Goal: Information Seeking & Learning: Learn about a topic

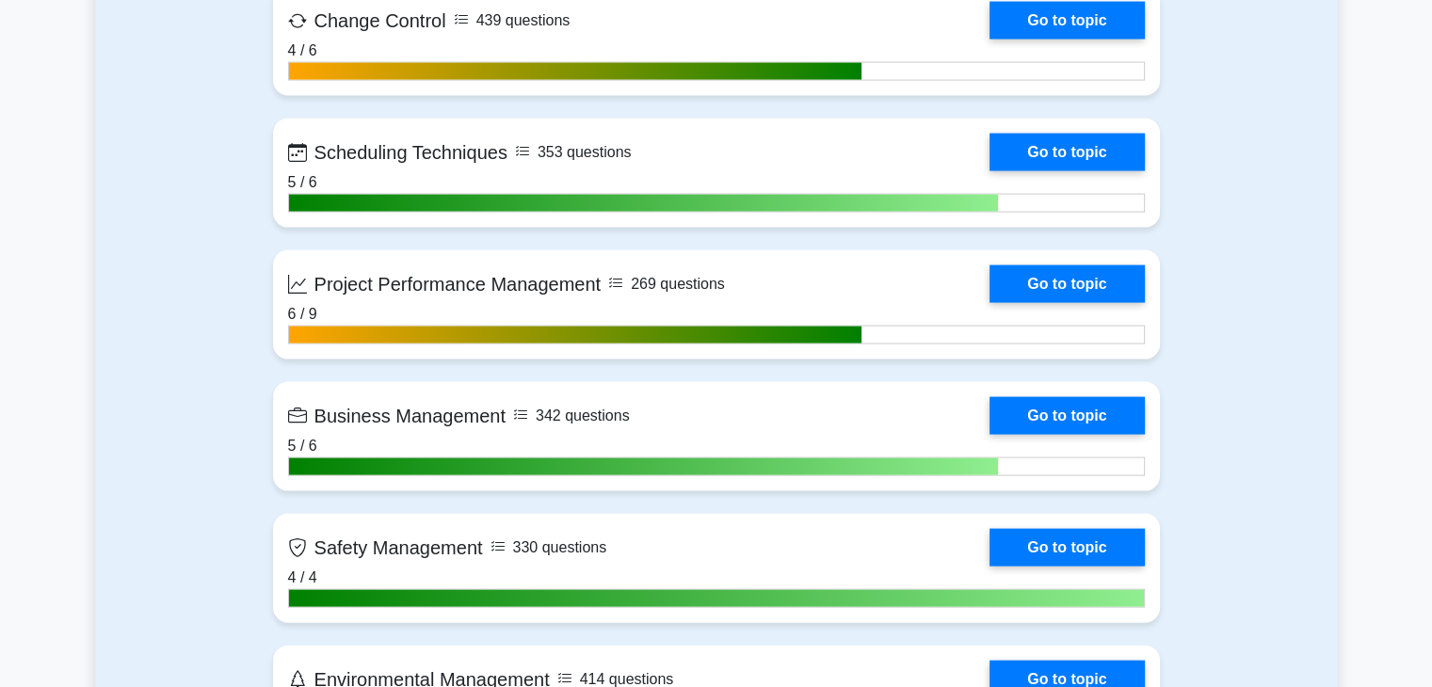
scroll to position [3853, 0]
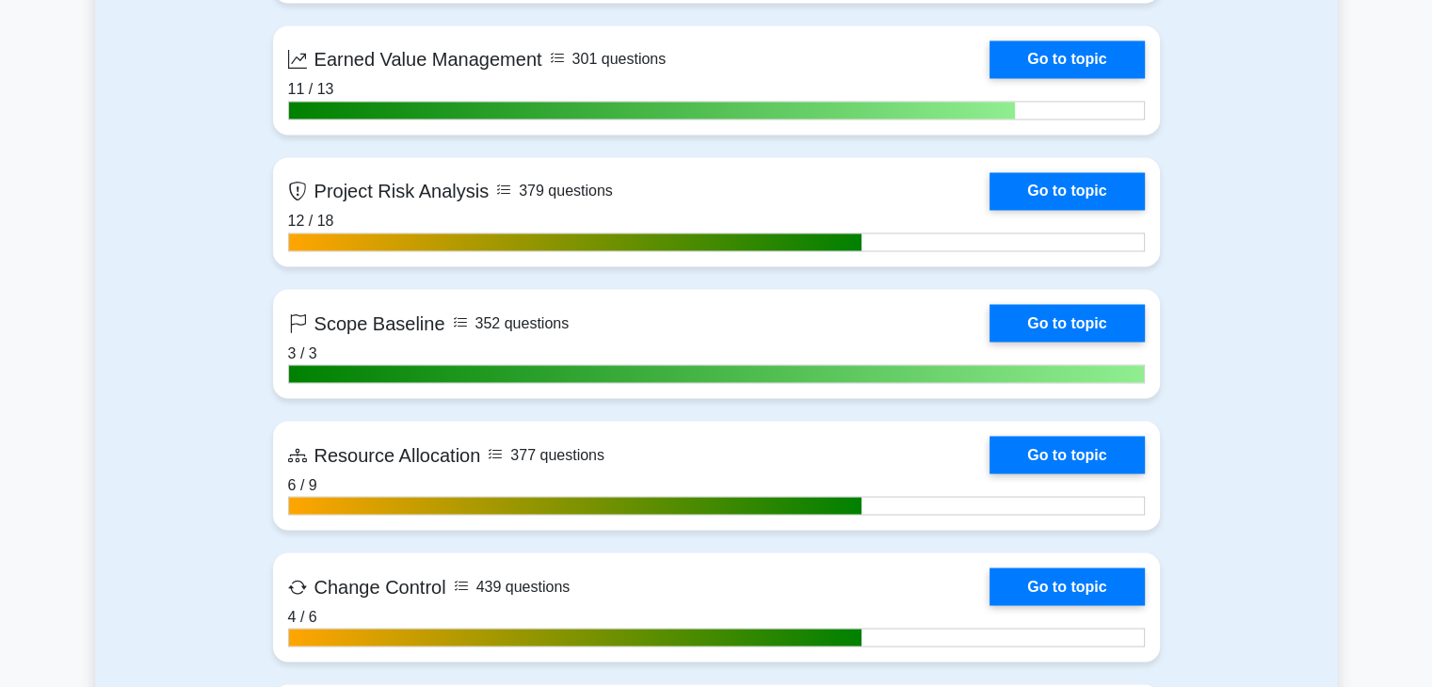
scroll to position [3288, 0]
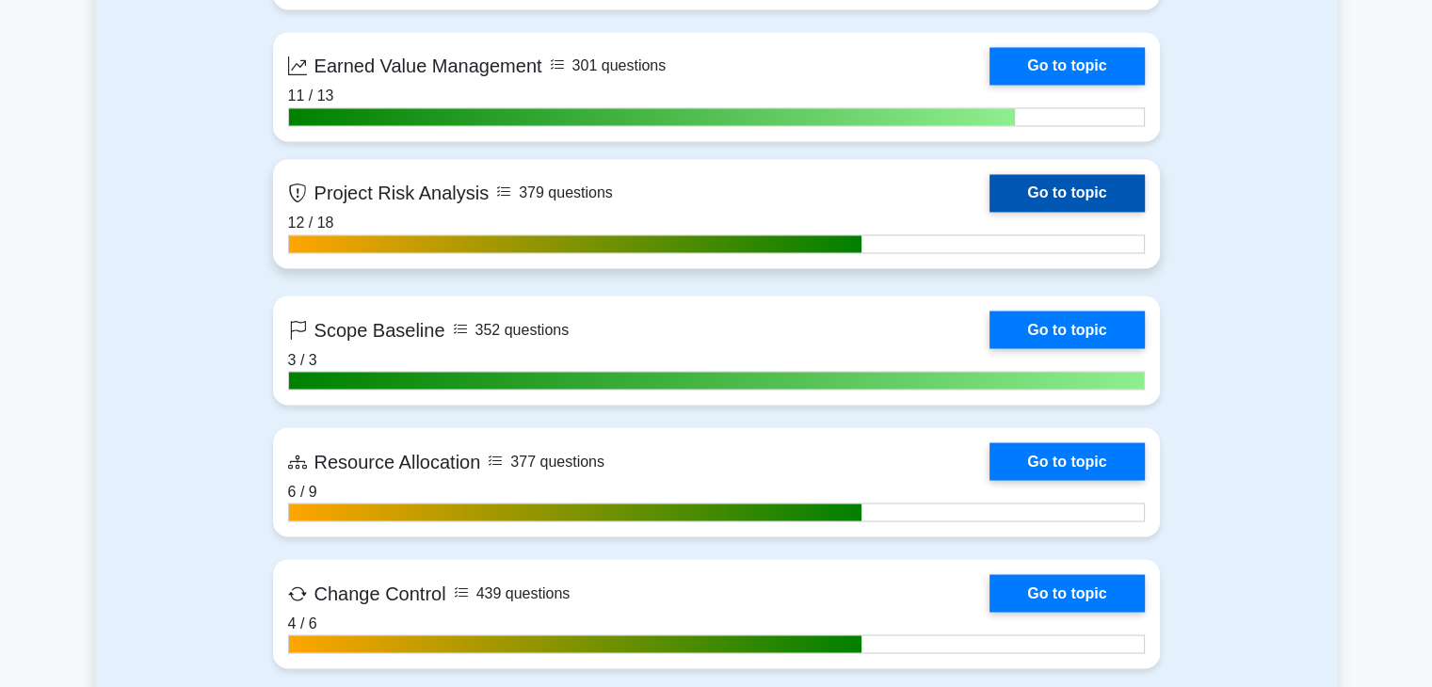
click at [1079, 182] on link "Go to topic" at bounding box center [1066, 193] width 154 height 38
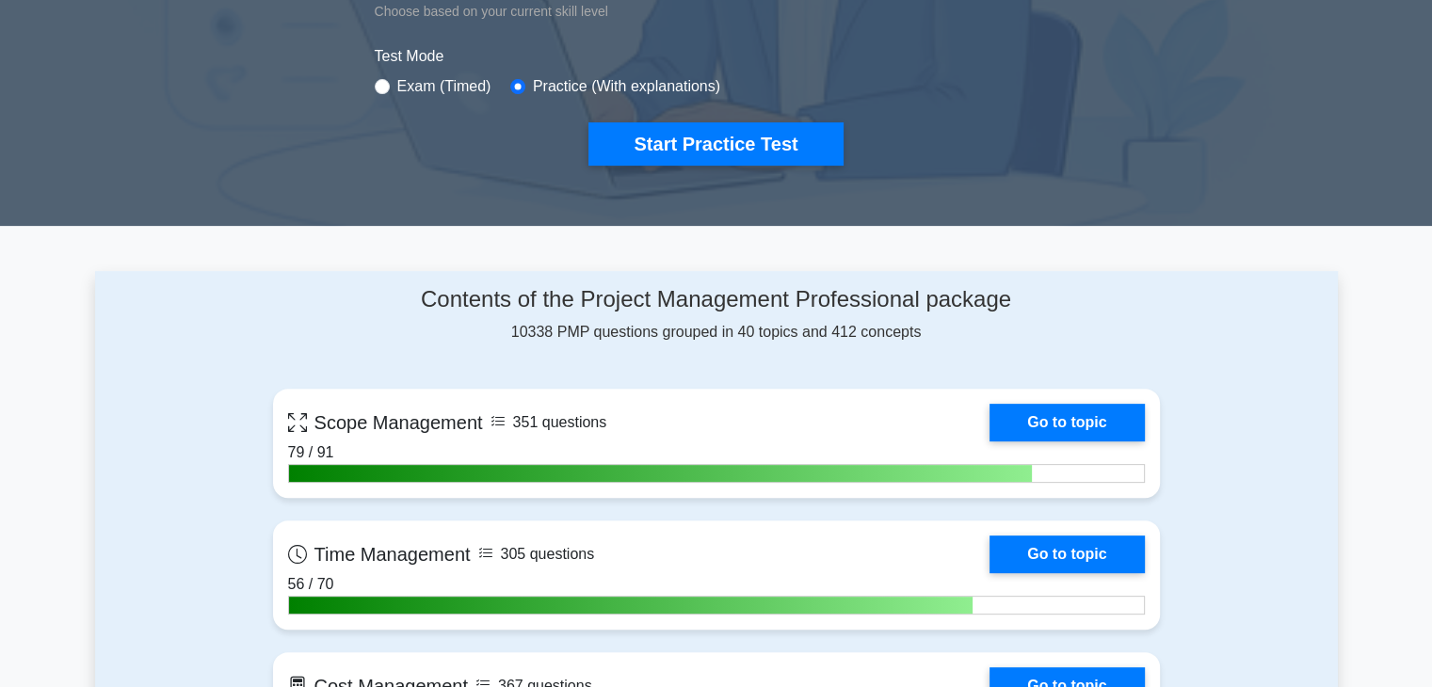
scroll to position [569, 0]
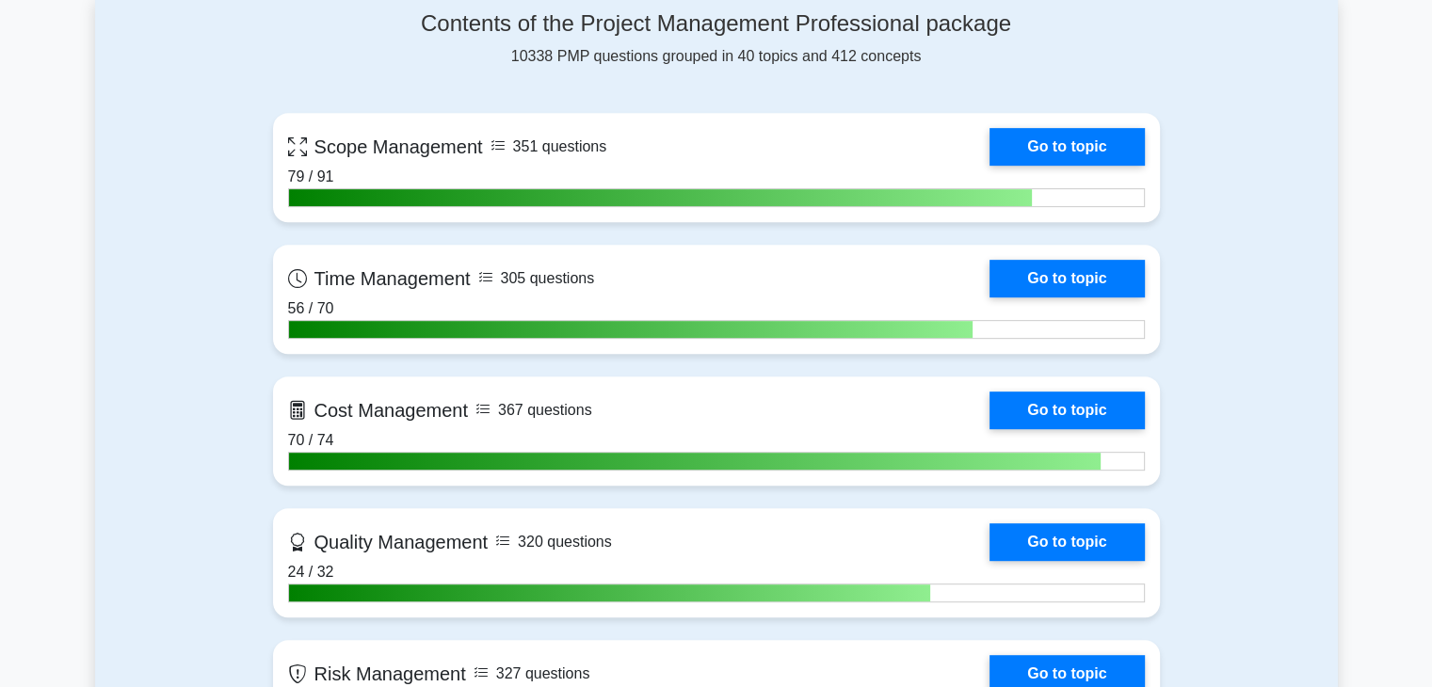
scroll to position [832, 0]
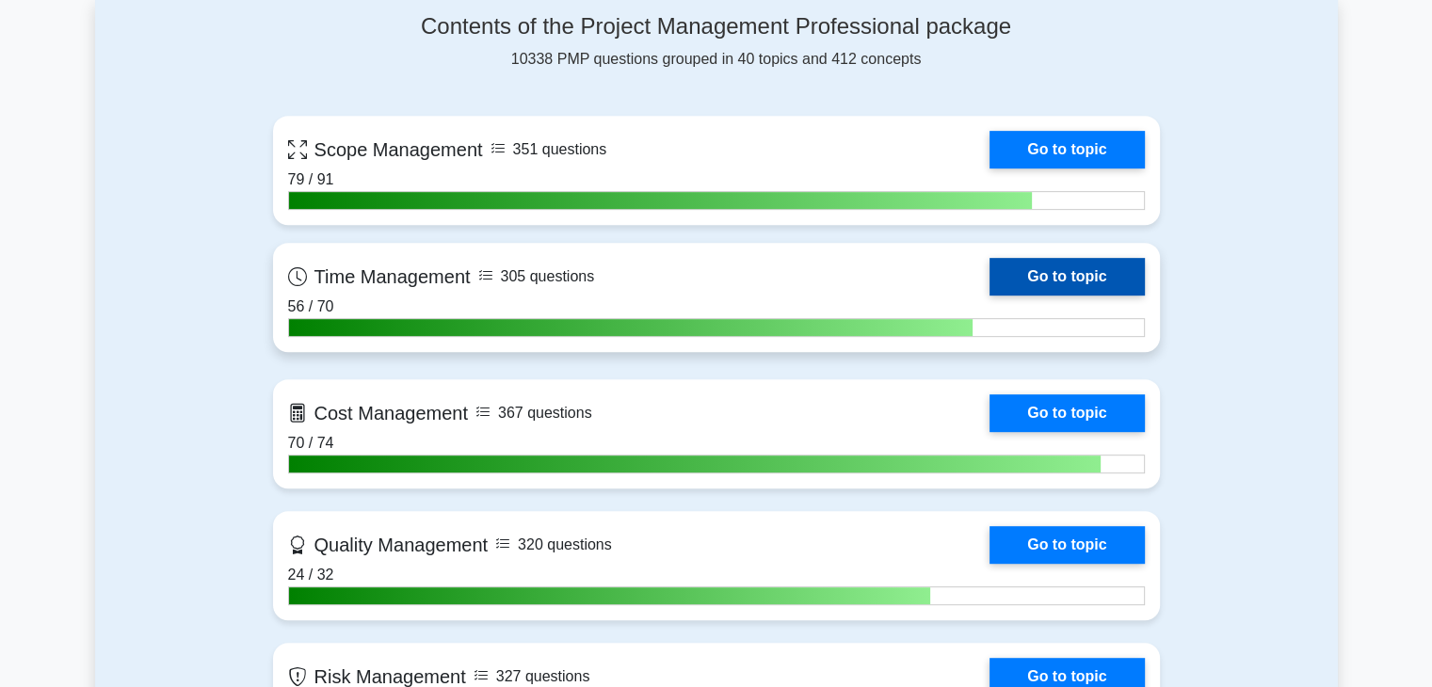
click at [1070, 280] on link "Go to topic" at bounding box center [1066, 277] width 154 height 38
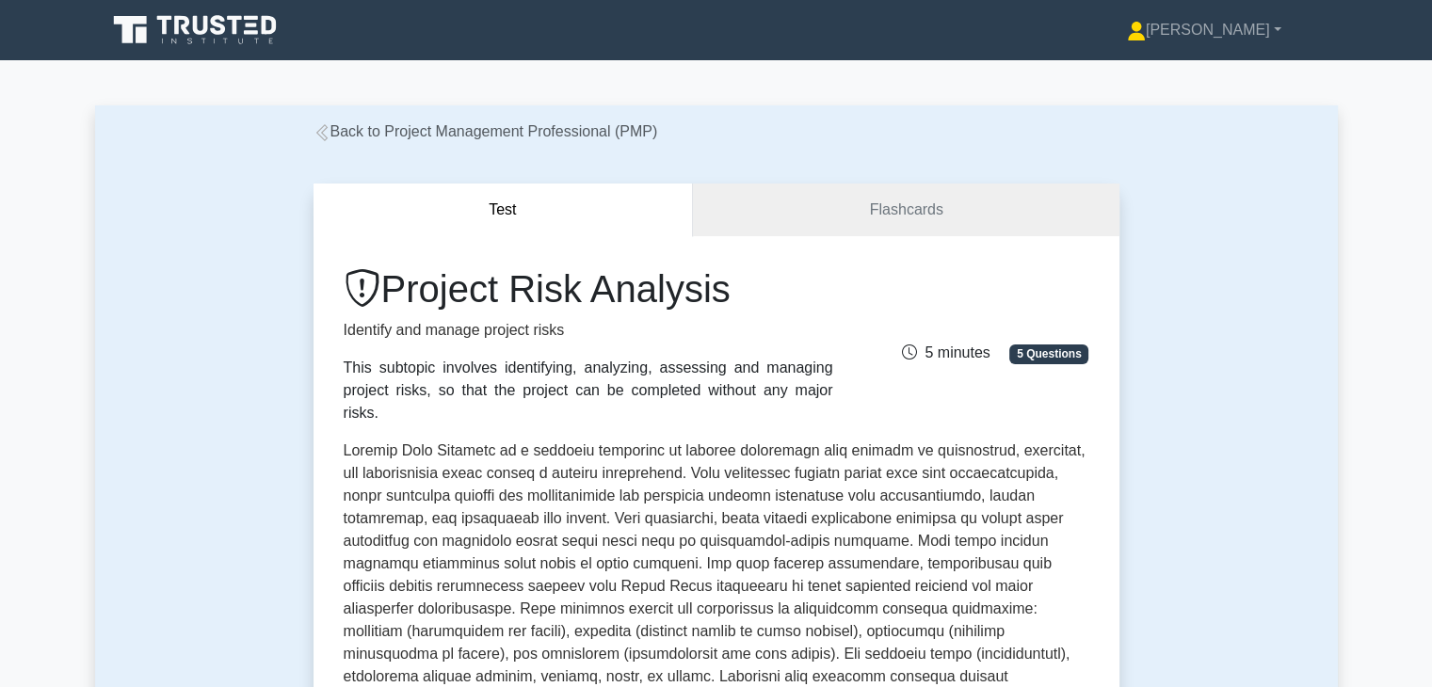
click at [1117, 598] on div "Project Risk Analysis Identify and manage project risks This subtopic involves …" at bounding box center [716, 698] width 806 height 924
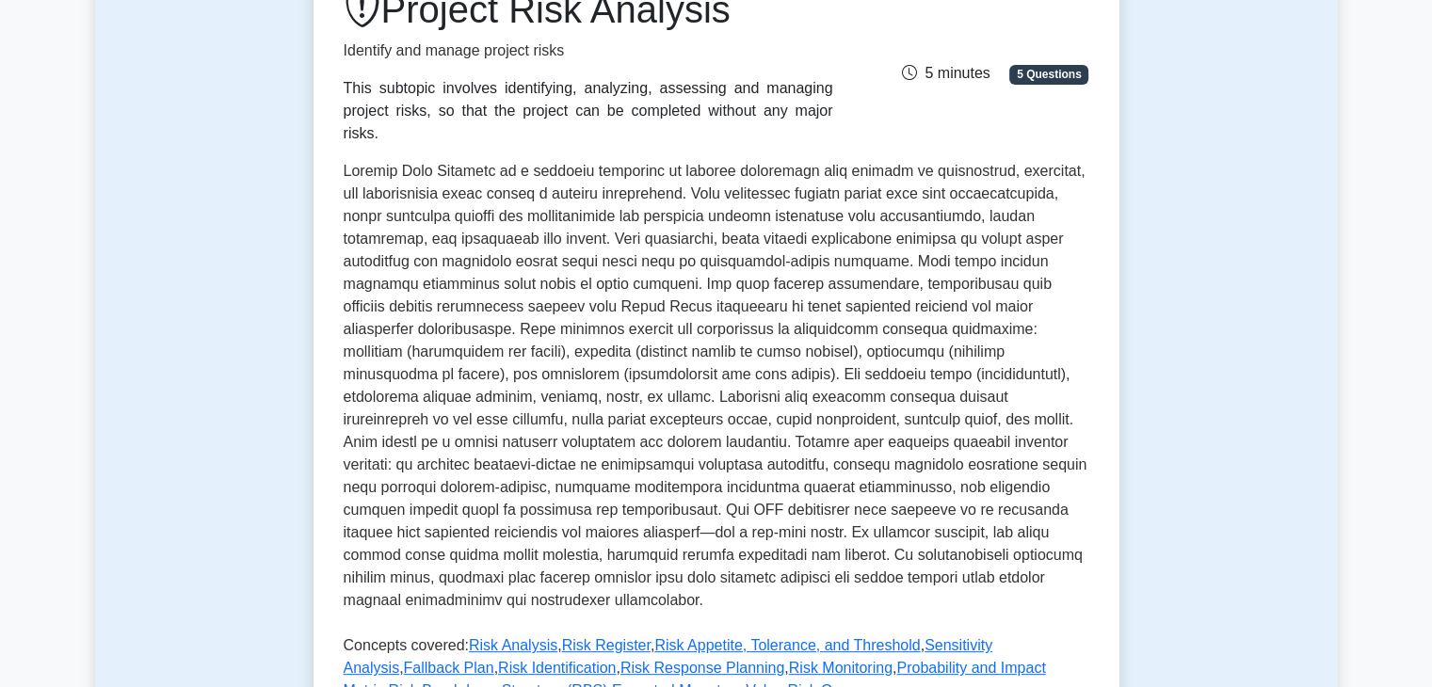
scroll to position [301, 0]
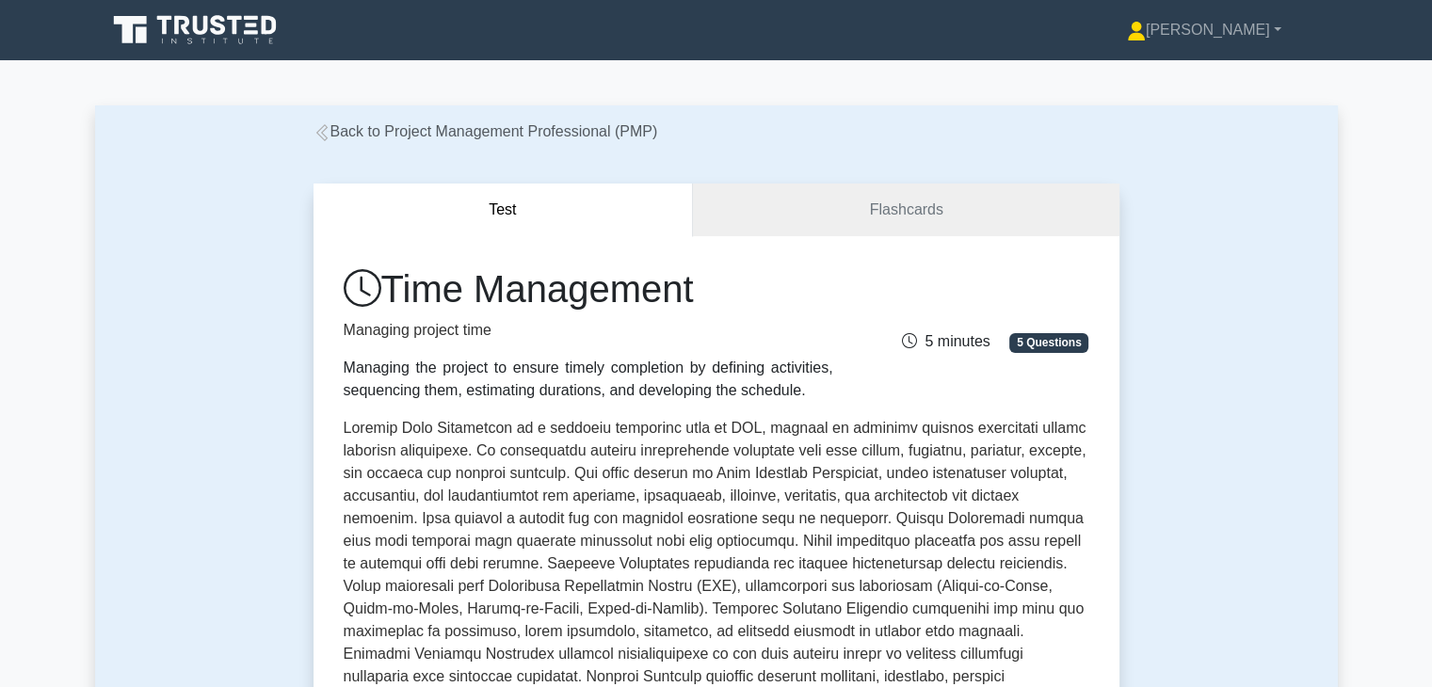
click at [862, 577] on p at bounding box center [716, 658] width 745 height 482
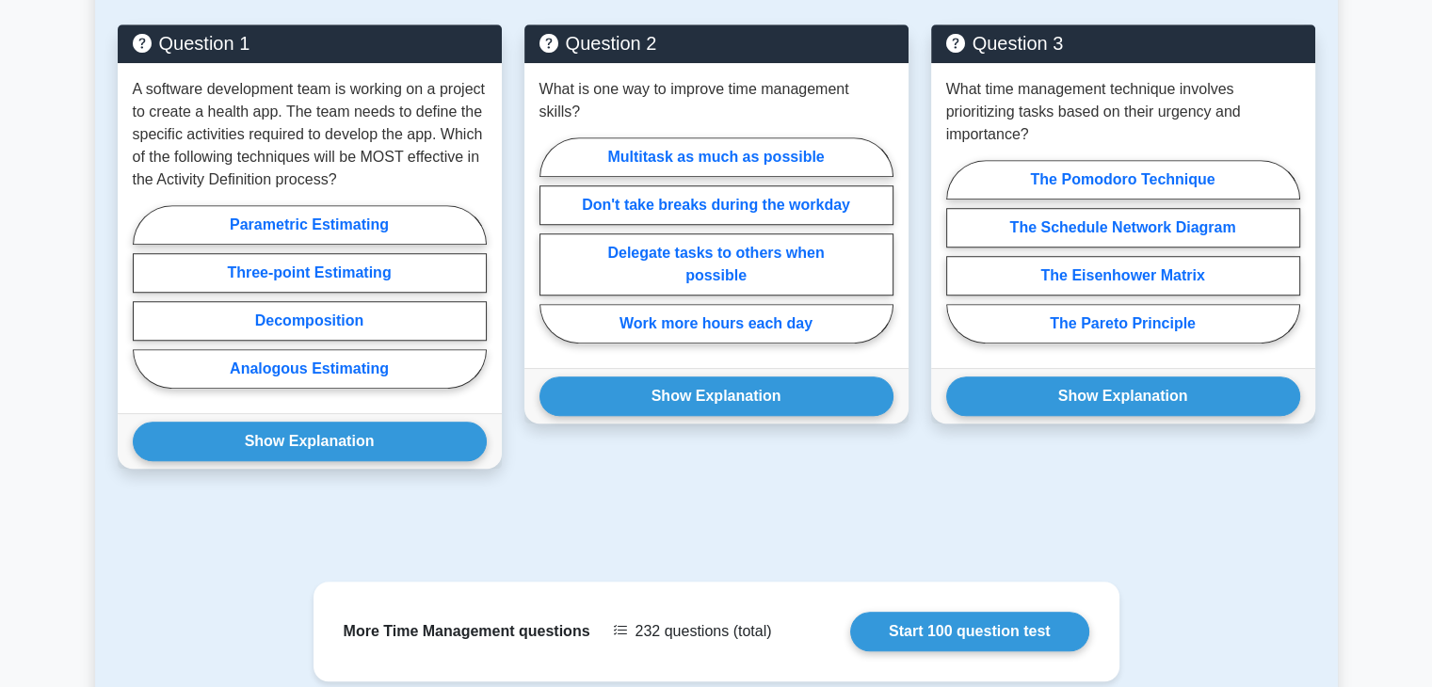
scroll to position [1355, 0]
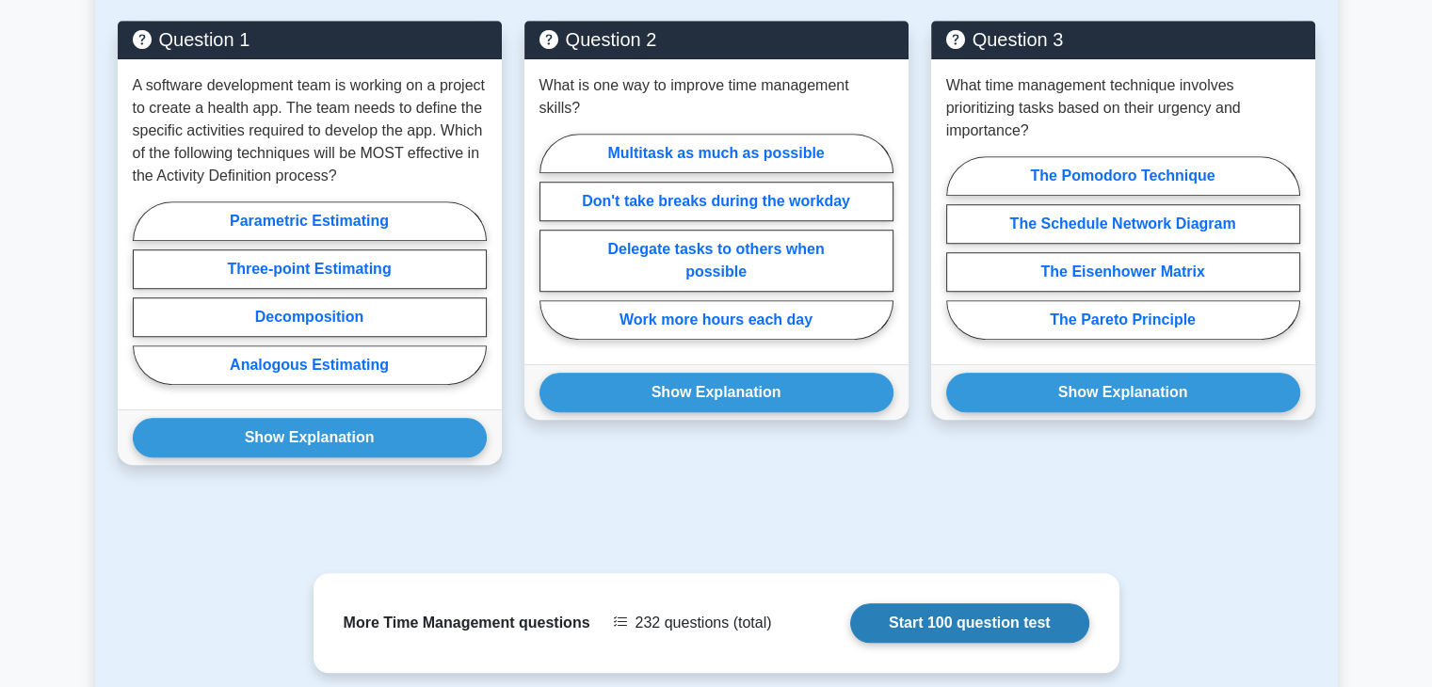
click at [968, 627] on link "Start 100 question test" at bounding box center [969, 623] width 239 height 40
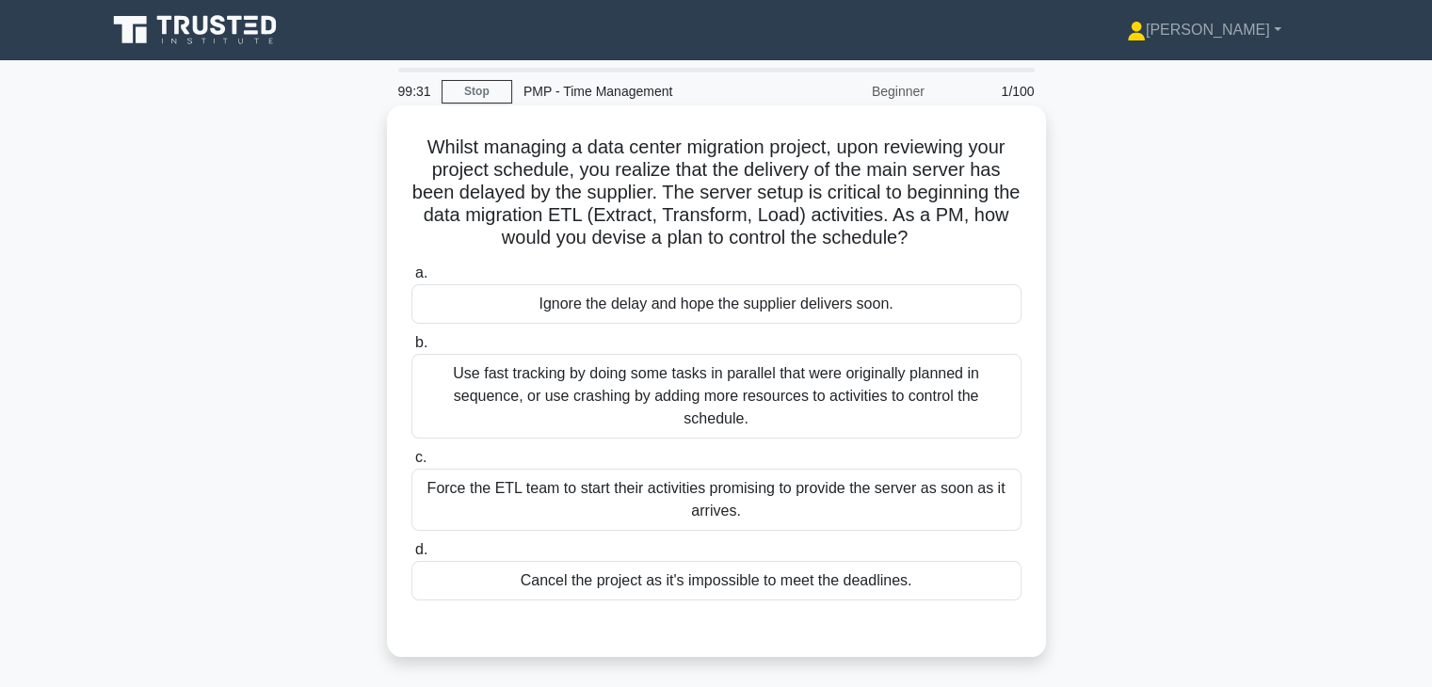
click at [823, 379] on div "Use fast tracking by doing some tasks in parallel that were originally planned …" at bounding box center [716, 396] width 610 height 85
click at [411, 349] on input "b. Use fast tracking by doing some tasks in parallel that were originally plann…" at bounding box center [411, 343] width 0 height 12
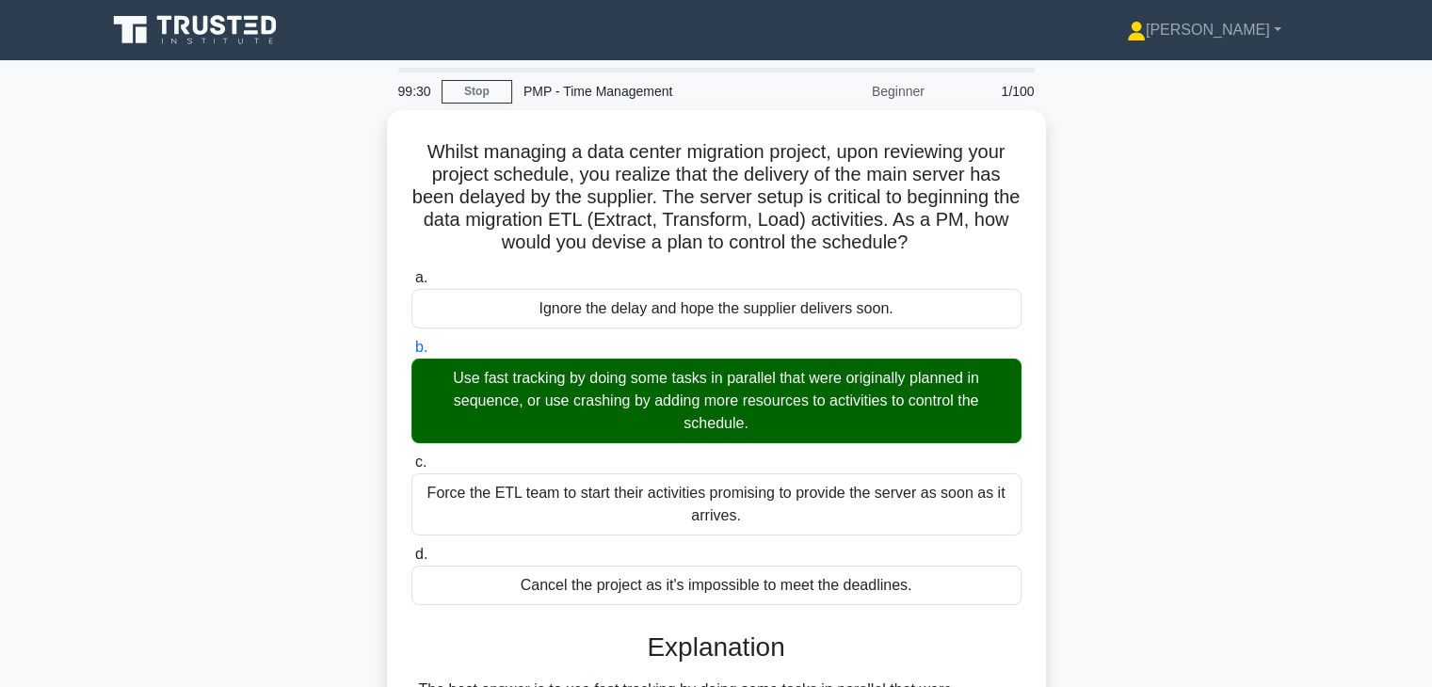
click at [1118, 452] on div "Whilst managing a data center migration project, upon reviewing your project sc…" at bounding box center [716, 676] width 1242 height 1132
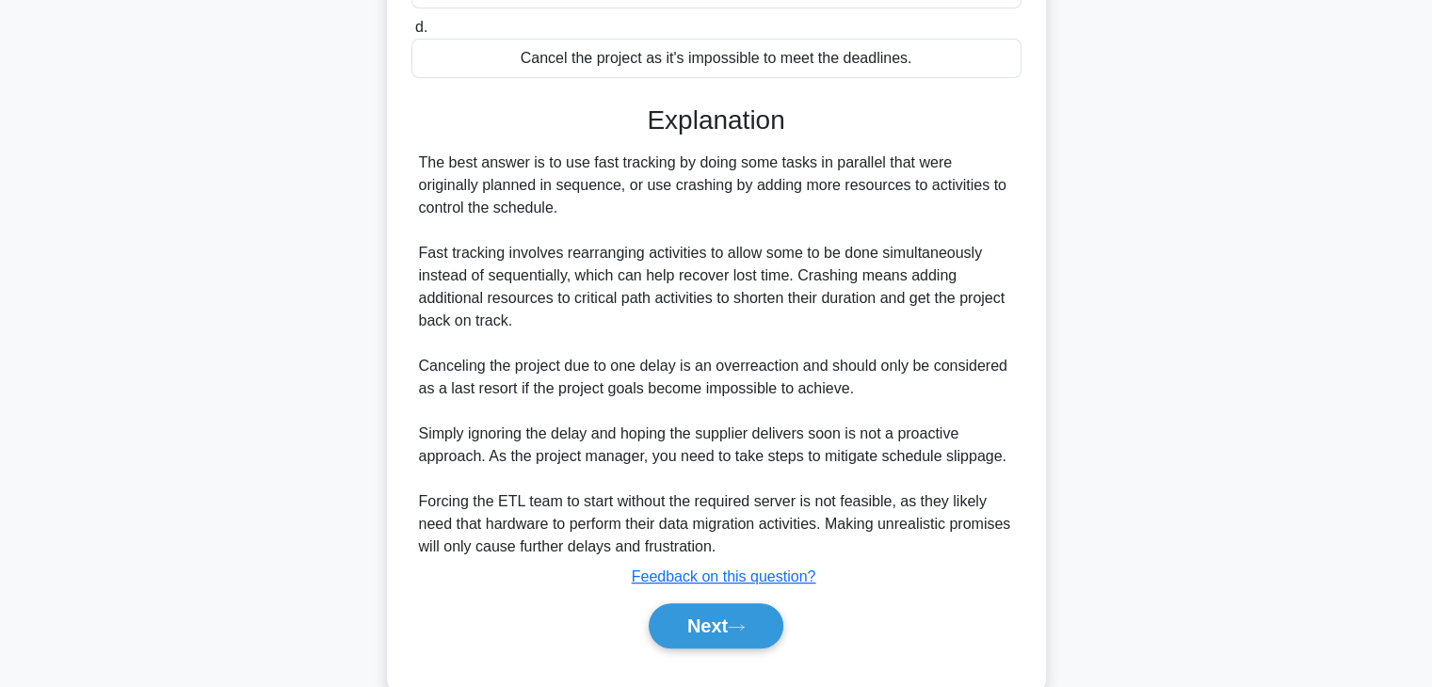
scroll to position [563, 0]
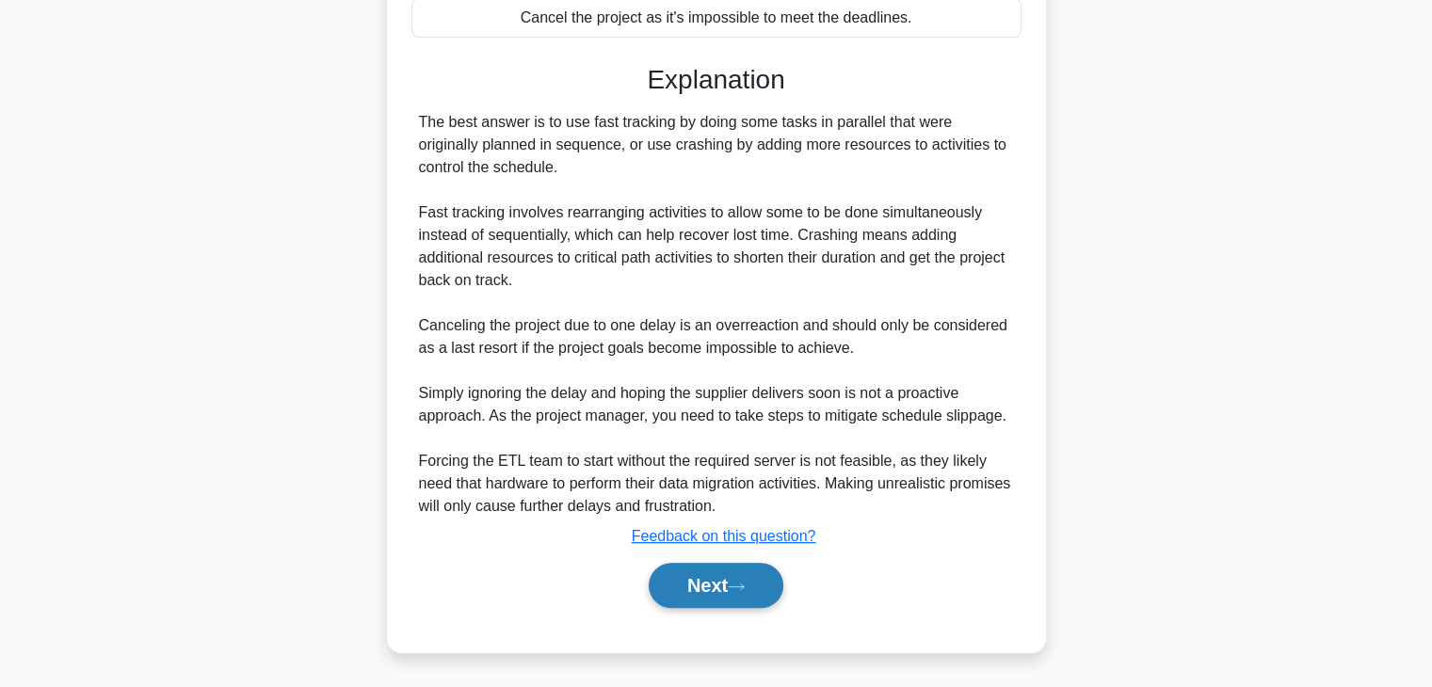
click at [696, 578] on button "Next" at bounding box center [716, 585] width 135 height 45
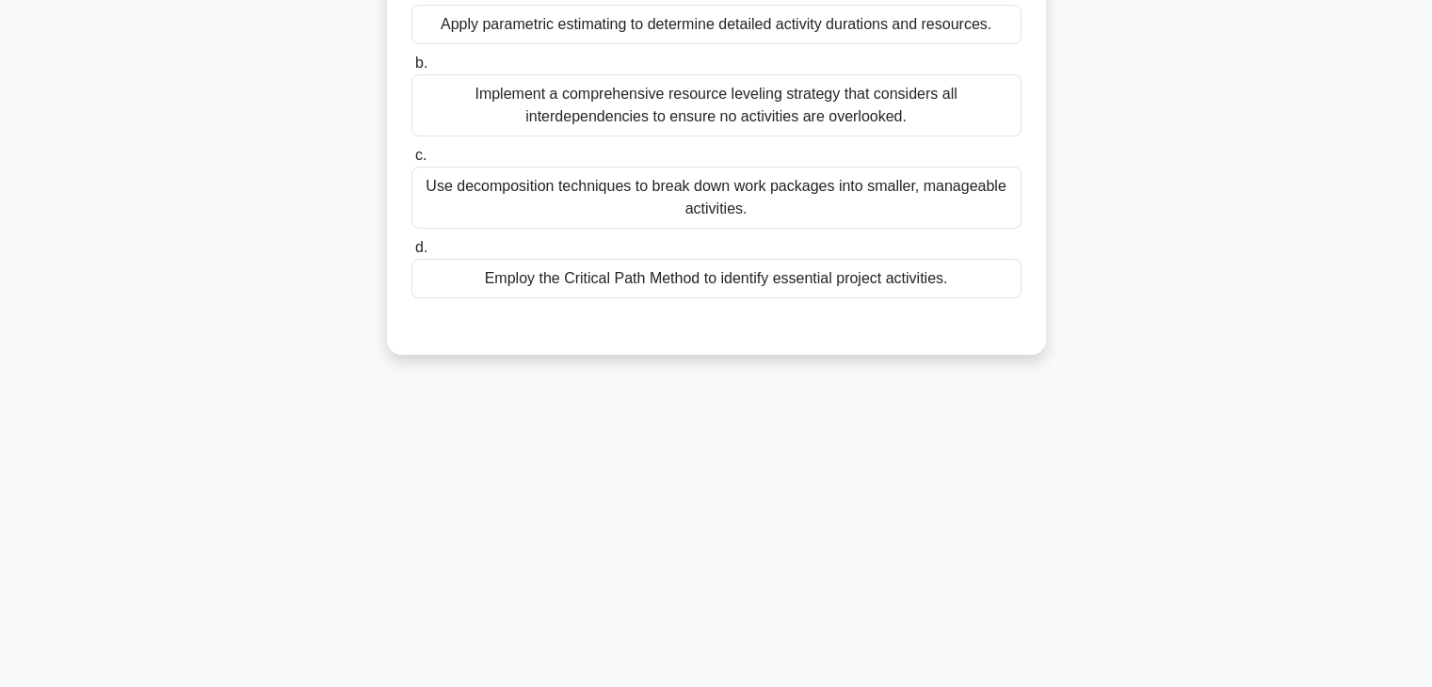
click at [1072, 398] on div "99:24 Stop PMP - Time Management Beginner 2/100 During the Activity Definition …" at bounding box center [716, 208] width 1242 height 941
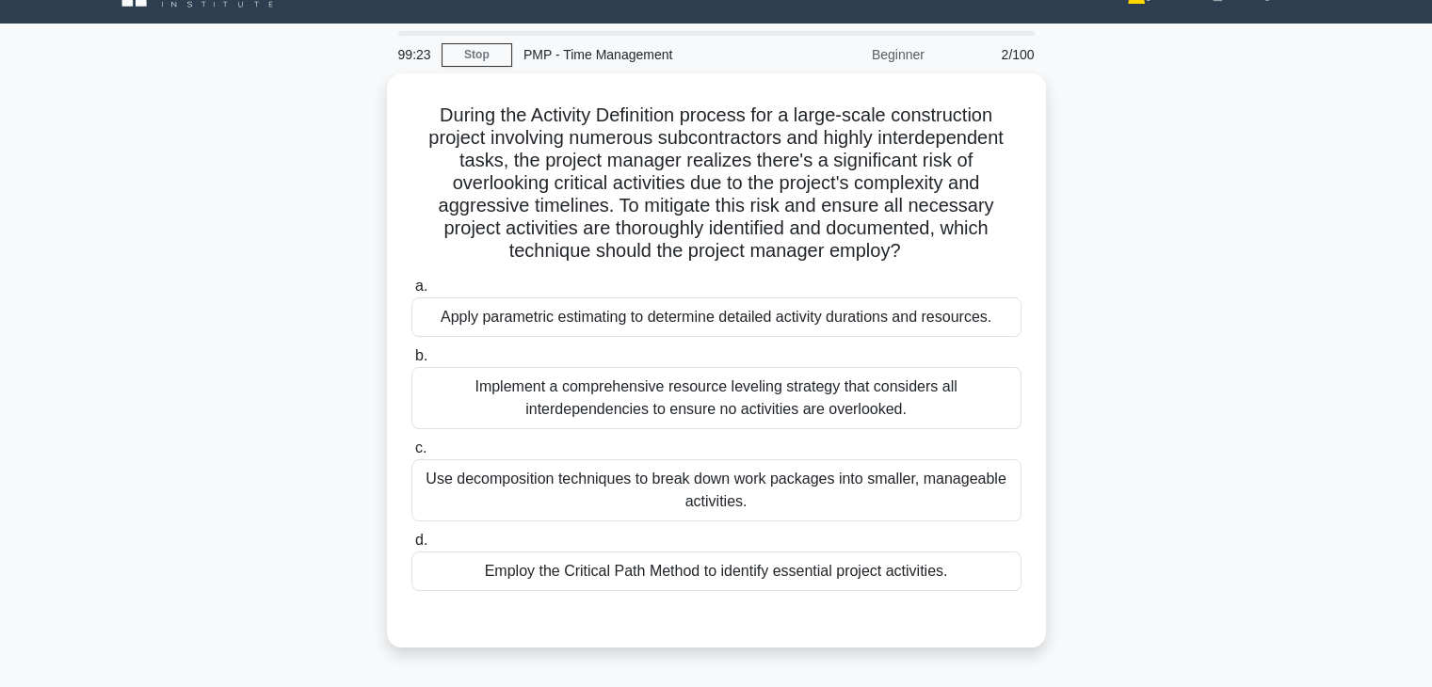
scroll to position [29, 0]
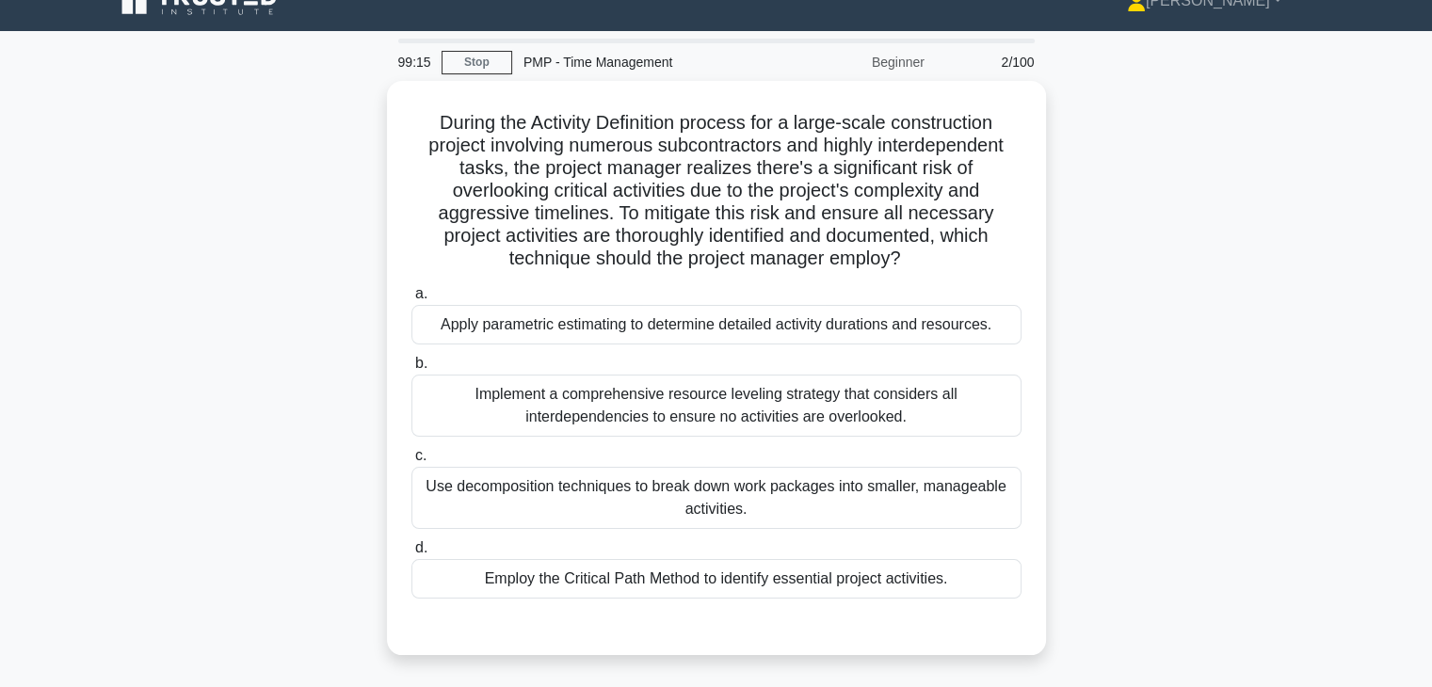
click at [1082, 389] on div "During the Activity Definition process for a large-scale construction project i…" at bounding box center [716, 379] width 1242 height 597
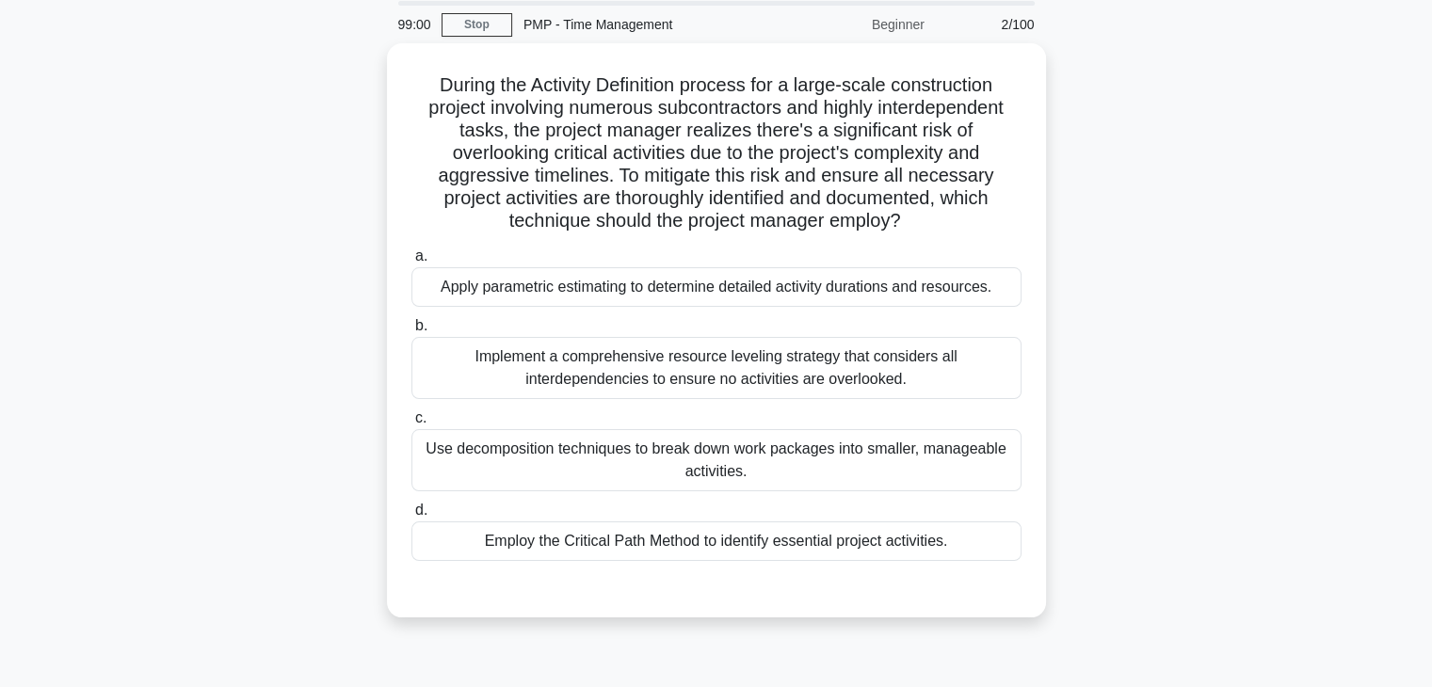
scroll to position [104, 0]
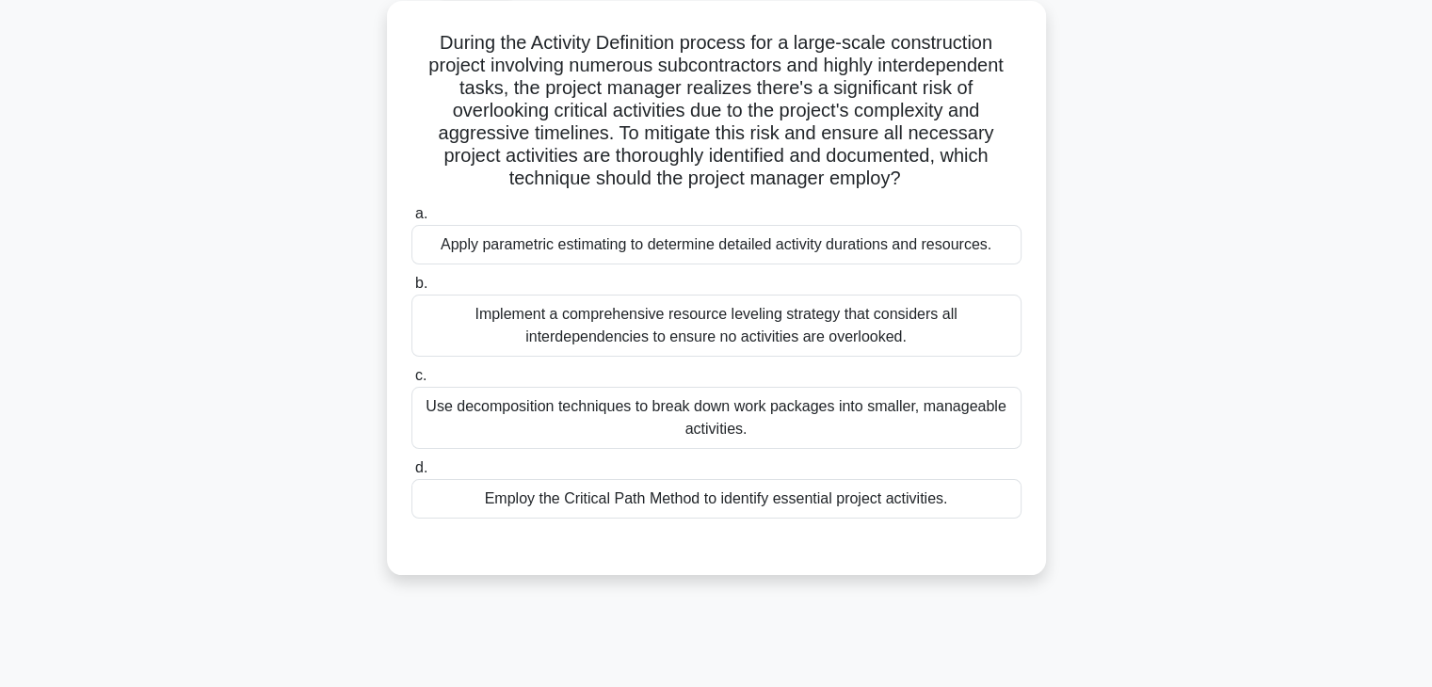
click at [756, 503] on div "Employ the Critical Path Method to identify essential project activities." at bounding box center [716, 499] width 610 height 40
click at [411, 474] on input "d. Employ the Critical Path Method to identify essential project activities." at bounding box center [411, 468] width 0 height 12
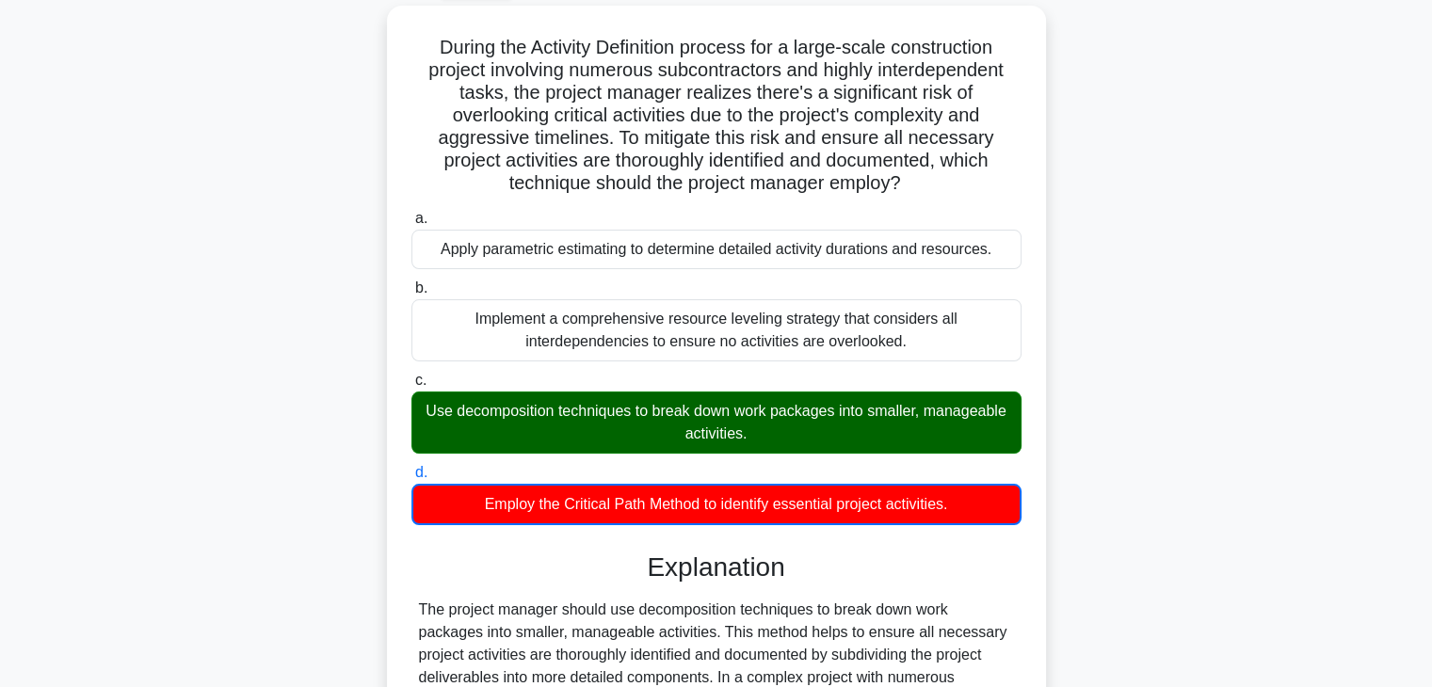
click at [1161, 464] on div "During the Activity Definition process for a large-scale construction project i…" at bounding box center [716, 494] width 1242 height 976
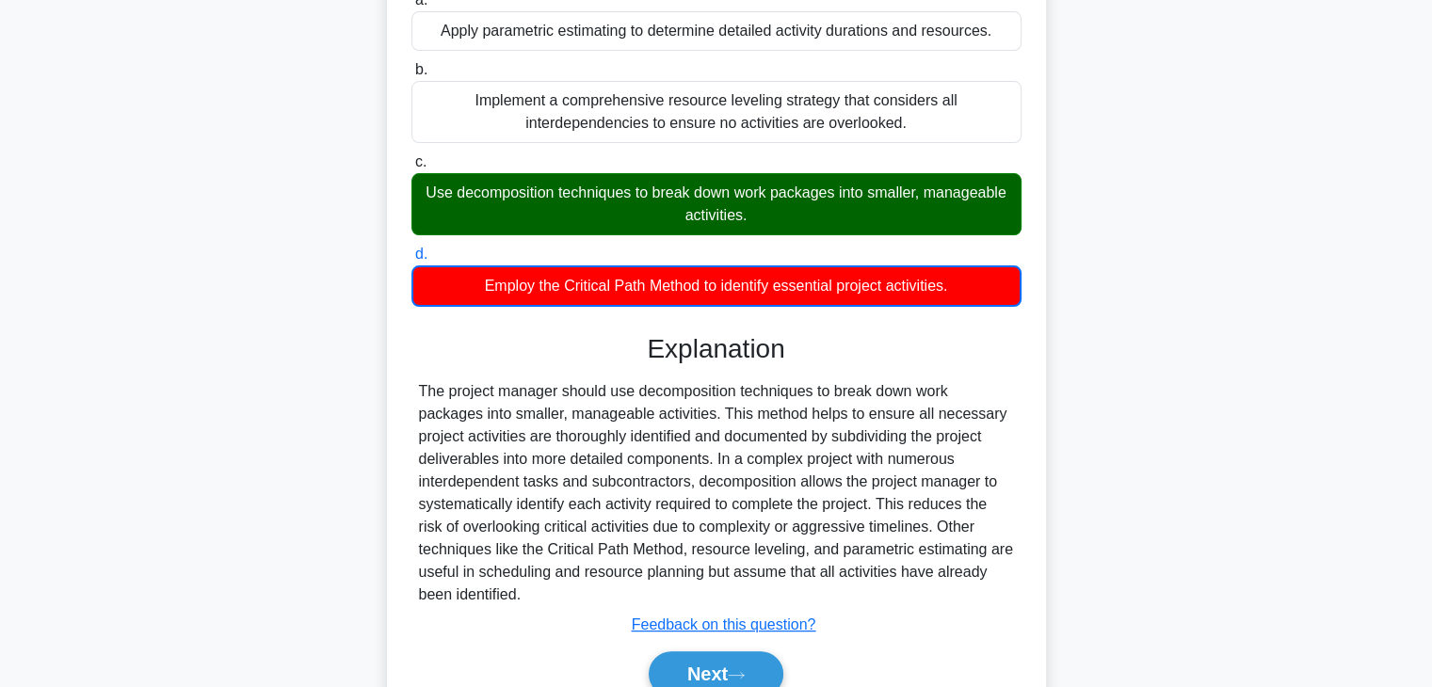
scroll to position [368, 0]
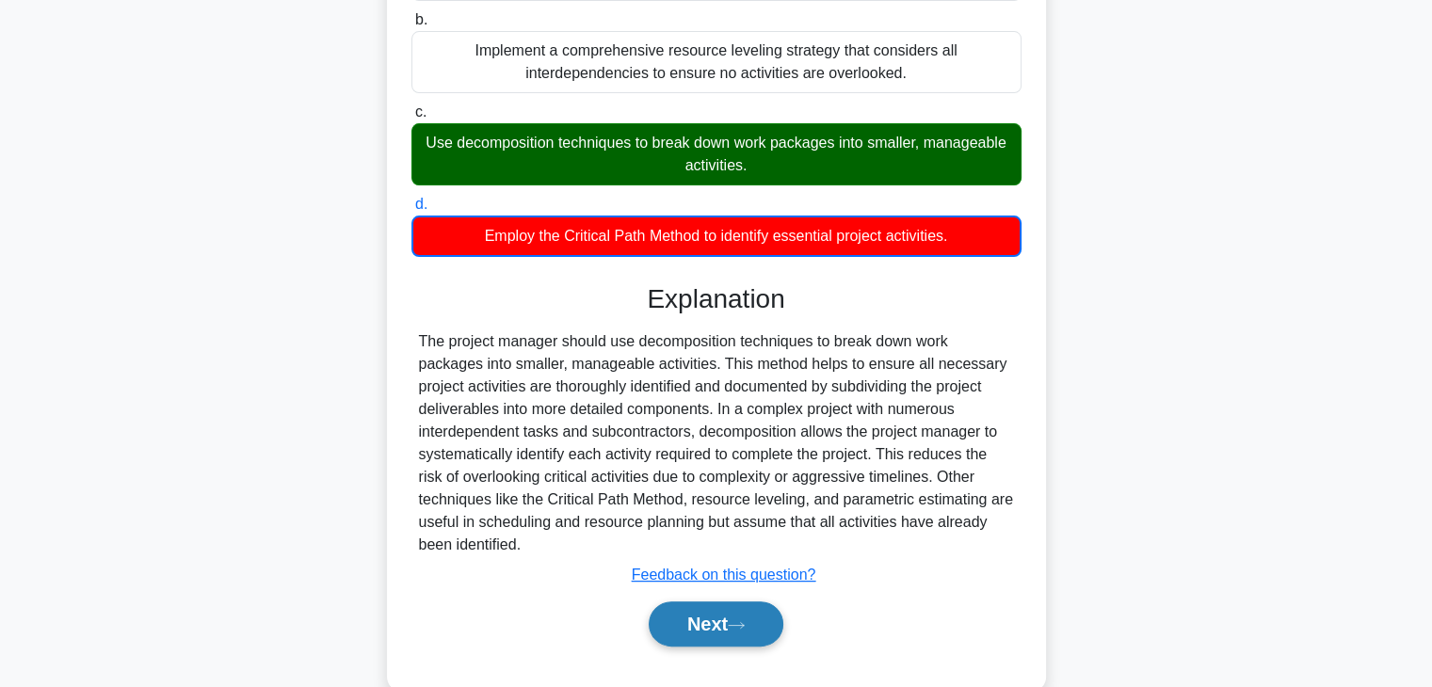
click at [685, 631] on button "Next" at bounding box center [716, 623] width 135 height 45
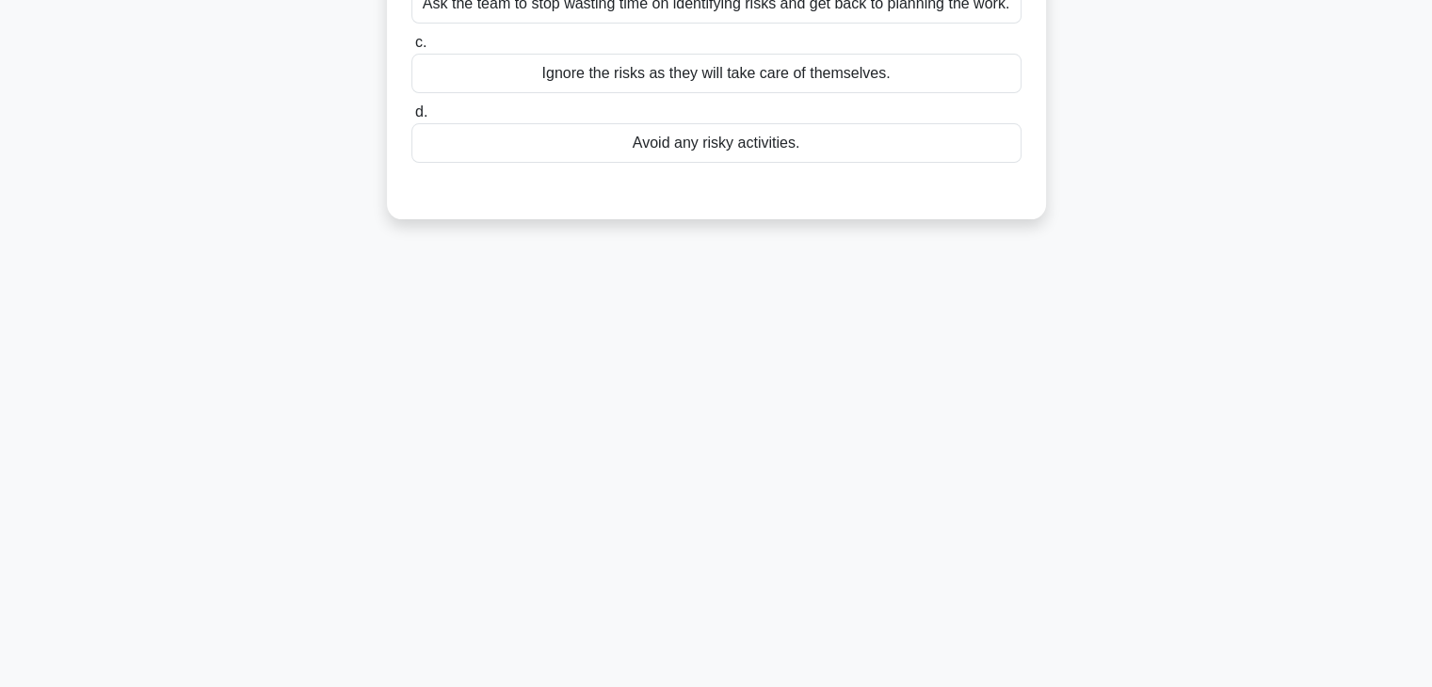
click at [1098, 485] on div "98:12 Stop PMP - Time Management Beginner 3/100 When defining activities for a …" at bounding box center [716, 208] width 1242 height 941
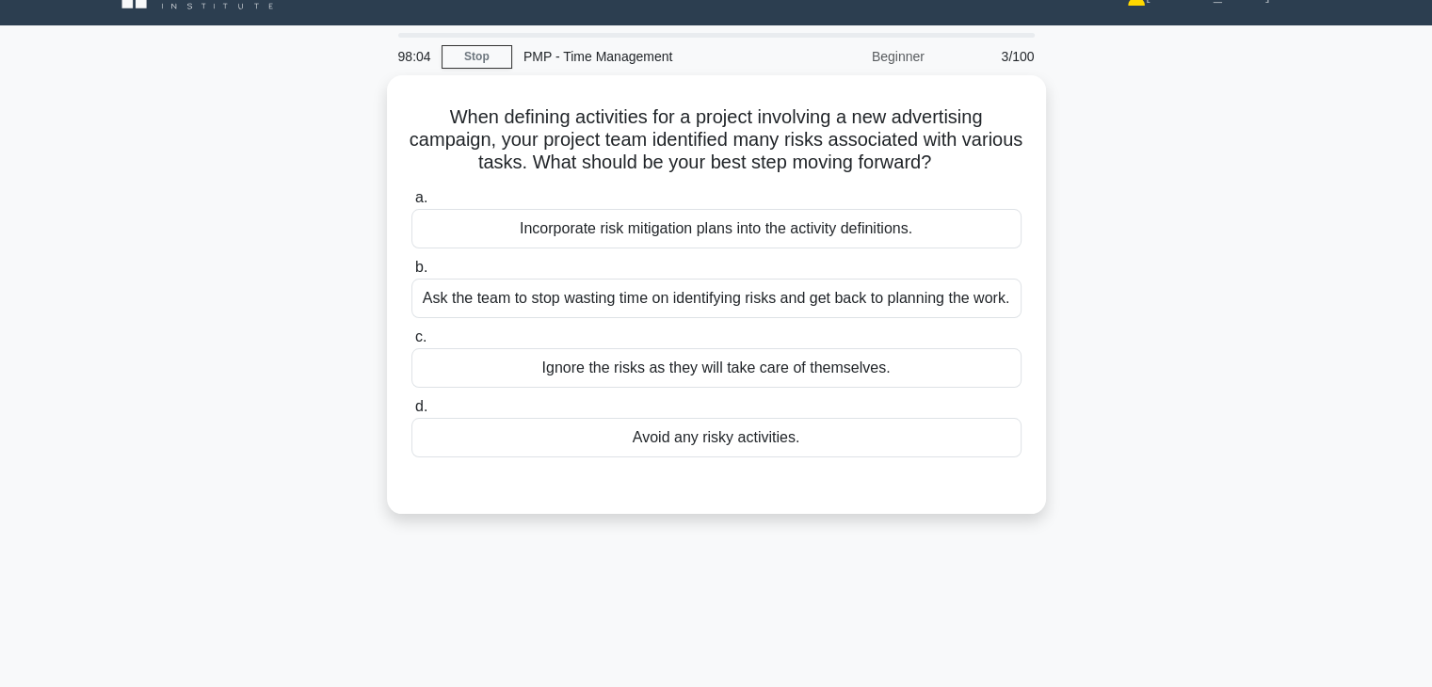
scroll to position [38, 0]
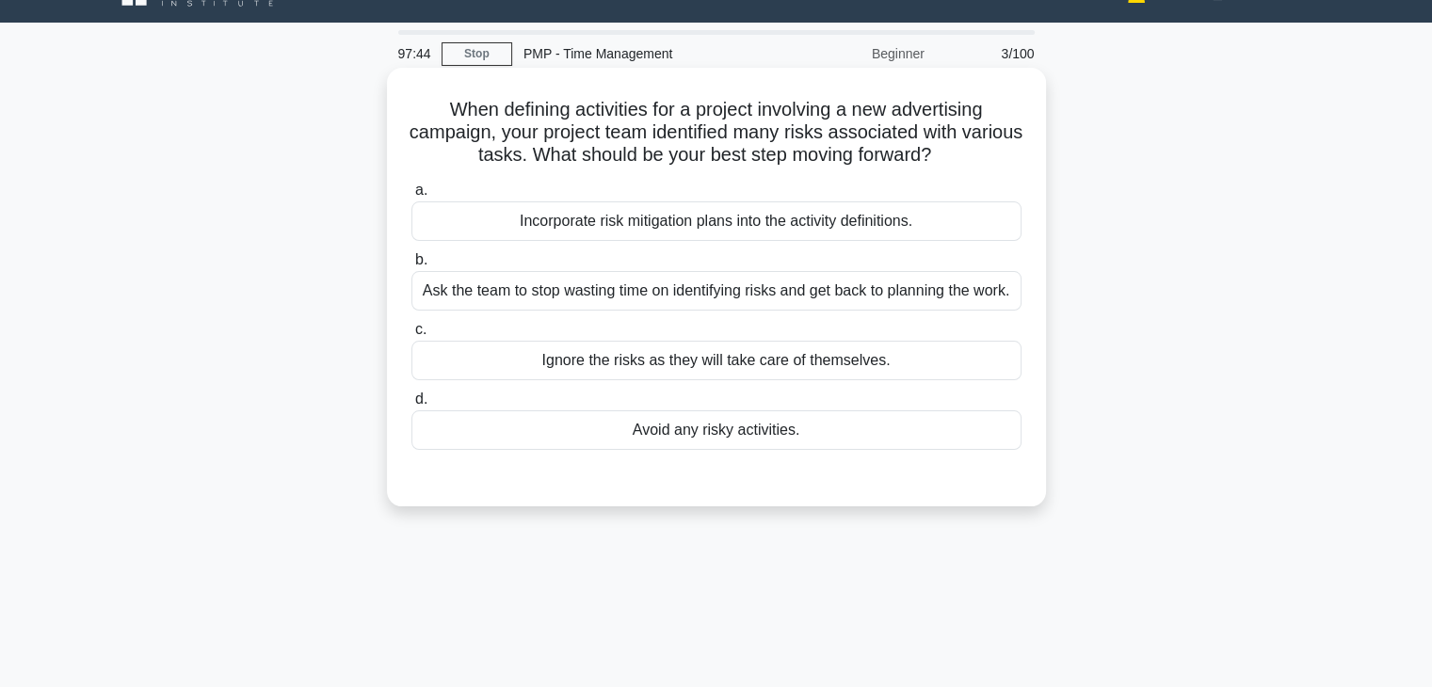
click at [752, 223] on div "Incorporate risk mitigation plans into the activity definitions." at bounding box center [716, 221] width 610 height 40
click at [411, 197] on input "a. Incorporate risk mitigation plans into the activity definitions." at bounding box center [411, 190] width 0 height 12
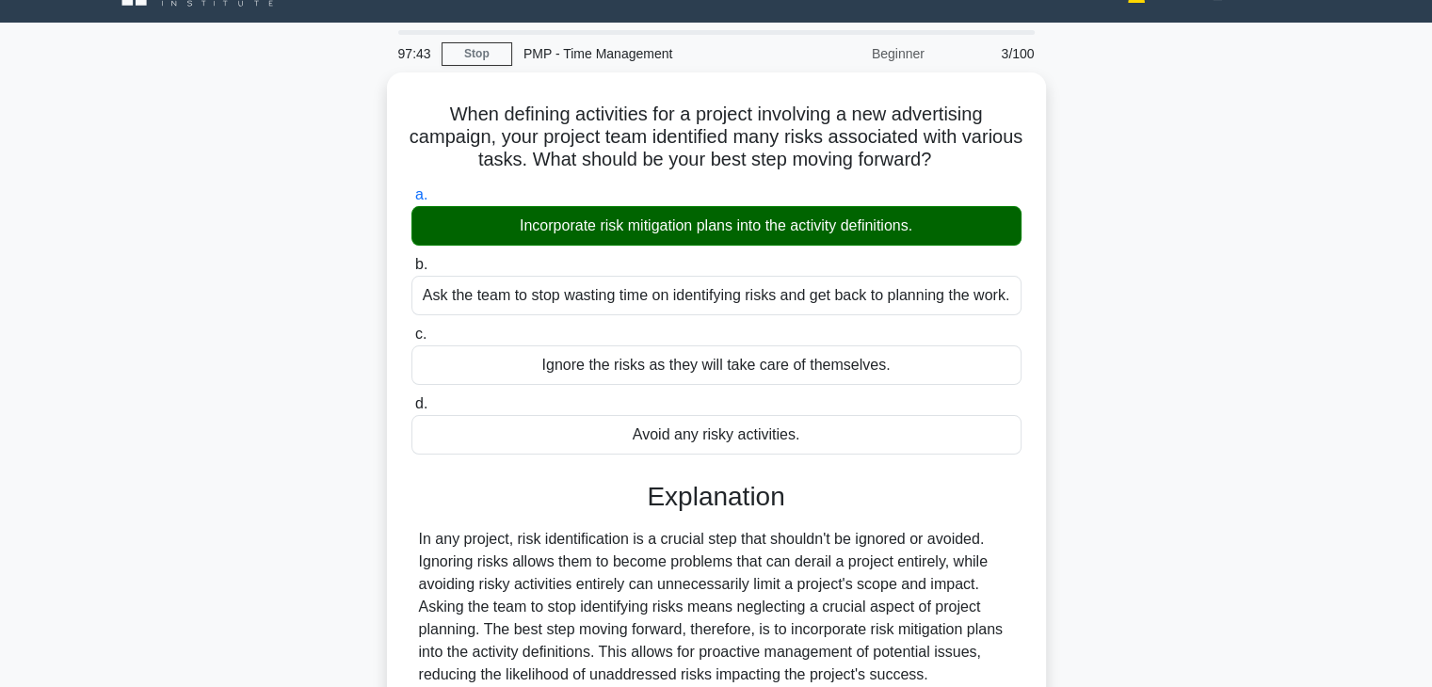
click at [1112, 388] on div "When defining activities for a project involving a new advertising campaign, yo…" at bounding box center [716, 457] width 1242 height 771
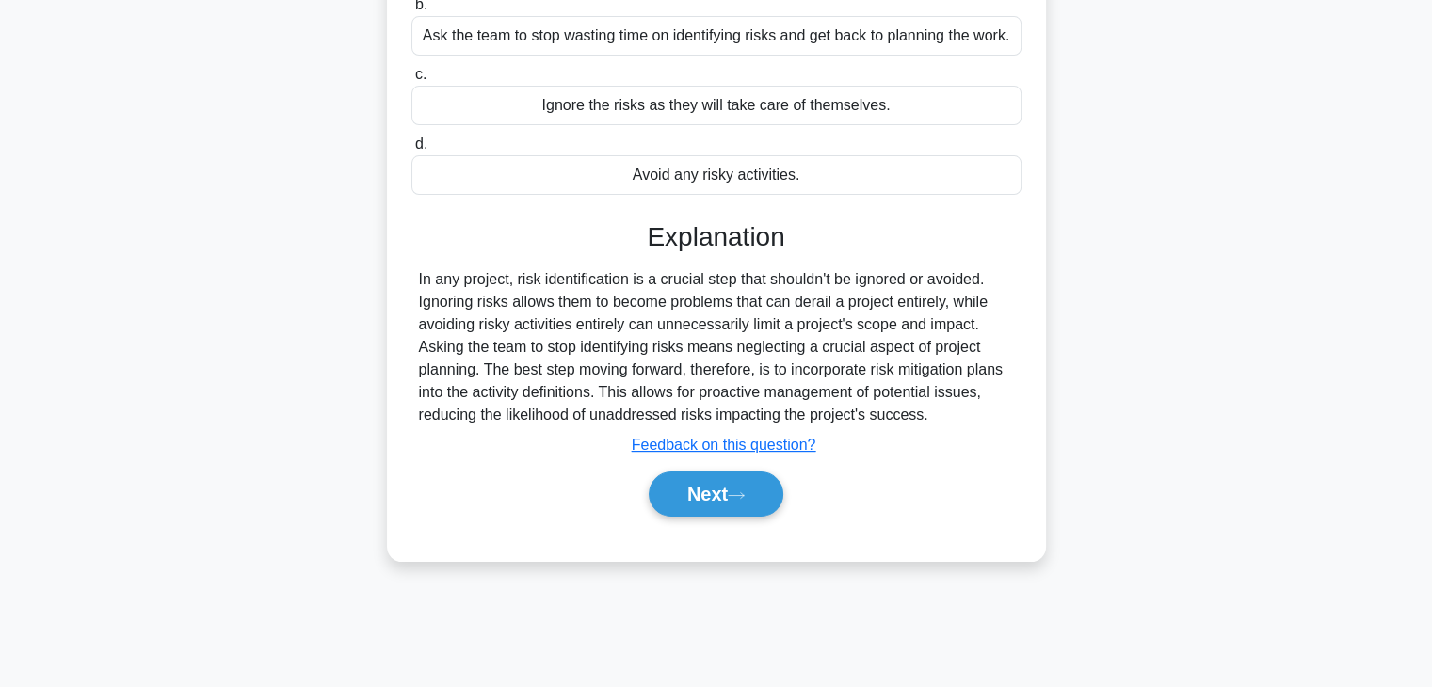
scroll to position [301, 0]
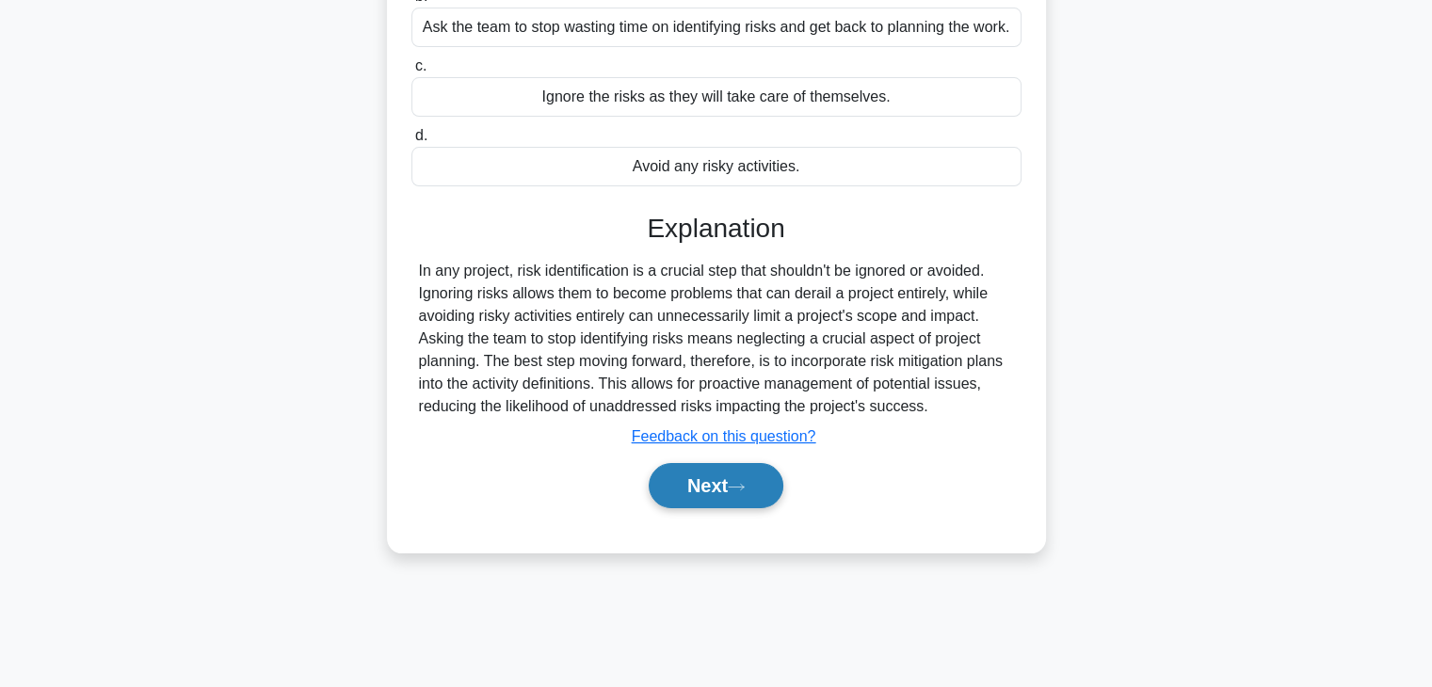
click at [700, 484] on button "Next" at bounding box center [716, 485] width 135 height 45
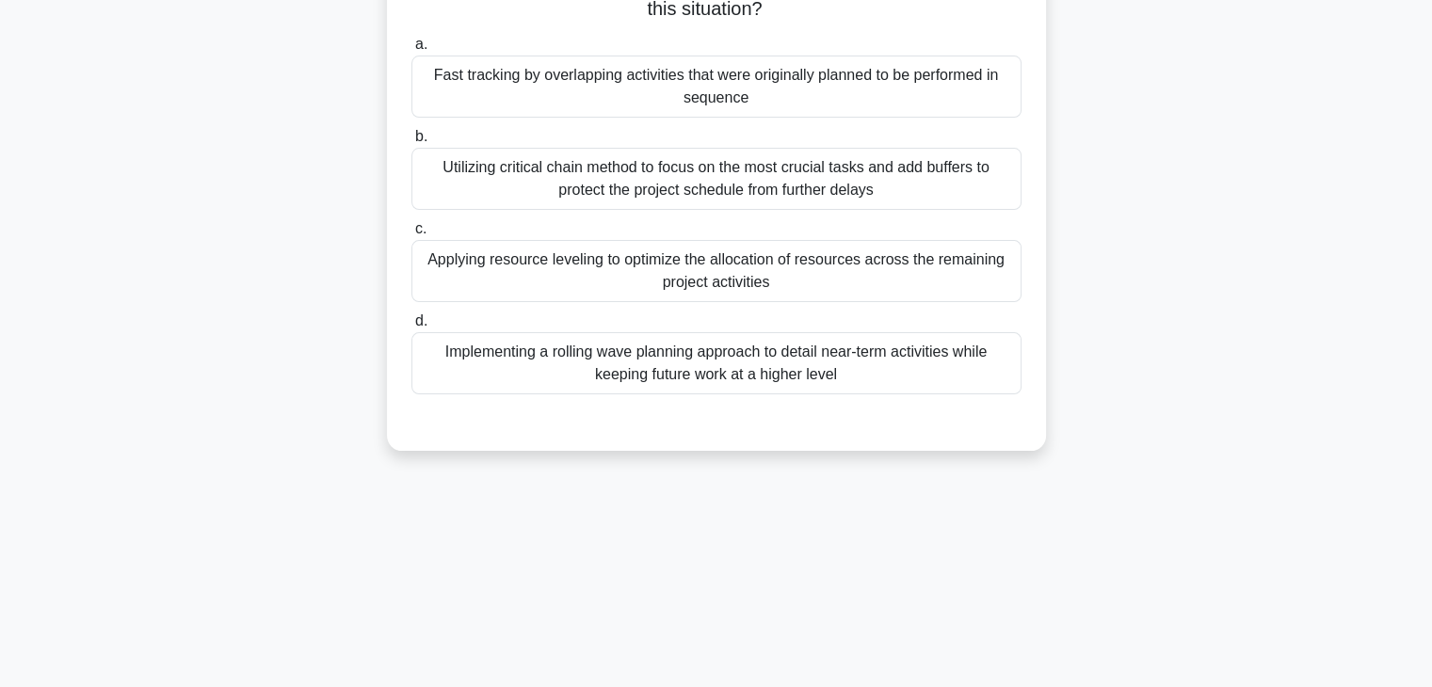
click at [1051, 430] on div "As a project manager for a new product launch, you've encountered a critical de…" at bounding box center [716, 141] width 1242 height 665
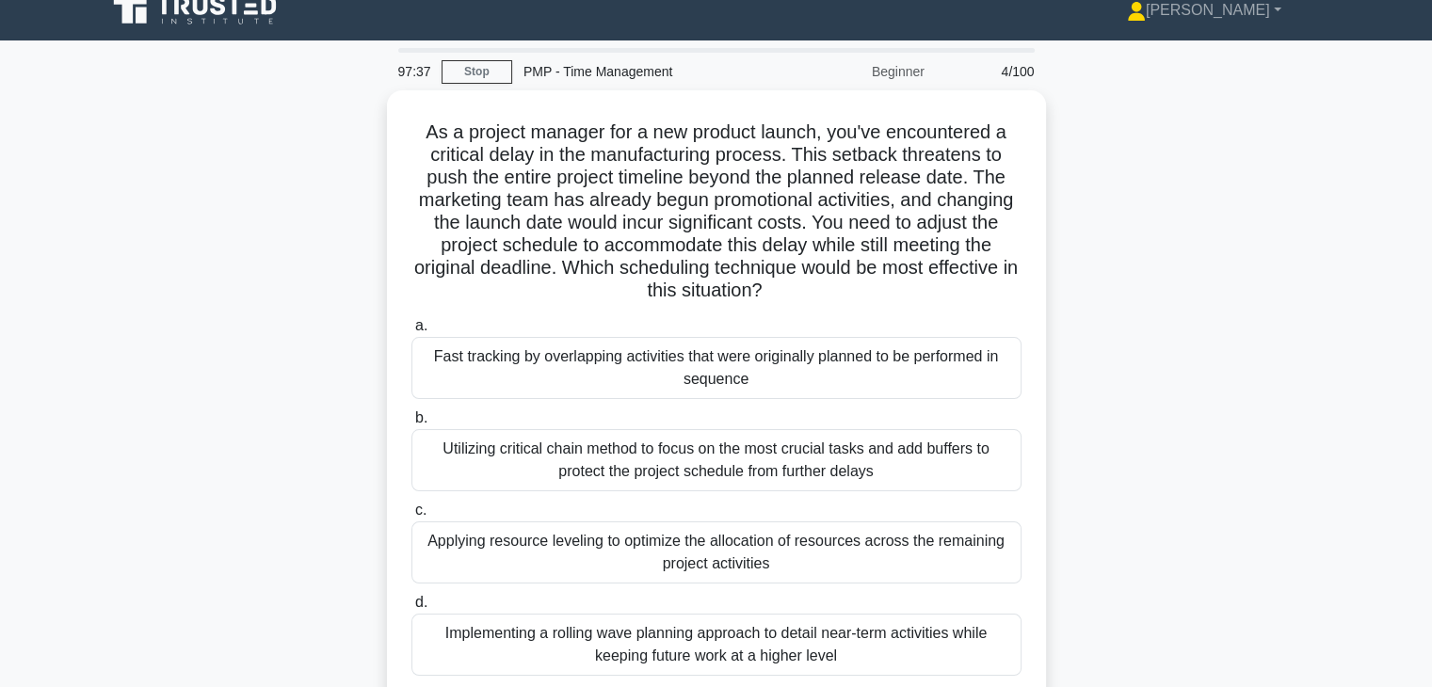
scroll to position [0, 0]
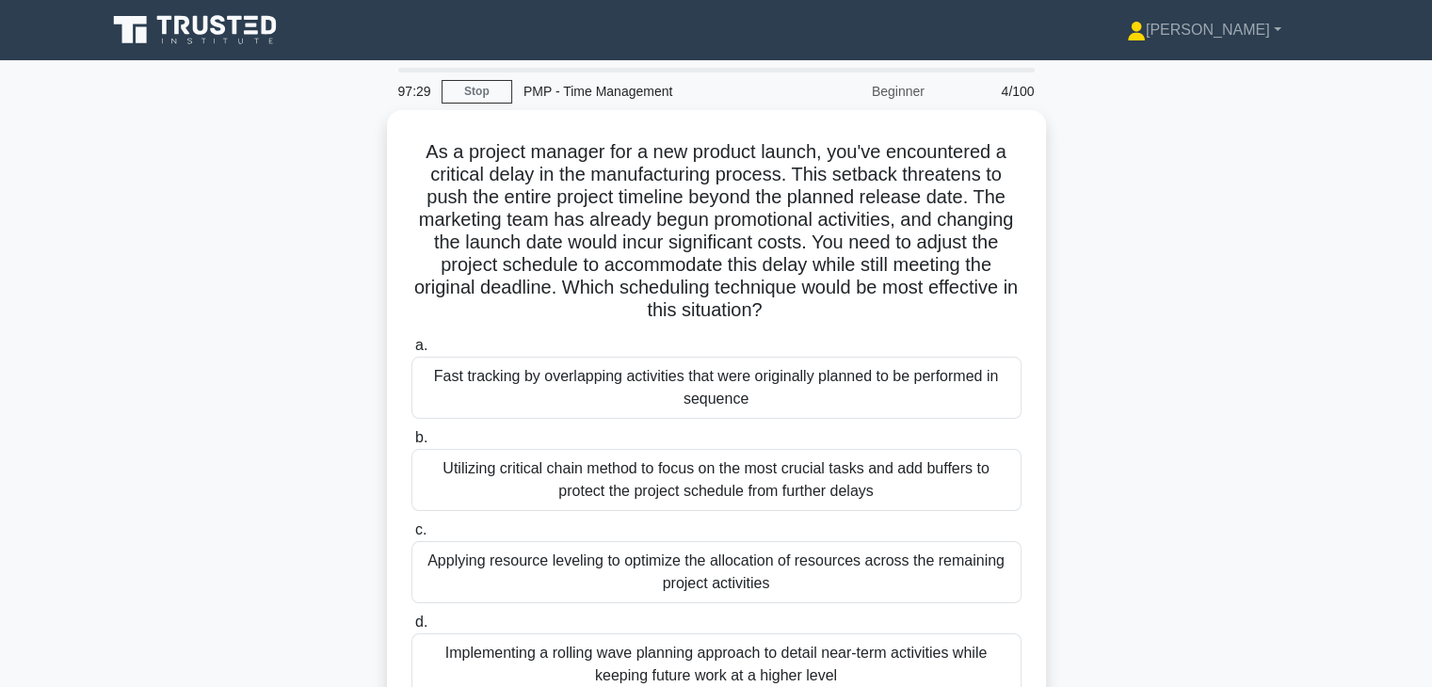
click at [1194, 372] on div "As a project manager for a new product launch, you've encountered a critical de…" at bounding box center [716, 442] width 1242 height 665
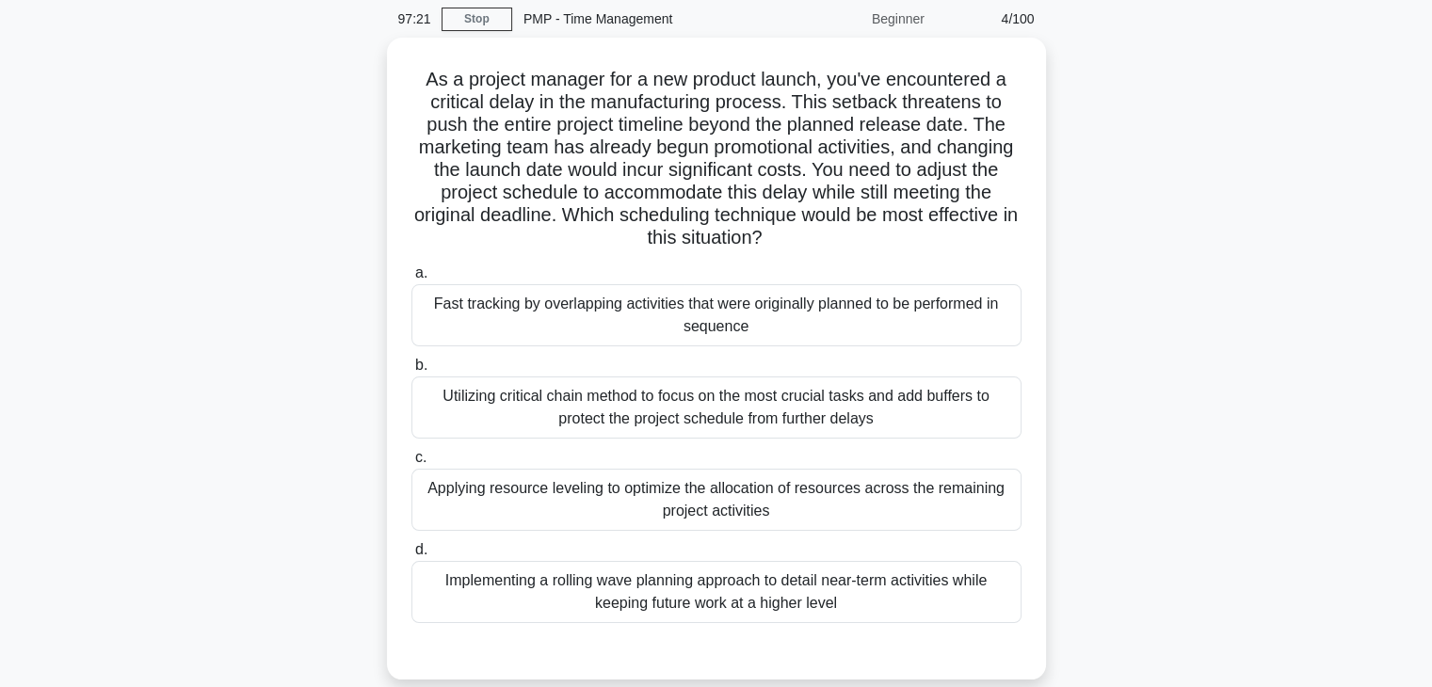
scroll to position [75, 0]
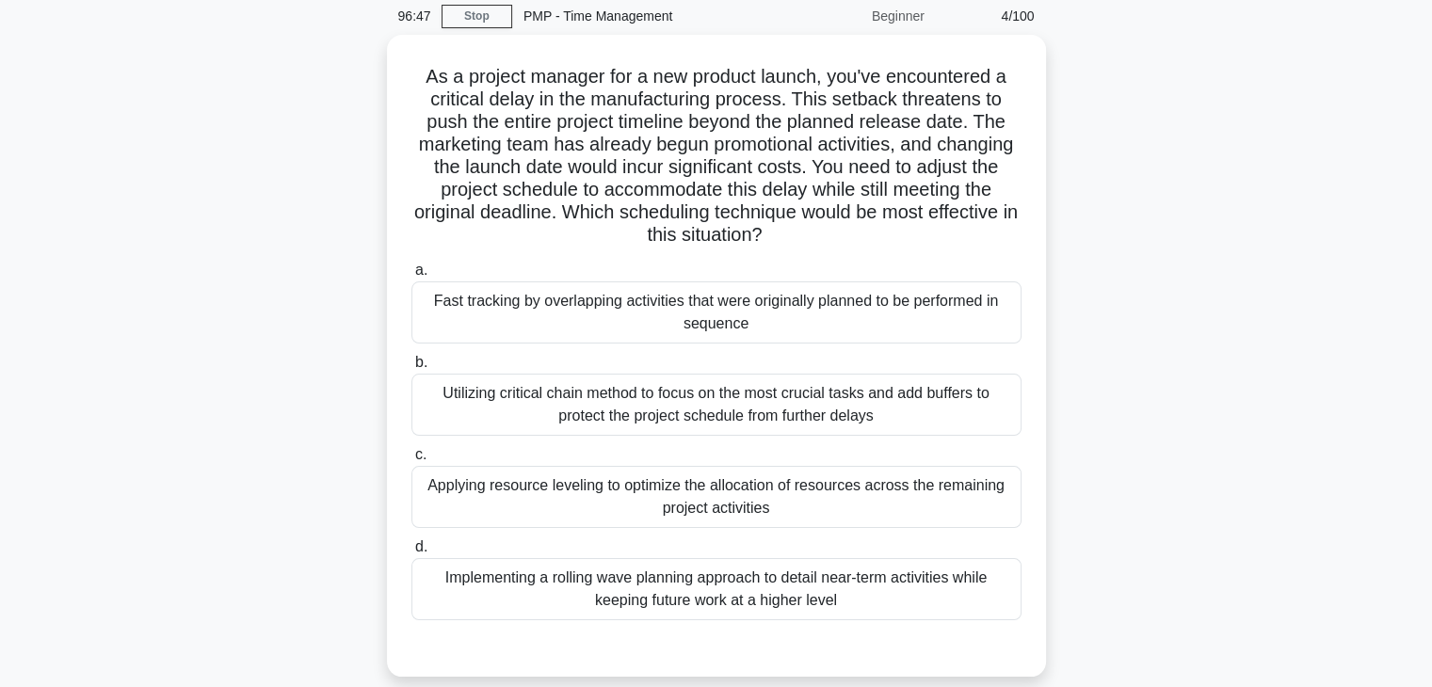
click at [1194, 372] on div "As a project manager for a new product launch, you've encountered a critical de…" at bounding box center [716, 367] width 1242 height 665
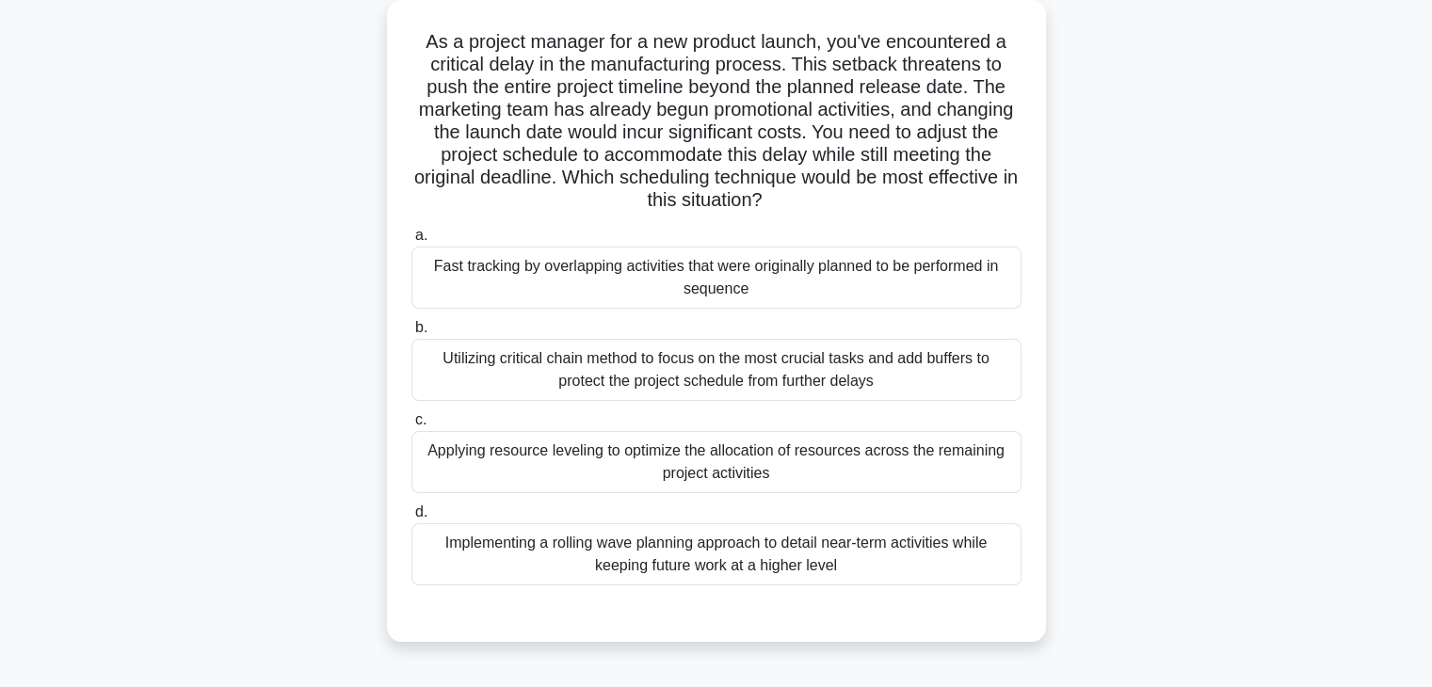
scroll to position [113, 0]
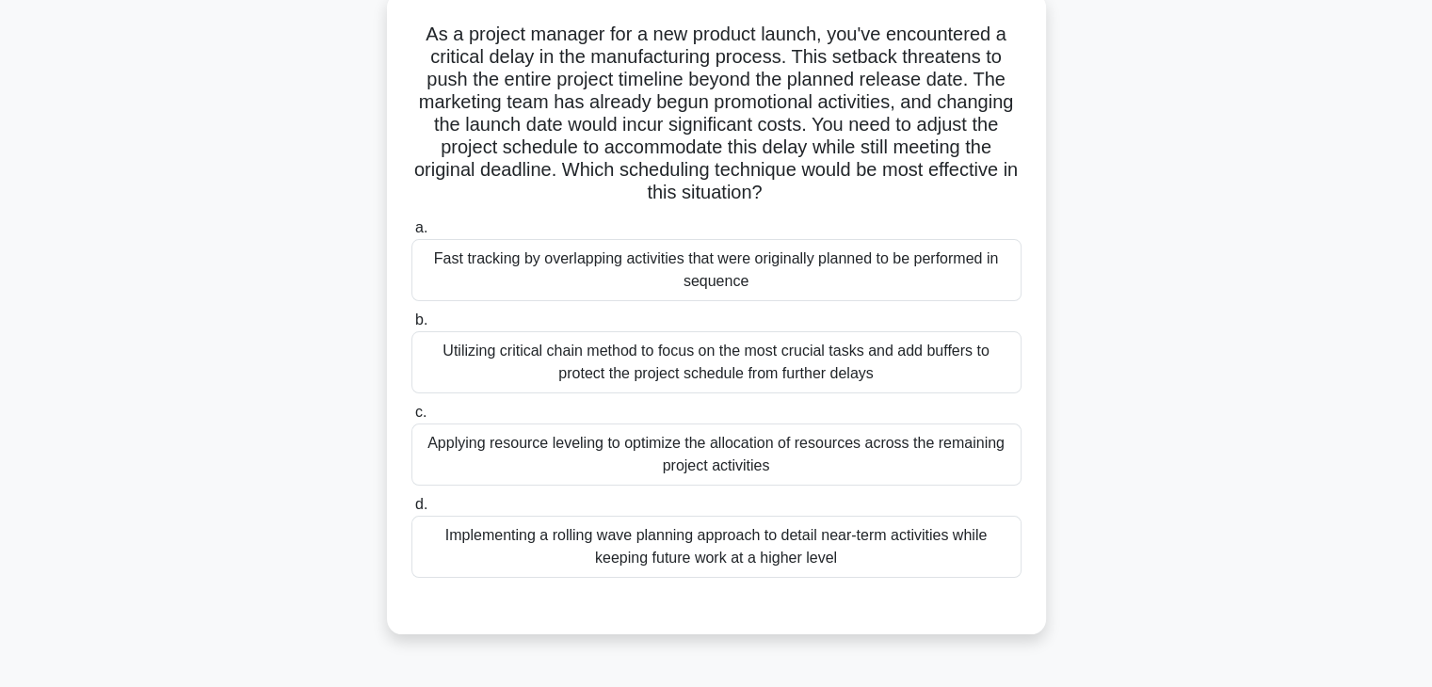
click at [697, 282] on div "Fast tracking by overlapping activities that were originally planned to be perf…" at bounding box center [716, 270] width 610 height 62
click at [411, 234] on input "a. Fast tracking by overlapping activities that were originally planned to be p…" at bounding box center [411, 228] width 0 height 12
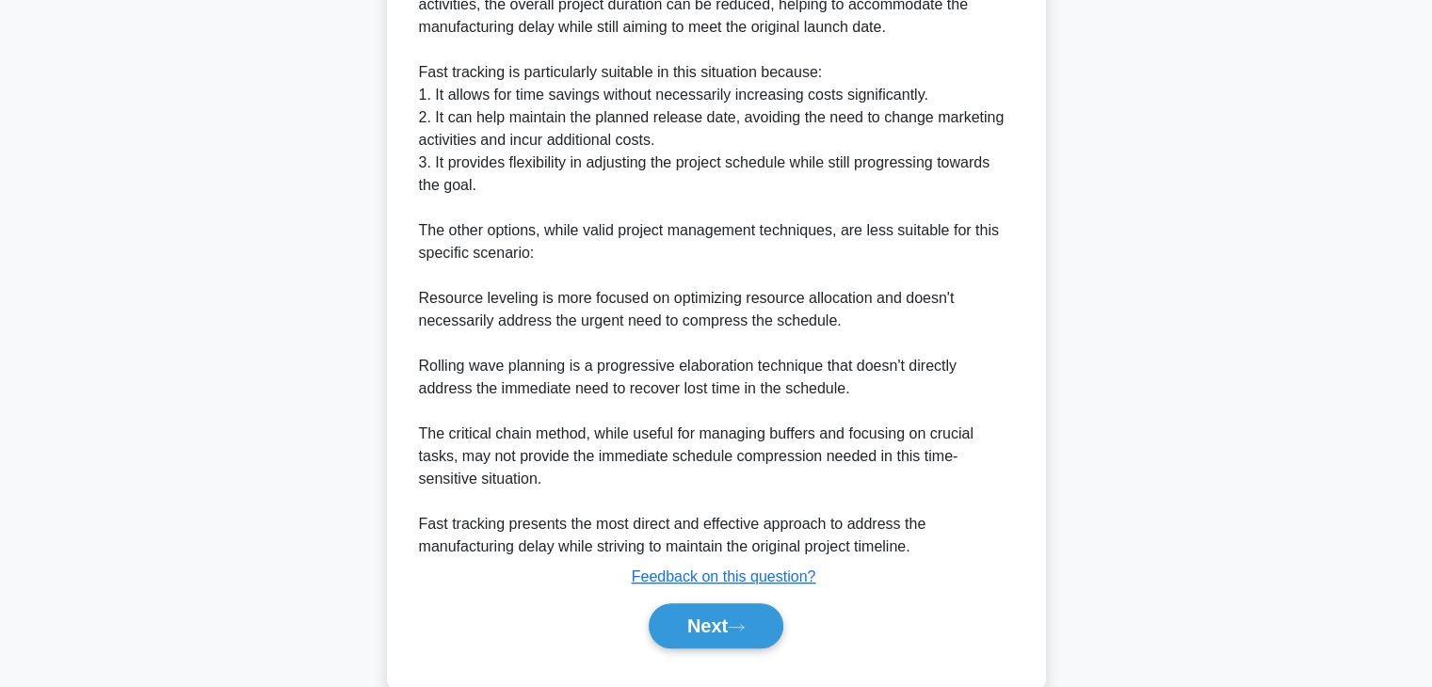
scroll to position [941, 0]
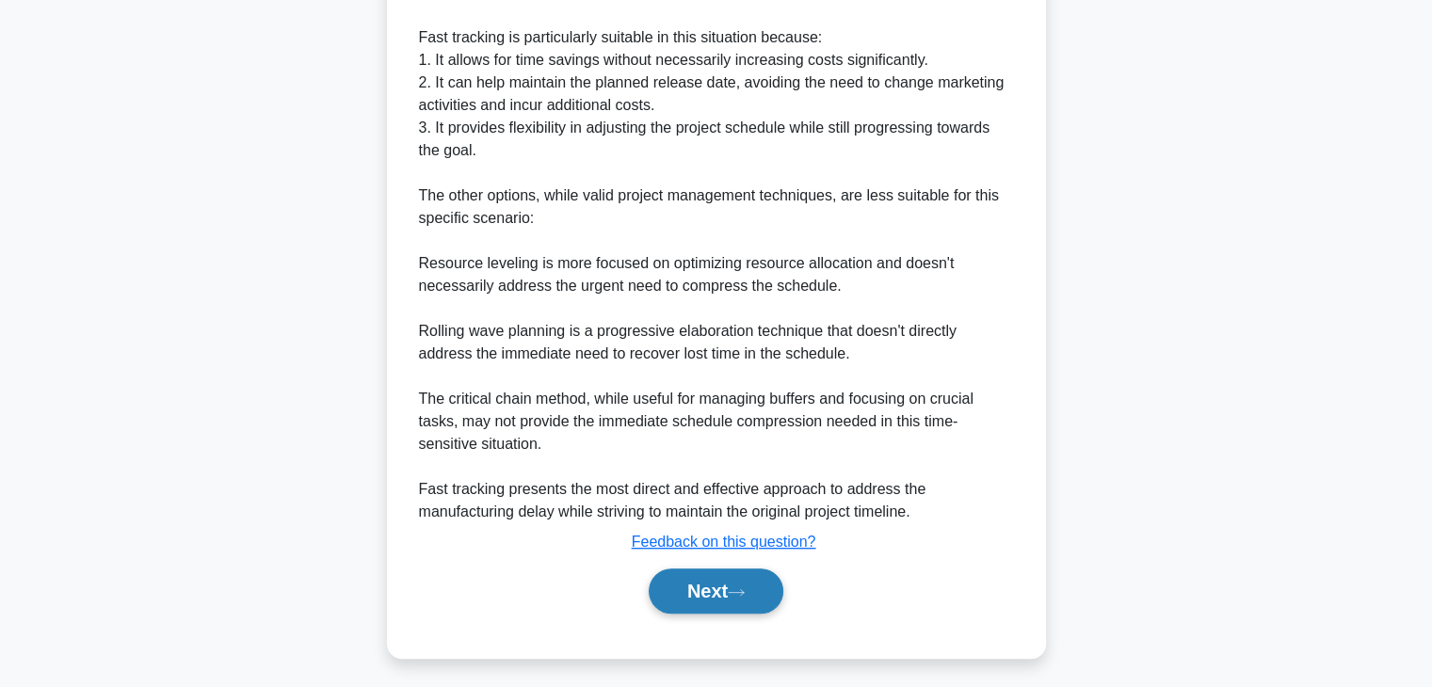
click at [682, 603] on button "Next" at bounding box center [716, 591] width 135 height 45
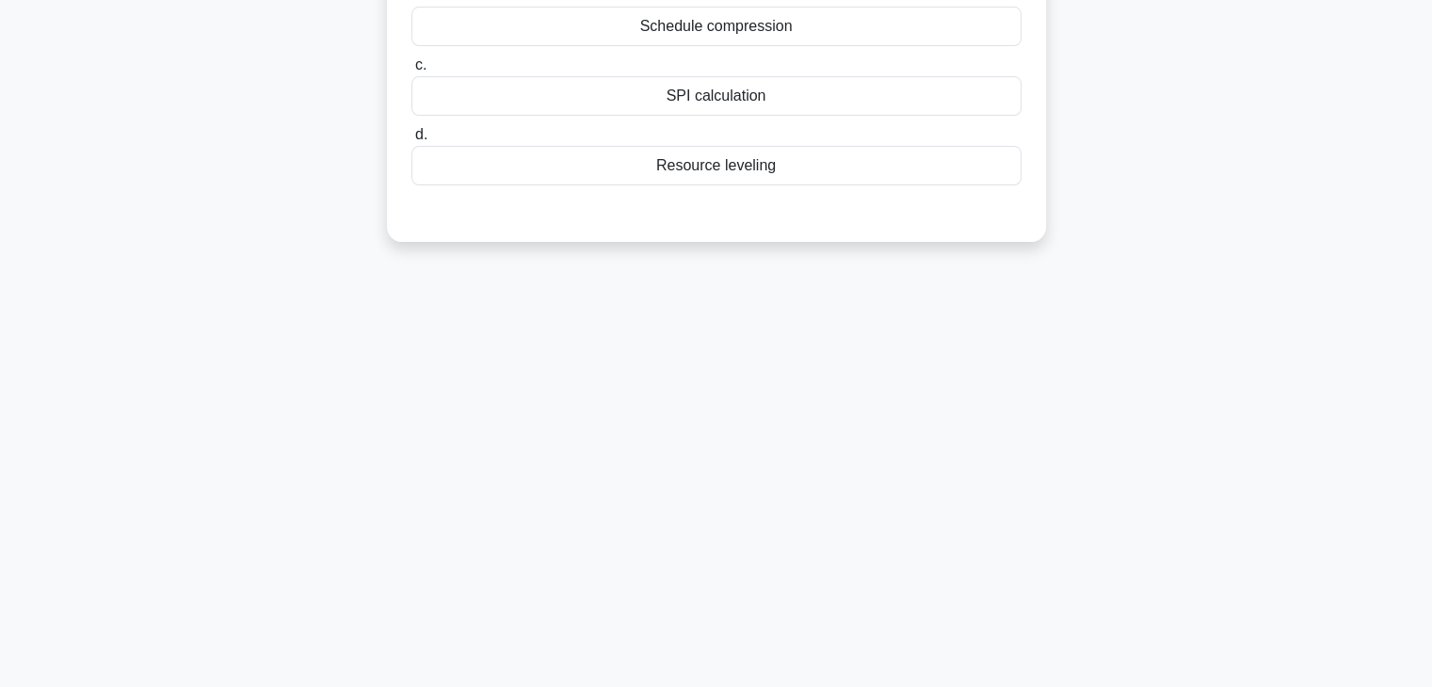
click at [1152, 437] on div "96:23 Stop PMP - Time Management Beginner 5/100 You are a project manager worki…" at bounding box center [716, 208] width 1242 height 941
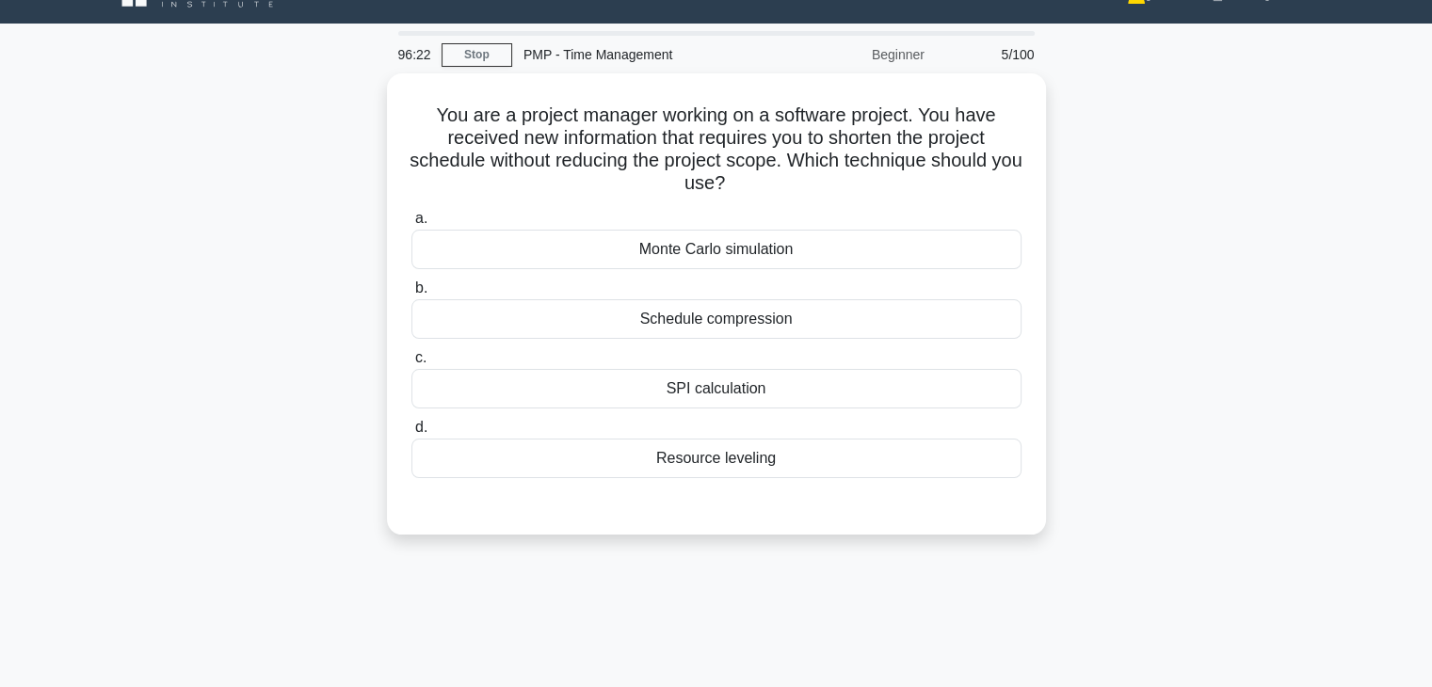
scroll to position [0, 0]
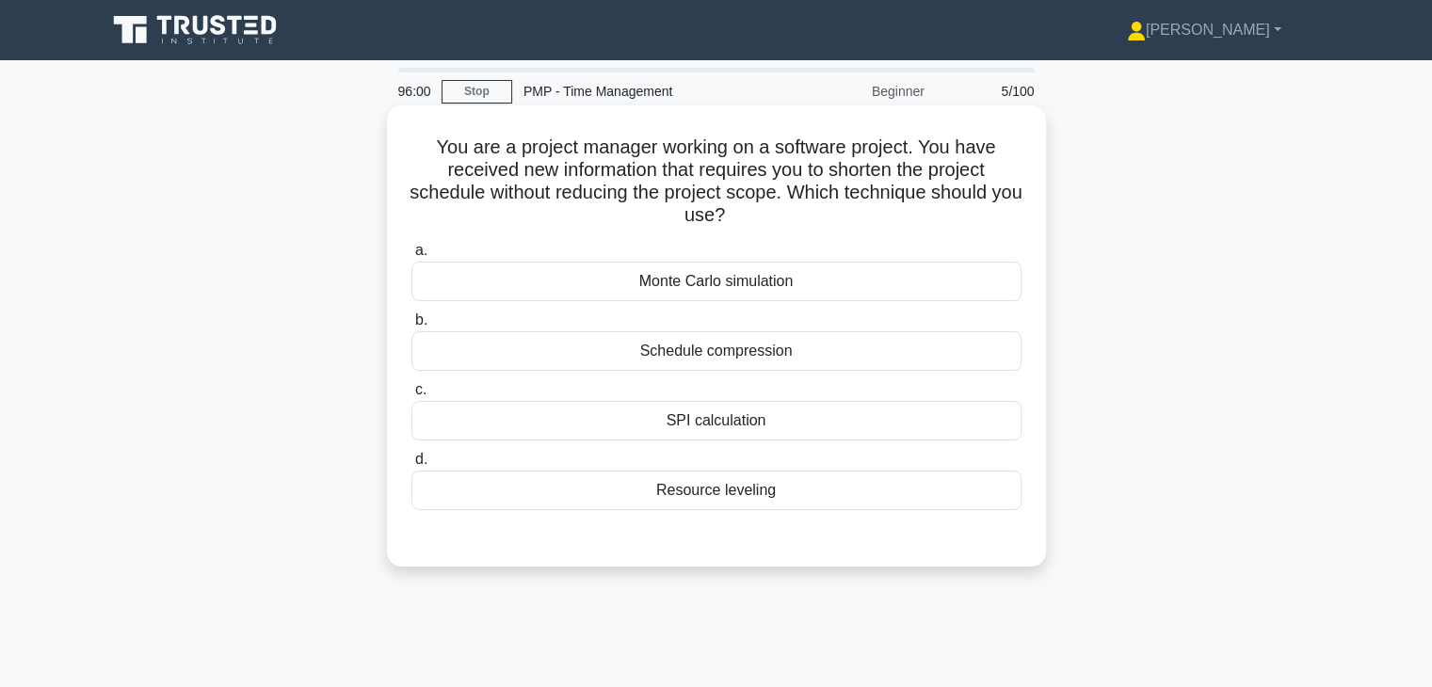
click at [760, 355] on div "Schedule compression" at bounding box center [716, 351] width 610 height 40
click at [411, 327] on input "b. Schedule compression" at bounding box center [411, 320] width 0 height 12
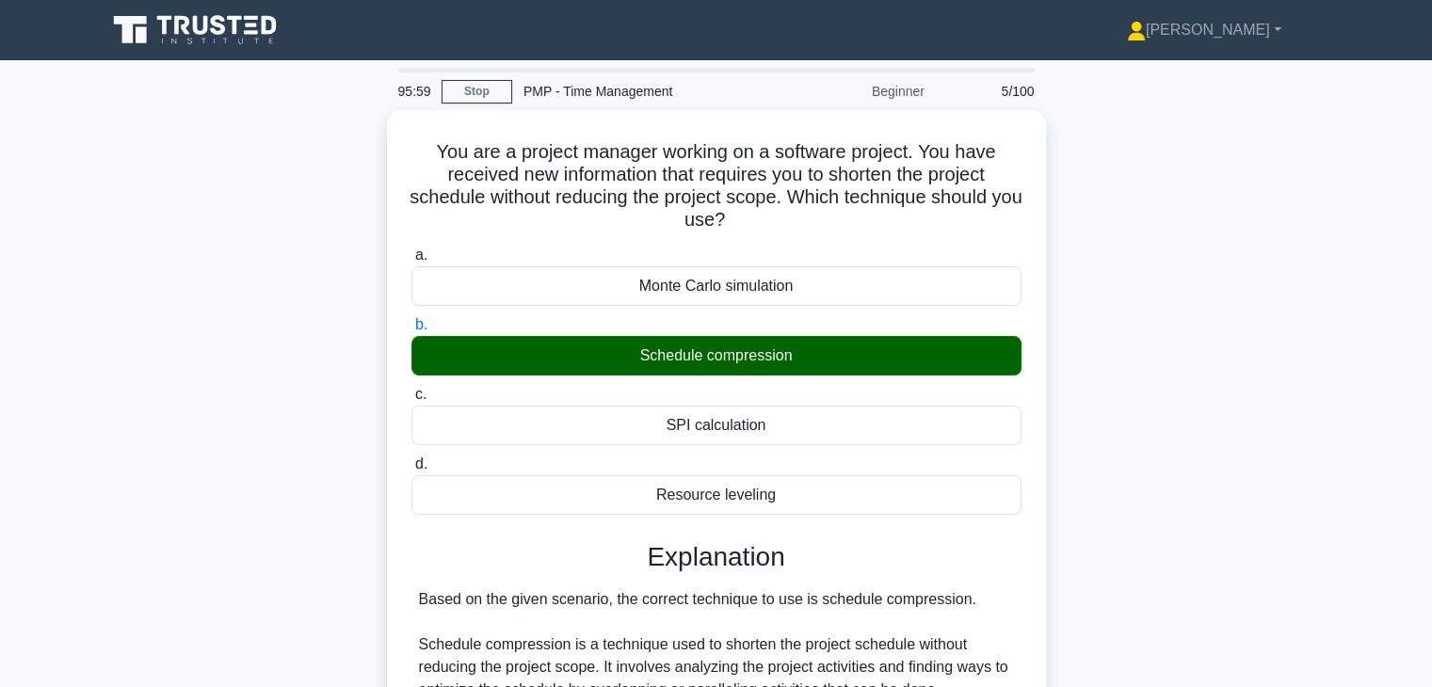
click at [1159, 487] on div "You are a project manager working on a software project. You have received new …" at bounding box center [716, 642] width 1242 height 1065
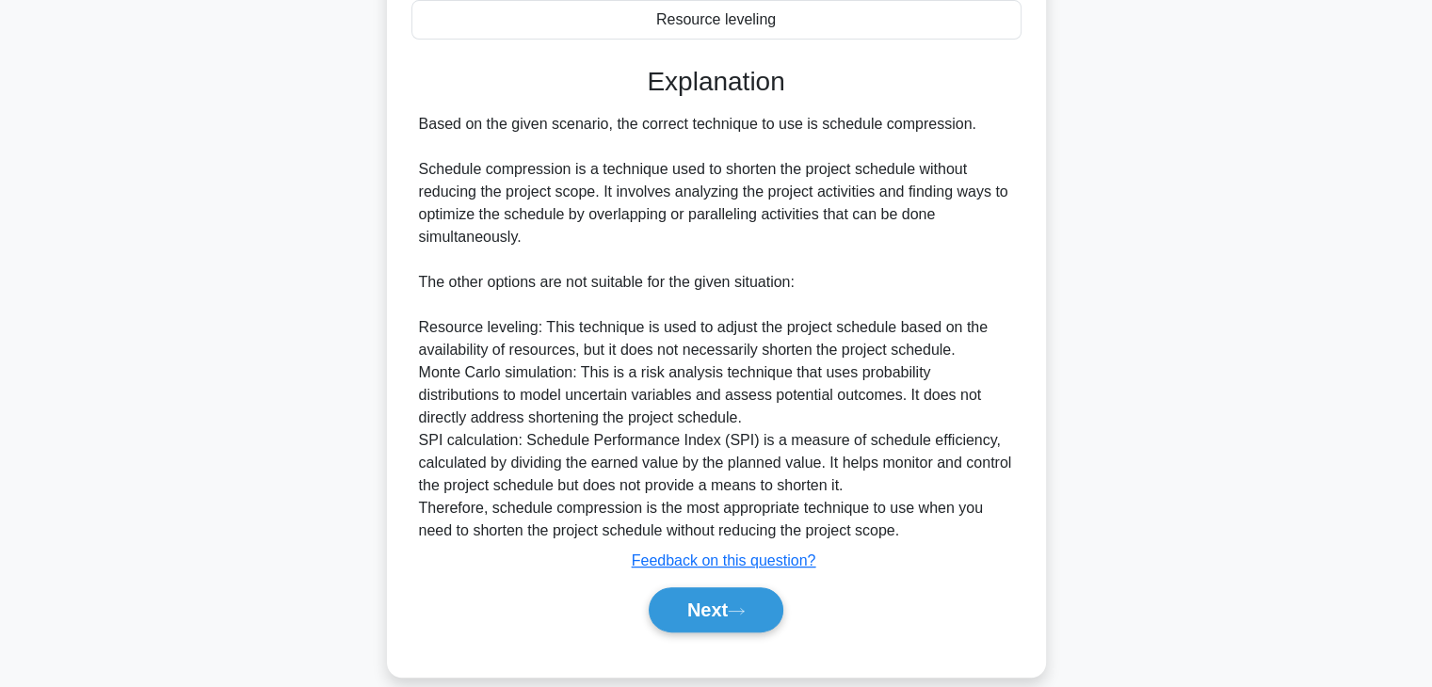
scroll to position [489, 0]
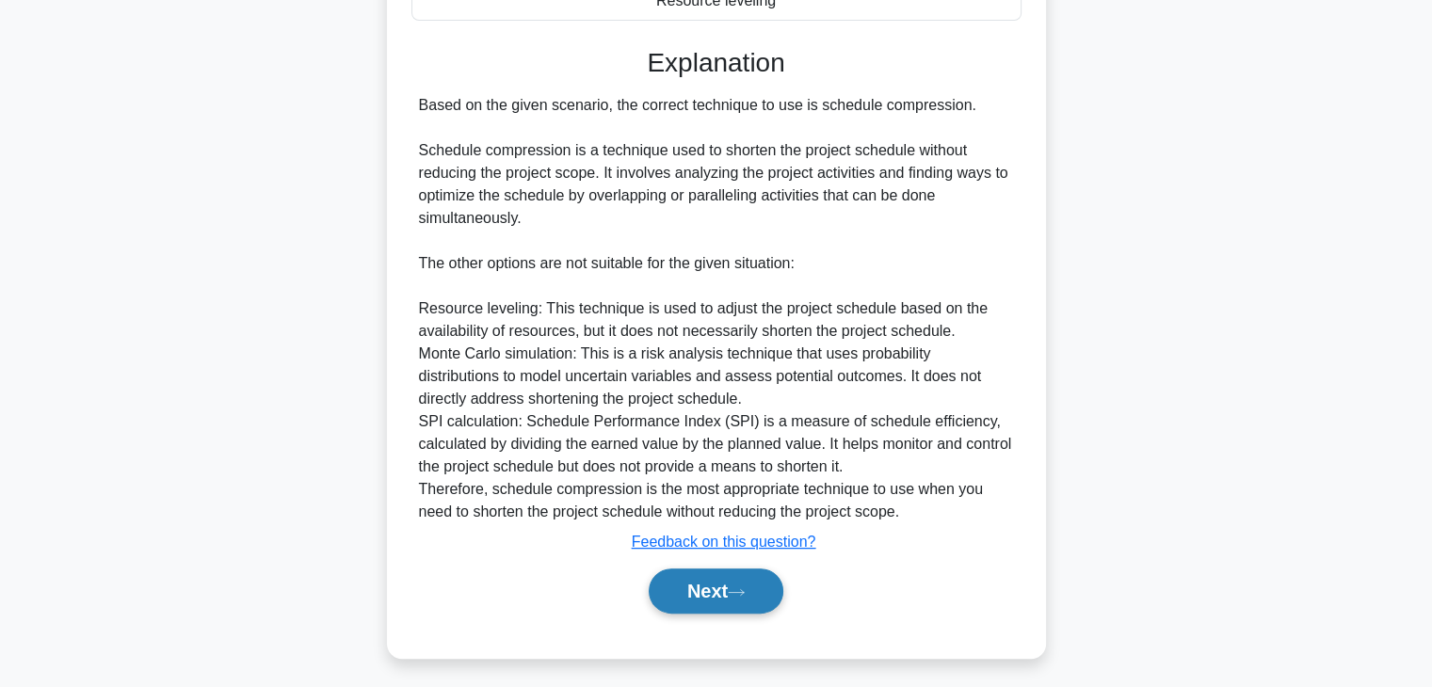
click at [693, 603] on button "Next" at bounding box center [716, 591] width 135 height 45
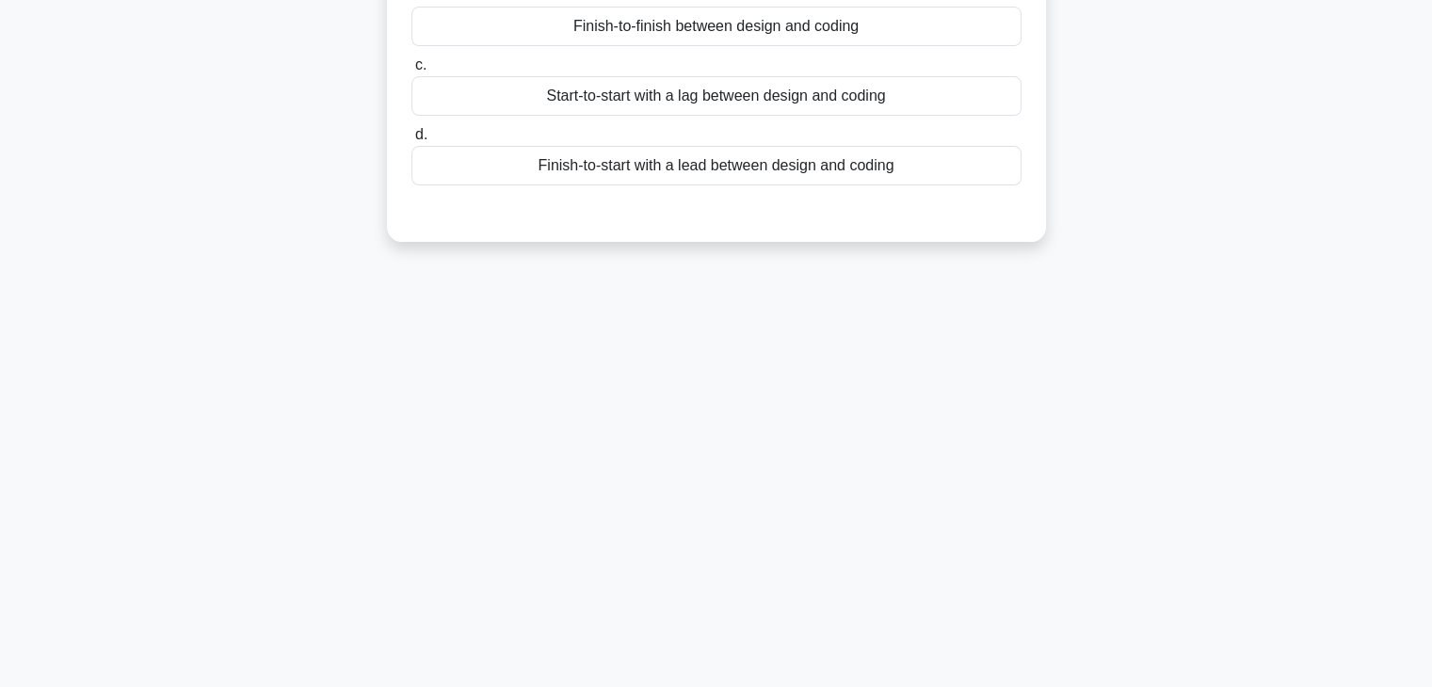
click at [1167, 539] on div "95:51 Stop PMP - Time Management Beginner 6/100 You are managing a software dev…" at bounding box center [716, 208] width 1242 height 941
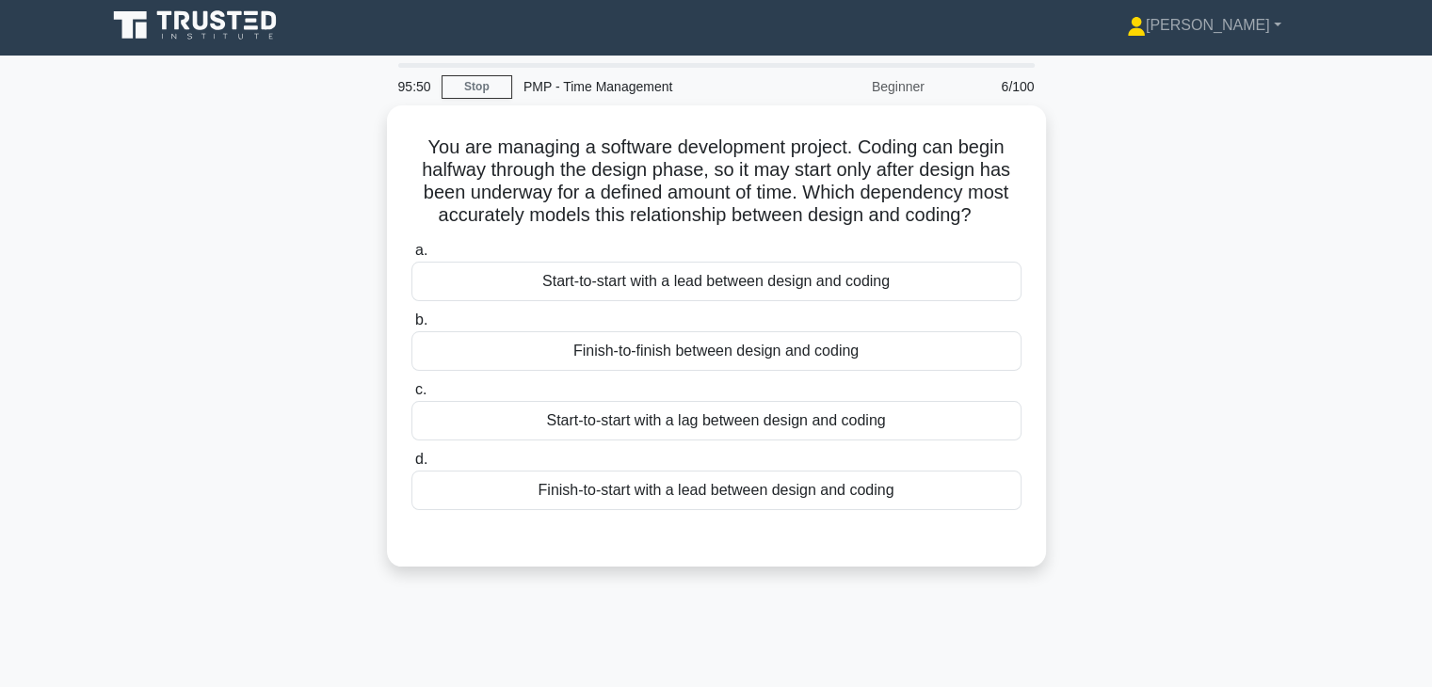
scroll to position [0, 0]
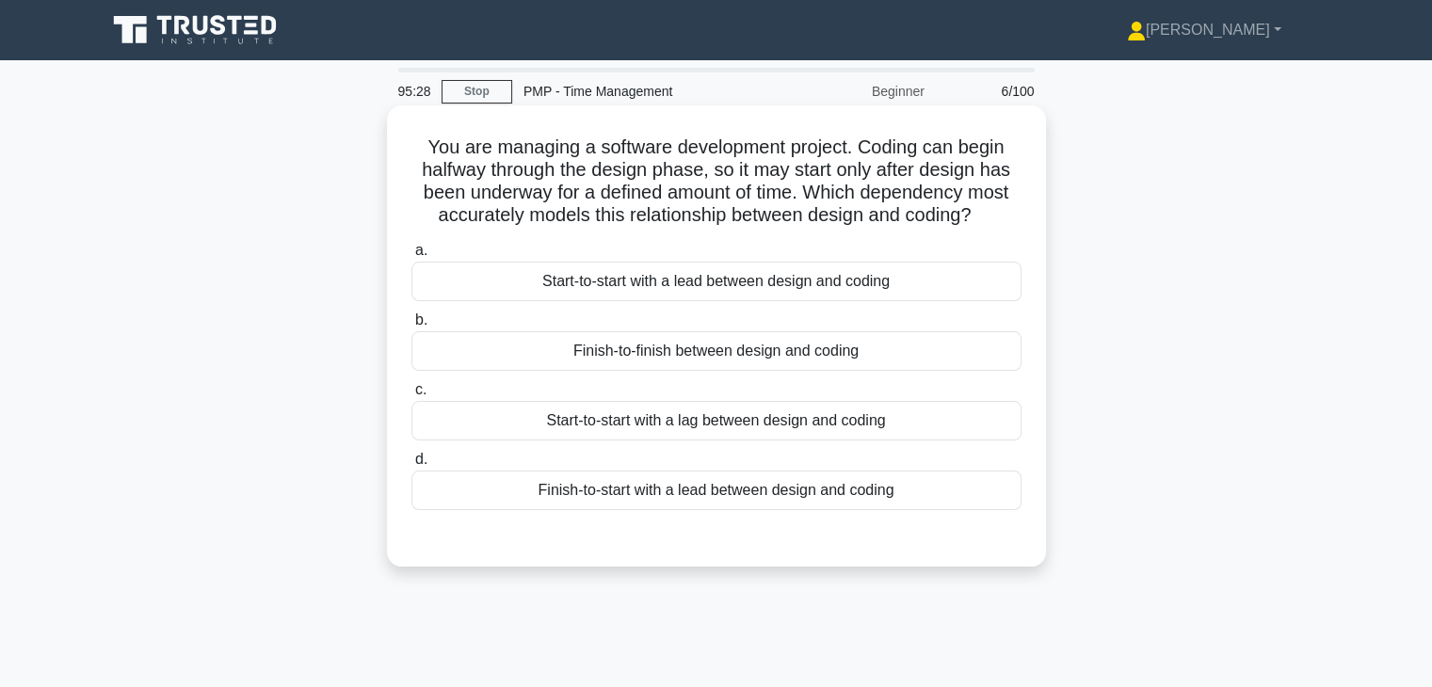
click at [761, 423] on div "Start-to-start with a lag between design and coding" at bounding box center [716, 421] width 610 height 40
click at [411, 396] on input "c. Start-to-start with a lag between design and coding" at bounding box center [411, 390] width 0 height 12
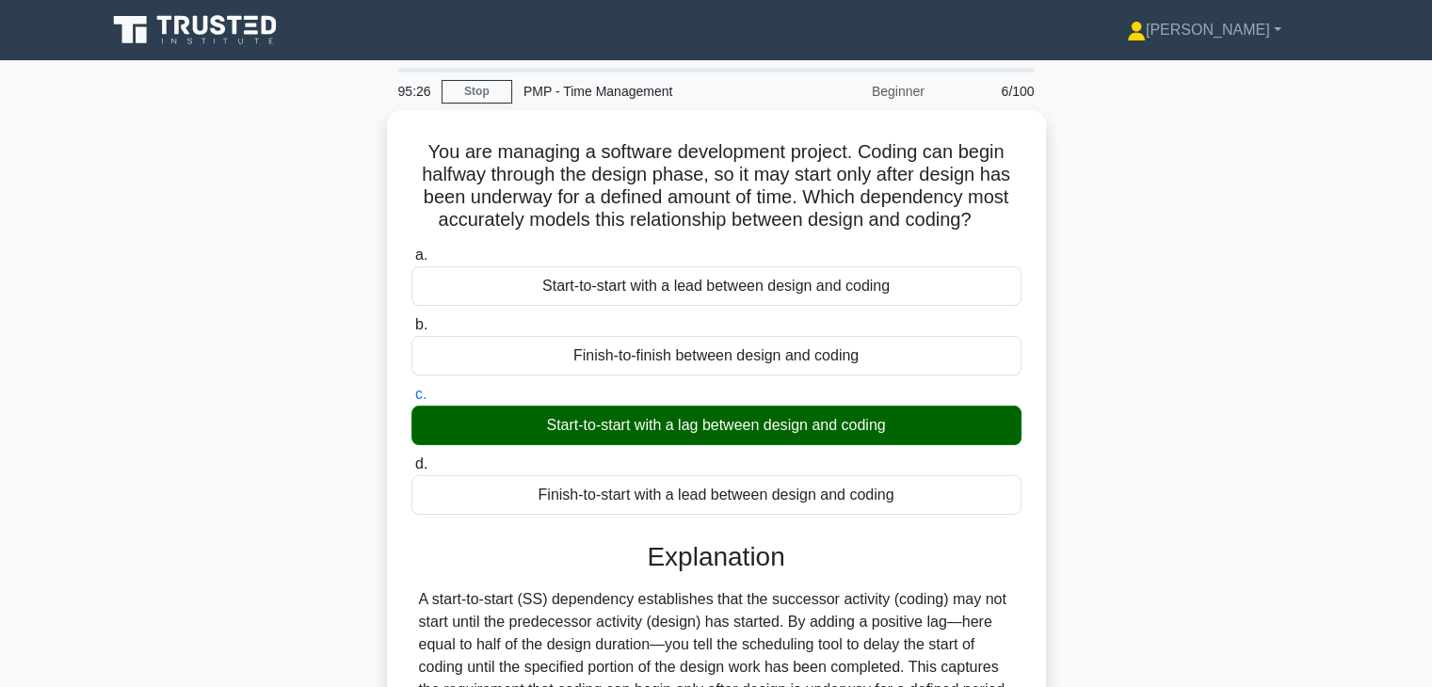
click at [1127, 493] on div "You are managing a software development project. Coding can begin halfway throu…" at bounding box center [716, 506] width 1242 height 793
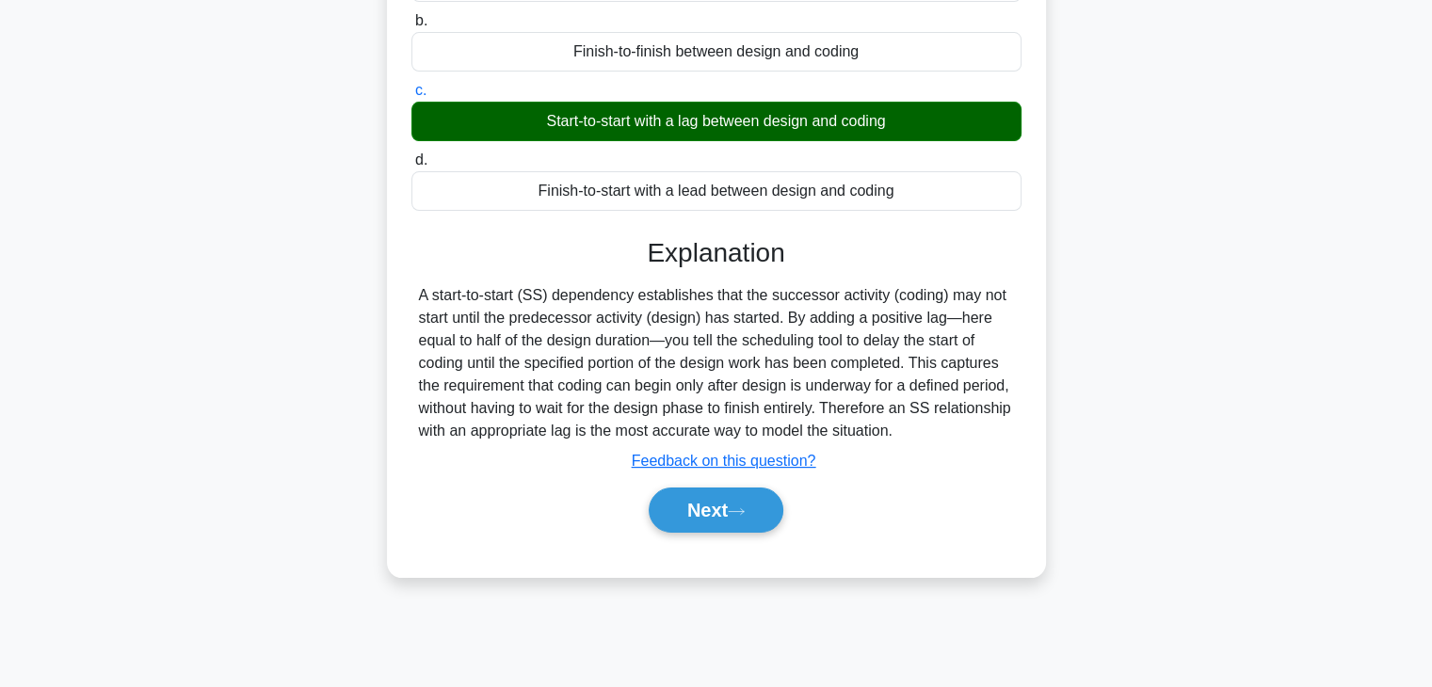
scroll to position [330, 0]
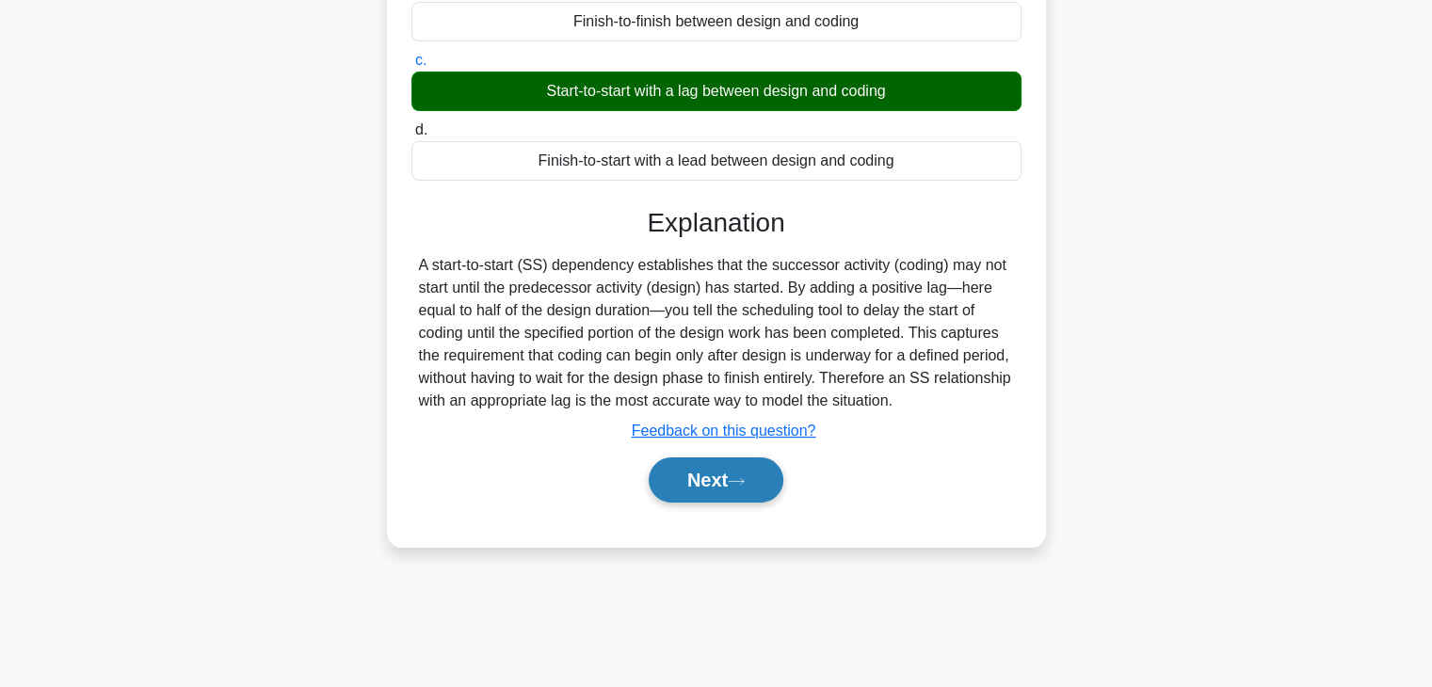
click at [700, 472] on button "Next" at bounding box center [716, 479] width 135 height 45
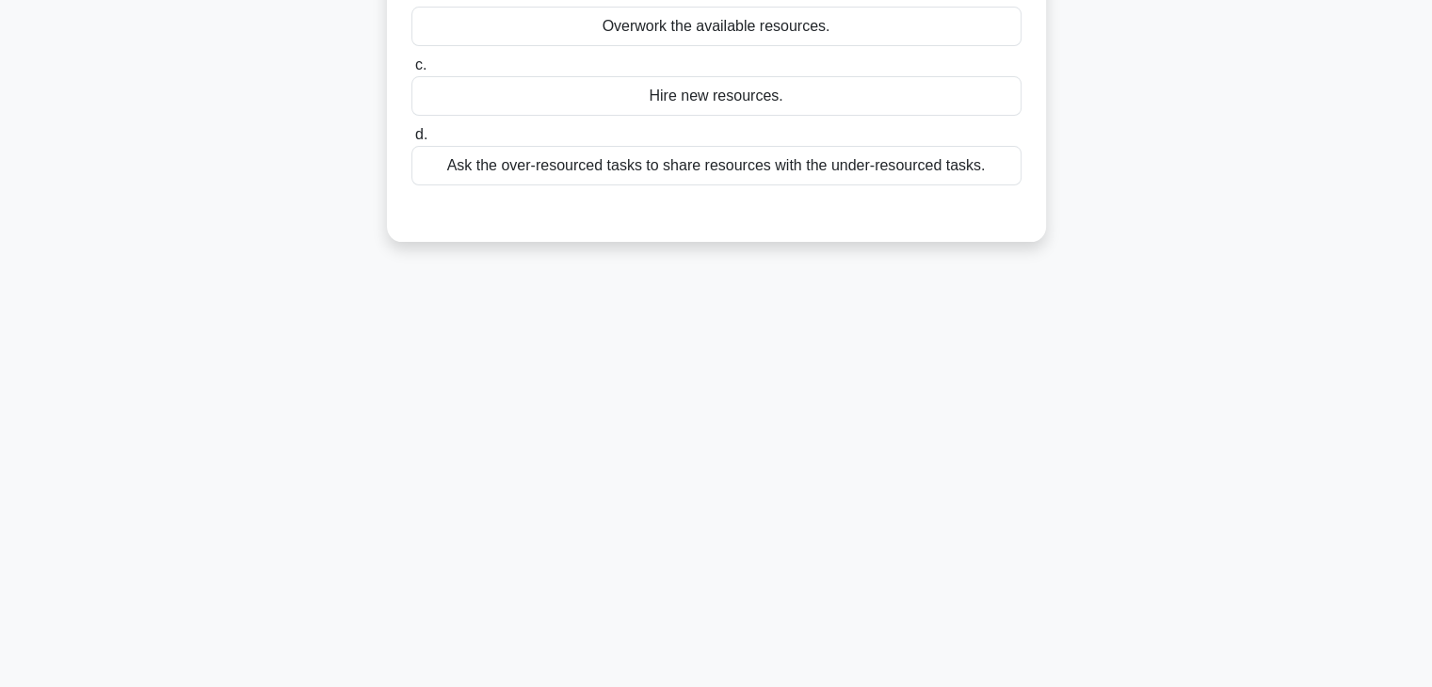
click at [1067, 377] on div "95:23 Stop PMP - Time Management Beginner 7/100 A project manager leading a pro…" at bounding box center [716, 208] width 1242 height 941
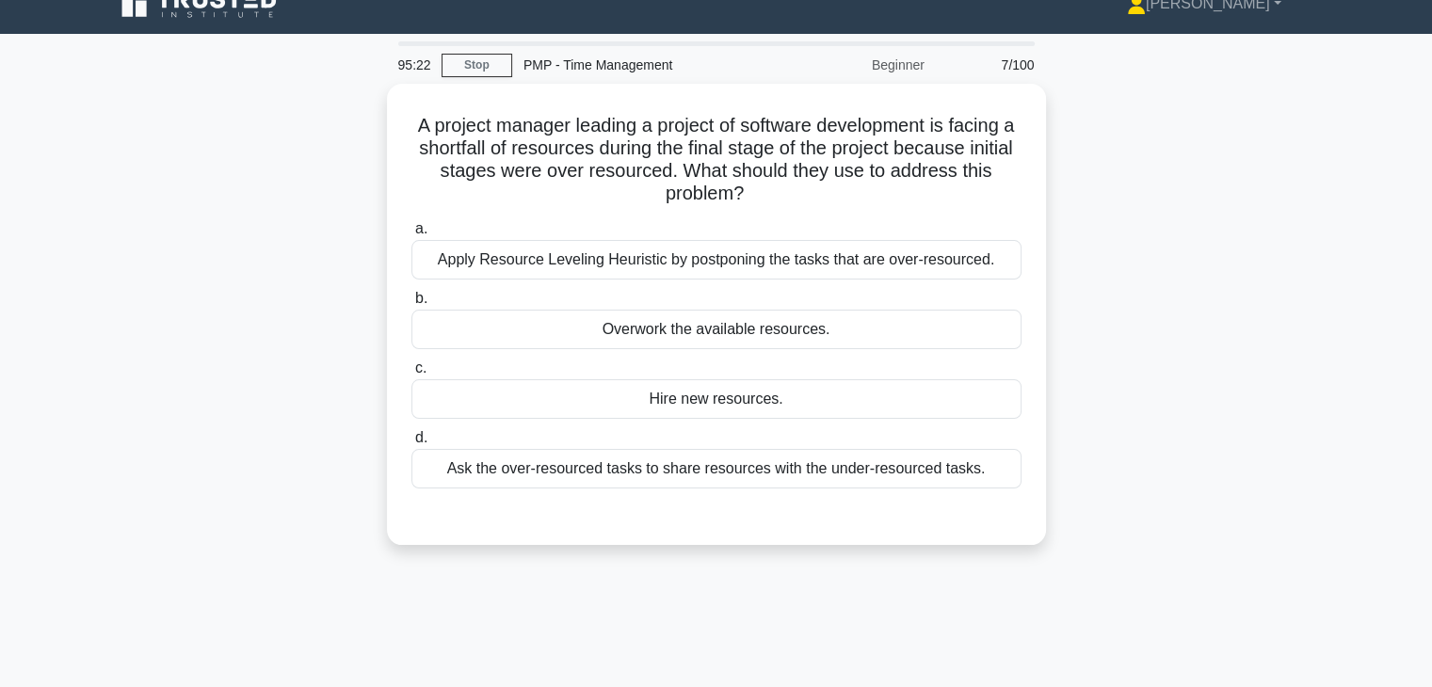
scroll to position [0, 0]
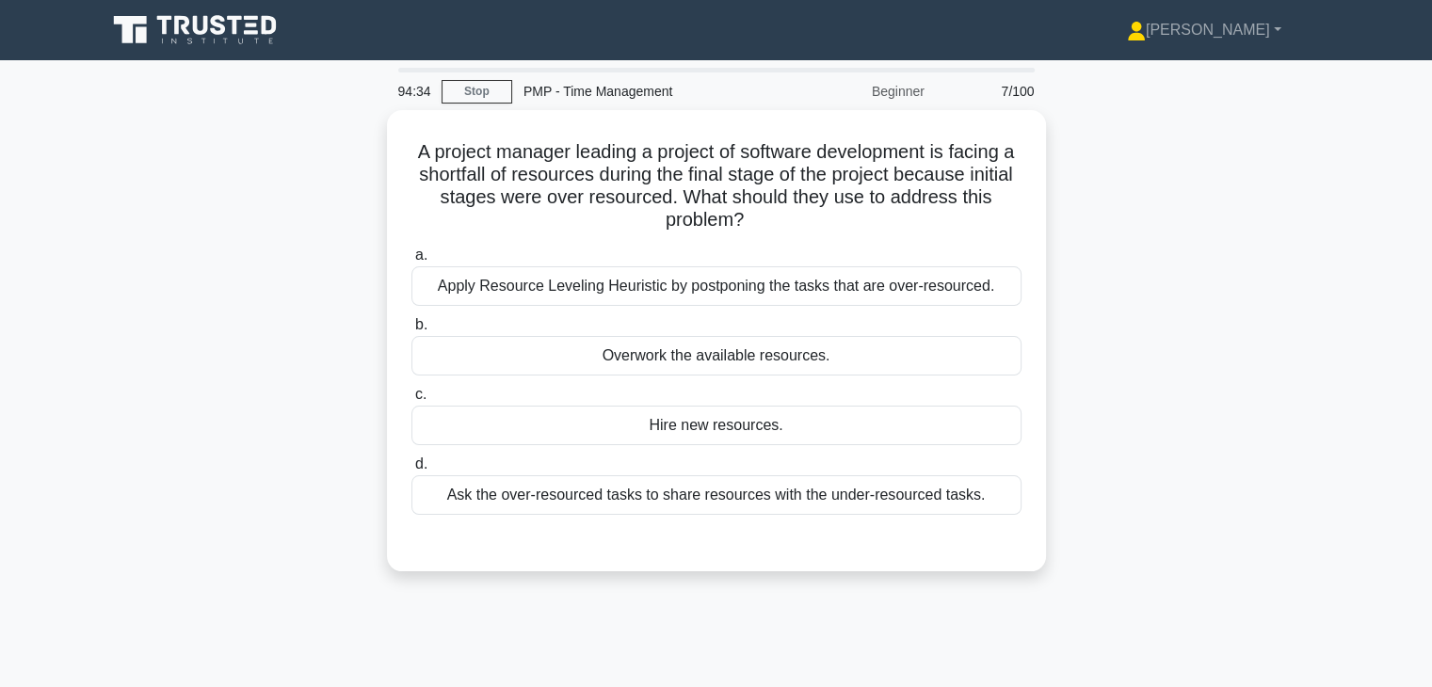
click at [1132, 383] on div "A project manager leading a project of software development is facing a shortfa…" at bounding box center [716, 352] width 1242 height 484
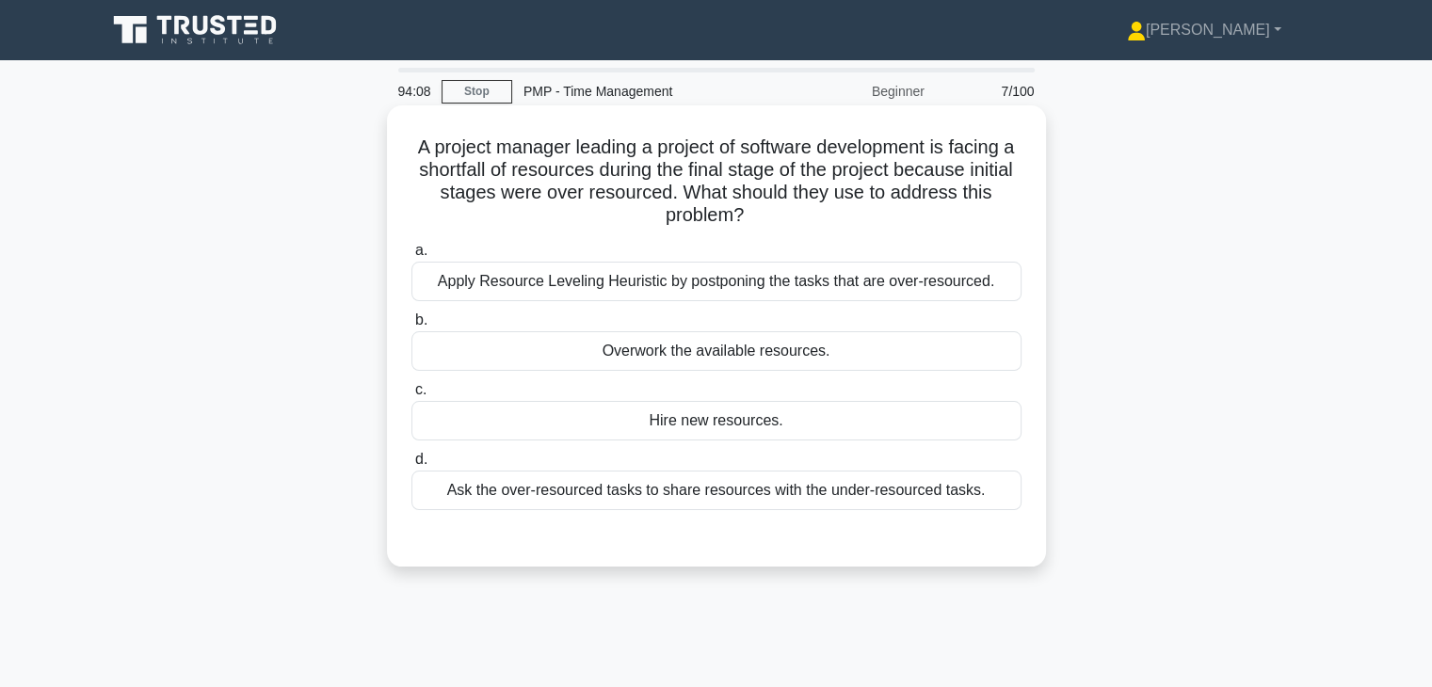
click at [763, 419] on div "Hire new resources." at bounding box center [716, 421] width 610 height 40
click at [411, 396] on input "c. Hire new resources." at bounding box center [411, 390] width 0 height 12
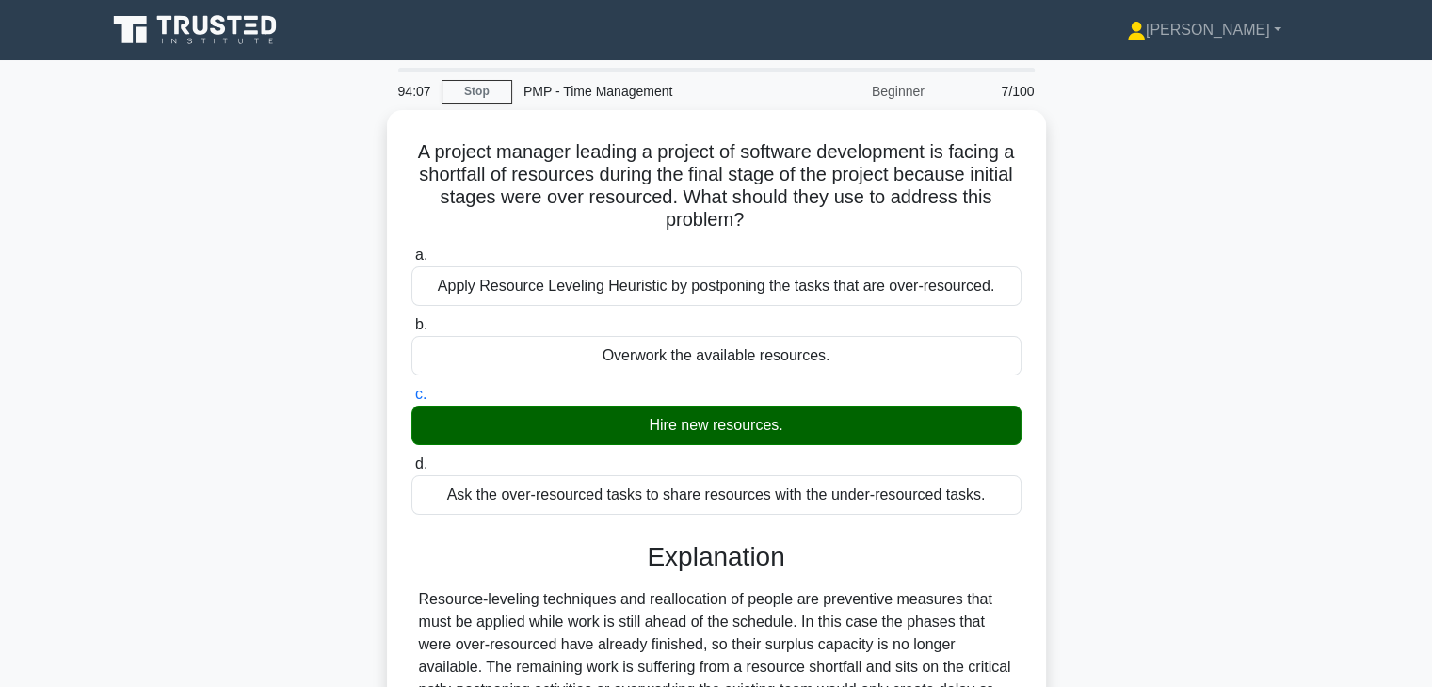
click at [1084, 473] on div "A project manager leading a project of software development is facing a shortfa…" at bounding box center [716, 518] width 1242 height 816
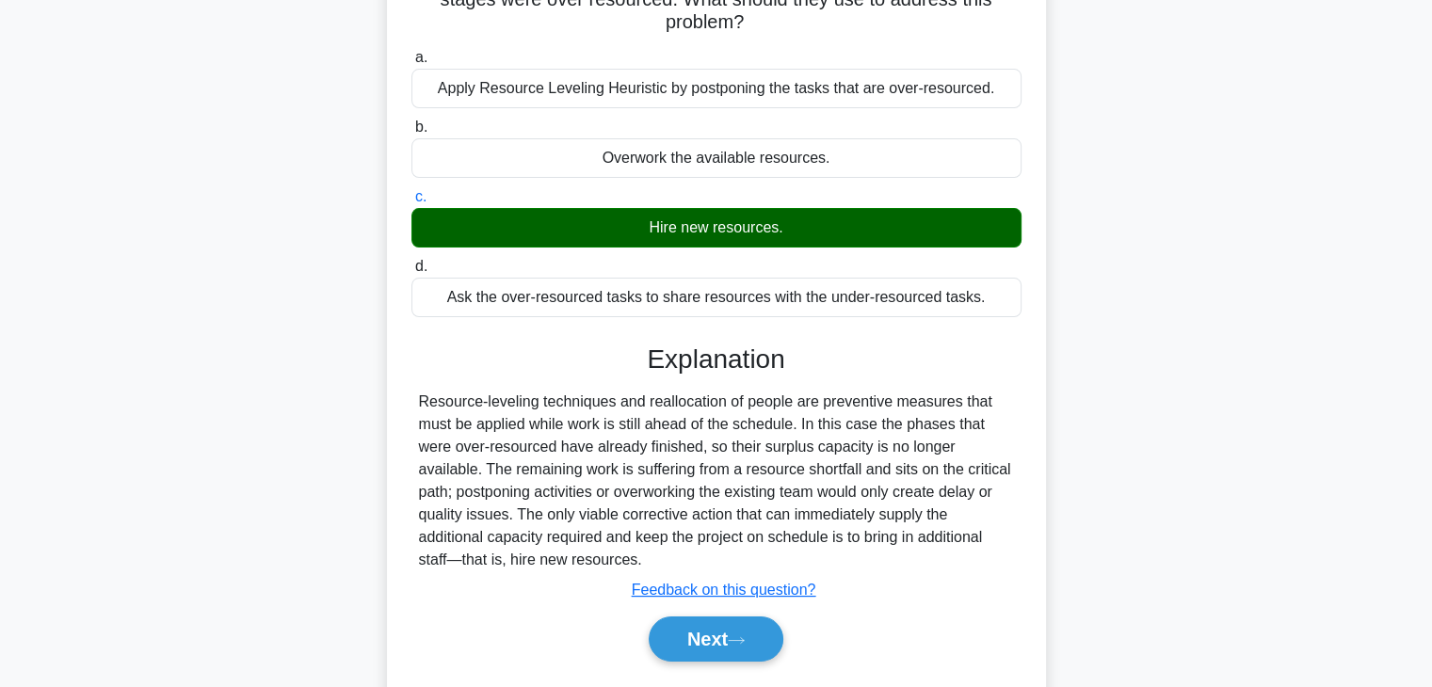
scroll to position [226, 0]
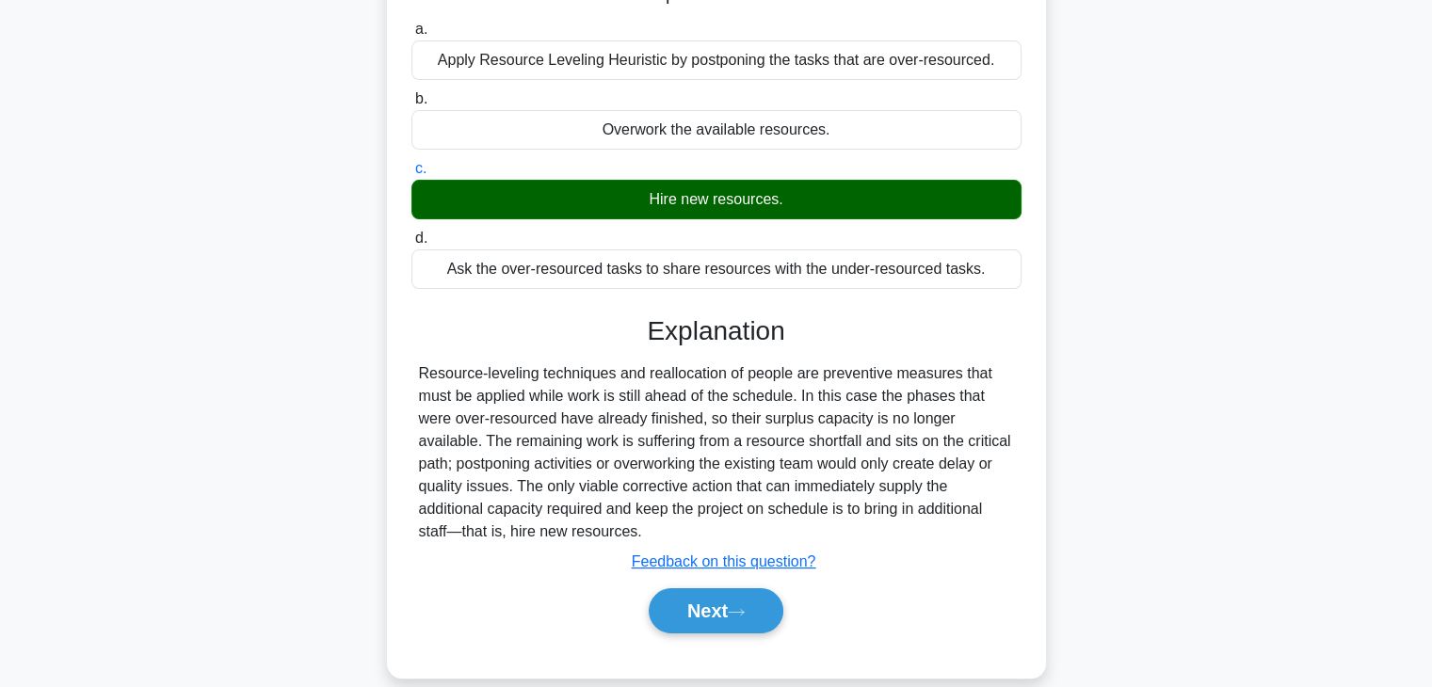
click at [1096, 530] on div "A project manager leading a project of software development is facing a shortfa…" at bounding box center [716, 292] width 1242 height 816
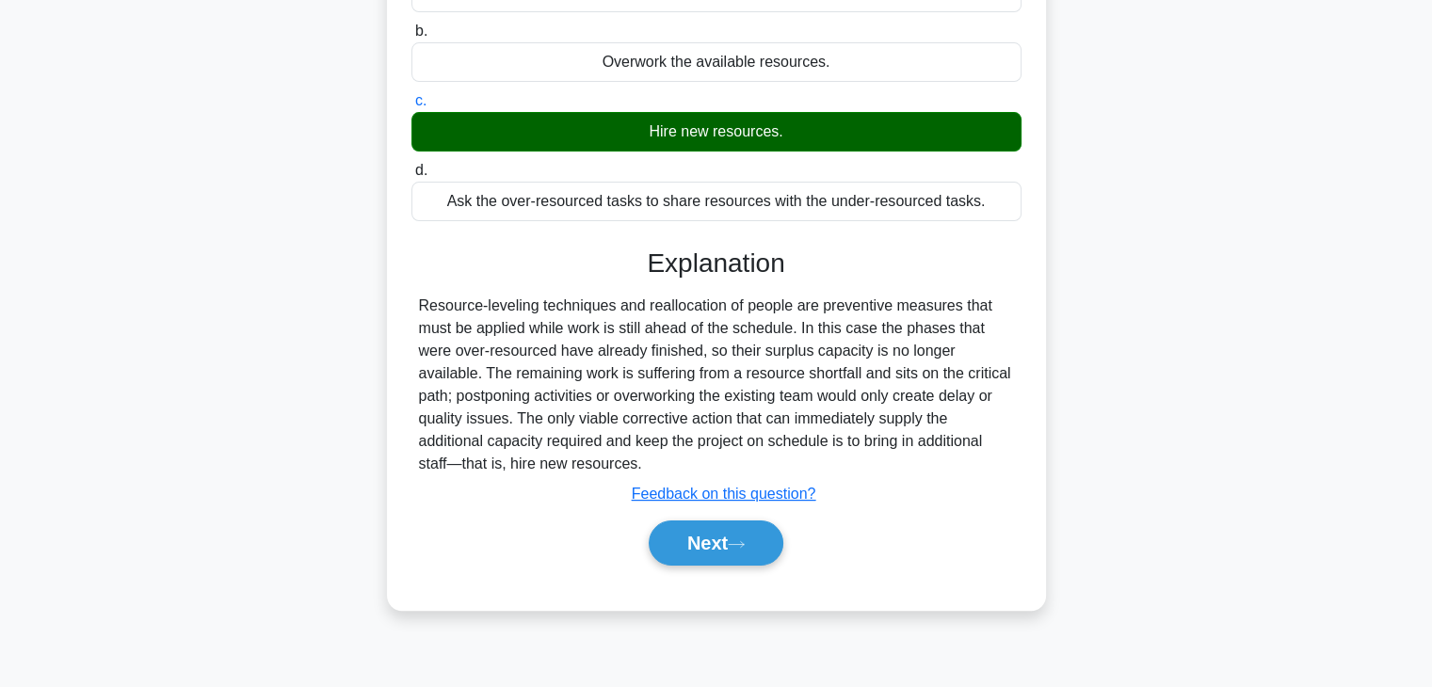
scroll to position [330, 0]
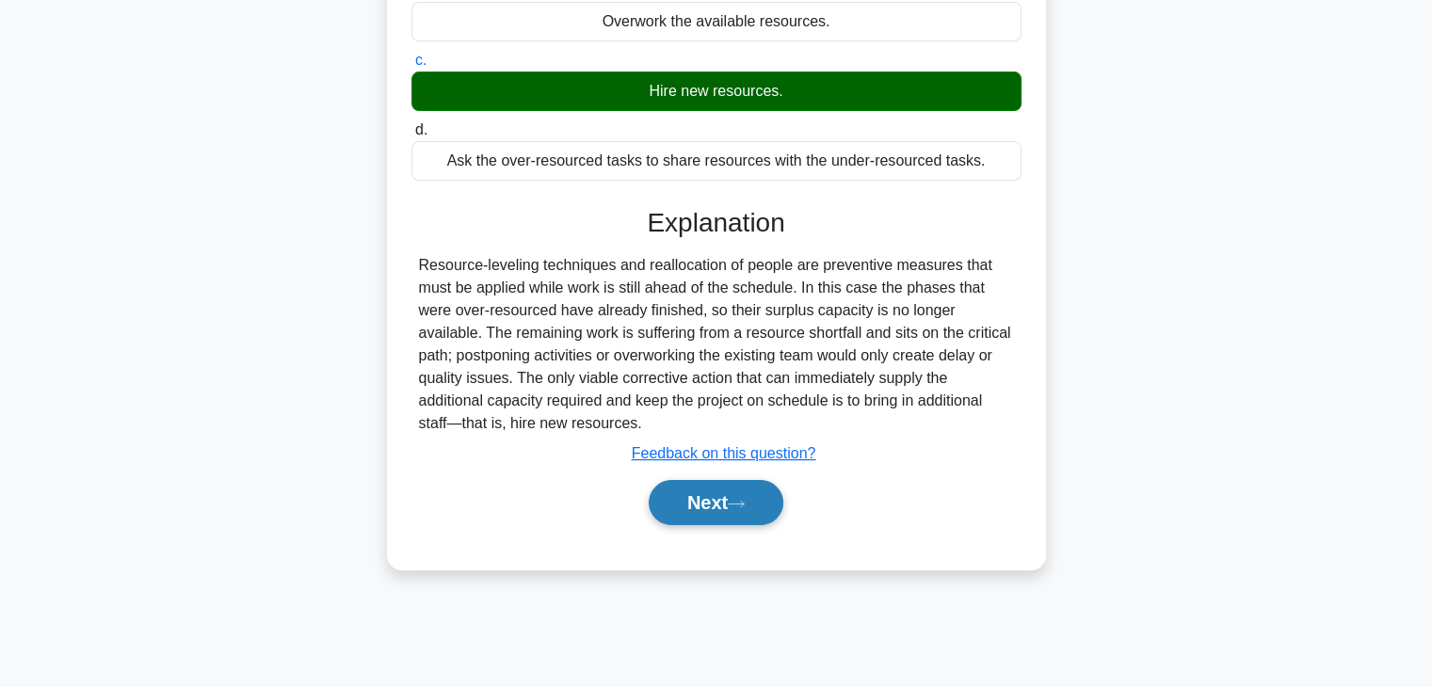
click at [659, 496] on button "Next" at bounding box center [716, 502] width 135 height 45
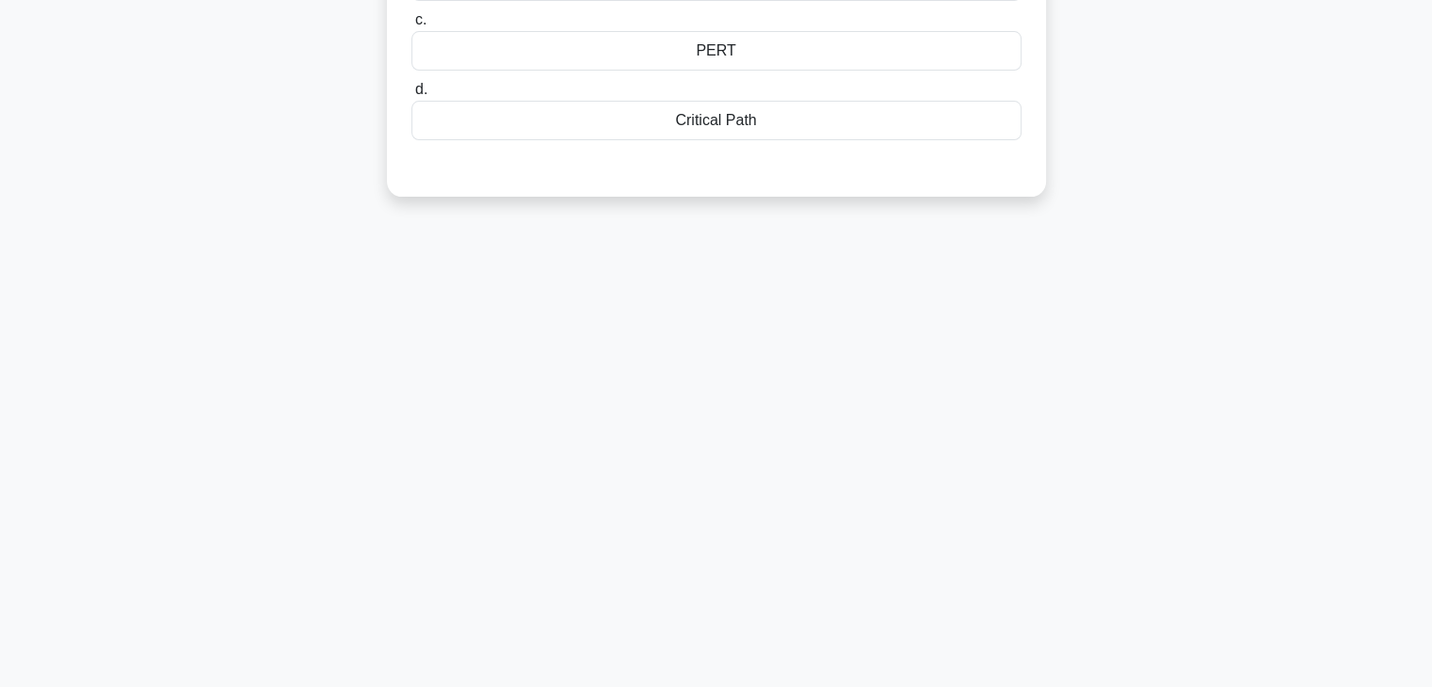
click at [922, 475] on div "93:44 Stop PMP - Time Management Beginner 8/100 In schedule development, the __…" at bounding box center [716, 208] width 1242 height 941
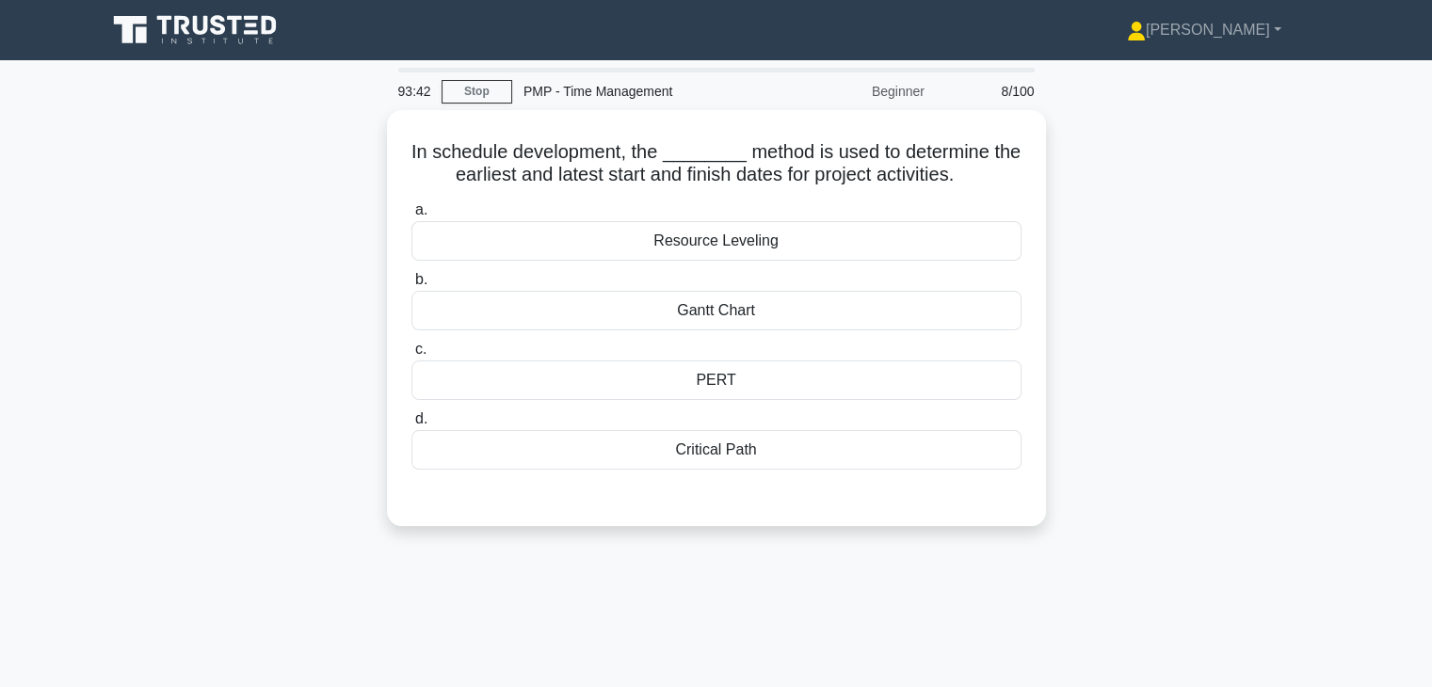
scroll to position [0, 0]
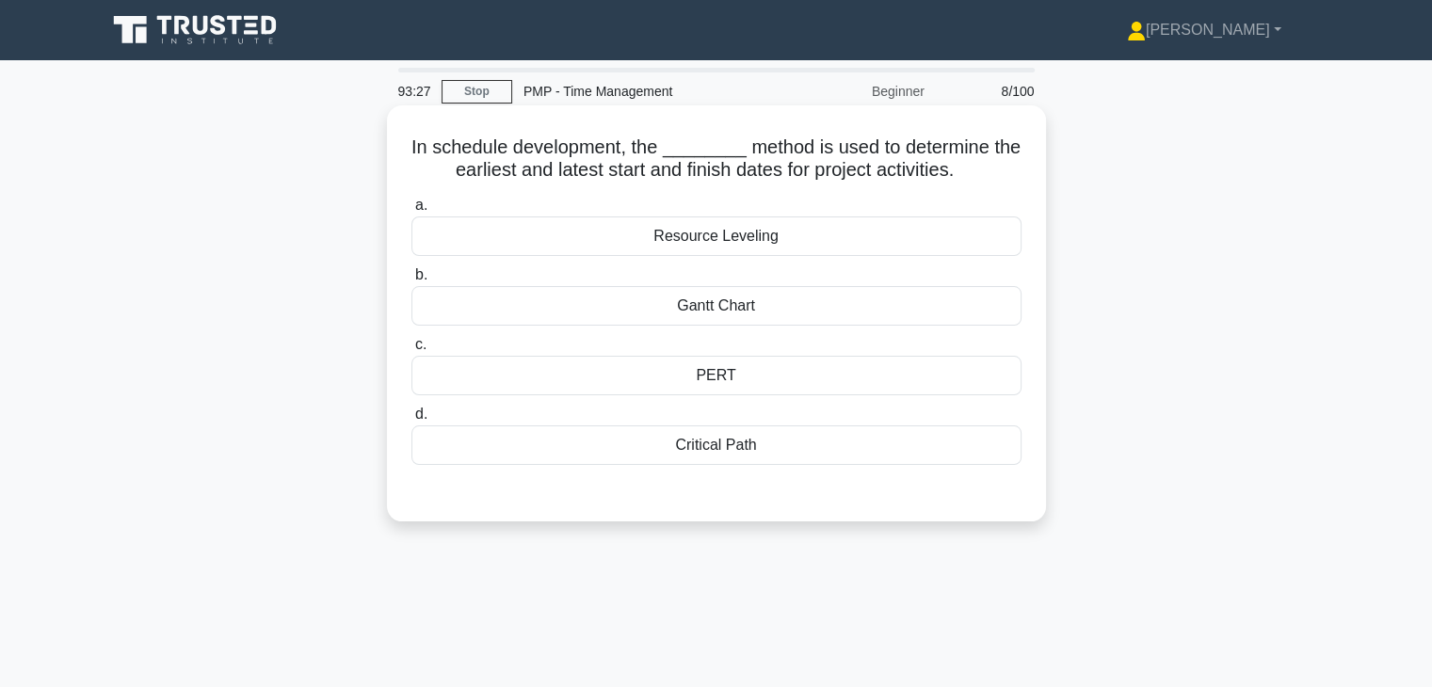
click at [698, 443] on div "Critical Path" at bounding box center [716, 445] width 610 height 40
click at [411, 421] on input "d. Critical Path" at bounding box center [411, 415] width 0 height 12
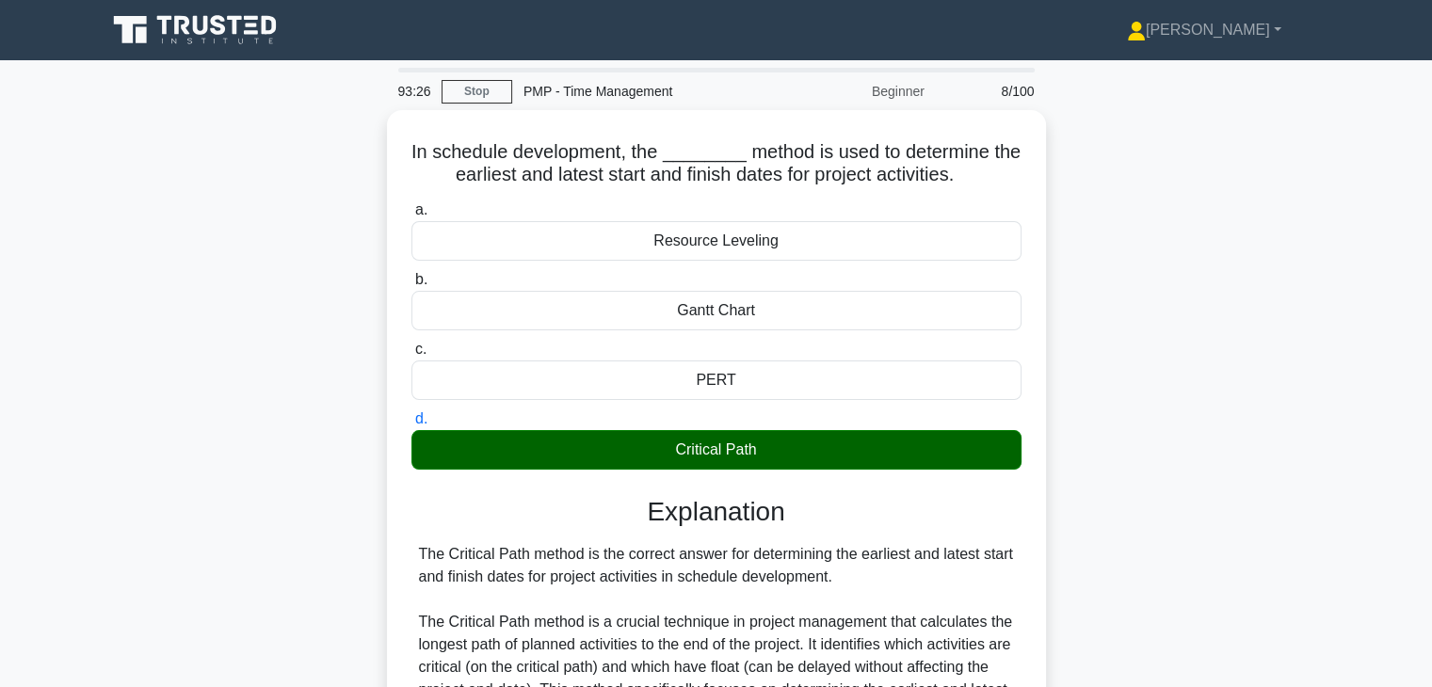
click at [1159, 408] on div "In schedule development, the ________ method is used to determine the earliest …" at bounding box center [716, 631] width 1242 height 1042
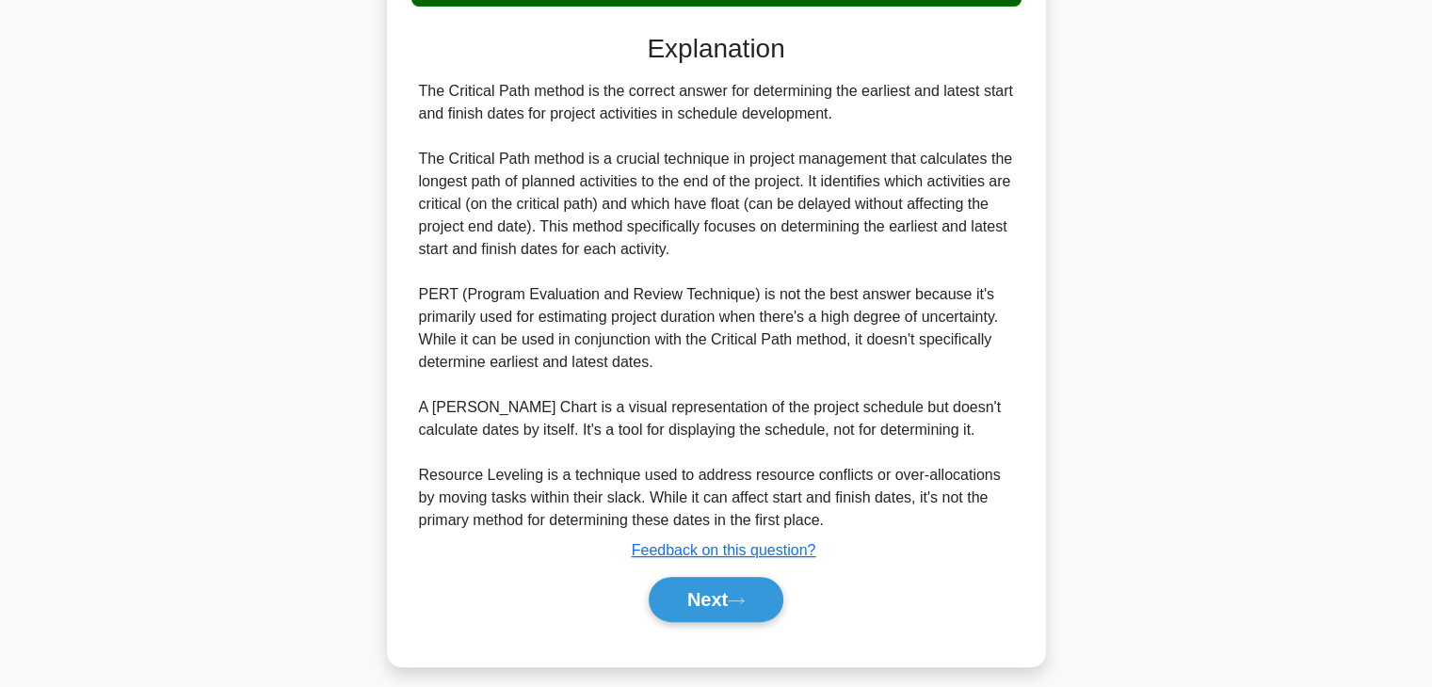
scroll to position [473, 0]
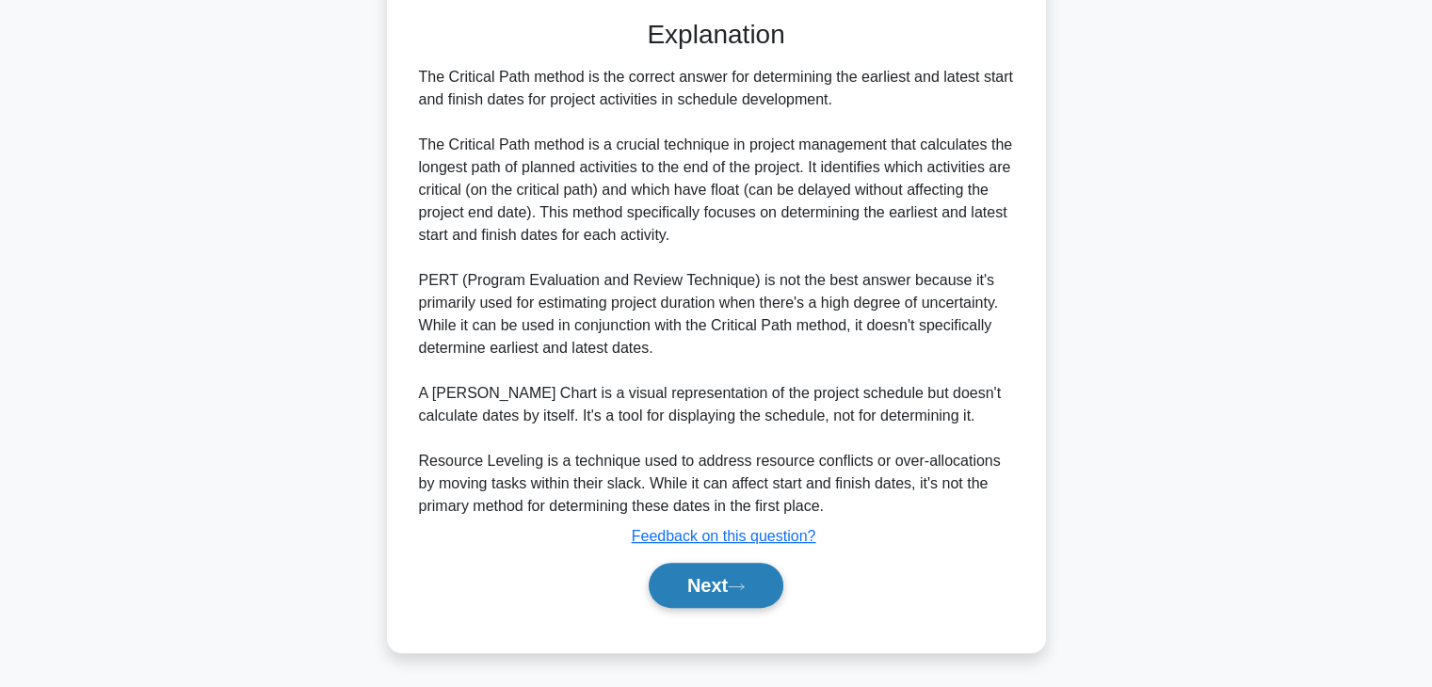
click at [704, 575] on button "Next" at bounding box center [716, 585] width 135 height 45
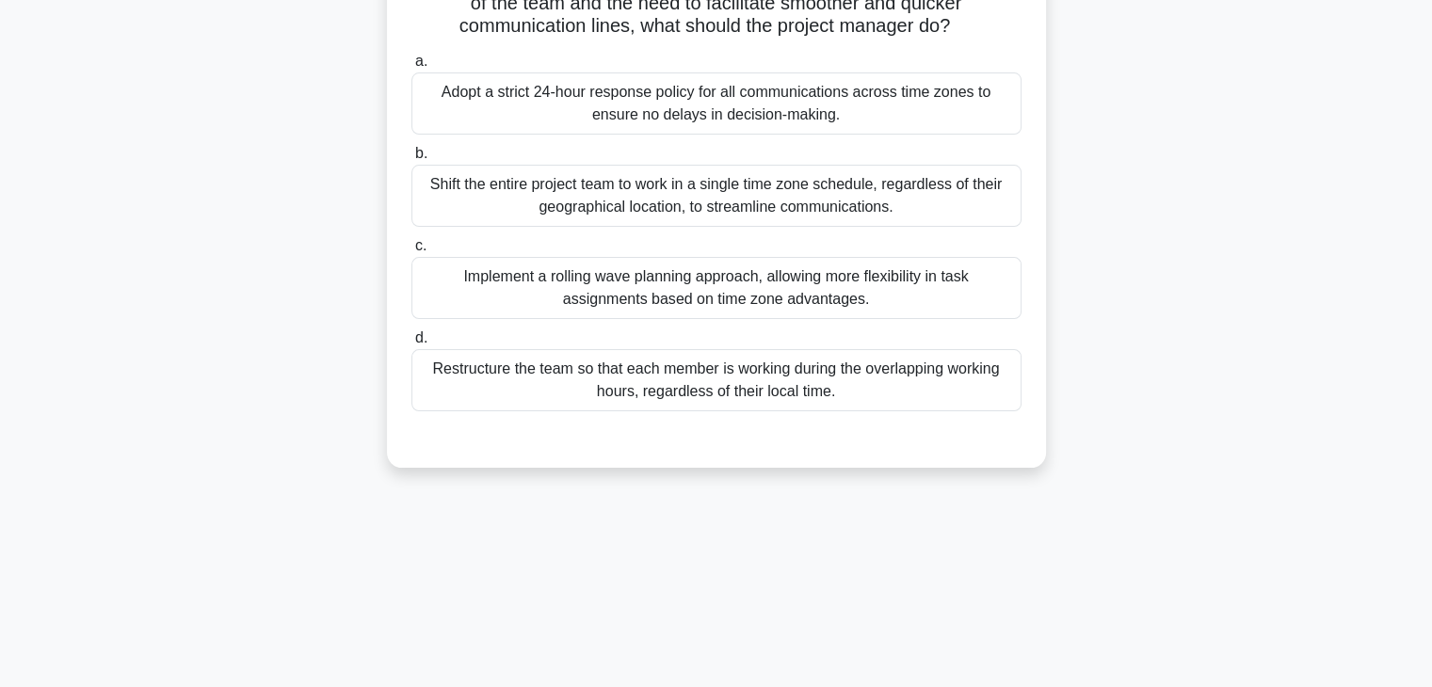
click at [1160, 358] on div "In a multinational e-commerce project, the team is dispersed across different t…" at bounding box center [716, 136] width 1242 height 710
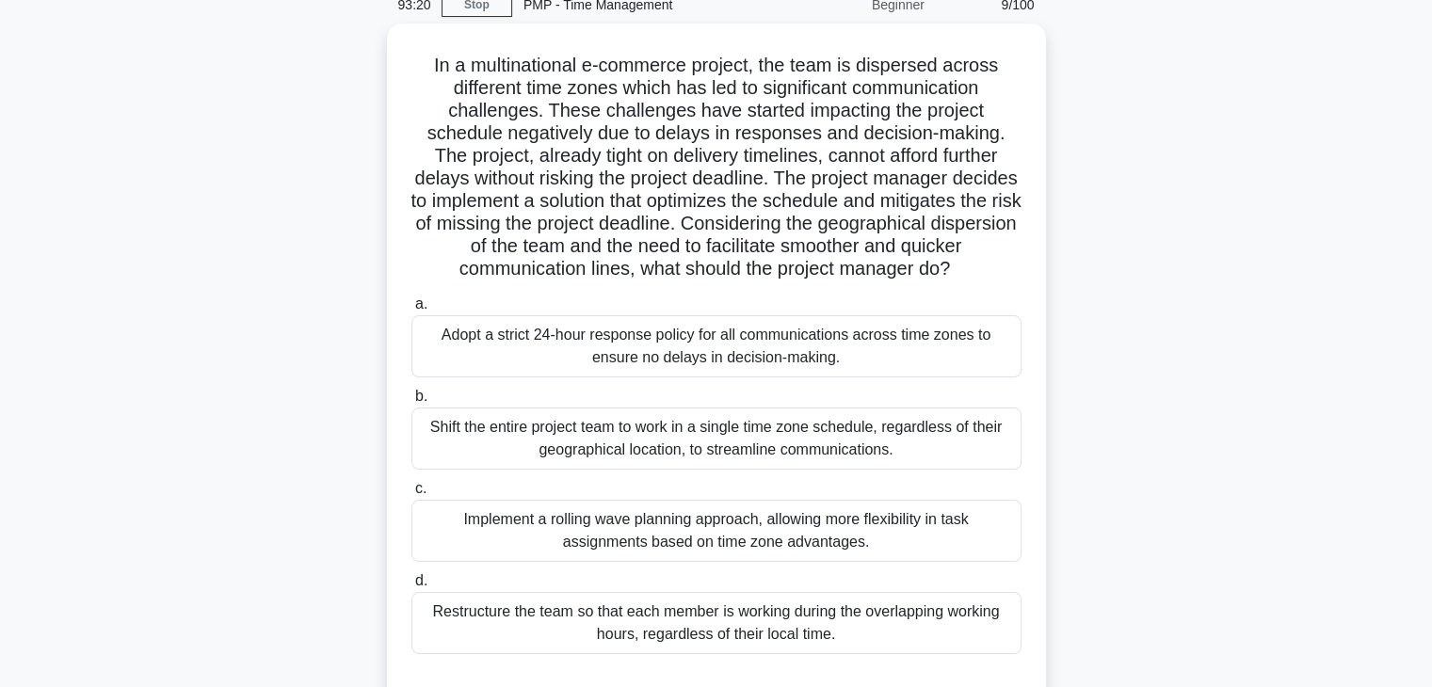
scroll to position [67, 0]
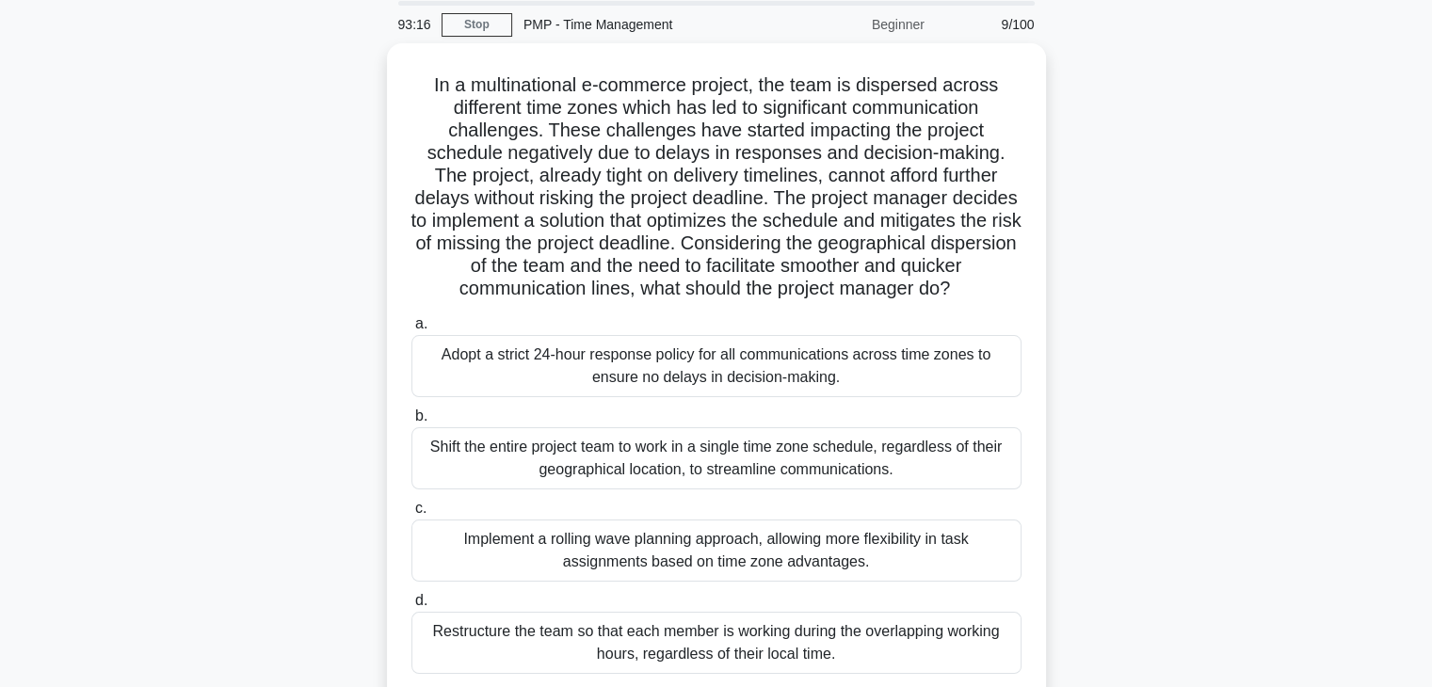
click at [1160, 358] on div "In a multinational e-commerce project, the team is dispersed across different t…" at bounding box center [716, 398] width 1242 height 710
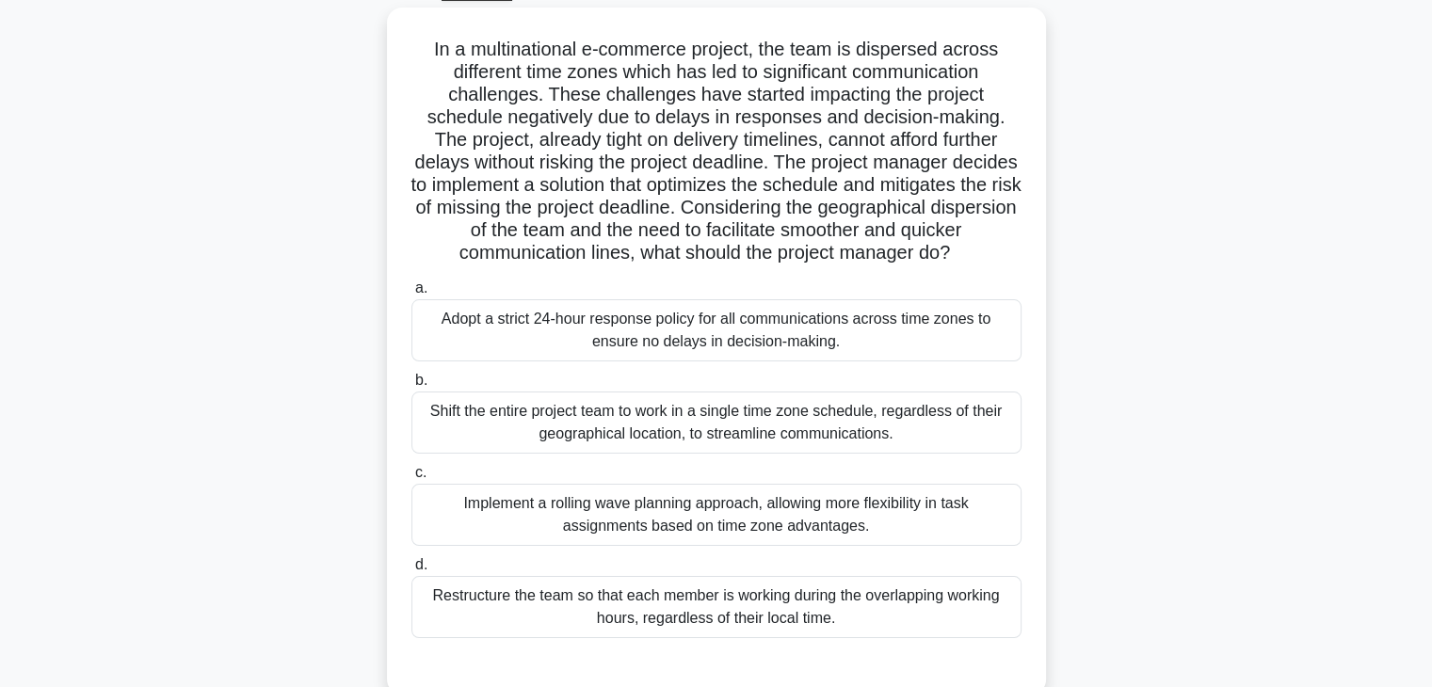
scroll to position [104, 0]
click at [1160, 358] on div "In a multinational e-commerce project, the team is dispersed across different t…" at bounding box center [716, 361] width 1242 height 710
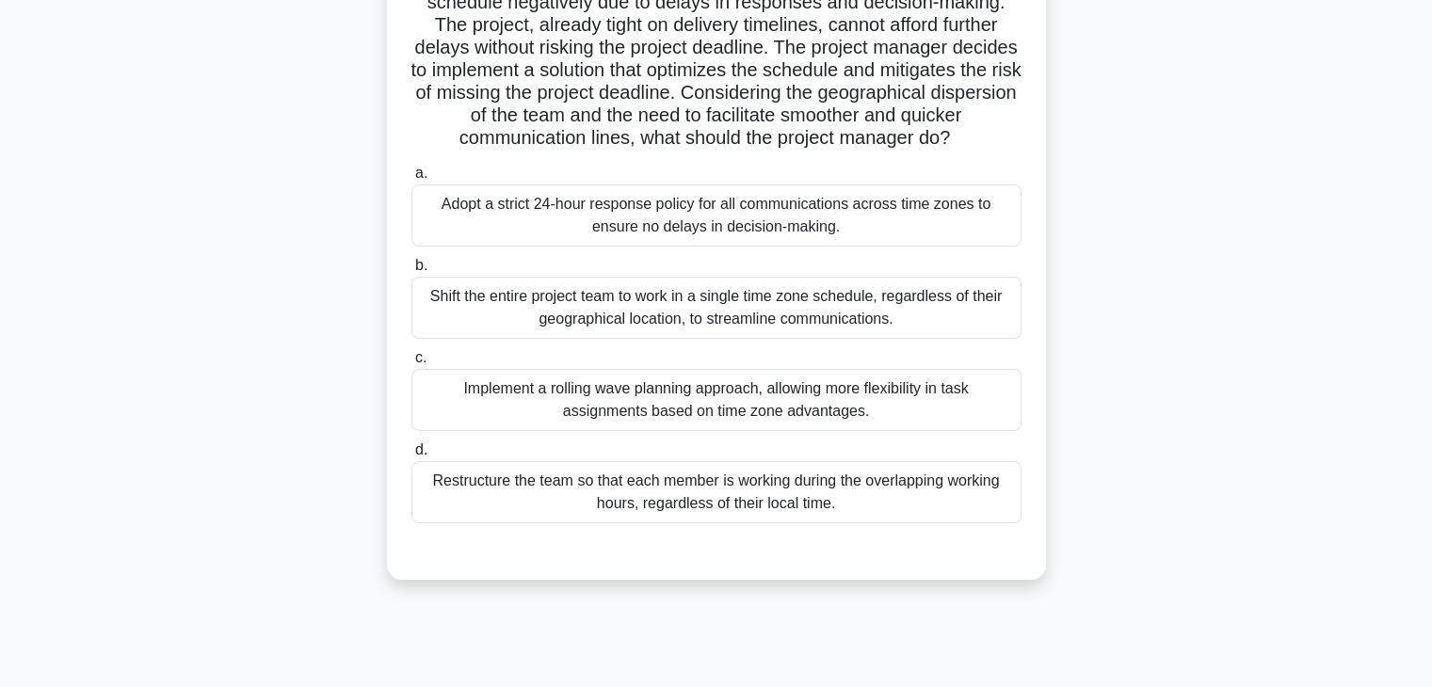
scroll to position [255, 0]
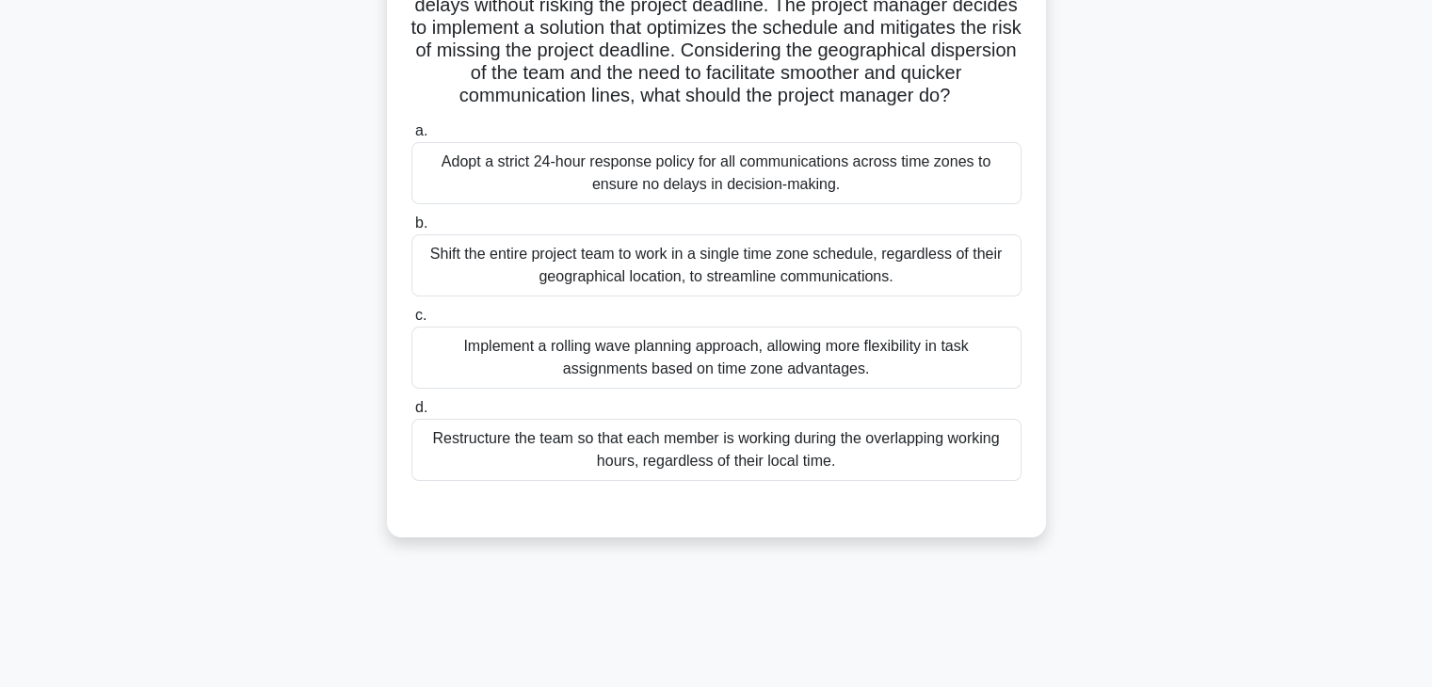
click at [840, 204] on div "Adopt a strict 24-hour response policy for all communications across time zones…" at bounding box center [716, 173] width 610 height 62
click at [411, 137] on input "a. Adopt a strict 24-hour response policy for all communications across time zo…" at bounding box center [411, 131] width 0 height 12
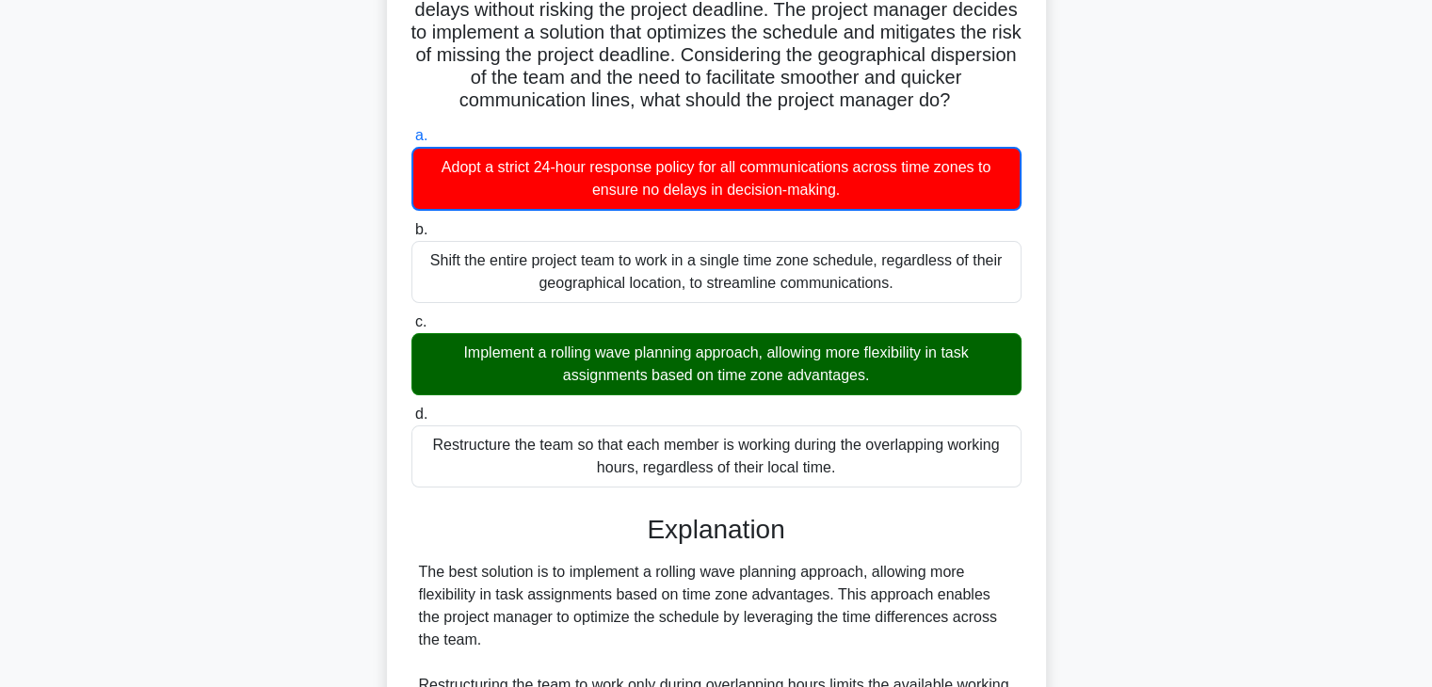
click at [1155, 385] on div "In a multinational e-commerce project, the team is dispersed across different t…" at bounding box center [716, 512] width 1242 height 1315
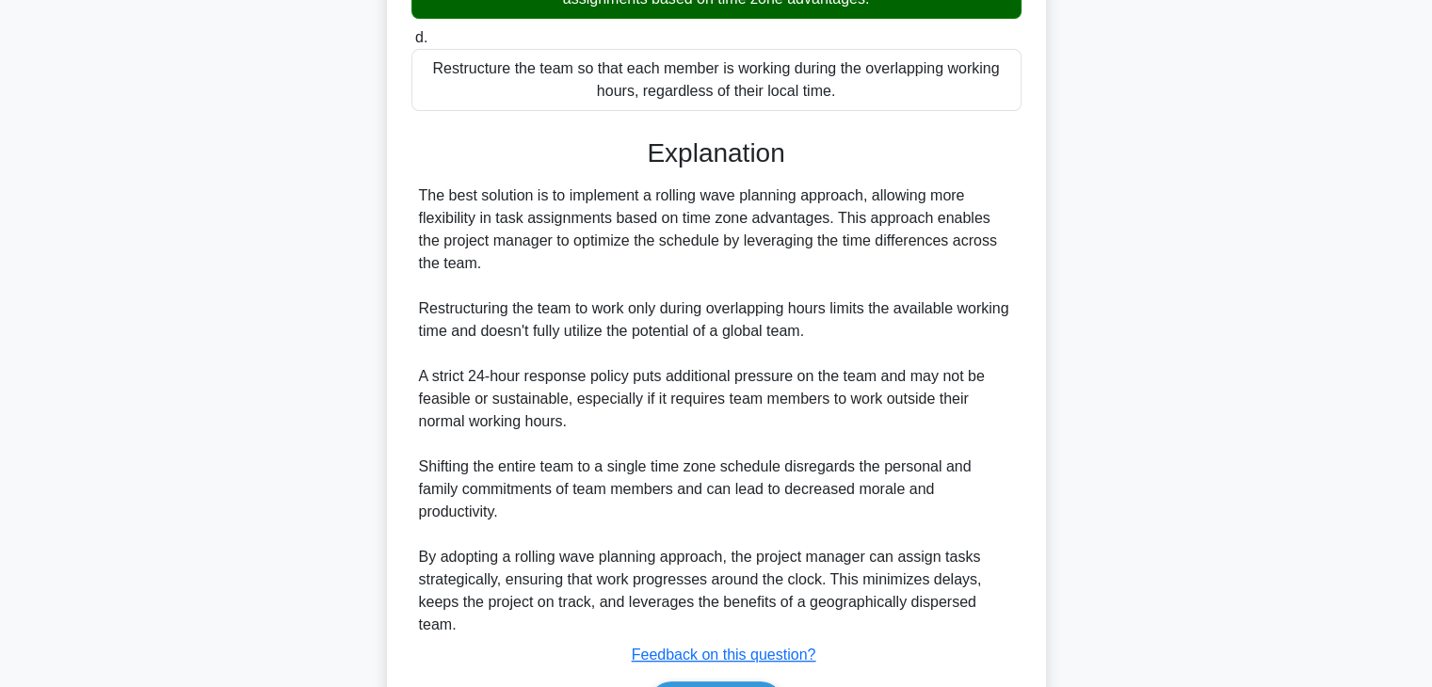
scroll to position [669, 0]
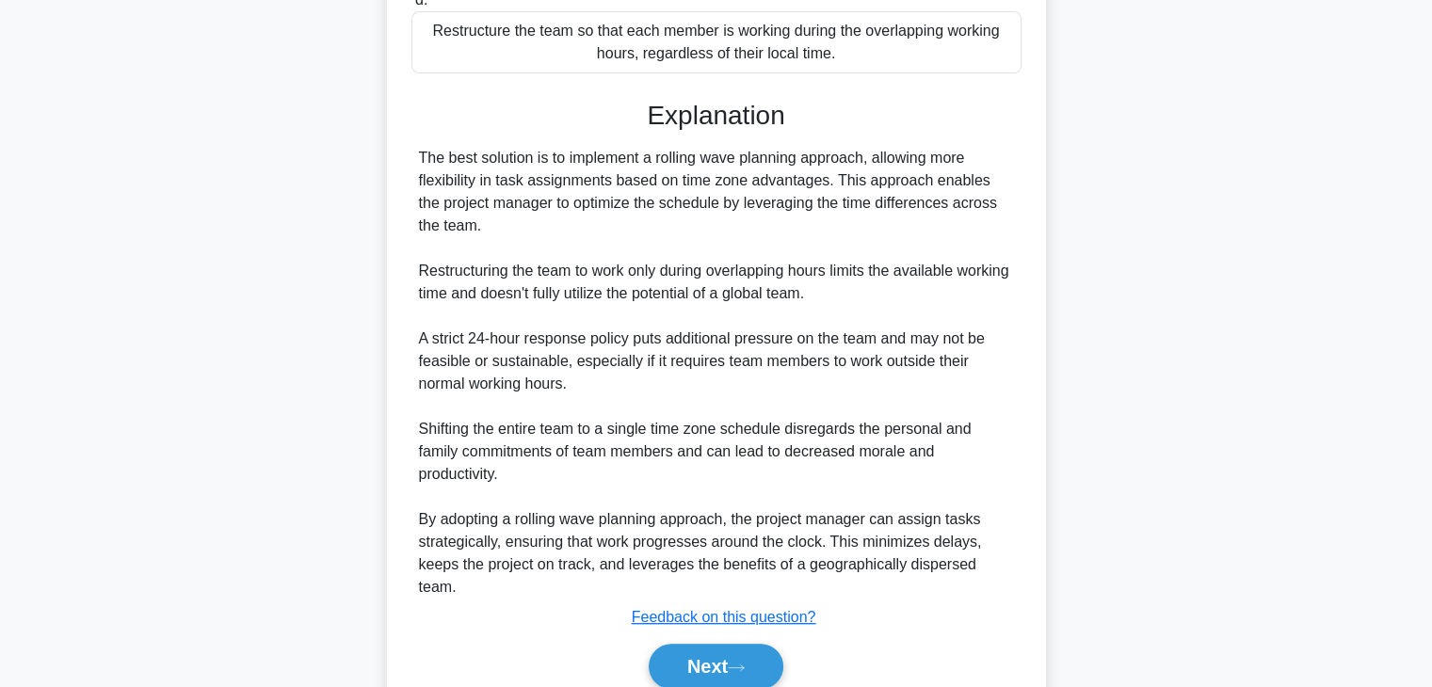
click at [1163, 385] on div "In a multinational e-commerce project, the team is dispersed across different t…" at bounding box center [716, 98] width 1242 height 1315
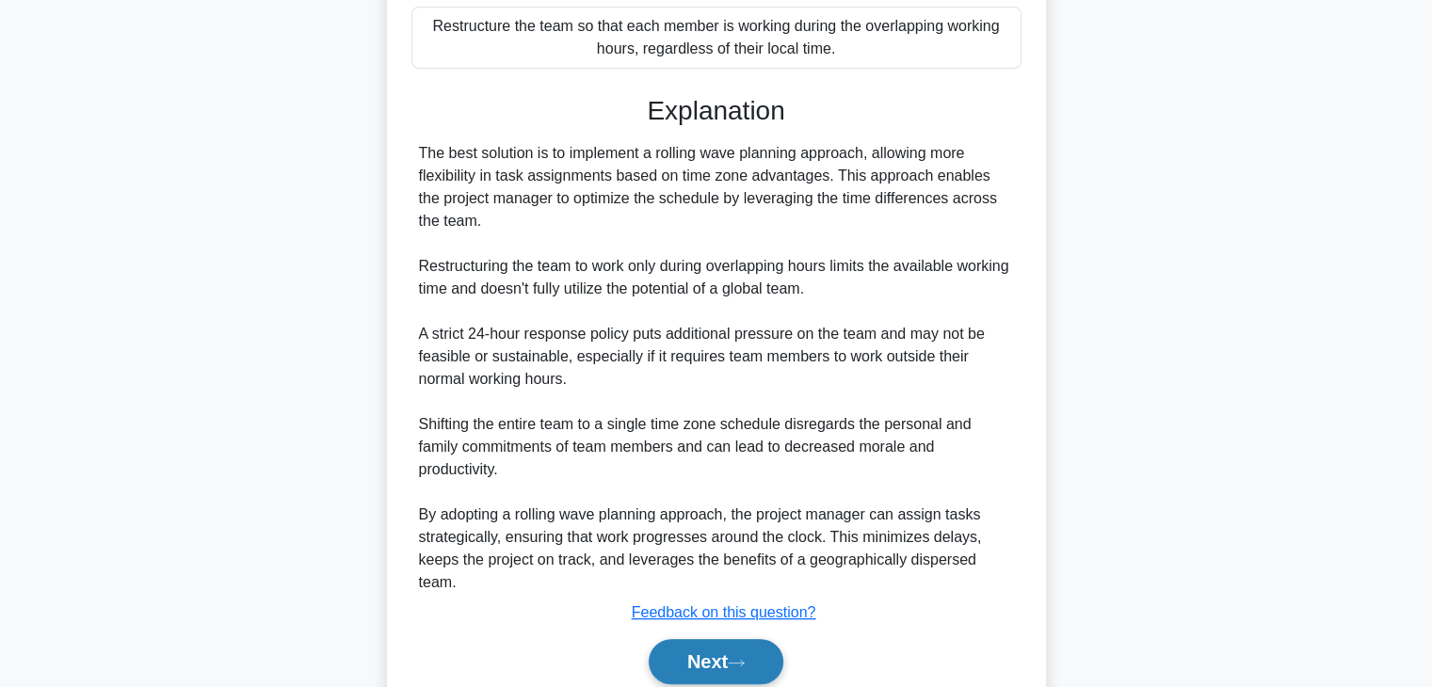
click at [682, 675] on button "Next" at bounding box center [716, 661] width 135 height 45
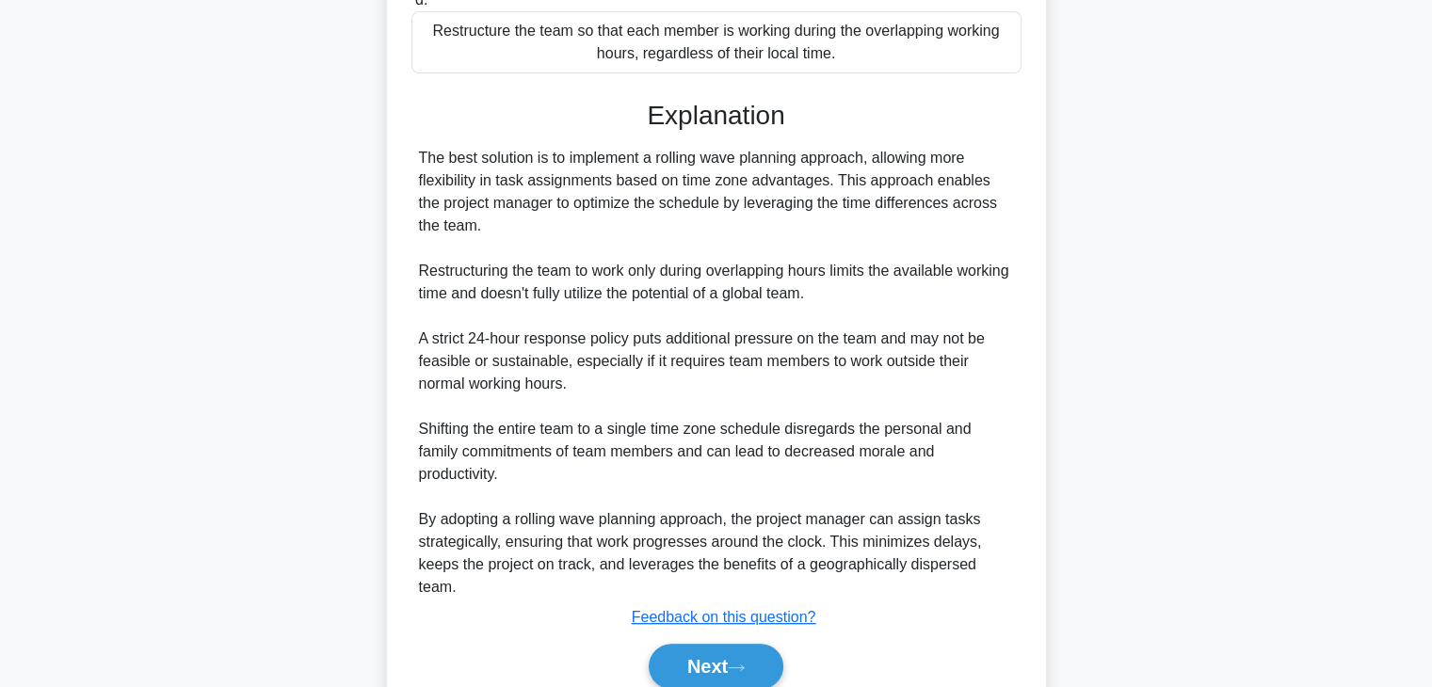
scroll to position [330, 0]
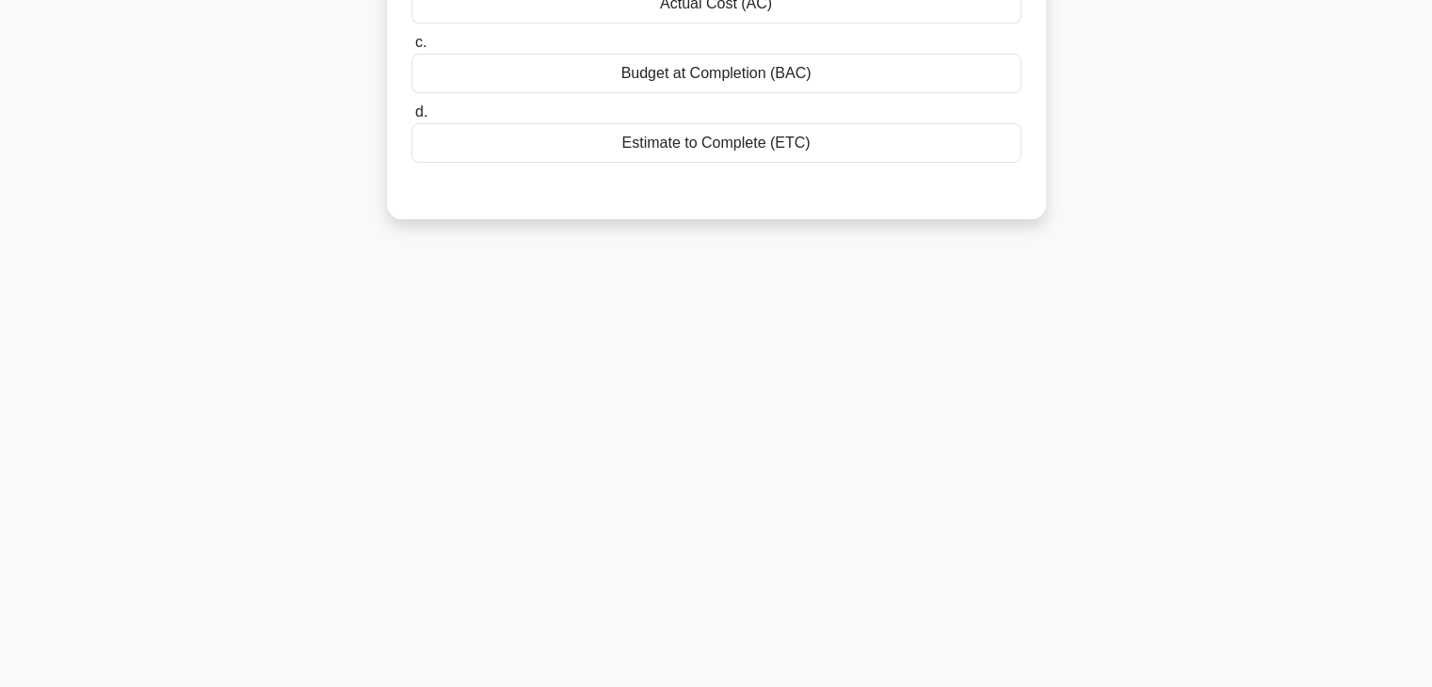
click at [889, 434] on div "86:25 Stop PMP - Time Management Beginner 10/100 In terms of Earned Value Manag…" at bounding box center [716, 208] width 1242 height 941
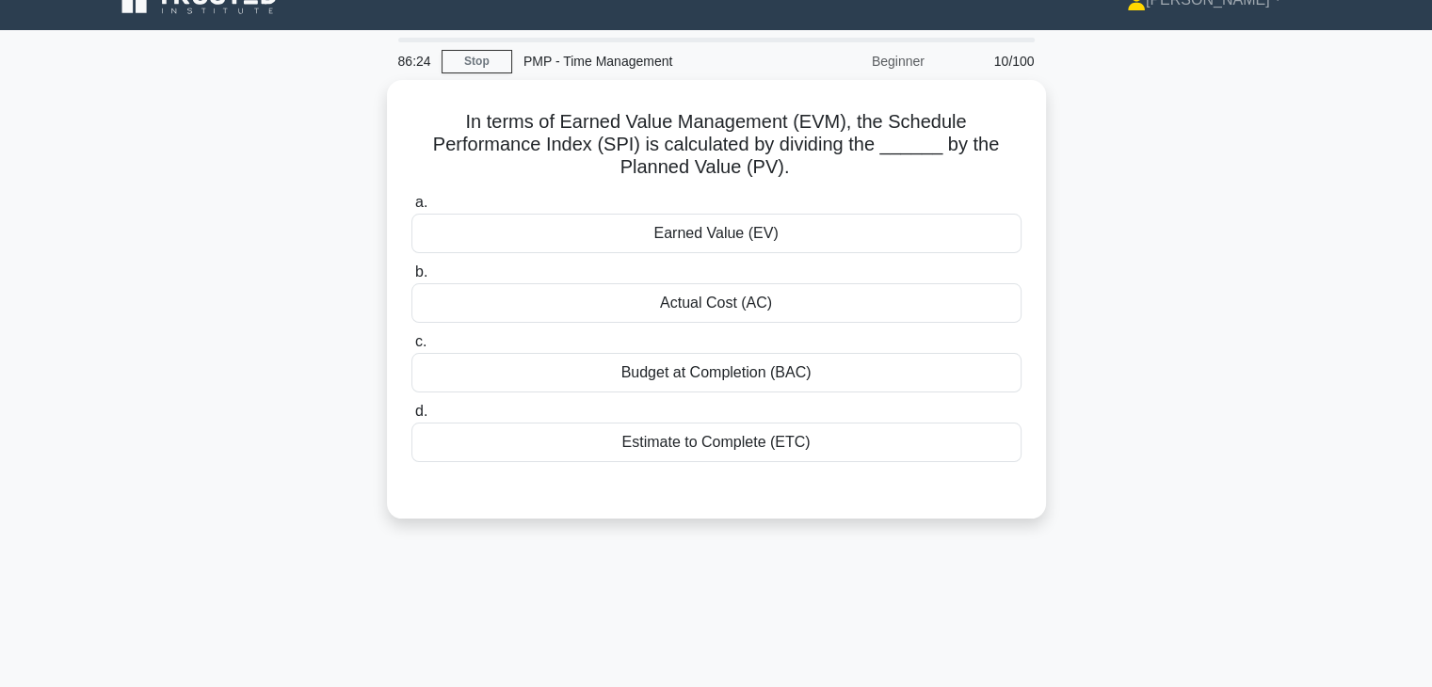
scroll to position [0, 0]
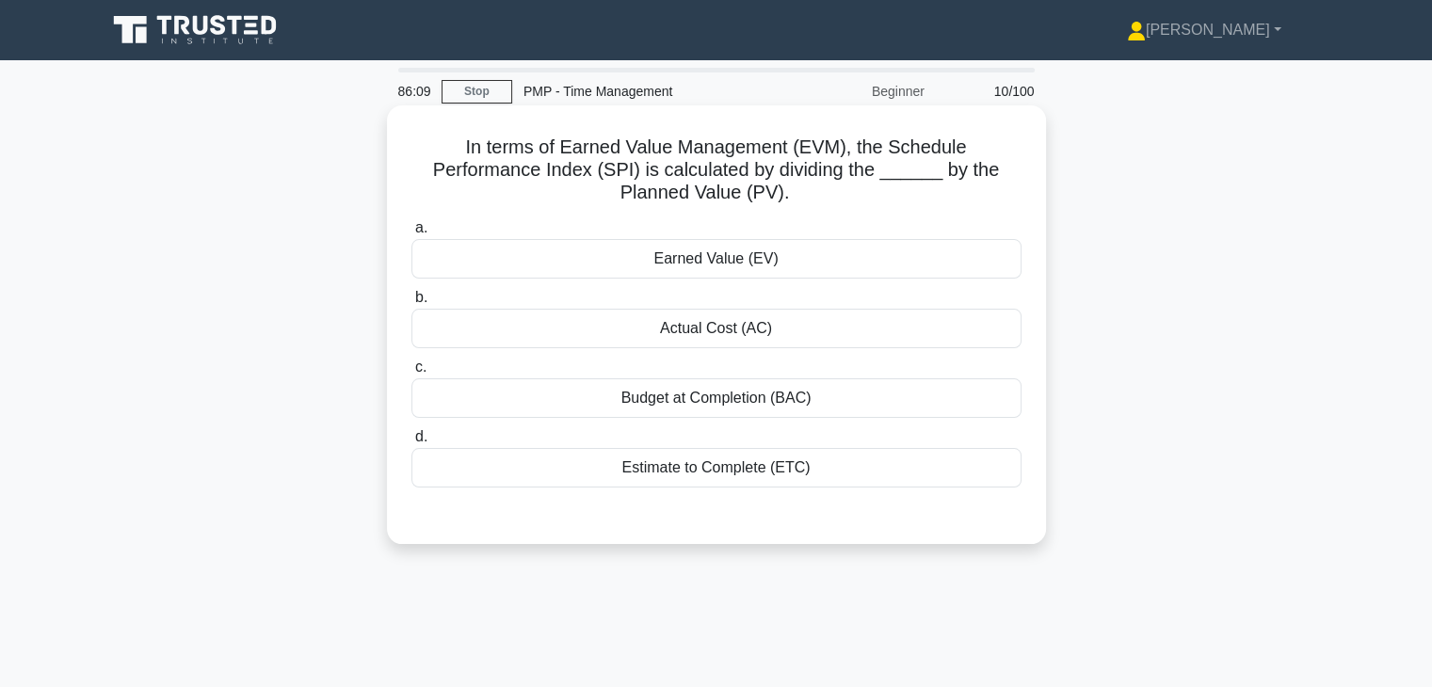
click at [729, 259] on div "Earned Value (EV)" at bounding box center [716, 259] width 610 height 40
click at [411, 234] on input "a. Earned Value (EV)" at bounding box center [411, 228] width 0 height 12
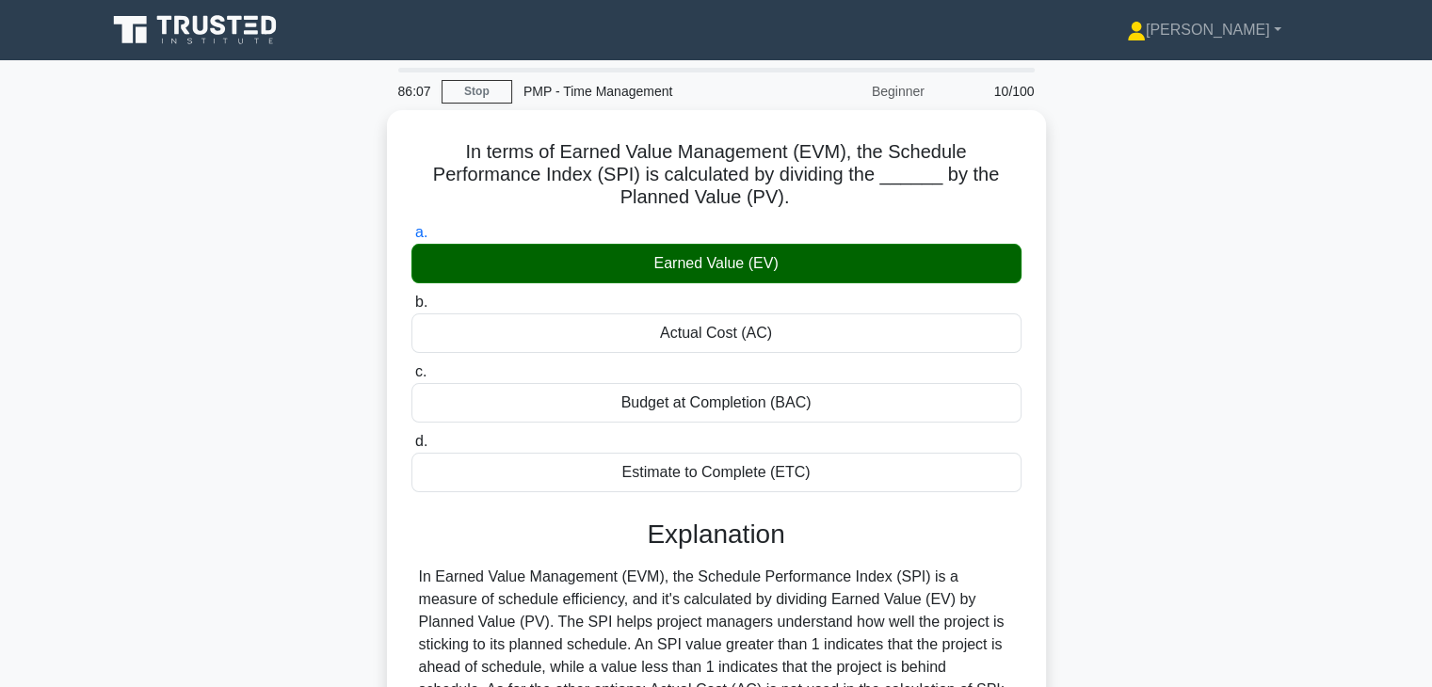
click at [411, 297] on input "b. Actual Cost (AC)" at bounding box center [411, 303] width 0 height 12
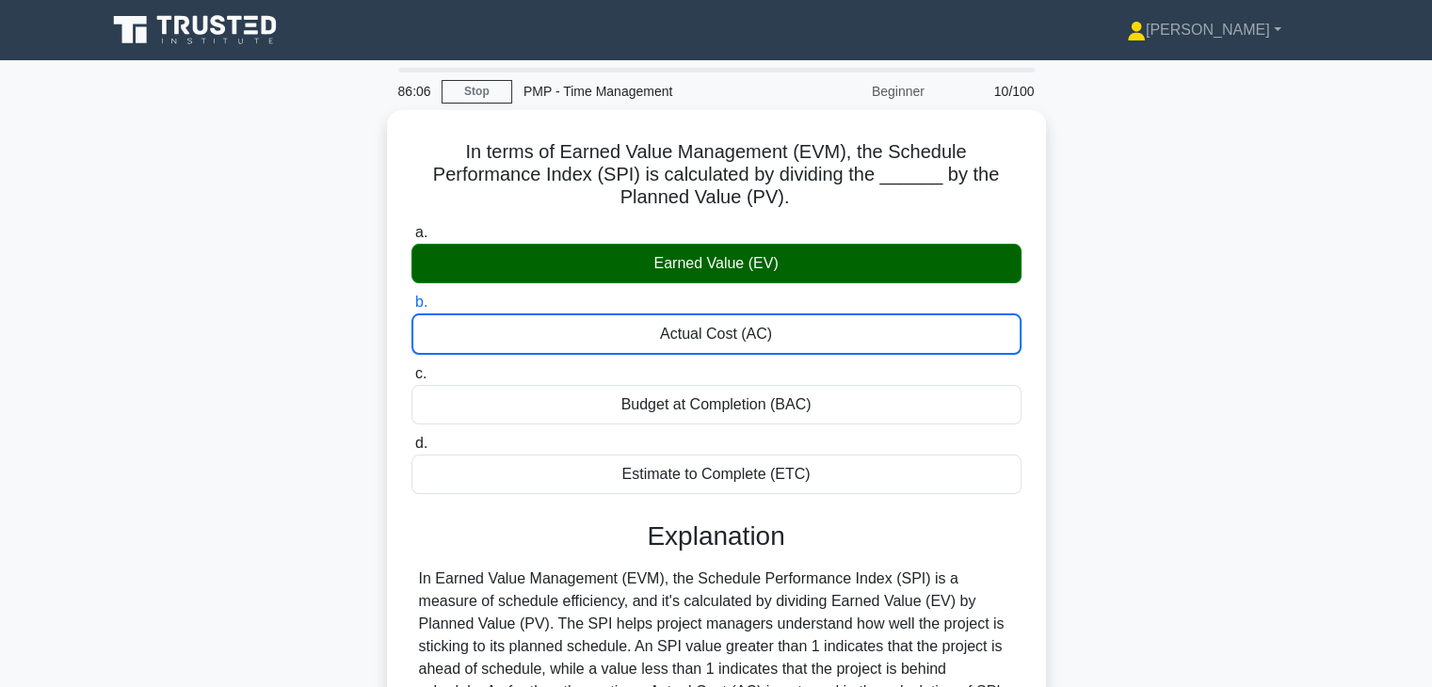
click at [411, 227] on input "a. Earned Value (EV)" at bounding box center [411, 233] width 0 height 12
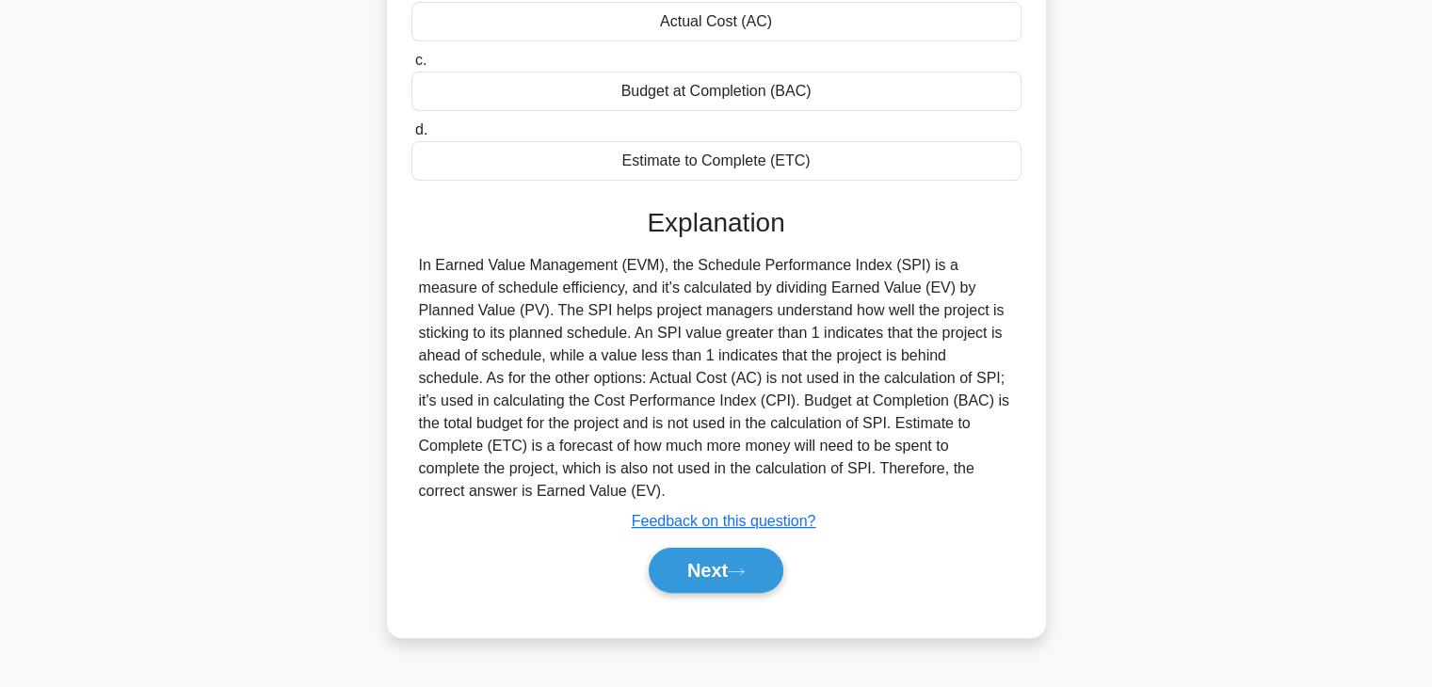
scroll to position [330, 0]
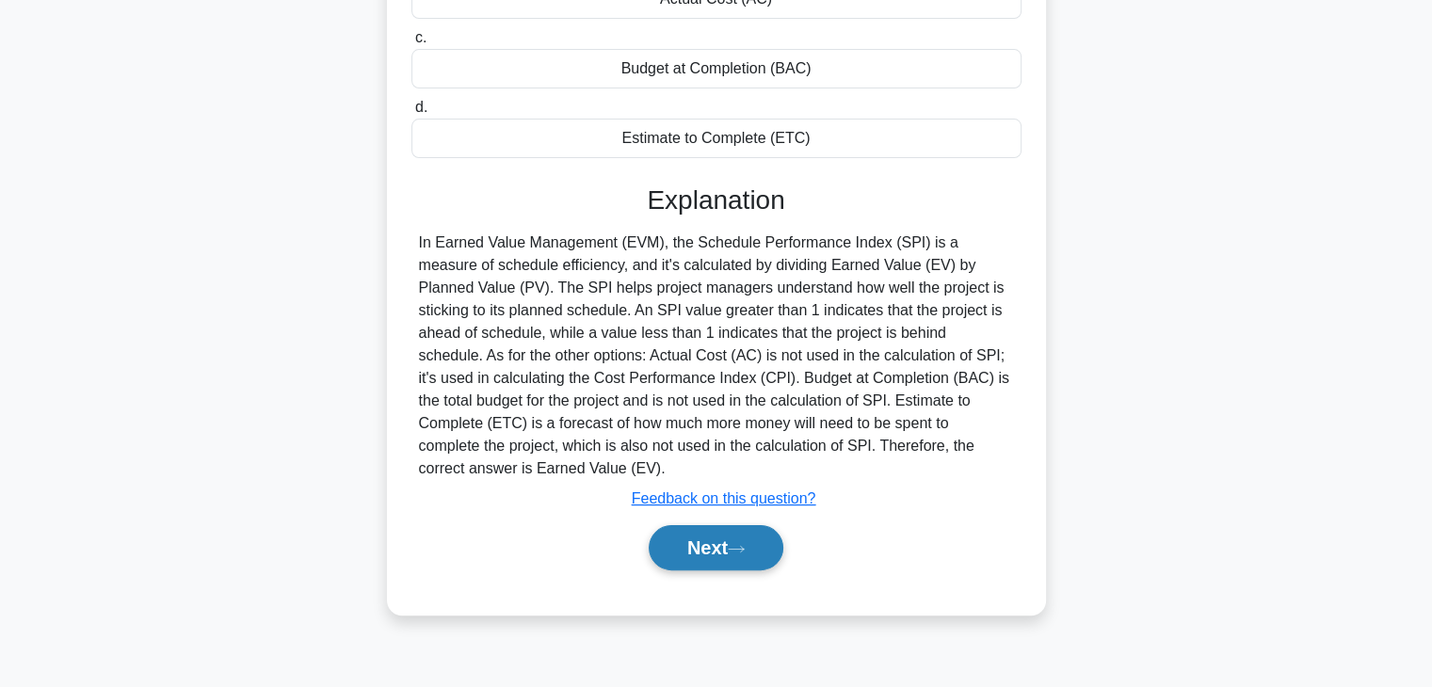
click at [700, 554] on button "Next" at bounding box center [716, 547] width 135 height 45
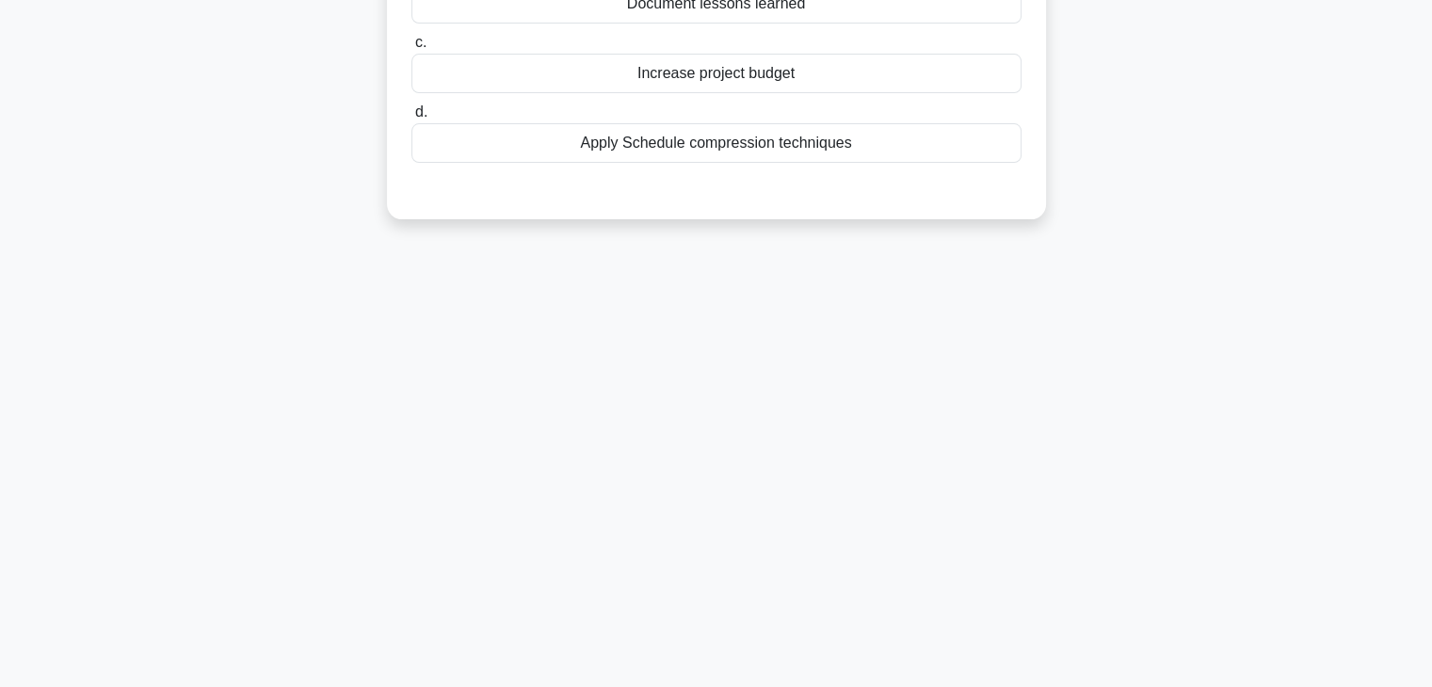
click at [1092, 409] on div "86:02 Stop PMP - Time Management Beginner 11/100 You are managing a complex aer…" at bounding box center [716, 208] width 1242 height 941
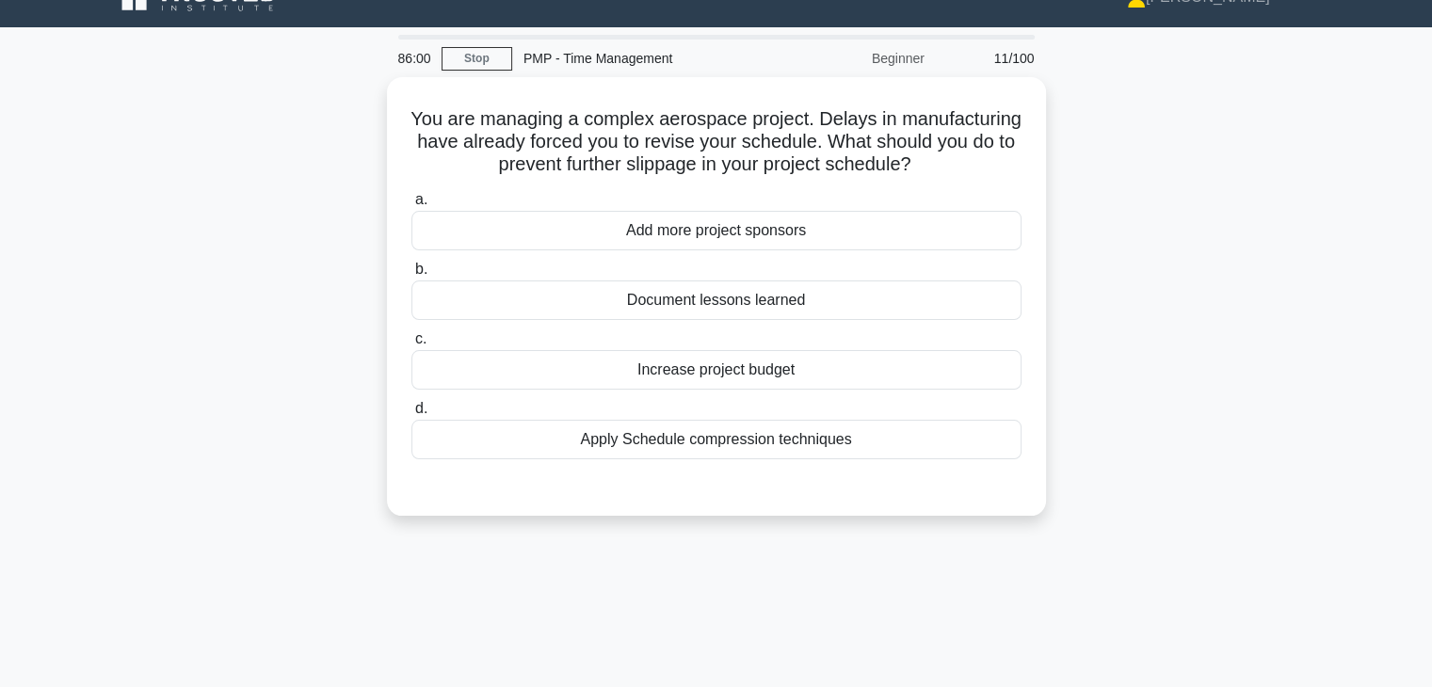
scroll to position [29, 0]
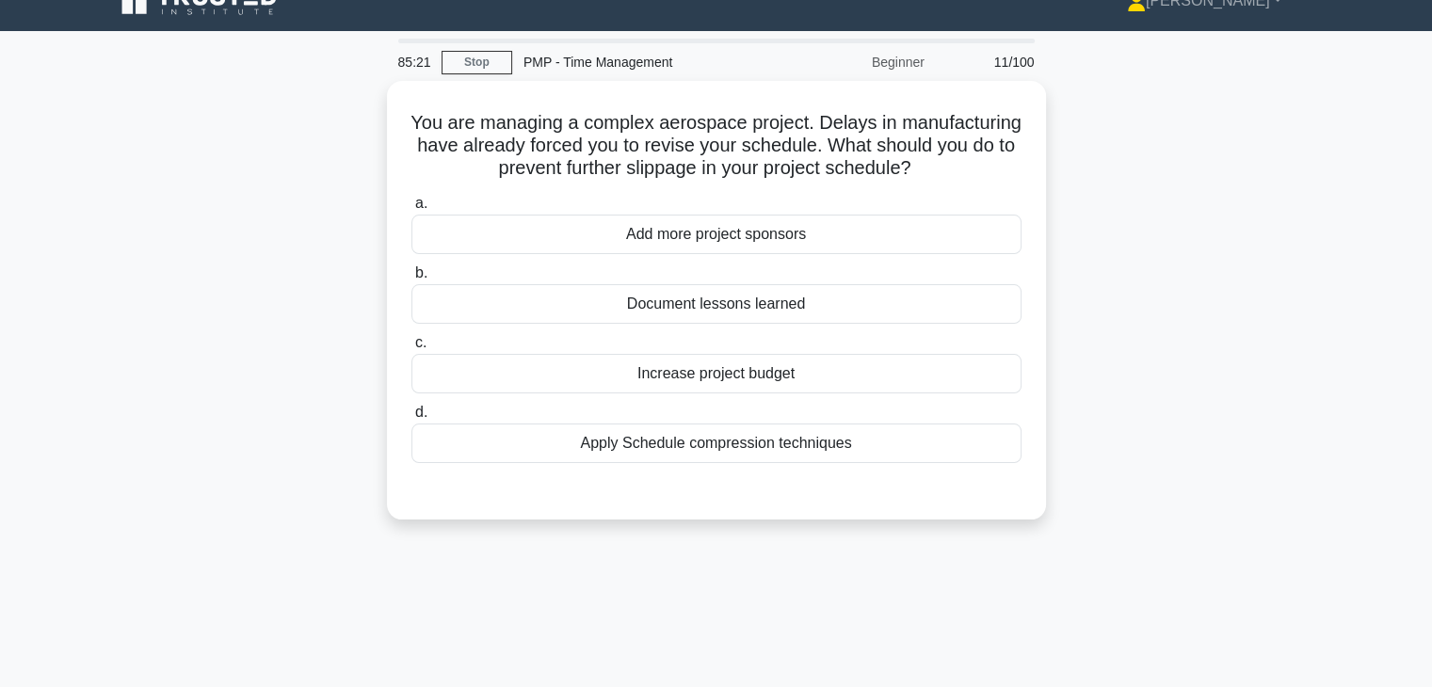
click at [1113, 336] on div "You are managing a complex aerospace project. Delays in manufacturing have alre…" at bounding box center [716, 311] width 1242 height 461
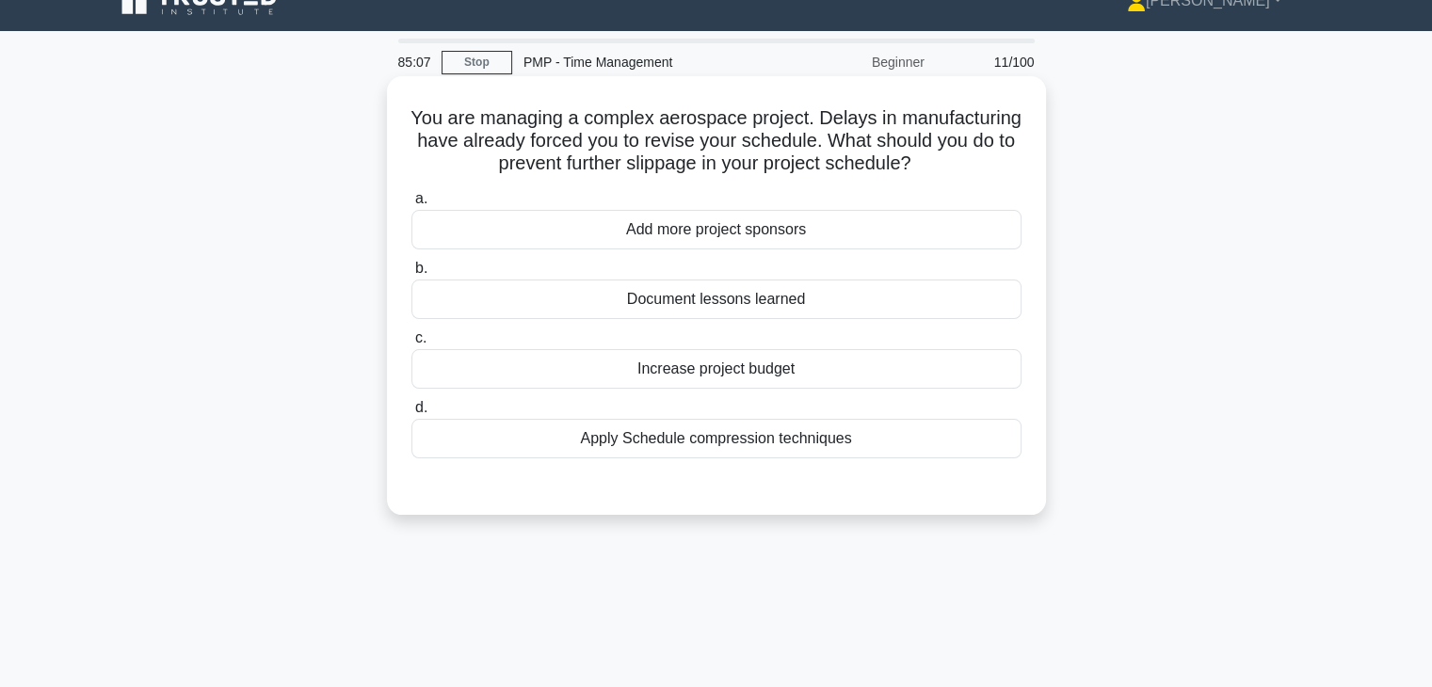
click at [751, 309] on div "Document lessons learned" at bounding box center [716, 300] width 610 height 40
click at [411, 275] on input "b. Document lessons learned" at bounding box center [411, 269] width 0 height 12
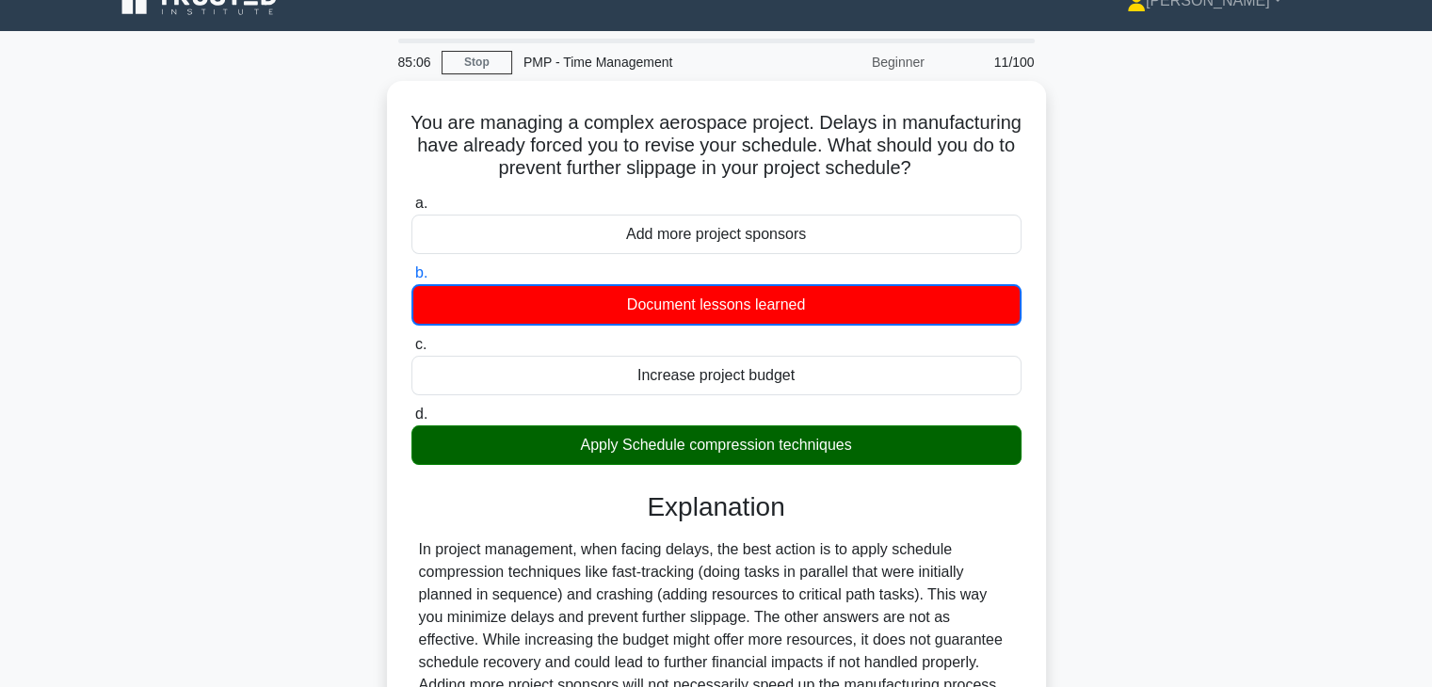
click at [1132, 483] on div "You are managing a complex aerospace project. Delays in manufacturing have alre…" at bounding box center [716, 490] width 1242 height 818
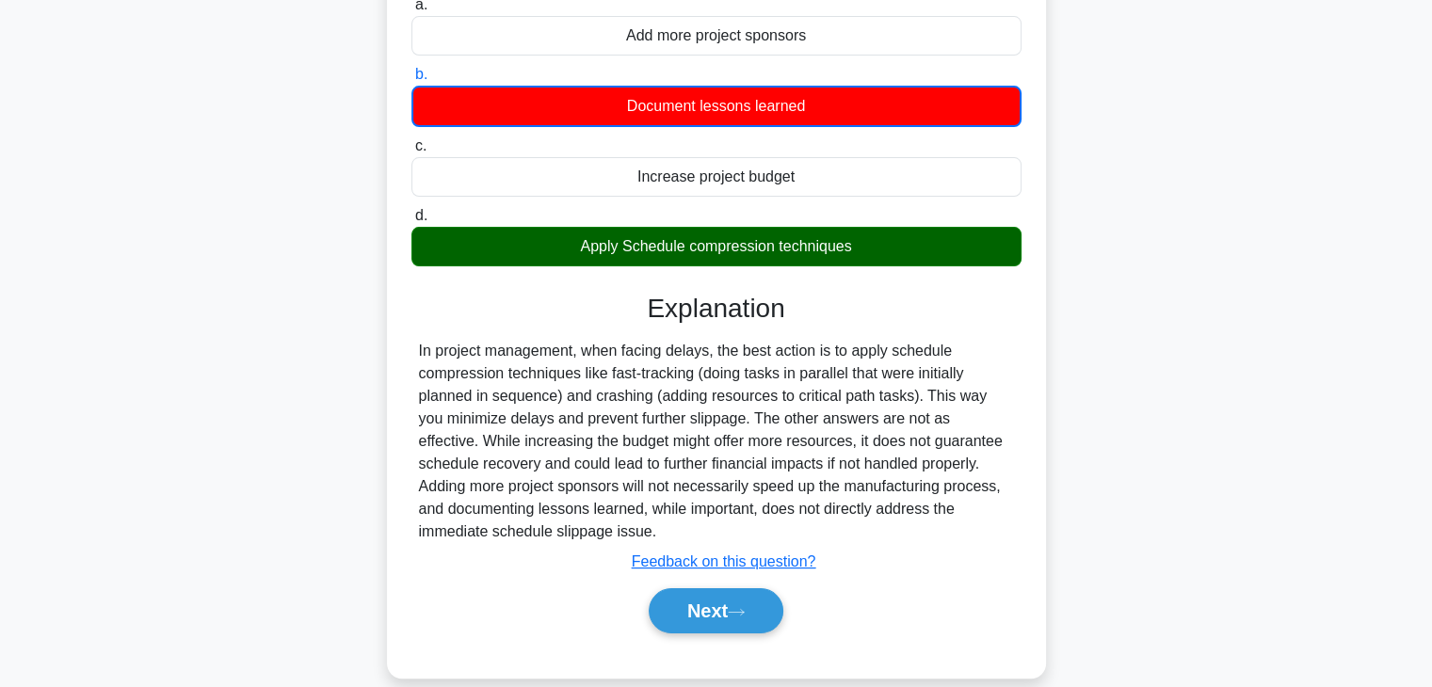
scroll to position [293, 0]
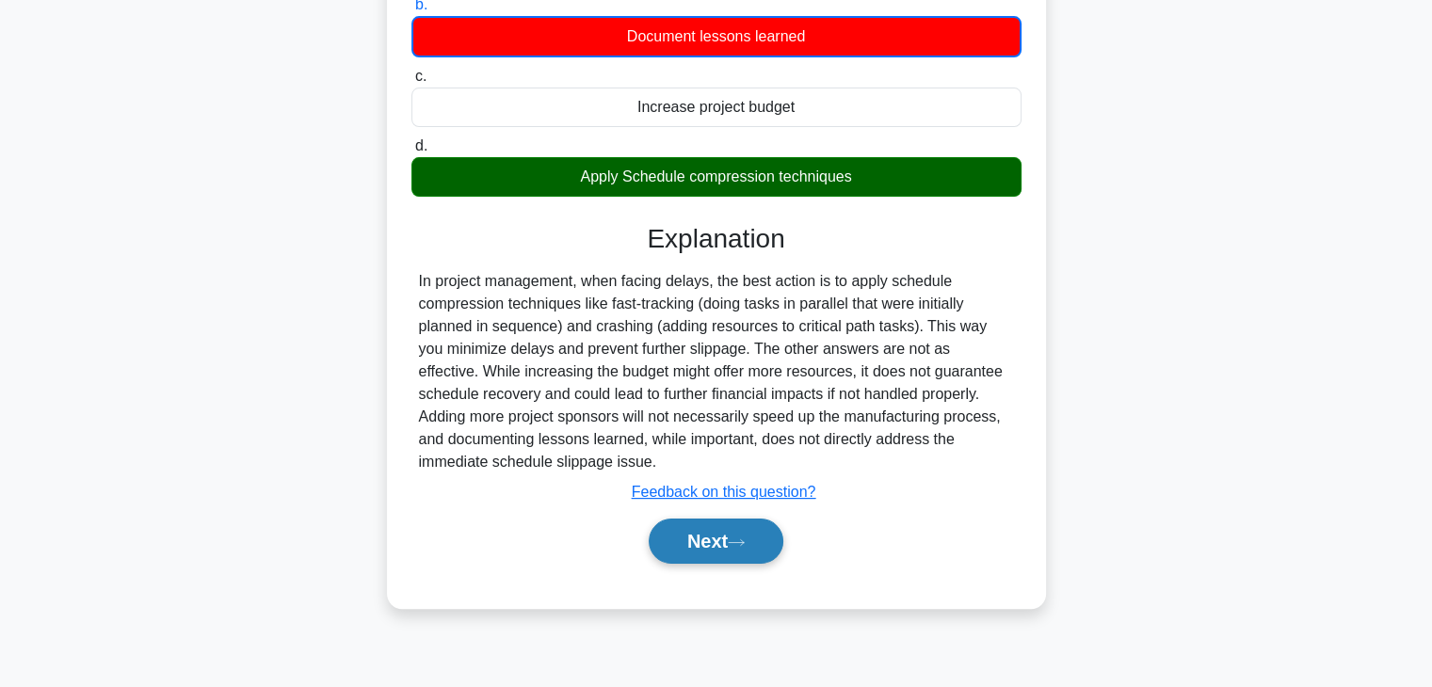
click at [713, 540] on button "Next" at bounding box center [716, 541] width 135 height 45
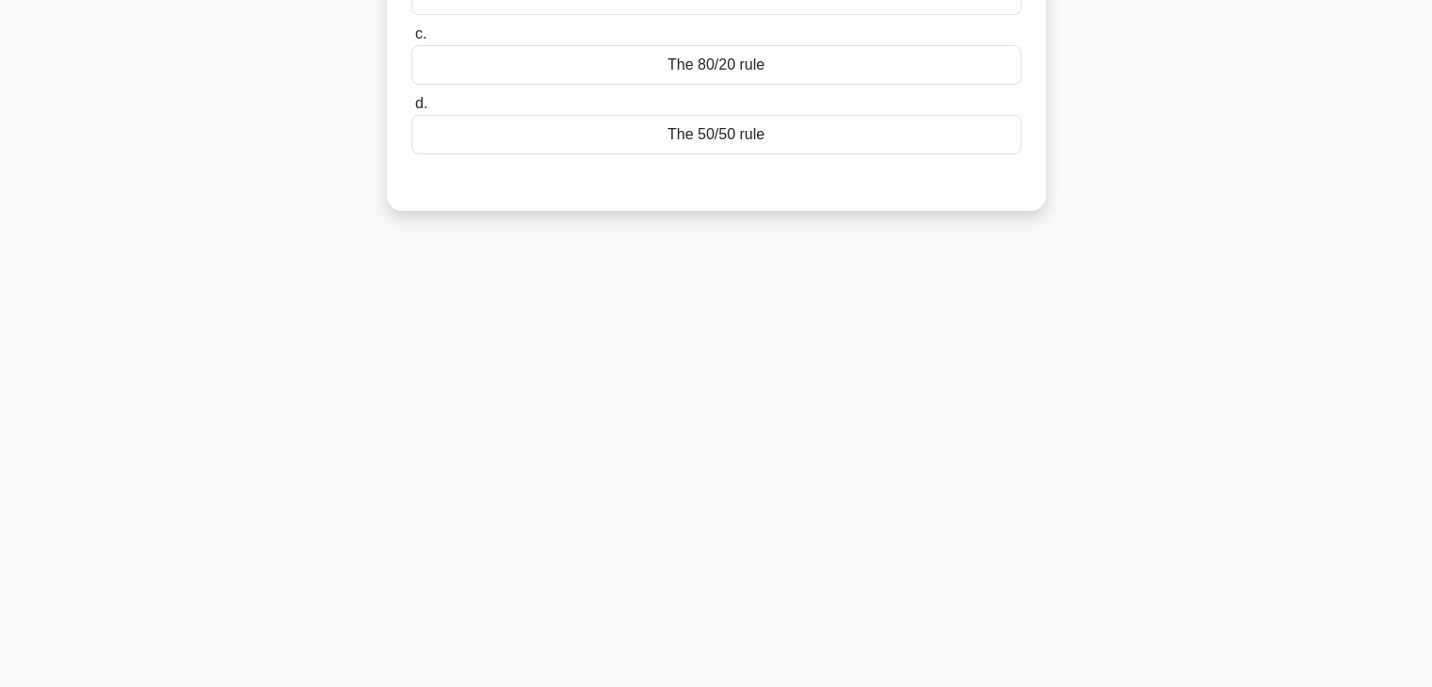
click at [930, 435] on div "84:26 Stop PMP - Time Management Beginner 12/100 What is the Pareto principle a…" at bounding box center [716, 245] width 1242 height 941
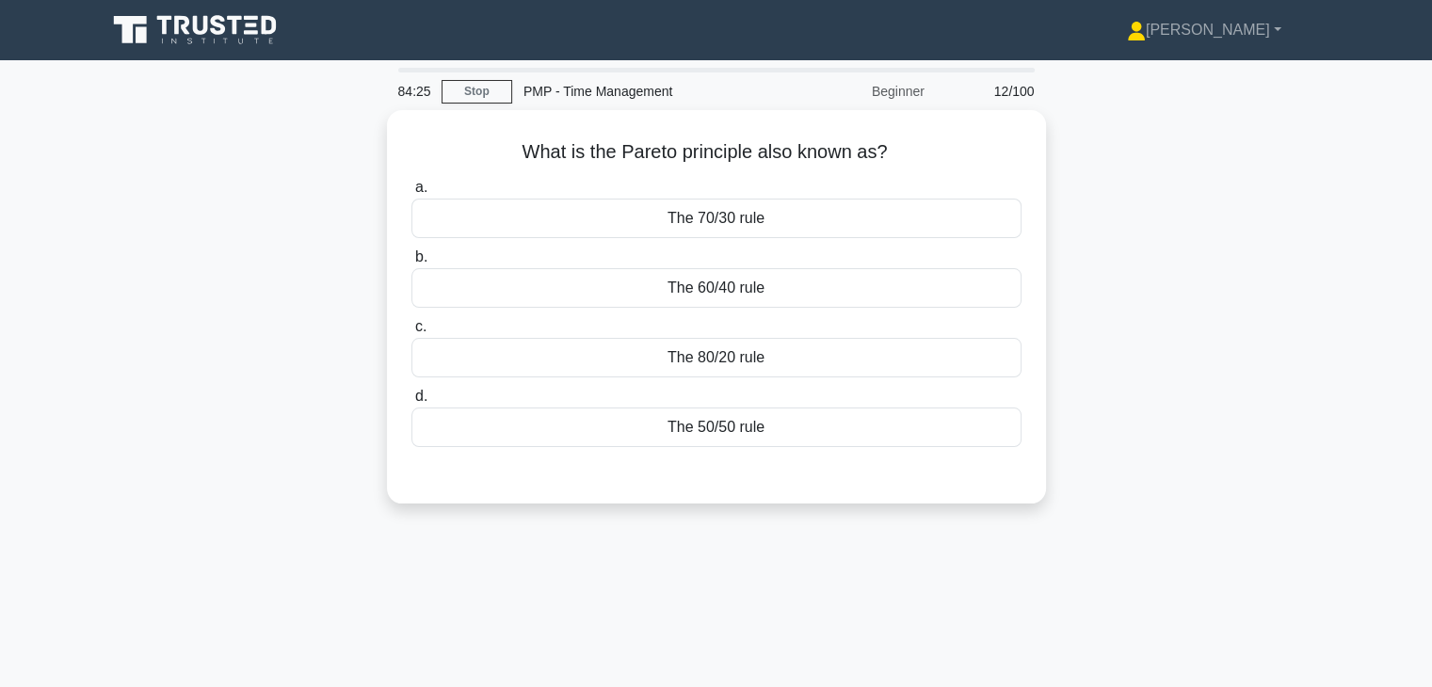
scroll to position [0, 0]
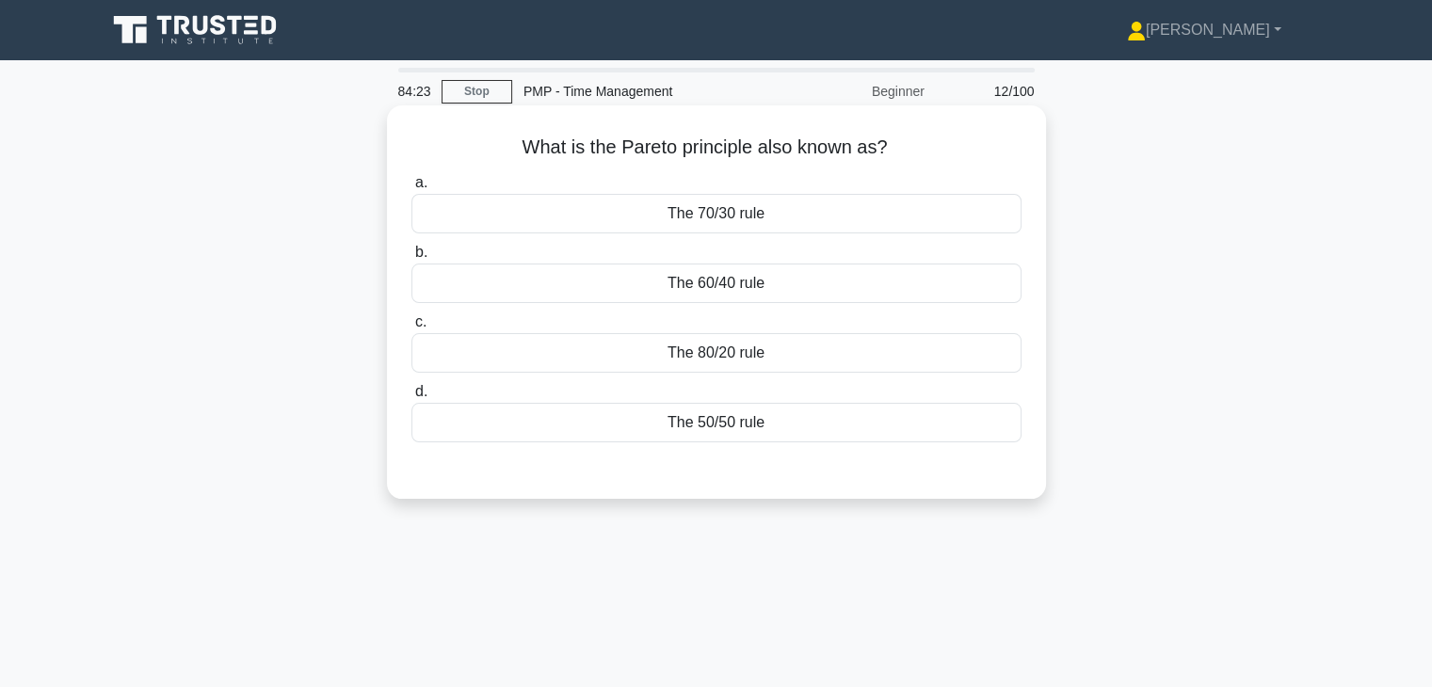
click at [708, 359] on div "The 80/20 rule" at bounding box center [716, 353] width 610 height 40
click at [411, 329] on input "c. The 80/20 rule" at bounding box center [411, 322] width 0 height 12
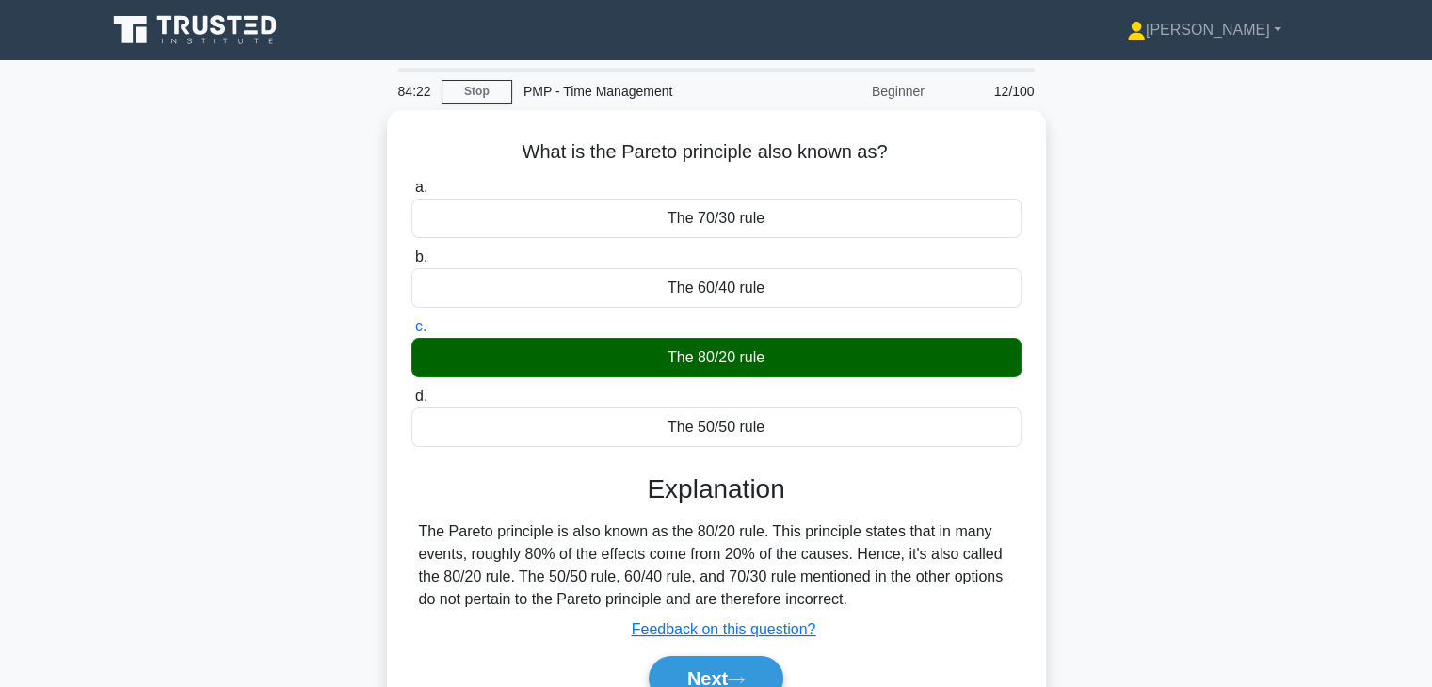
click at [1114, 495] on div "What is the Pareto principle also known as? .spinner_0XTQ{transform-origin:cent…" at bounding box center [716, 439] width 1242 height 658
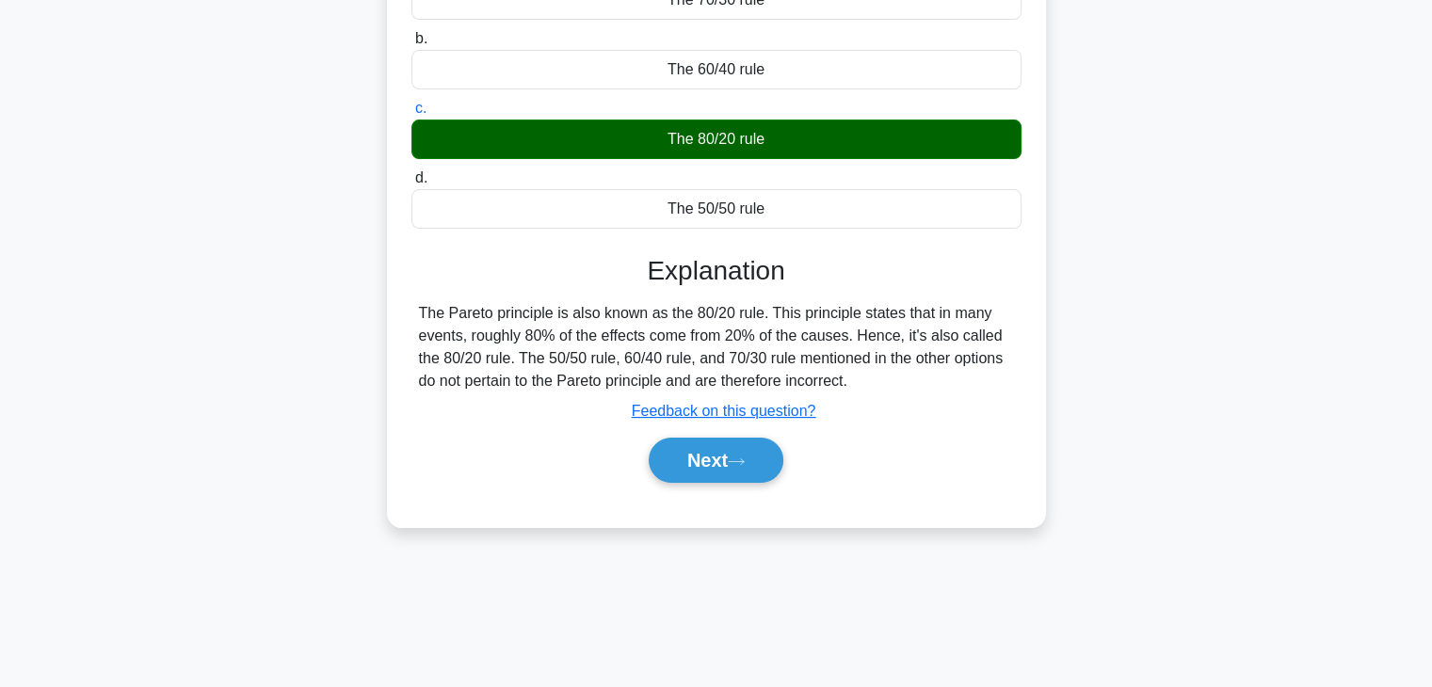
scroll to position [226, 0]
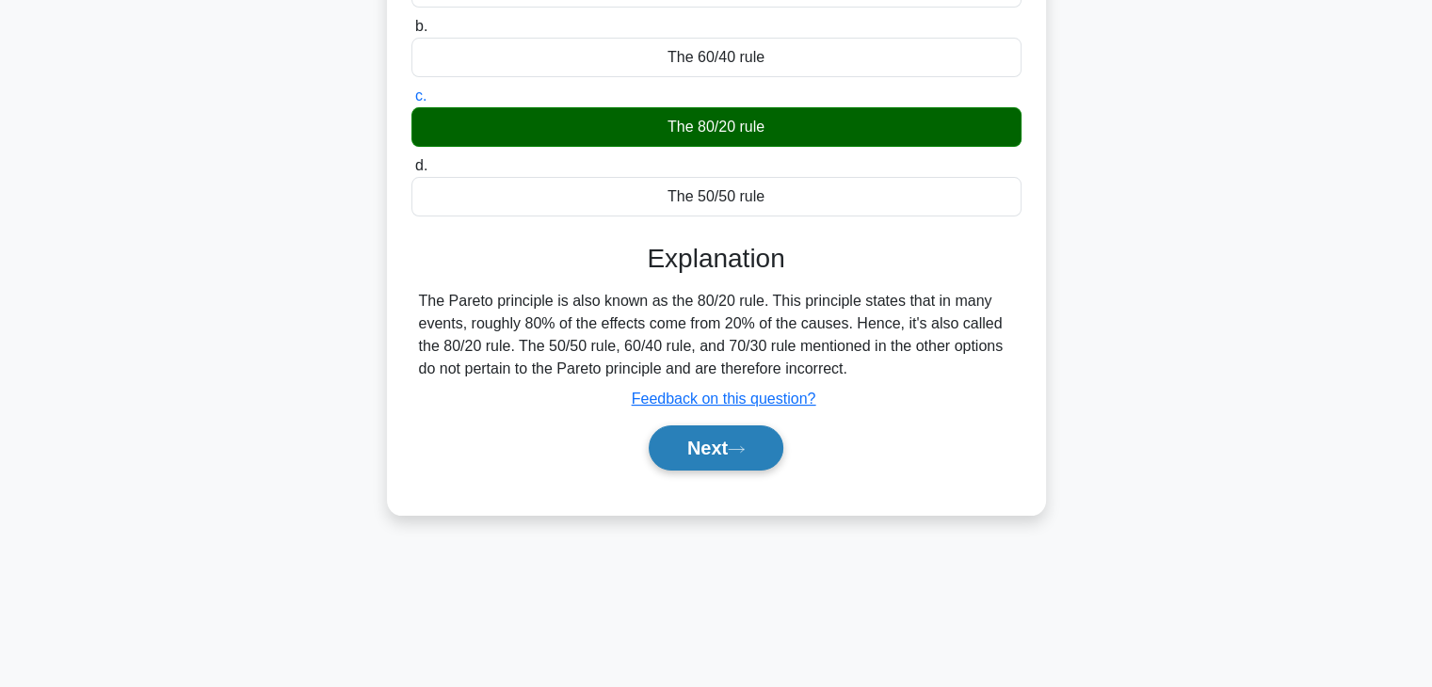
click at [682, 455] on button "Next" at bounding box center [716, 447] width 135 height 45
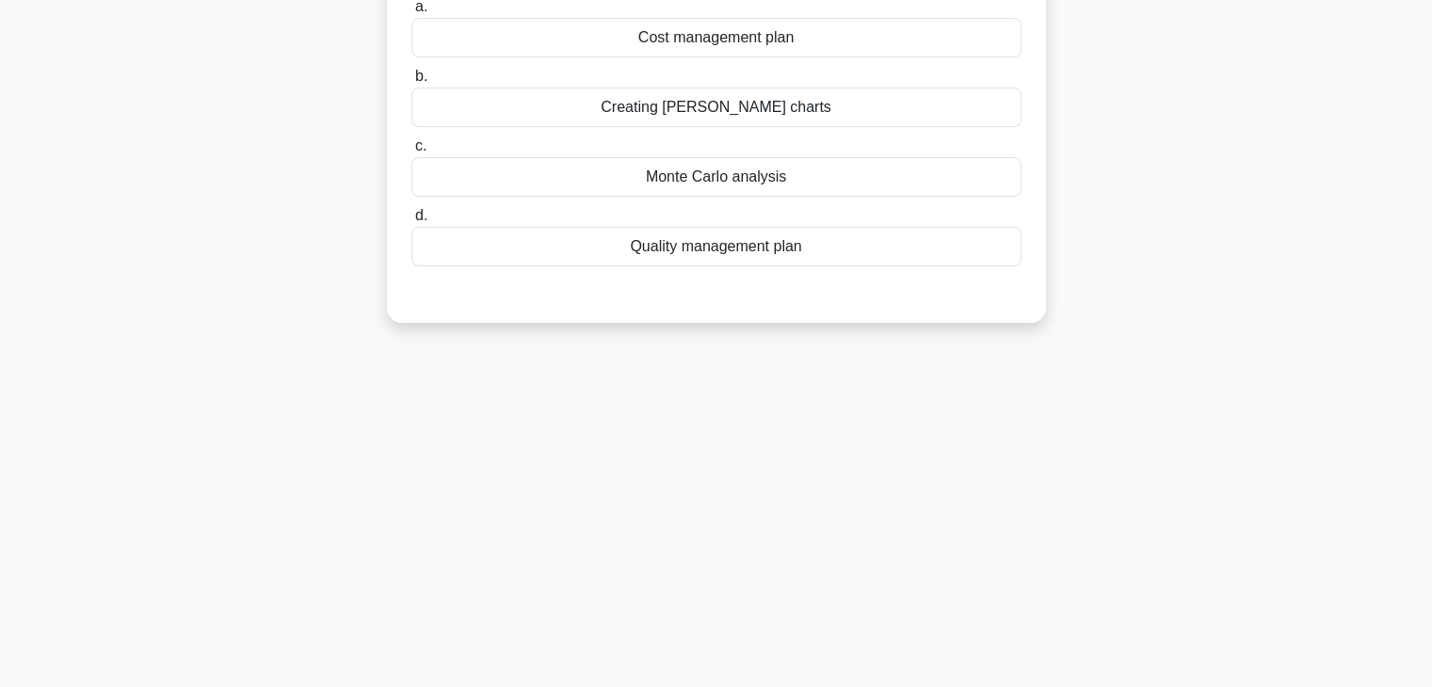
click at [1081, 553] on div "84:19 Stop PMP - Time Management Beginner 13/100 During the planning phase, you…" at bounding box center [716, 312] width 1242 height 941
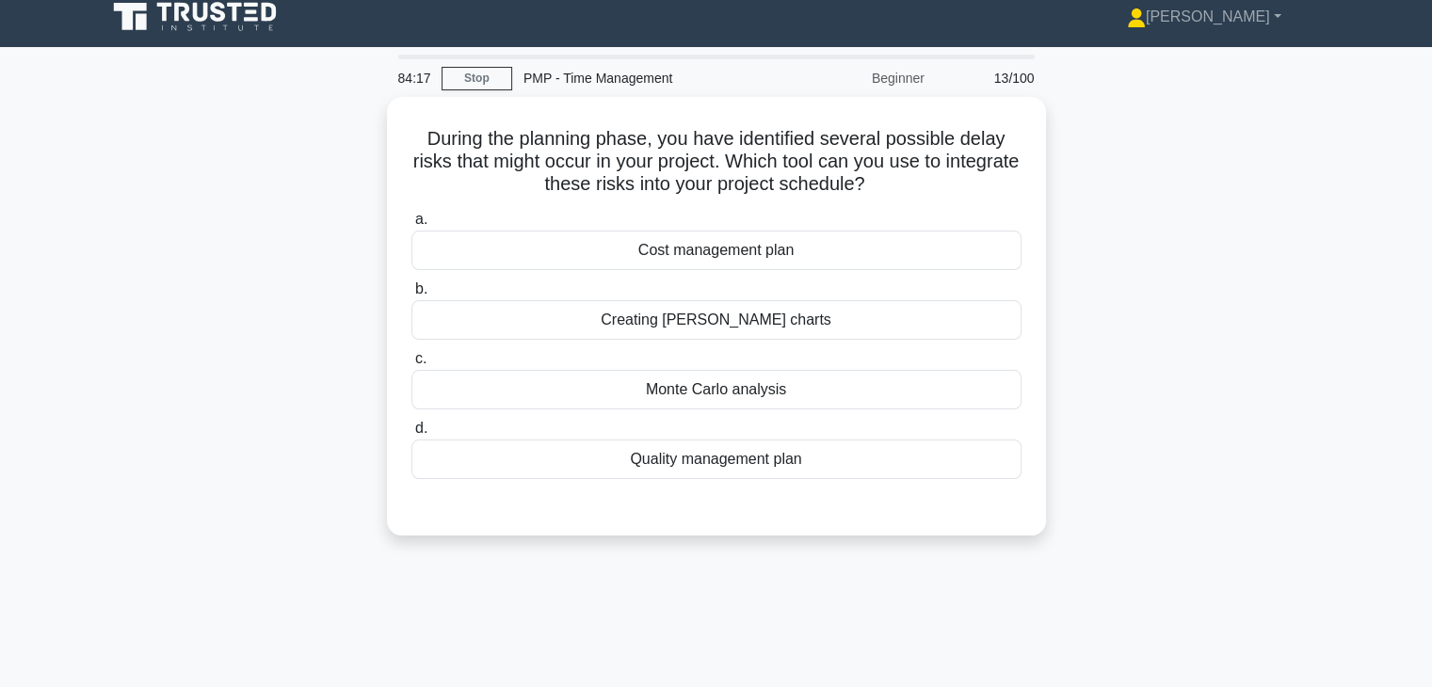
scroll to position [0, 0]
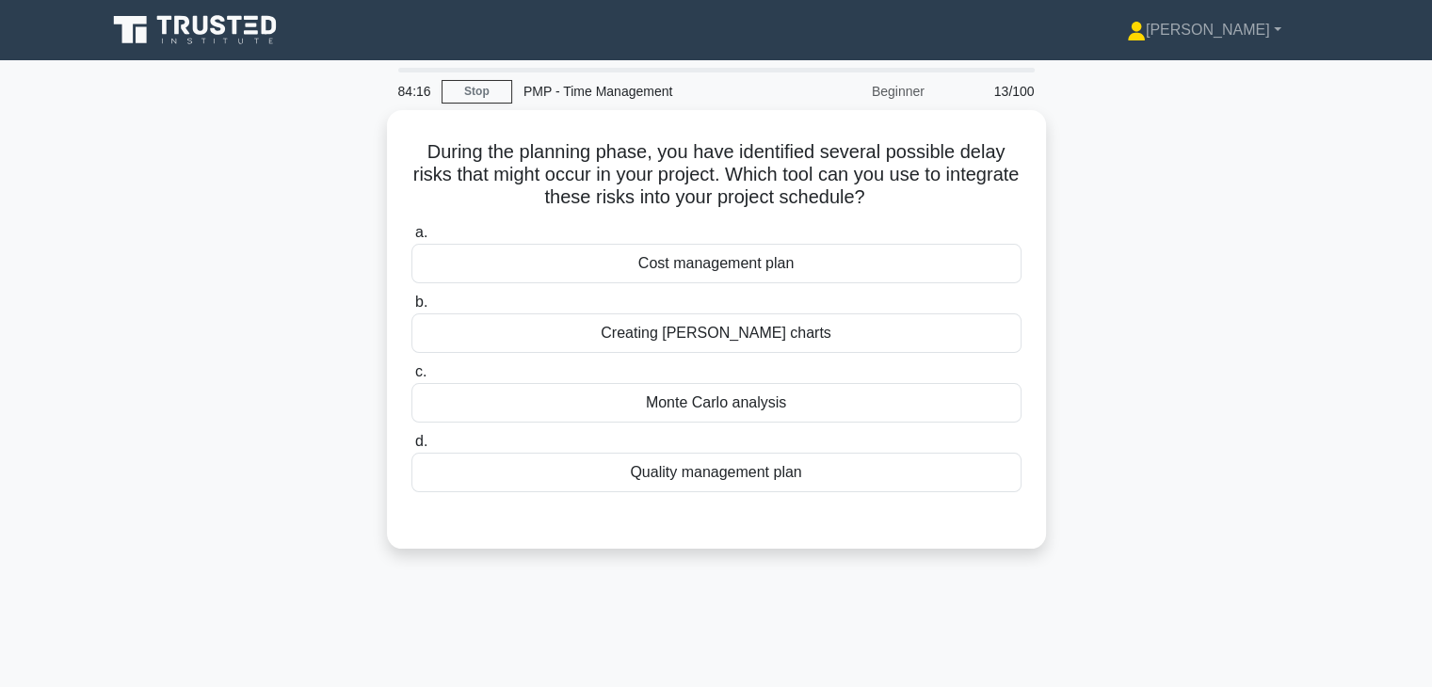
click at [1114, 384] on div "During the planning phase, you have identified several possible delay risks tha…" at bounding box center [716, 340] width 1242 height 461
click at [1114, 382] on div "During the planning phase, you have identified several possible delay risks tha…" at bounding box center [716, 340] width 1242 height 461
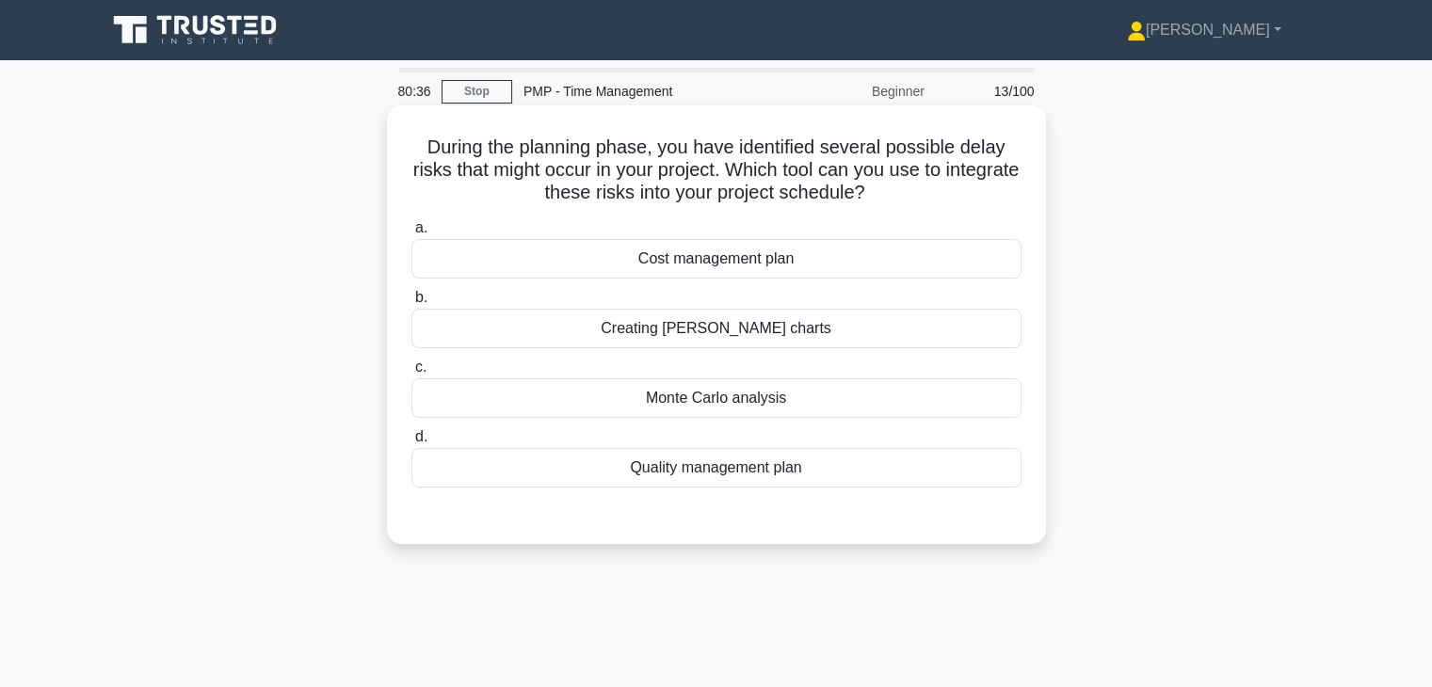
click at [698, 404] on div "Monte Carlo analysis" at bounding box center [716, 398] width 610 height 40
click at [411, 374] on input "c. Monte Carlo analysis" at bounding box center [411, 367] width 0 height 12
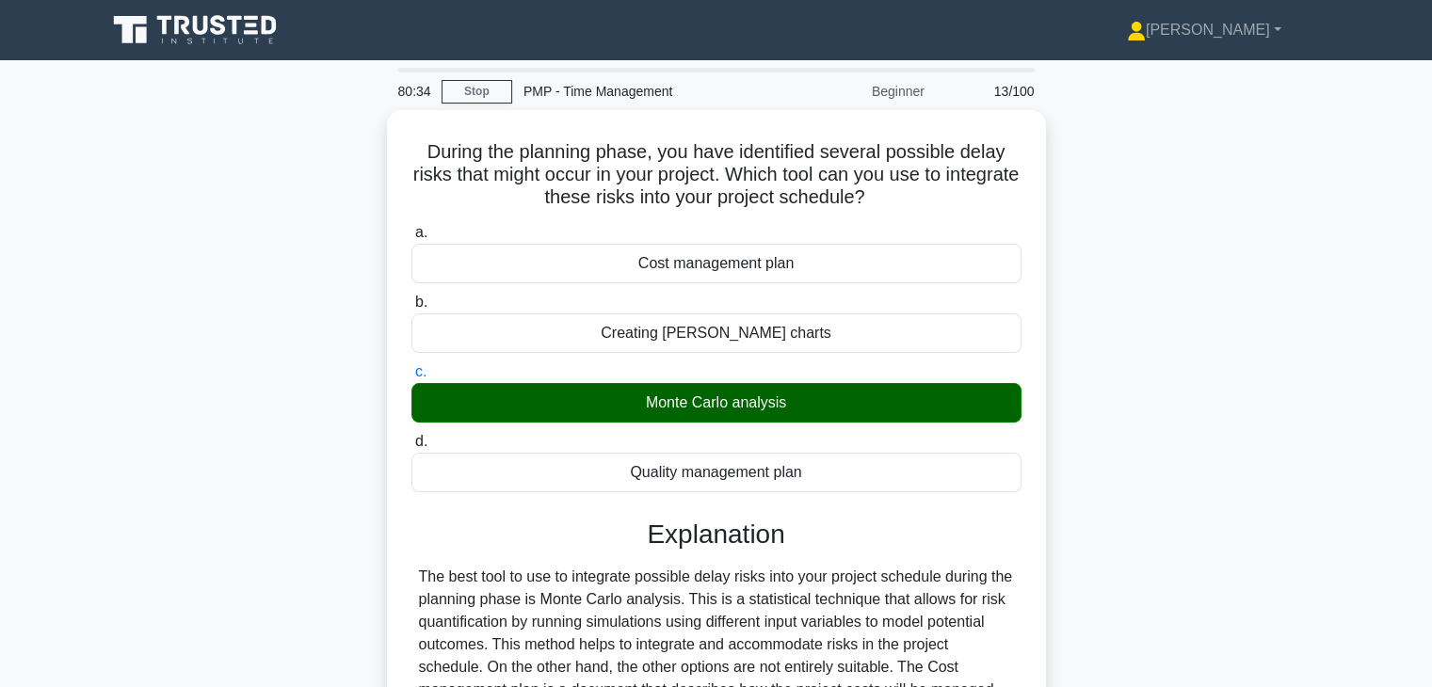
click at [1139, 464] on div "During the planning phase, you have identified several possible delay risks tha…" at bounding box center [716, 529] width 1242 height 839
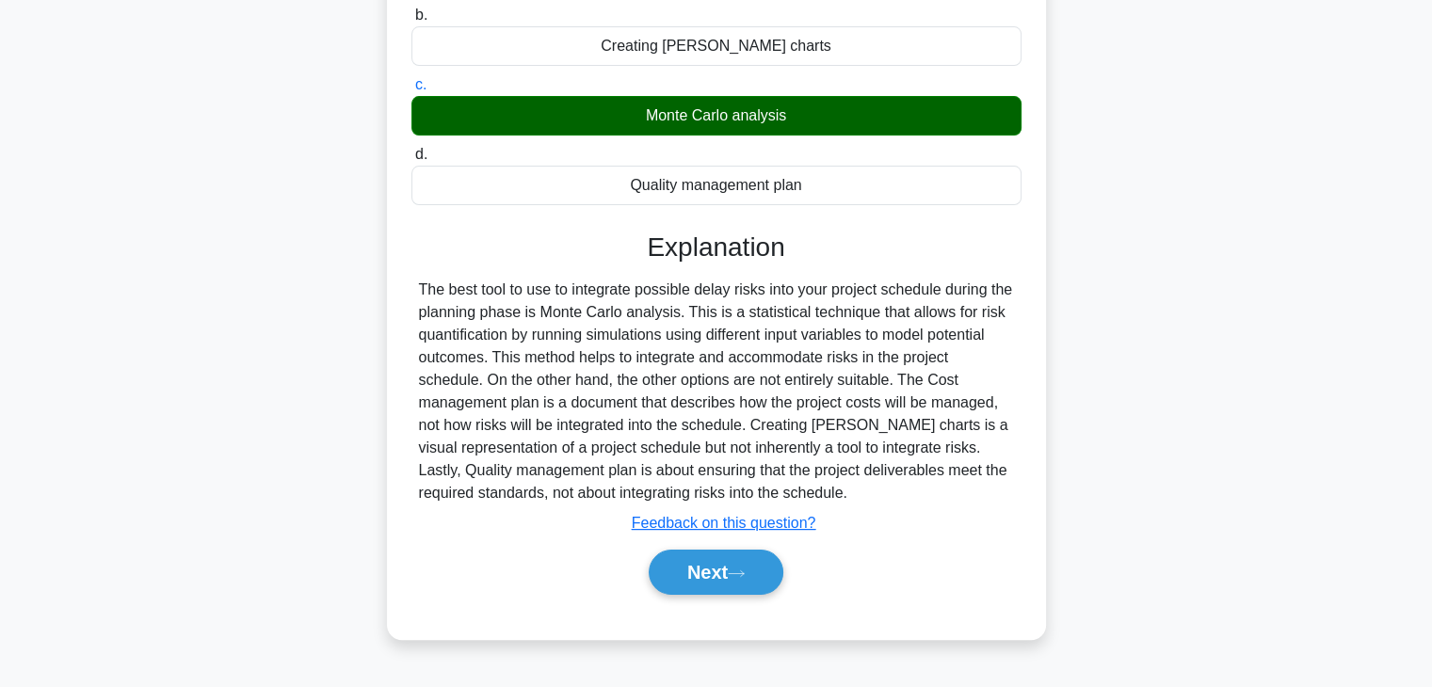
scroll to position [330, 0]
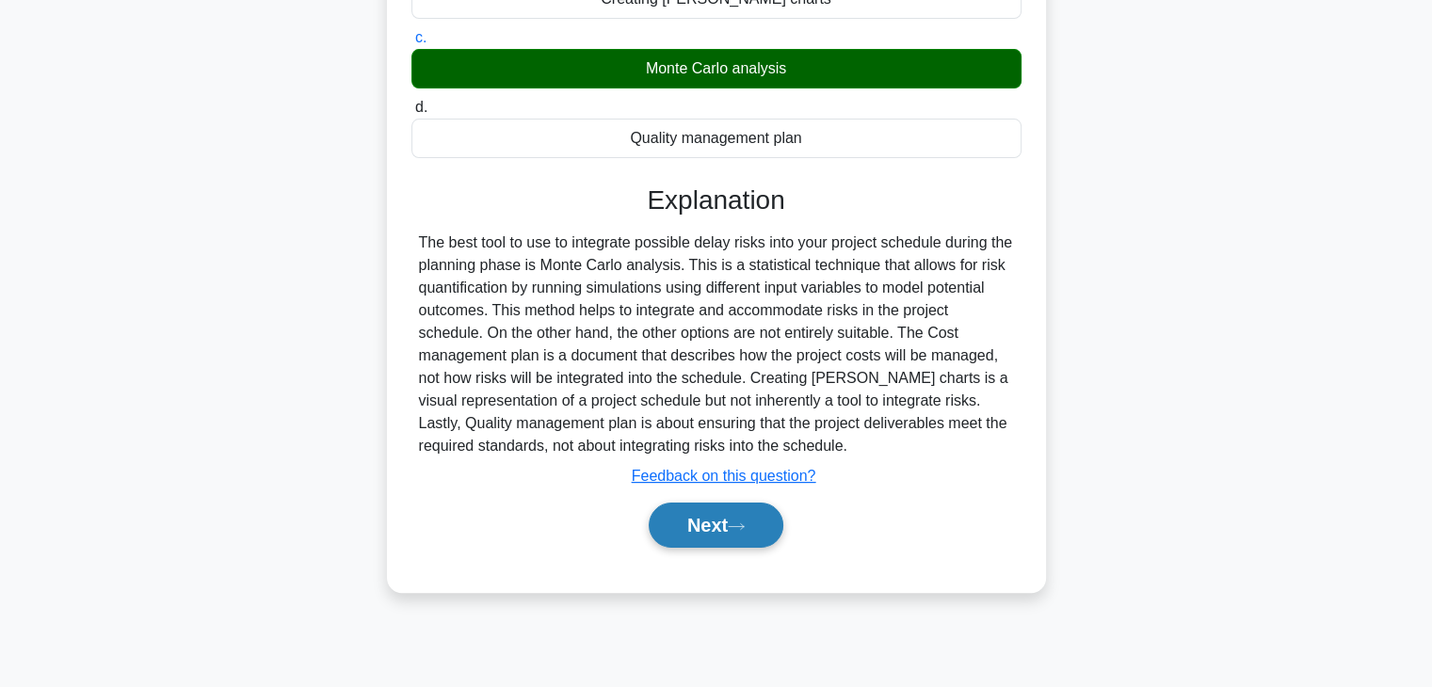
click at [691, 524] on button "Next" at bounding box center [716, 525] width 135 height 45
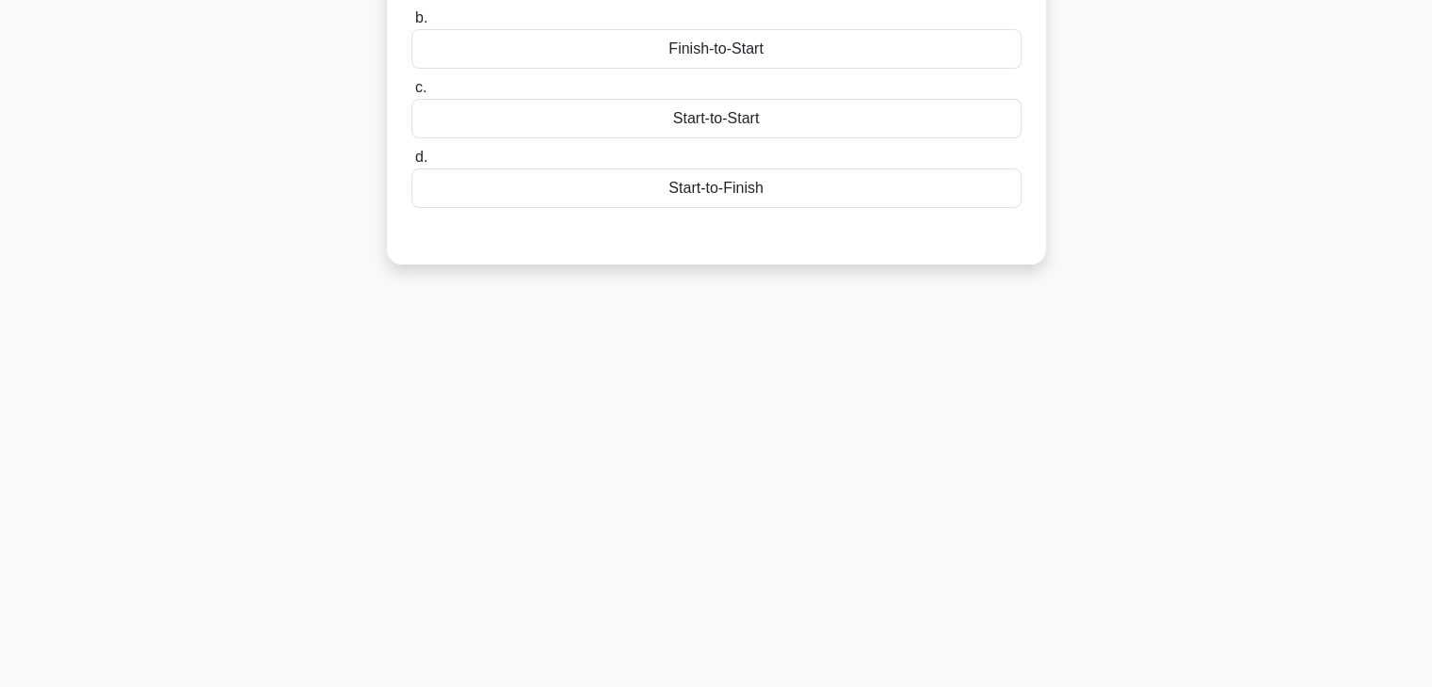
click at [691, 524] on div "80:27 Stop PMP - Time Management Beginner 14/100 A Construction Company has bee…" at bounding box center [716, 208] width 1242 height 941
click at [1122, 118] on div "A Construction Company has been awarded a contract to build a new office comple…" at bounding box center [716, 34] width 1242 height 506
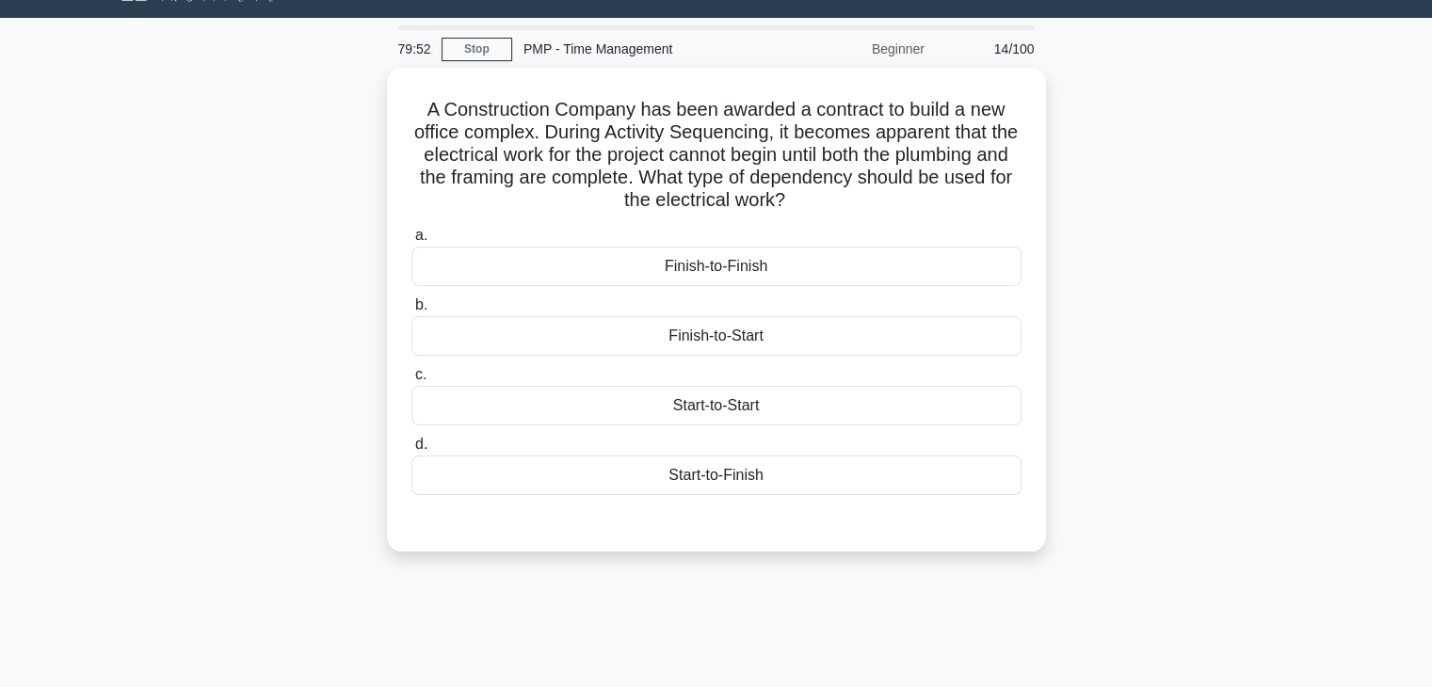
scroll to position [29, 0]
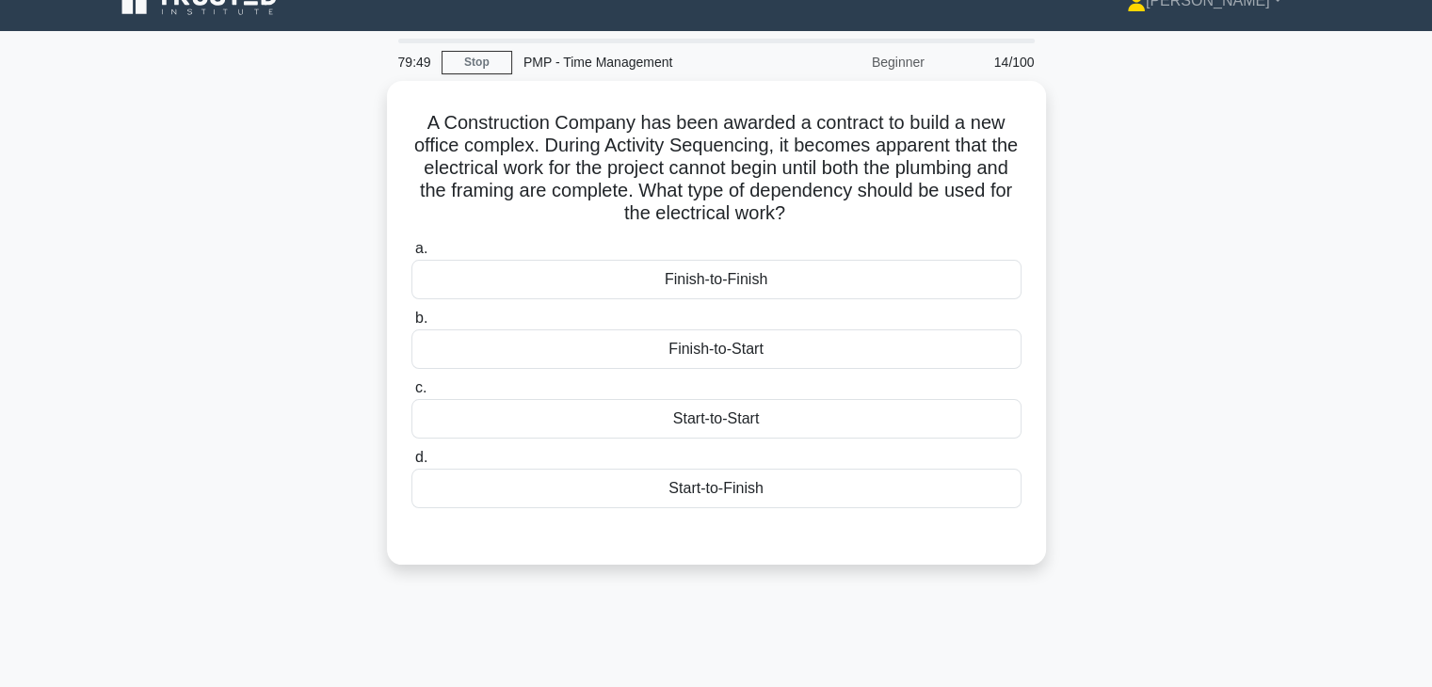
click at [1116, 283] on div "A Construction Company has been awarded a contract to build a new office comple…" at bounding box center [716, 334] width 1242 height 506
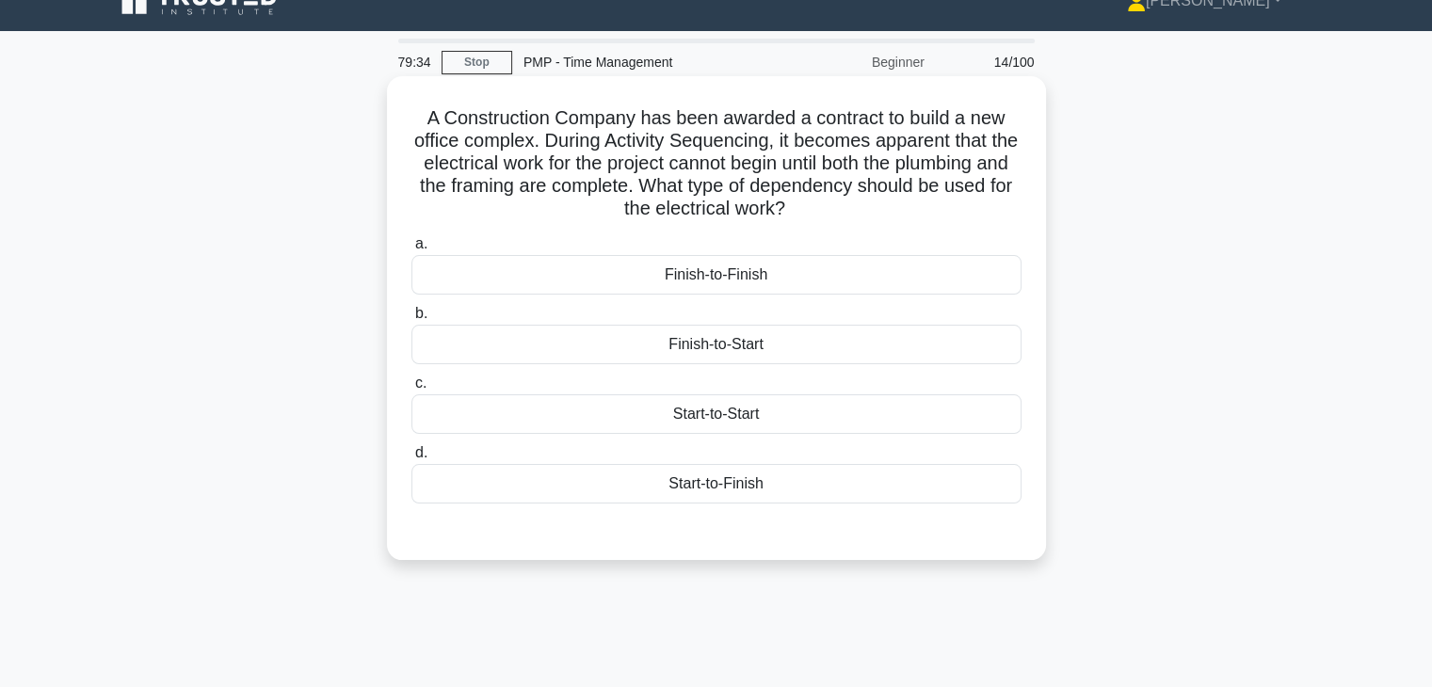
click at [810, 344] on div "Finish-to-Start" at bounding box center [716, 345] width 610 height 40
click at [411, 320] on input "b. Finish-to-Start" at bounding box center [411, 314] width 0 height 12
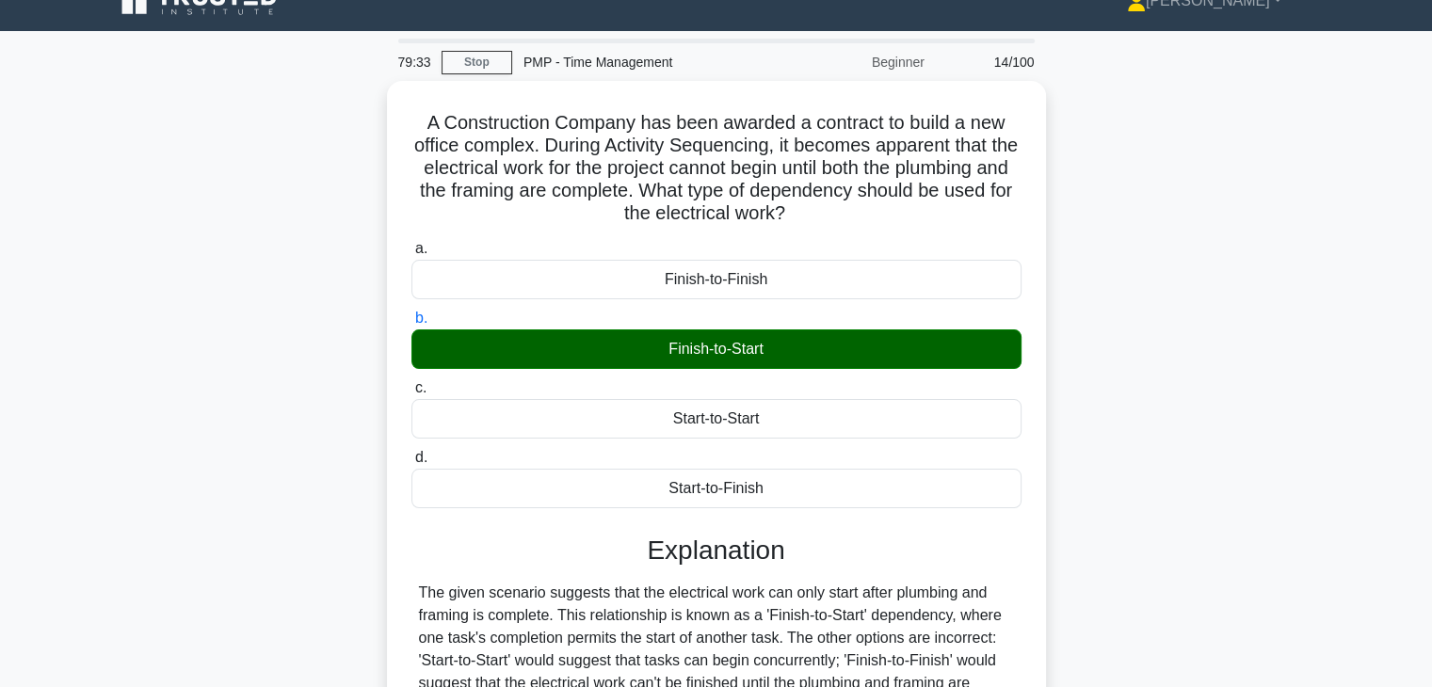
click at [1142, 493] on div "A Construction Company has been awarded a contract to build a new office comple…" at bounding box center [716, 489] width 1242 height 816
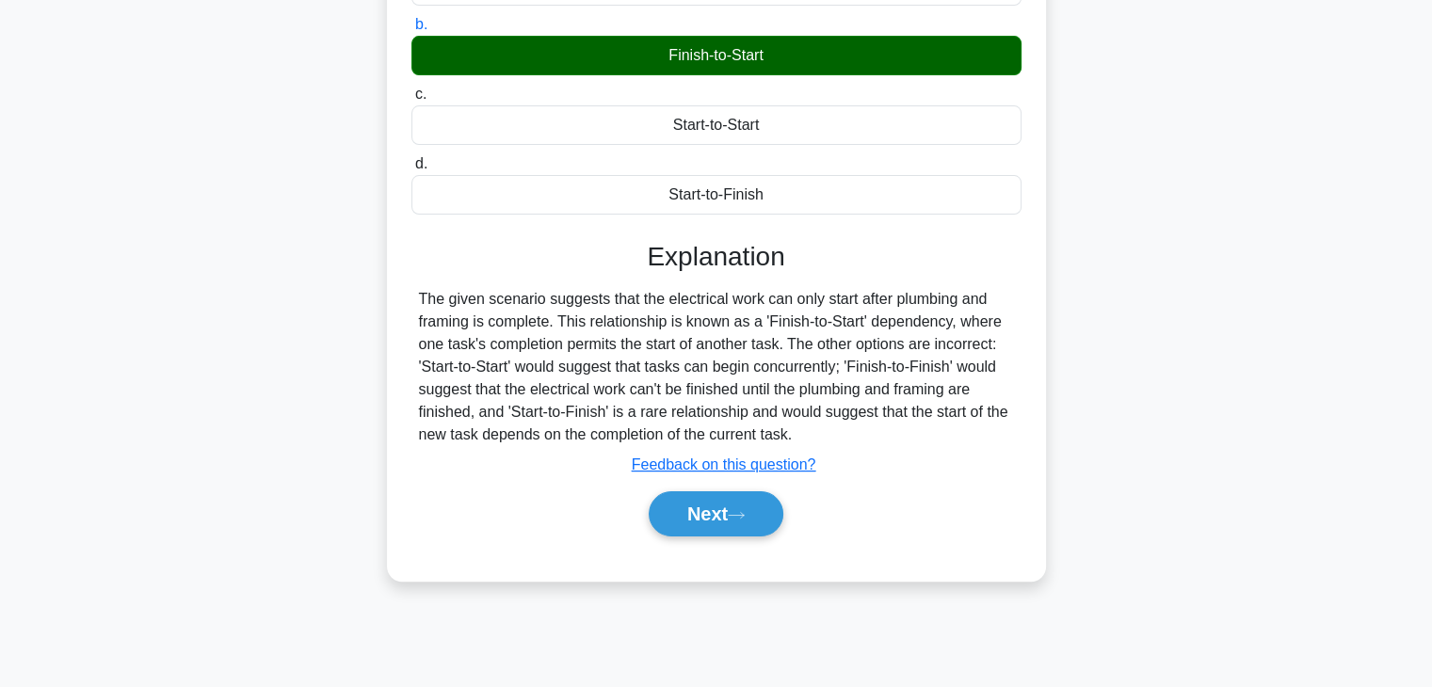
scroll to position [330, 0]
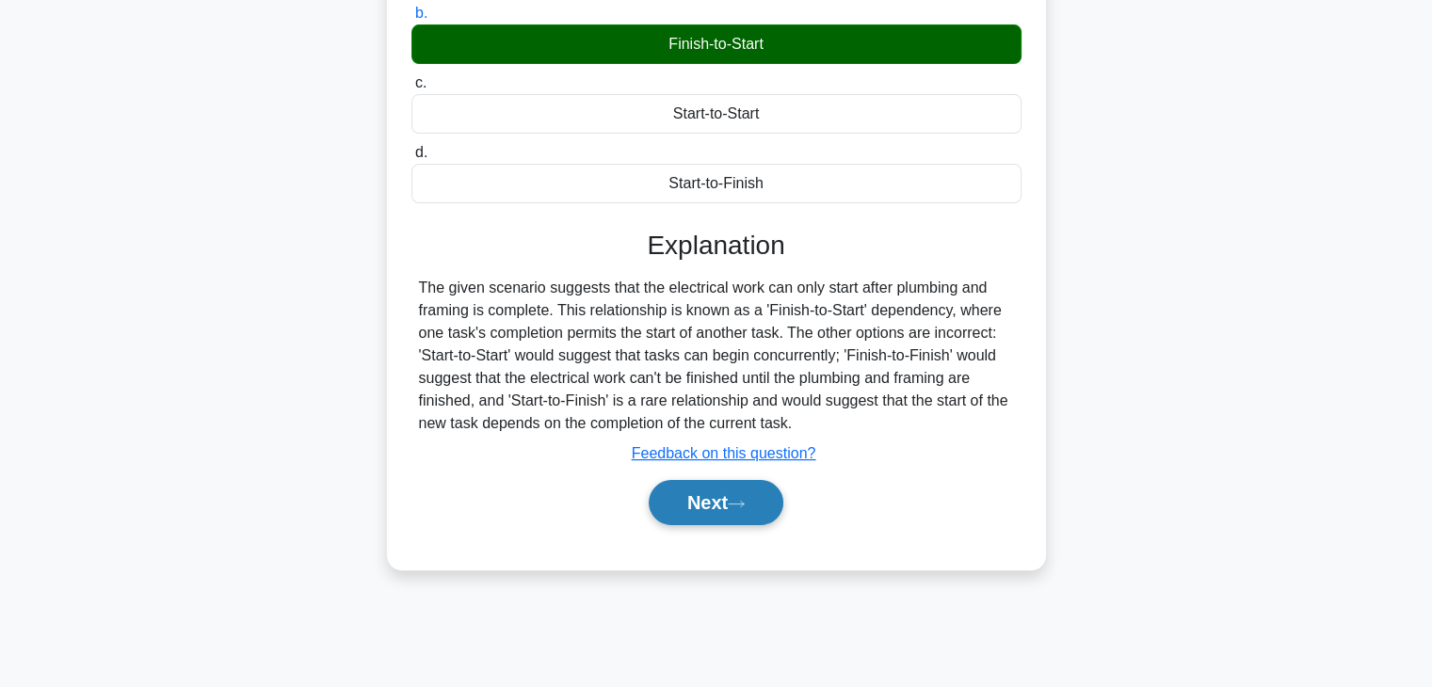
click at [672, 507] on button "Next" at bounding box center [716, 502] width 135 height 45
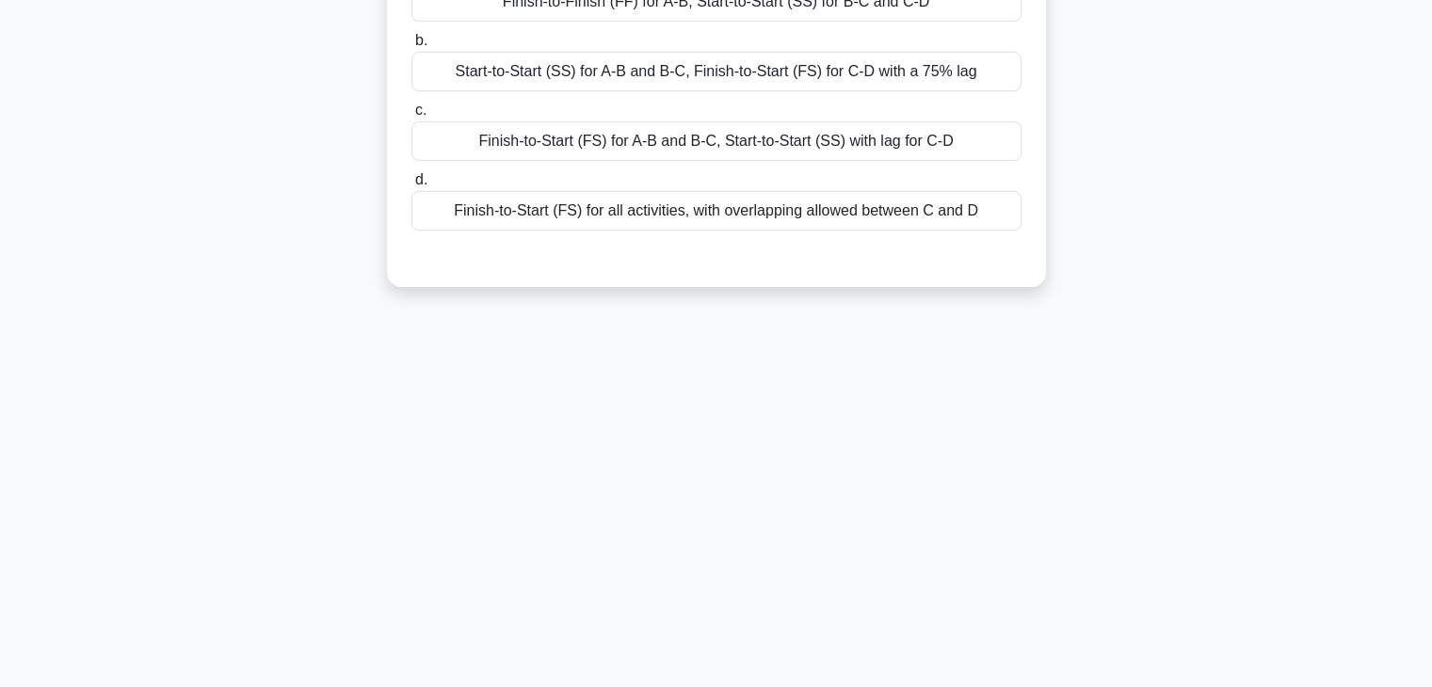
click at [919, 452] on div "79:29 Stop PMP - Time Management Beginner 15/100 In a product development proje…" at bounding box center [716, 208] width 1242 height 941
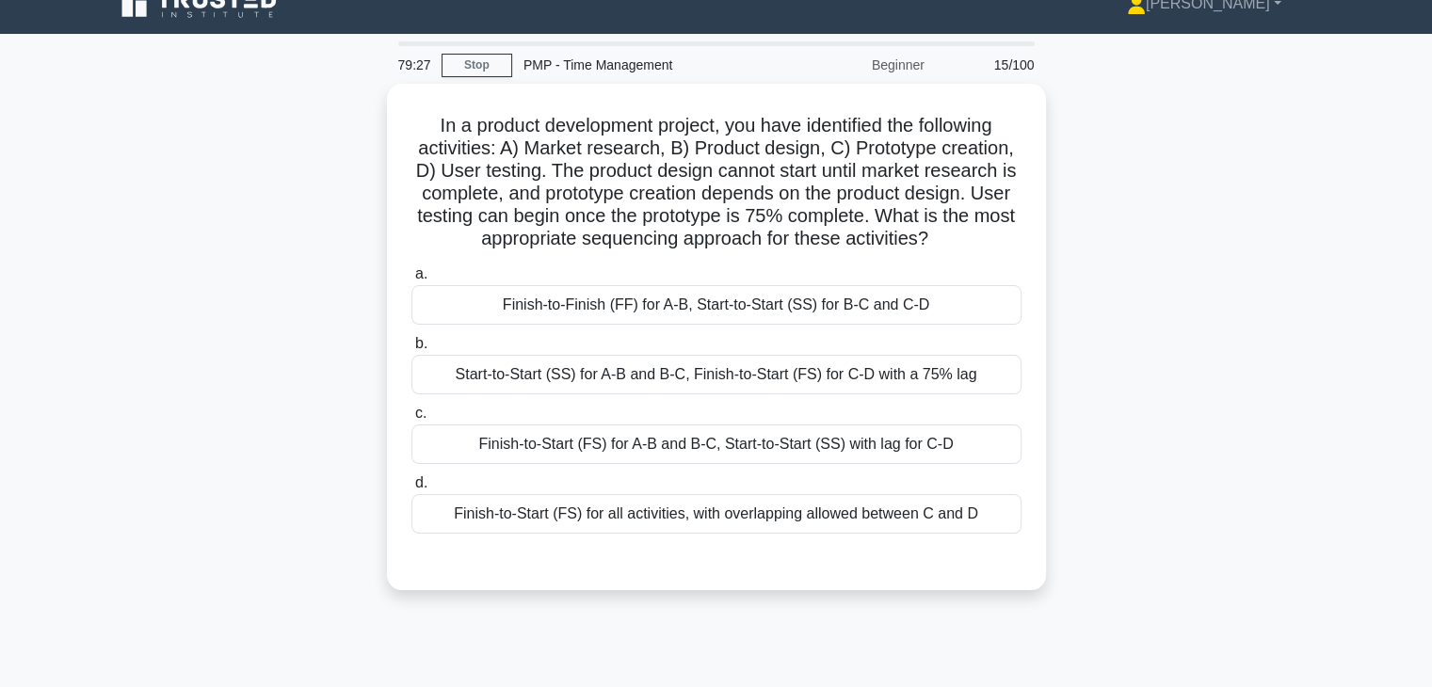
scroll to position [0, 0]
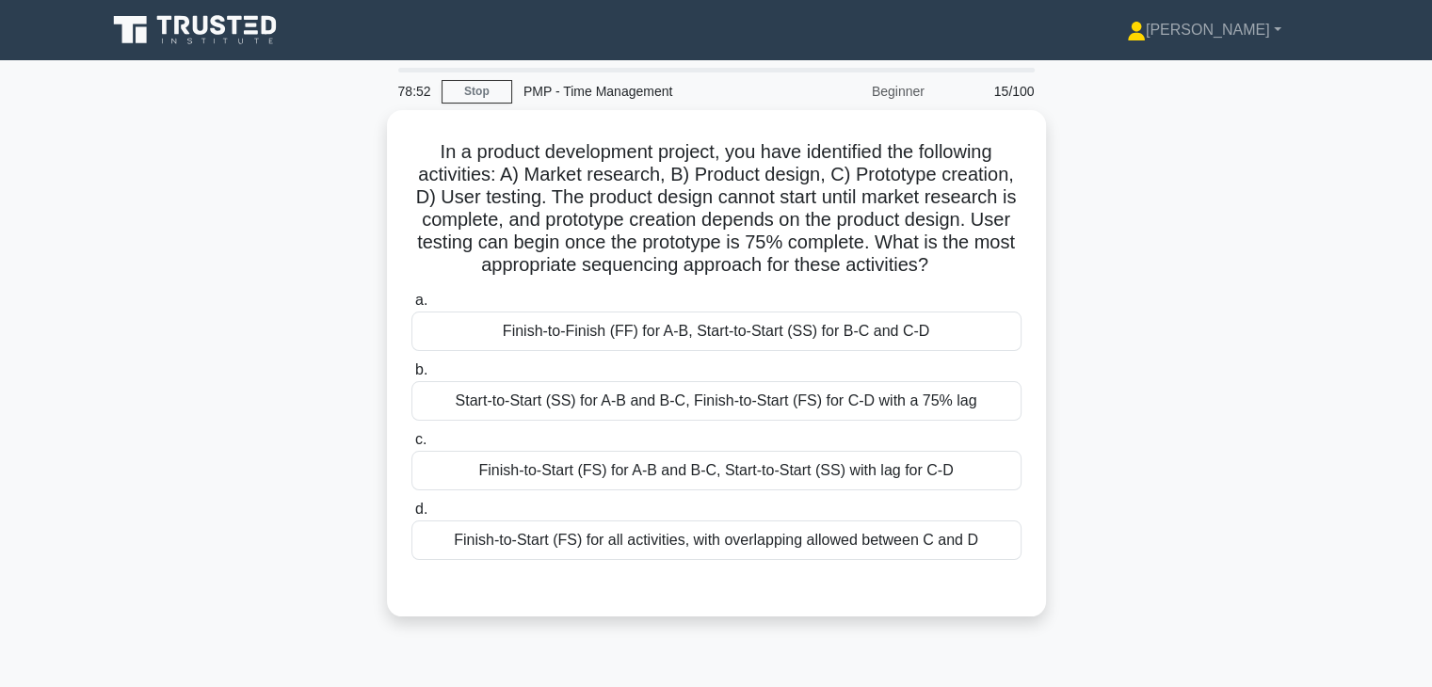
click at [1100, 286] on div "In a product development project, you have identified the following activities:…" at bounding box center [716, 374] width 1242 height 529
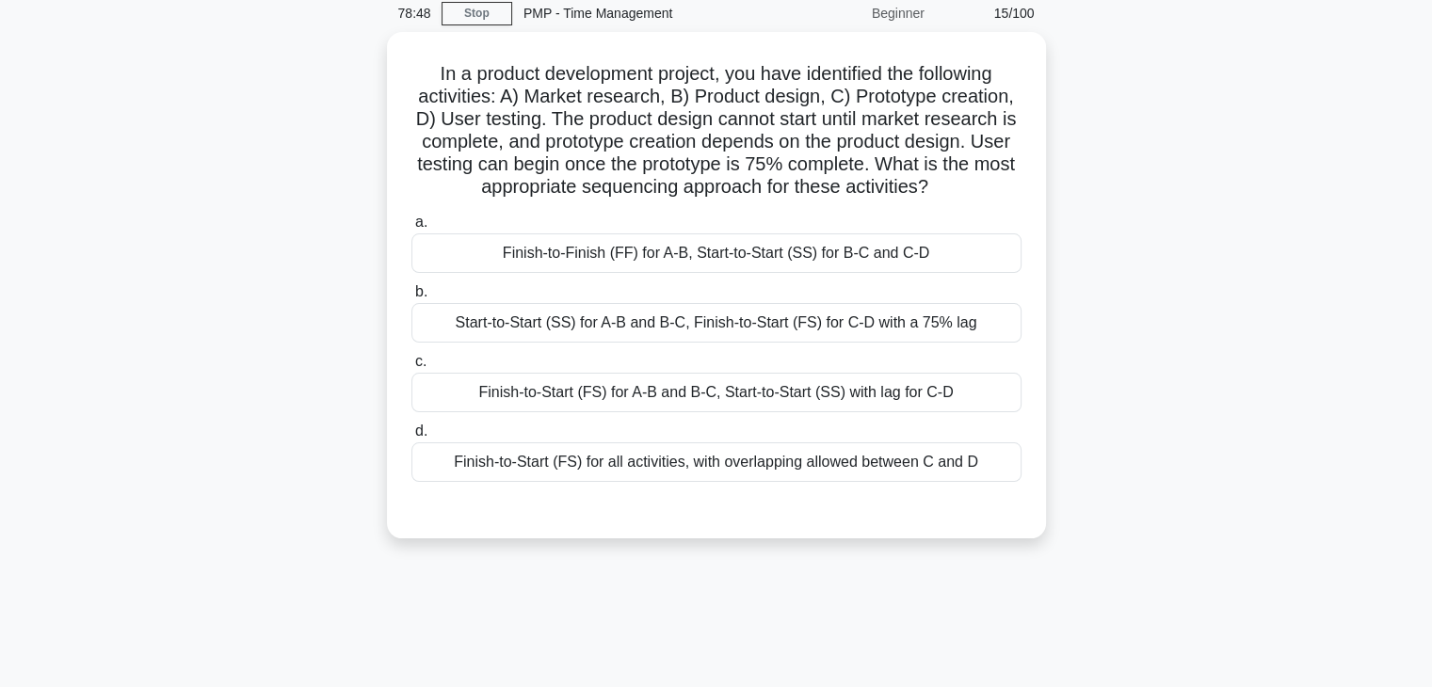
scroll to position [75, 0]
click at [713, 460] on div "Finish-to-Start (FS) for all activities, with overlapping allowed between C and…" at bounding box center [716, 461] width 610 height 40
click at [411, 436] on input "d. Finish-to-Start (FS) for all activities, with overlapping allowed between C …" at bounding box center [411, 430] width 0 height 12
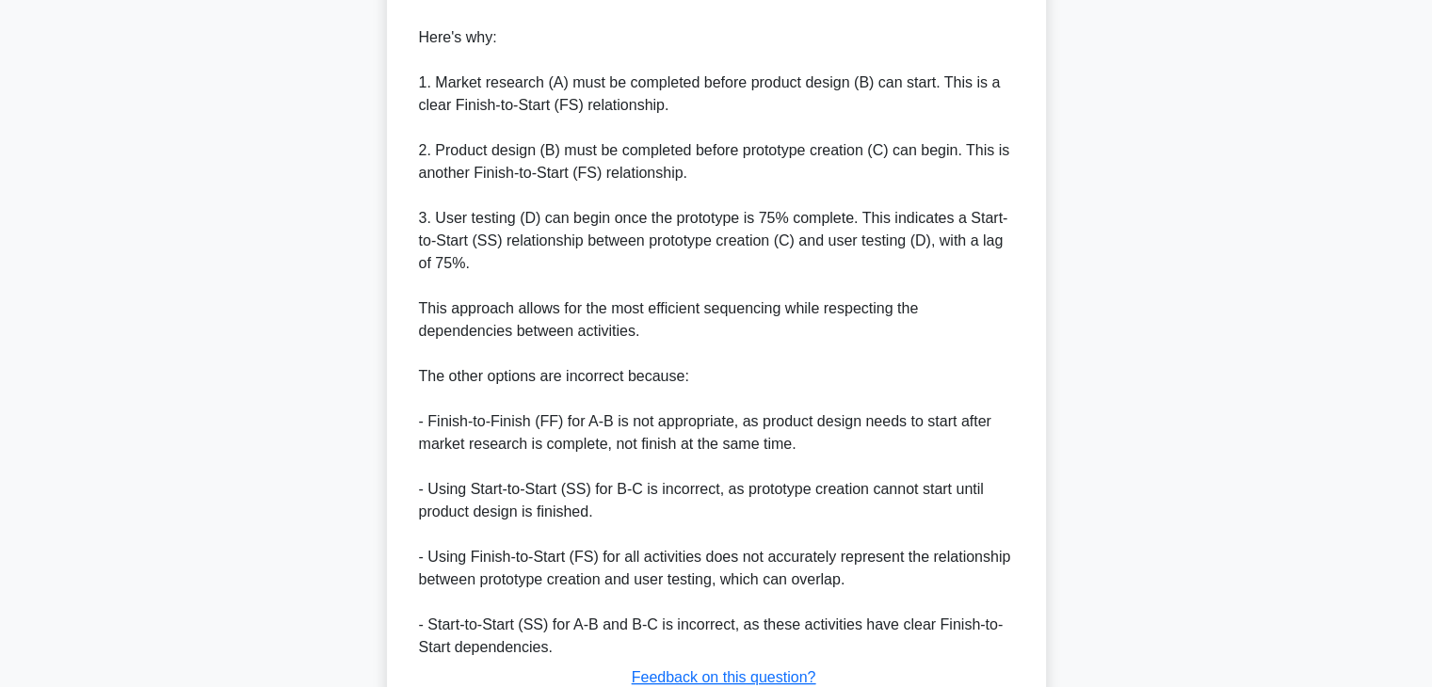
scroll to position [678, 0]
click at [1092, 270] on div "In a product development project, you have identified the following activities:…" at bounding box center [716, 123] width 1242 height 1383
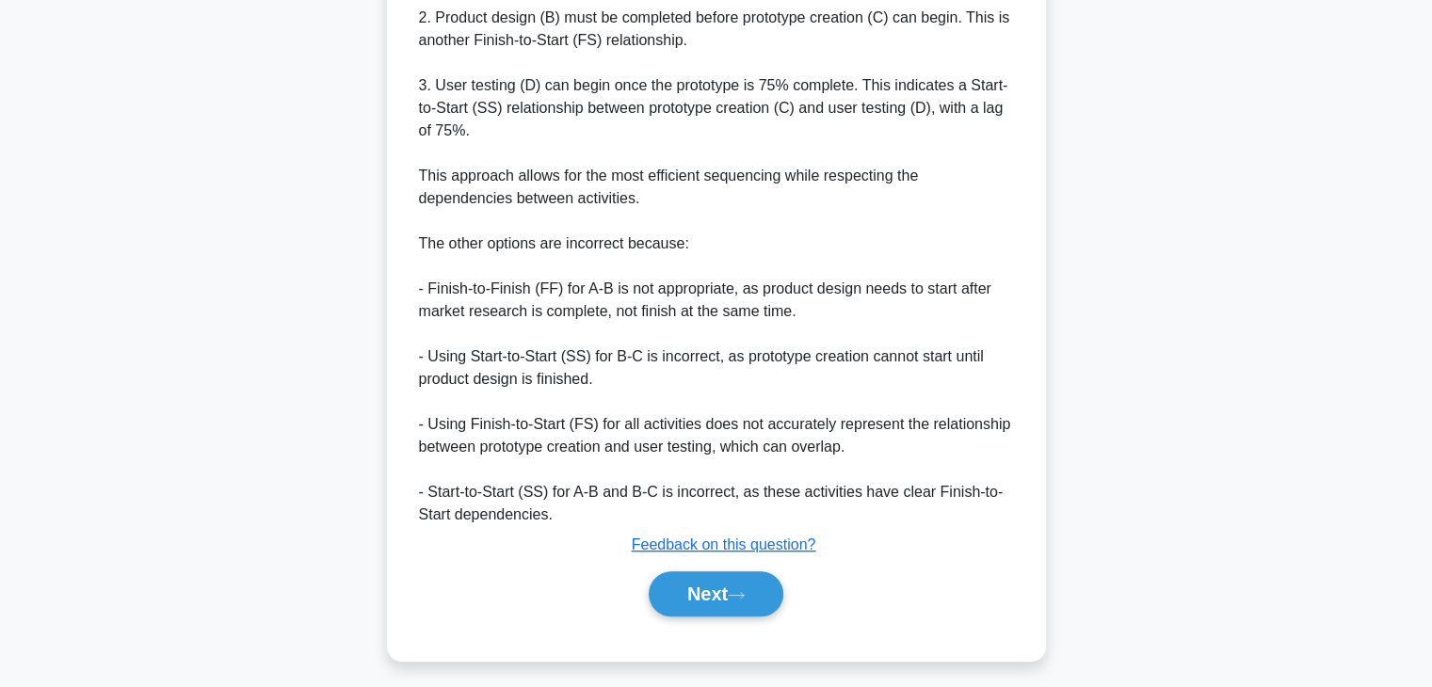
scroll to position [813, 0]
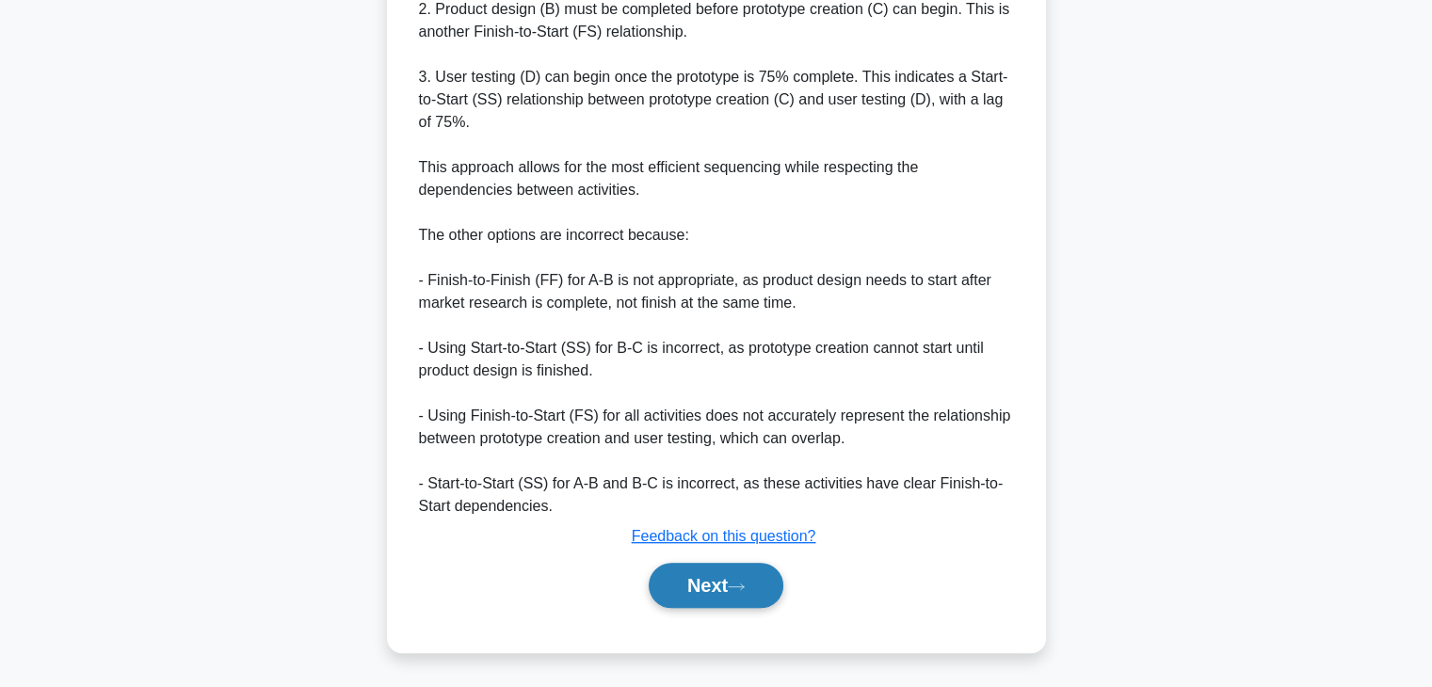
click at [687, 603] on button "Next" at bounding box center [716, 585] width 135 height 45
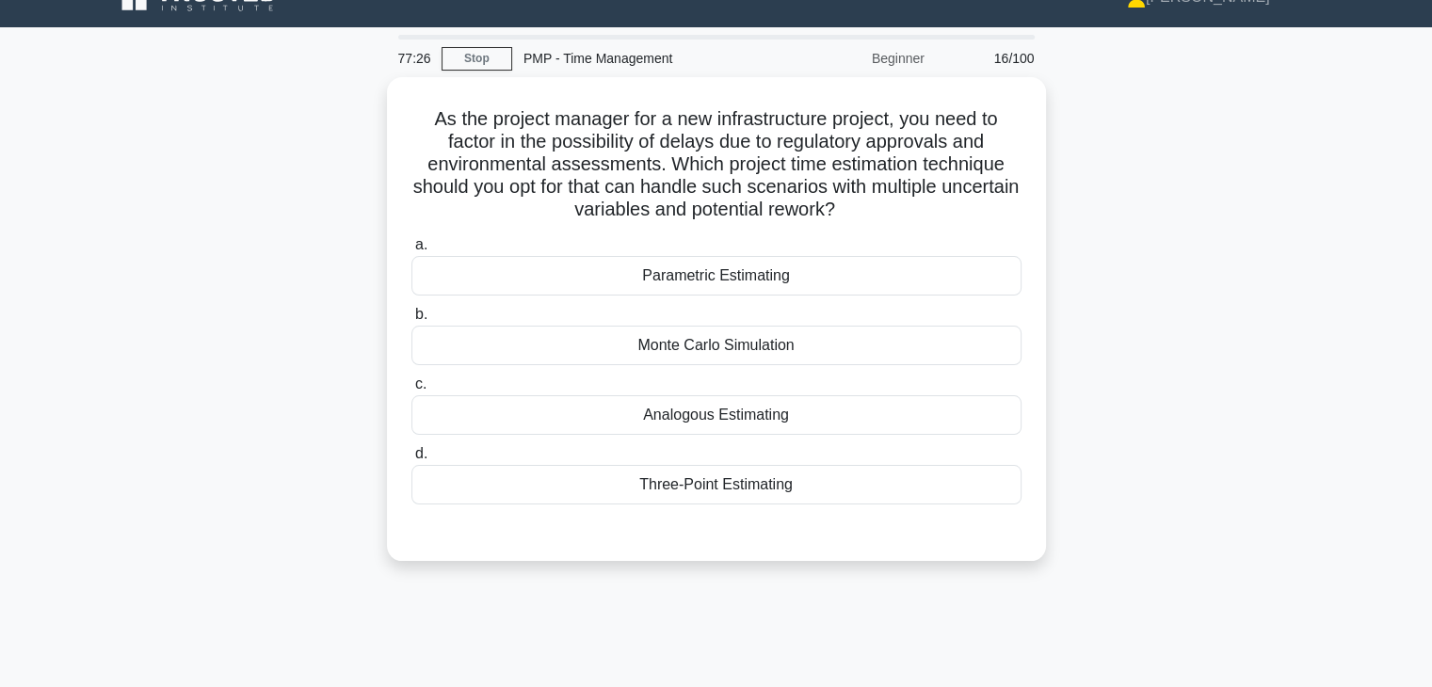
scroll to position [29, 0]
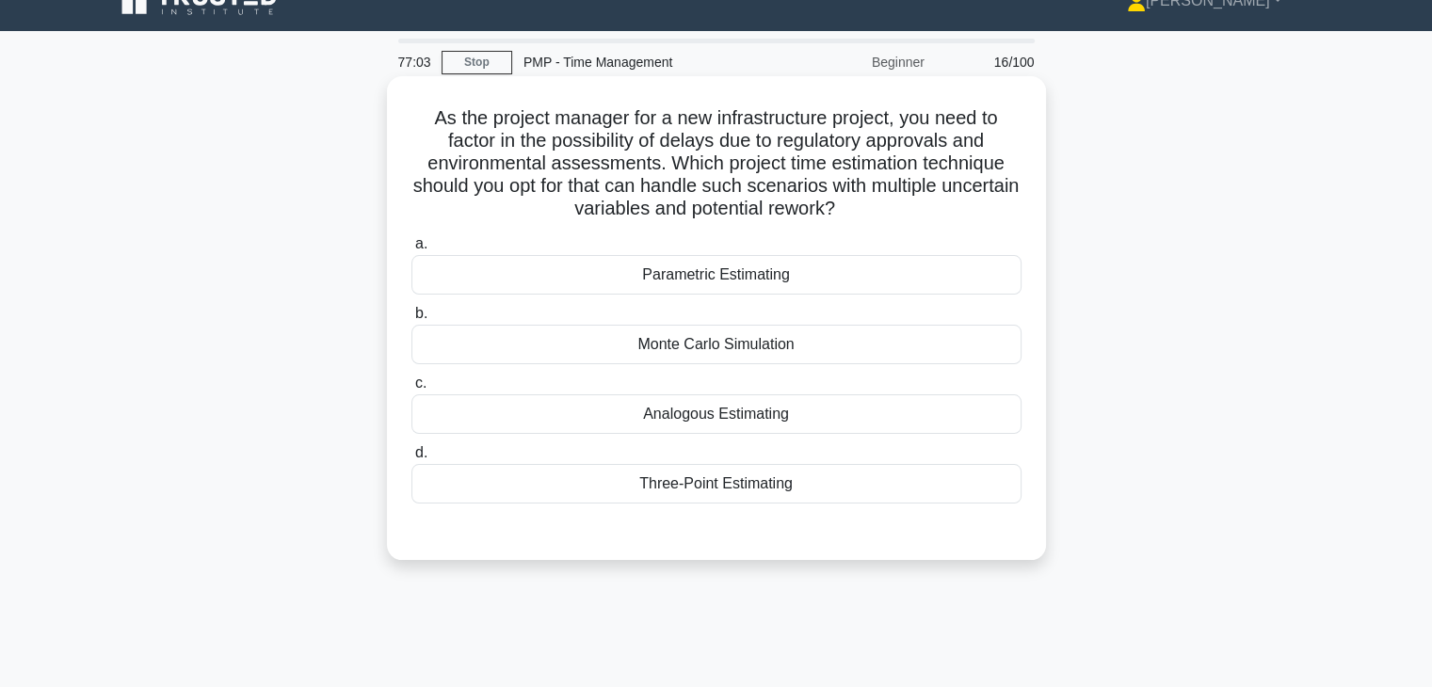
click at [734, 346] on div "Monte Carlo Simulation" at bounding box center [716, 345] width 610 height 40
click at [411, 320] on input "b. Monte Carlo Simulation" at bounding box center [411, 314] width 0 height 12
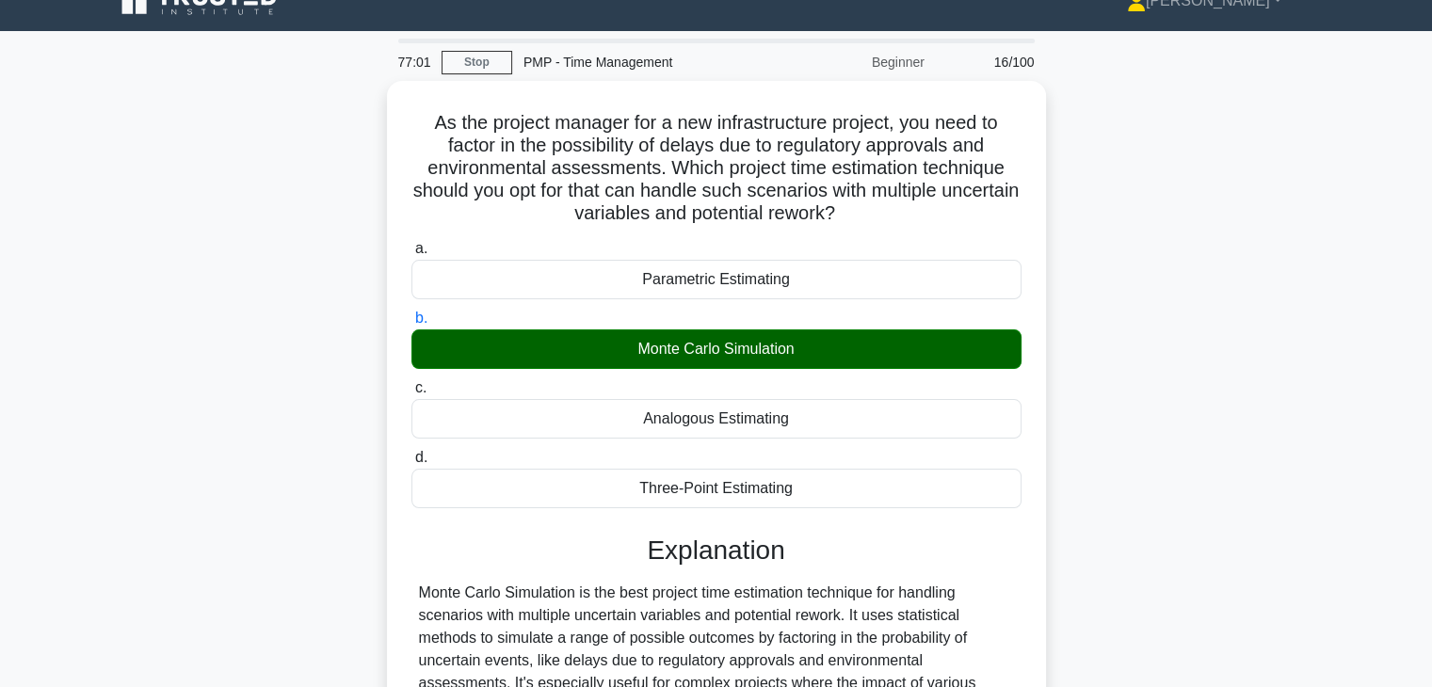
click at [411, 382] on input "c. Analogous Estimating" at bounding box center [411, 388] width 0 height 12
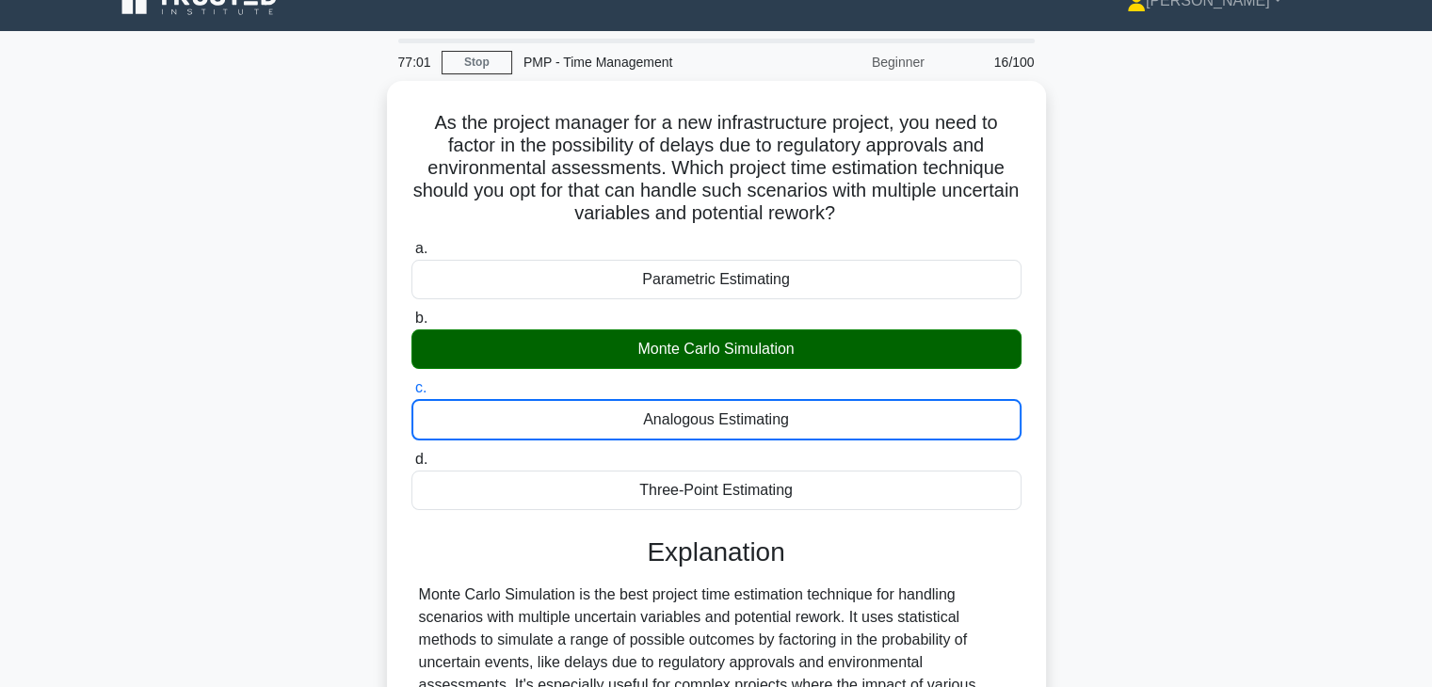
click at [411, 454] on input "d. Three-Point Estimating" at bounding box center [411, 460] width 0 height 12
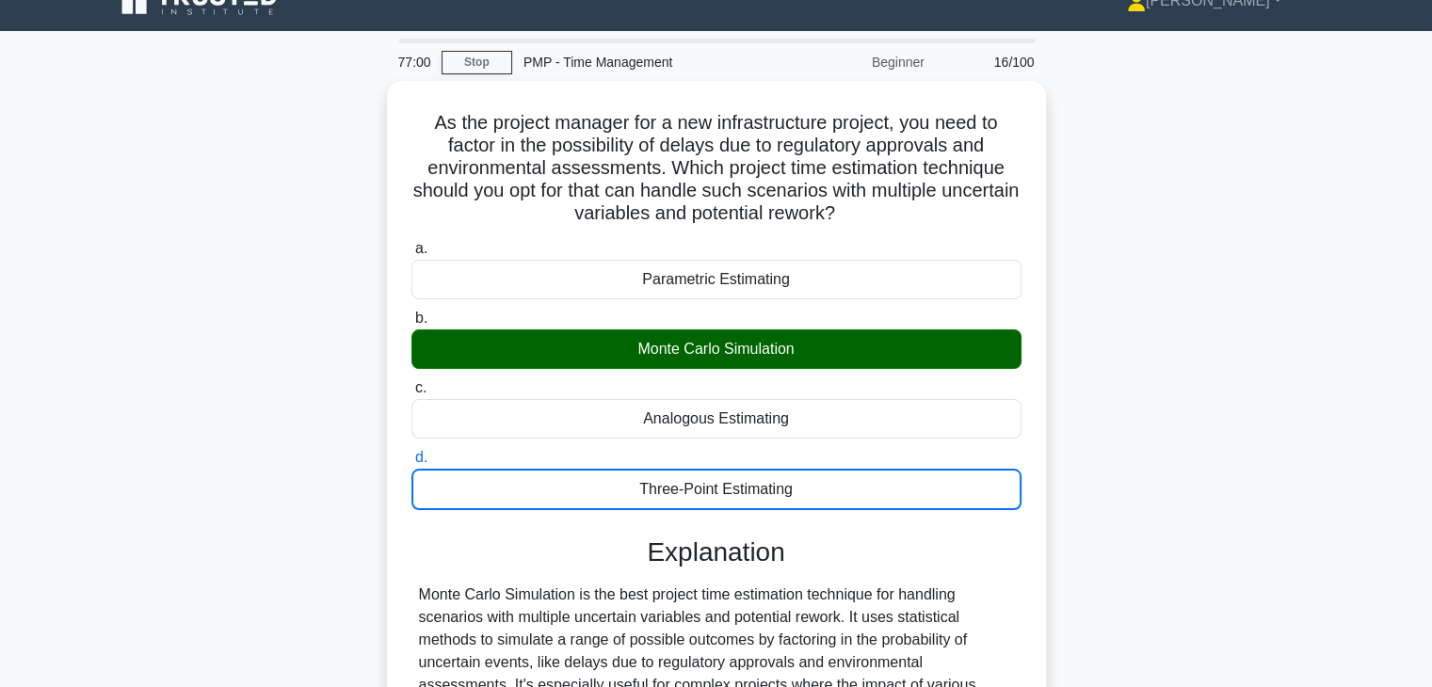
click at [411, 382] on input "c. Analogous Estimating" at bounding box center [411, 388] width 0 height 12
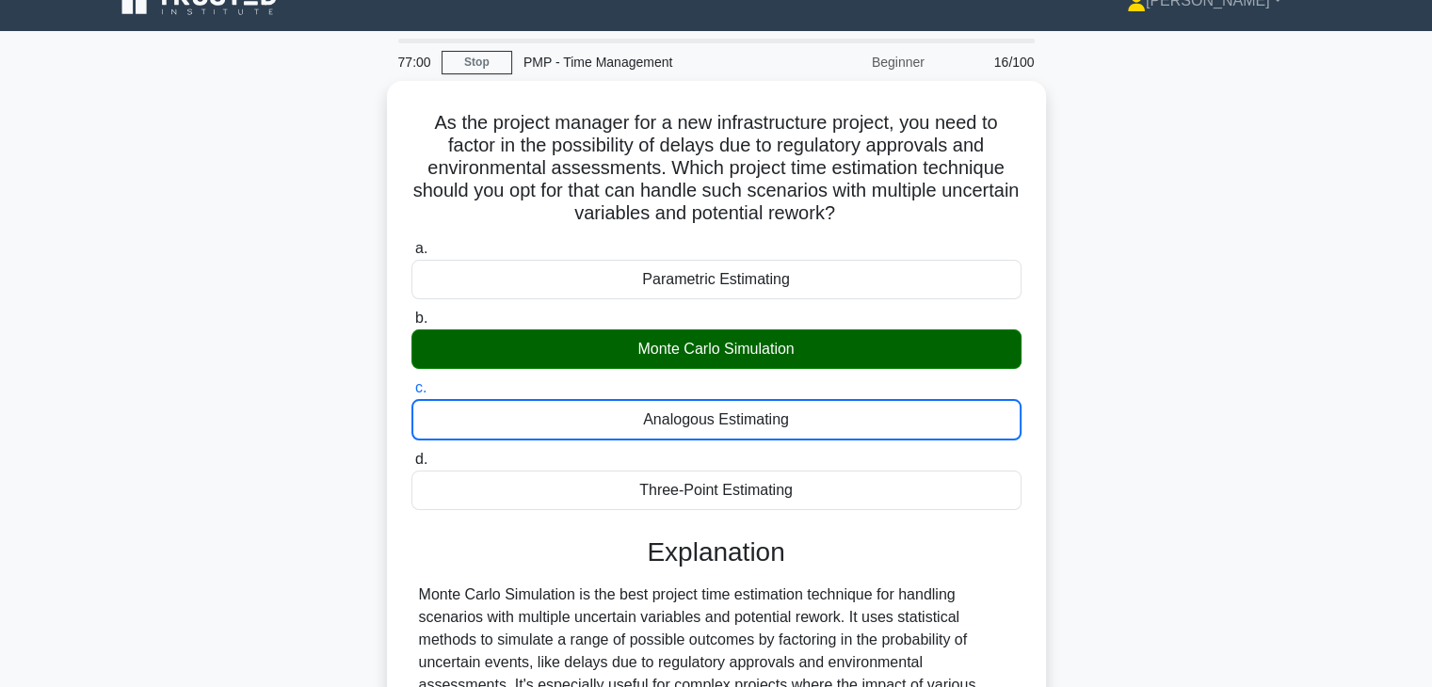
click at [411, 313] on input "b. Monte Carlo Simulation" at bounding box center [411, 319] width 0 height 12
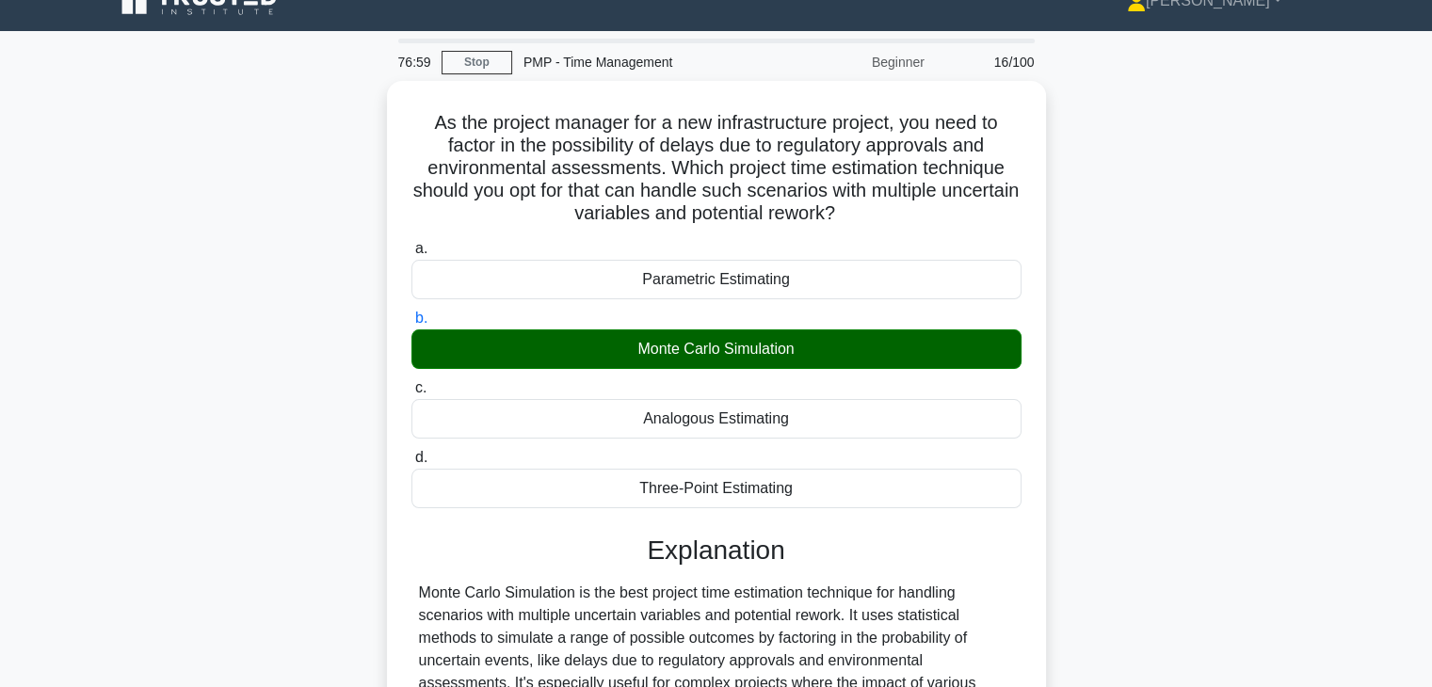
click at [1161, 461] on div "As the project manager for a new infrastructure project, you need to factor in …" at bounding box center [716, 624] width 1242 height 1087
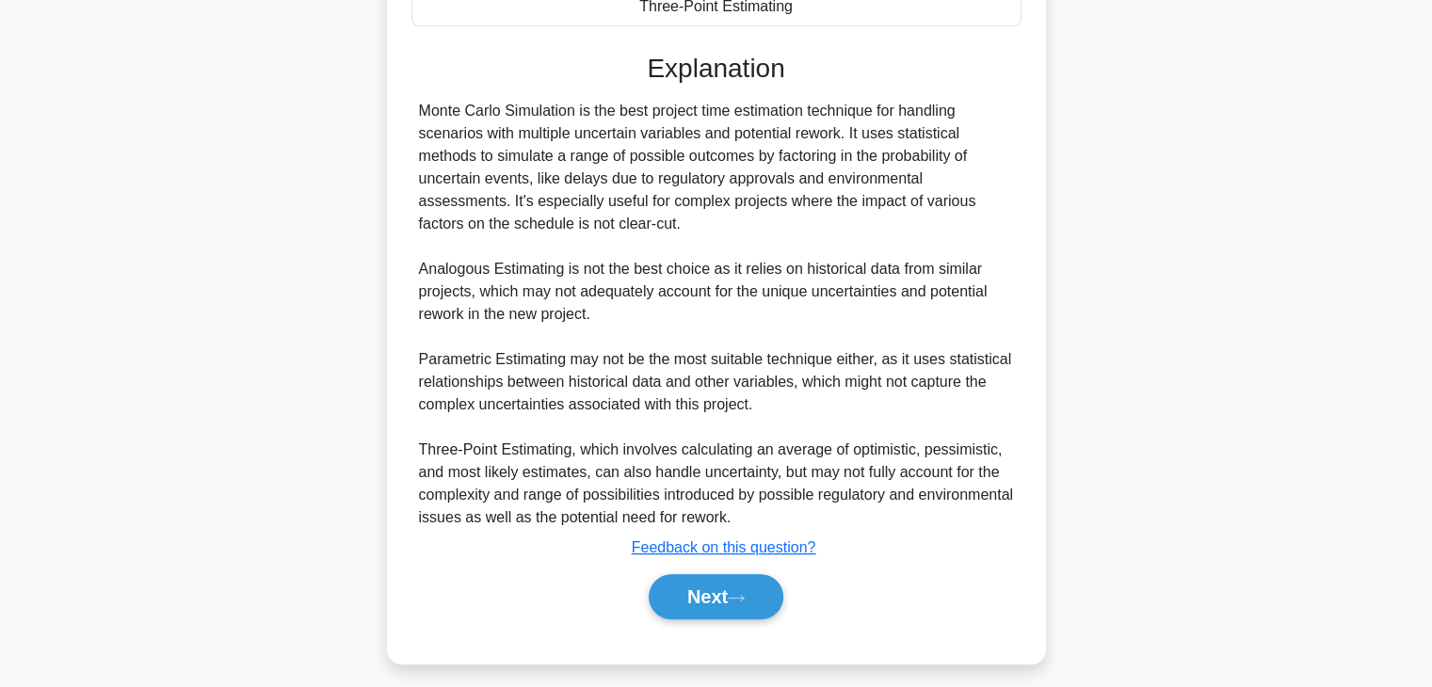
scroll to position [518, 0]
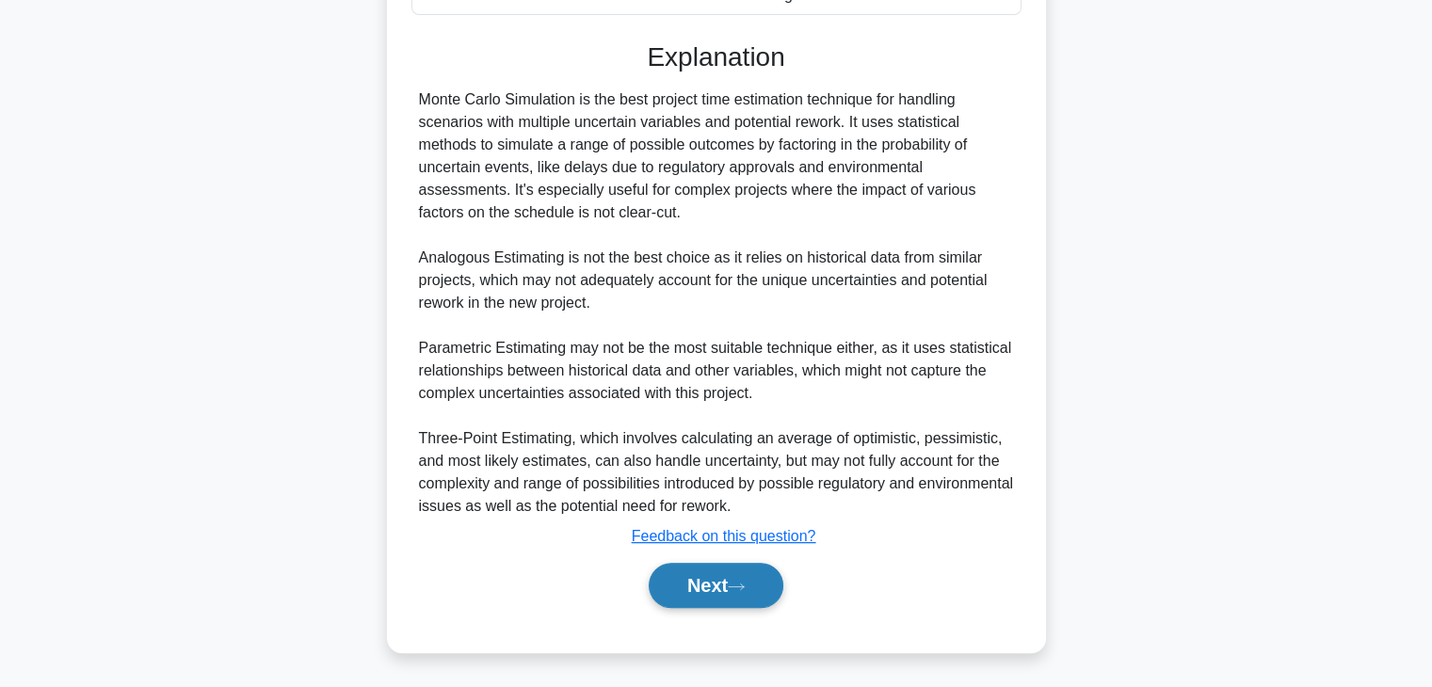
click at [674, 587] on button "Next" at bounding box center [716, 585] width 135 height 45
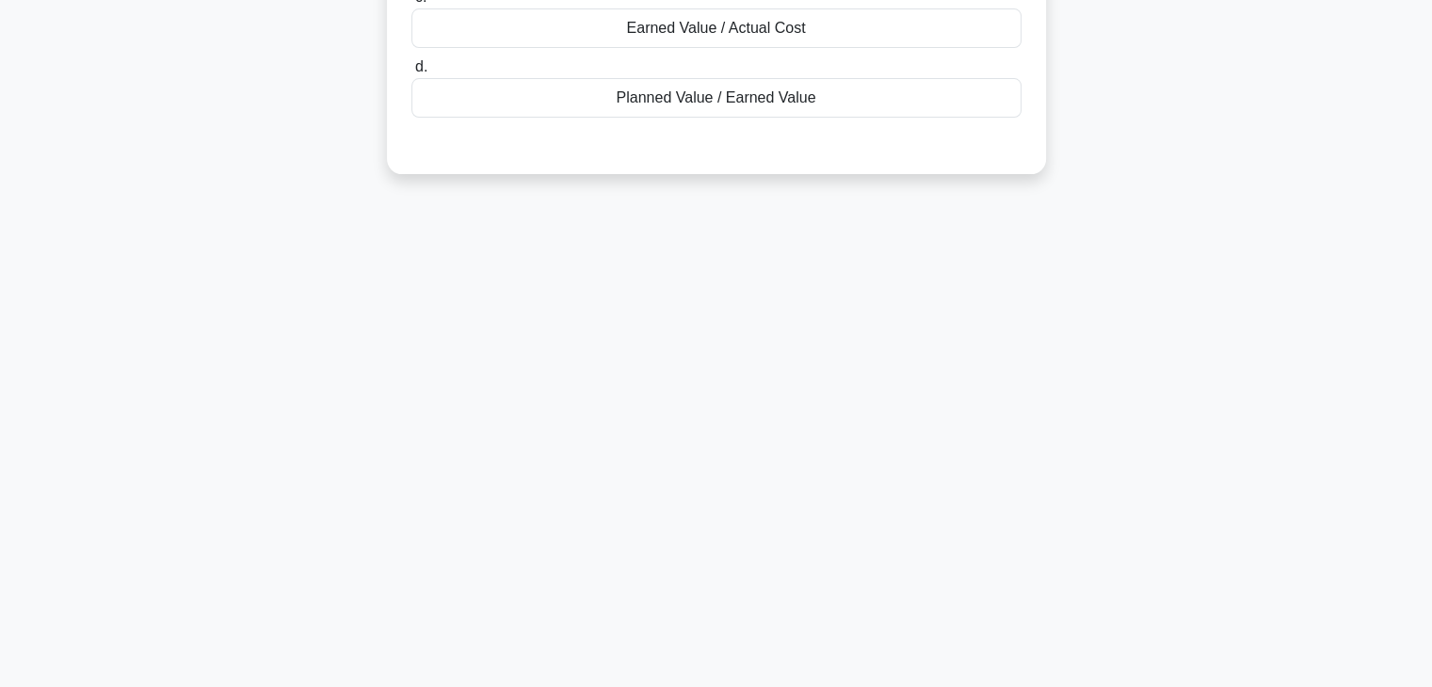
click at [897, 400] on div "76:53 Stop PMP - Time Management Beginner 17/100 The formula for Schedule Perfo…" at bounding box center [716, 208] width 1242 height 941
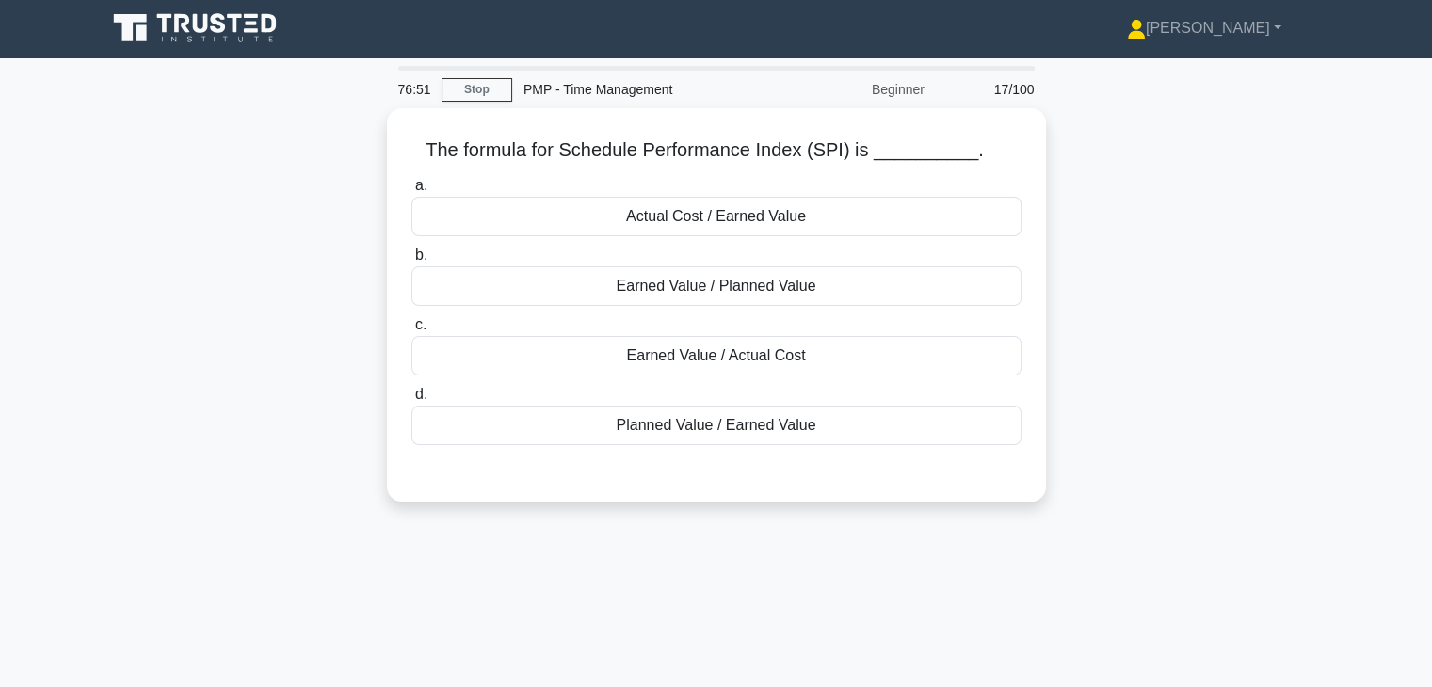
scroll to position [0, 0]
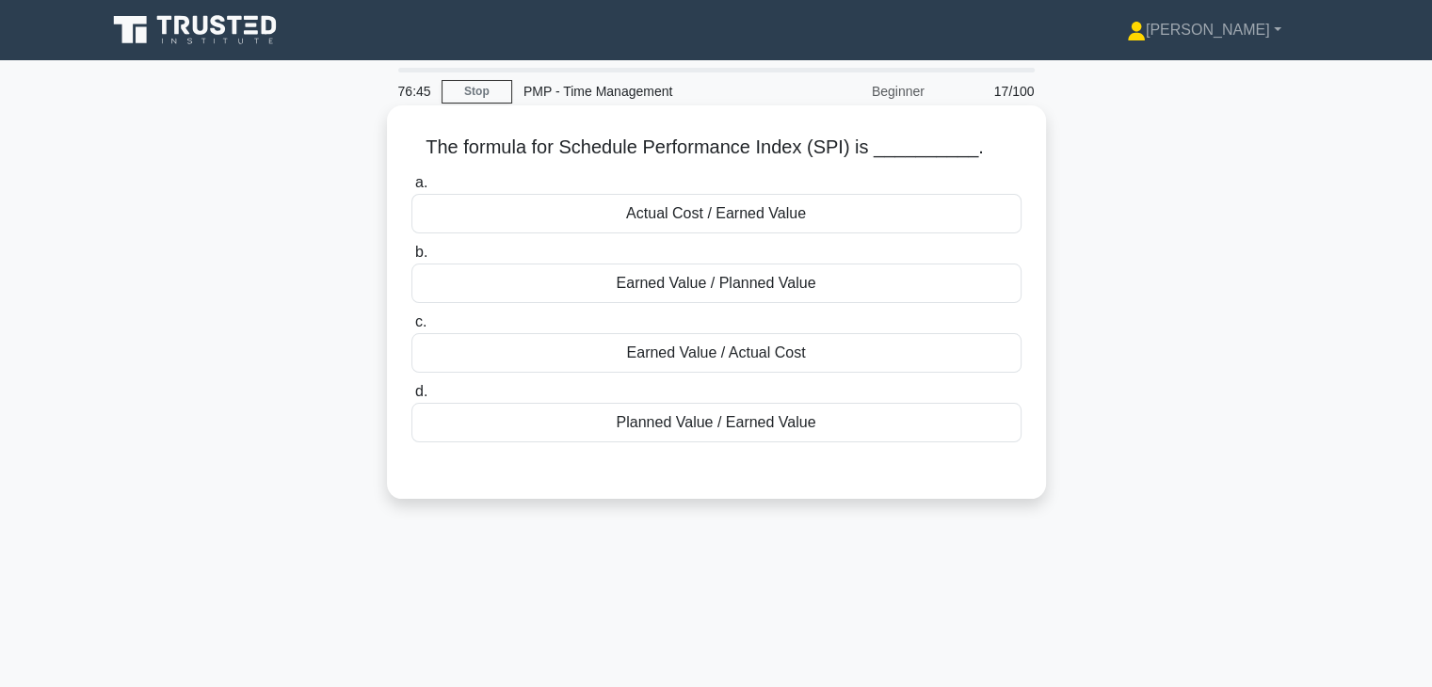
click at [772, 283] on div "Earned Value / Planned Value" at bounding box center [716, 284] width 610 height 40
click at [411, 259] on input "b. Earned Value / Planned Value" at bounding box center [411, 253] width 0 height 12
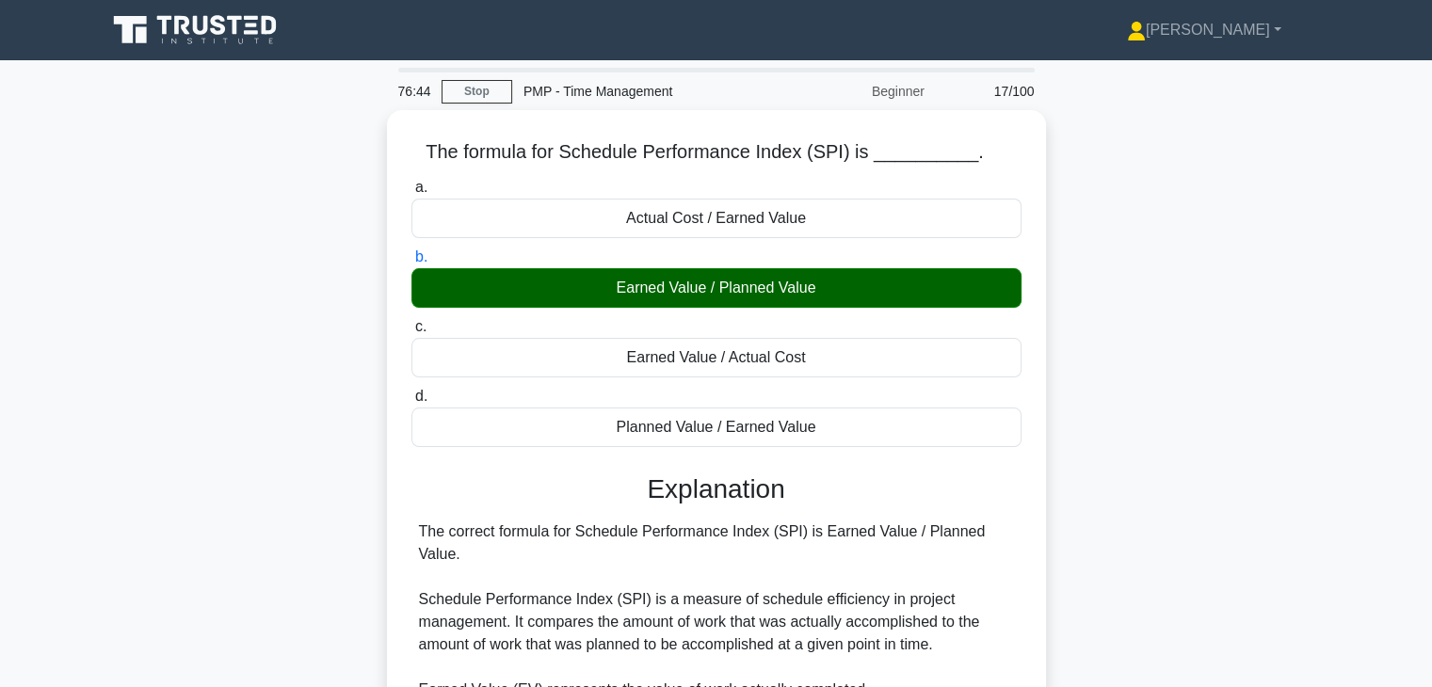
click at [1231, 521] on div "The formula for Schedule Performance Index (SPI) is __________. .spinner_0XTQ{t…" at bounding box center [716, 619] width 1242 height 1019
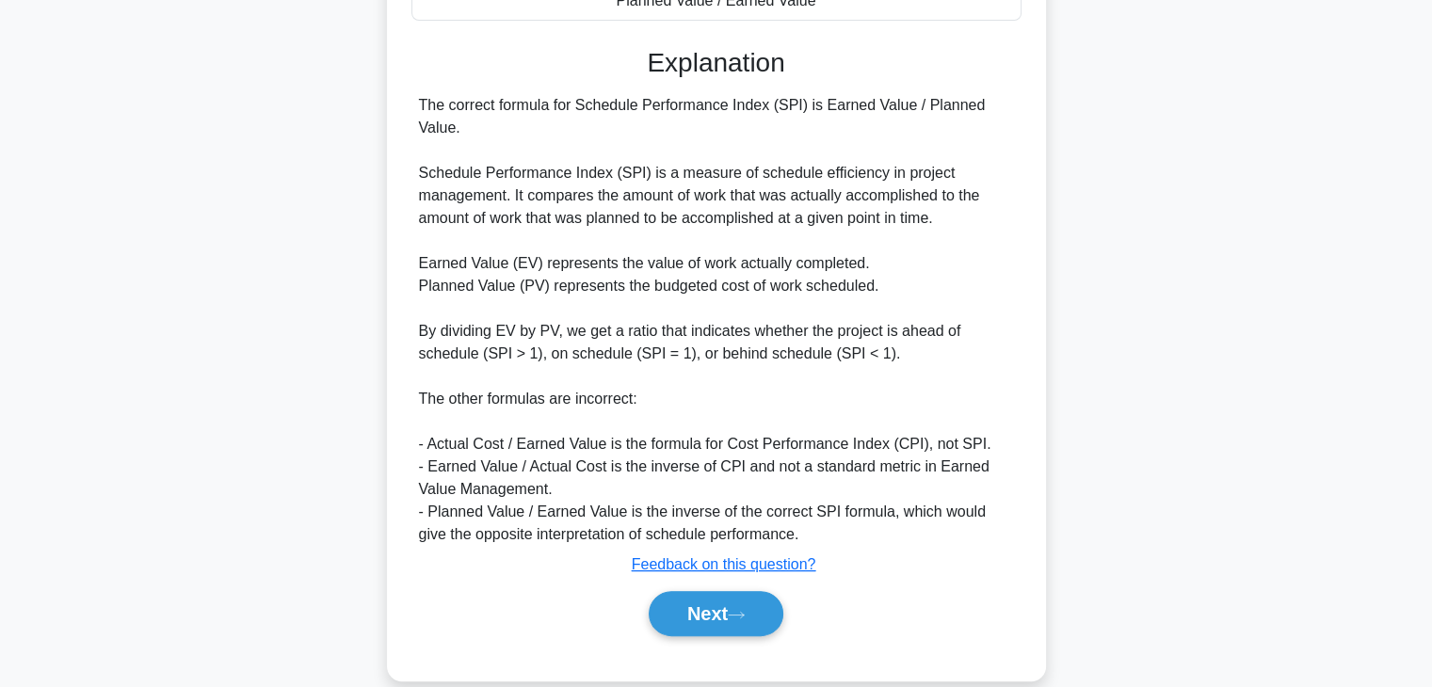
scroll to position [427, 0]
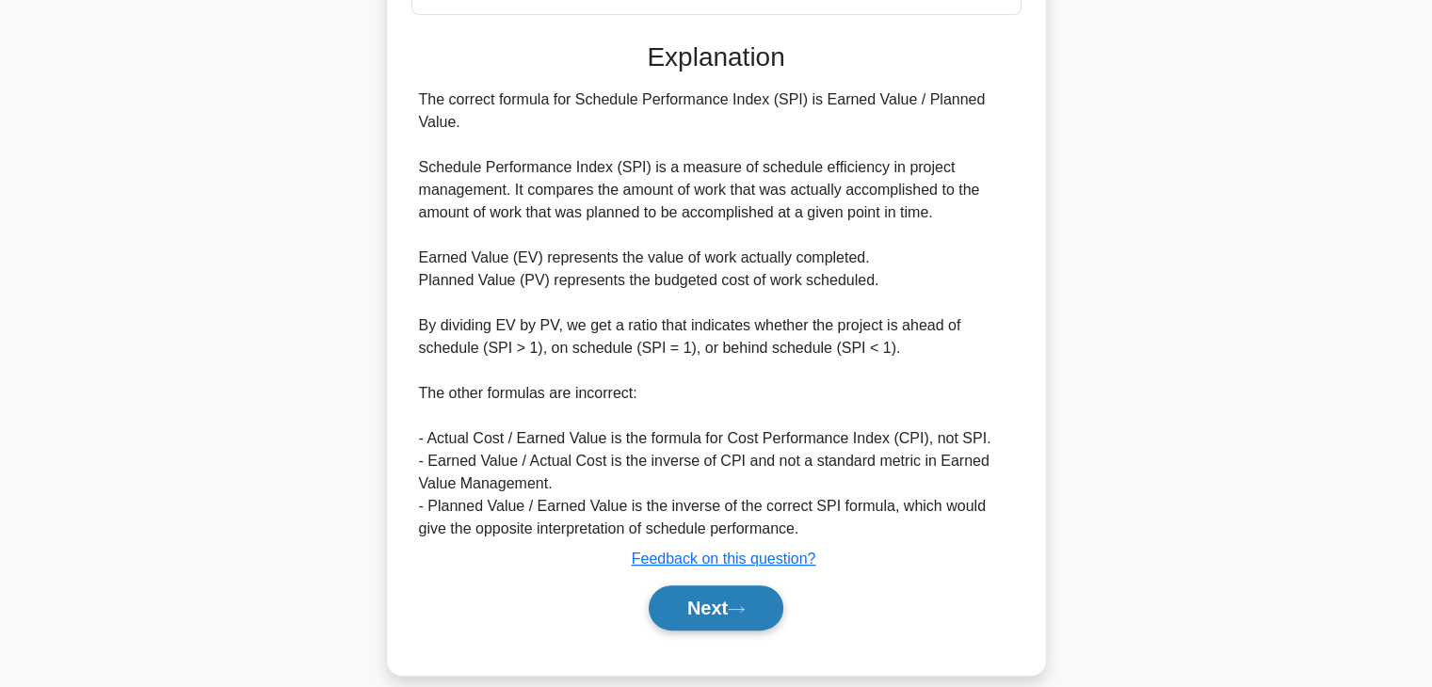
click at [702, 585] on button "Next" at bounding box center [716, 607] width 135 height 45
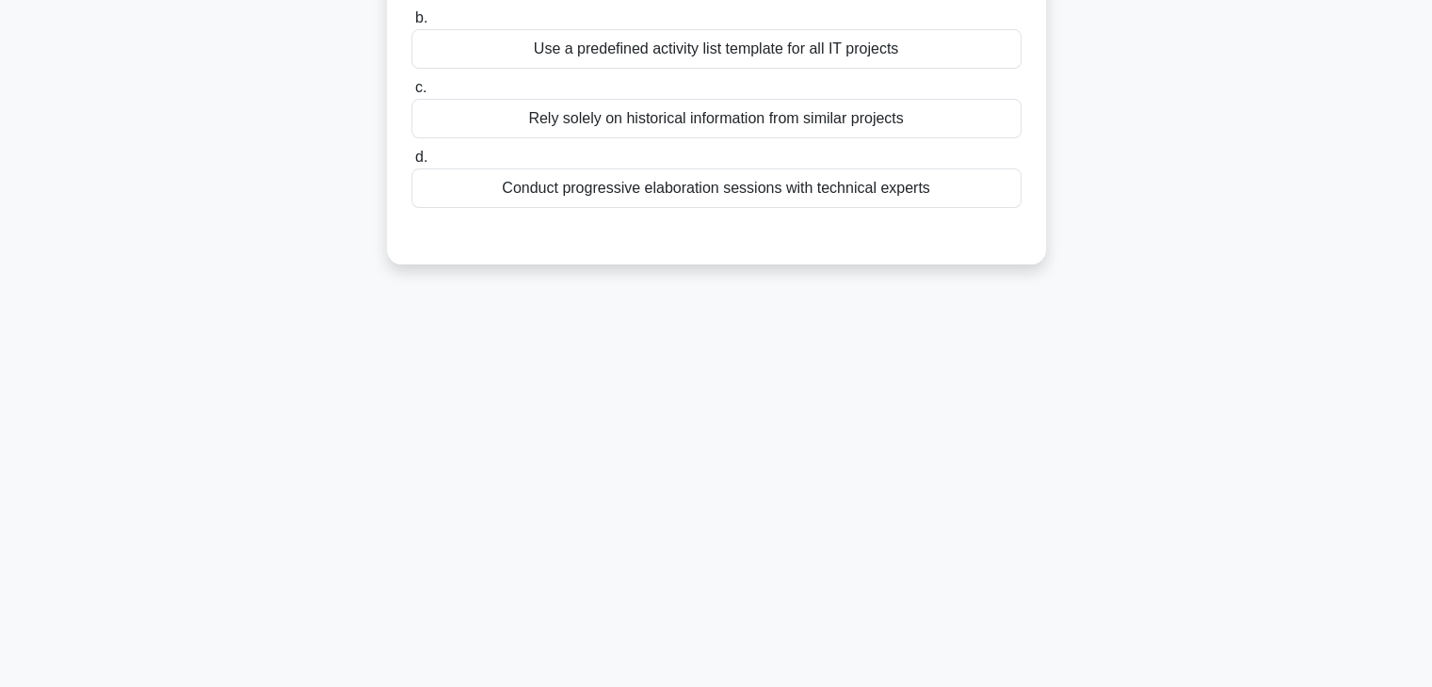
scroll to position [330, 0]
click at [1088, 431] on div "76:39 Stop PMP - Time Management Beginner 18/100 During the Activity Definition…" at bounding box center [716, 208] width 1242 height 941
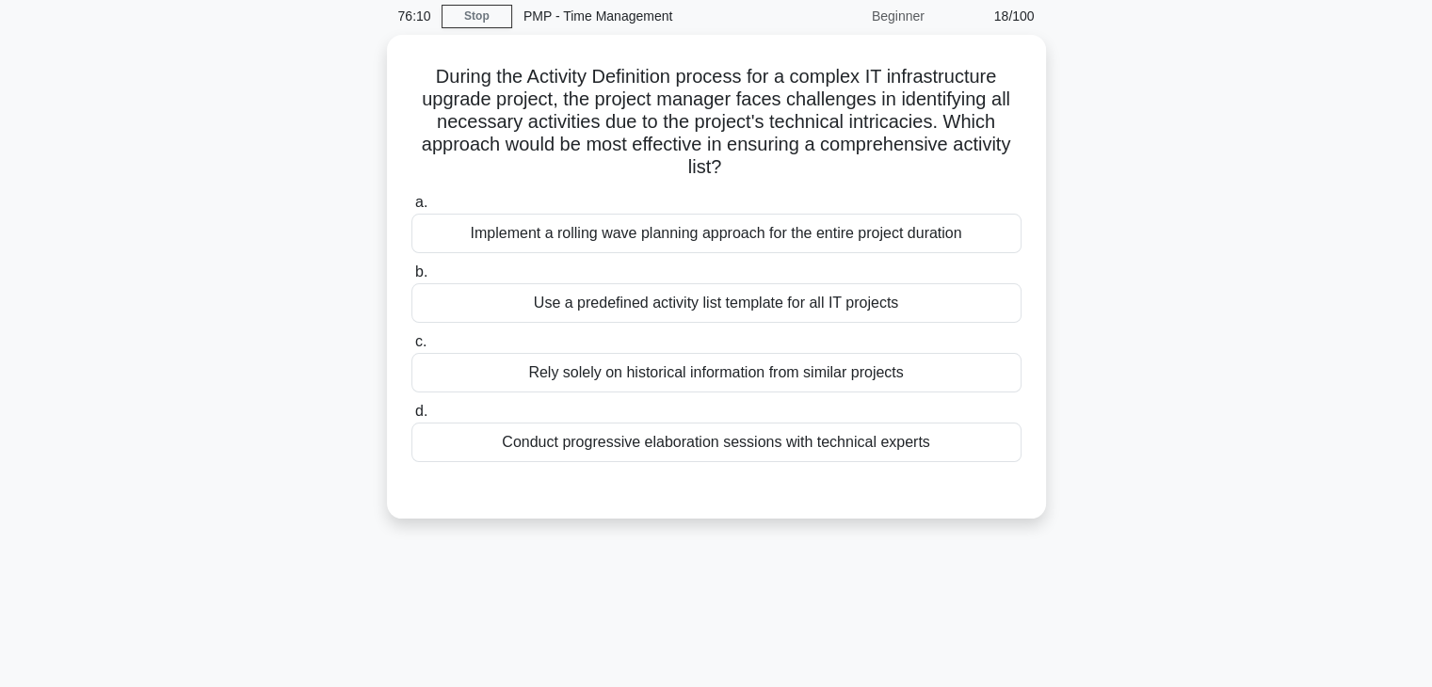
scroll to position [38, 0]
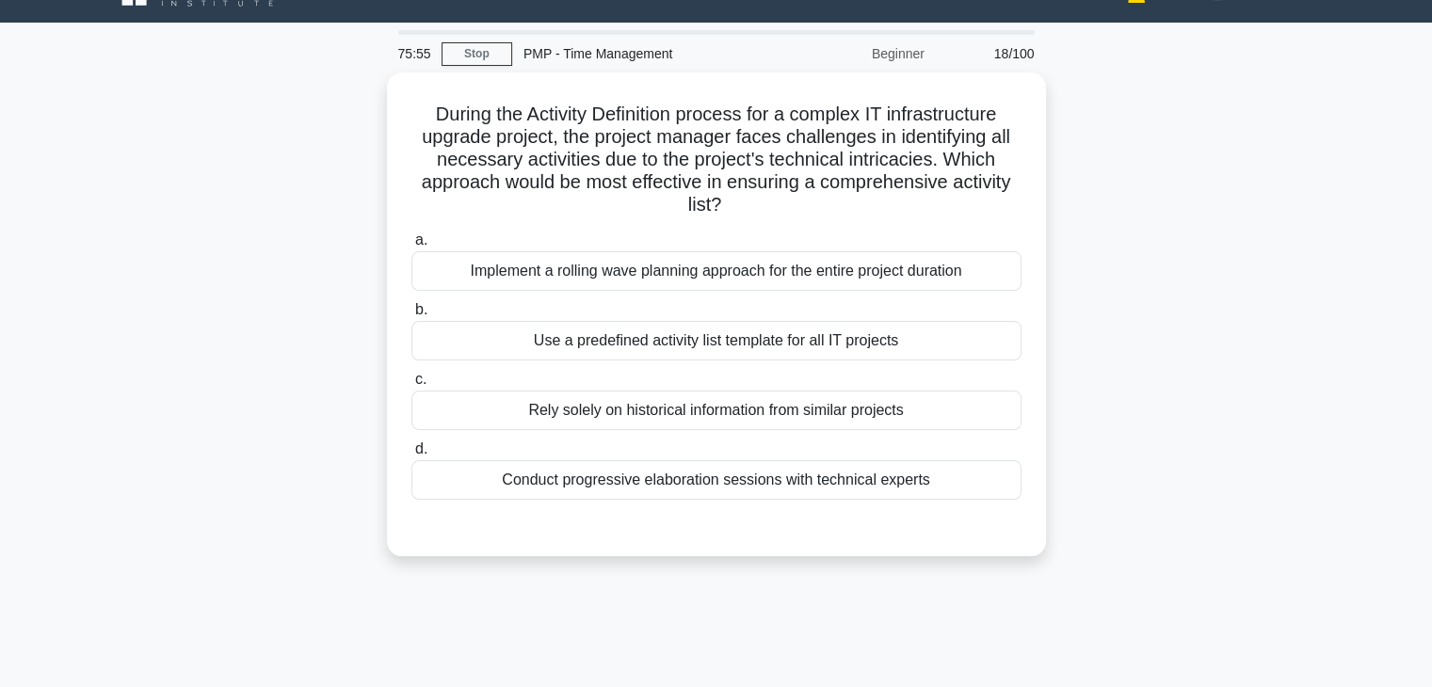
click at [1106, 366] on div "During the Activity Definition process for a complex IT infrastructure upgrade …" at bounding box center [716, 325] width 1242 height 506
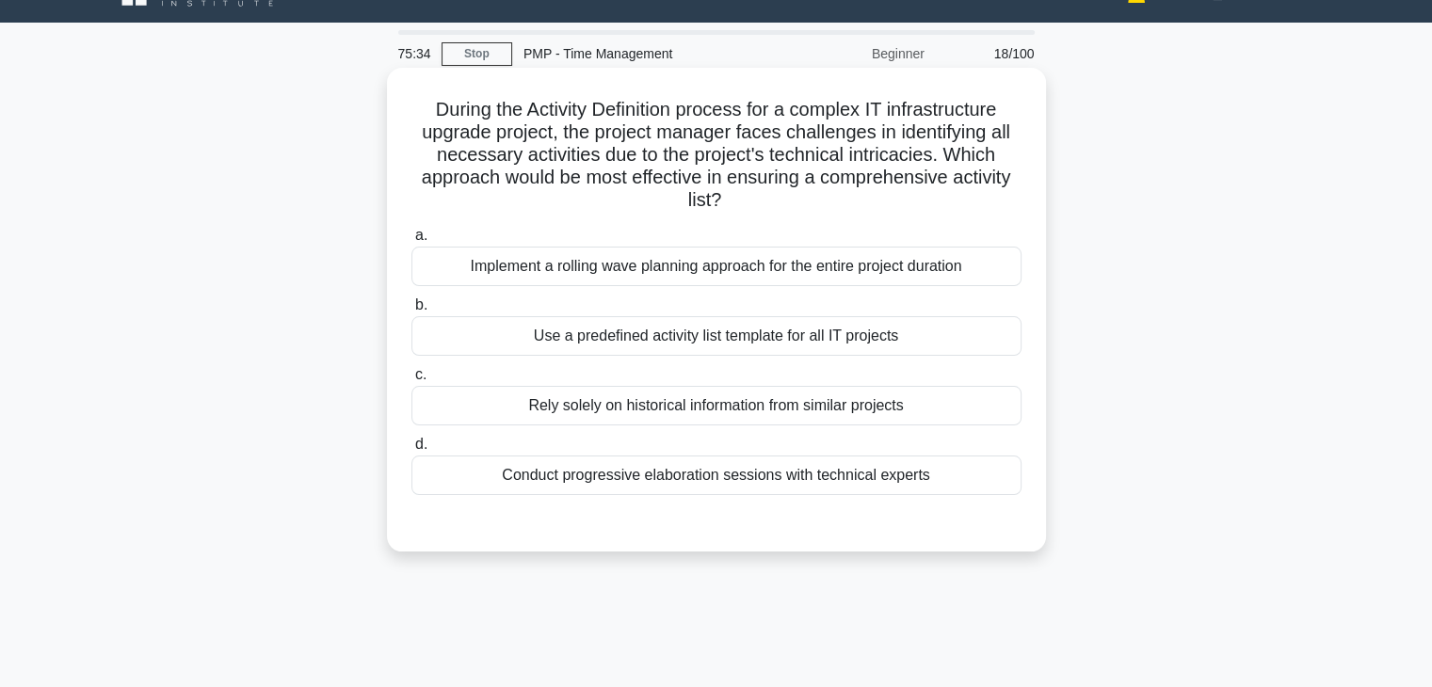
click at [801, 487] on div "Conduct progressive elaboration sessions with technical experts" at bounding box center [716, 476] width 610 height 40
click at [411, 451] on input "d. Conduct progressive elaboration sessions with technical experts" at bounding box center [411, 445] width 0 height 12
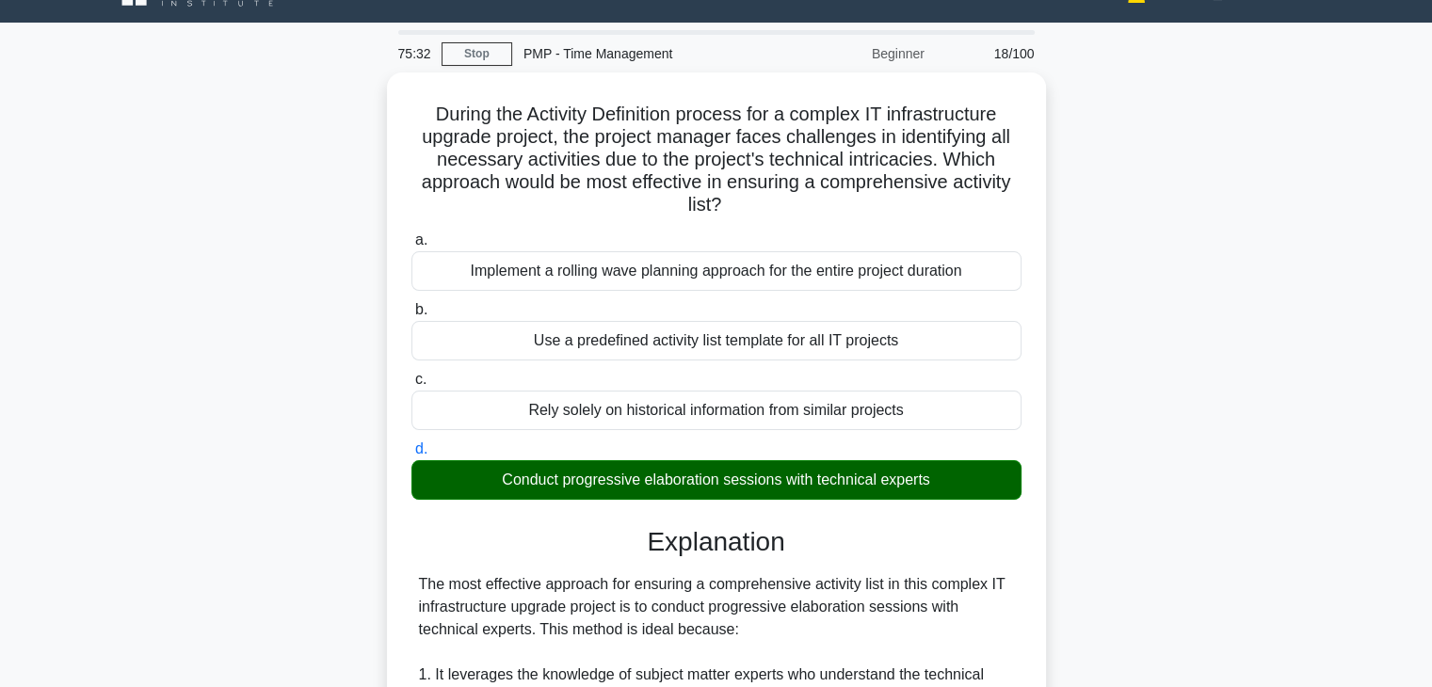
click at [411, 234] on input "a. Implement a rolling wave planning approach for the entire project duration" at bounding box center [411, 240] width 0 height 12
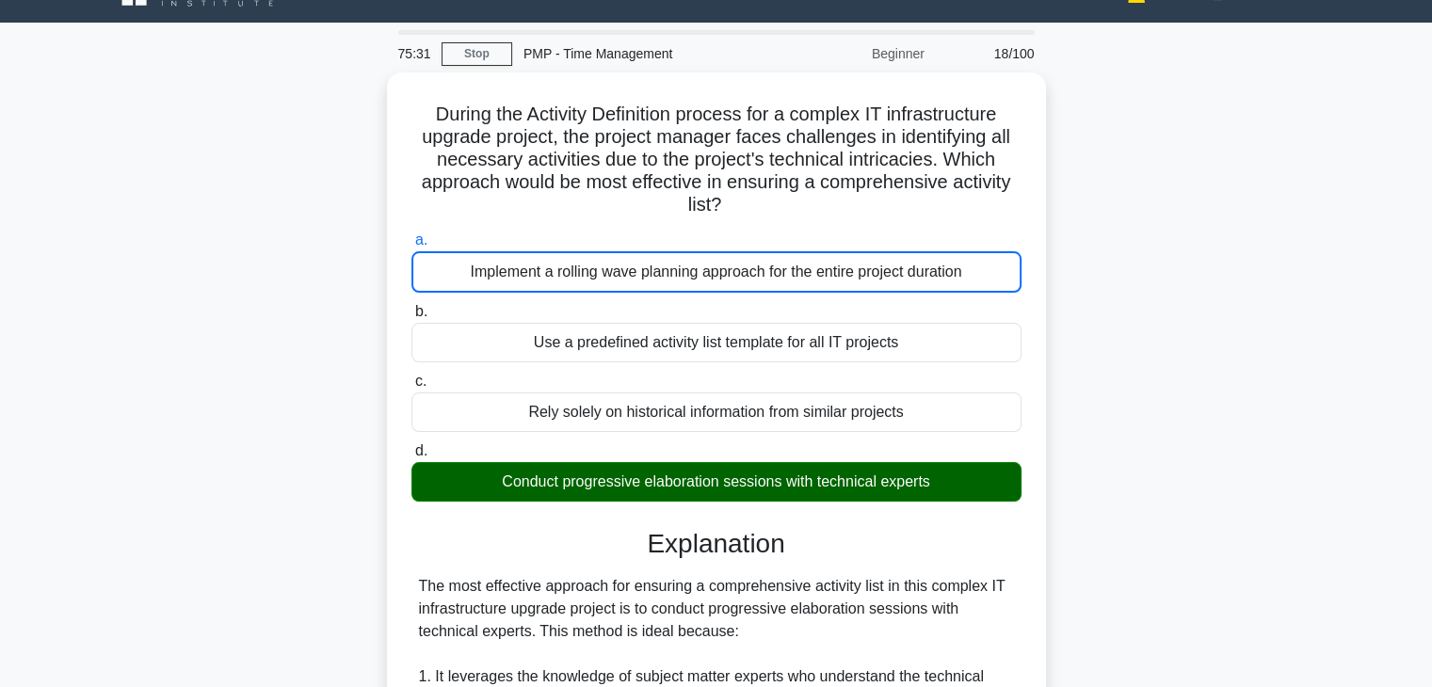
click at [411, 306] on input "b. Use a predefined activity list template for all IT projects" at bounding box center [411, 312] width 0 height 12
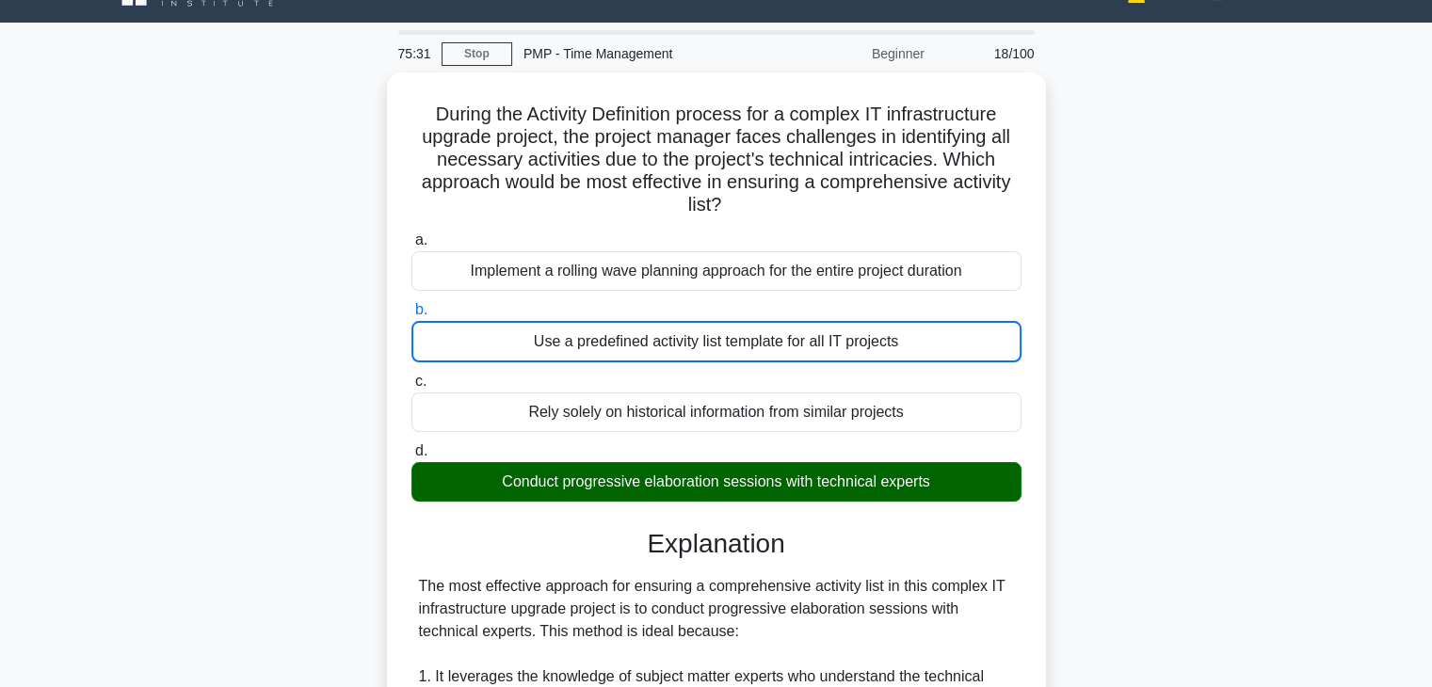
click at [411, 376] on input "c. Rely solely on historical information from similar projects" at bounding box center [411, 382] width 0 height 12
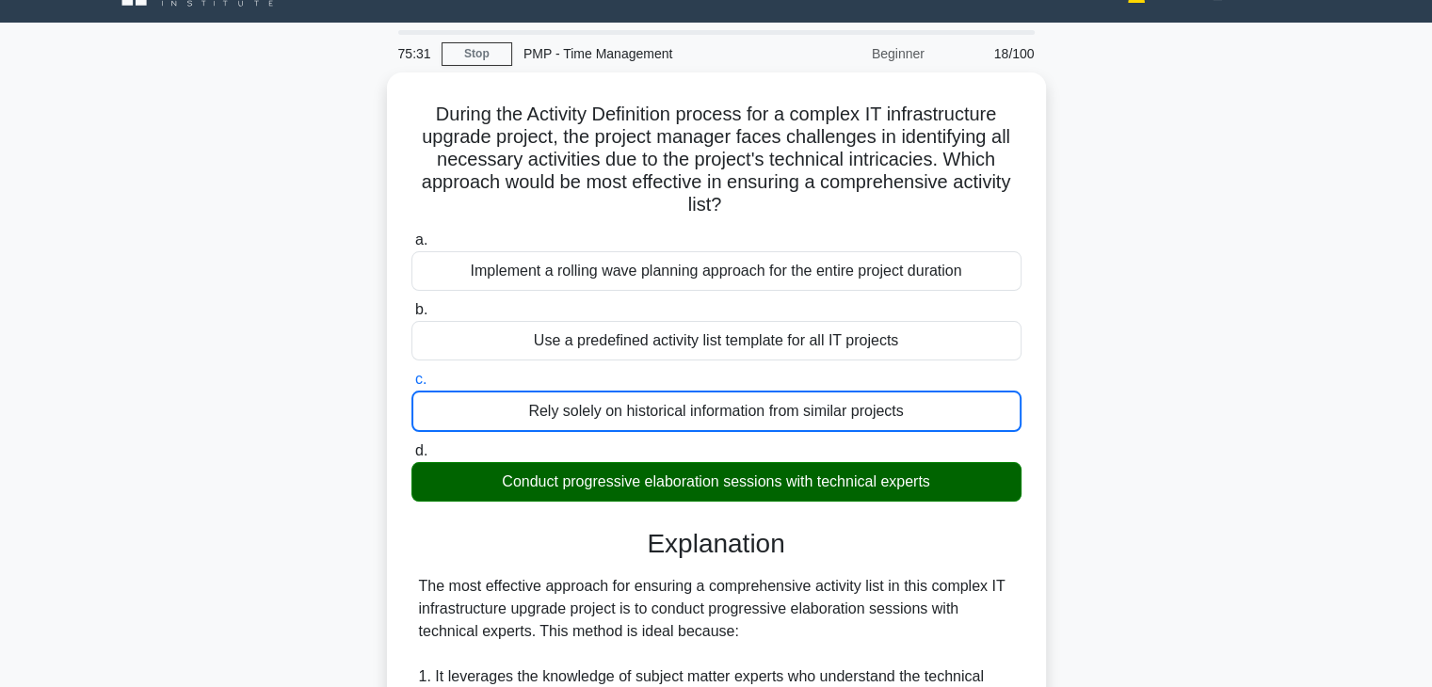
click at [411, 445] on input "d. Conduct progressive elaboration sessions with technical experts" at bounding box center [411, 451] width 0 height 12
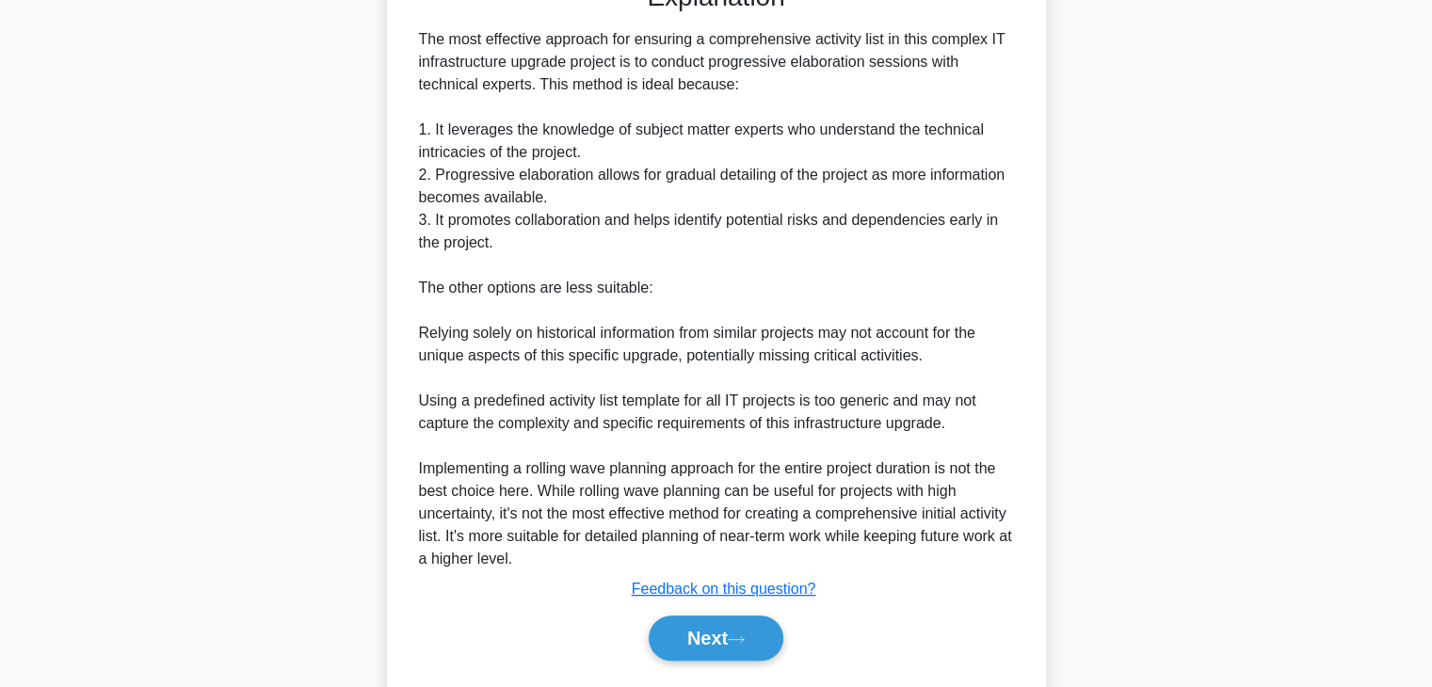
scroll to position [631, 0]
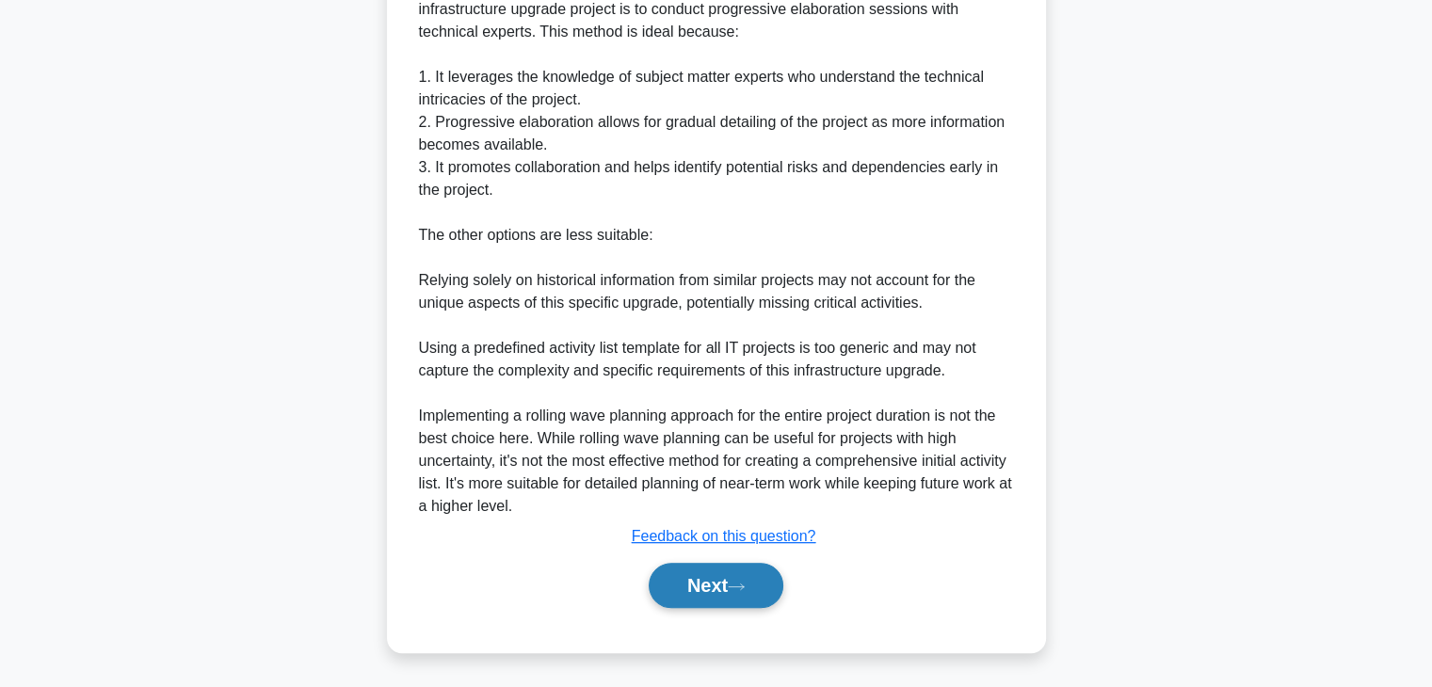
click at [713, 581] on button "Next" at bounding box center [716, 585] width 135 height 45
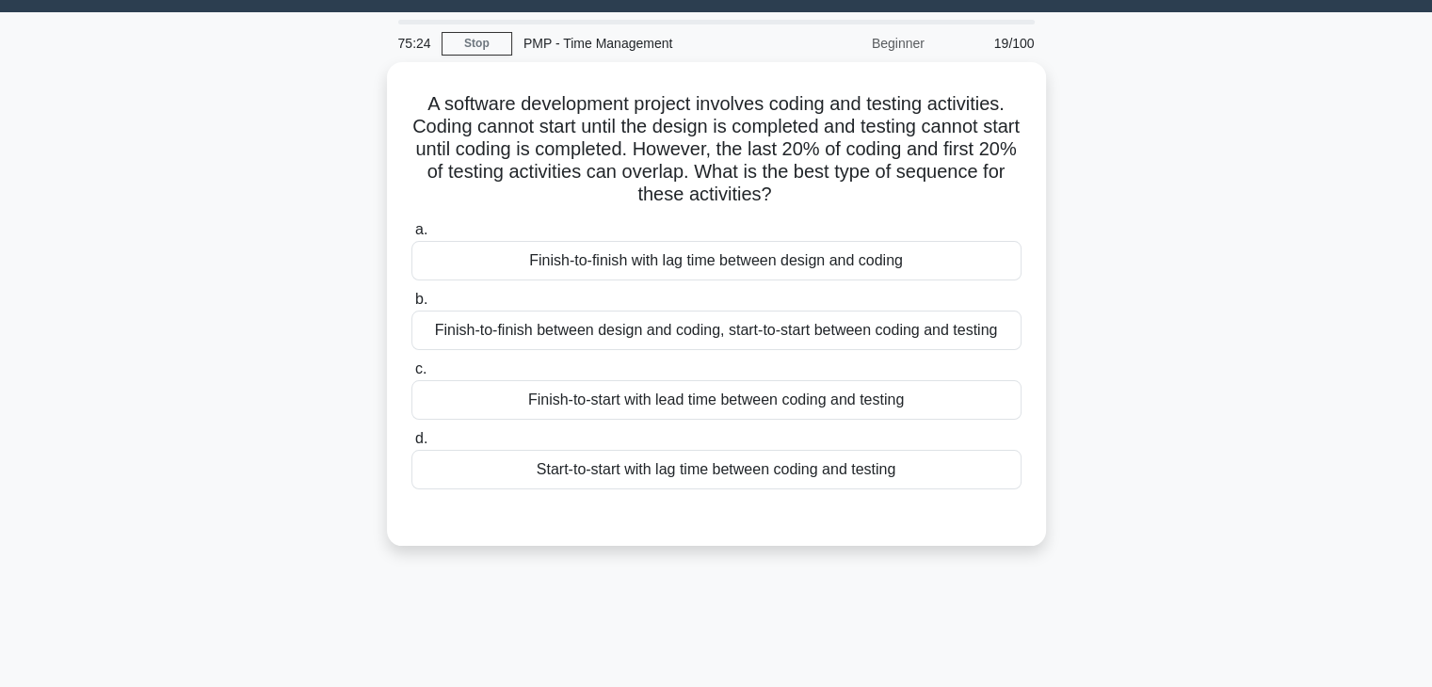
scroll to position [44, 0]
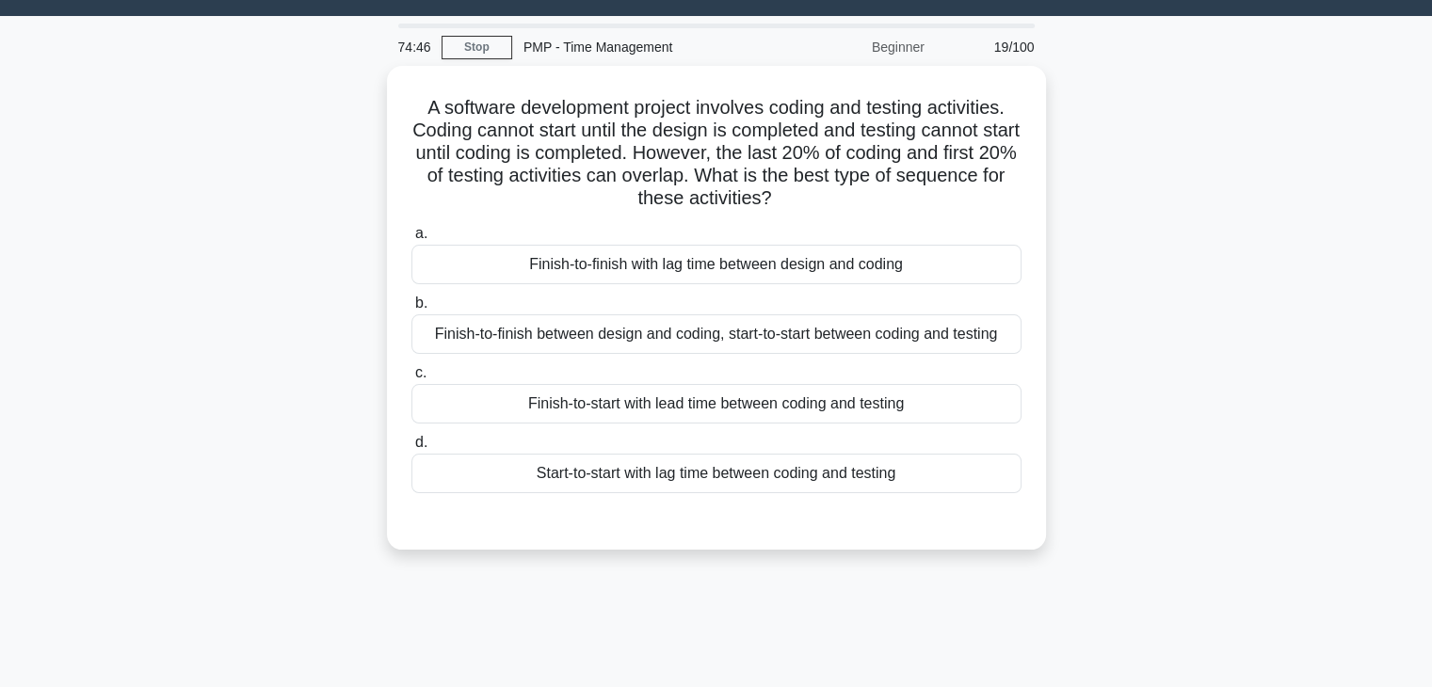
click at [1160, 362] on div "A software development project involves coding and testing activities. Coding c…" at bounding box center [716, 319] width 1242 height 506
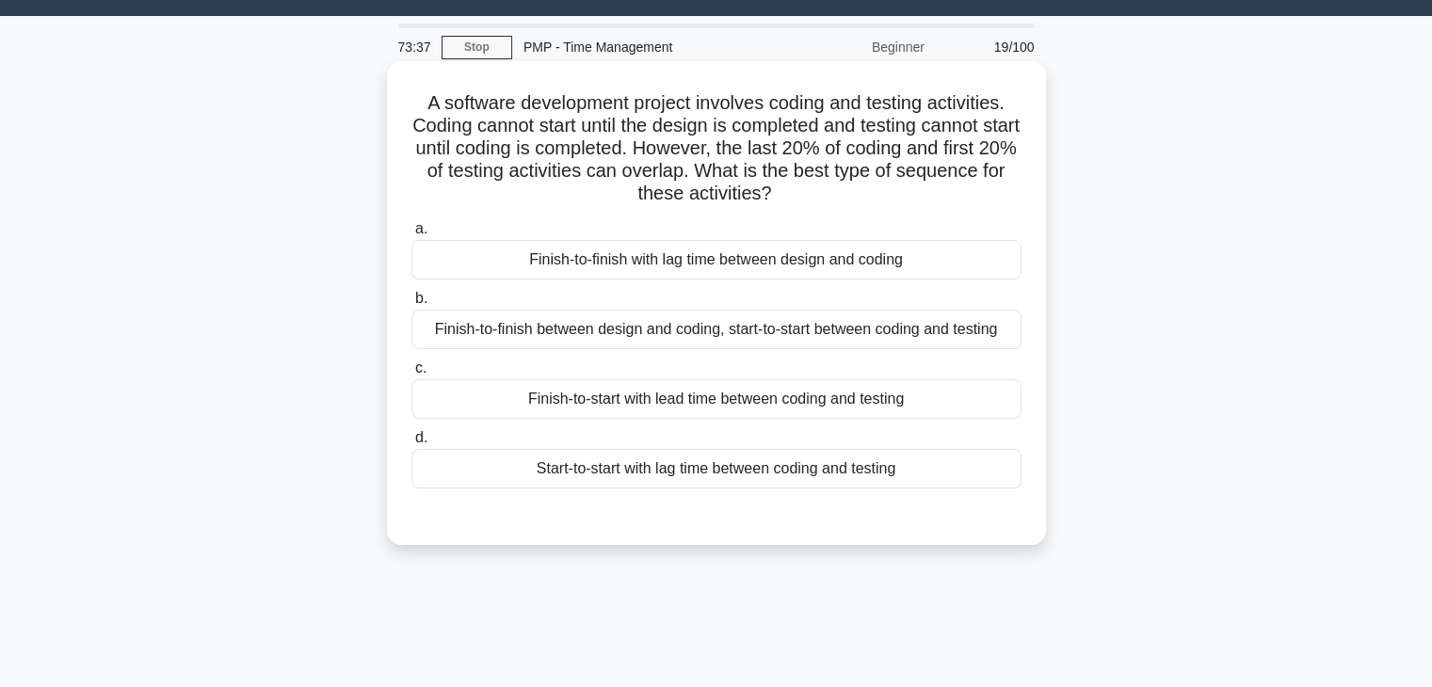
click at [664, 404] on div "Finish-to-start with lead time between coding and testing" at bounding box center [716, 399] width 610 height 40
click at [411, 375] on input "c. Finish-to-start with lead time between coding and testing" at bounding box center [411, 368] width 0 height 12
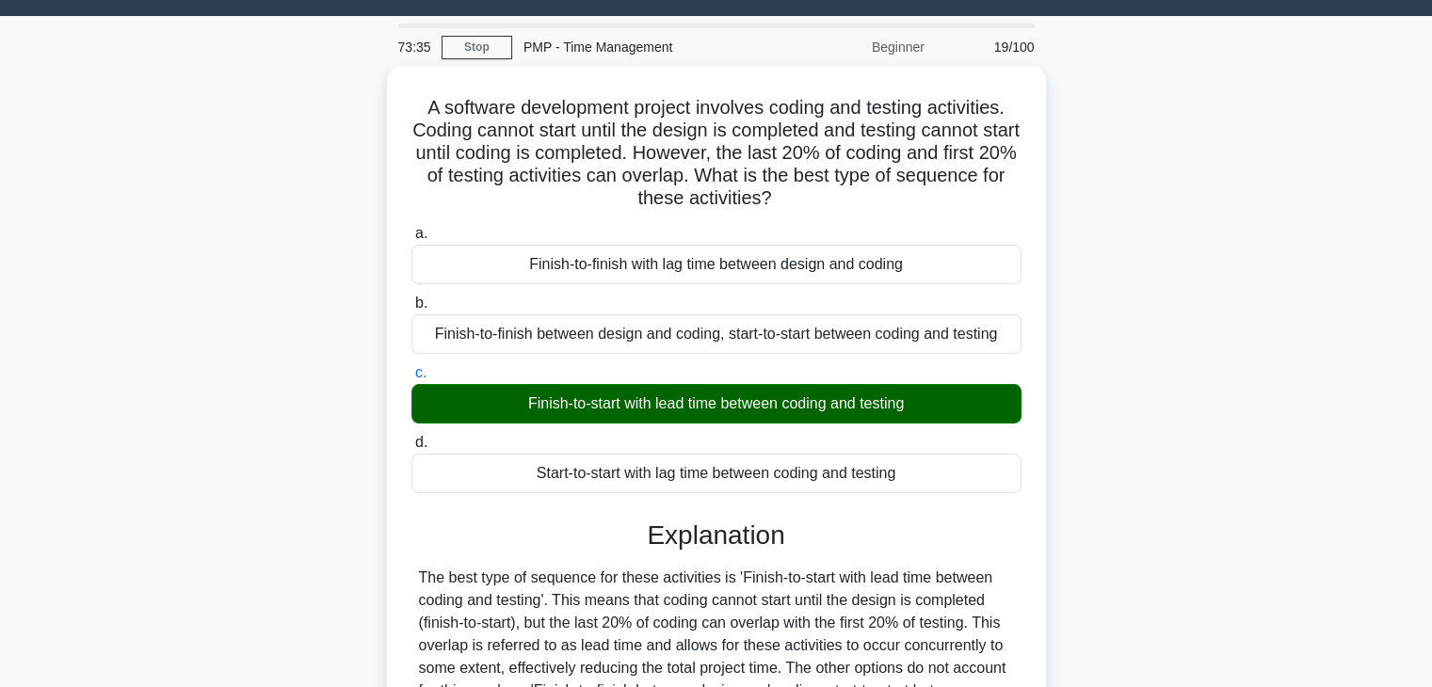
click at [411, 437] on input "d. Start-to-start with lag time between coding and testing" at bounding box center [411, 443] width 0 height 12
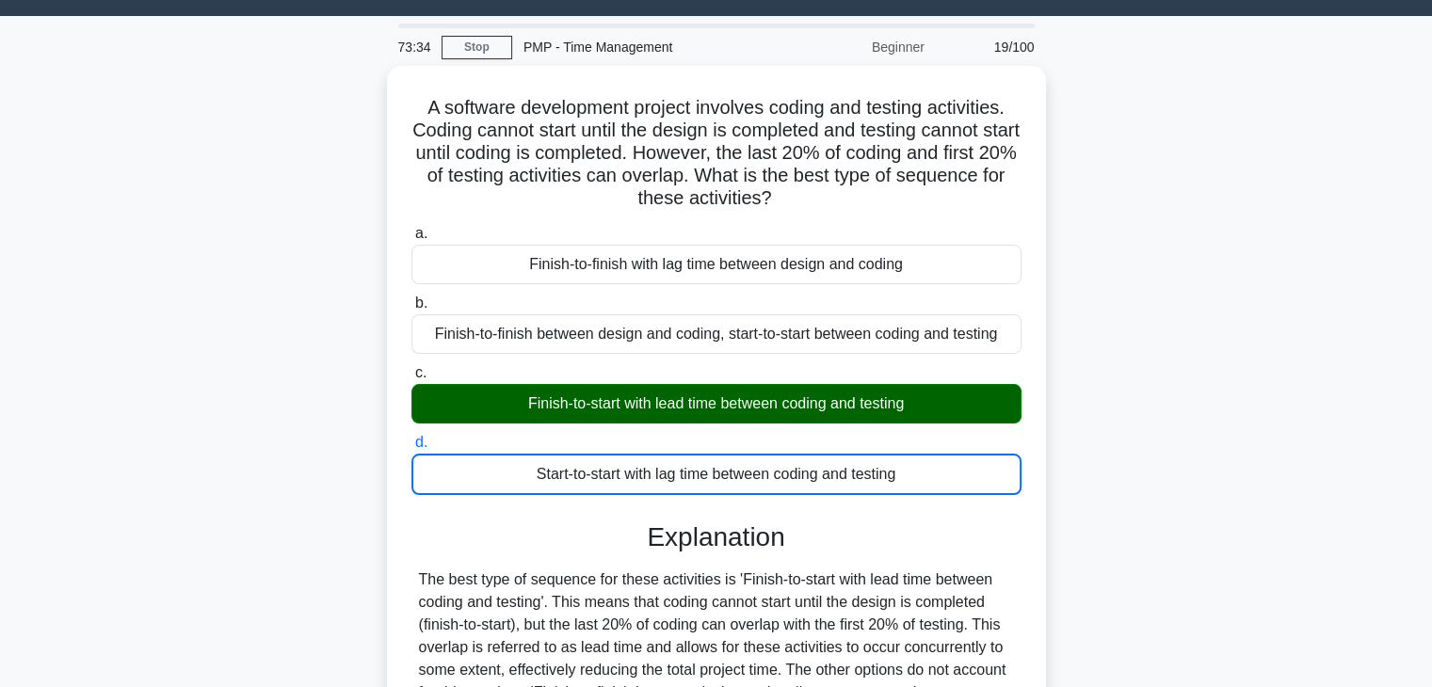
click at [411, 367] on input "c. Finish-to-start with lead time between coding and testing" at bounding box center [411, 373] width 0 height 12
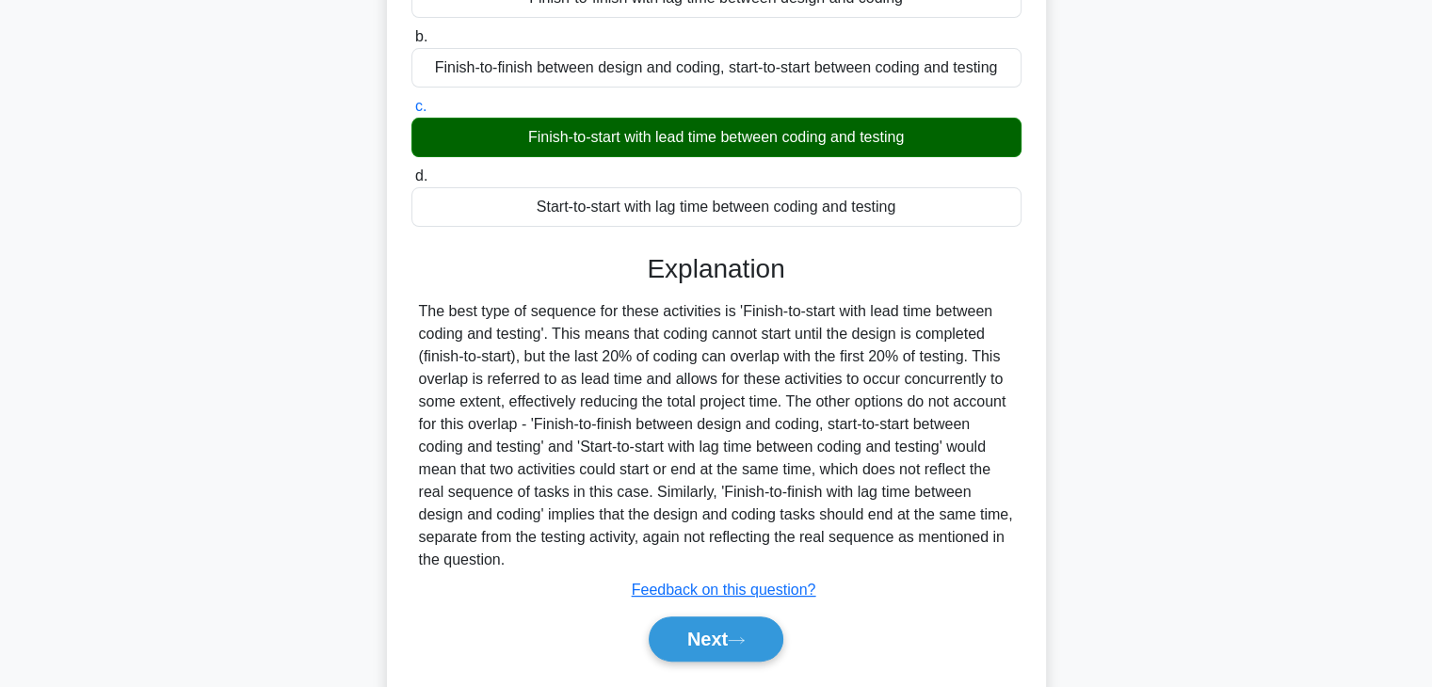
scroll to position [360, 0]
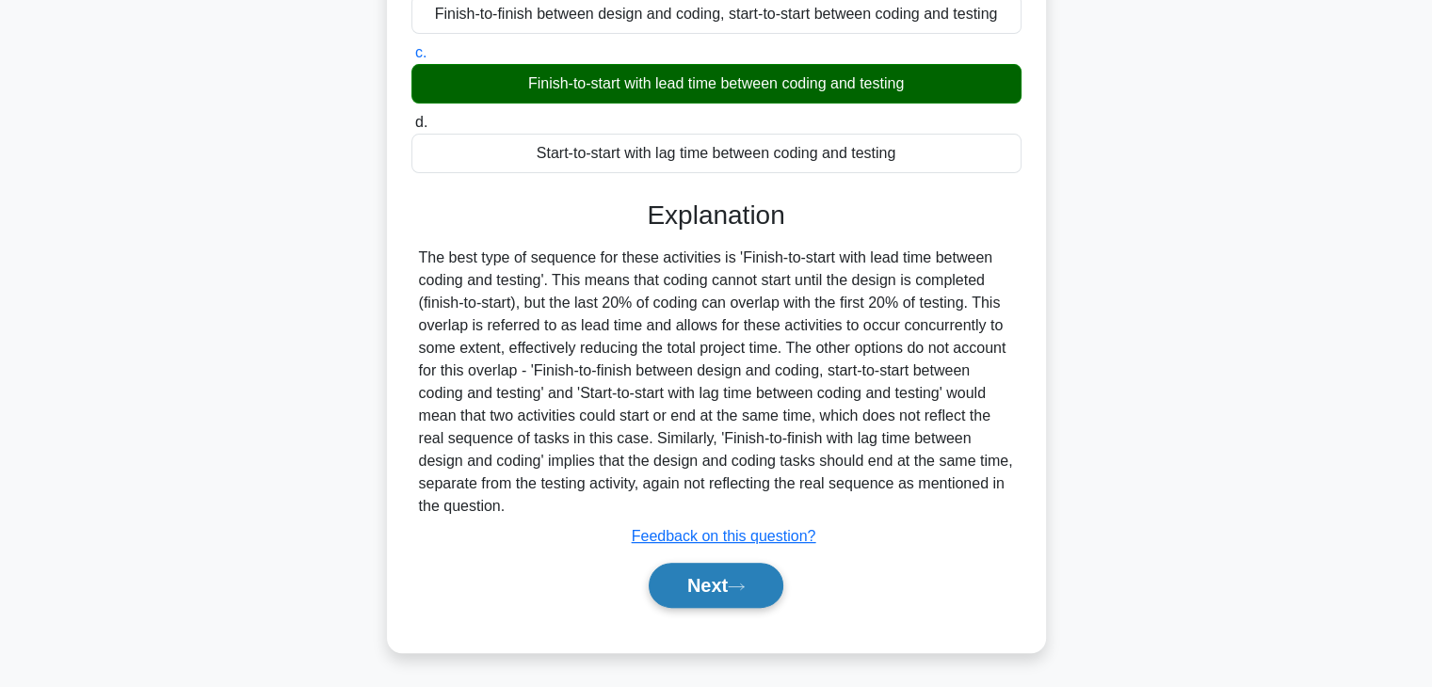
click at [701, 592] on button "Next" at bounding box center [716, 585] width 135 height 45
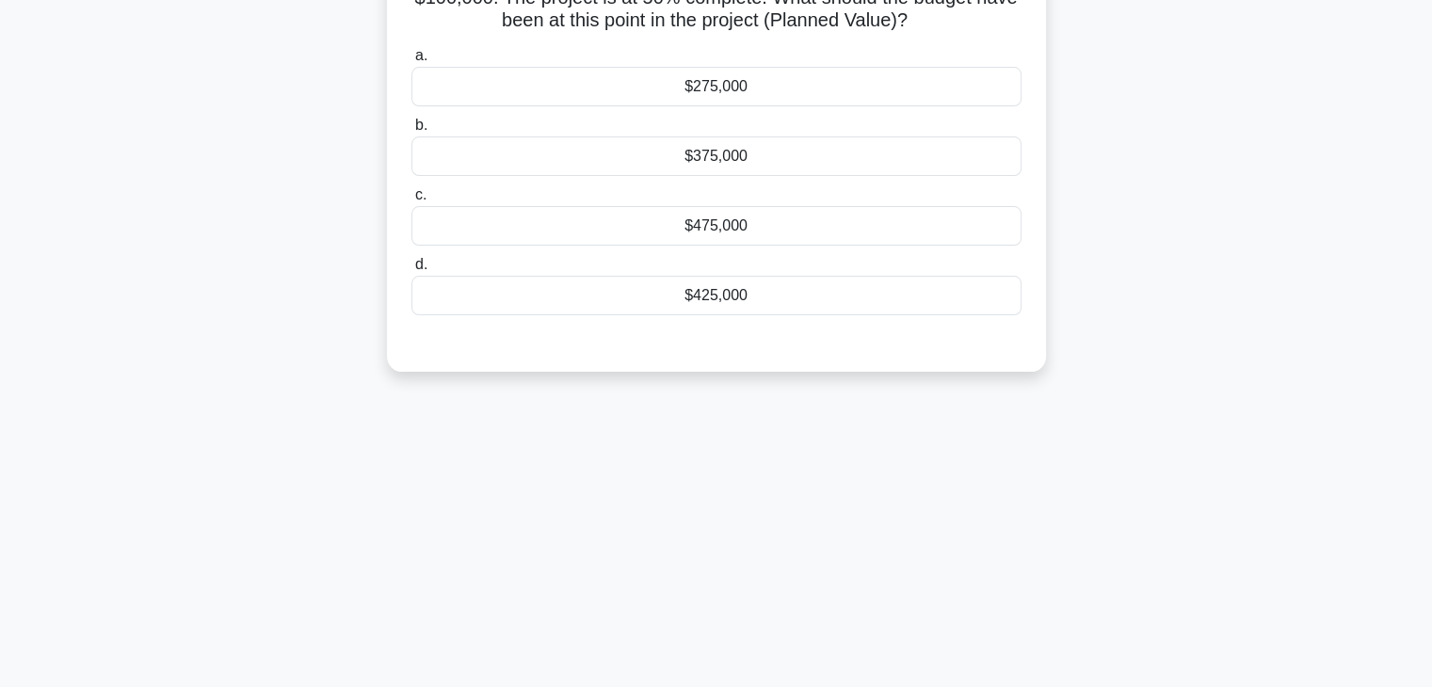
scroll to position [0, 0]
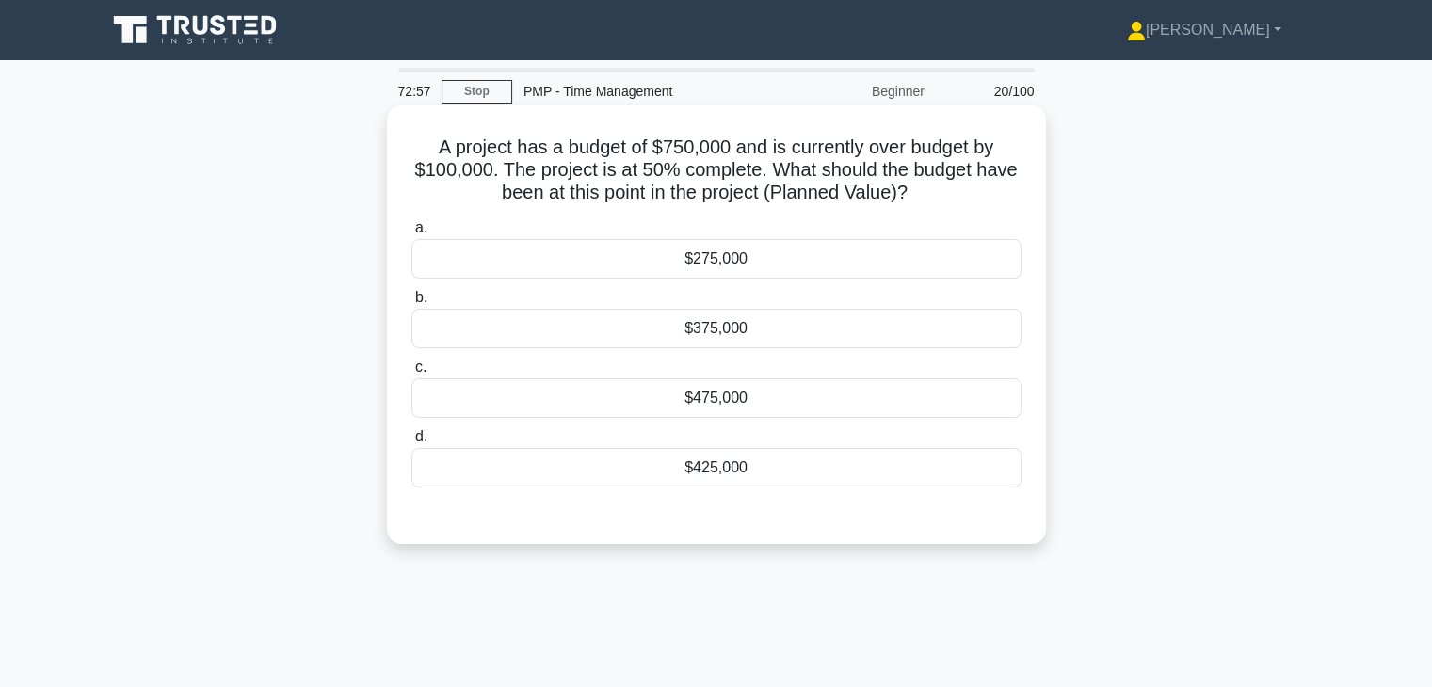
click at [811, 332] on div "$375,000" at bounding box center [716, 329] width 610 height 40
click at [411, 304] on input "b. $375,000" at bounding box center [411, 298] width 0 height 12
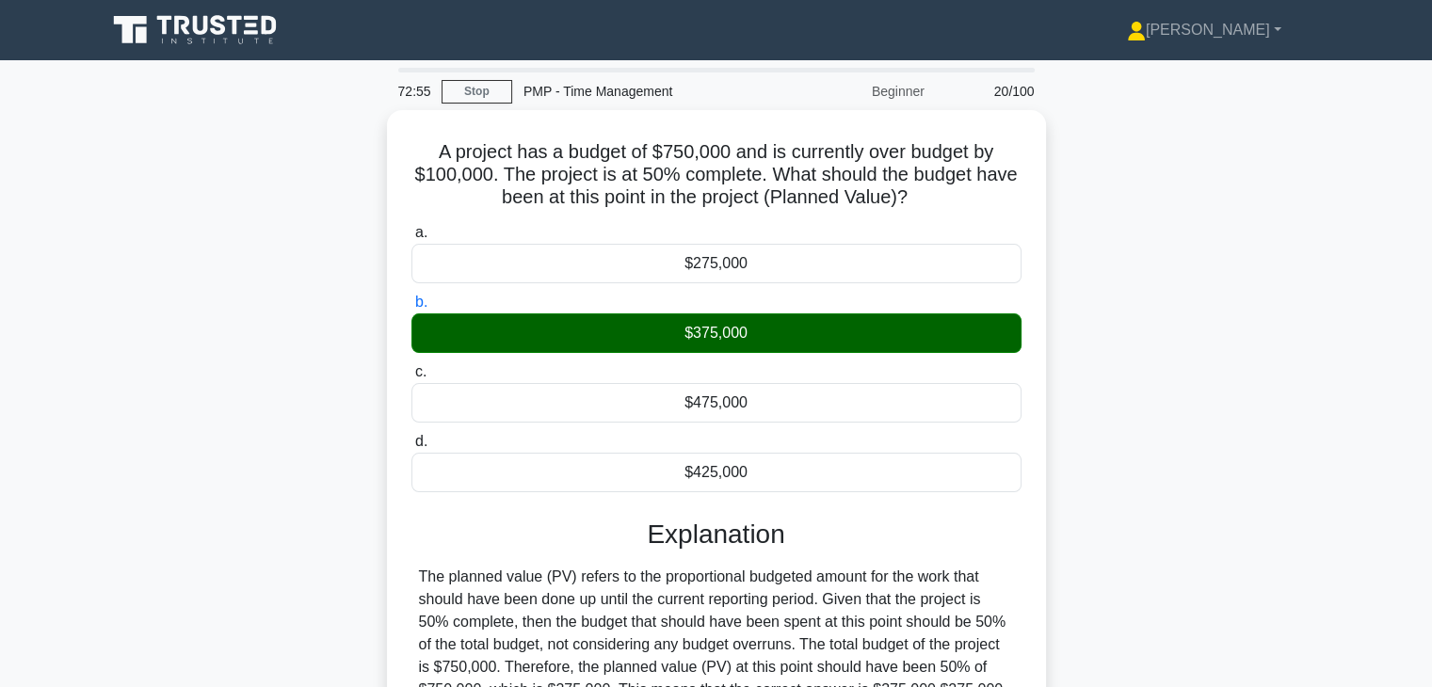
click at [411, 366] on input "c. $475,000" at bounding box center [411, 372] width 0 height 12
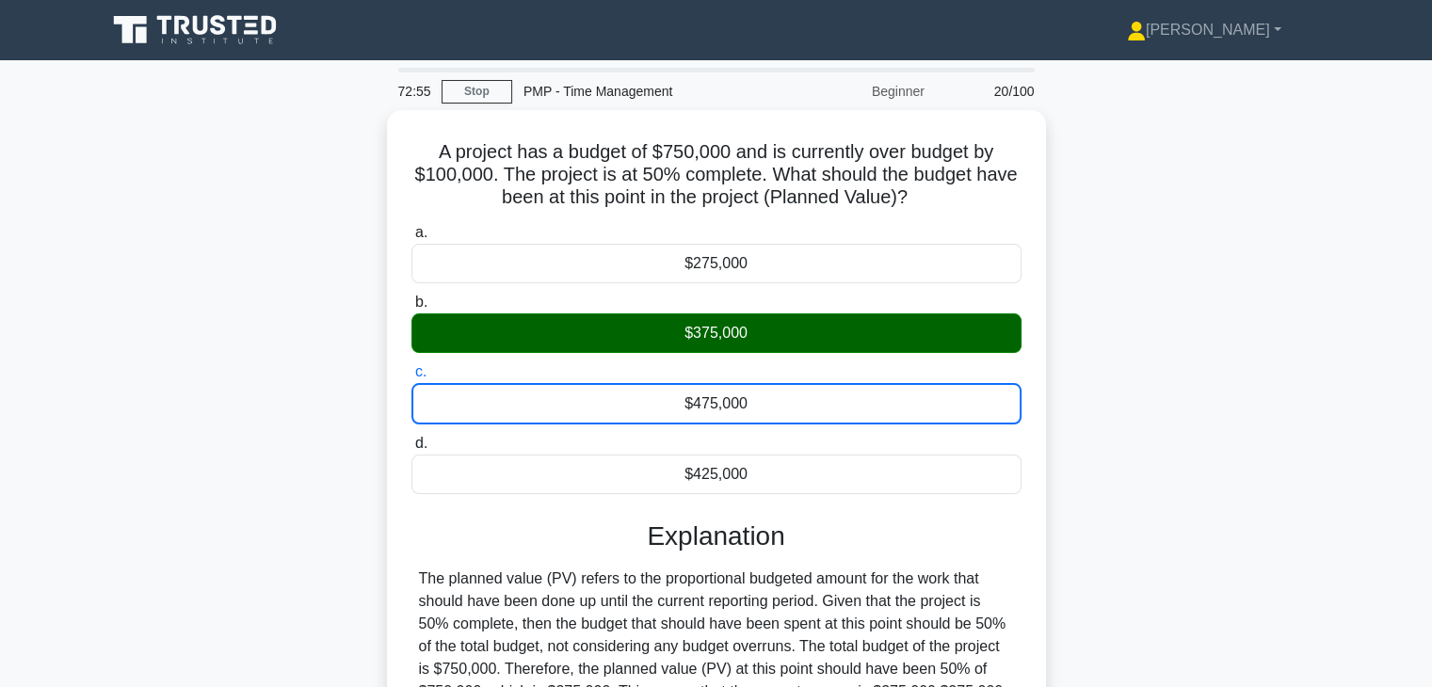
click at [411, 297] on input "b. $375,000" at bounding box center [411, 303] width 0 height 12
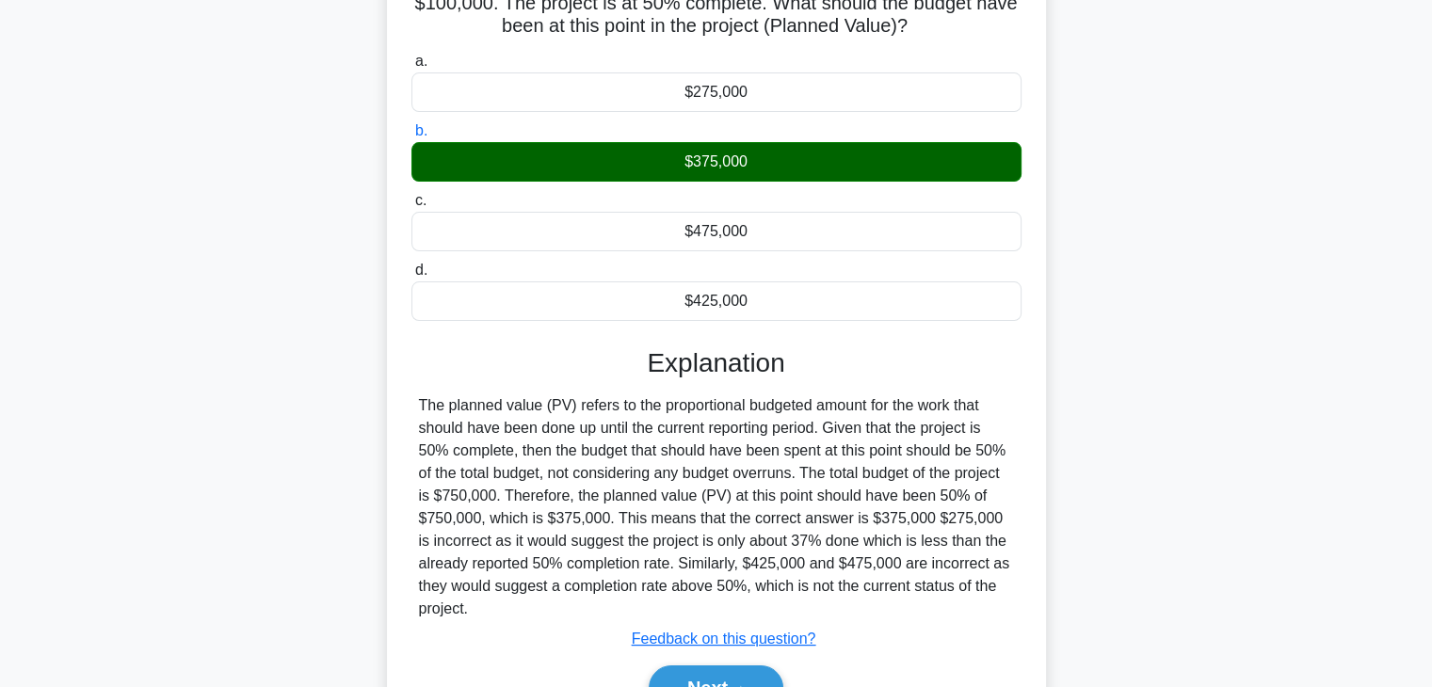
scroll to position [330, 0]
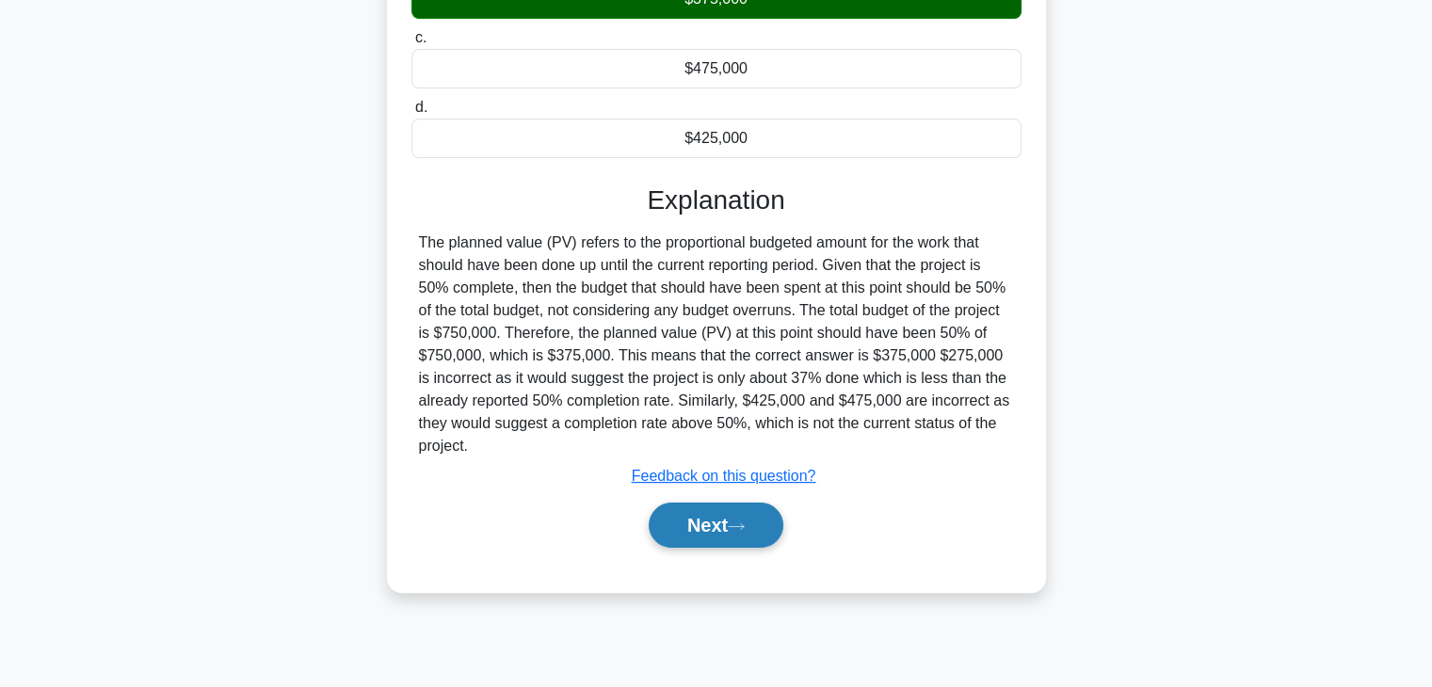
click at [697, 527] on button "Next" at bounding box center [716, 525] width 135 height 45
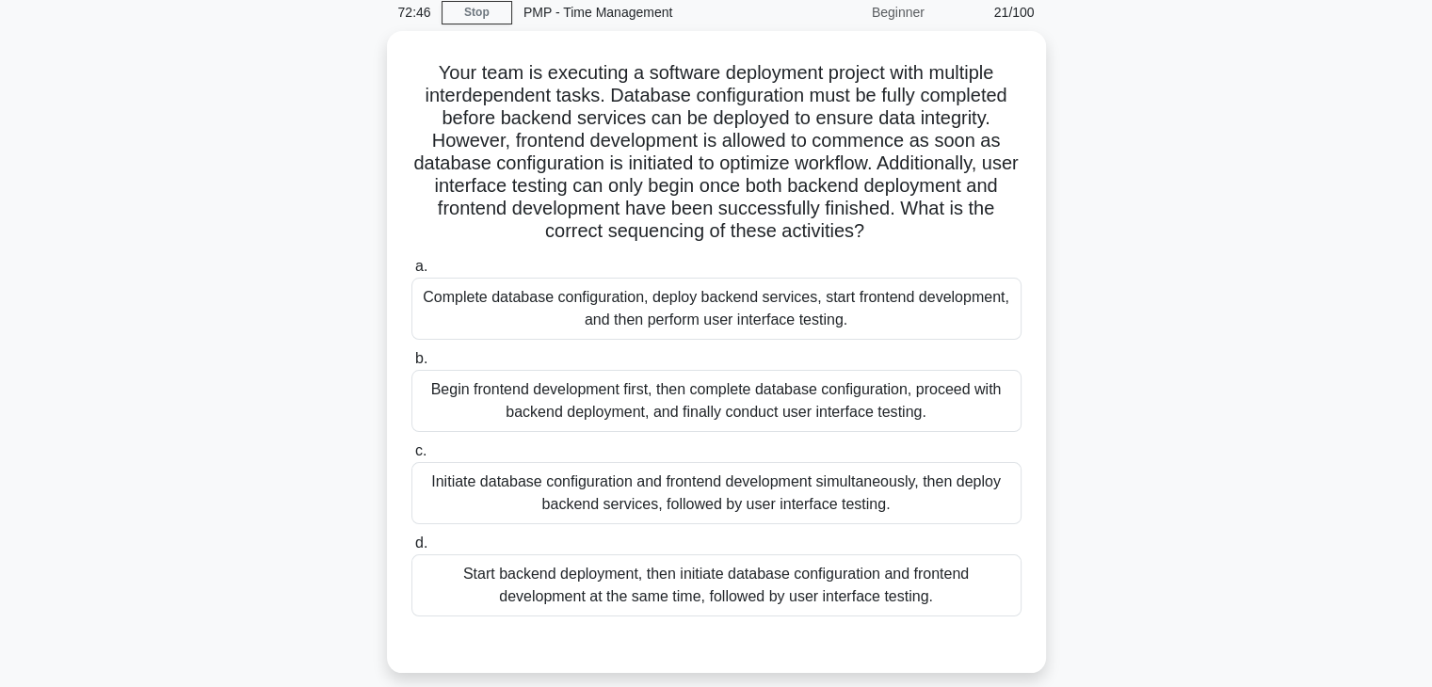
scroll to position [88, 0]
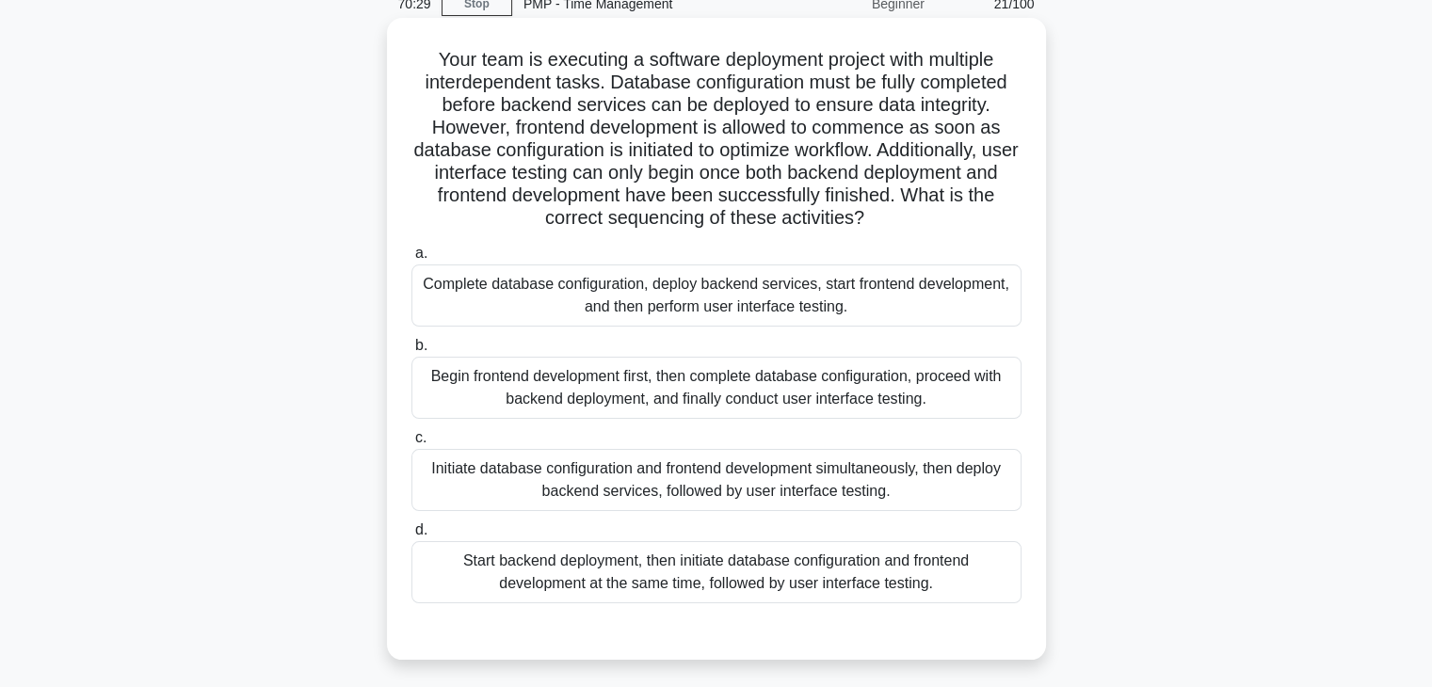
click at [765, 478] on div "Initiate database configuration and frontend development simultaneously, then d…" at bounding box center [716, 480] width 610 height 62
click at [411, 444] on input "c. Initiate database configuration and frontend development simultaneously, the…" at bounding box center [411, 438] width 0 height 12
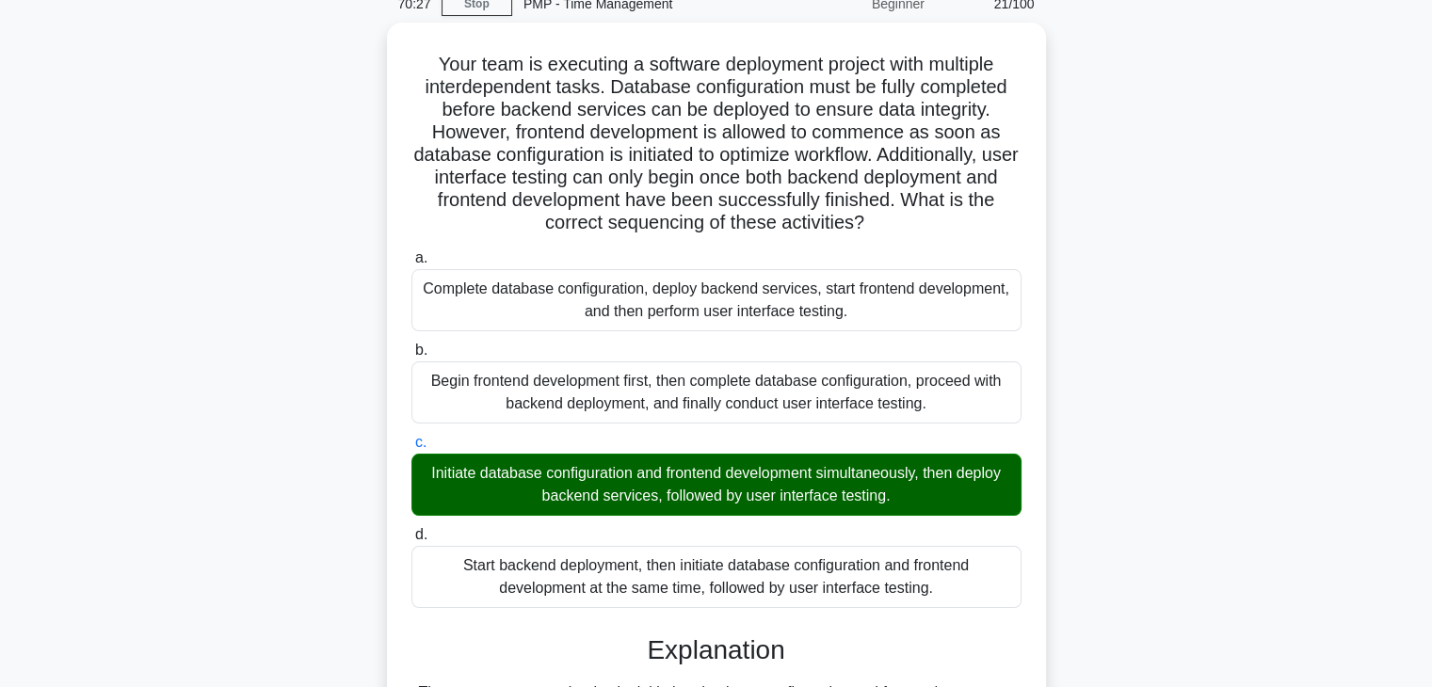
scroll to position [382, 0]
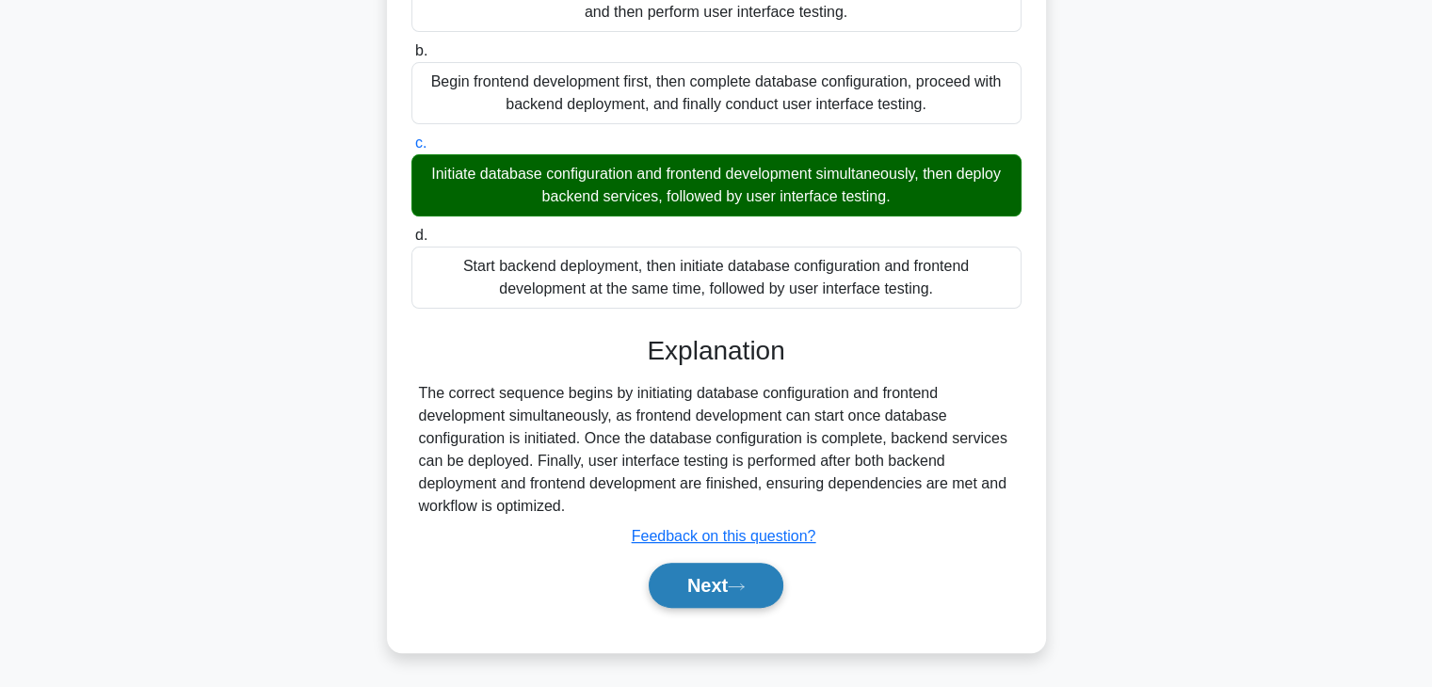
click at [688, 582] on button "Next" at bounding box center [716, 585] width 135 height 45
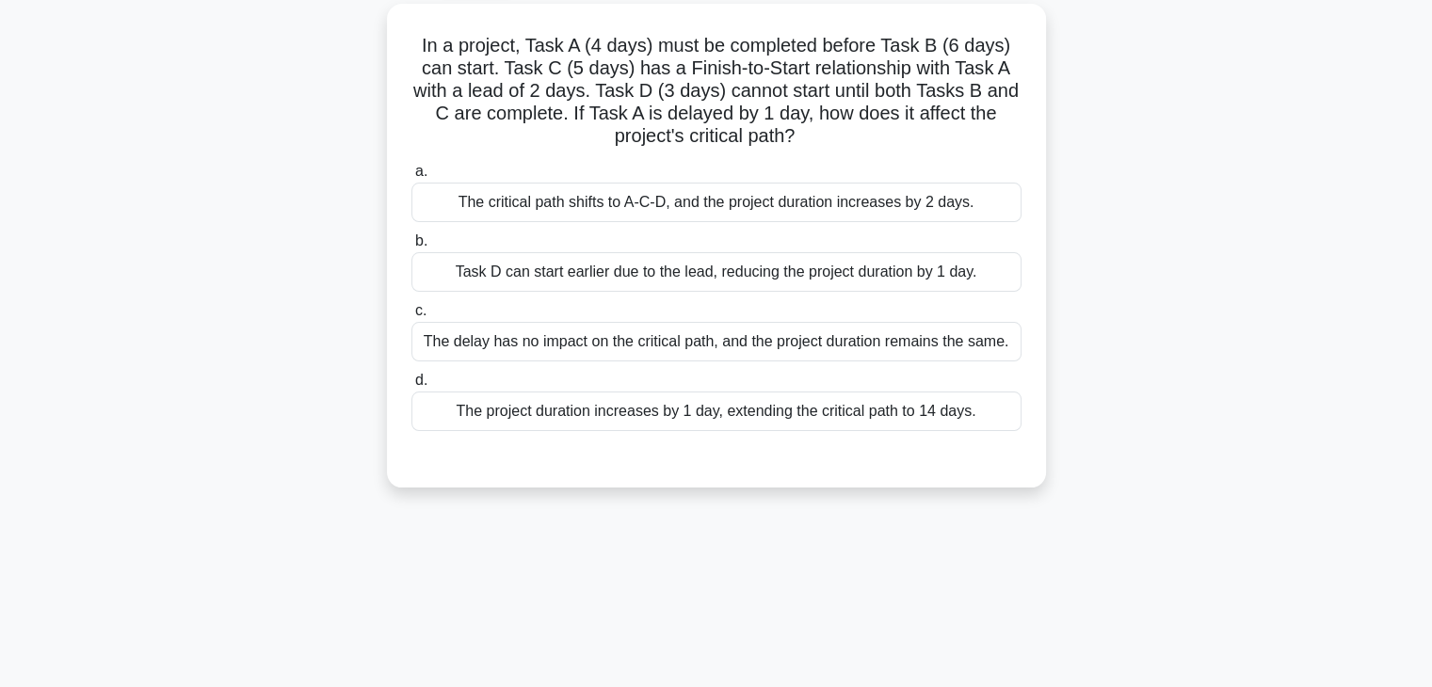
scroll to position [0, 0]
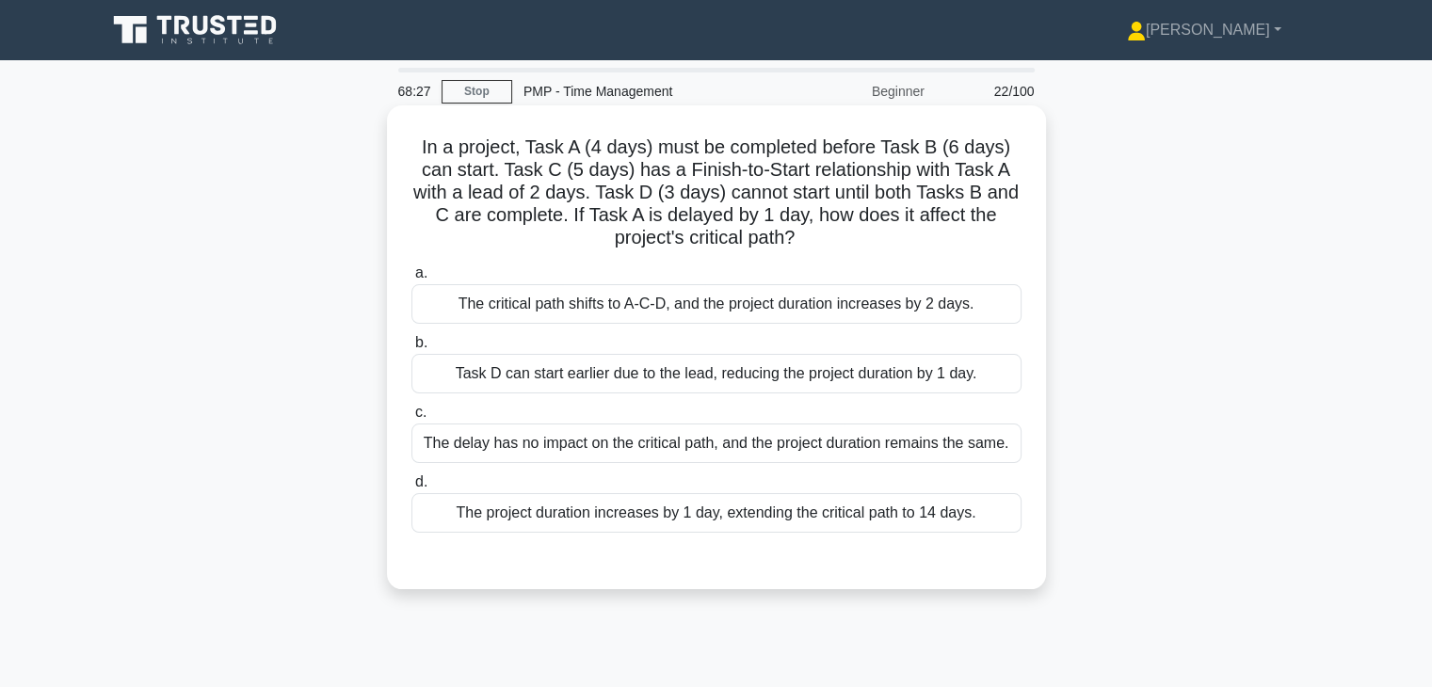
click at [829, 445] on div "The delay has no impact on the critical path, and the project duration remains …" at bounding box center [716, 444] width 610 height 40
click at [411, 419] on input "c. The delay has no impact on the critical path, and the project duration remai…" at bounding box center [411, 413] width 0 height 12
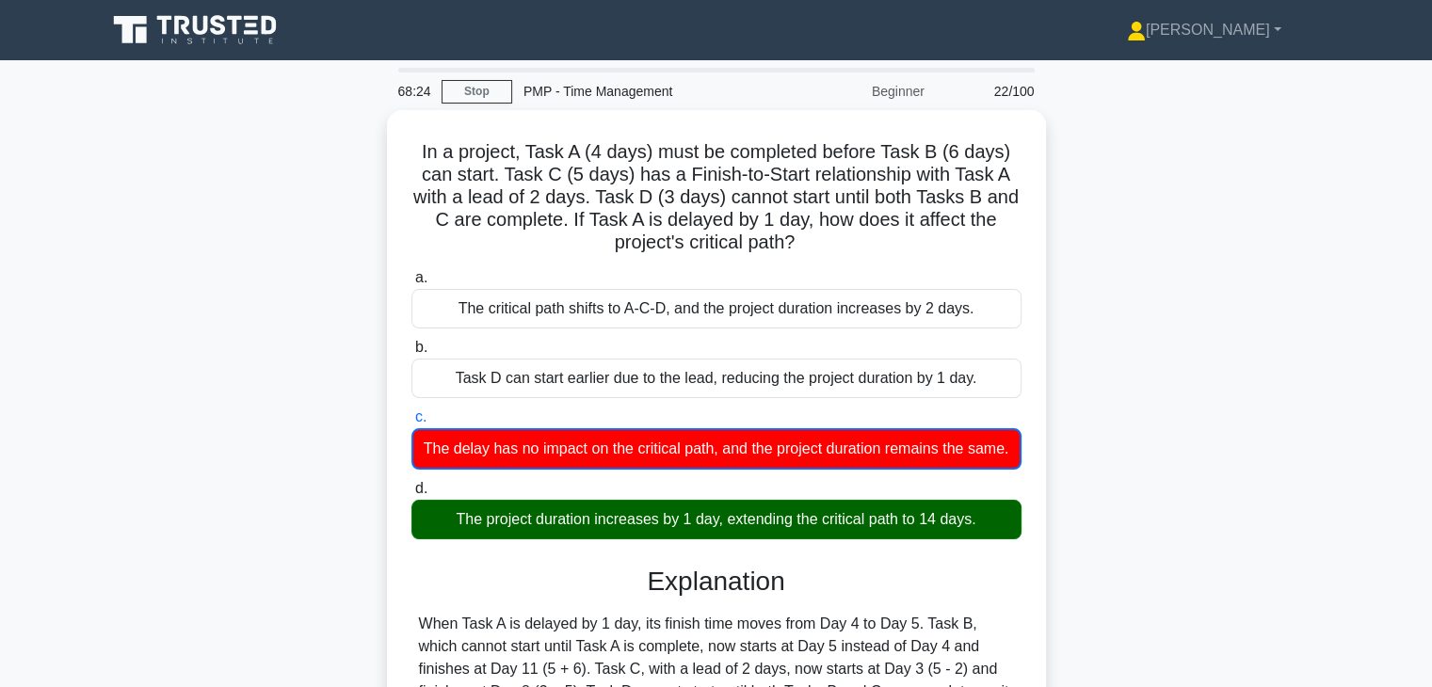
click at [1114, 489] on div "In a project, Task A (4 days) must be completed before Task B (6 days) can star…" at bounding box center [716, 530] width 1242 height 841
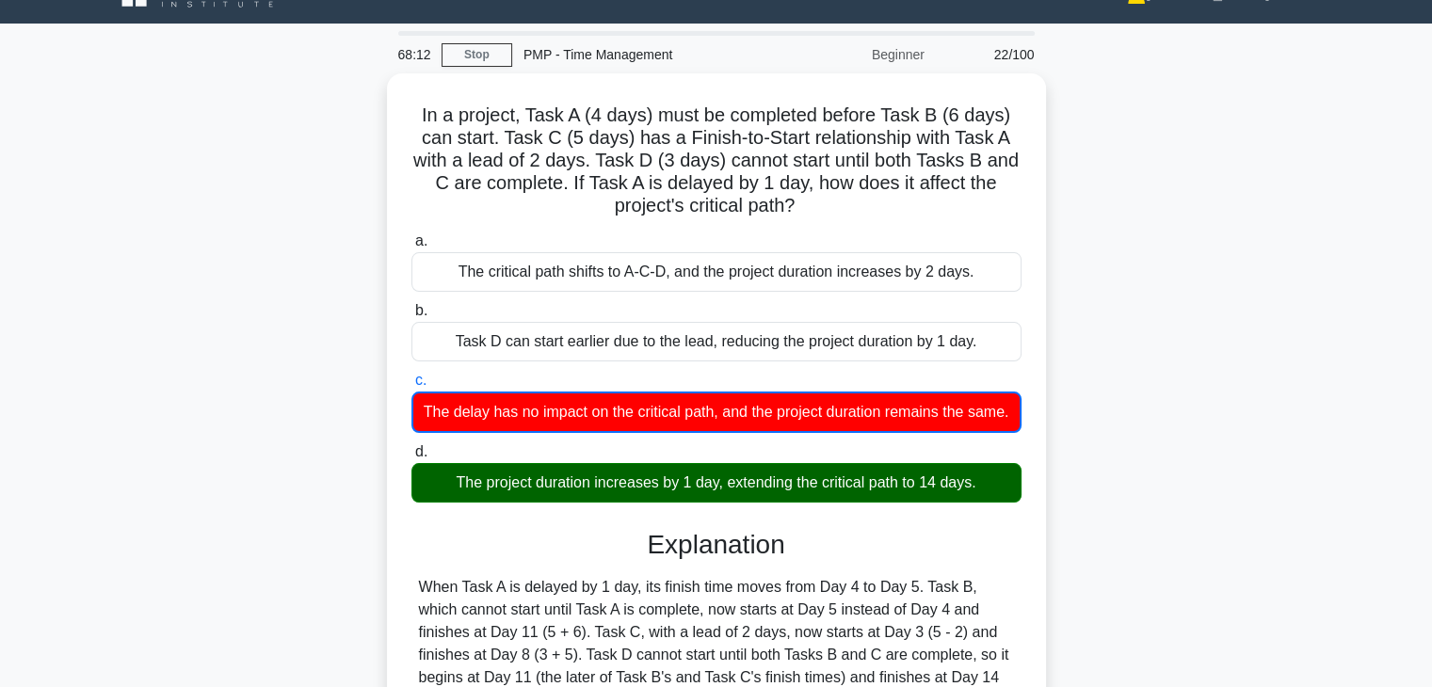
scroll to position [38, 0]
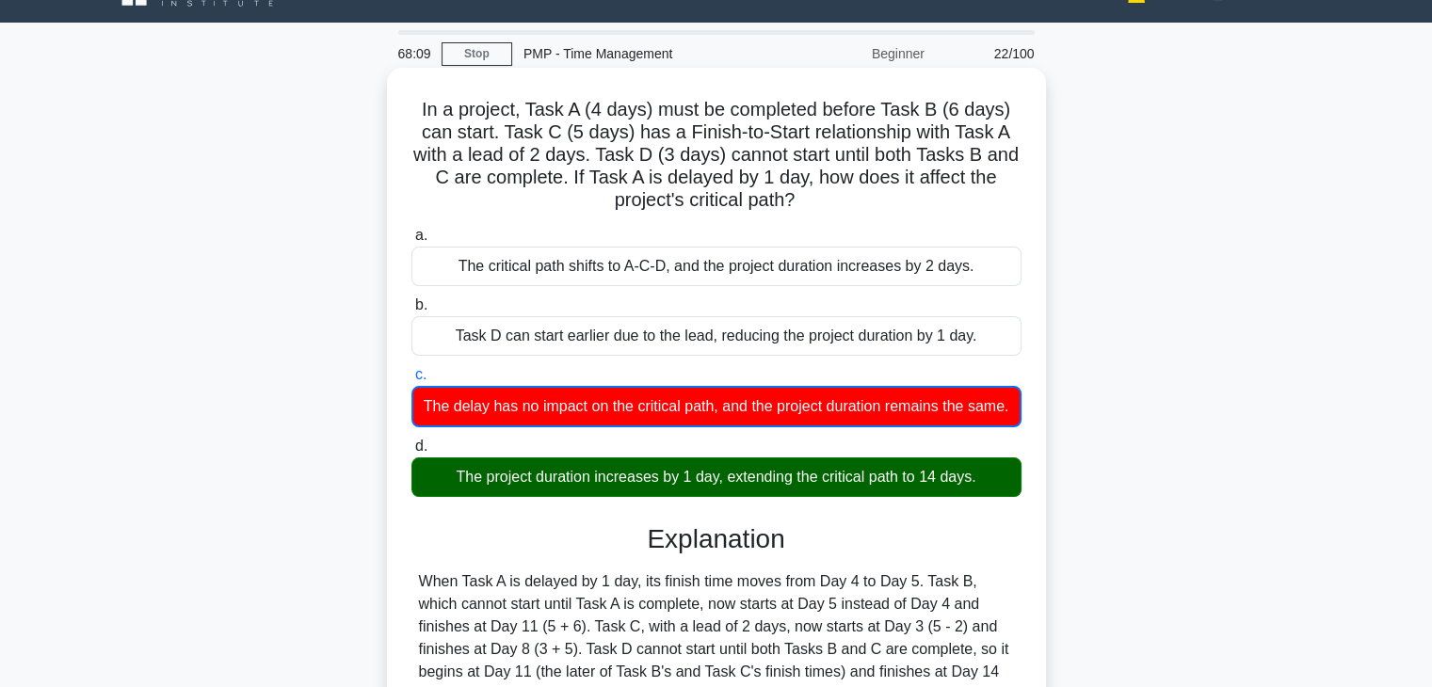
click at [912, 497] on div "The project duration increases by 1 day, extending the critical path to 14 days." at bounding box center [716, 477] width 610 height 40
click at [411, 453] on input "d. The project duration increases by 1 day, extending the critical path to 14 d…" at bounding box center [411, 447] width 0 height 12
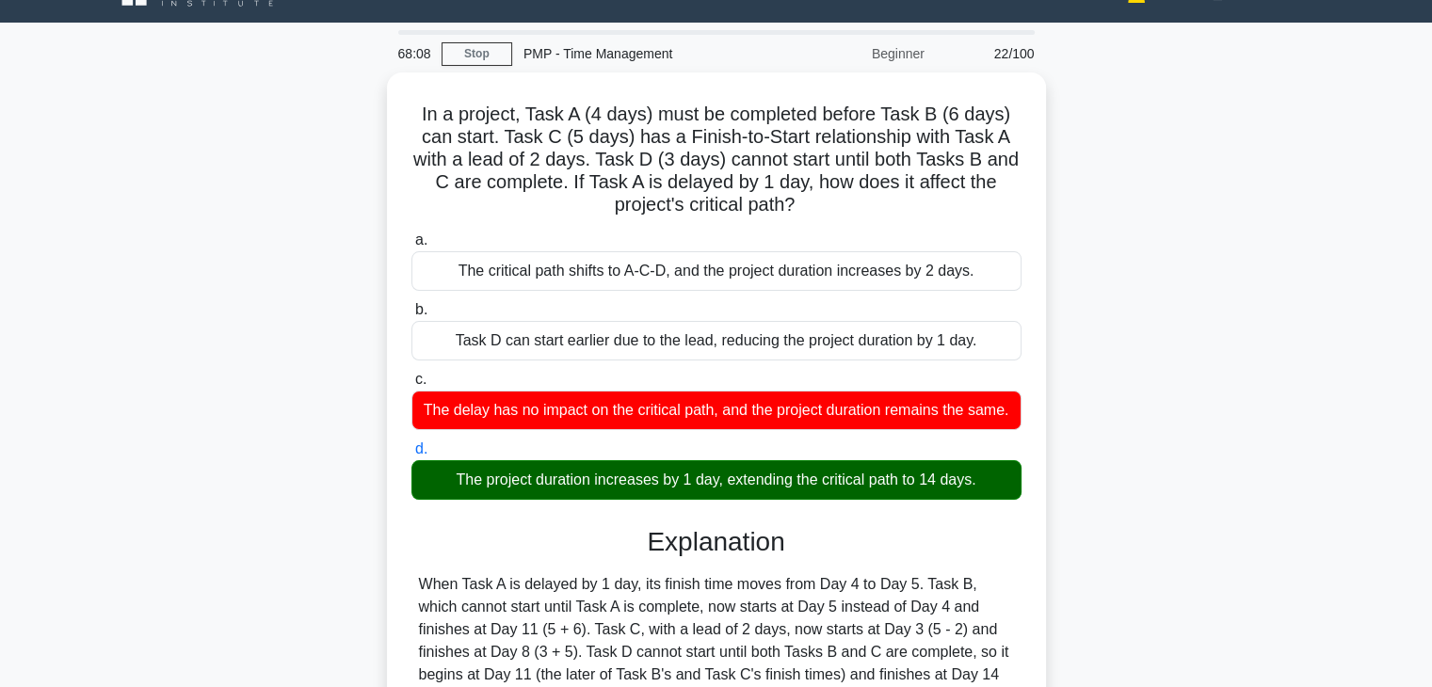
scroll to position [330, 0]
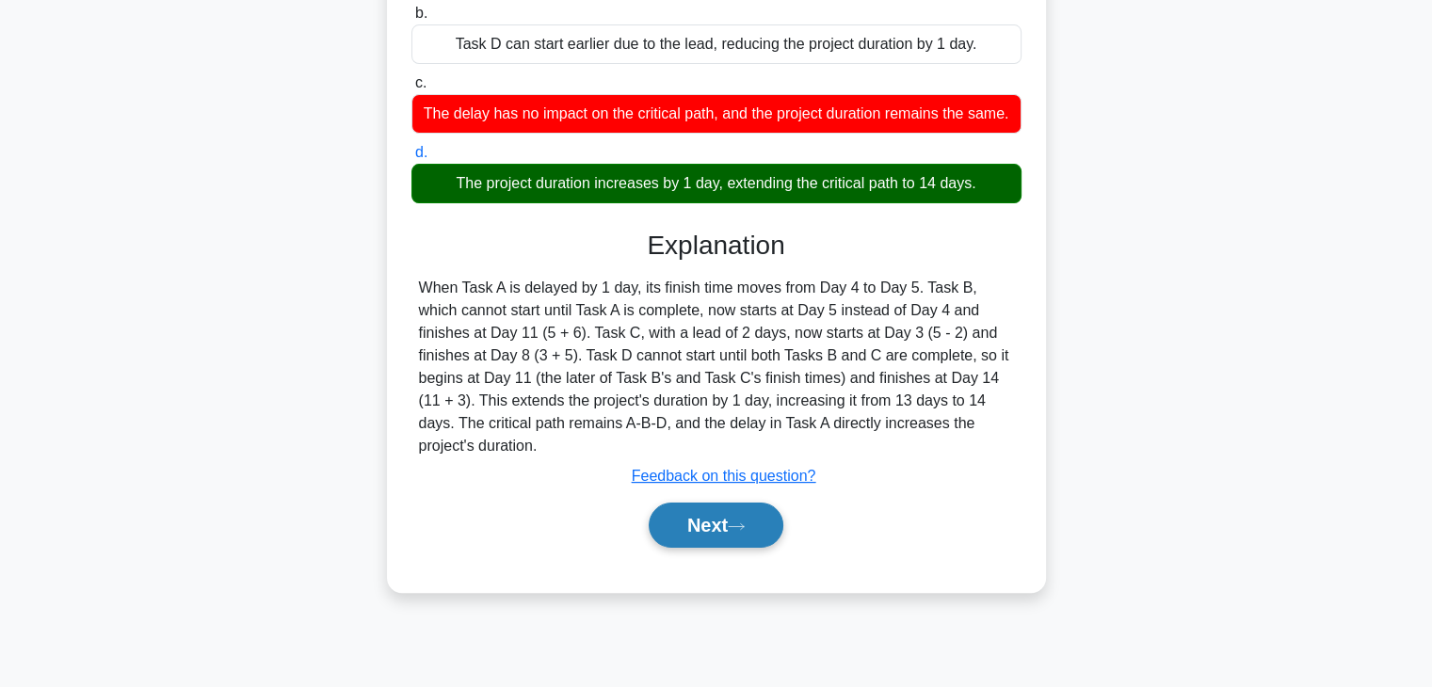
click at [712, 520] on button "Next" at bounding box center [716, 525] width 135 height 45
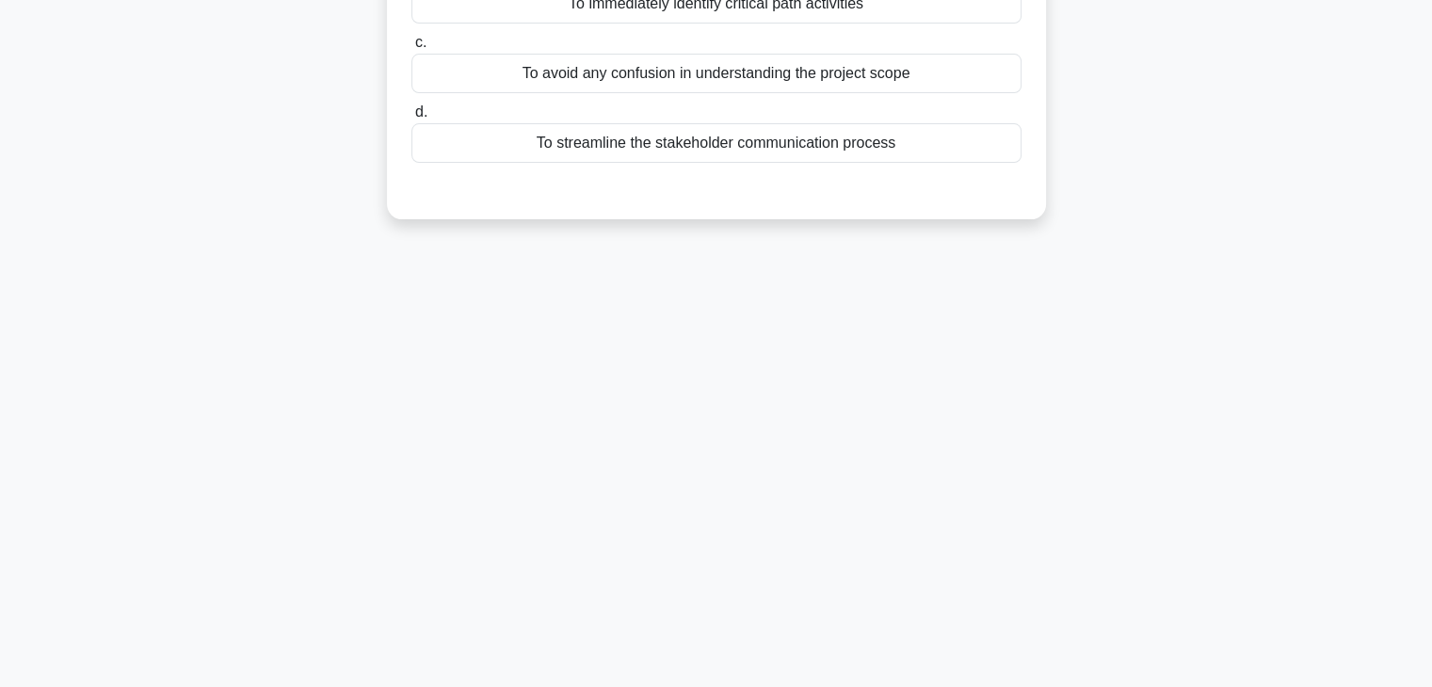
click at [736, 451] on div "68:05 Stop PMP - Time Management Beginner 23/100 During activity definition pro…" at bounding box center [716, 208] width 1242 height 941
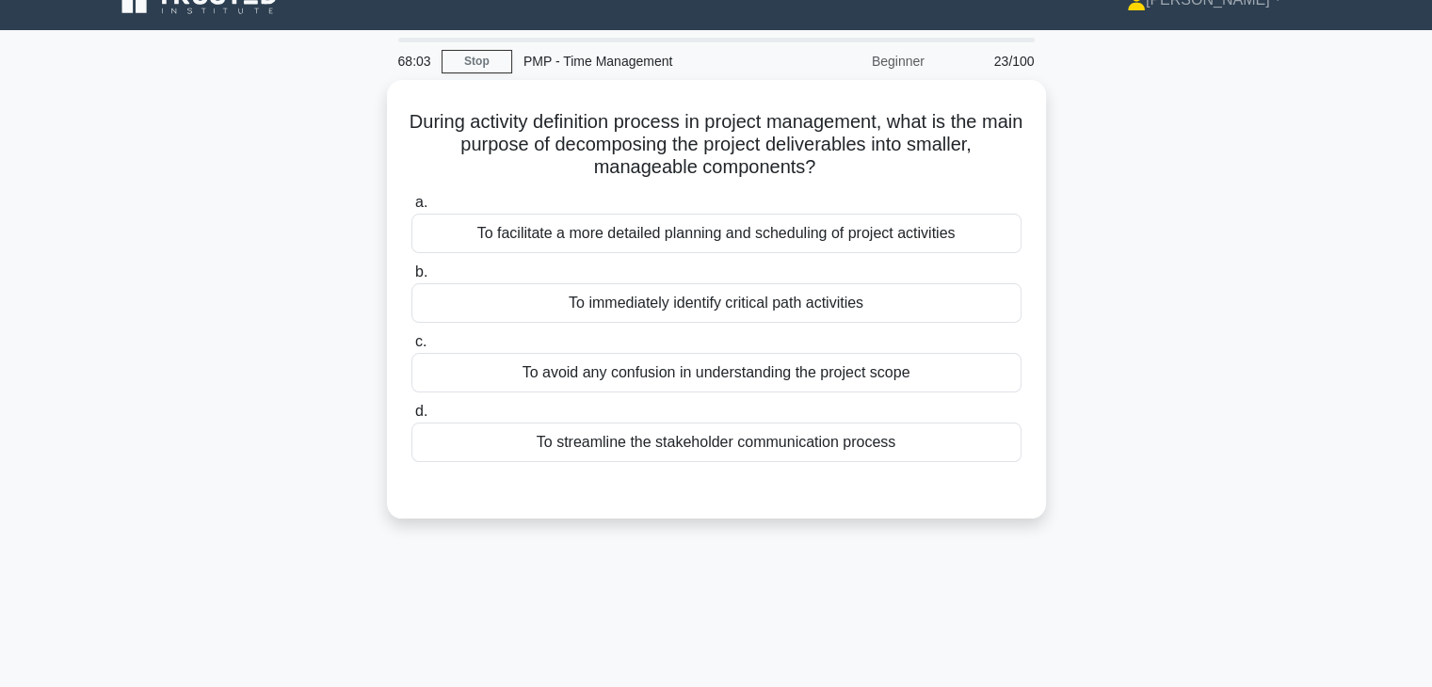
scroll to position [0, 0]
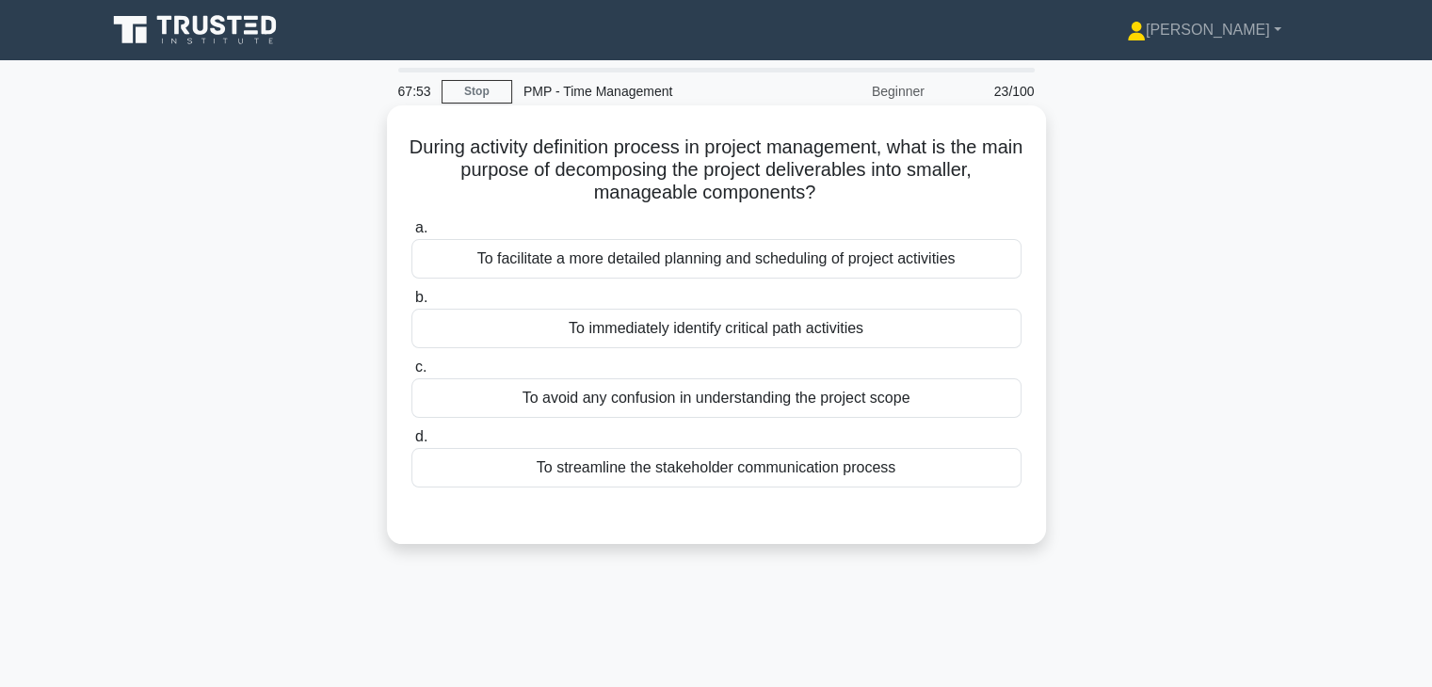
click at [777, 260] on div "To facilitate a more detailed planning and scheduling of project activities" at bounding box center [716, 259] width 610 height 40
click at [411, 234] on input "a. To facilitate a more detailed planning and scheduling of project activities" at bounding box center [411, 228] width 0 height 12
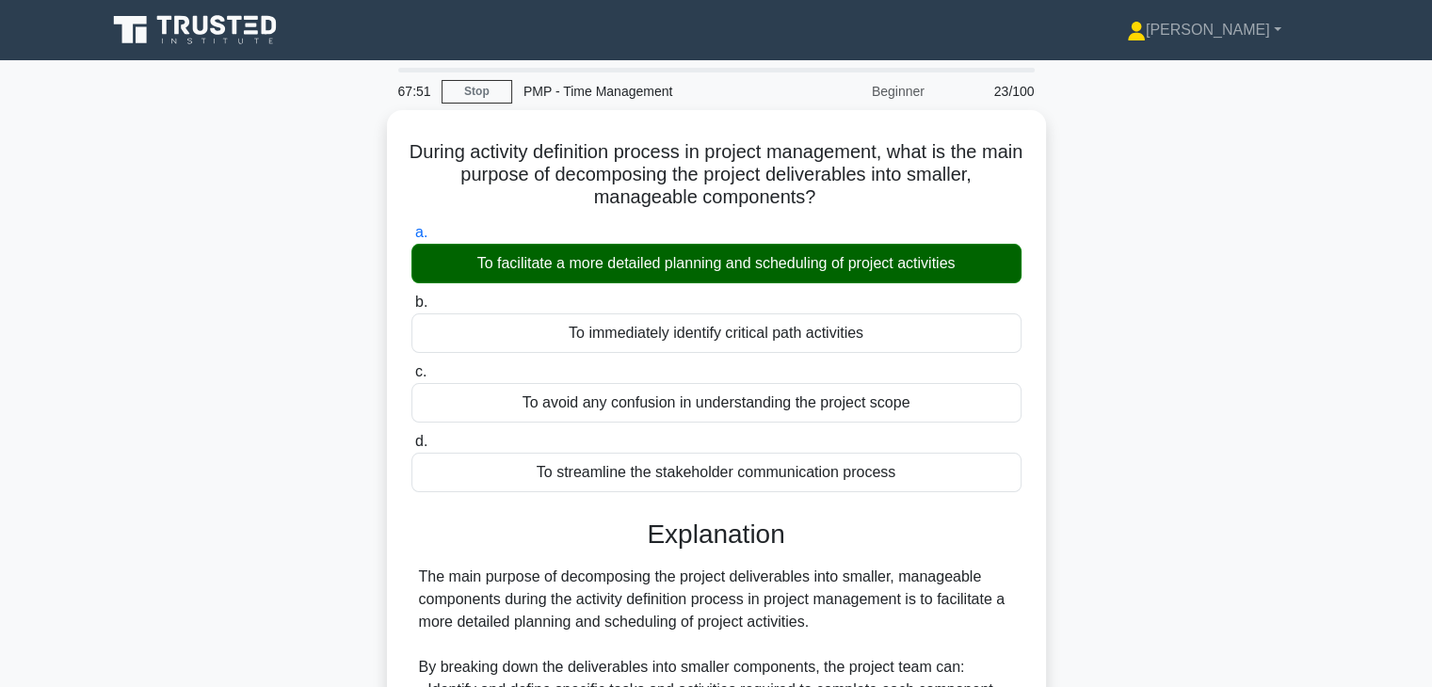
click at [1122, 434] on div "During activity definition process in project management, what is the main purp…" at bounding box center [716, 619] width 1242 height 1019
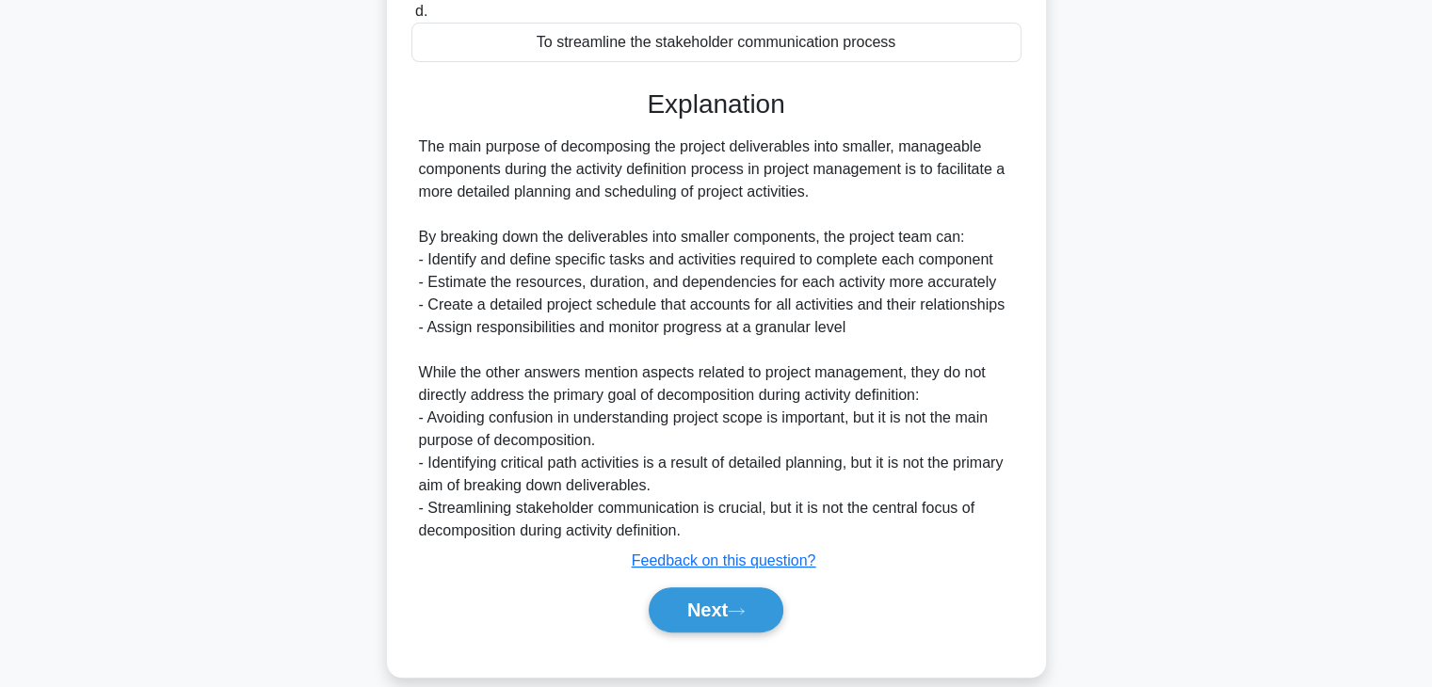
scroll to position [450, 0]
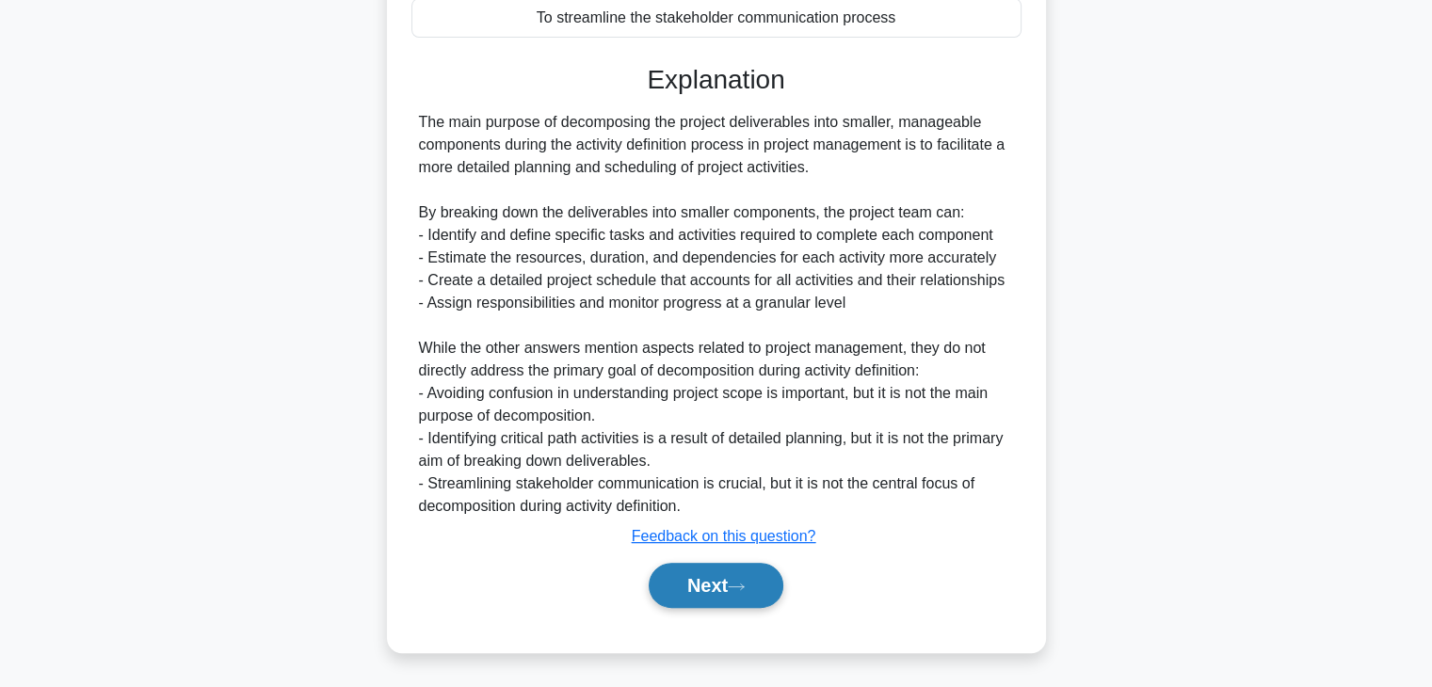
click at [697, 577] on button "Next" at bounding box center [716, 585] width 135 height 45
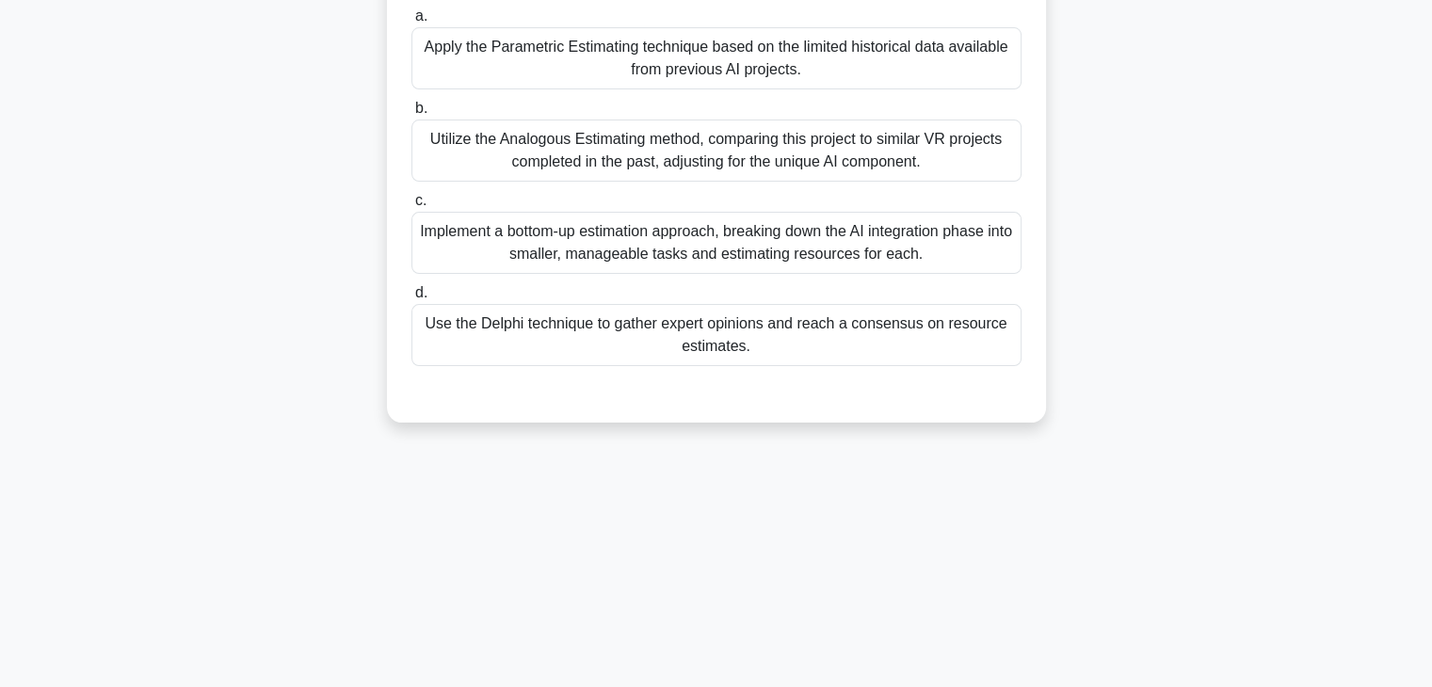
scroll to position [330, 0]
click at [1115, 441] on div "You're managing a project to develop a revolutionary AI-powered virtual reality…" at bounding box center [716, 113] width 1242 height 665
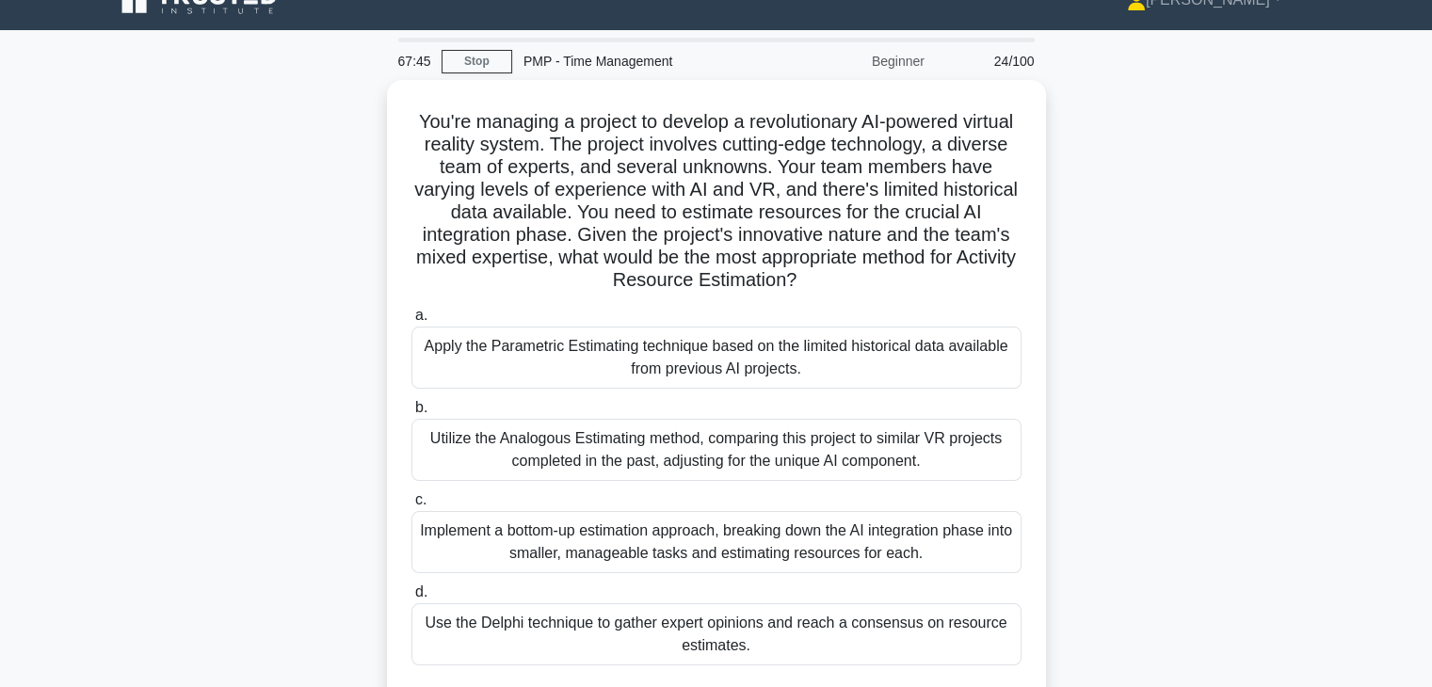
scroll to position [29, 0]
click at [1106, 344] on div "You're managing a project to develop a revolutionary AI-powered virtual reality…" at bounding box center [716, 413] width 1242 height 665
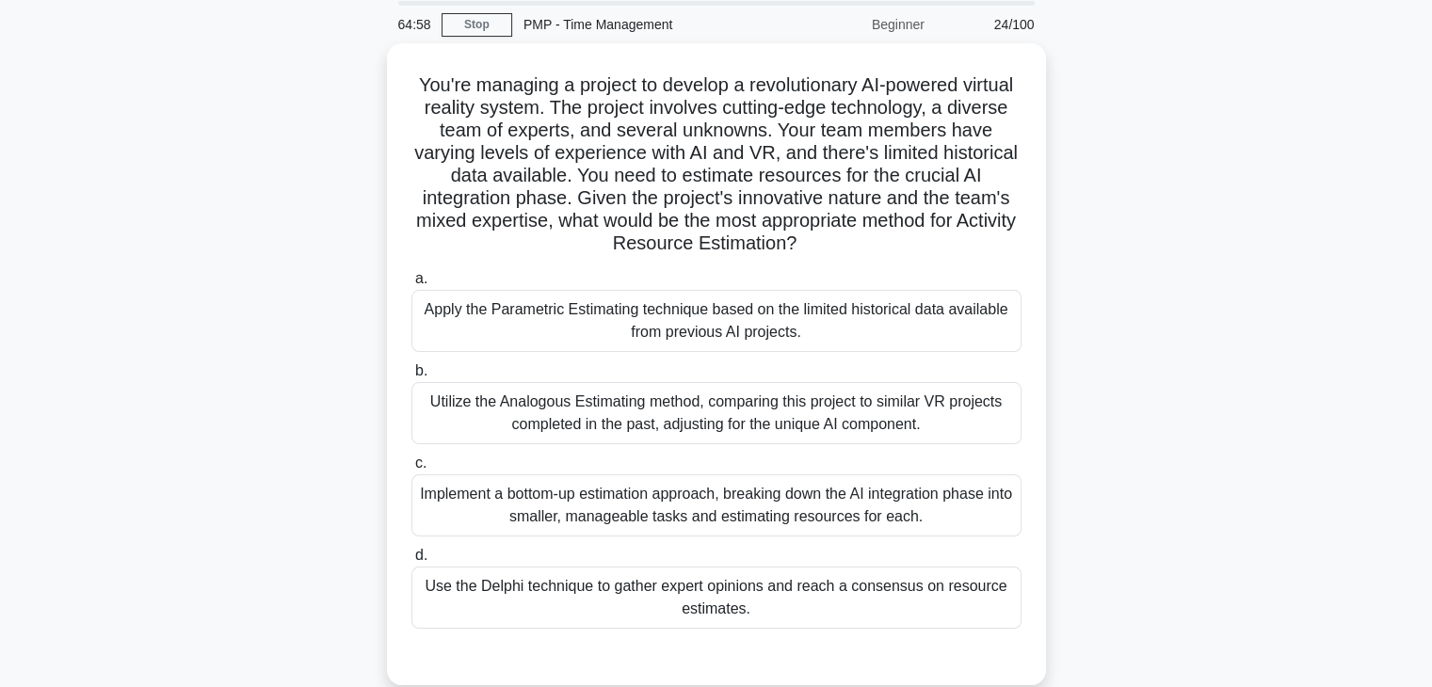
click at [1121, 441] on div "You're managing a project to develop a revolutionary AI-powered virtual reality…" at bounding box center [716, 375] width 1242 height 665
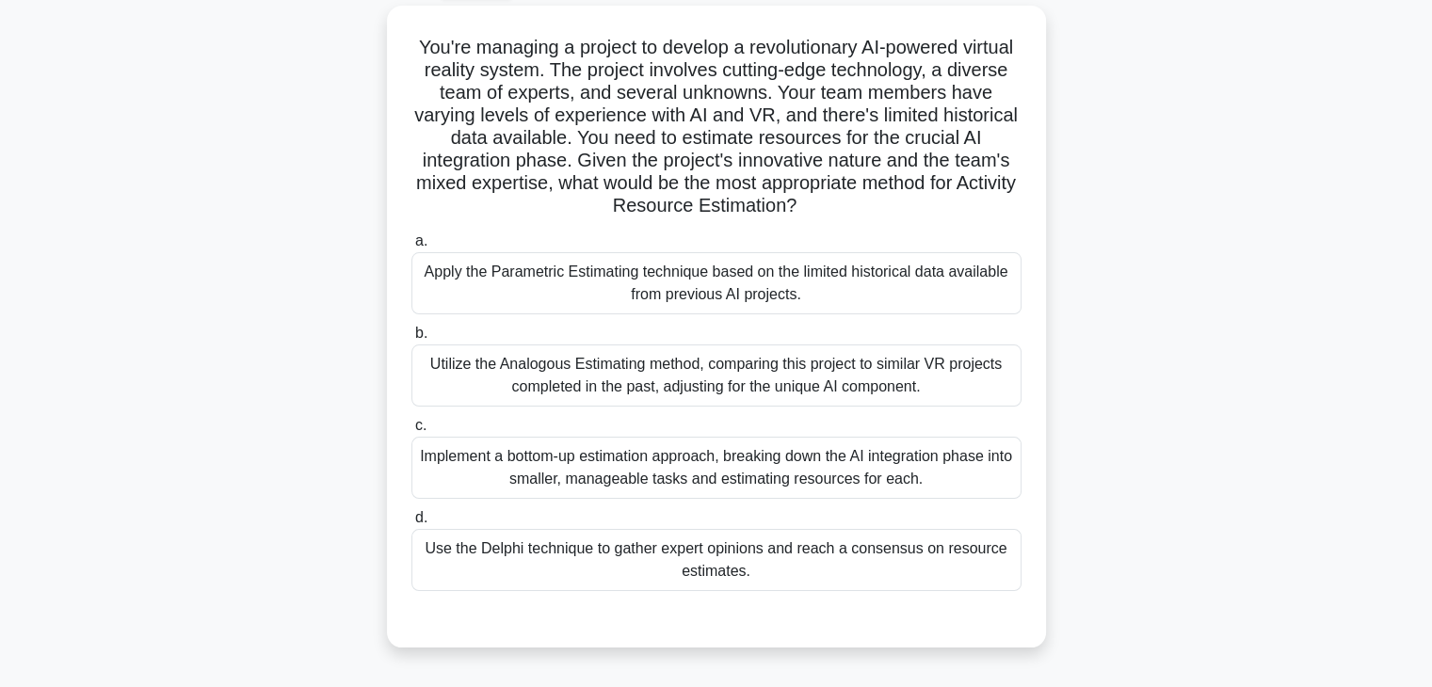
click at [1160, 356] on div "You're managing a project to develop a revolutionary AI-powered virtual reality…" at bounding box center [716, 338] width 1242 height 665
click at [1087, 264] on div "You're managing a project to develop a revolutionary AI-powered virtual reality…" at bounding box center [716, 338] width 1242 height 665
click at [1097, 370] on div "You're managing a project to develop a revolutionary AI-powered virtual reality…" at bounding box center [716, 338] width 1242 height 665
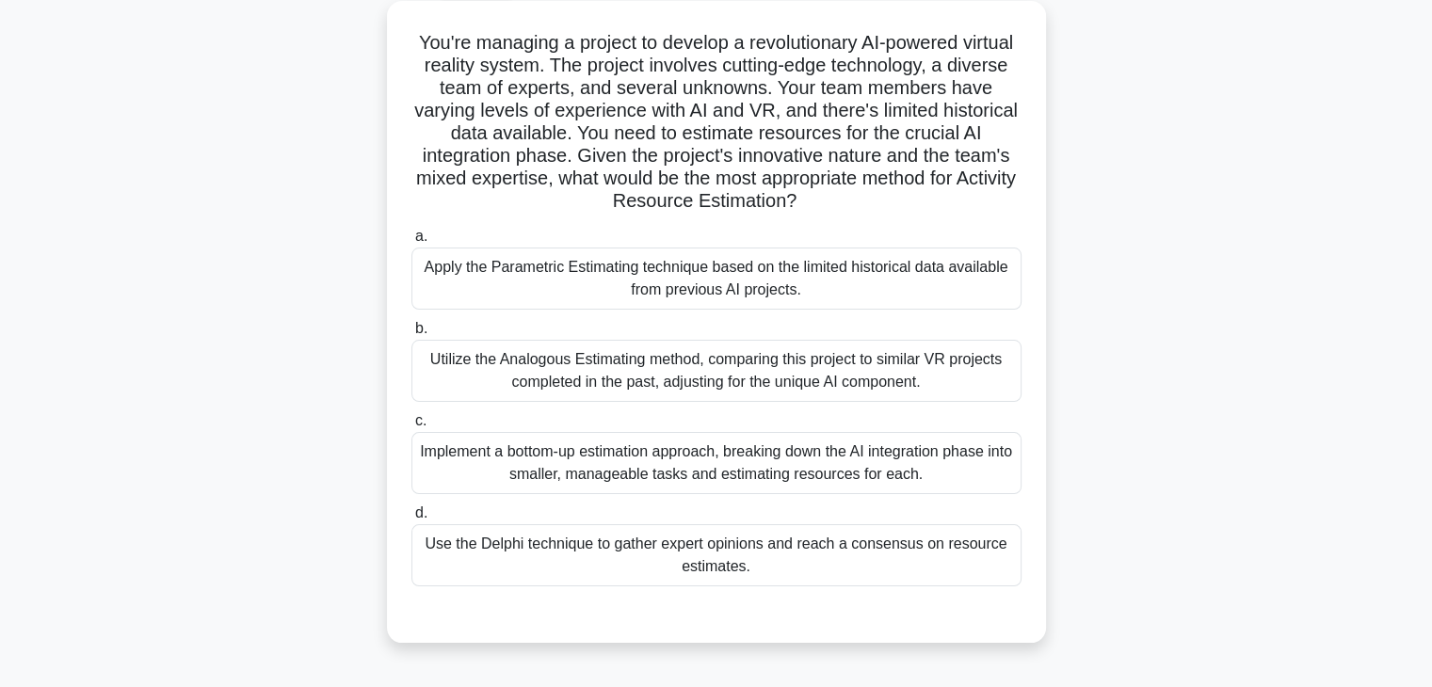
click at [666, 475] on div "Implement a bottom-up estimation approach, breaking down the AI integration pha…" at bounding box center [716, 463] width 610 height 62
click at [411, 427] on input "c. Implement a bottom-up estimation approach, breaking down the AI integration …" at bounding box center [411, 421] width 0 height 12
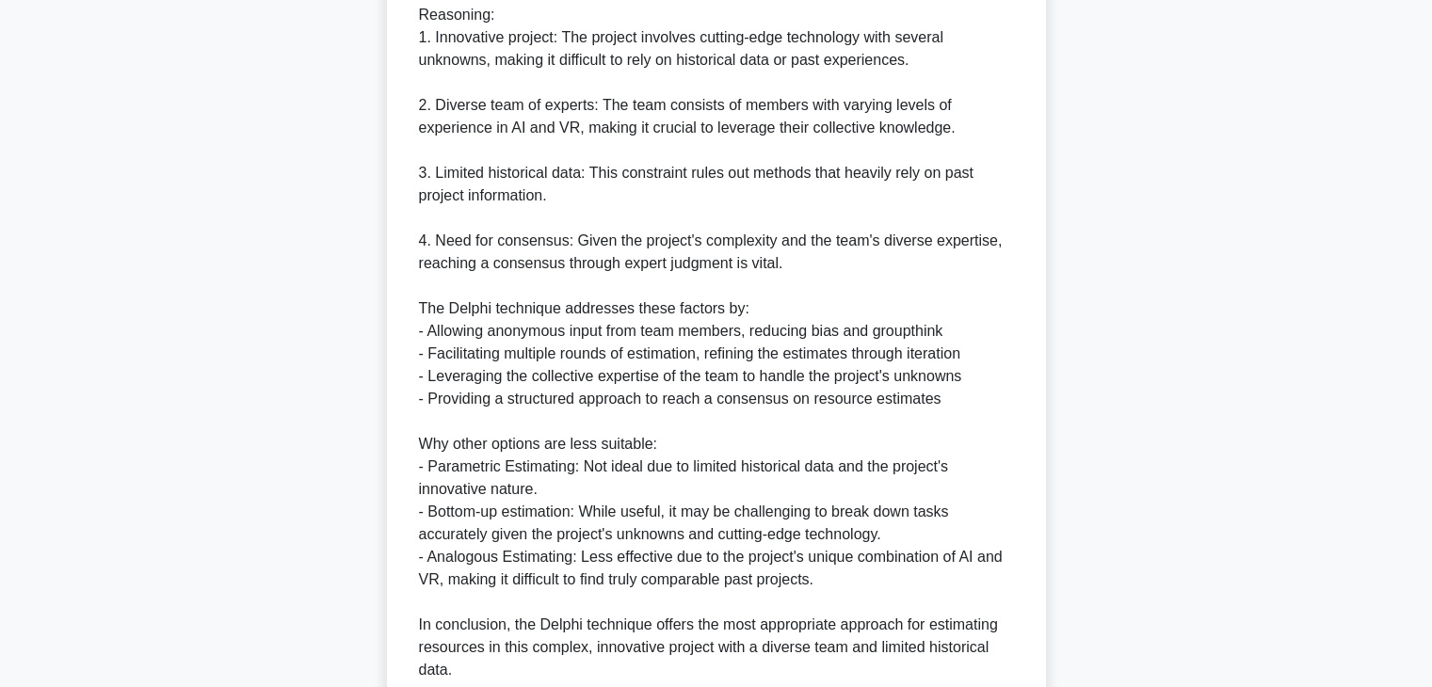
scroll to position [895, 0]
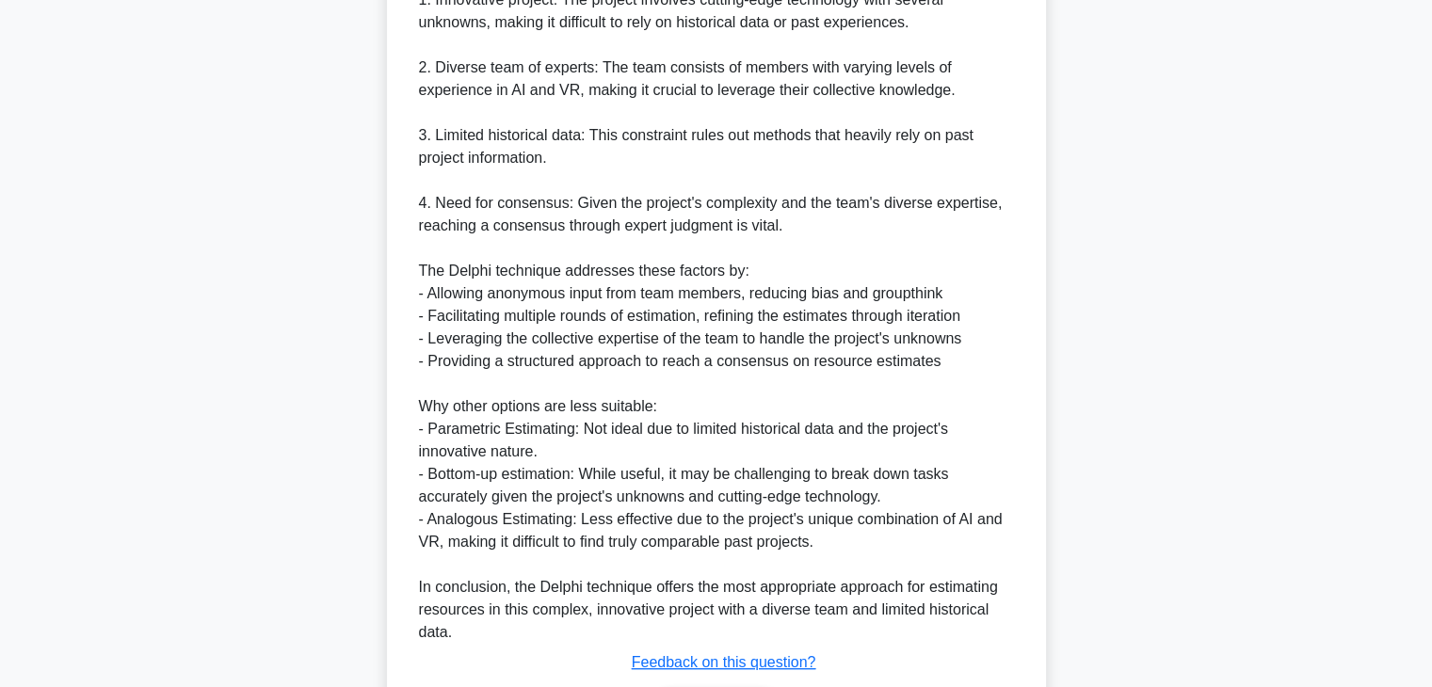
click at [1148, 411] on div "You're managing a project to develop a revolutionary AI-powered virtual reality…" at bounding box center [716, 8] width 1242 height 1586
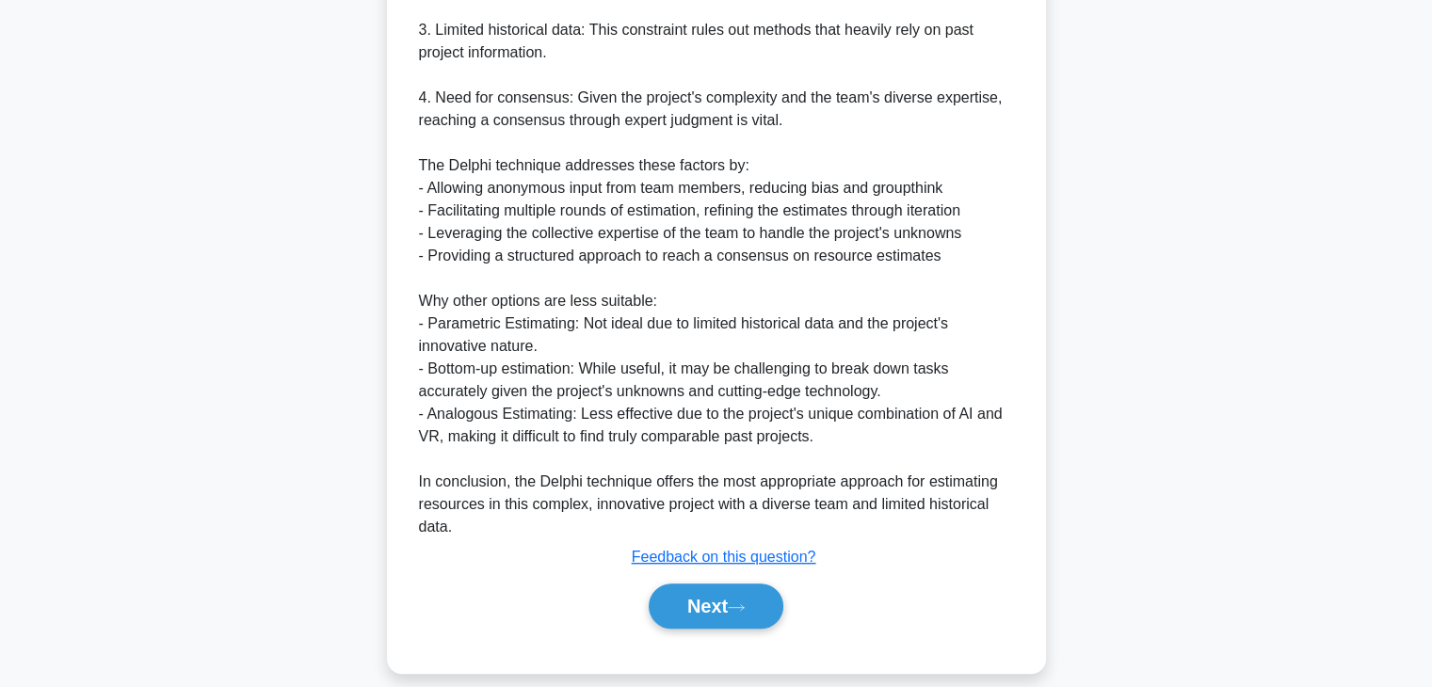
scroll to position [1017, 0]
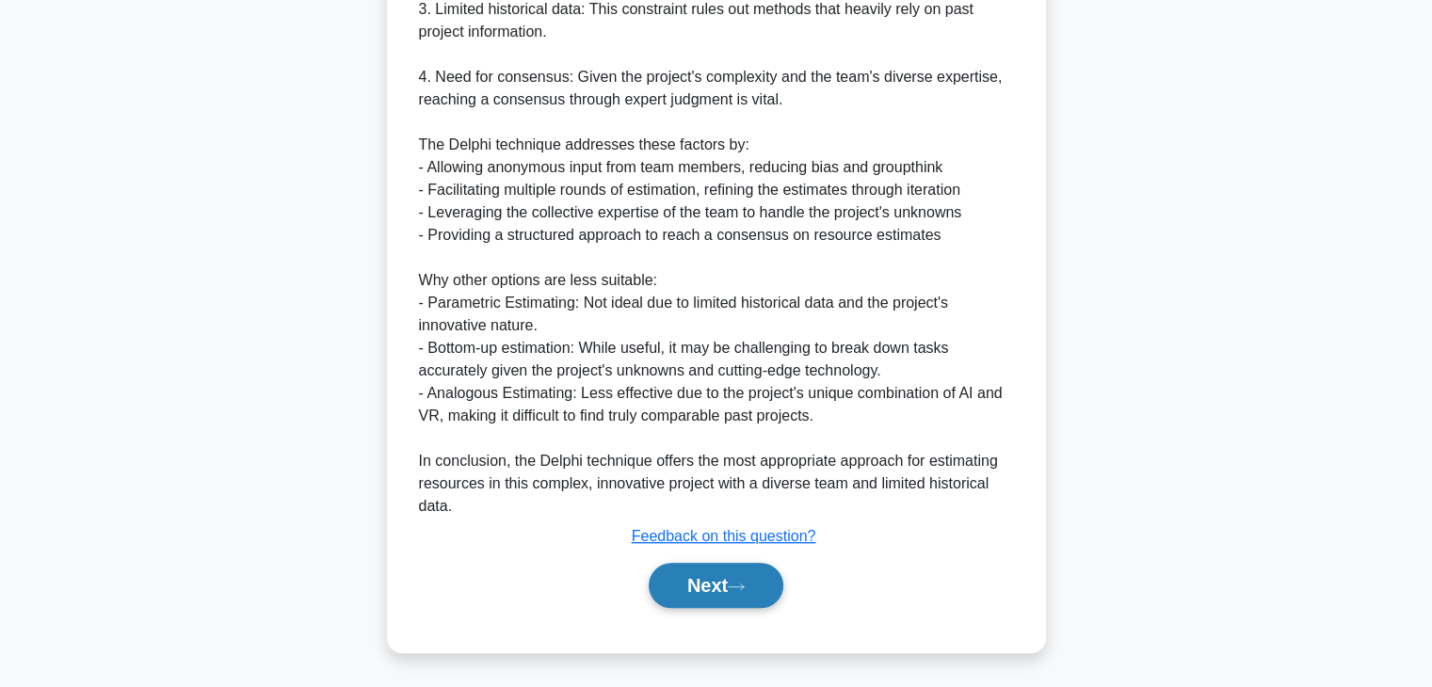
click at [681, 597] on button "Next" at bounding box center [716, 585] width 135 height 45
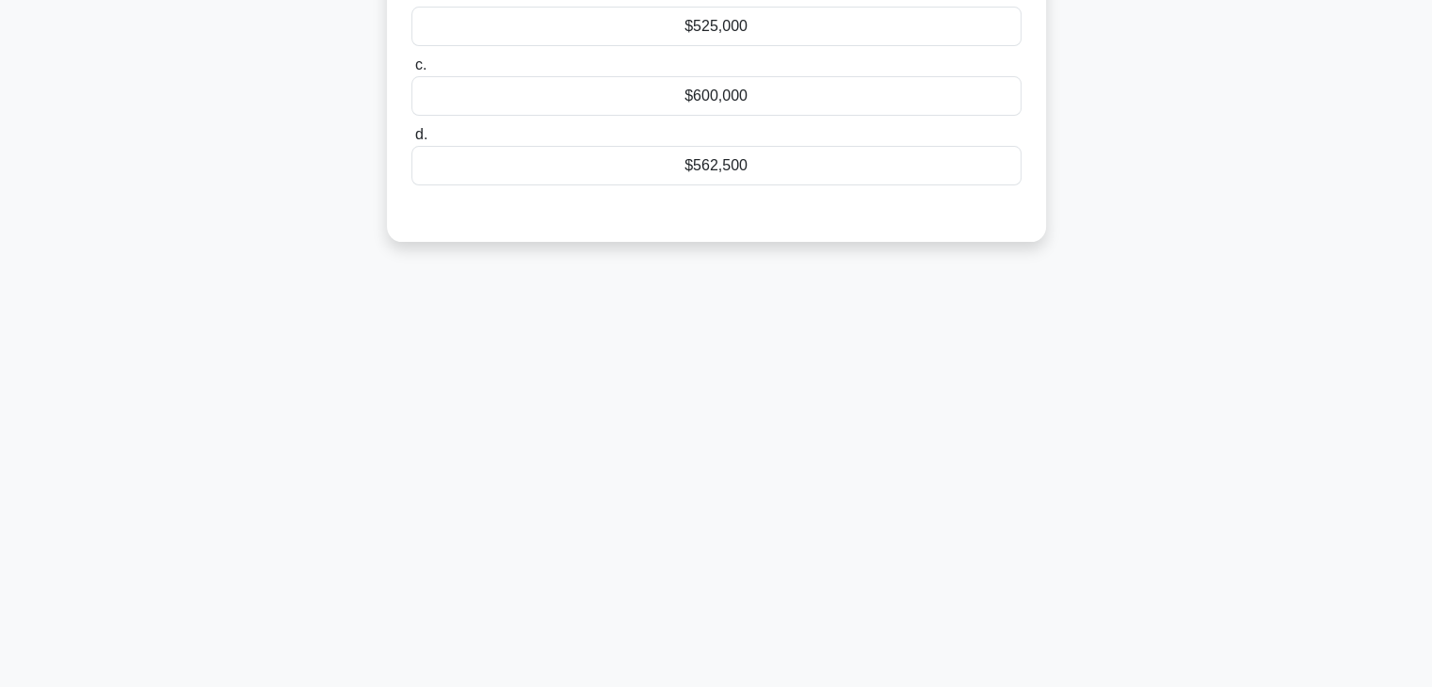
scroll to position [330, 0]
click at [1067, 368] on div "61:42 Stop PMP - Time Management Beginner 25/100 You are a project manager for …" at bounding box center [716, 208] width 1242 height 941
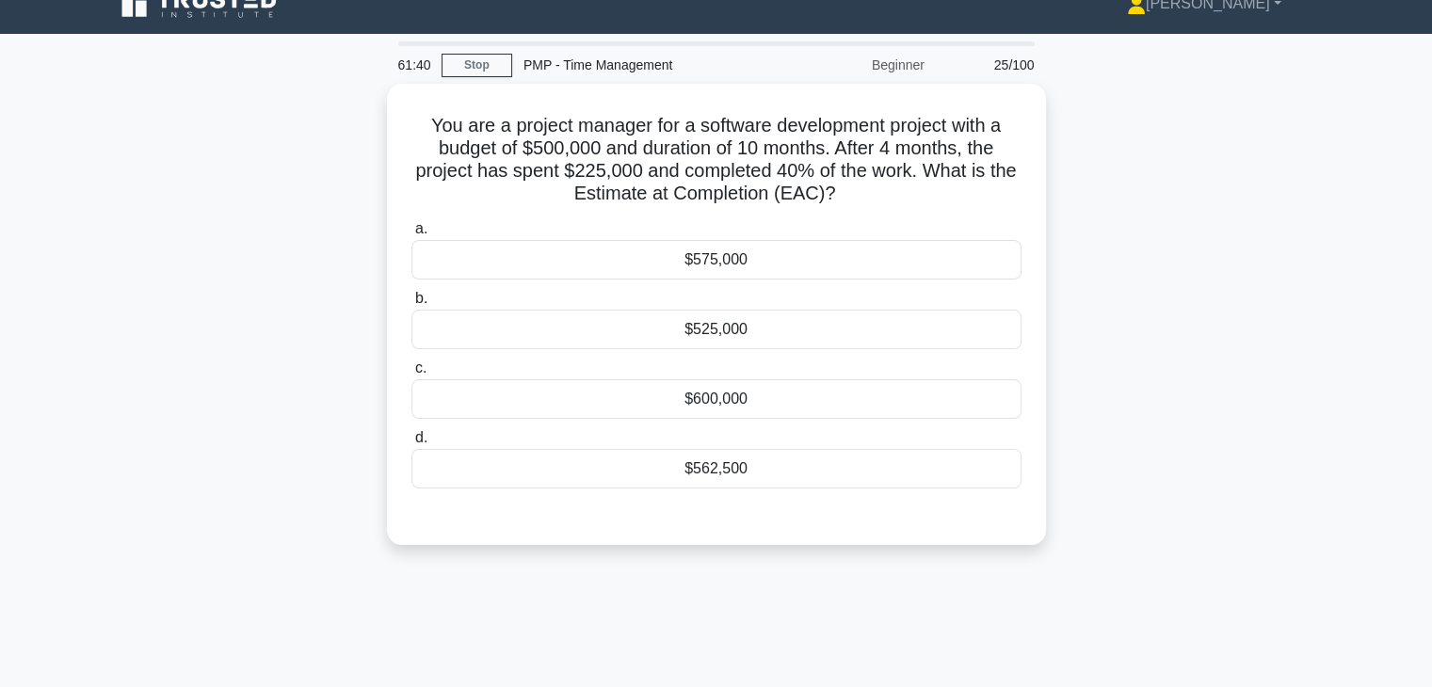
scroll to position [0, 0]
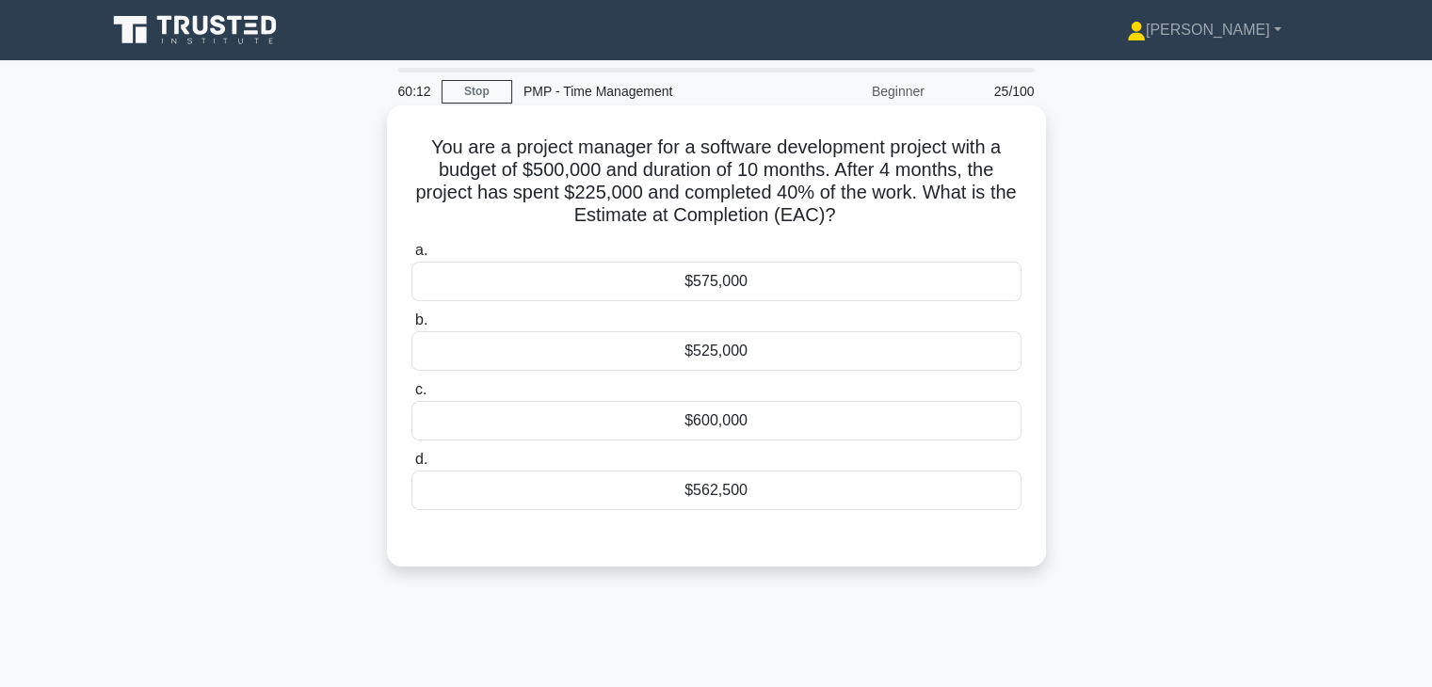
click at [741, 492] on div "$562,500" at bounding box center [716, 491] width 610 height 40
click at [411, 466] on input "d. $562,500" at bounding box center [411, 460] width 0 height 12
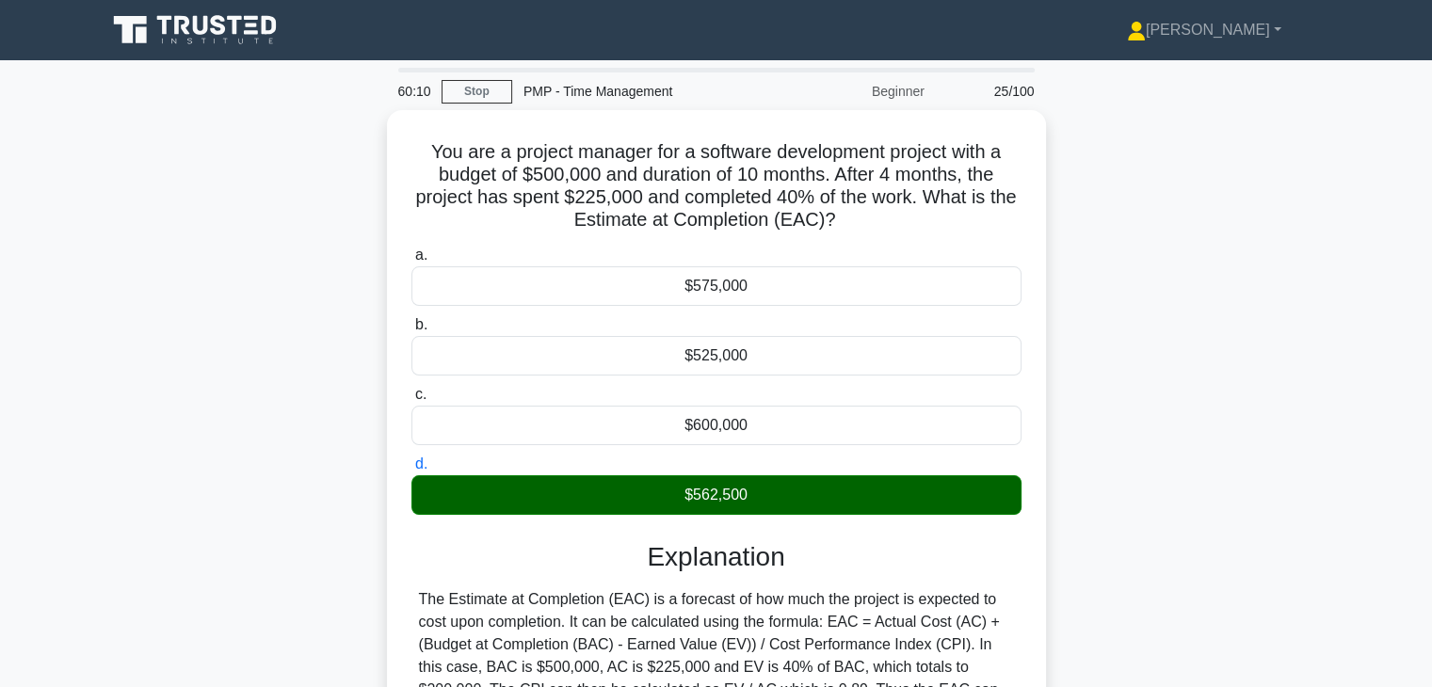
click at [1100, 556] on div "You are a project manager for a software development project with a budget of $…" at bounding box center [716, 529] width 1242 height 839
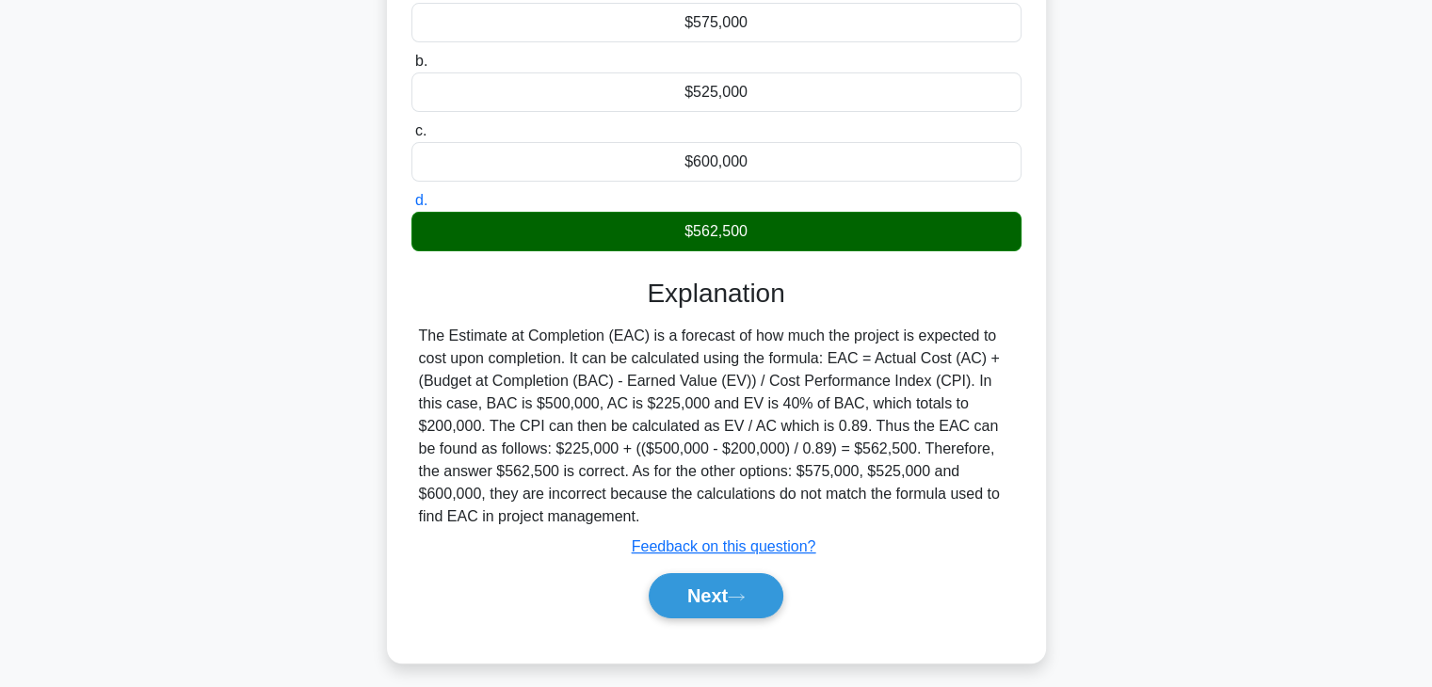
scroll to position [330, 0]
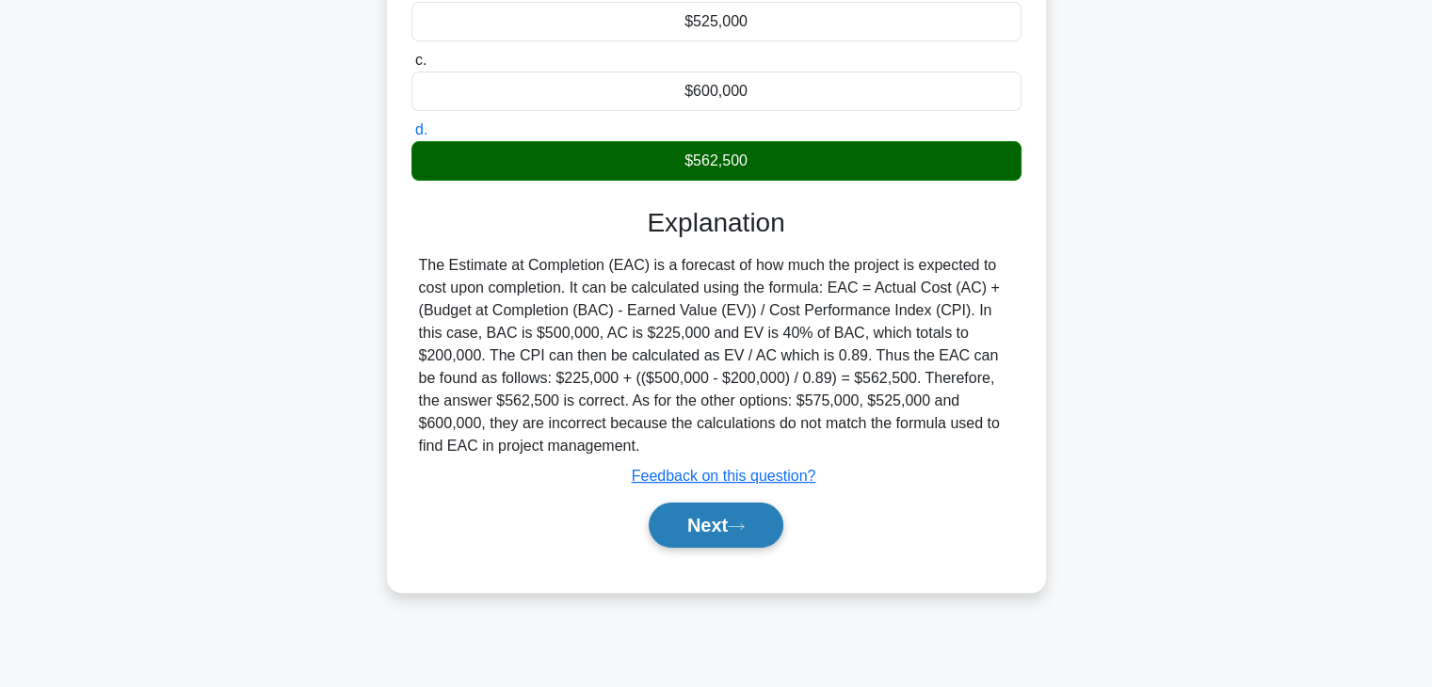
click at [700, 528] on button "Next" at bounding box center [716, 525] width 135 height 45
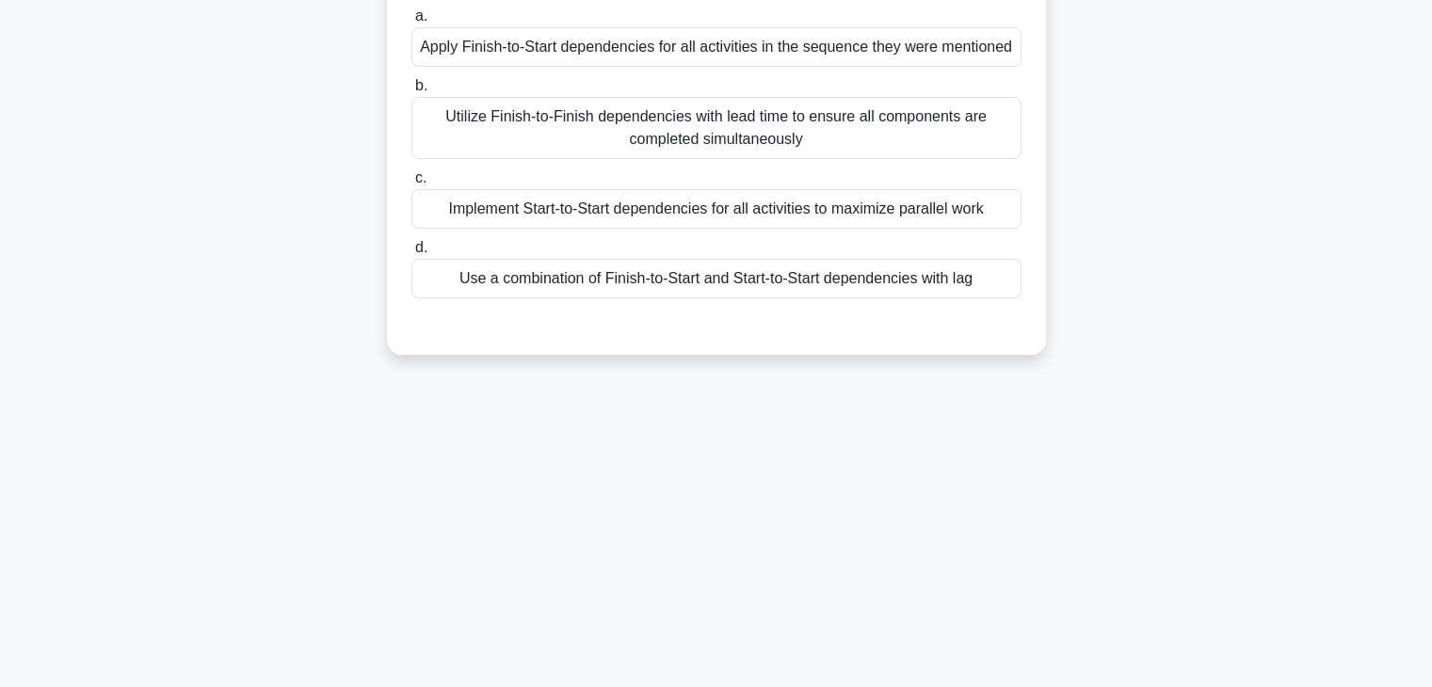
click at [983, 499] on div "60:05 Stop PMP - Time Management Beginner 26/100 You are managing a software de…" at bounding box center [716, 208] width 1242 height 941
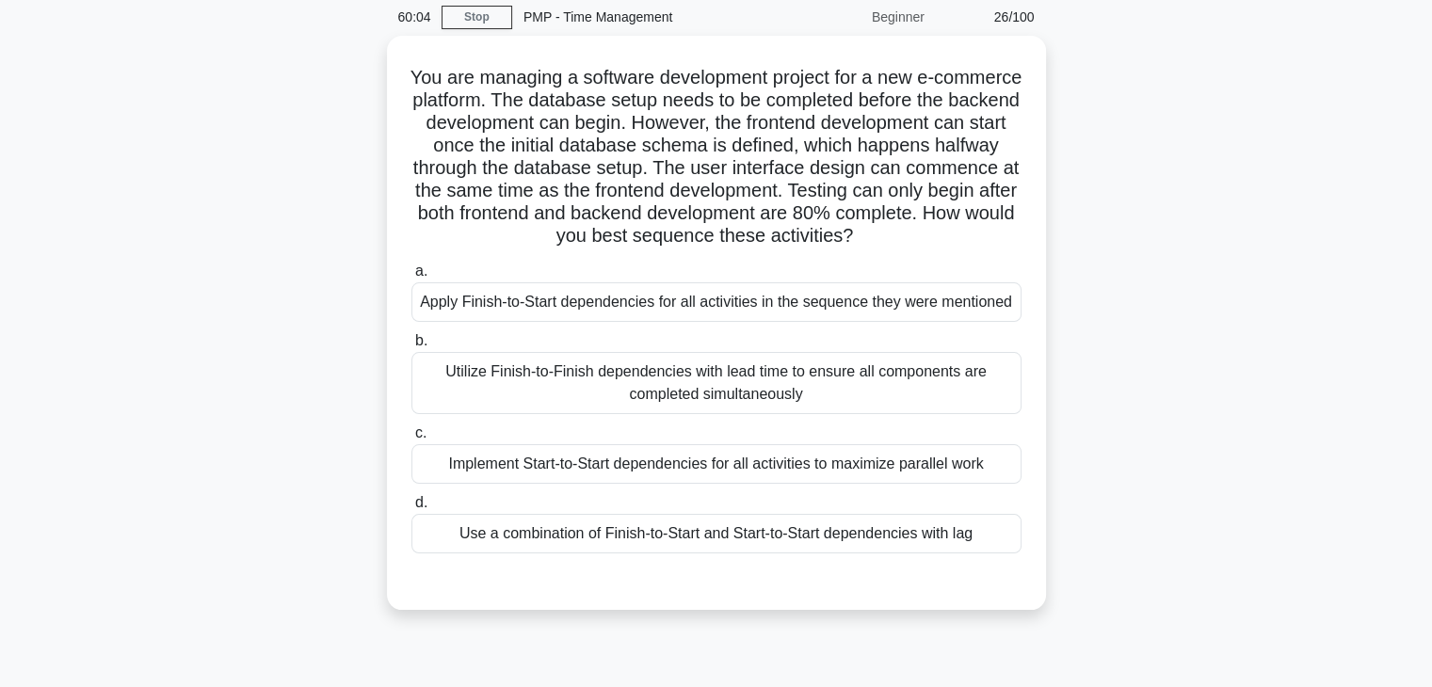
scroll to position [67, 0]
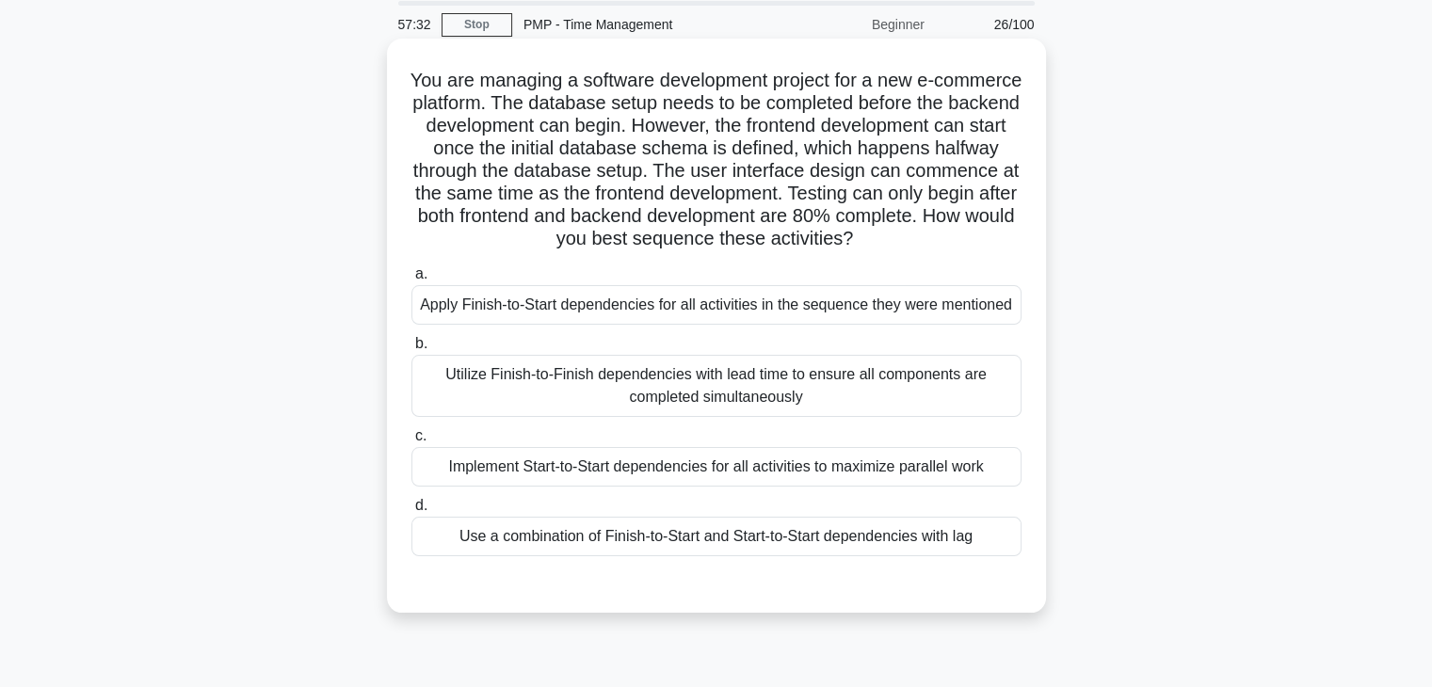
click at [820, 540] on div "Use a combination of Finish-to-Start and Start-to-Start dependencies with lag" at bounding box center [716, 537] width 610 height 40
click at [411, 512] on input "d. Use a combination of Finish-to-Start and Start-to-Start dependencies with lag" at bounding box center [411, 506] width 0 height 12
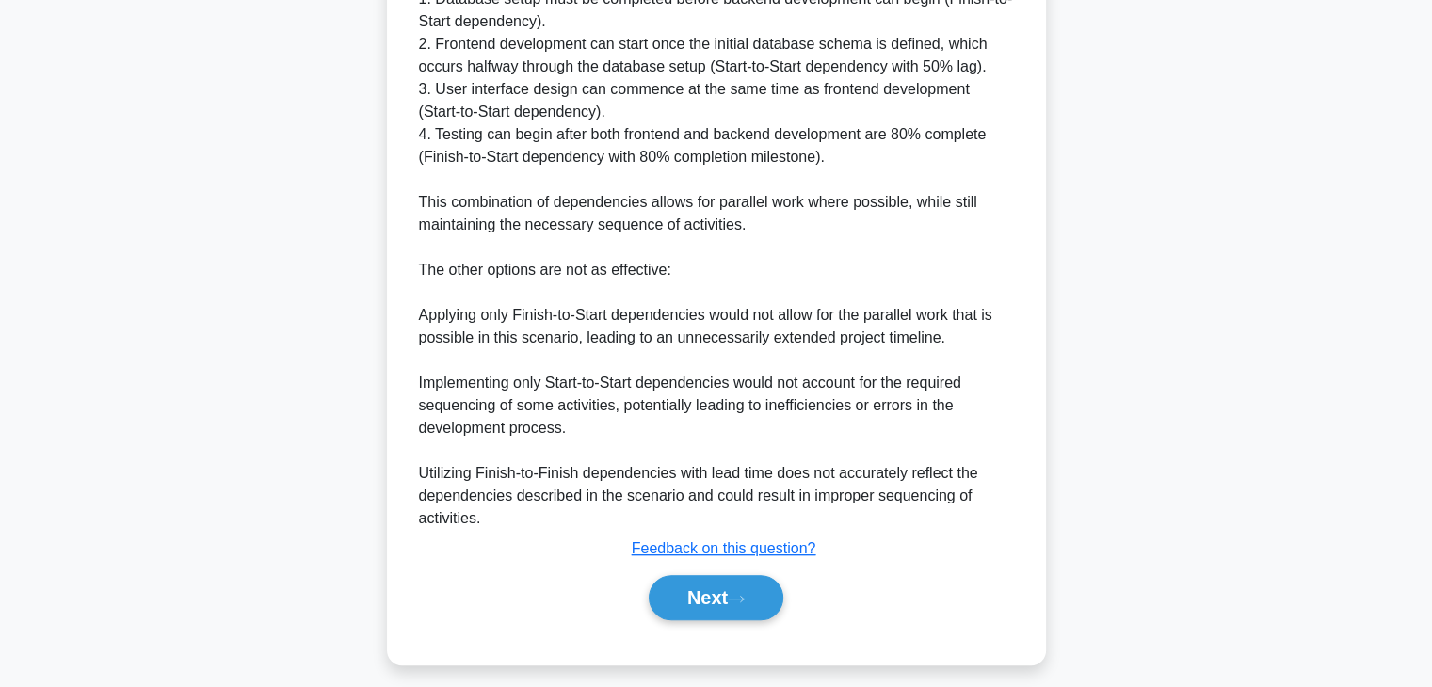
scroll to position [857, 0]
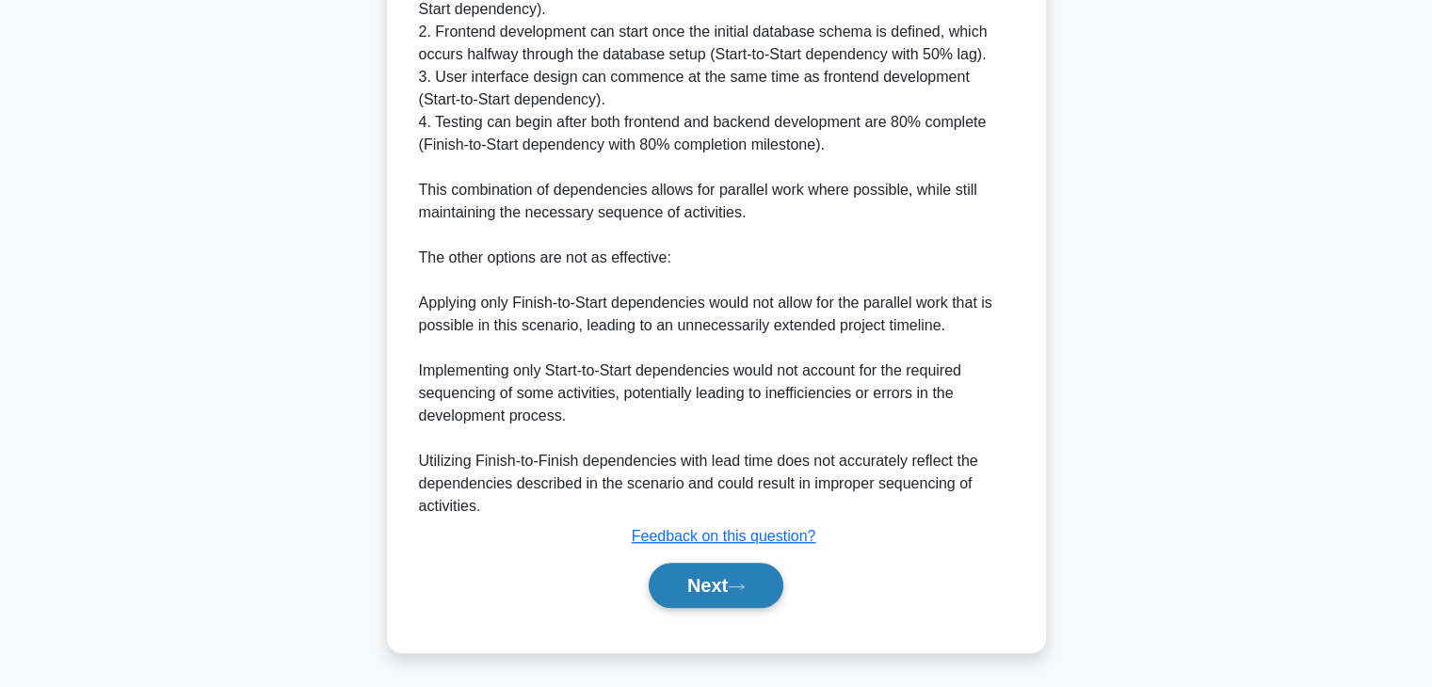
click at [698, 579] on button "Next" at bounding box center [716, 585] width 135 height 45
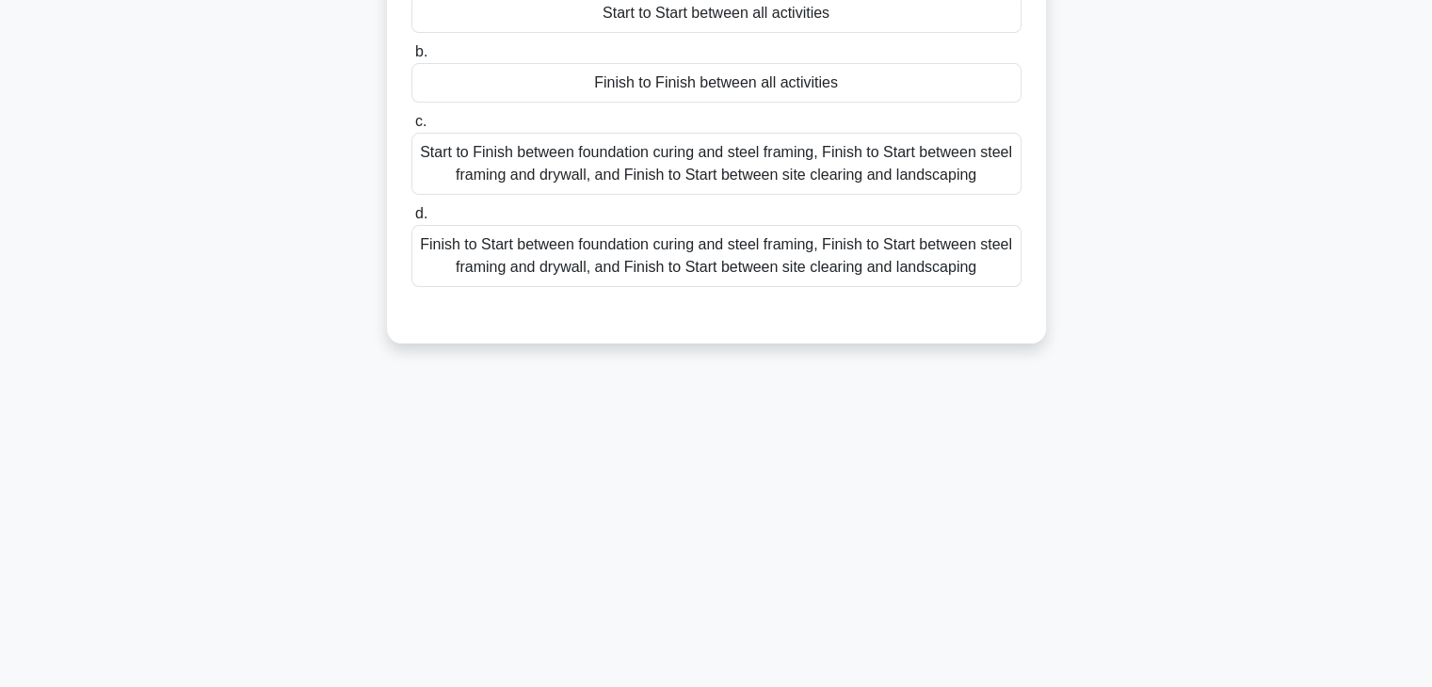
click at [1139, 457] on div "57:25 Stop PMP - Time Management Beginner 27/100 You are coordinating a constru…" at bounding box center [716, 220] width 1242 height 941
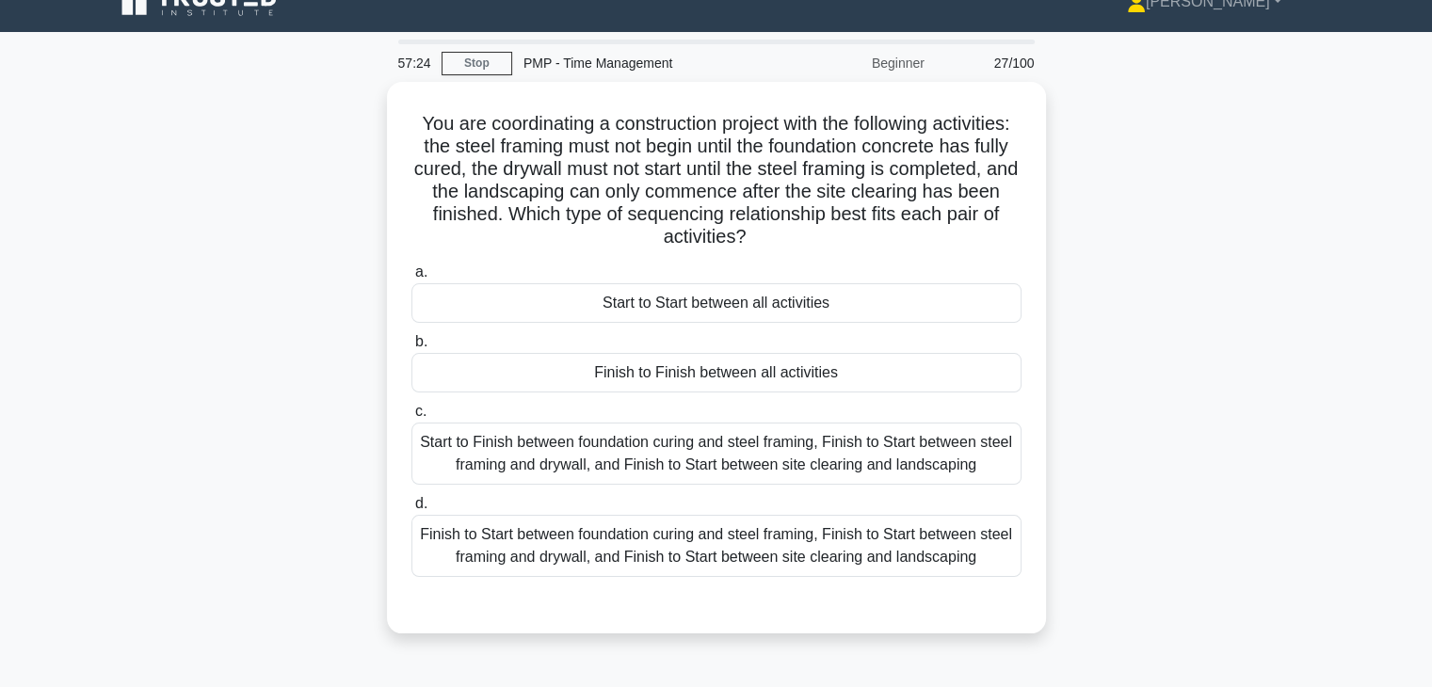
scroll to position [0, 0]
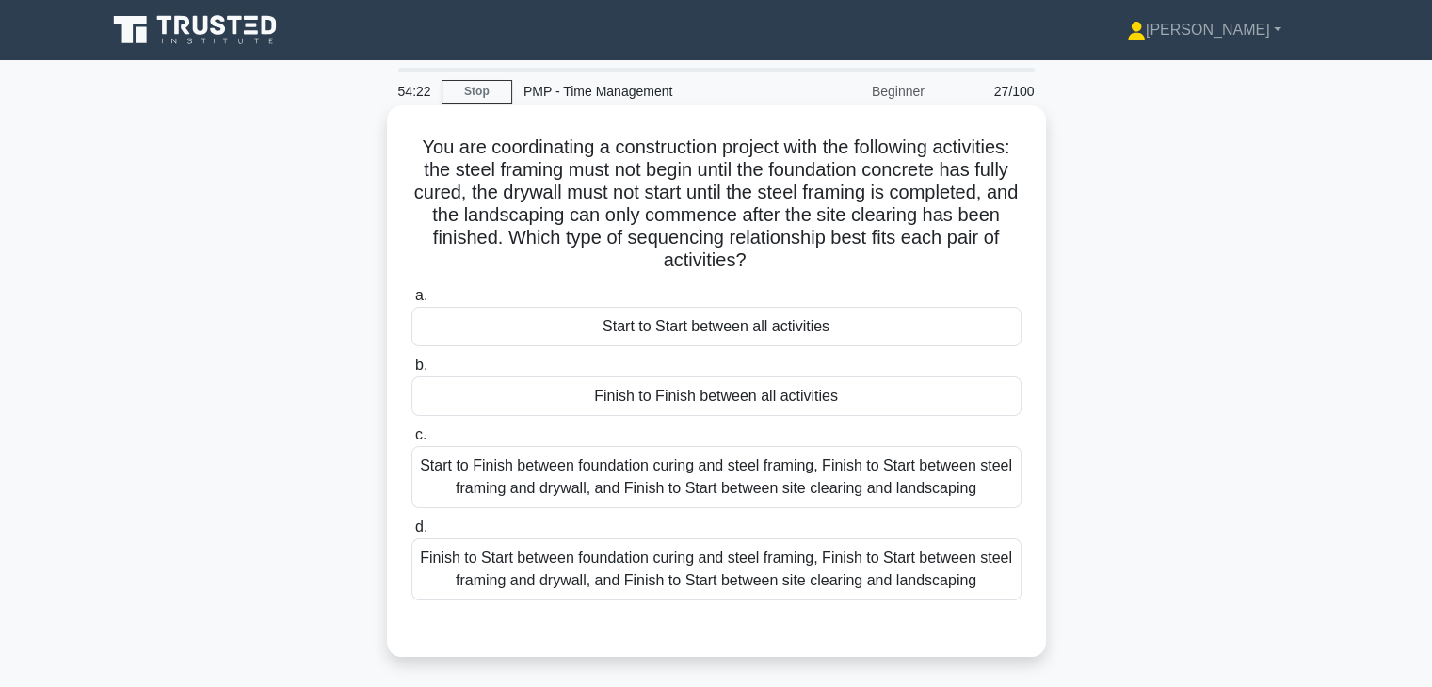
click at [984, 575] on div "Finish to Start between foundation curing and steel framing, Finish to Start be…" at bounding box center [716, 569] width 610 height 62
click at [411, 534] on input "d. Finish to Start between foundation curing and steel framing, Finish to Start…" at bounding box center [411, 527] width 0 height 12
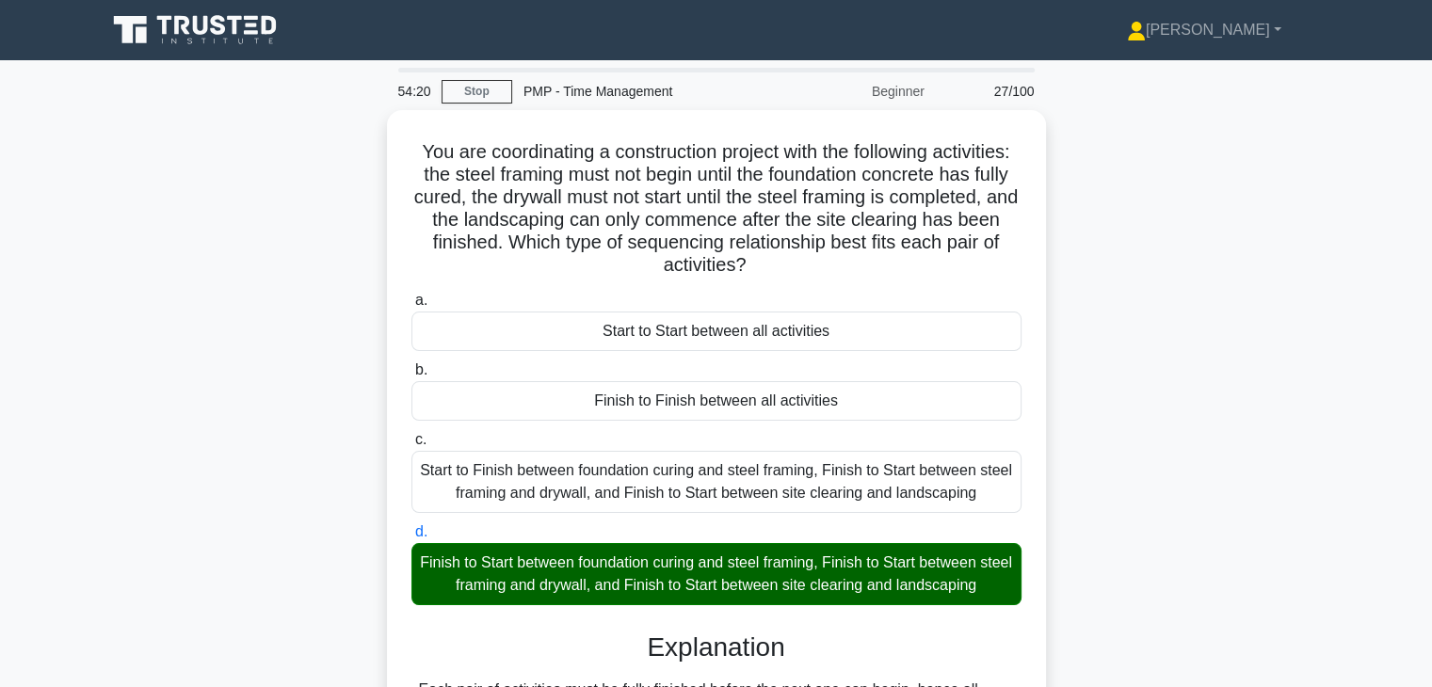
click at [1155, 558] on div "You are coordinating a construction project with the following activities: the …" at bounding box center [716, 529] width 1242 height 839
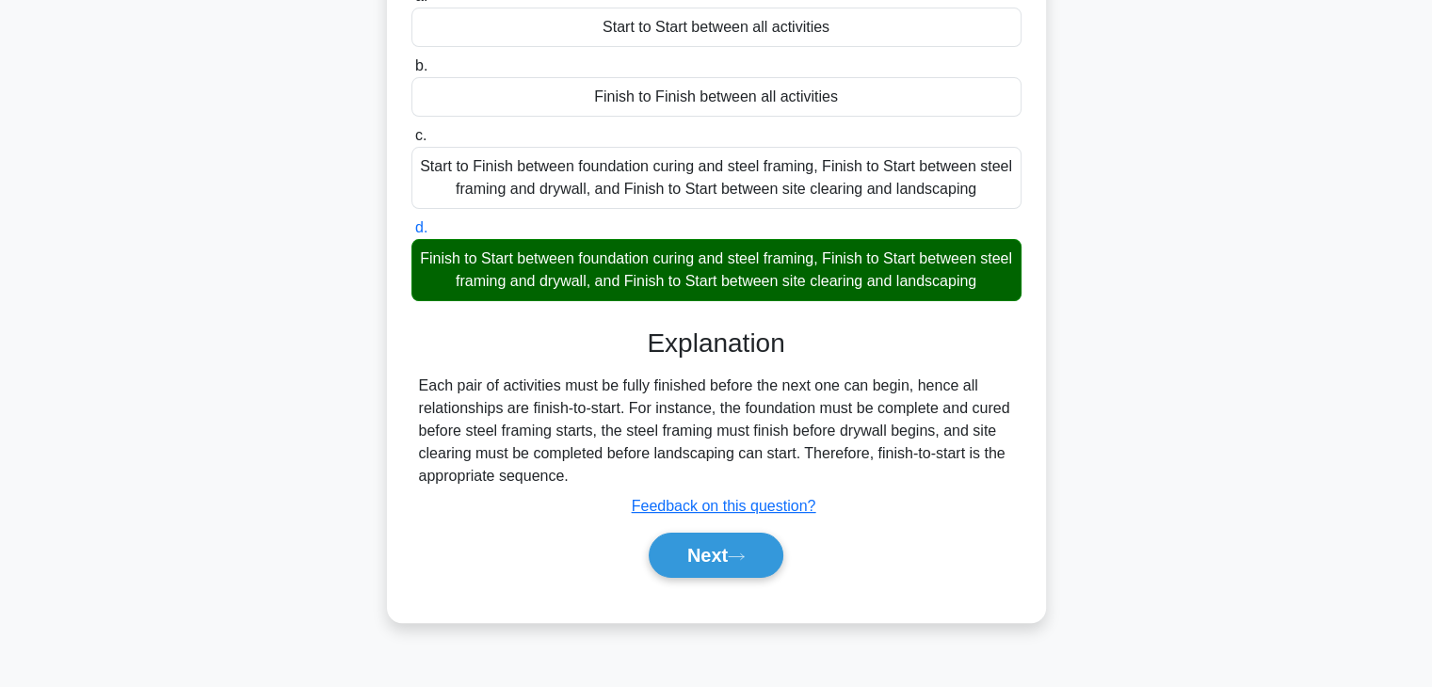
scroll to position [330, 0]
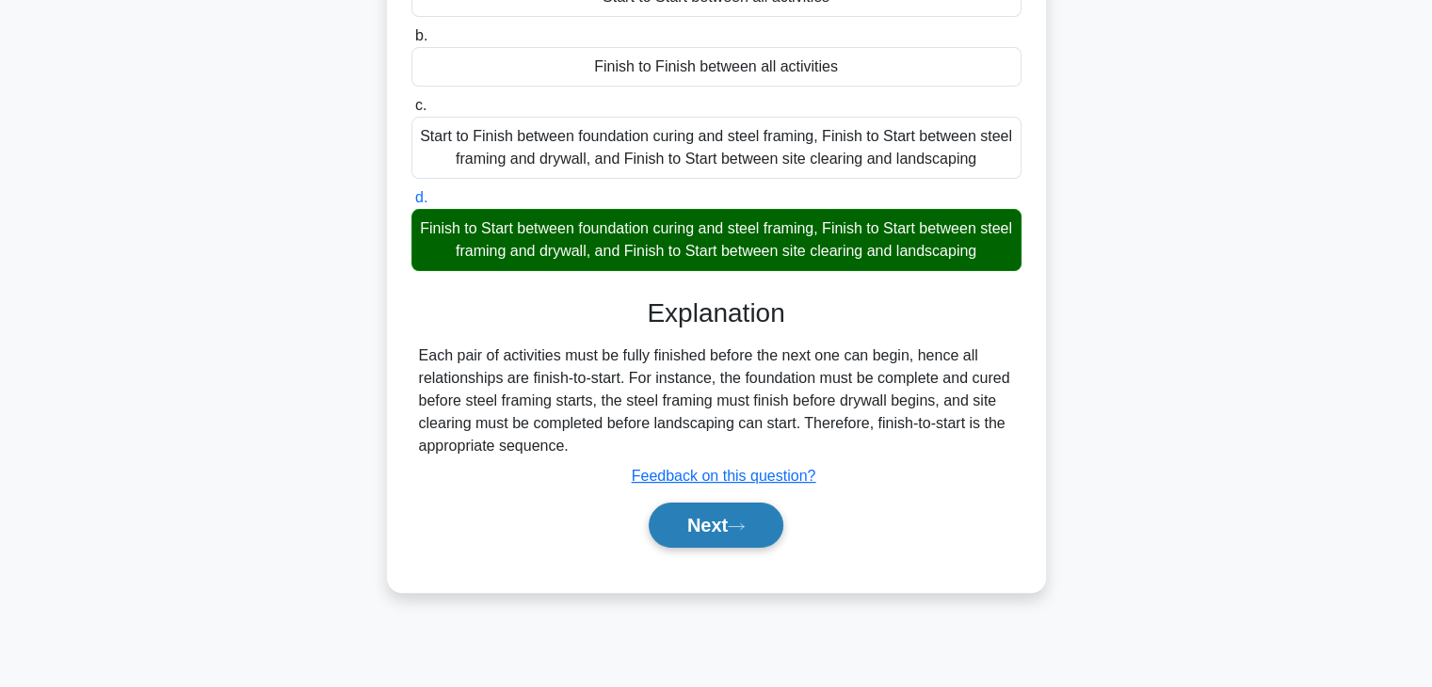
click at [690, 521] on button "Next" at bounding box center [716, 525] width 135 height 45
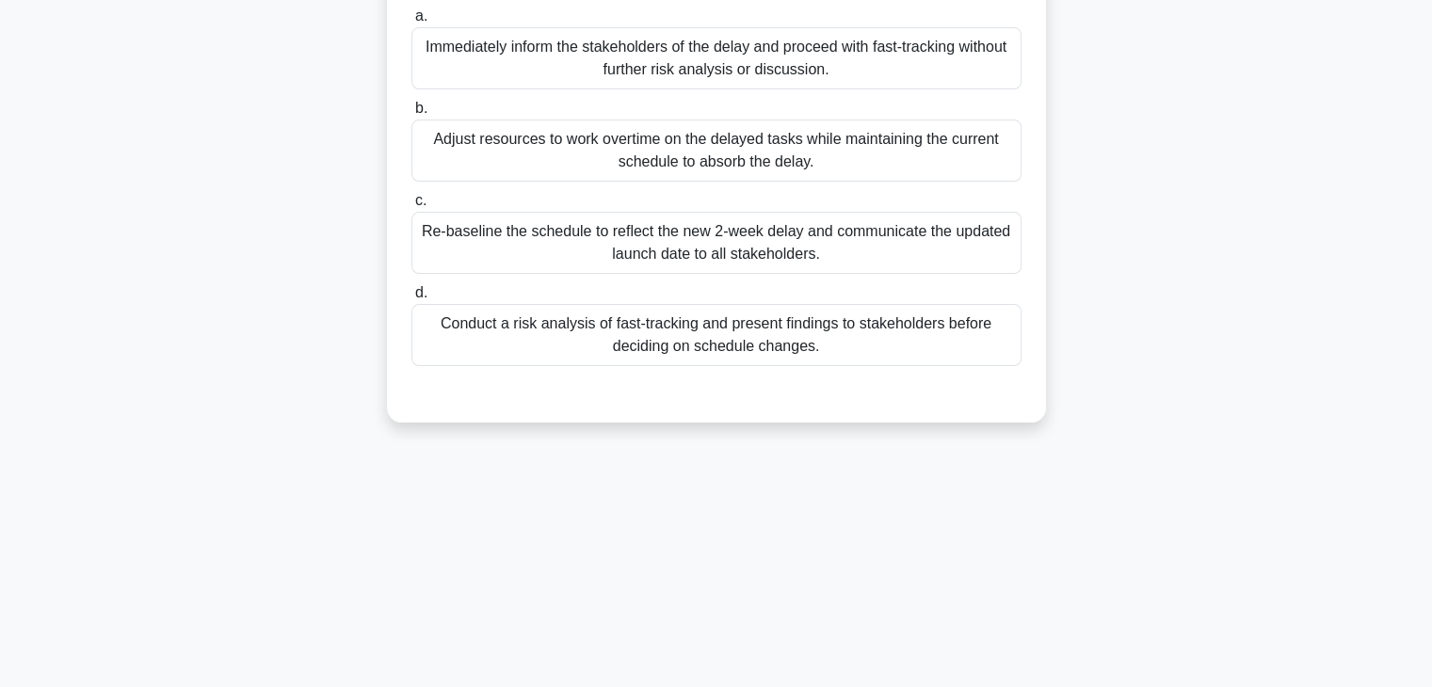
click at [1082, 465] on div "54:16 Stop PMP - Time Management Beginner 28/100 As the project manager for an …" at bounding box center [716, 208] width 1242 height 941
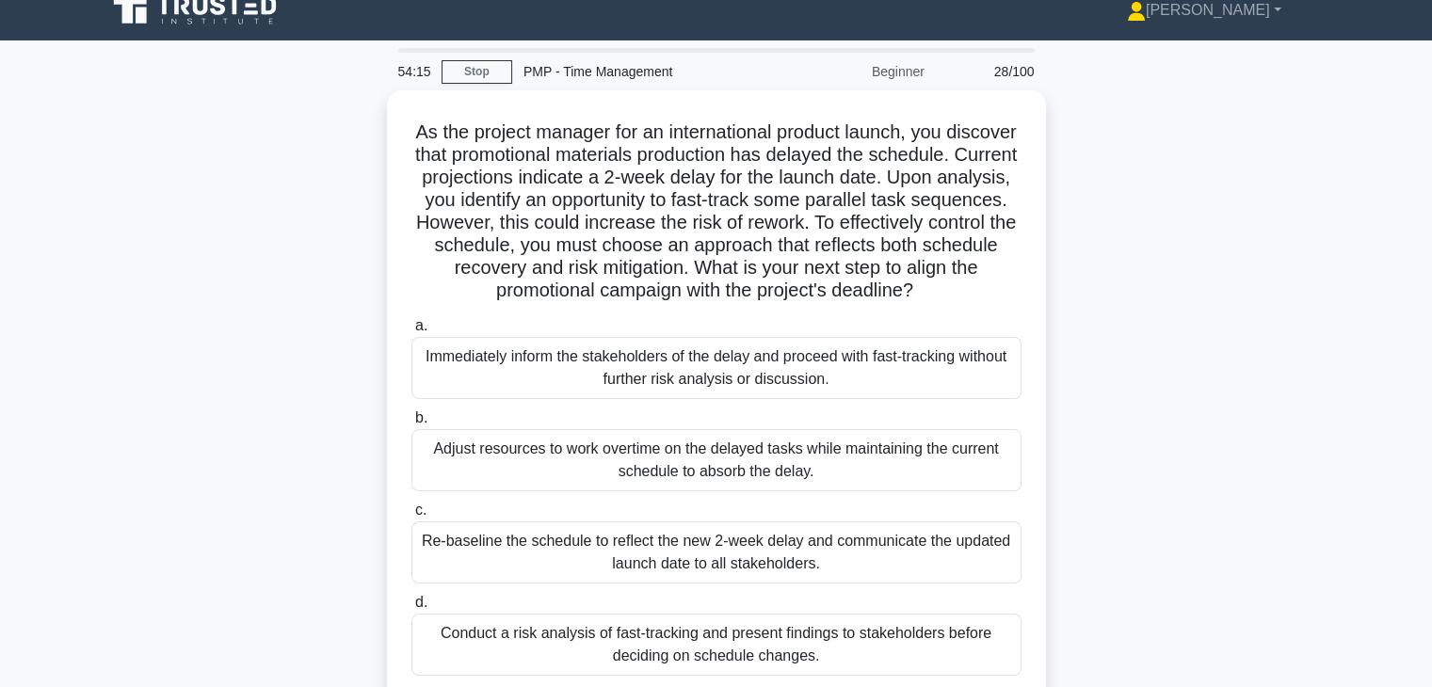
scroll to position [0, 0]
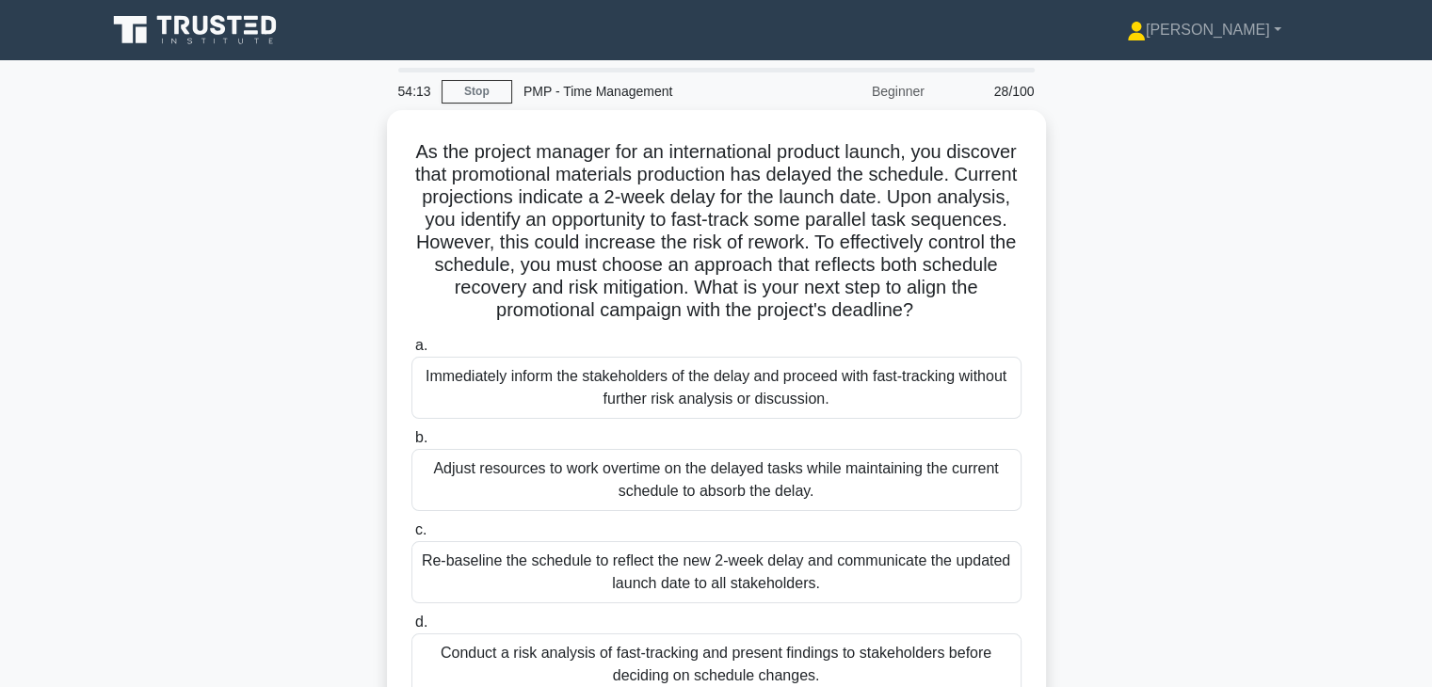
click at [1084, 392] on div "As the project manager for an international product launch, you discover that p…" at bounding box center [716, 442] width 1242 height 665
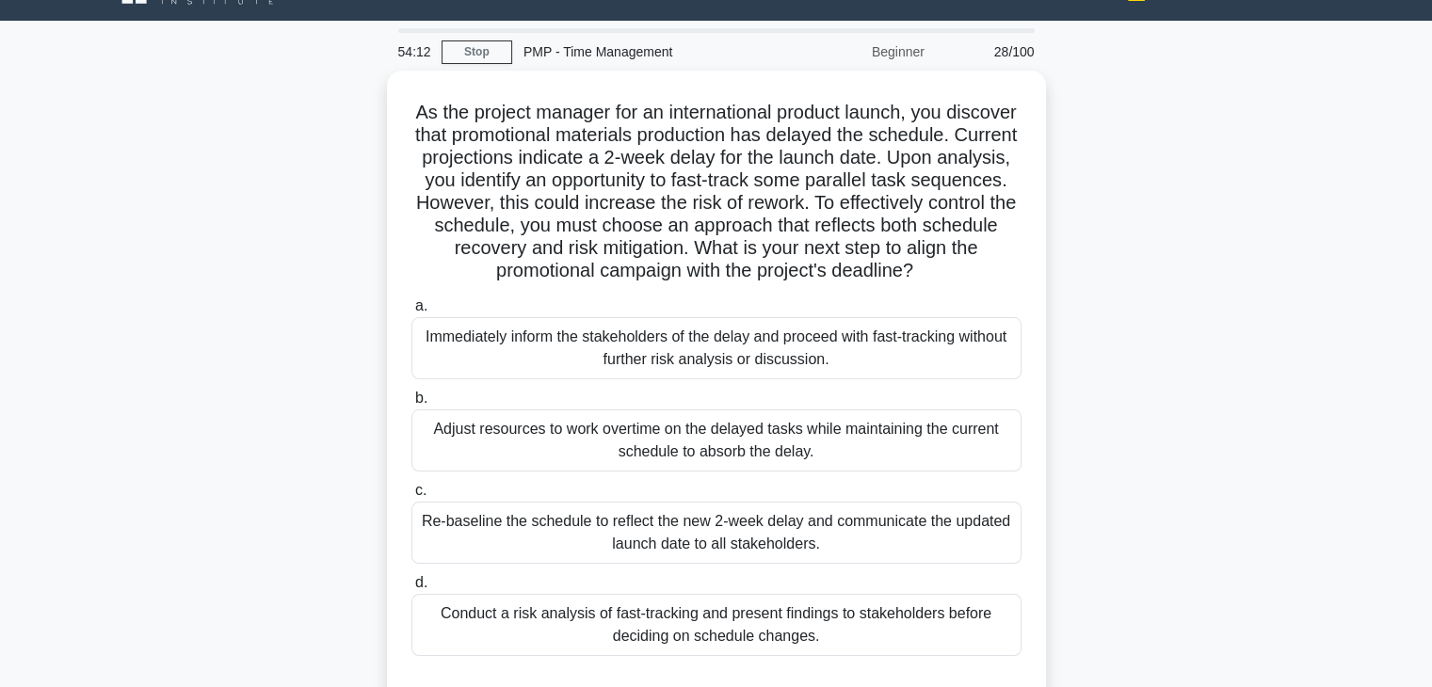
scroll to position [75, 0]
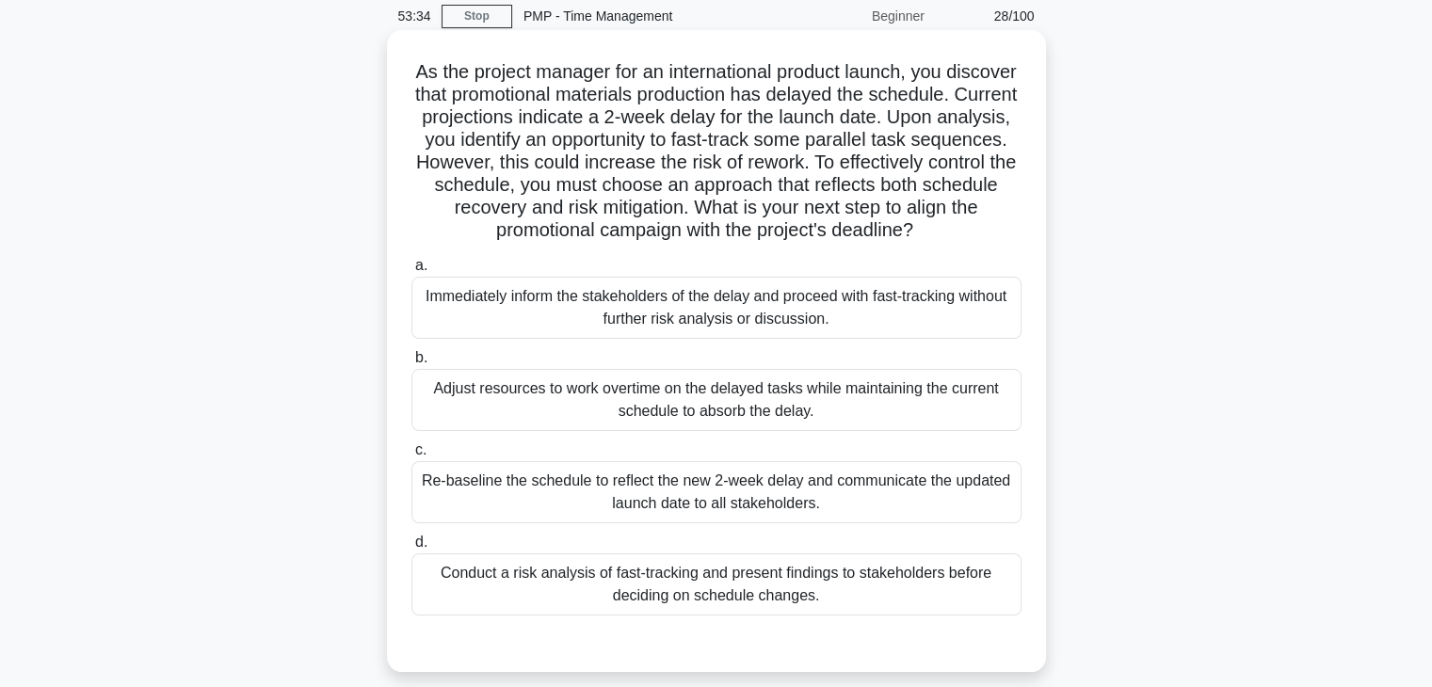
click at [744, 573] on div "Conduct a risk analysis of fast-tracking and present findings to stakeholders b…" at bounding box center [716, 584] width 610 height 62
click at [411, 549] on input "d. Conduct a risk analysis of fast-tracking and present findings to stakeholder…" at bounding box center [411, 543] width 0 height 12
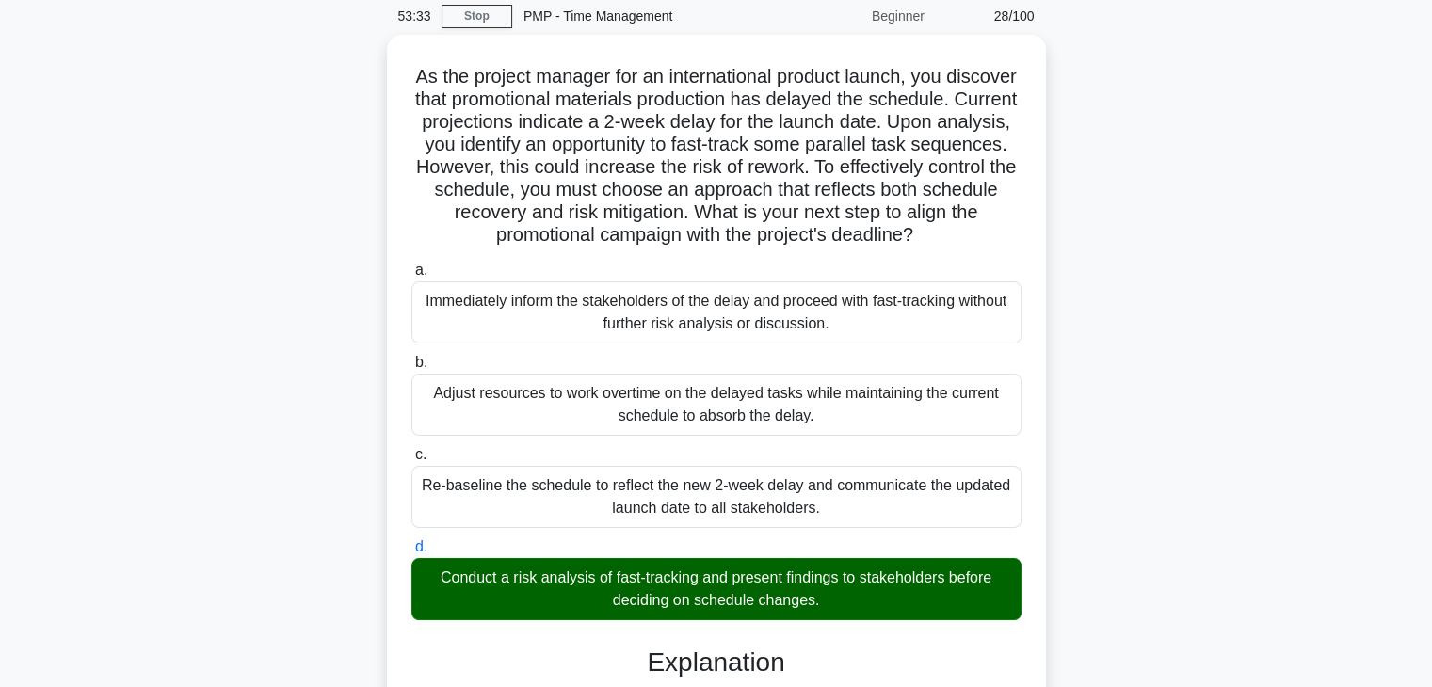
click at [411, 264] on input "a. Immediately inform the stakeholders of the delay and proceed with fast-track…" at bounding box center [411, 270] width 0 height 12
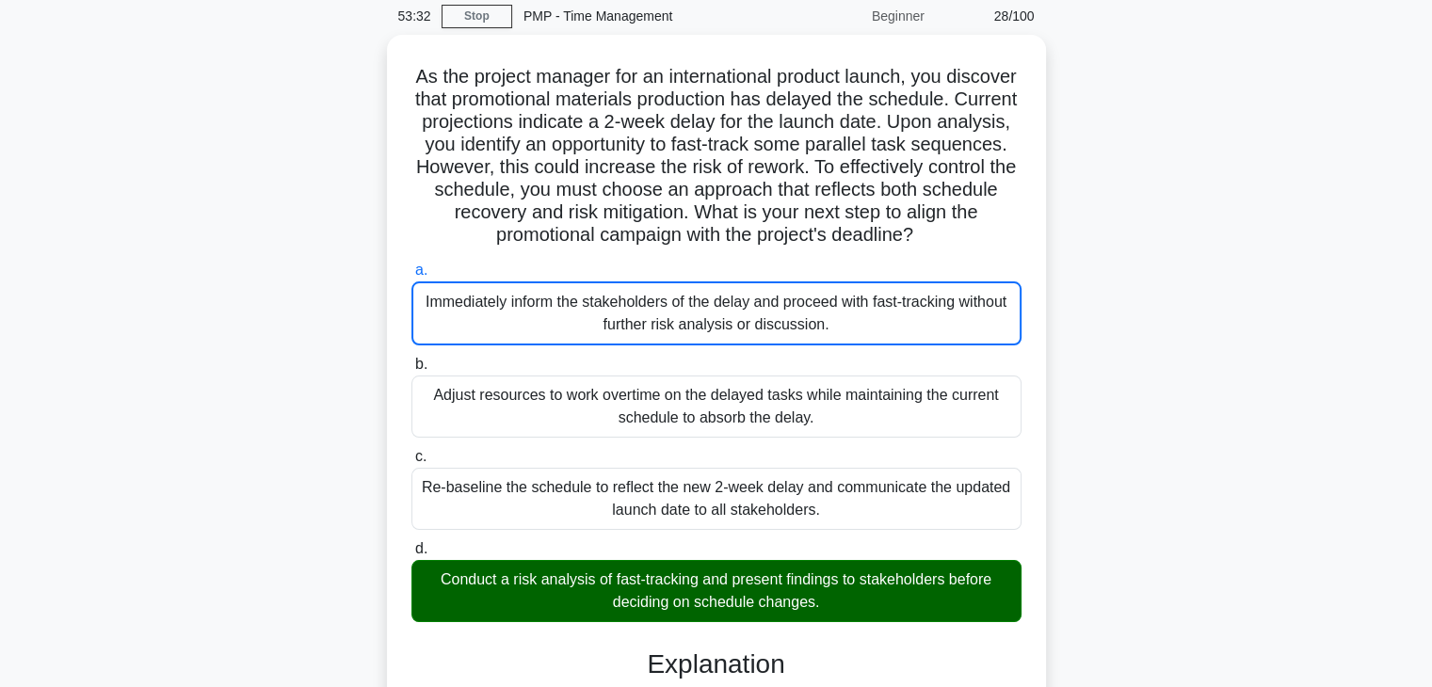
click at [411, 359] on input "b. Adjust resources to work overtime on the delayed tasks while maintaining the…" at bounding box center [411, 365] width 0 height 12
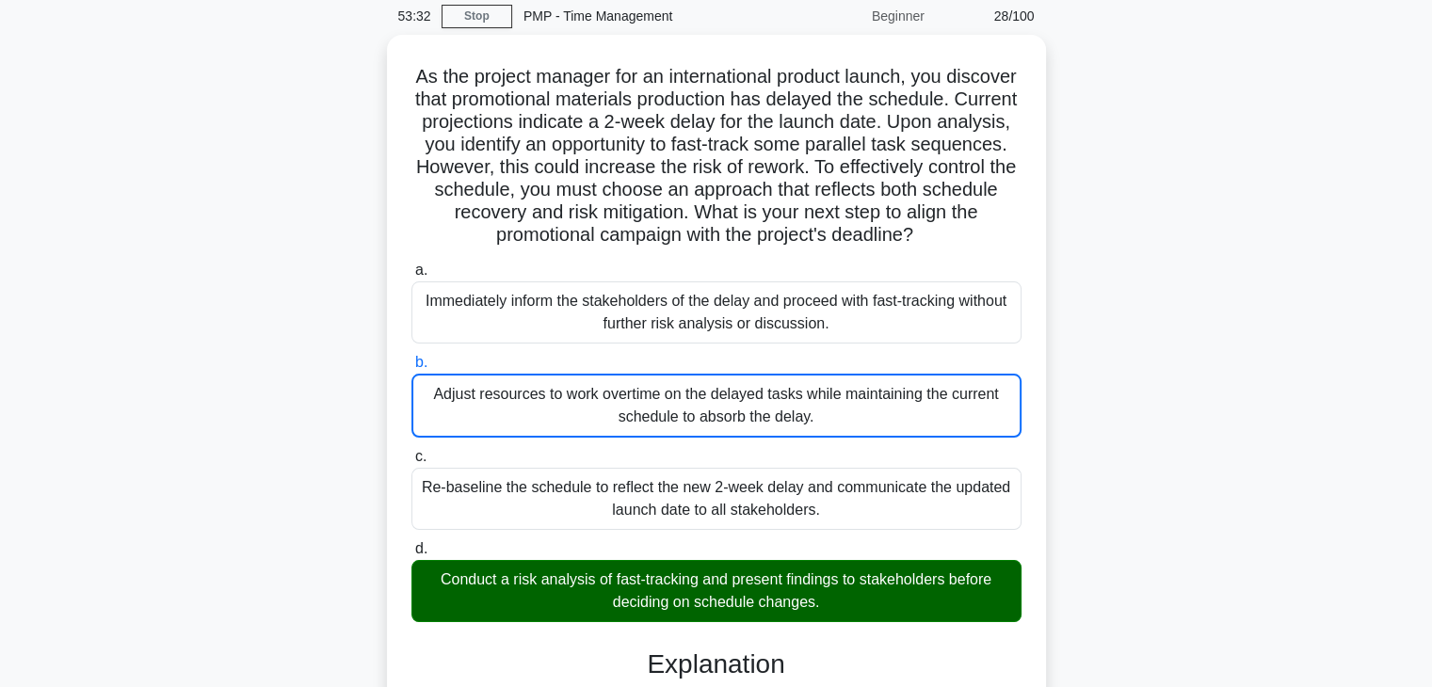
click at [411, 451] on input "c. Re-baseline the schedule to reflect the new 2-week delay and communicate the…" at bounding box center [411, 457] width 0 height 12
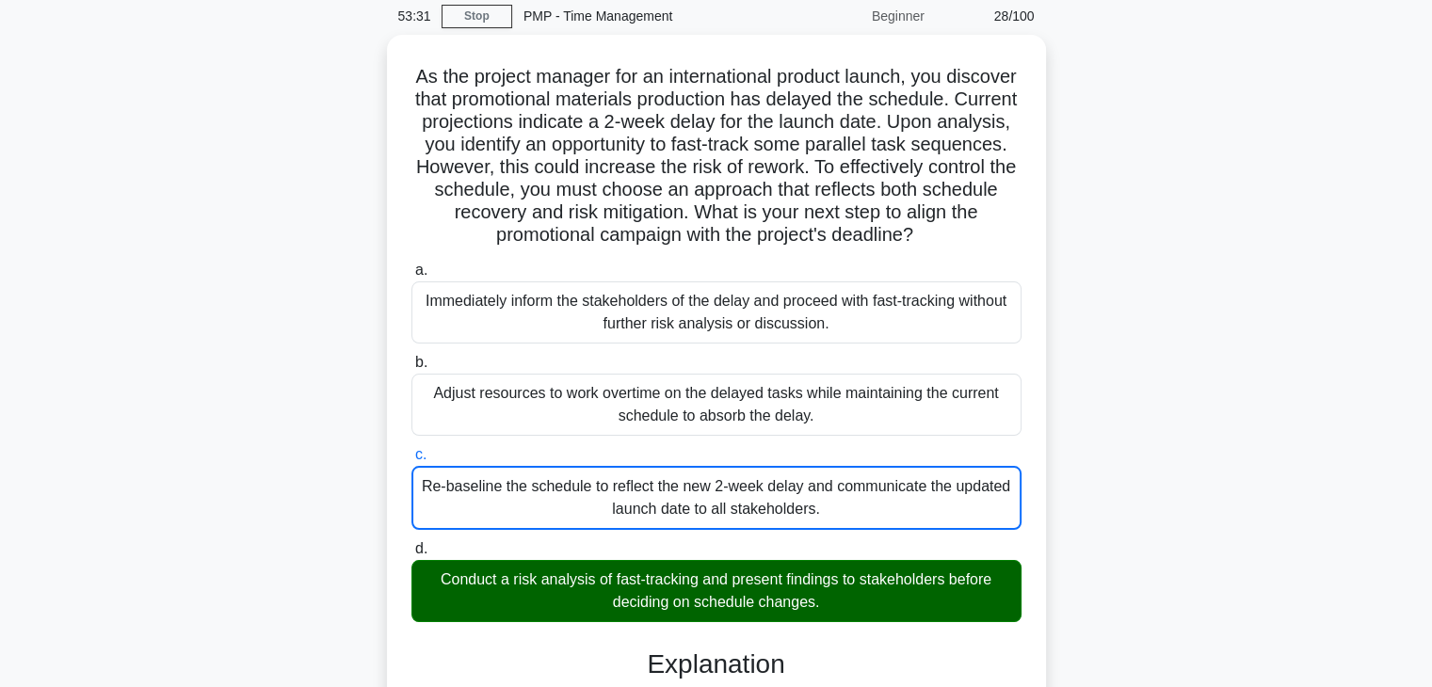
click at [411, 543] on input "d. Conduct a risk analysis of fast-tracking and present findings to stakeholder…" at bounding box center [411, 549] width 0 height 12
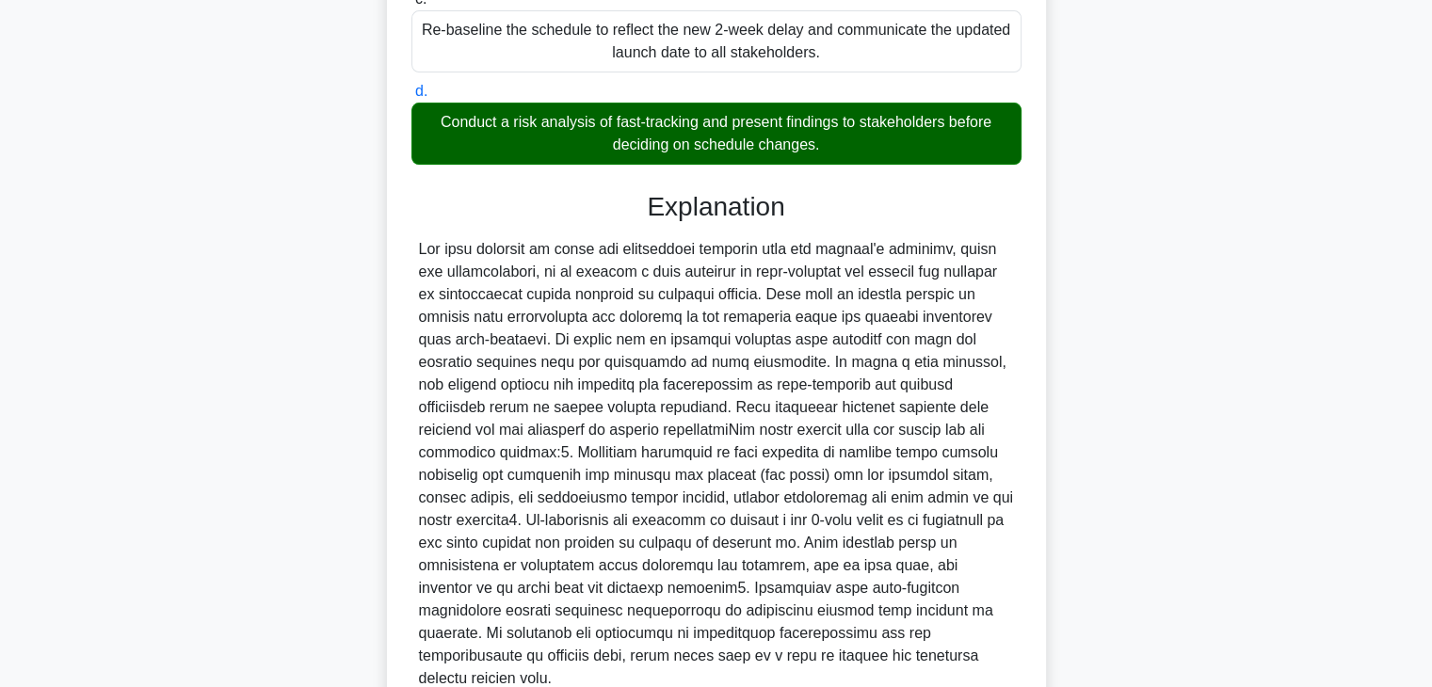
scroll to position [634, 0]
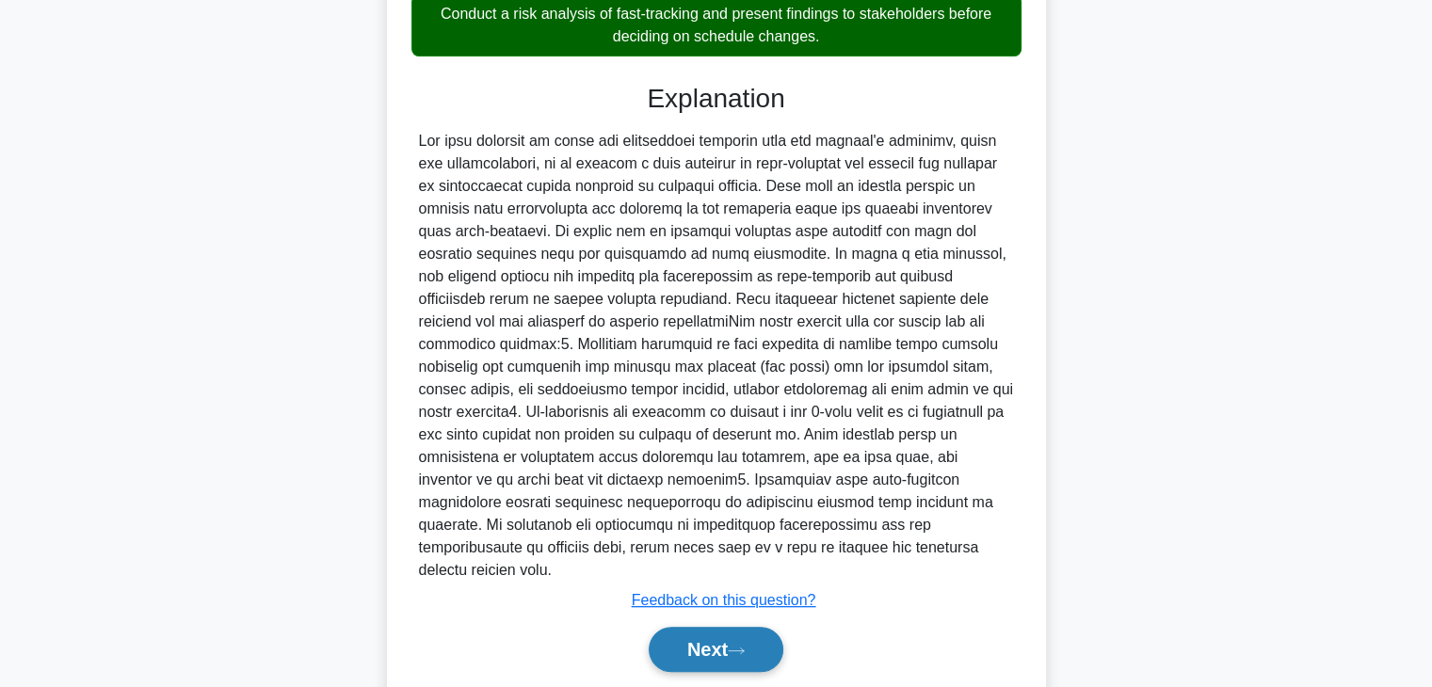
click at [697, 627] on button "Next" at bounding box center [716, 649] width 135 height 45
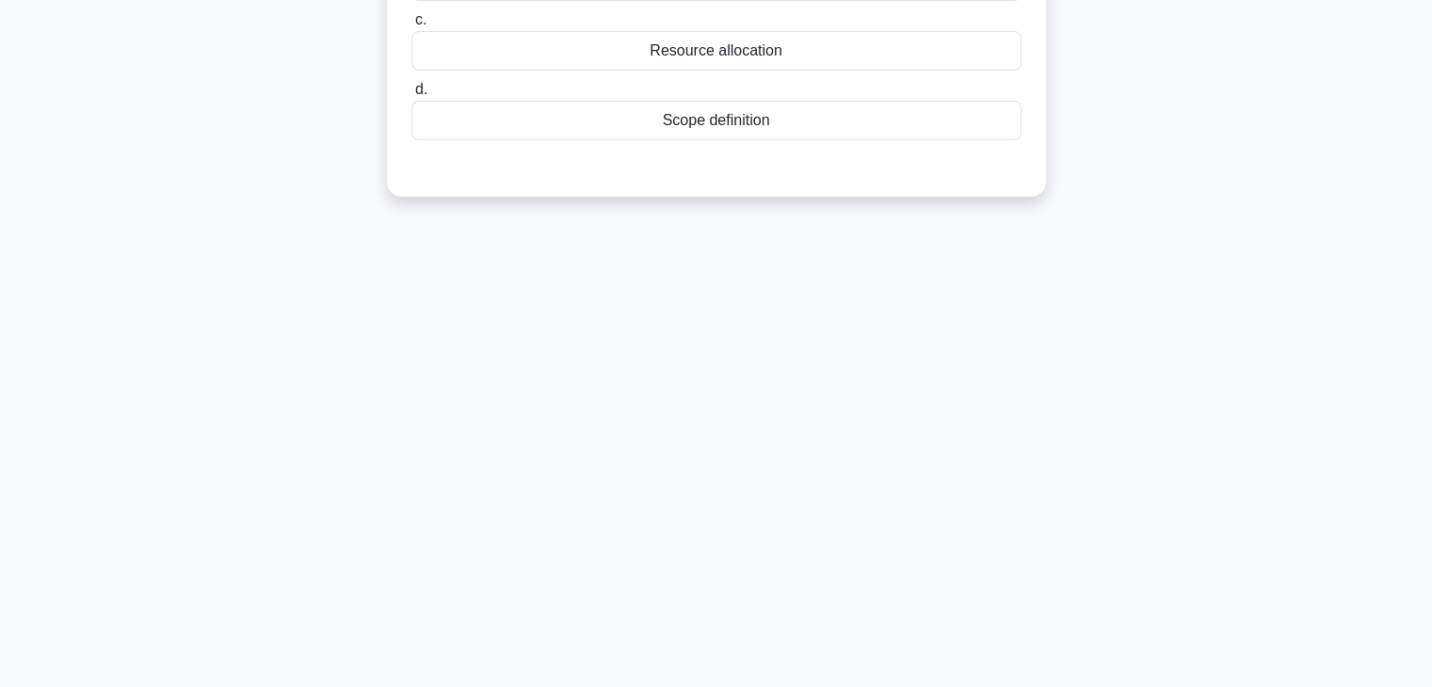
click at [1012, 502] on div "53:27 Stop PMP - Time Management Beginner 29/100 What is the term for the proce…" at bounding box center [716, 208] width 1242 height 941
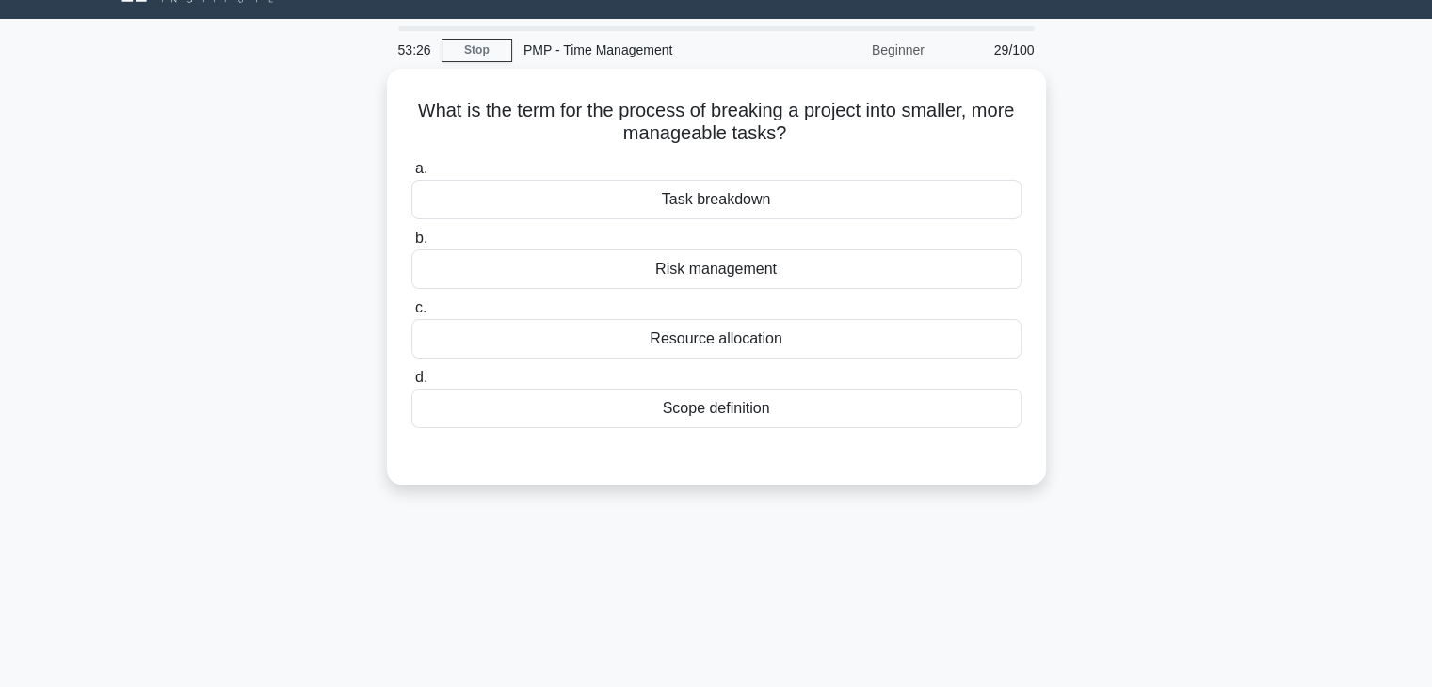
scroll to position [29, 0]
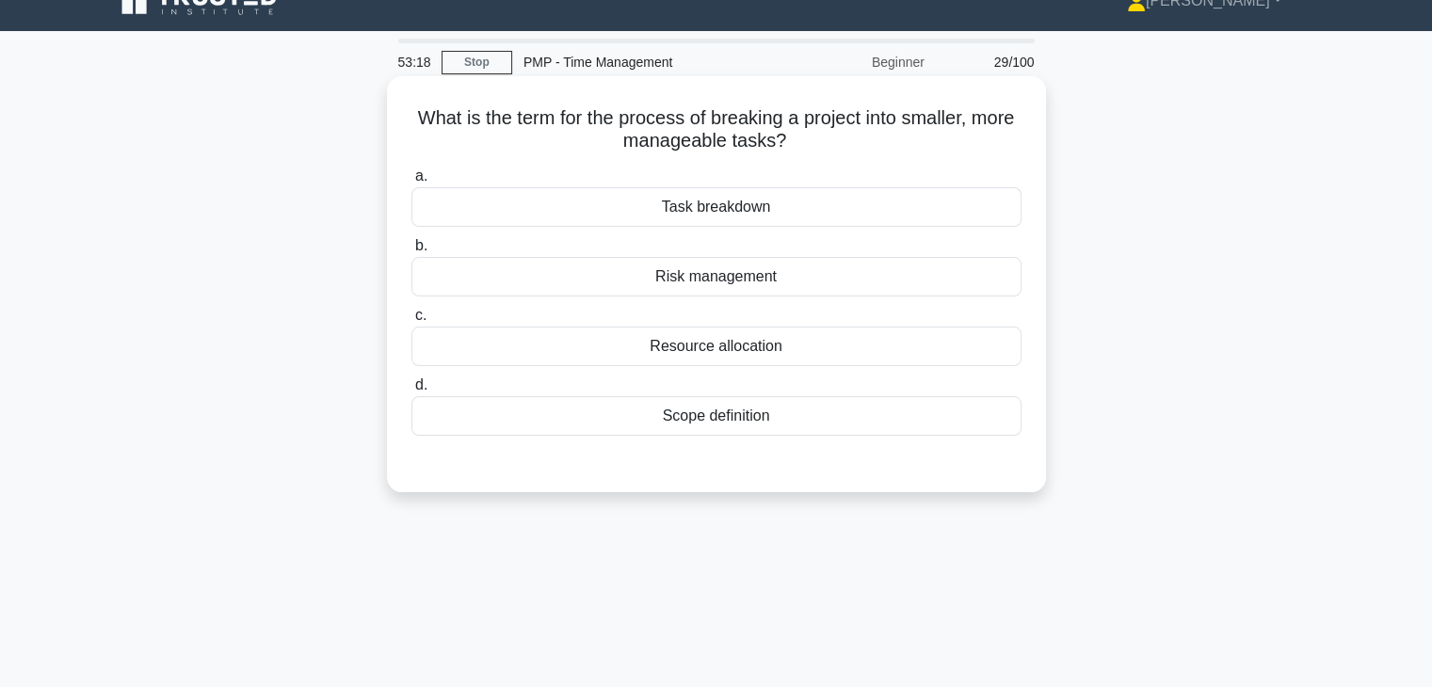
click at [788, 197] on div "Task breakdown" at bounding box center [716, 207] width 610 height 40
click at [411, 183] on input "a. Task breakdown" at bounding box center [411, 176] width 0 height 12
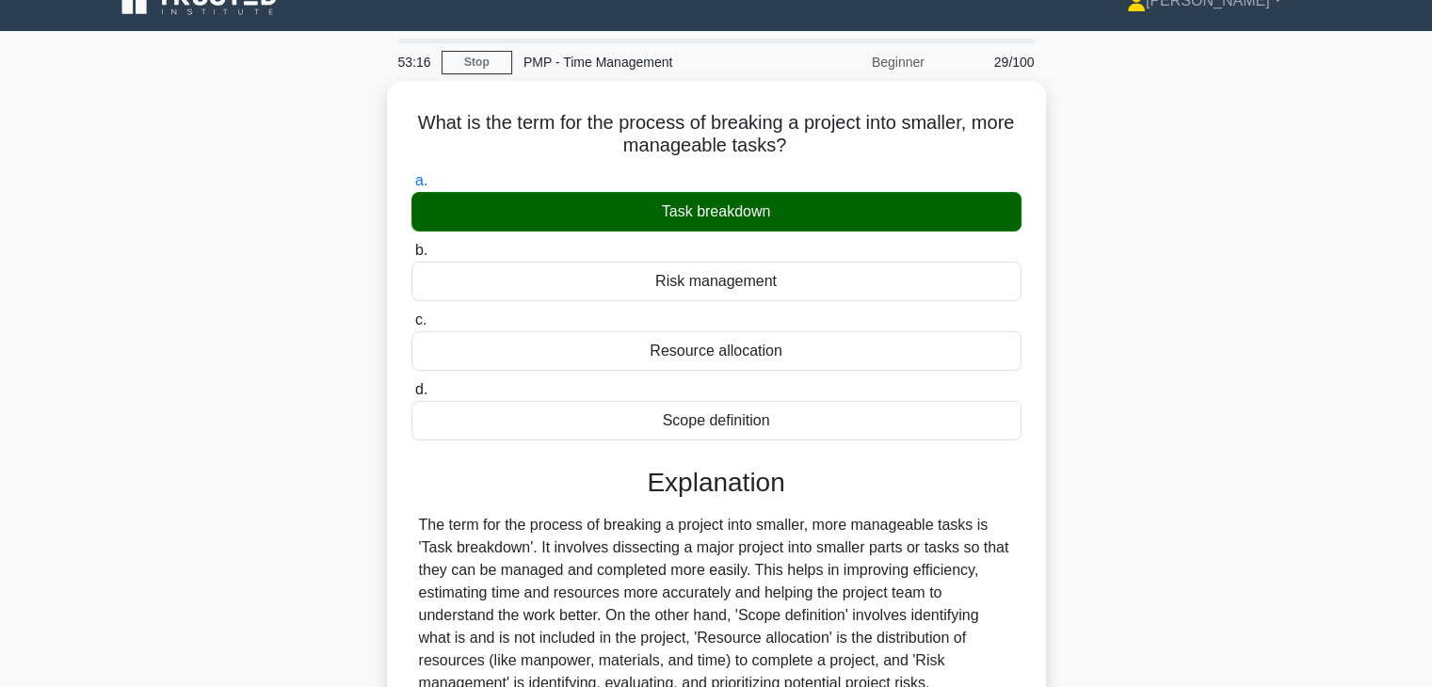
click at [1047, 282] on div "What is the term for the process of breaking a project into smaller, more manag…" at bounding box center [716, 466] width 1242 height 771
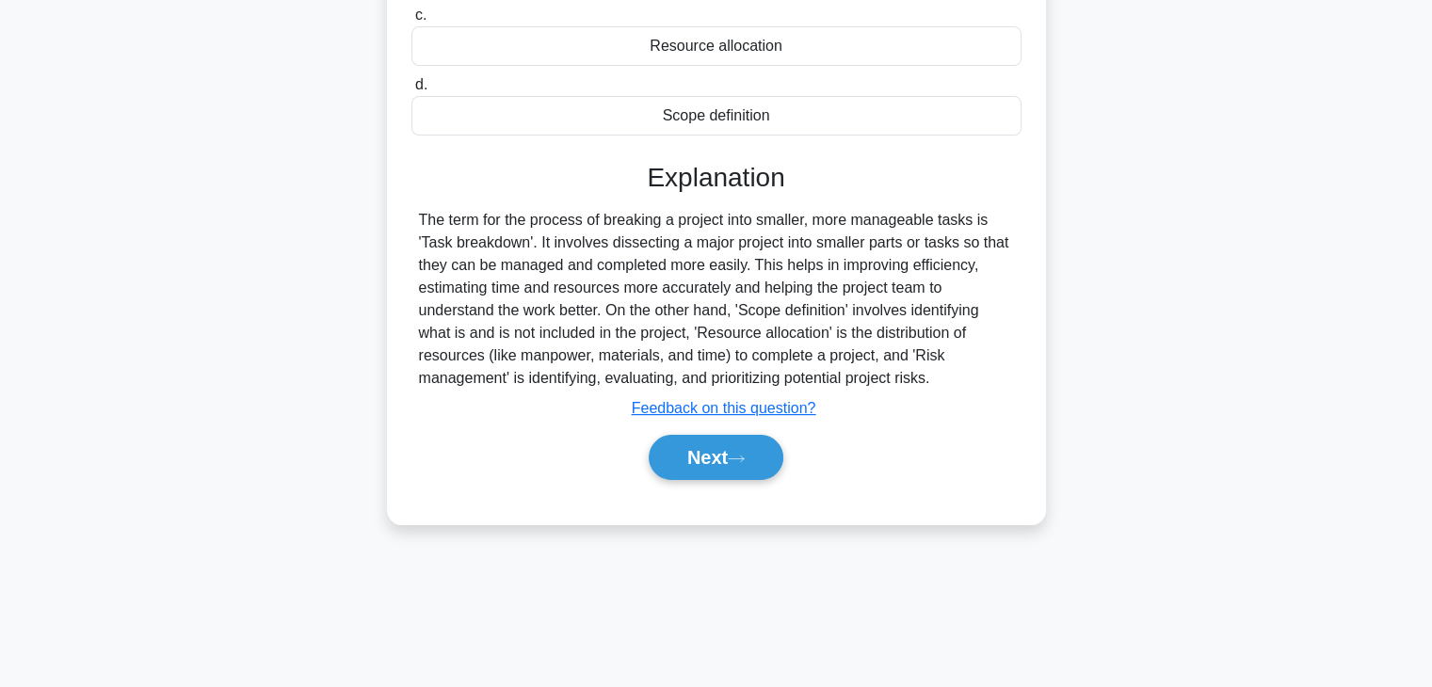
click at [689, 487] on div "a. Task breakdown b. Risk management c. d." at bounding box center [716, 182] width 614 height 642
click at [687, 468] on button "Next" at bounding box center [716, 457] width 135 height 45
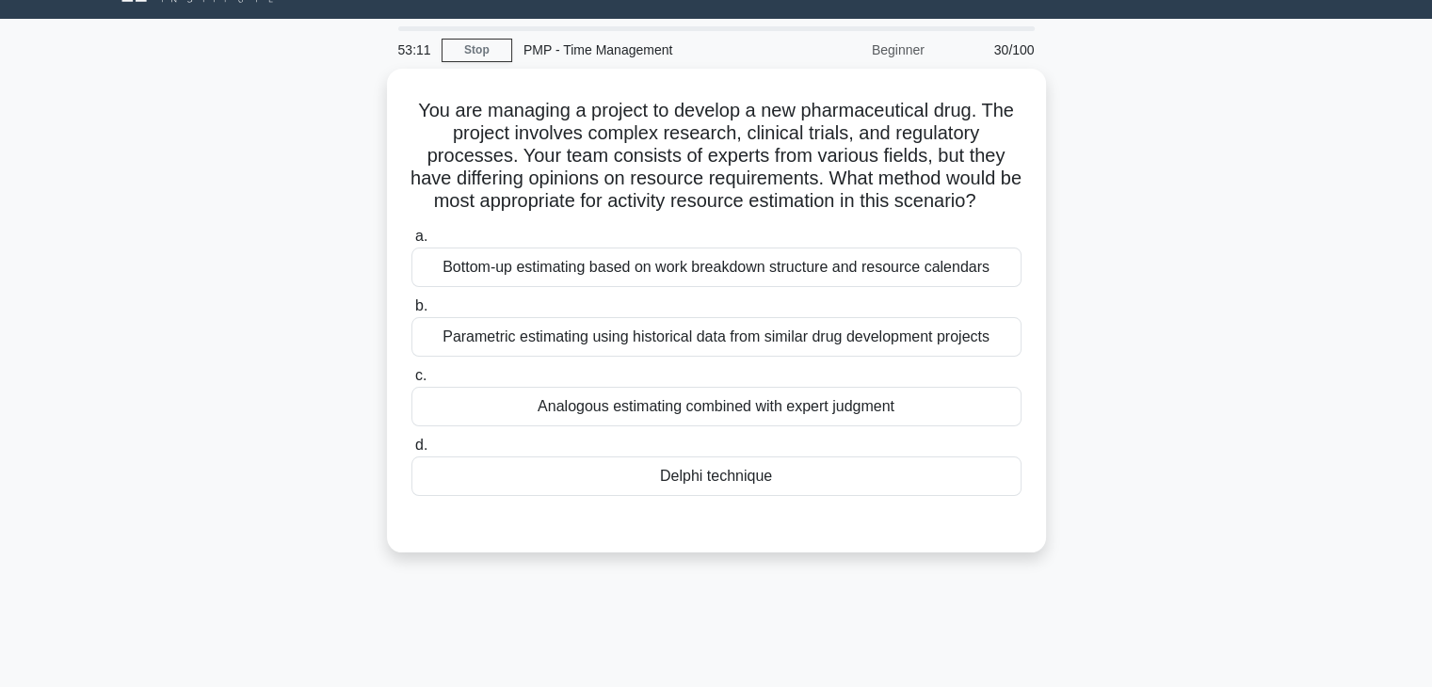
scroll to position [19, 0]
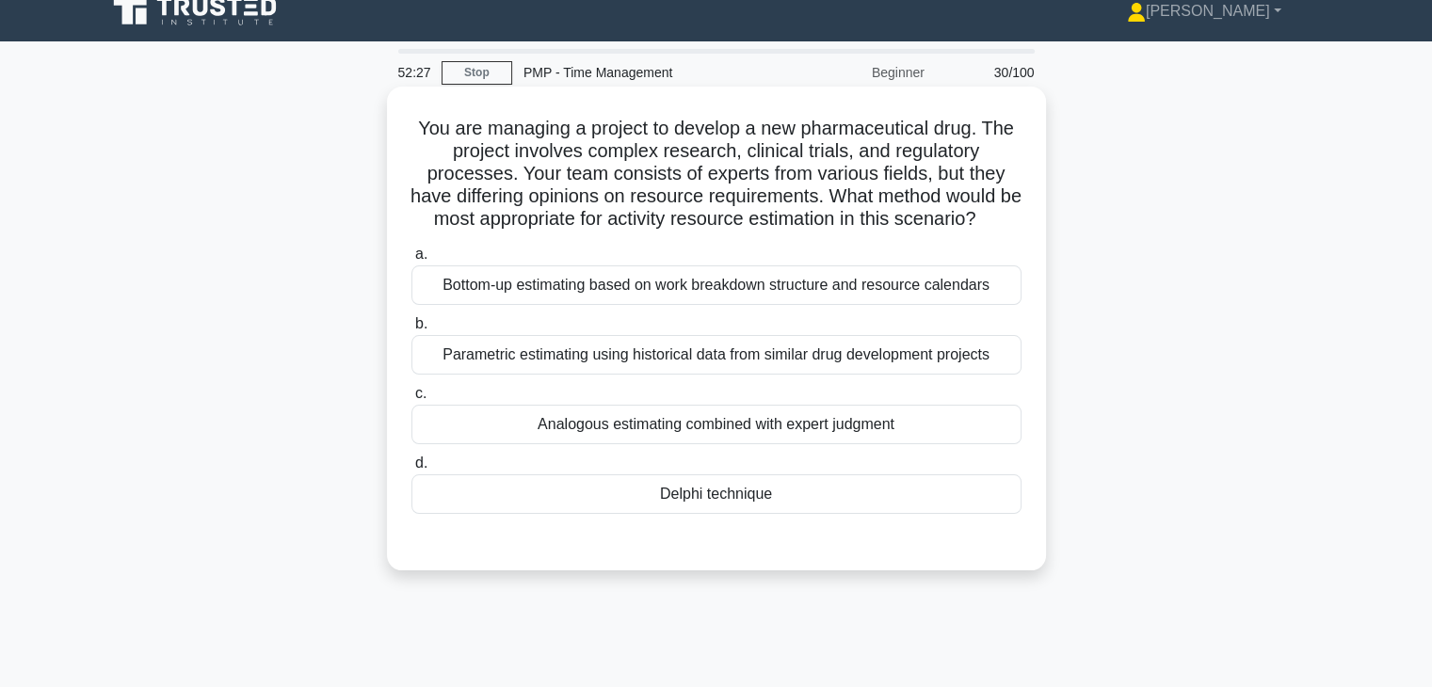
click at [745, 514] on div "Delphi technique" at bounding box center [716, 494] width 610 height 40
click at [411, 470] on input "d. Delphi technique" at bounding box center [411, 463] width 0 height 12
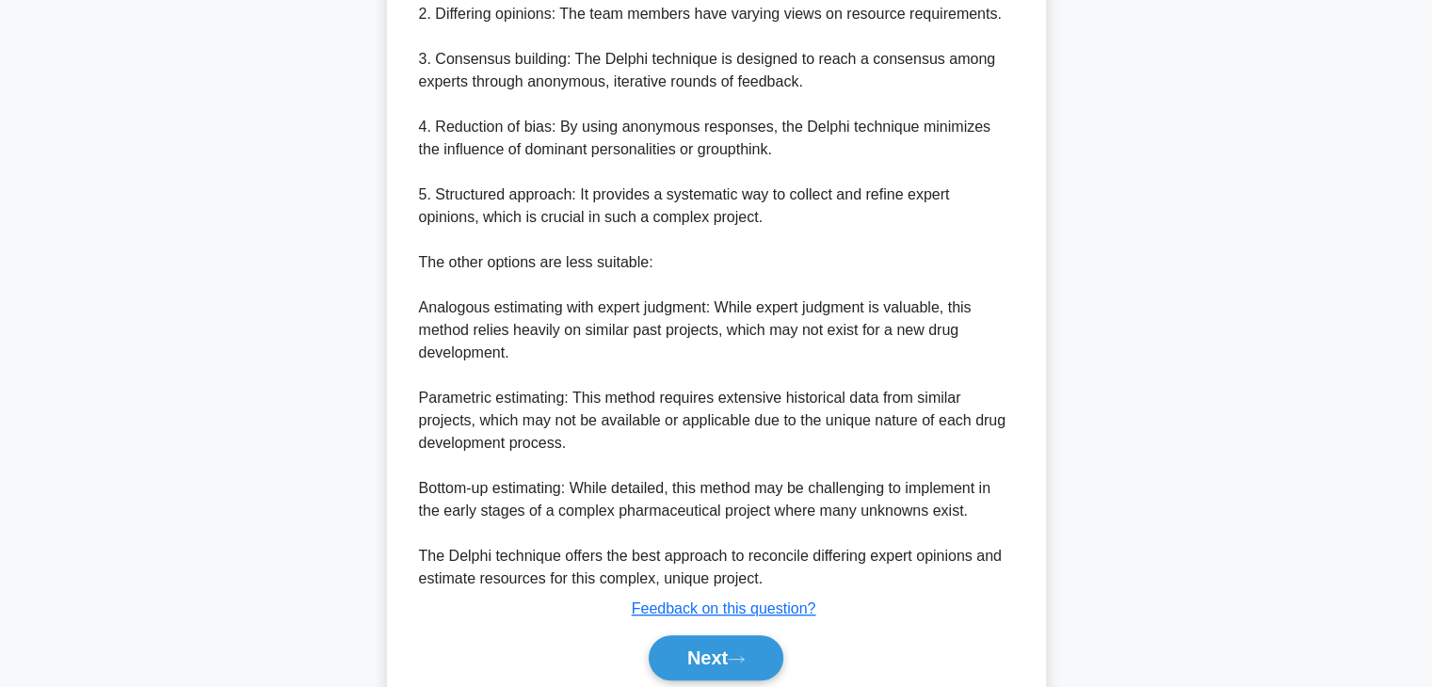
scroll to position [772, 0]
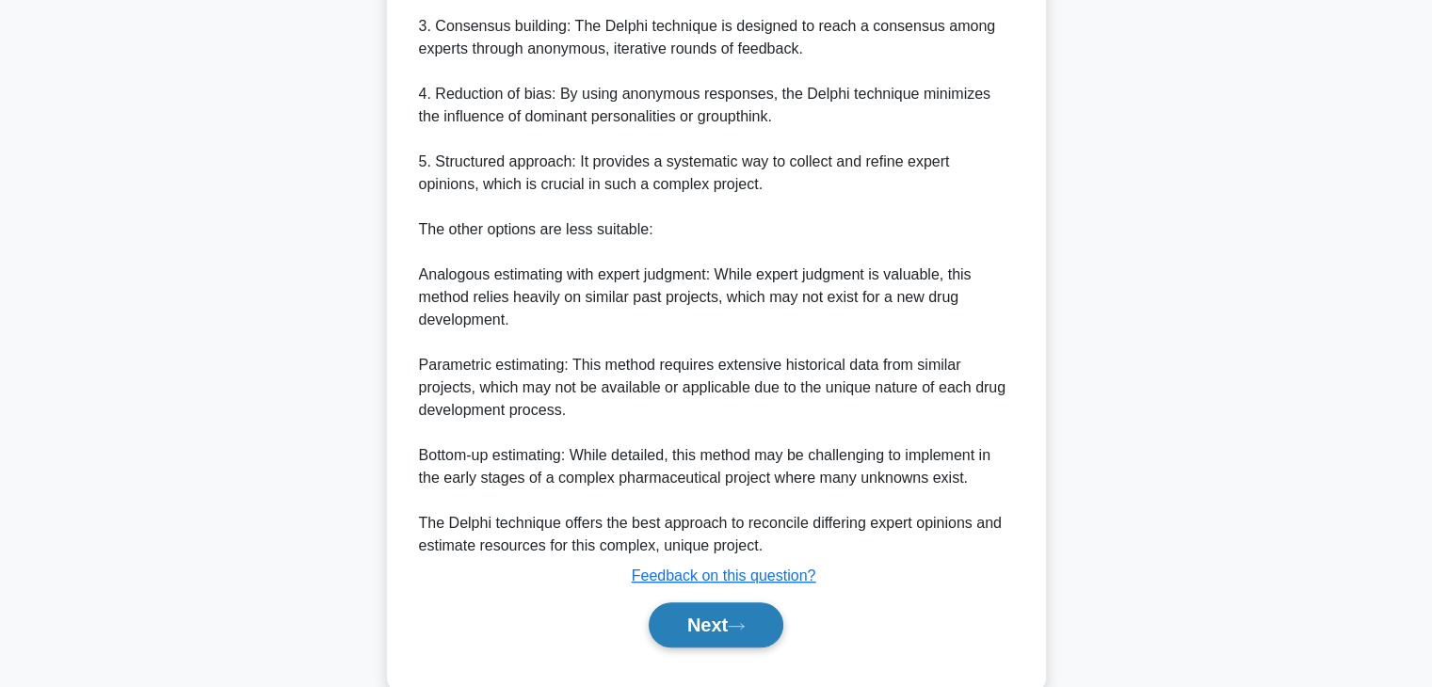
click at [699, 645] on button "Next" at bounding box center [716, 624] width 135 height 45
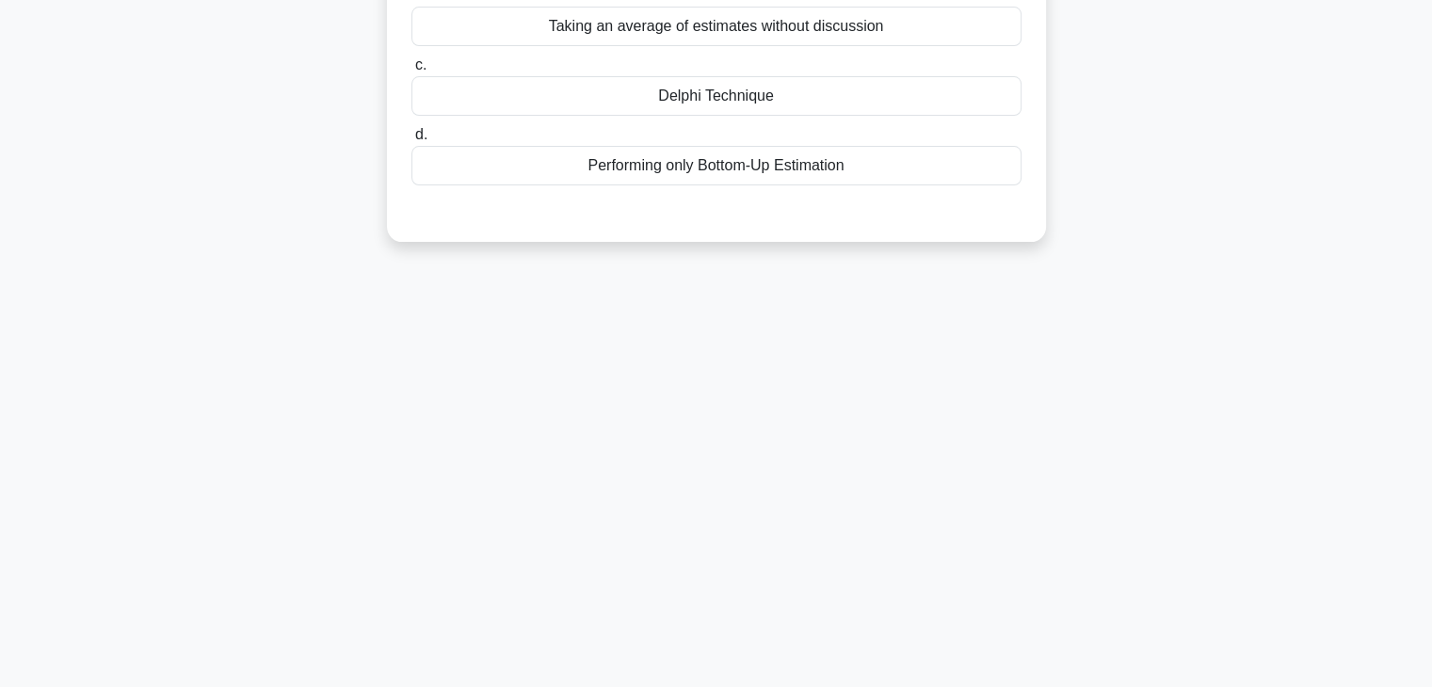
scroll to position [0, 0]
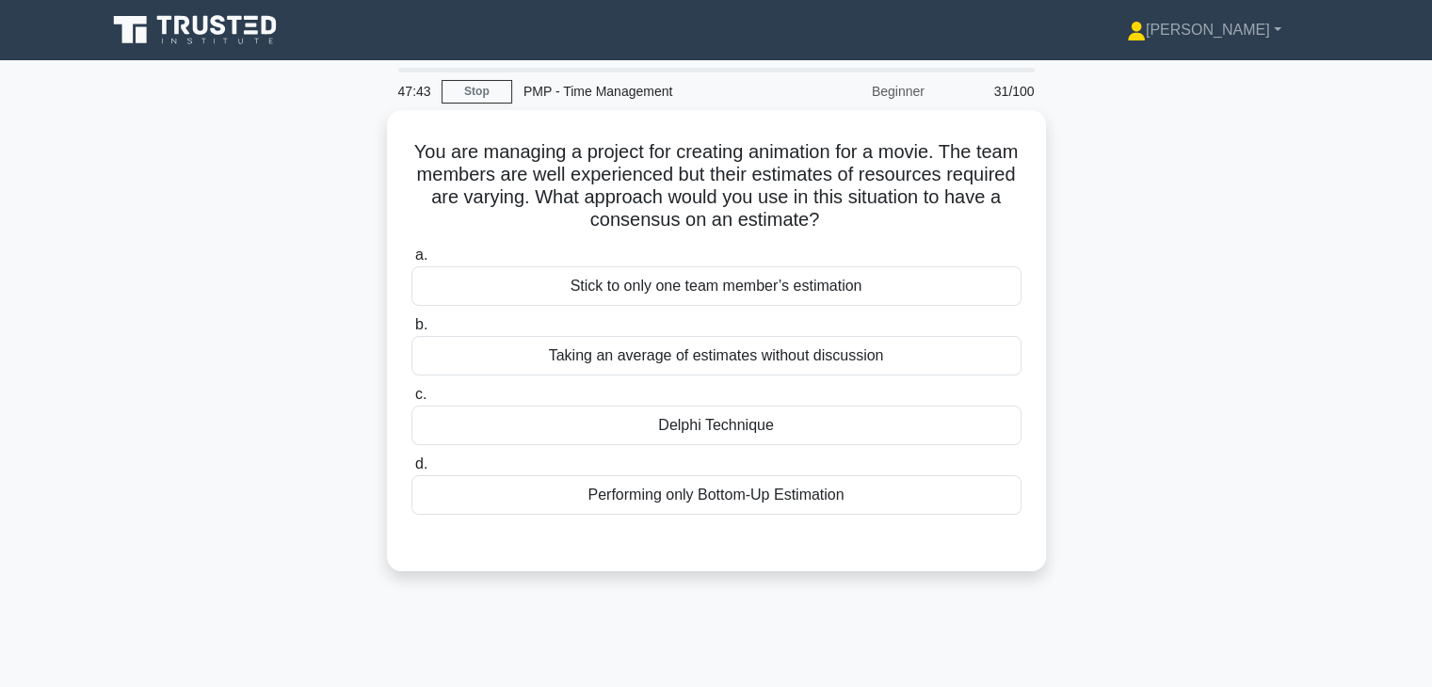
click at [1212, 393] on div "You are managing a project for creating animation for a movie. The team members…" at bounding box center [716, 352] width 1242 height 484
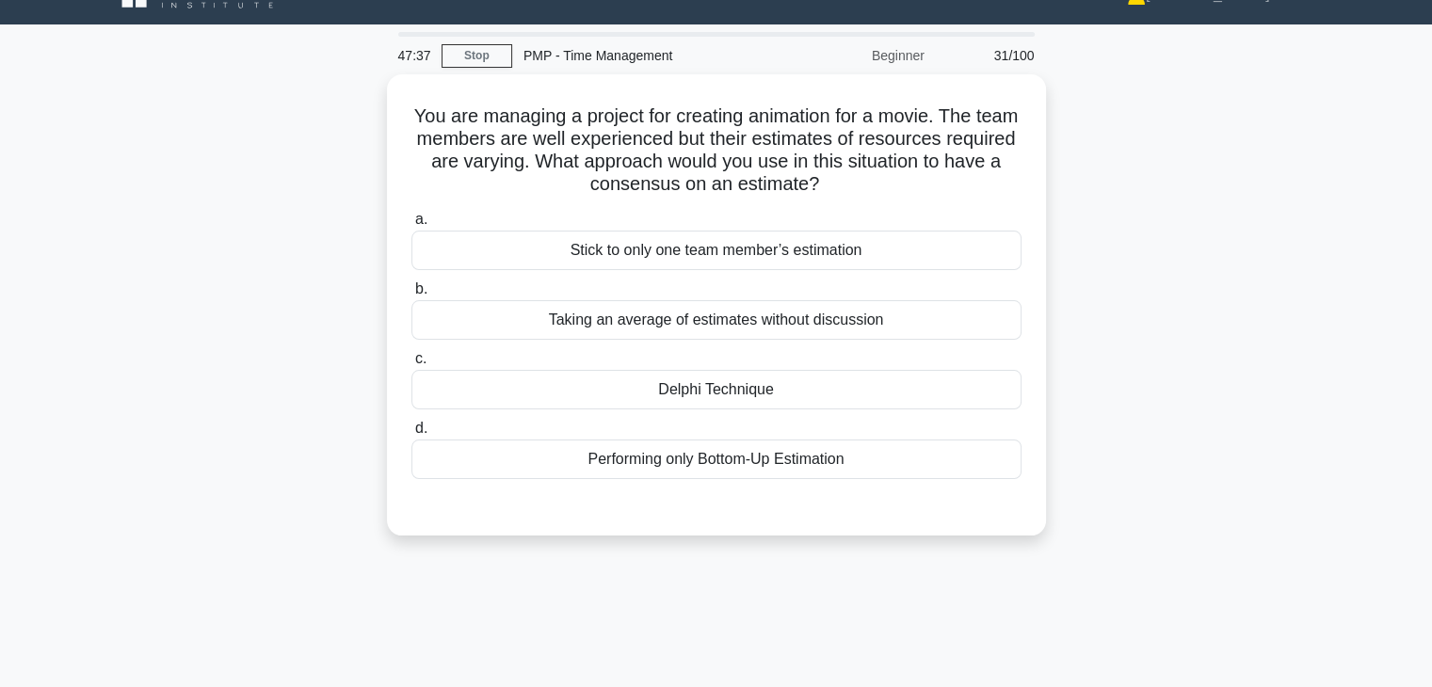
scroll to position [38, 0]
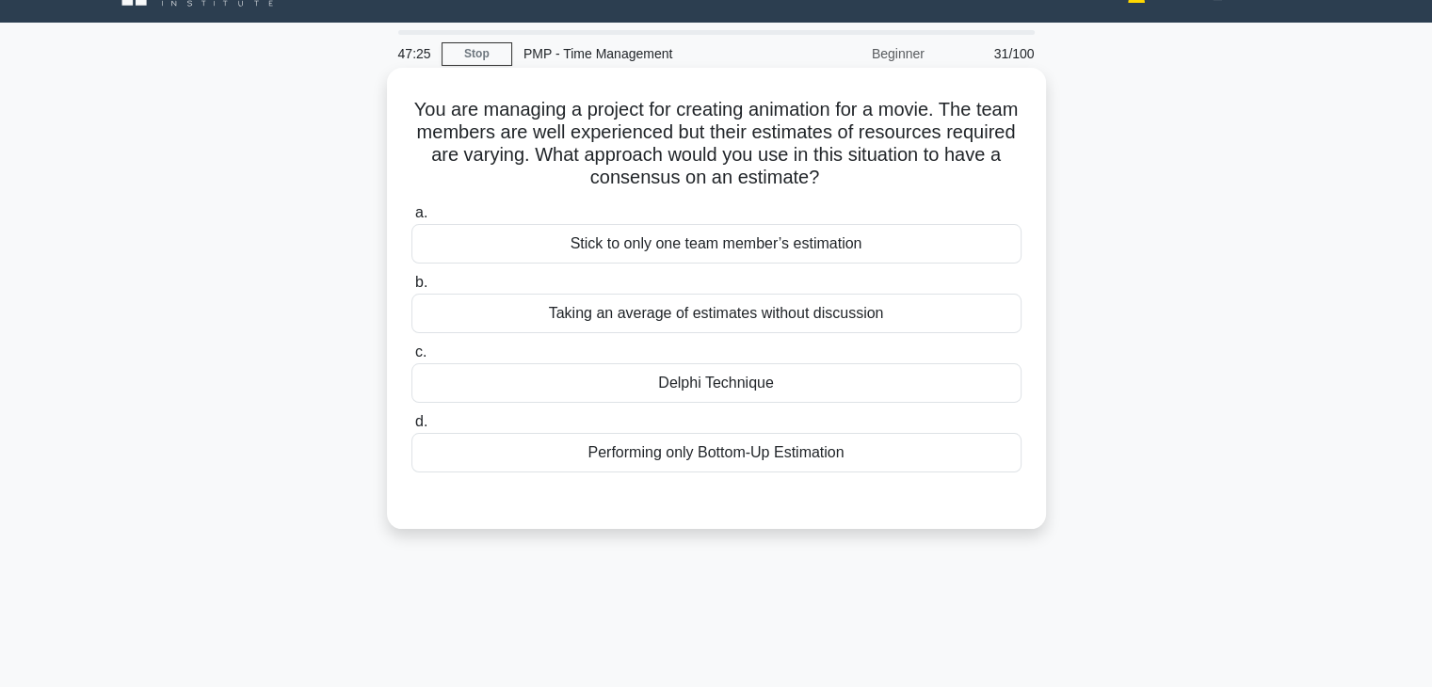
click at [740, 390] on div "Delphi Technique" at bounding box center [716, 383] width 610 height 40
click at [411, 359] on input "c. Delphi Technique" at bounding box center [411, 352] width 0 height 12
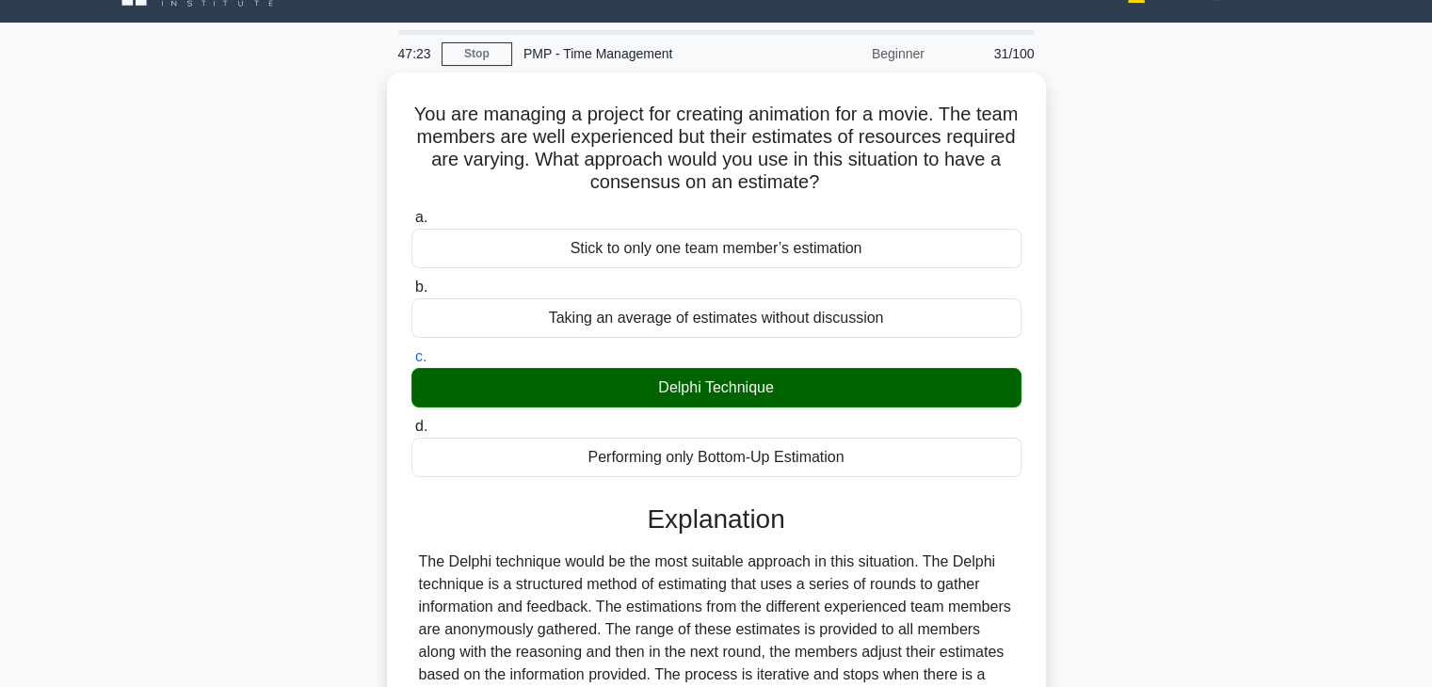
click at [1170, 466] on div "You are managing a project for creating animation for a movie. The team members…" at bounding box center [716, 559] width 1242 height 974
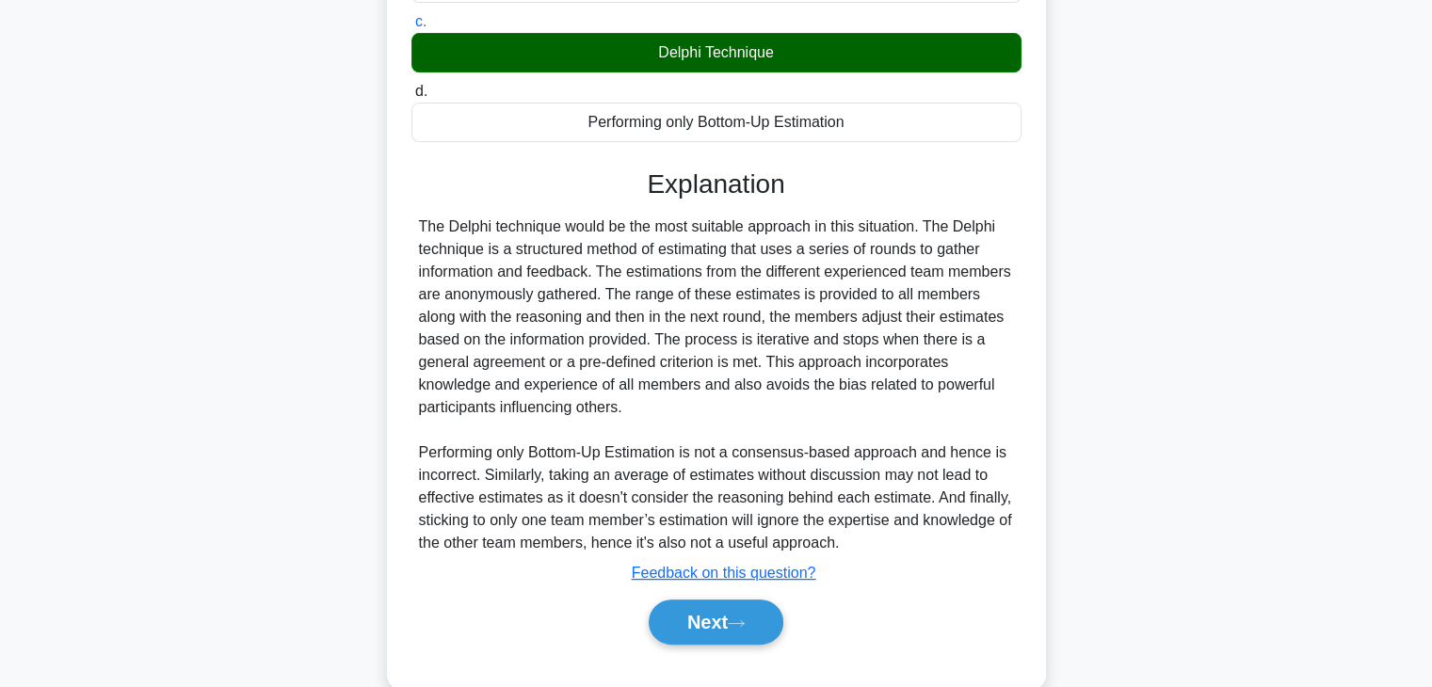
scroll to position [377, 0]
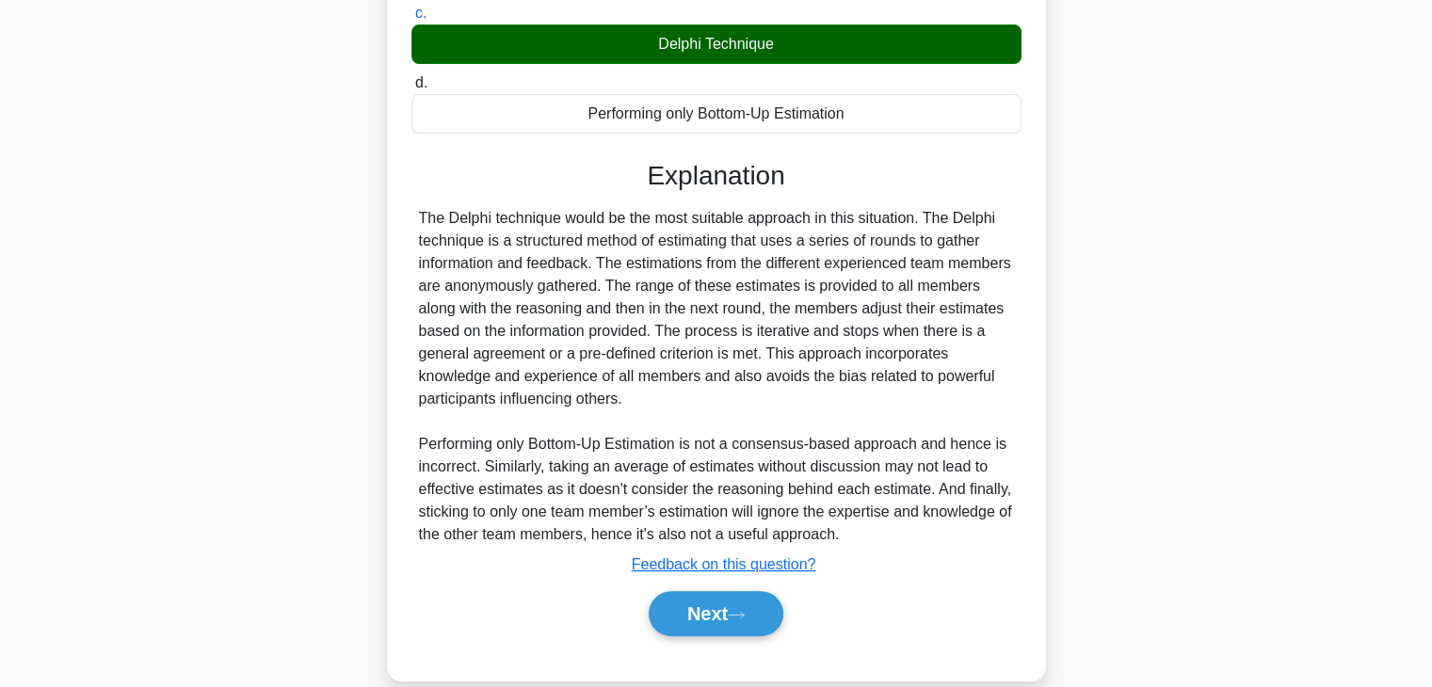
click at [808, 464] on div "The Delphi technique would be the most suitable approach in this situation. The…" at bounding box center [716, 376] width 595 height 339
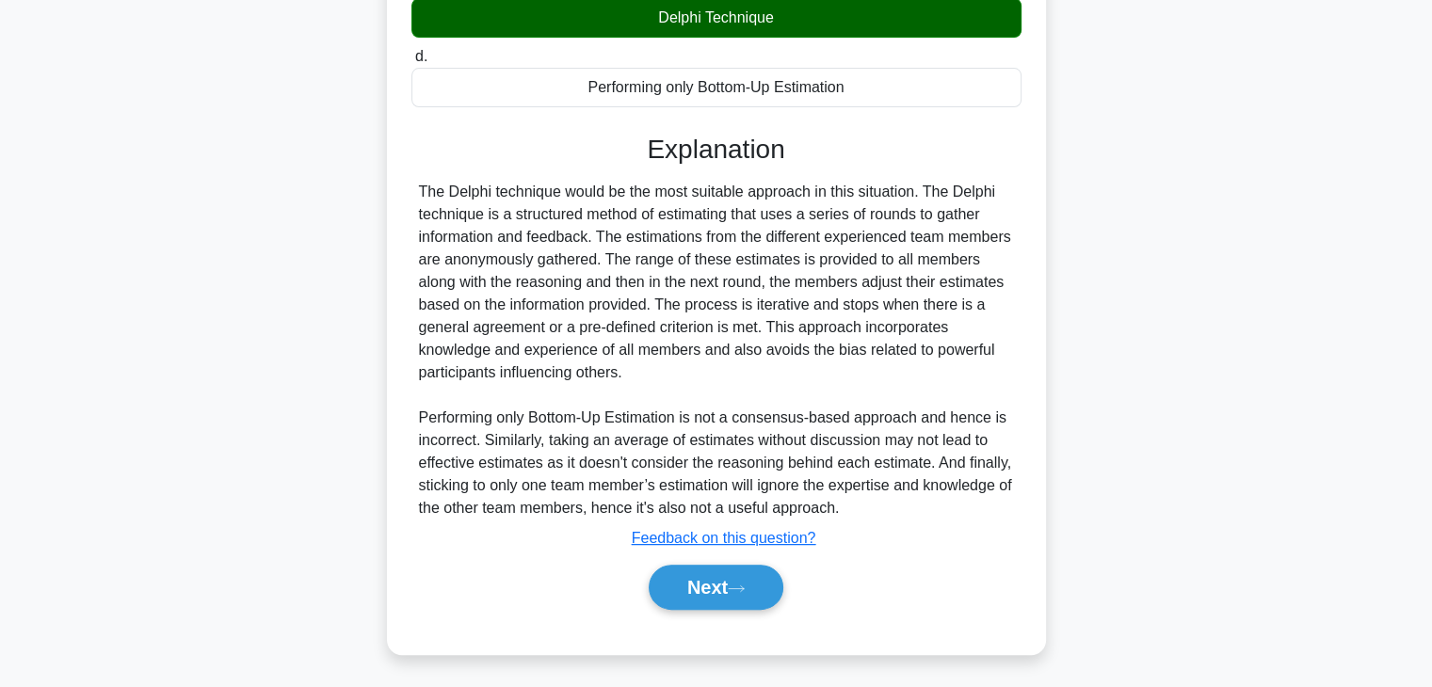
scroll to position [405, 0]
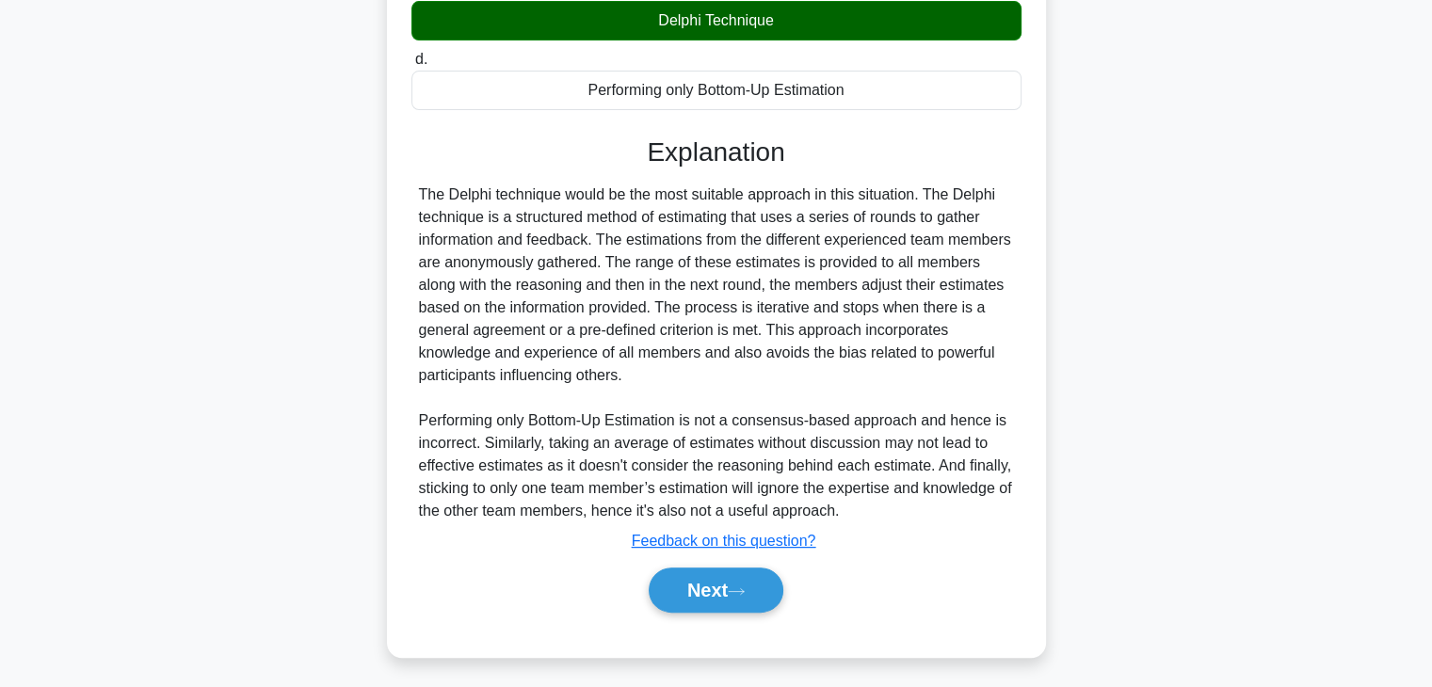
click at [1071, 430] on div "You are managing a project for creating animation for a movie. The team members…" at bounding box center [716, 192] width 1242 height 974
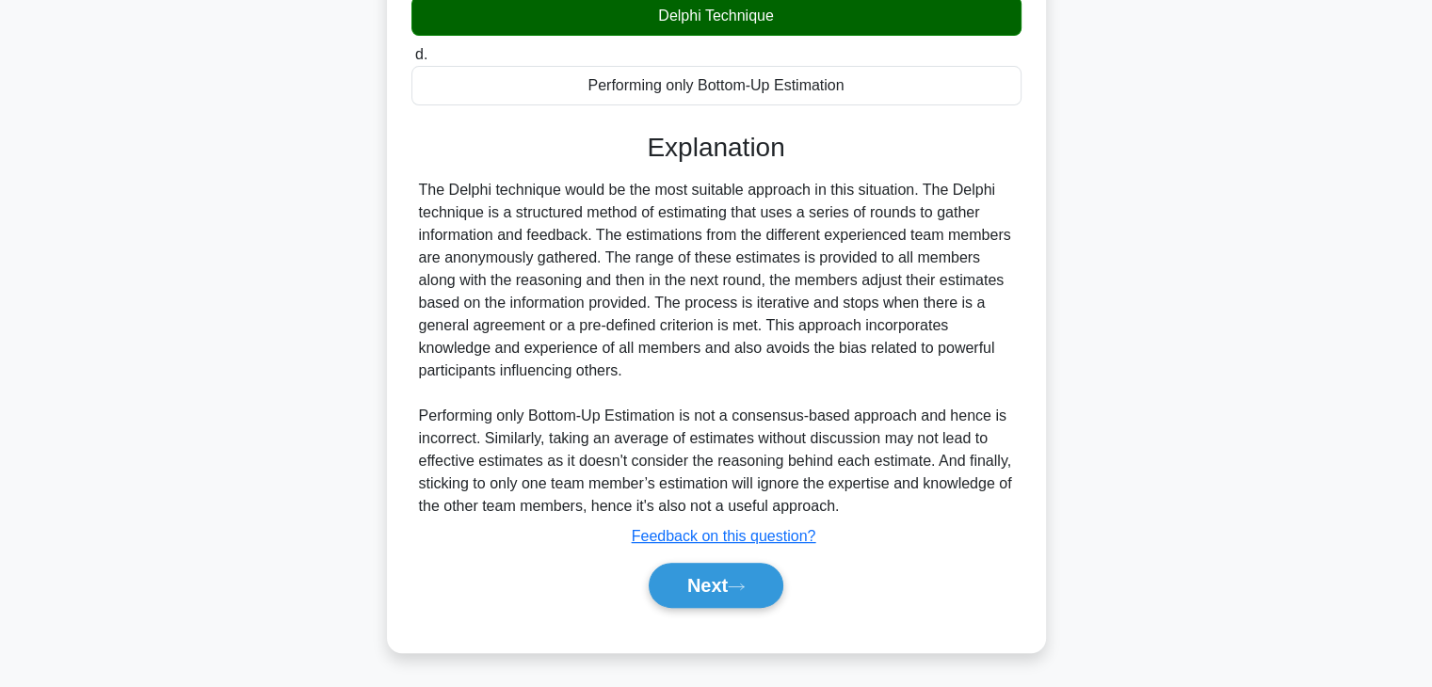
click at [822, 445] on div "The Delphi technique would be the most suitable approach in this situation. The…" at bounding box center [716, 348] width 595 height 339
click at [693, 598] on button "Next" at bounding box center [716, 585] width 135 height 45
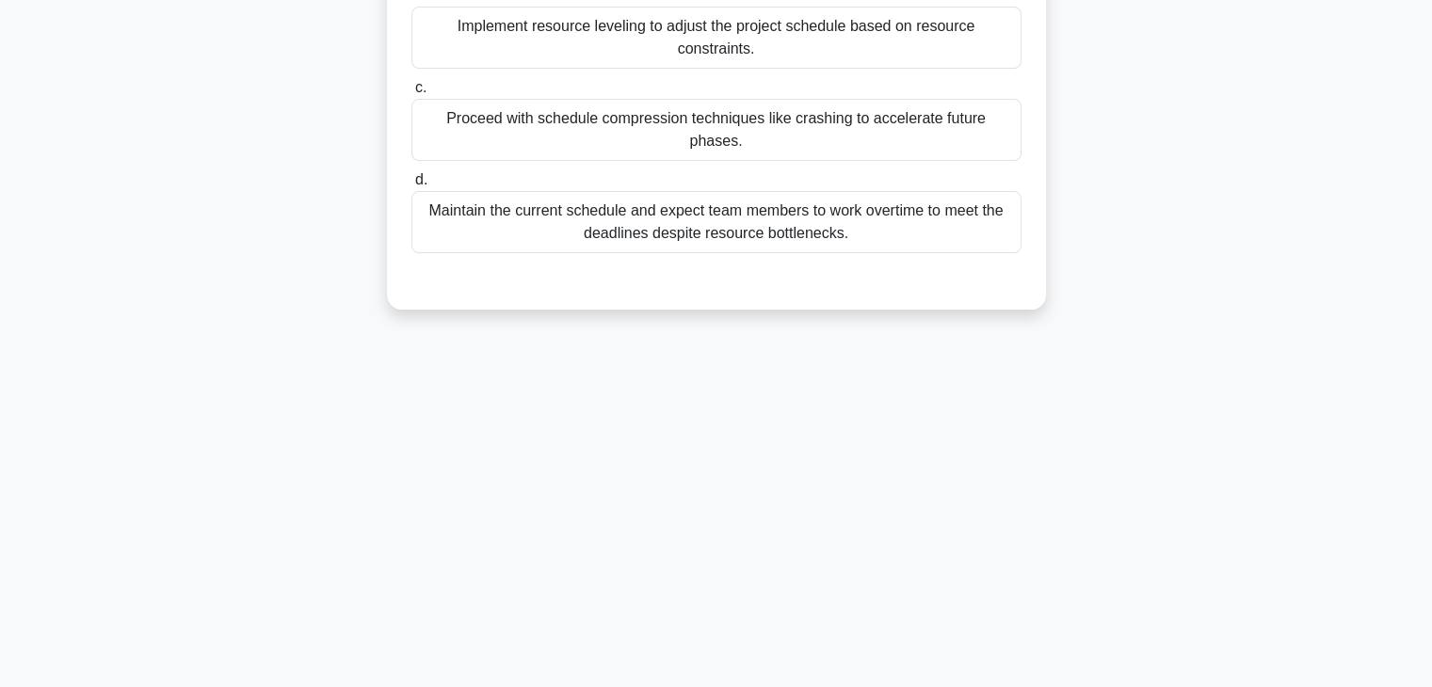
scroll to position [330, 0]
click at [783, 487] on div "45:31 Stop PMP - Time Management Beginner 32/100 As a project manager for a lar…" at bounding box center [716, 208] width 1242 height 941
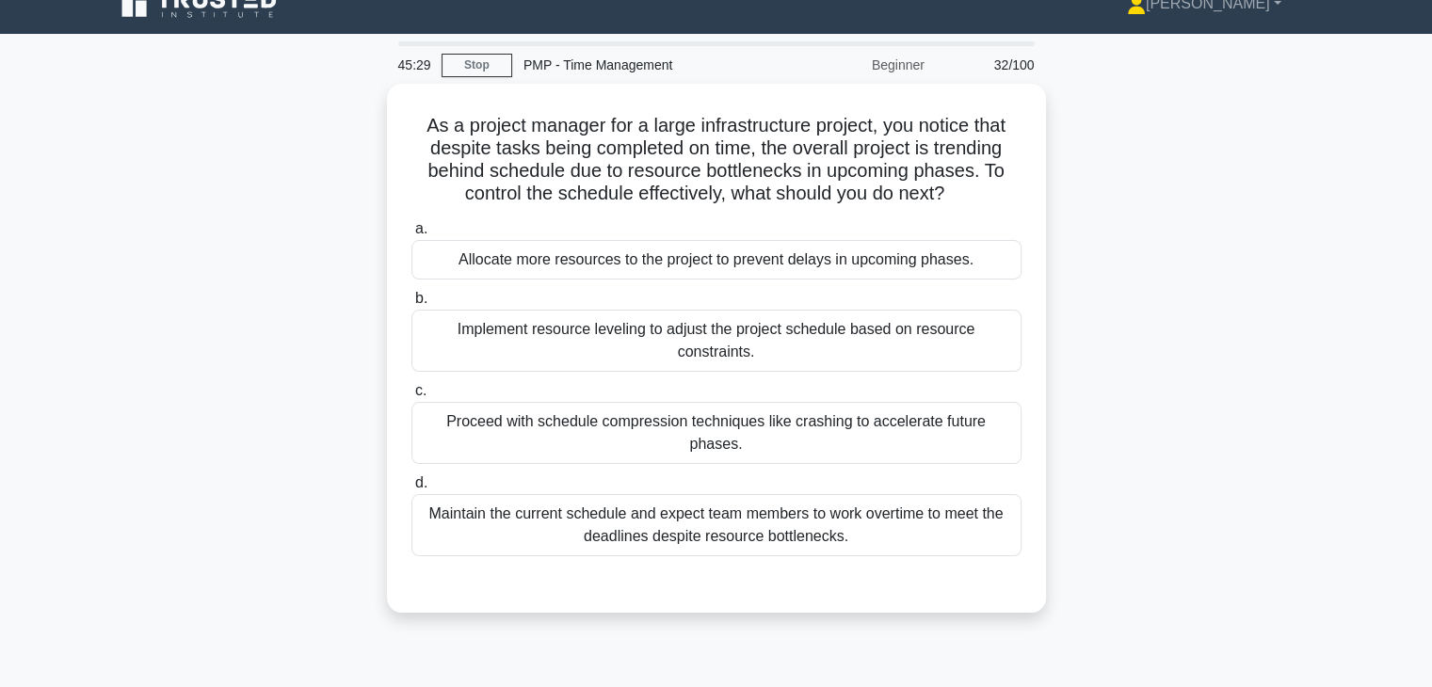
scroll to position [0, 0]
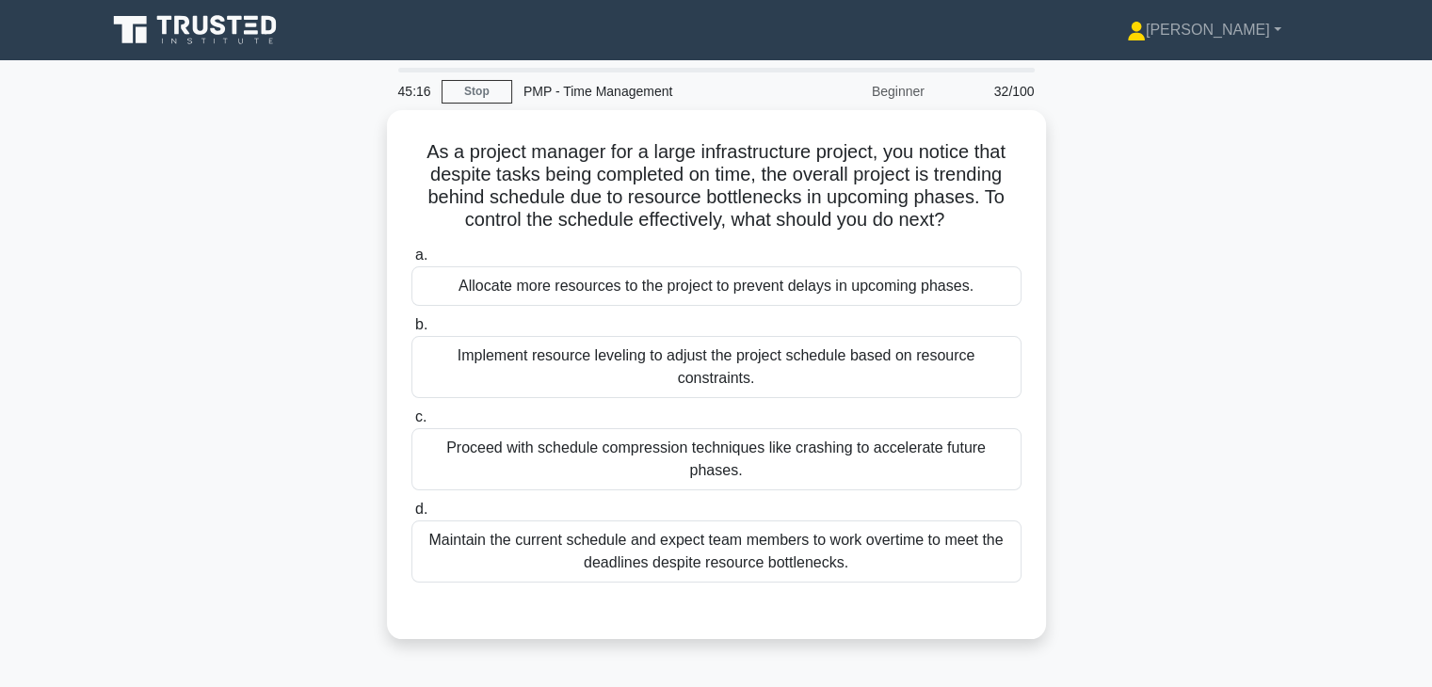
click at [1084, 323] on div "As a project manager for a large infrastructure project, you notice that despit…" at bounding box center [716, 386] width 1242 height 552
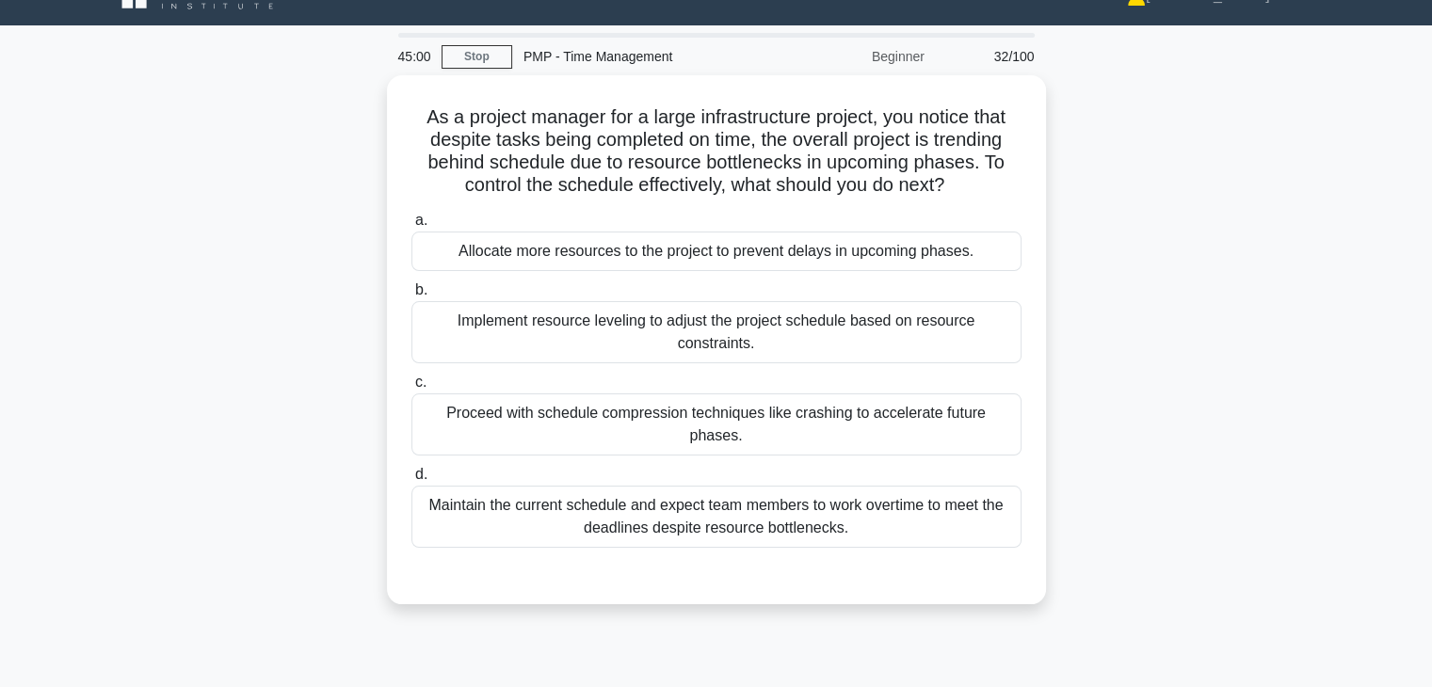
scroll to position [38, 0]
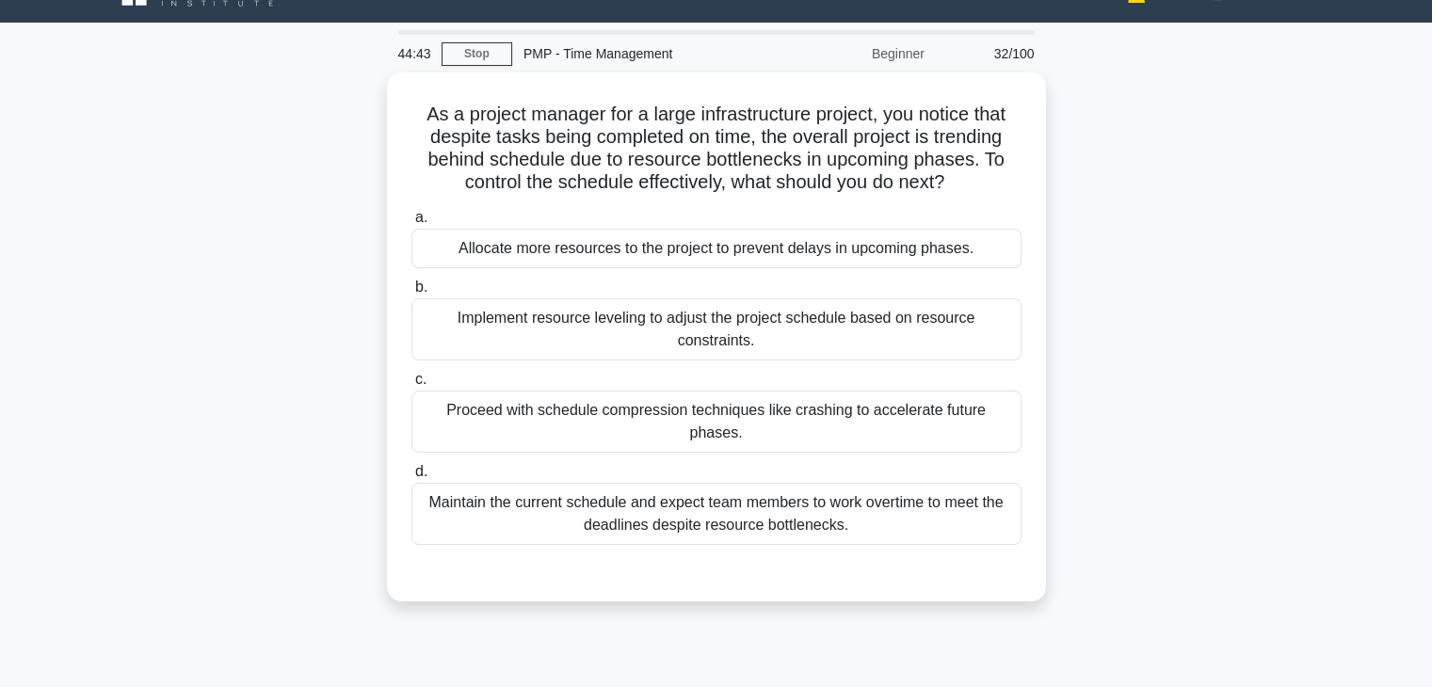
click at [1134, 206] on div "As a project manager for a large infrastructure project, you notice that despit…" at bounding box center [716, 348] width 1242 height 552
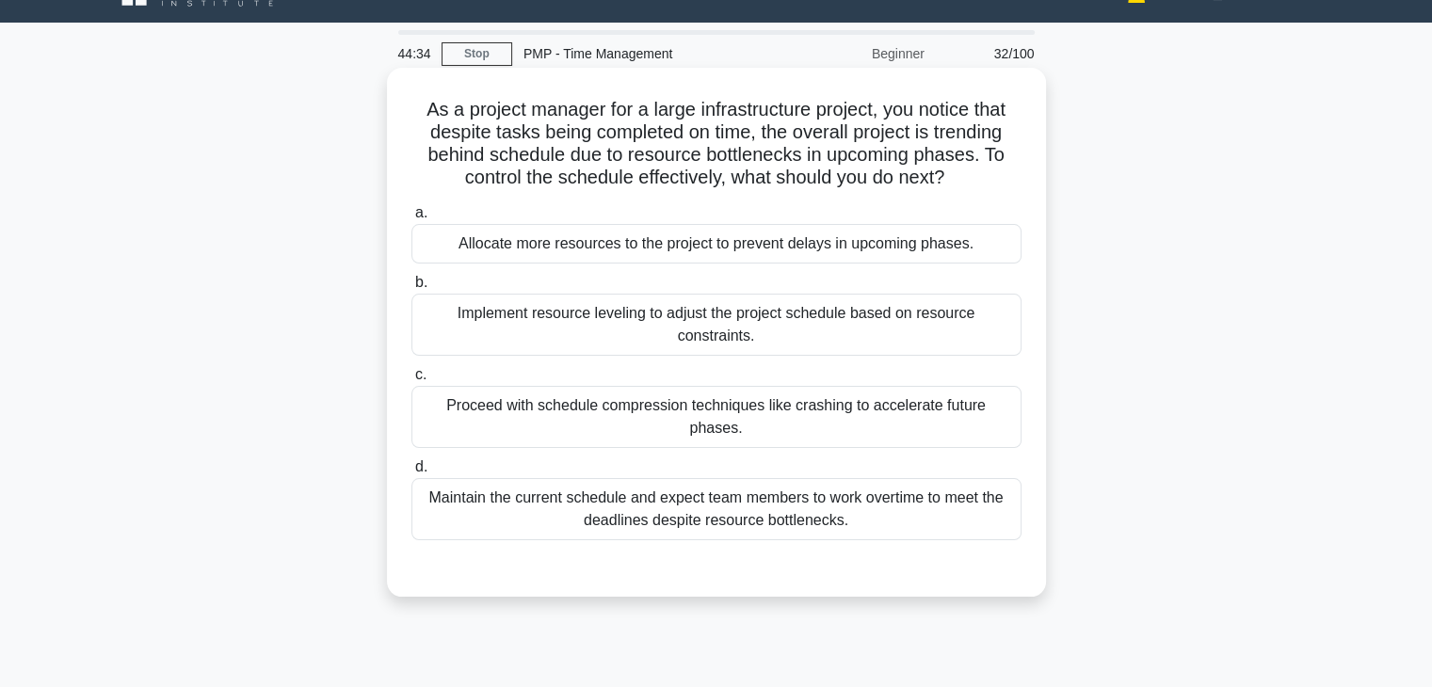
click at [865, 330] on div "Implement resource leveling to adjust the project schedule based on resource co…" at bounding box center [716, 325] width 610 height 62
click at [411, 289] on input "b. Implement resource leveling to adjust the project schedule based on resource…" at bounding box center [411, 283] width 0 height 12
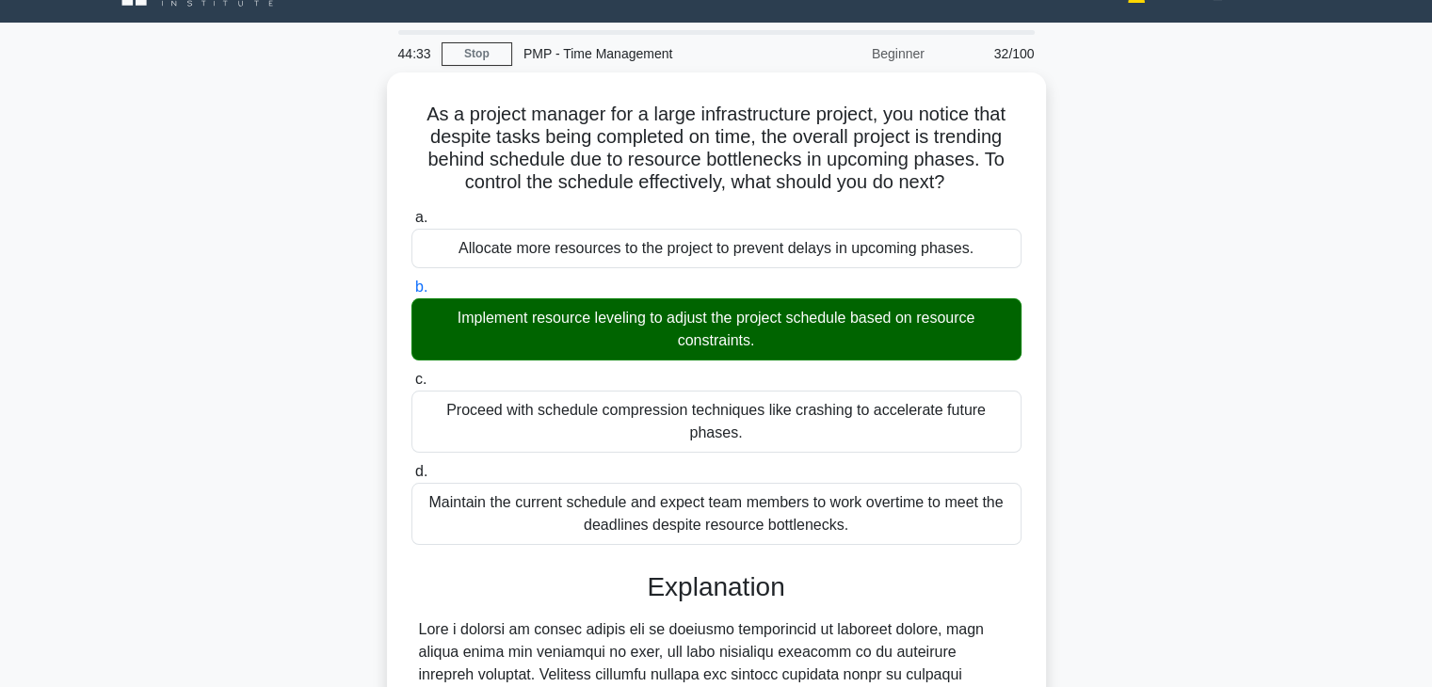
click at [1086, 393] on div "As a project manager for a large infrastructure project, you notice that despit…" at bounding box center [716, 570] width 1242 height 997
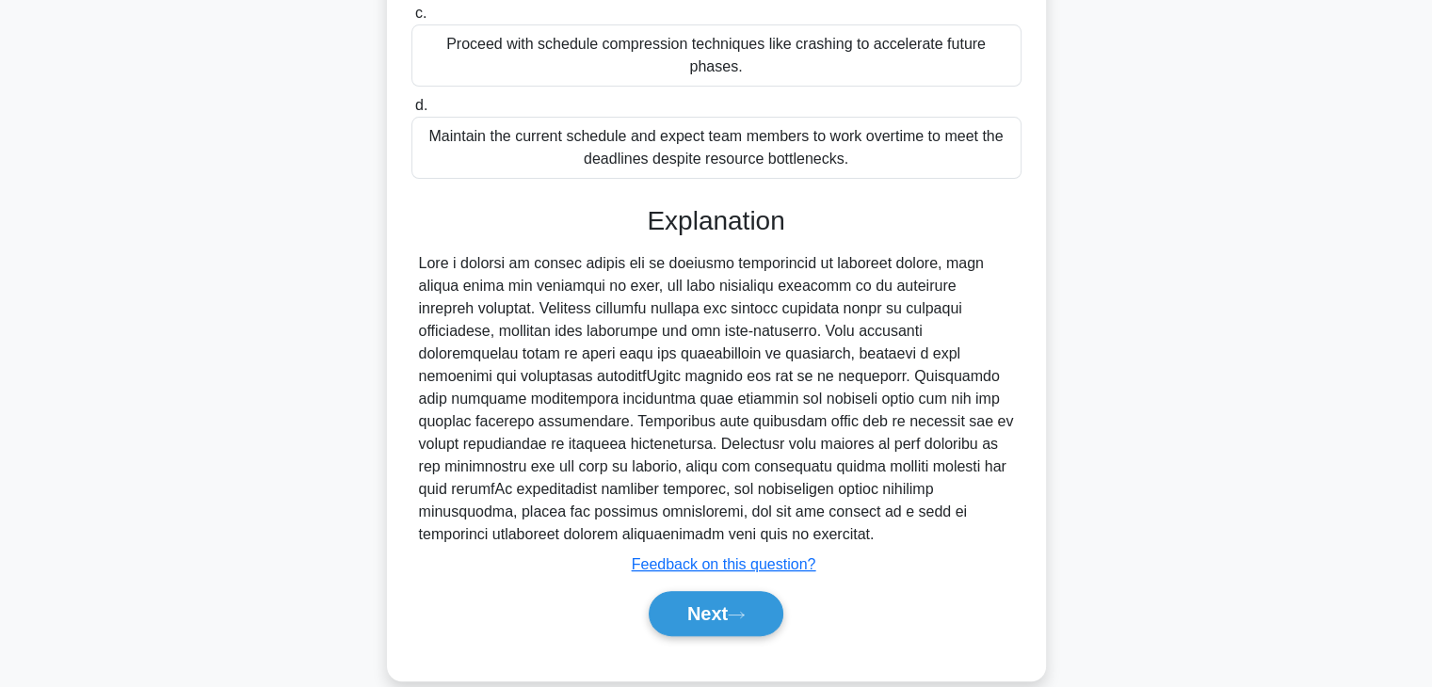
scroll to position [405, 0]
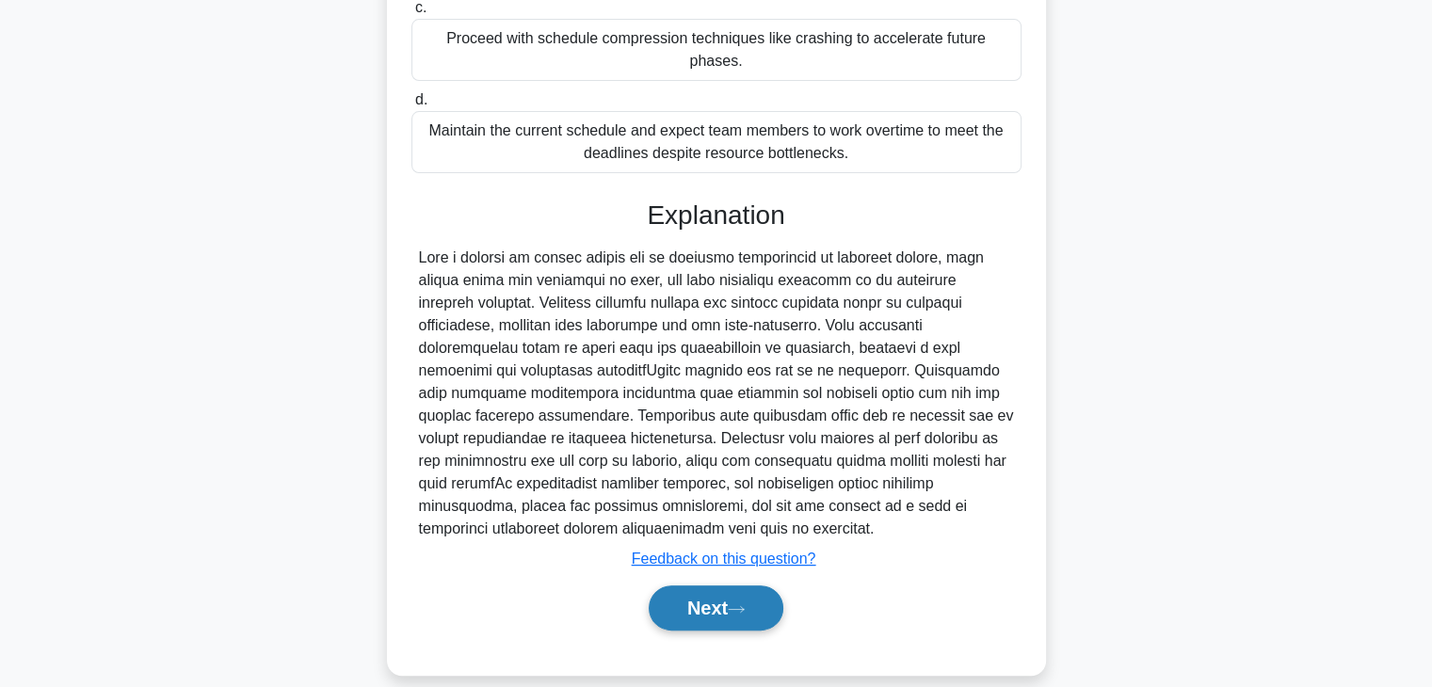
click at [689, 585] on button "Next" at bounding box center [716, 607] width 135 height 45
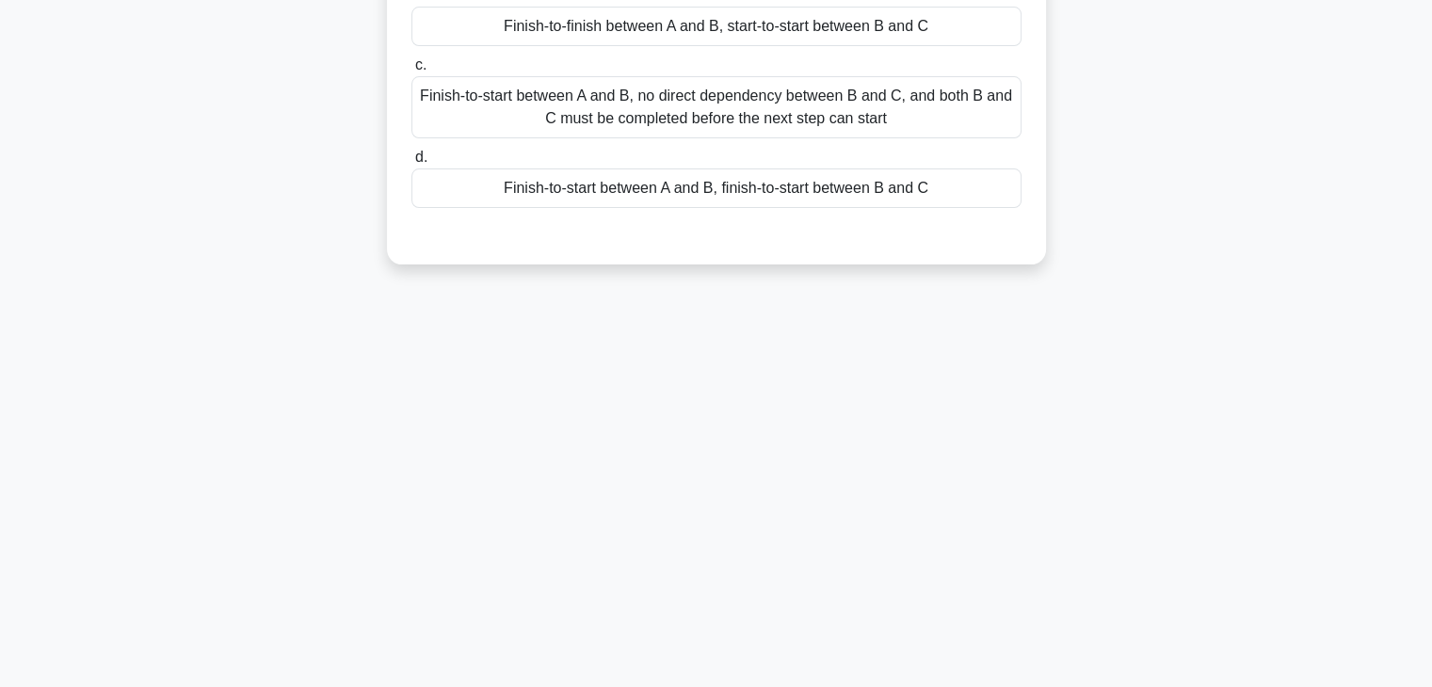
scroll to position [330, 0]
click at [1004, 411] on div "44:29 Stop PMP - Time Management Beginner 33/100 A project consists of 3 tasks:…" at bounding box center [716, 208] width 1242 height 941
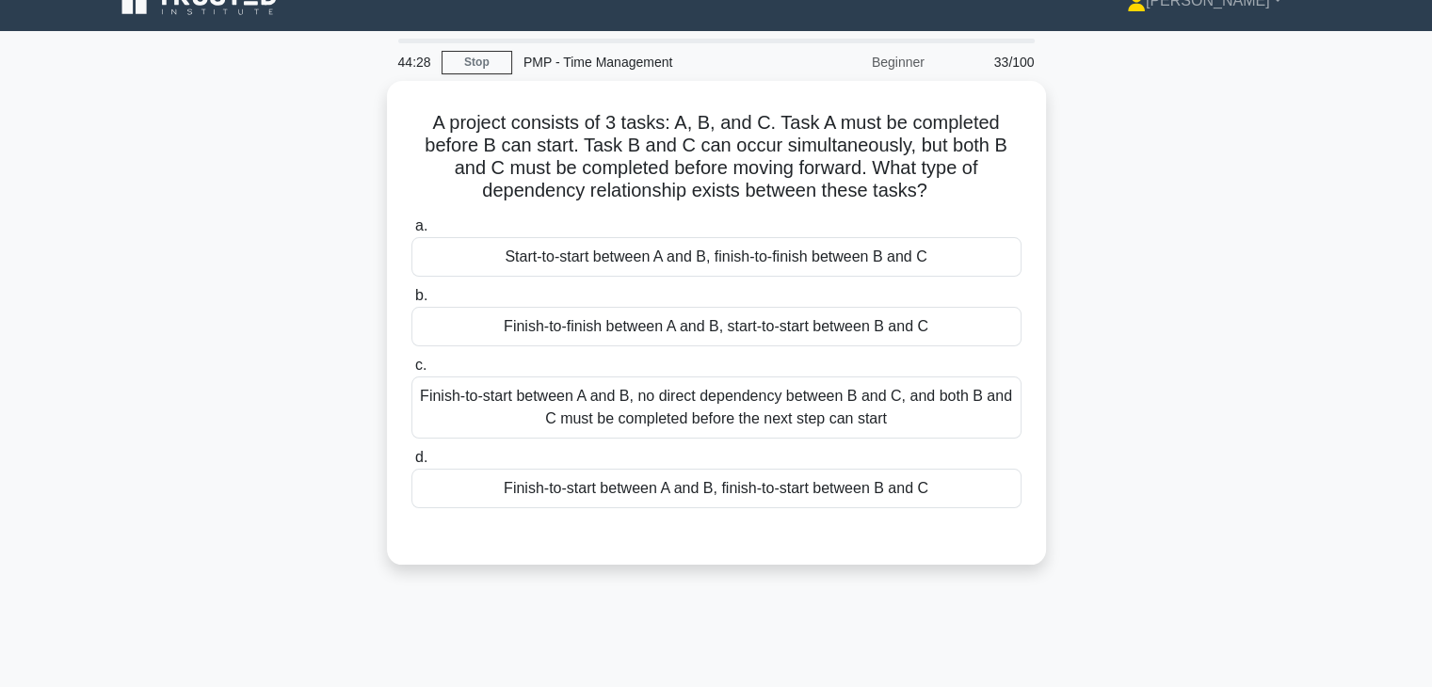
scroll to position [0, 0]
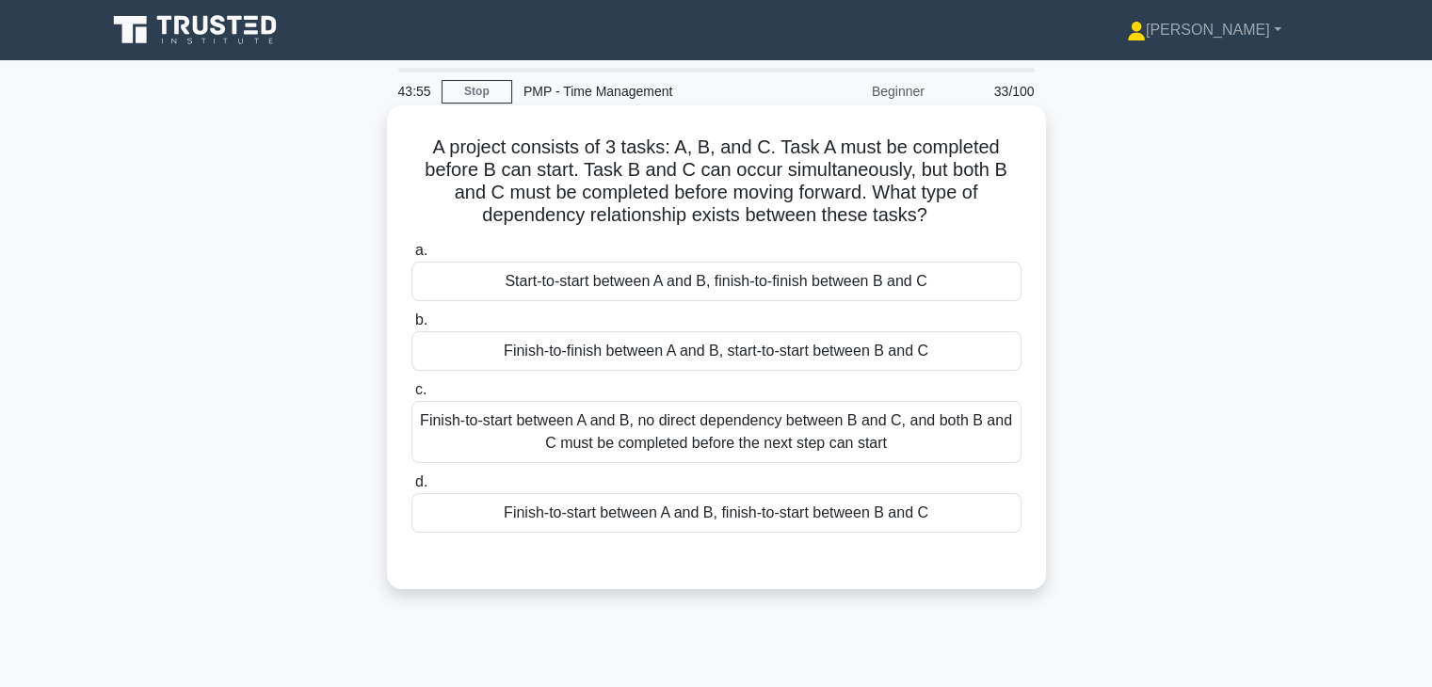
click at [895, 443] on div "Finish-to-start between A and B, no direct dependency between B and C, and both…" at bounding box center [716, 432] width 610 height 62
click at [411, 396] on input "c. Finish-to-start between A and B, no direct dependency between B and C, and b…" at bounding box center [411, 390] width 0 height 12
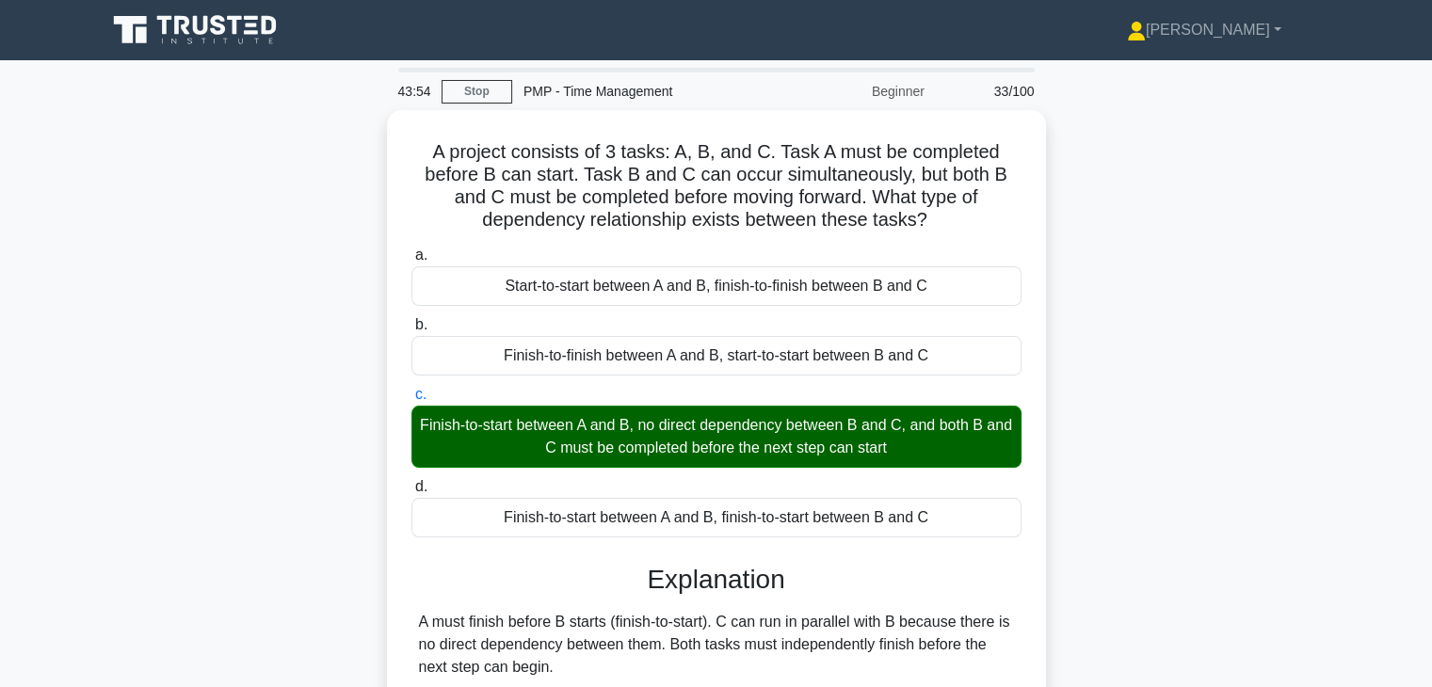
click at [1168, 479] on div "A project consists of 3 tasks: A, B, and C. Task A must be completed before B c…" at bounding box center [716, 473] width 1242 height 726
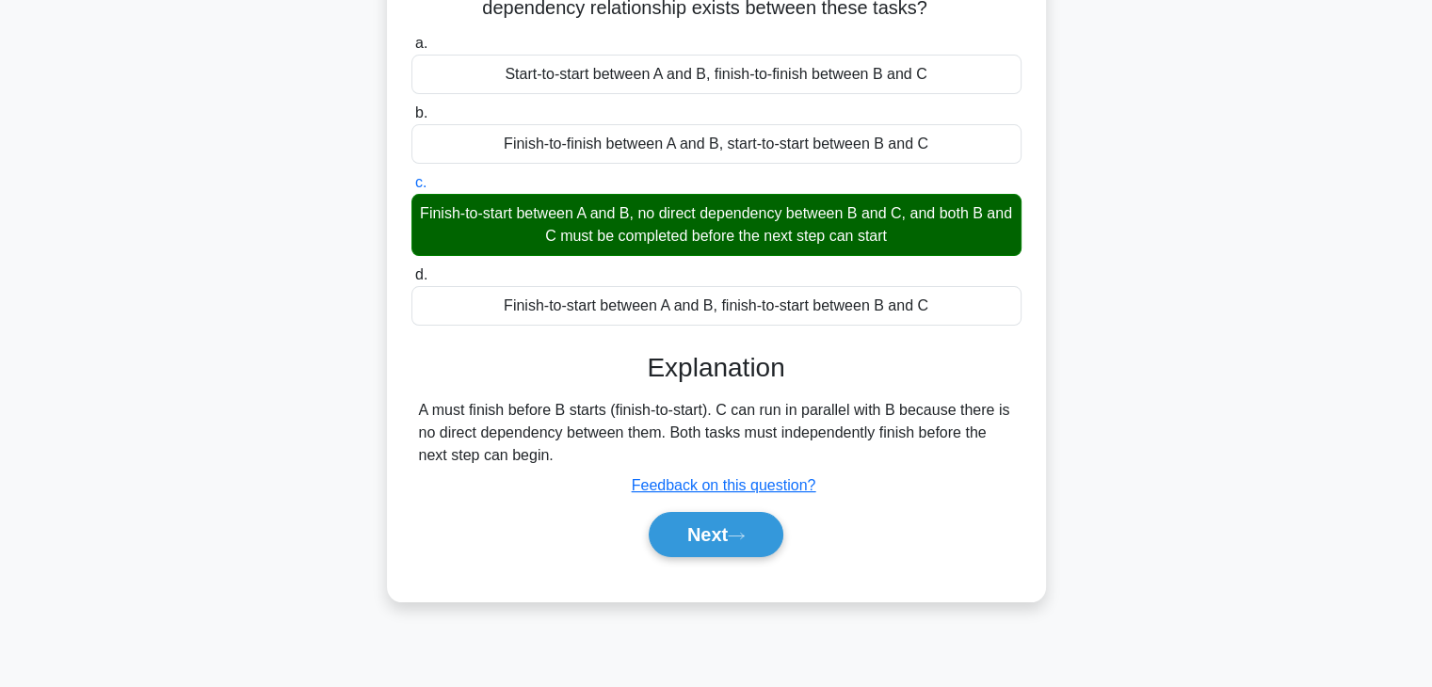
scroll to position [226, 0]
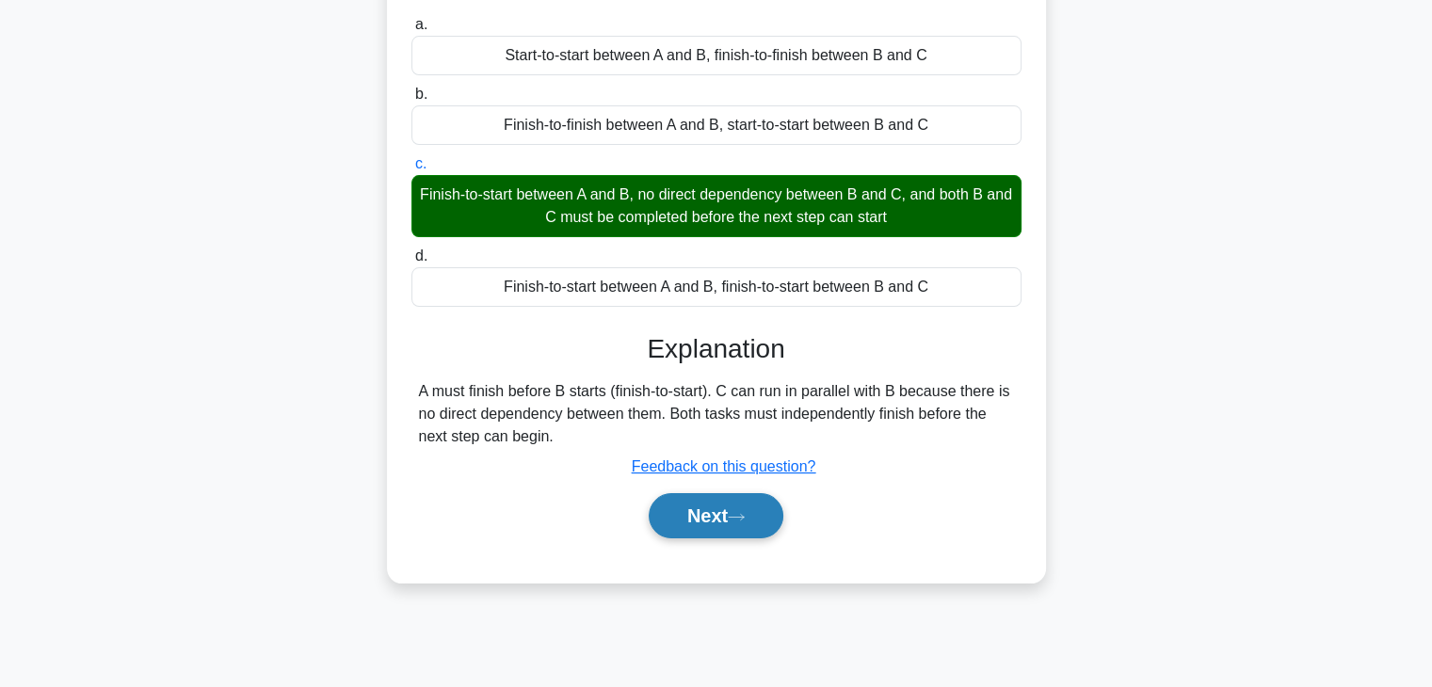
click at [673, 519] on button "Next" at bounding box center [716, 515] width 135 height 45
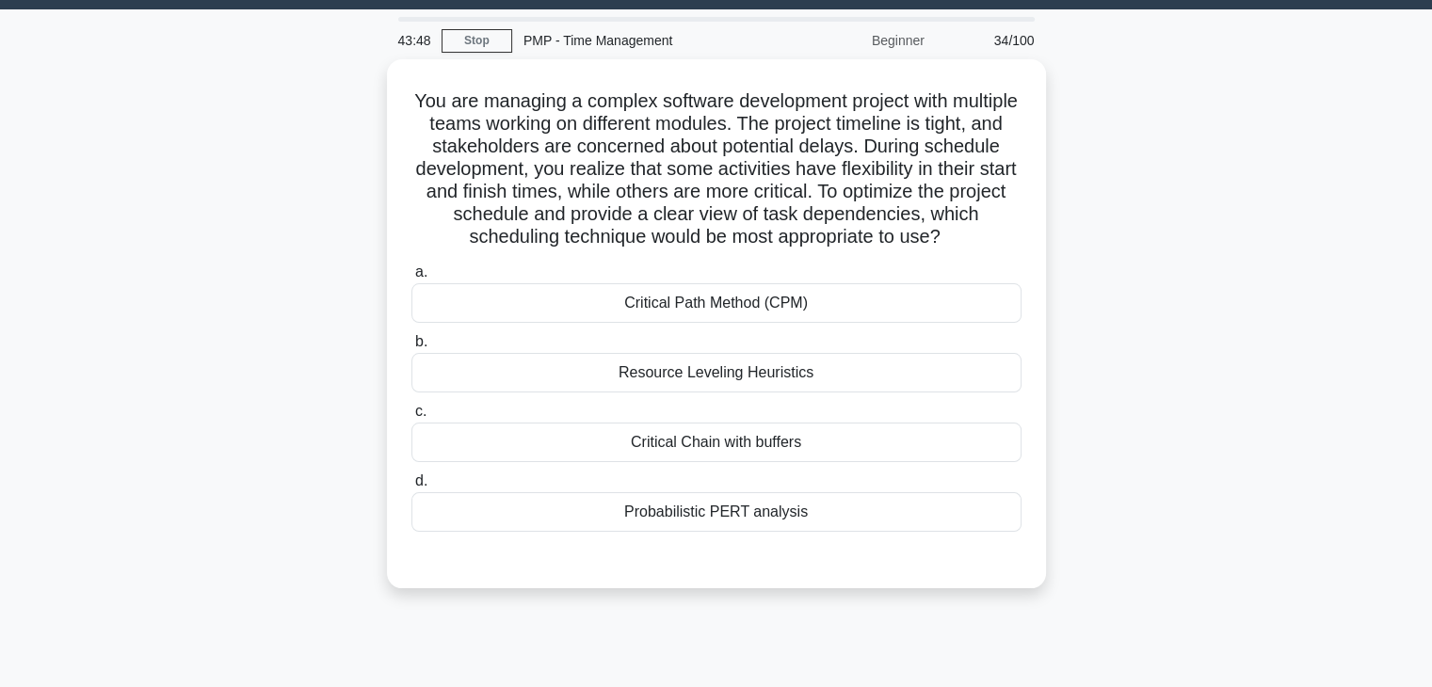
scroll to position [38, 0]
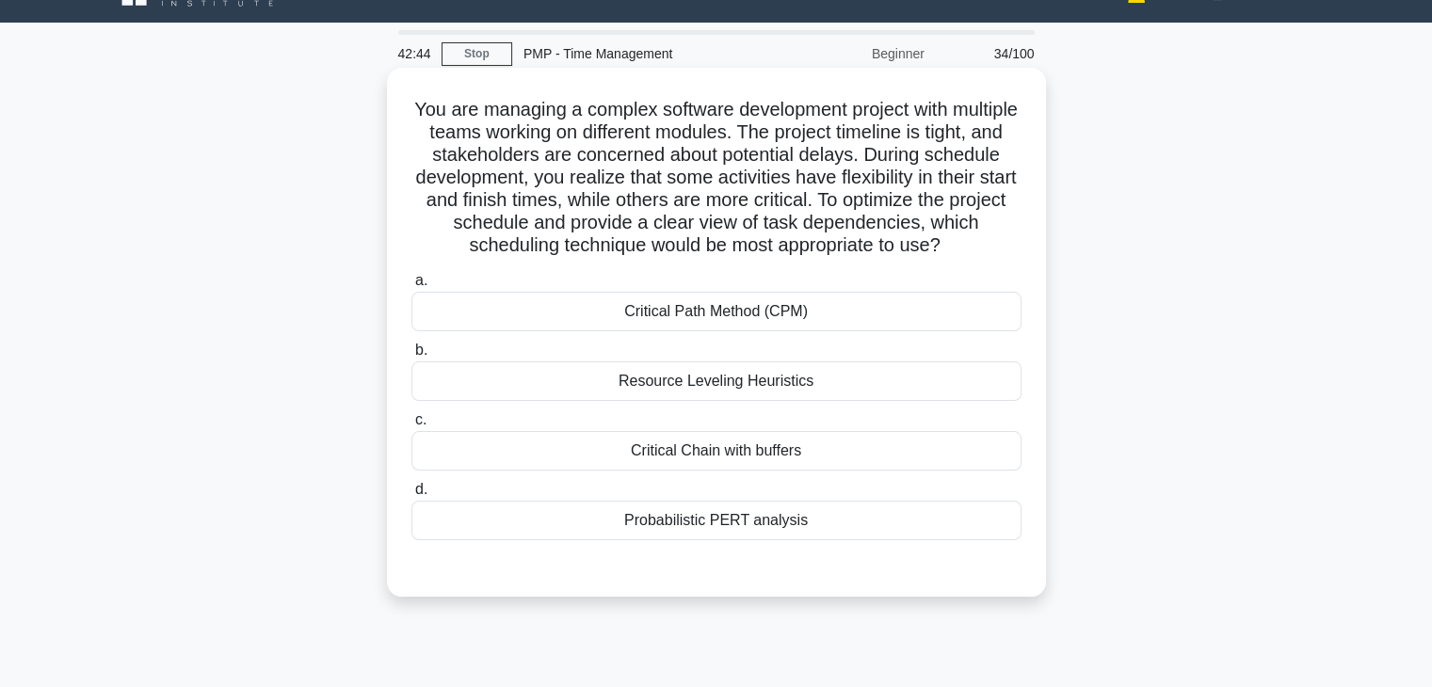
click at [842, 317] on div "Critical Path Method (CPM)" at bounding box center [716, 312] width 610 height 40
click at [411, 287] on input "a. Critical Path Method (CPM)" at bounding box center [411, 281] width 0 height 12
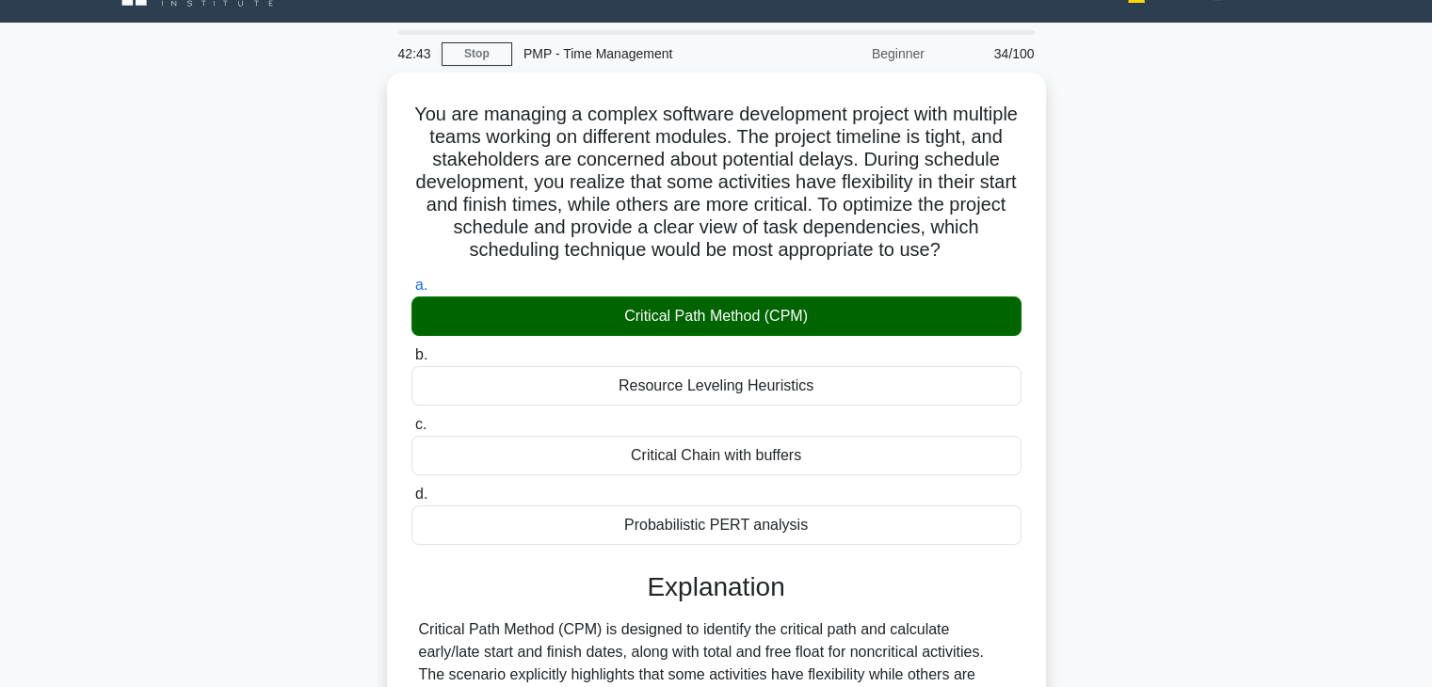
click at [1109, 397] on div "You are managing a complex software development project with multiple teams wor…" at bounding box center [716, 548] width 1242 height 952
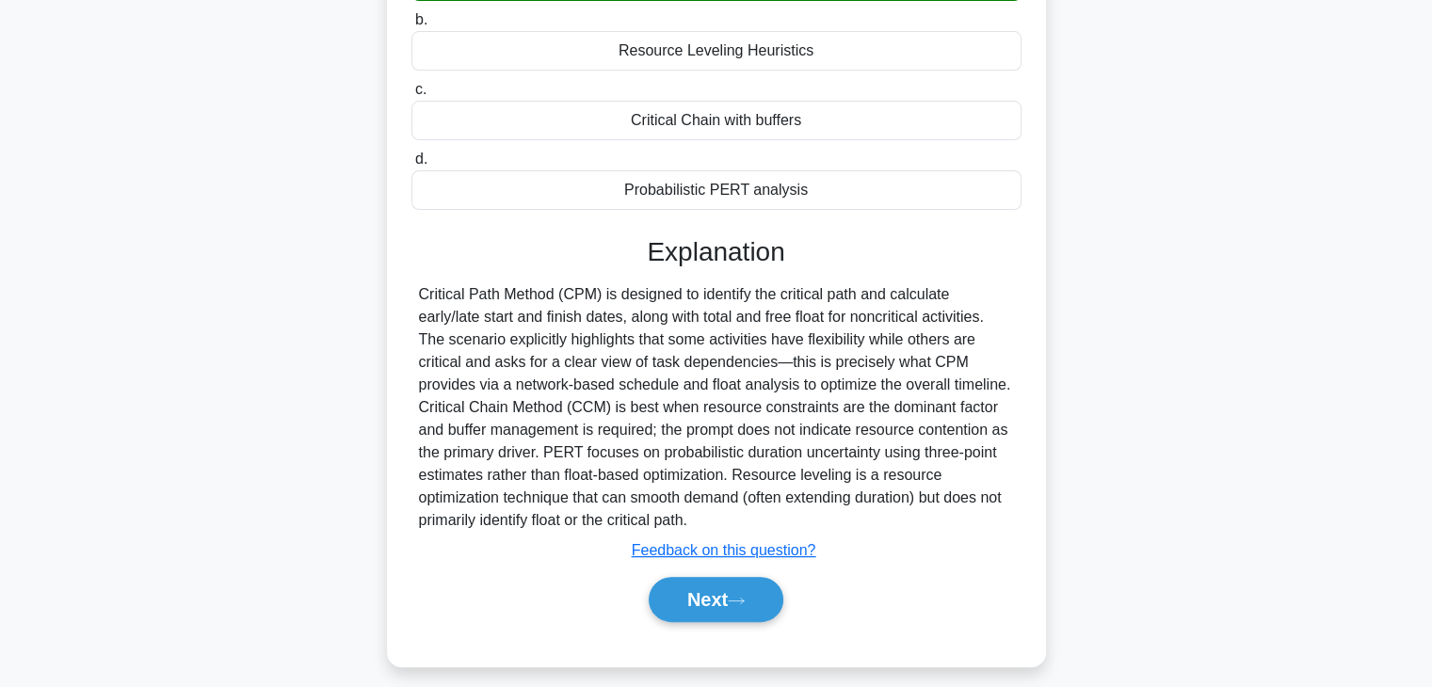
scroll to position [382, 0]
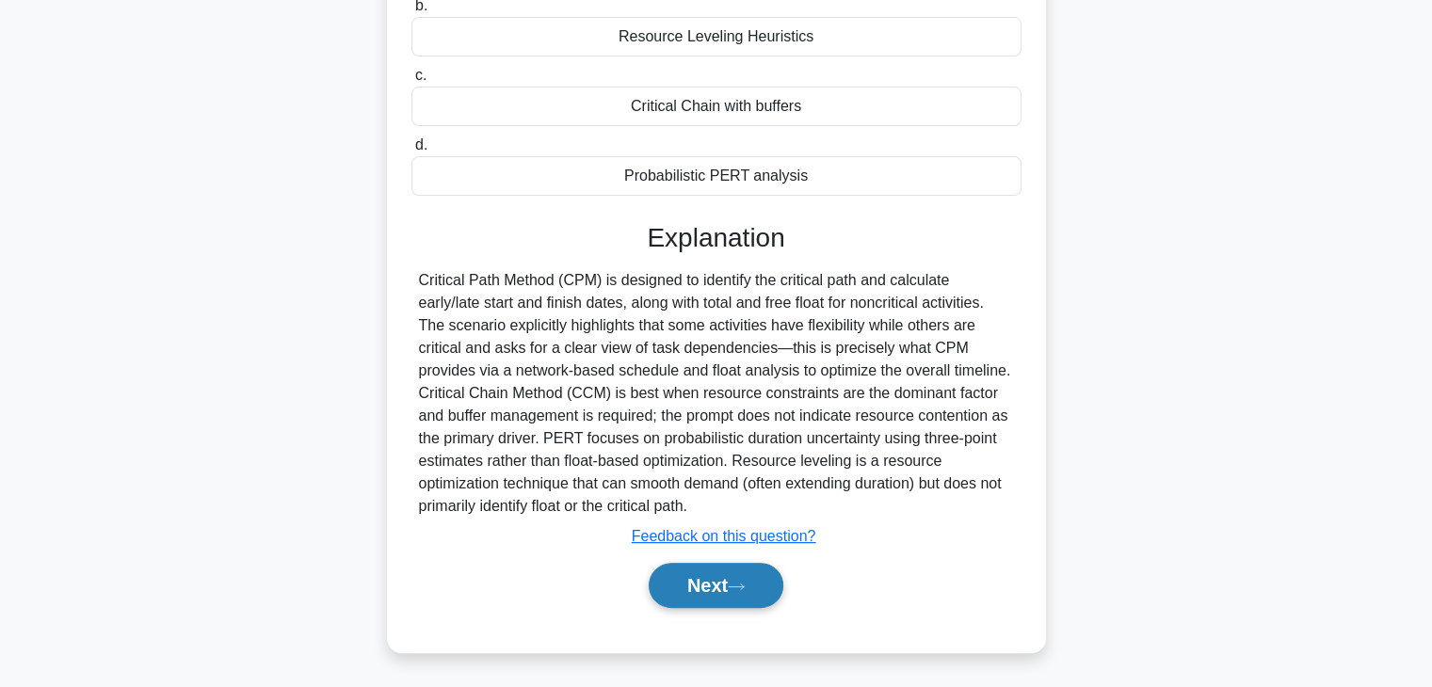
click at [719, 579] on button "Next" at bounding box center [716, 585] width 135 height 45
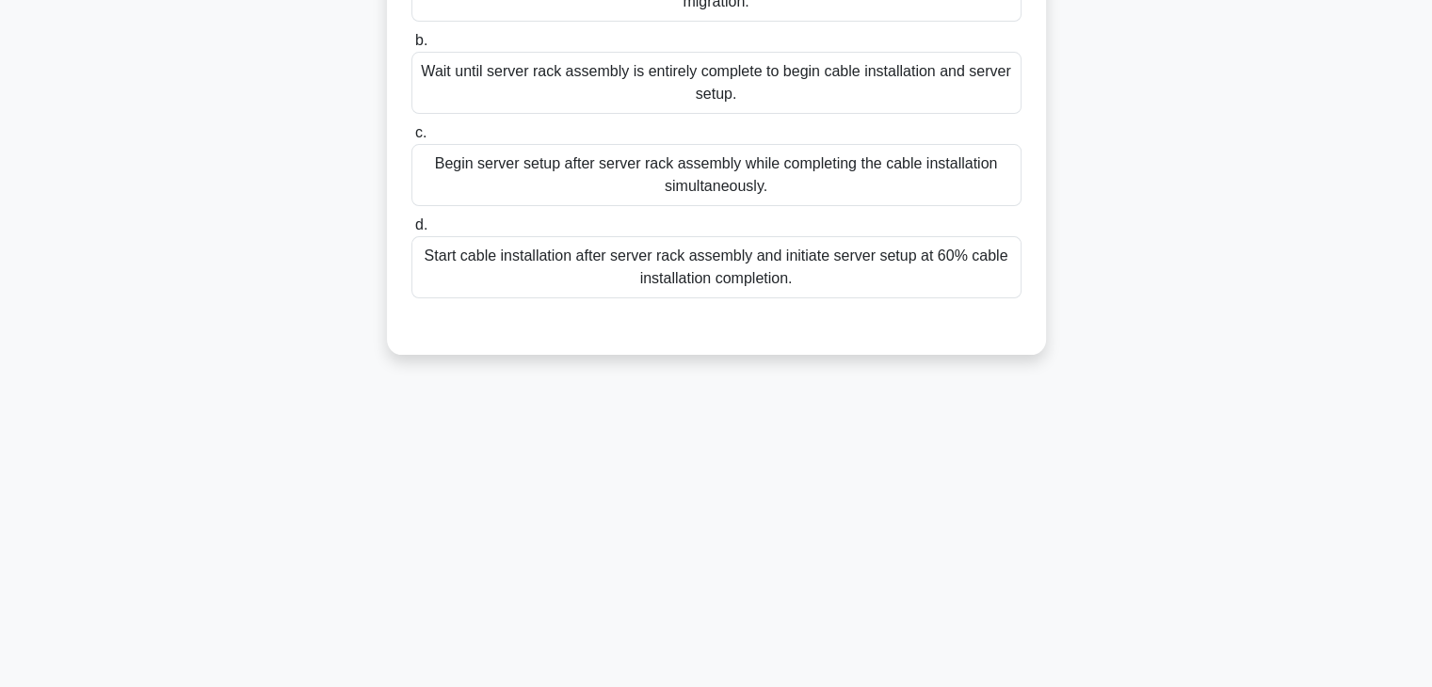
scroll to position [330, 0]
click at [1015, 509] on div "42:39 Stop PMP - Time Management Beginner 35/100 During a data center upgrade p…" at bounding box center [716, 208] width 1242 height 941
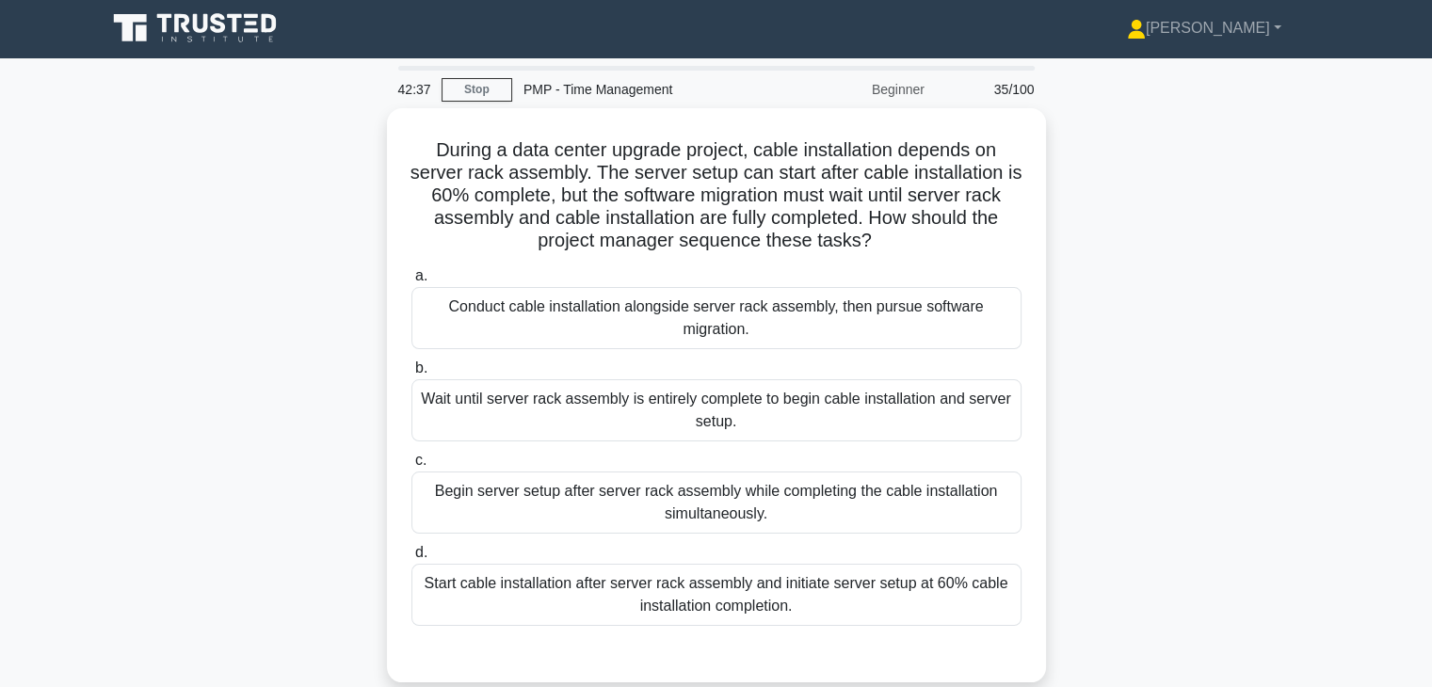
scroll to position [0, 0]
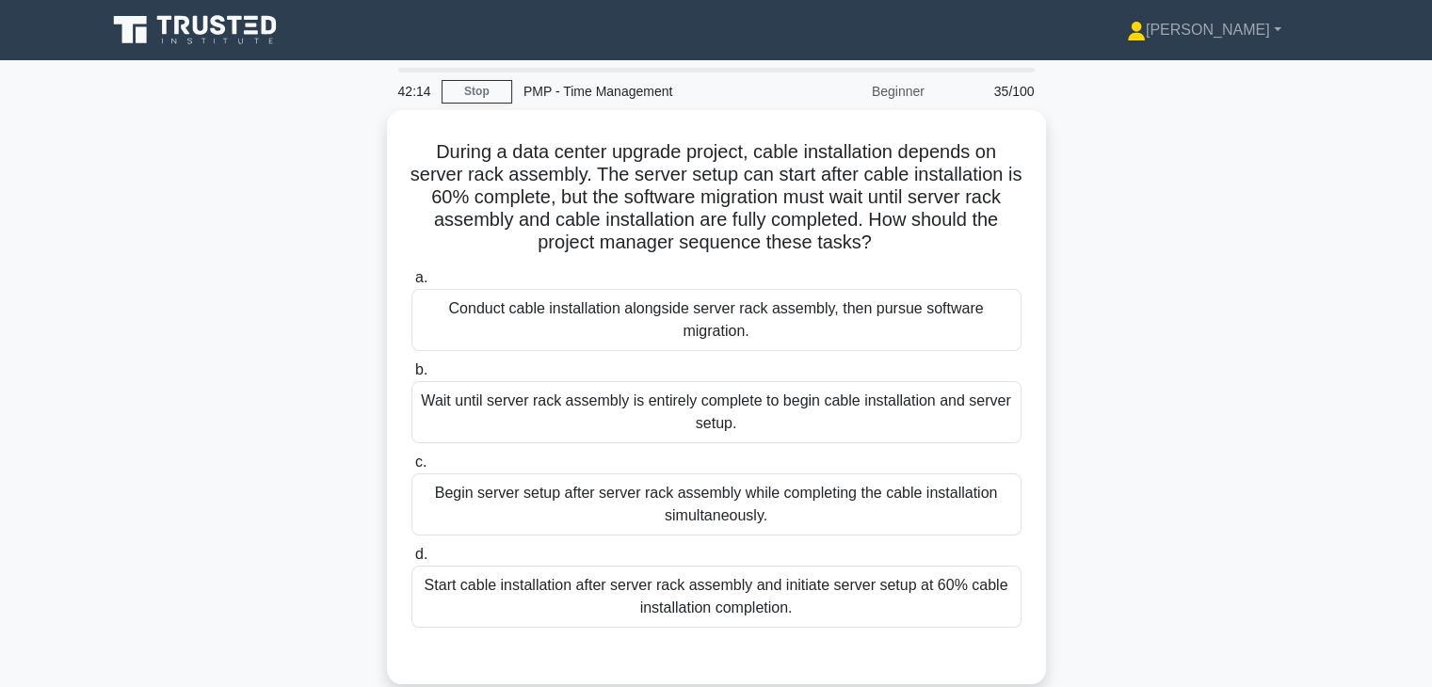
click at [1203, 361] on div "During a data center upgrade project, cable installation depends on server rack…" at bounding box center [716, 408] width 1242 height 597
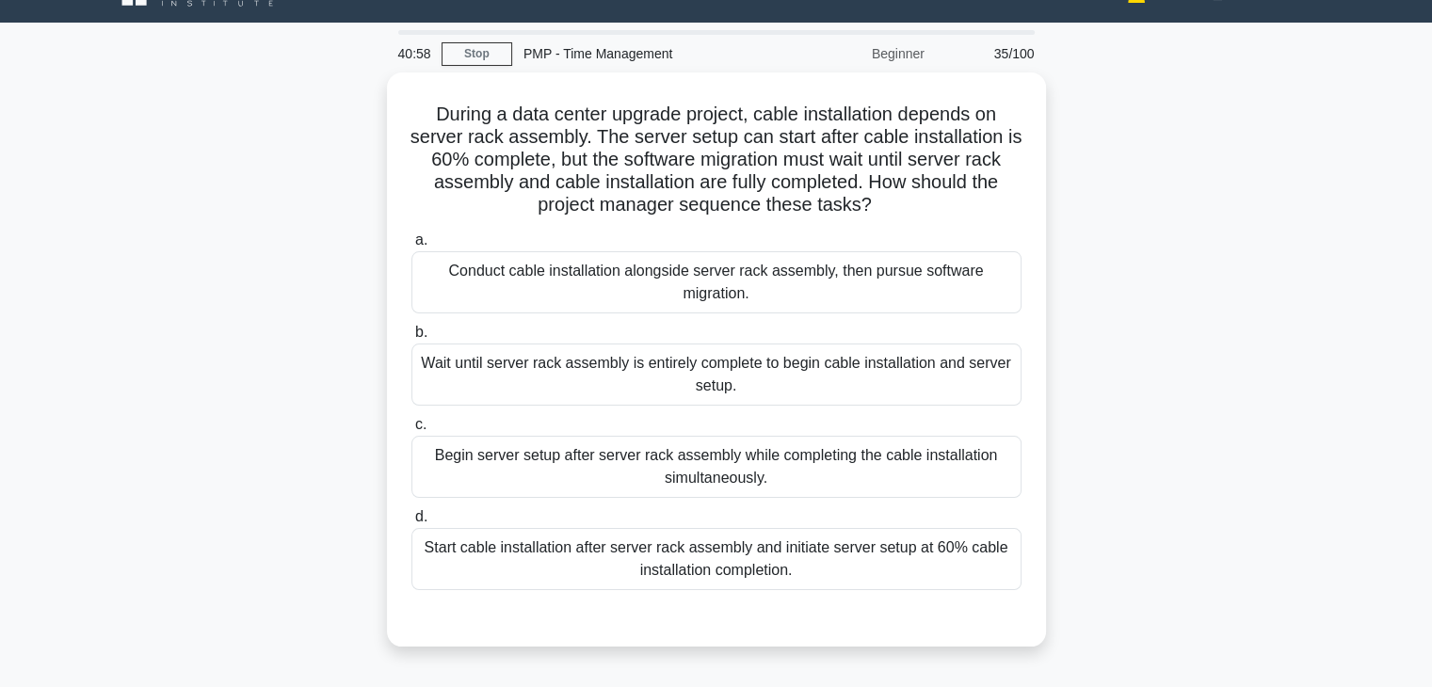
click at [1124, 312] on div "During a data center upgrade project, cable installation depends on server rack…" at bounding box center [716, 370] width 1242 height 597
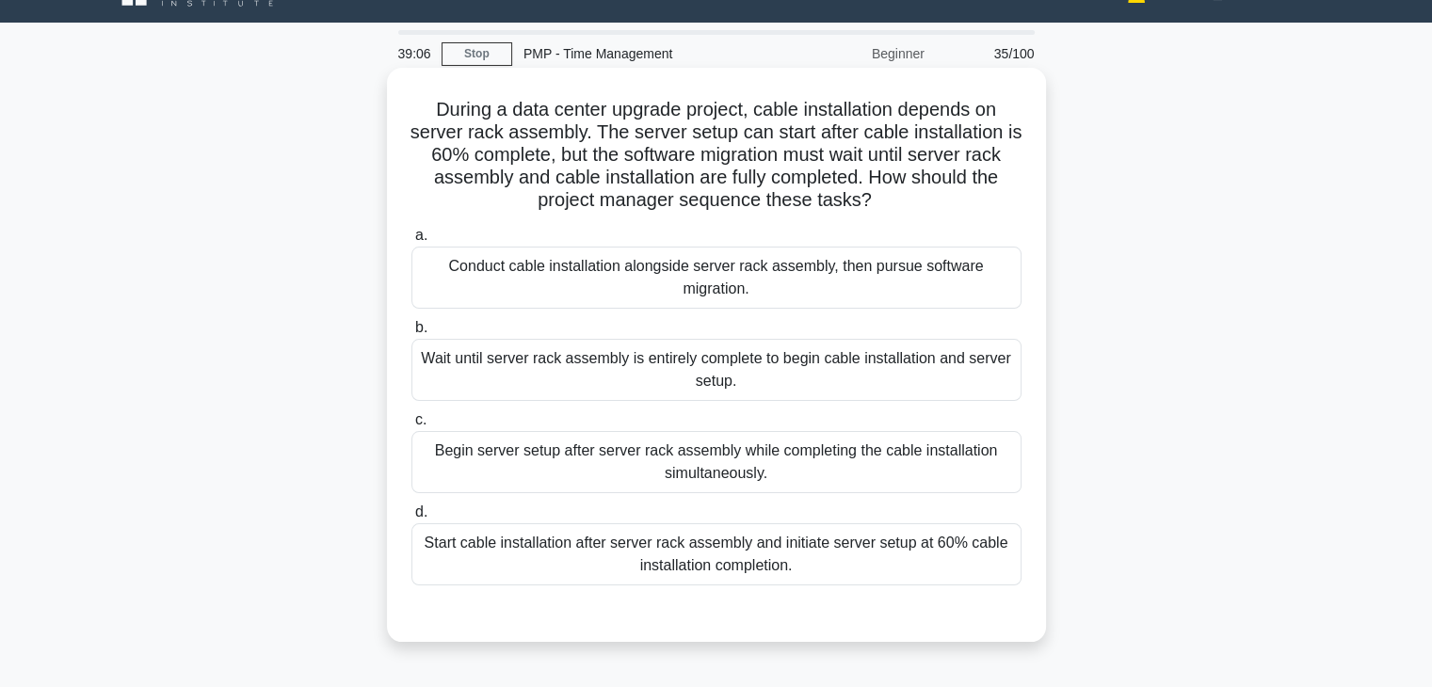
click at [928, 552] on div "Start cable installation after server rack assembly and initiate server setup a…" at bounding box center [716, 554] width 610 height 62
click at [411, 519] on input "d. Start cable installation after server rack assembly and initiate server setu…" at bounding box center [411, 512] width 0 height 12
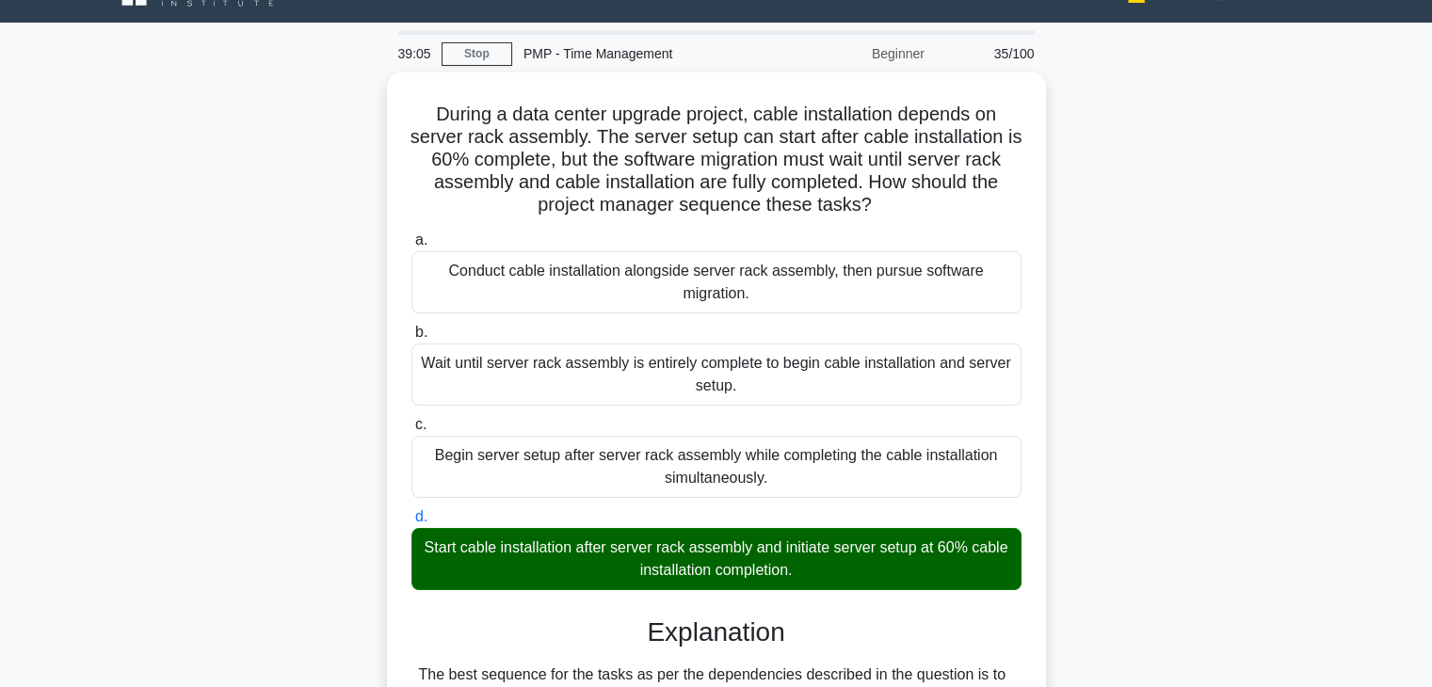
click at [411, 234] on input "a. Conduct cable installation alongside server rack assembly, then pursue softw…" at bounding box center [411, 240] width 0 height 12
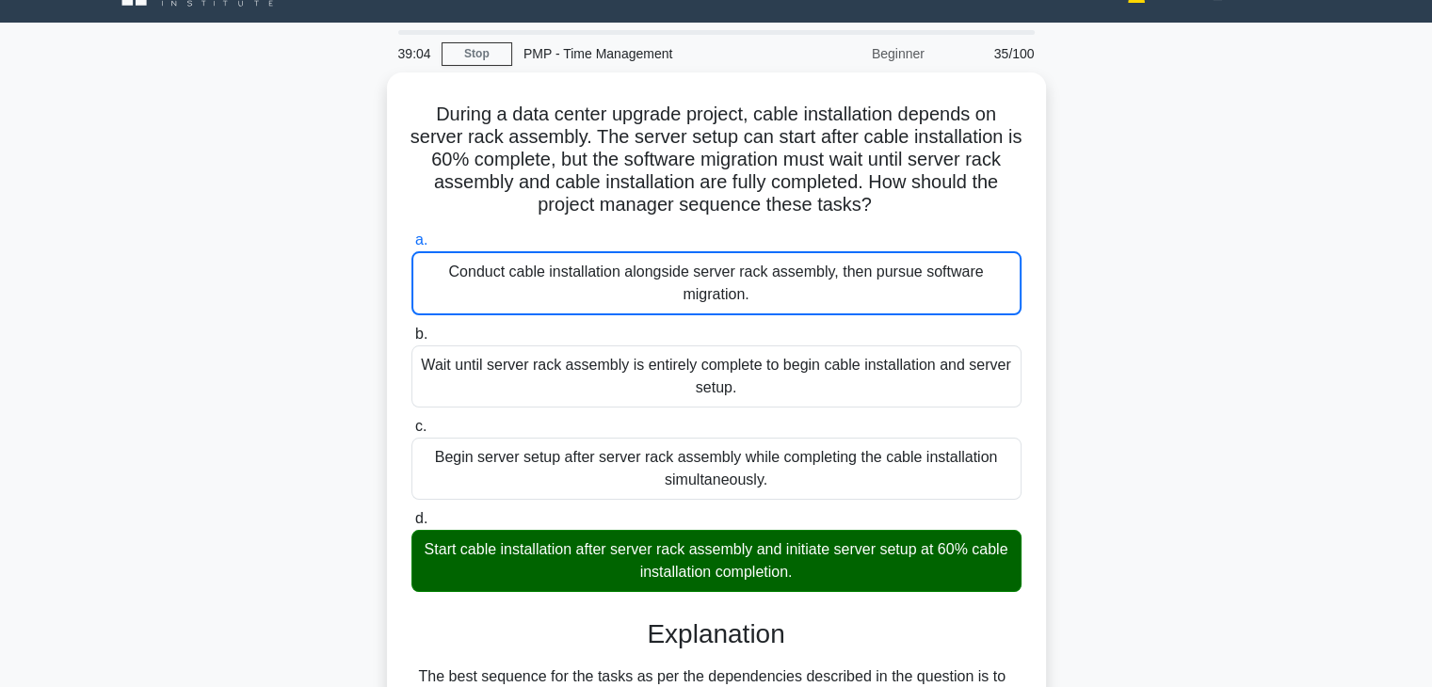
click at [411, 329] on input "b. Wait until server rack assembly is entirely complete to begin cable installa…" at bounding box center [411, 335] width 0 height 12
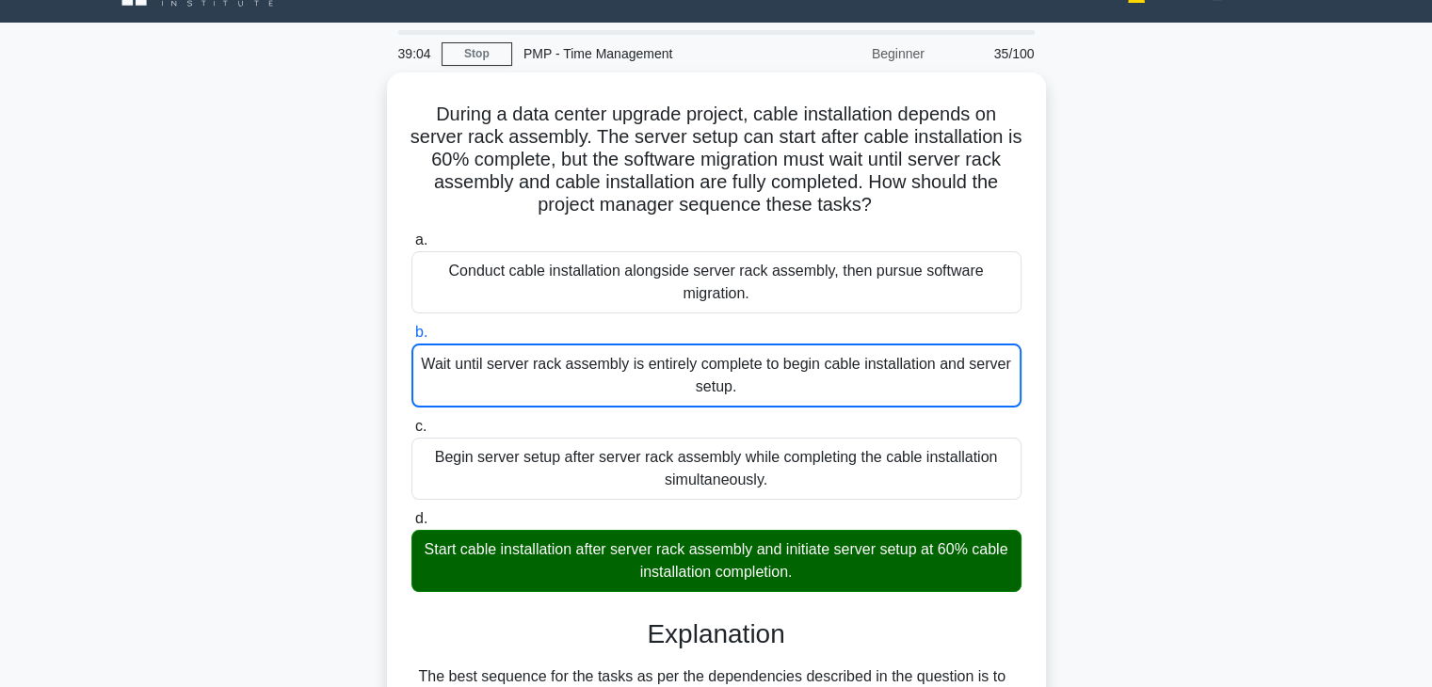
click at [411, 421] on input "c. Begin server setup after server rack assembly while completing the cable ins…" at bounding box center [411, 427] width 0 height 12
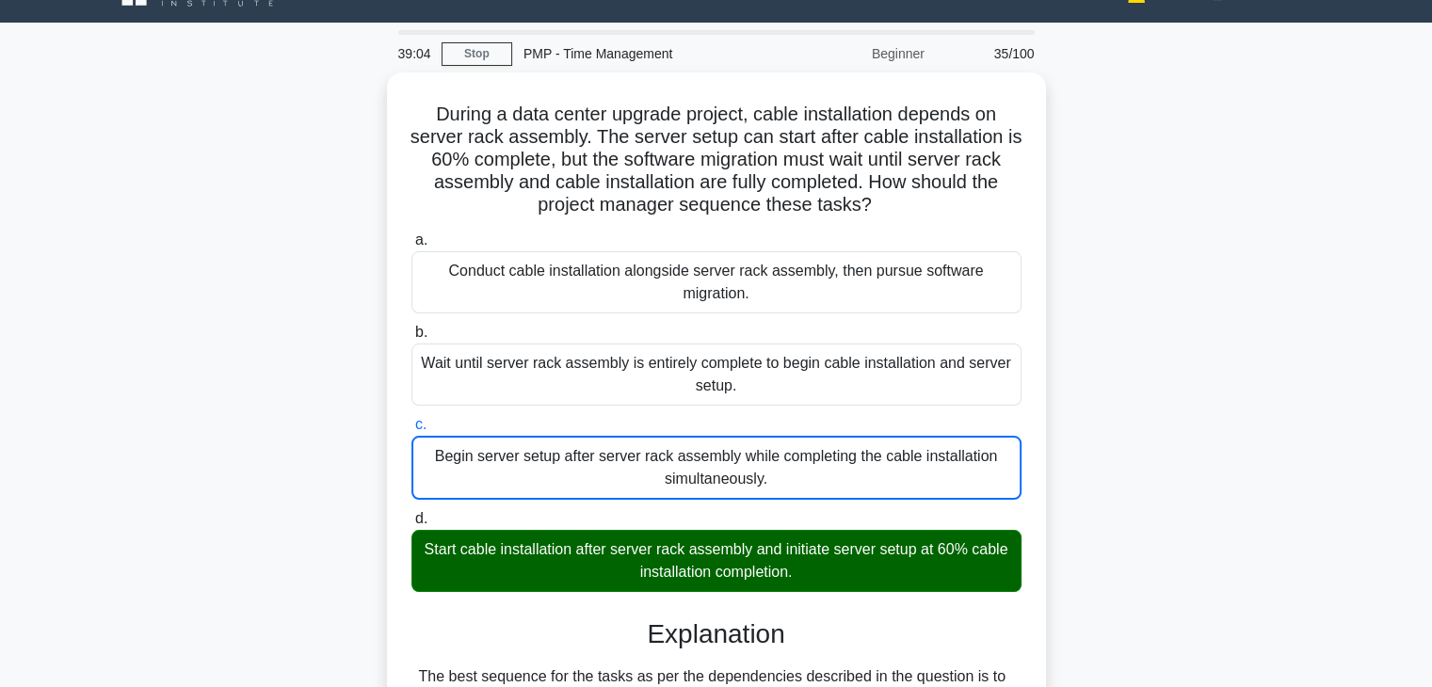
click at [411, 513] on input "d. Start cable installation after server rack assembly and initiate server setu…" at bounding box center [411, 519] width 0 height 12
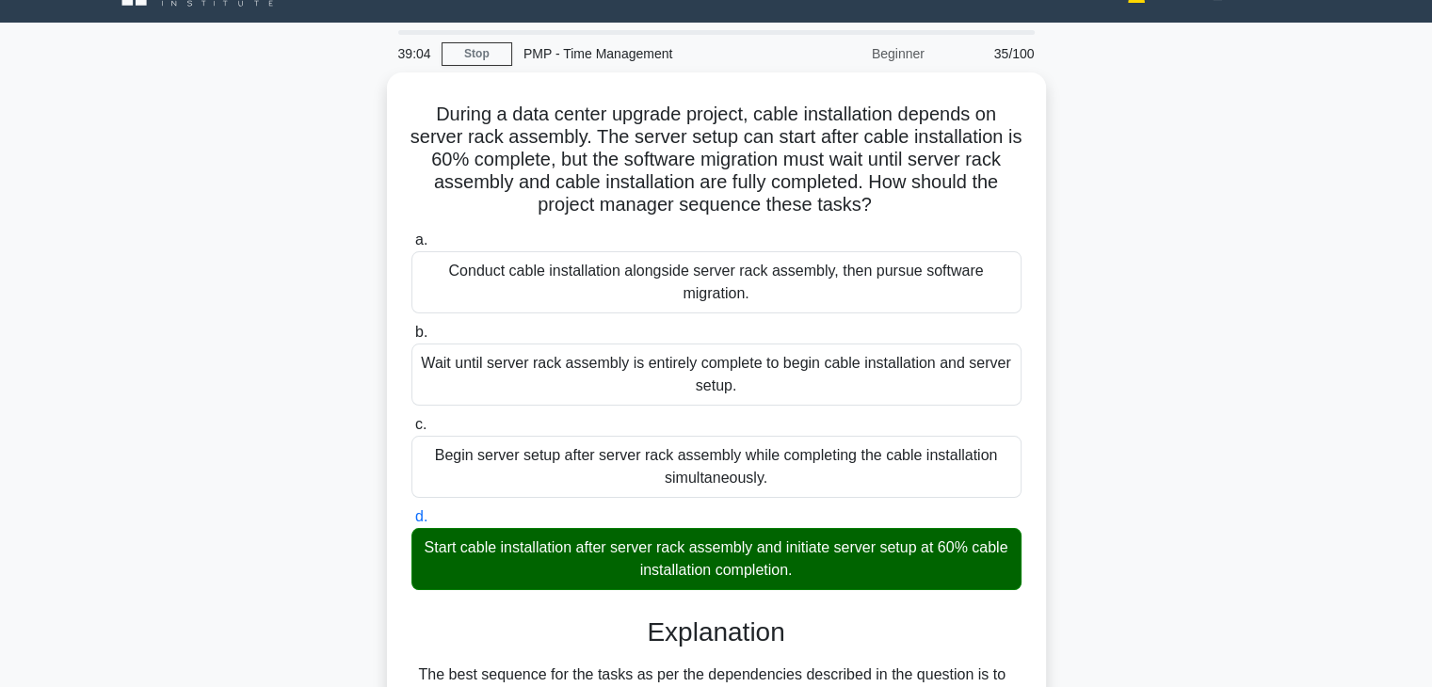
click at [411, 234] on input "a. Conduct cable installation alongside server rack assembly, then pursue softw…" at bounding box center [411, 240] width 0 height 12
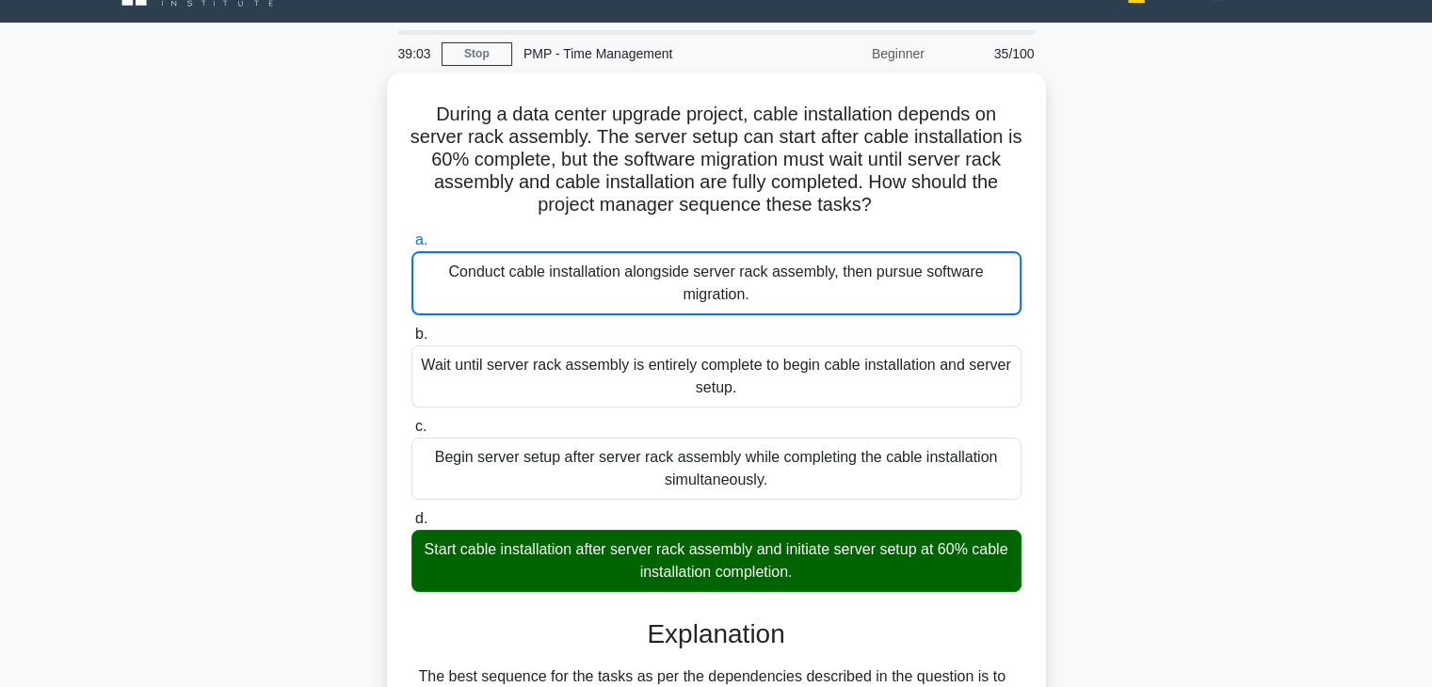
click at [411, 329] on input "b. Wait until server rack assembly is entirely complete to begin cable installa…" at bounding box center [411, 335] width 0 height 12
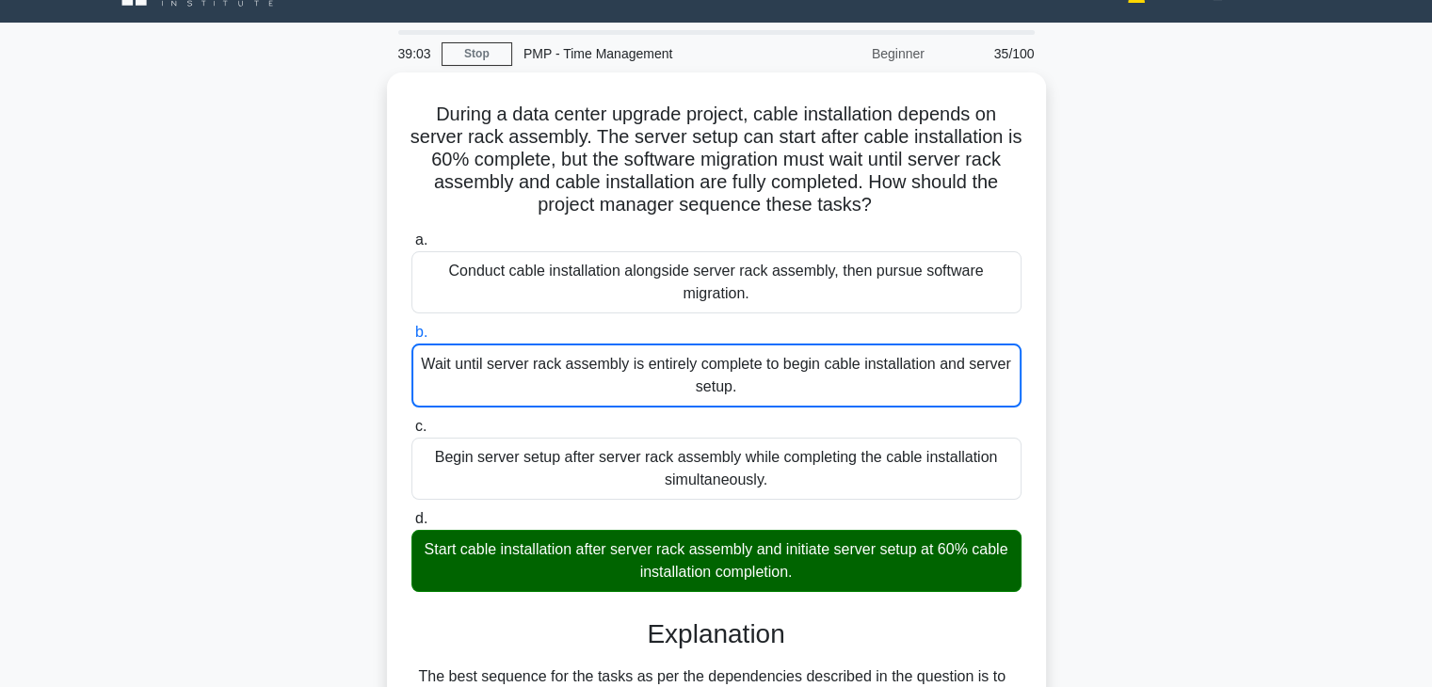
click at [411, 421] on input "c. Begin server setup after server rack assembly while completing the cable ins…" at bounding box center [411, 427] width 0 height 12
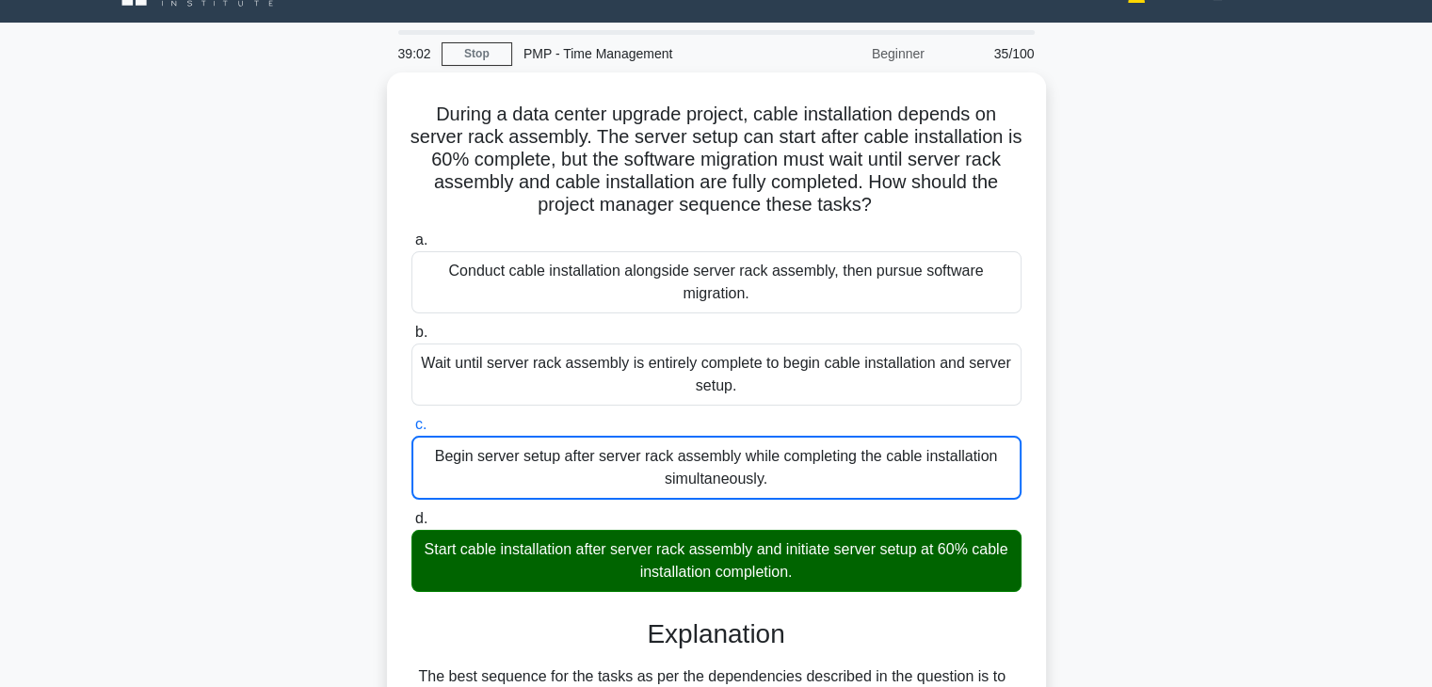
click at [411, 513] on input "d. Start cable installation after server rack assembly and initiate server setu…" at bounding box center [411, 519] width 0 height 12
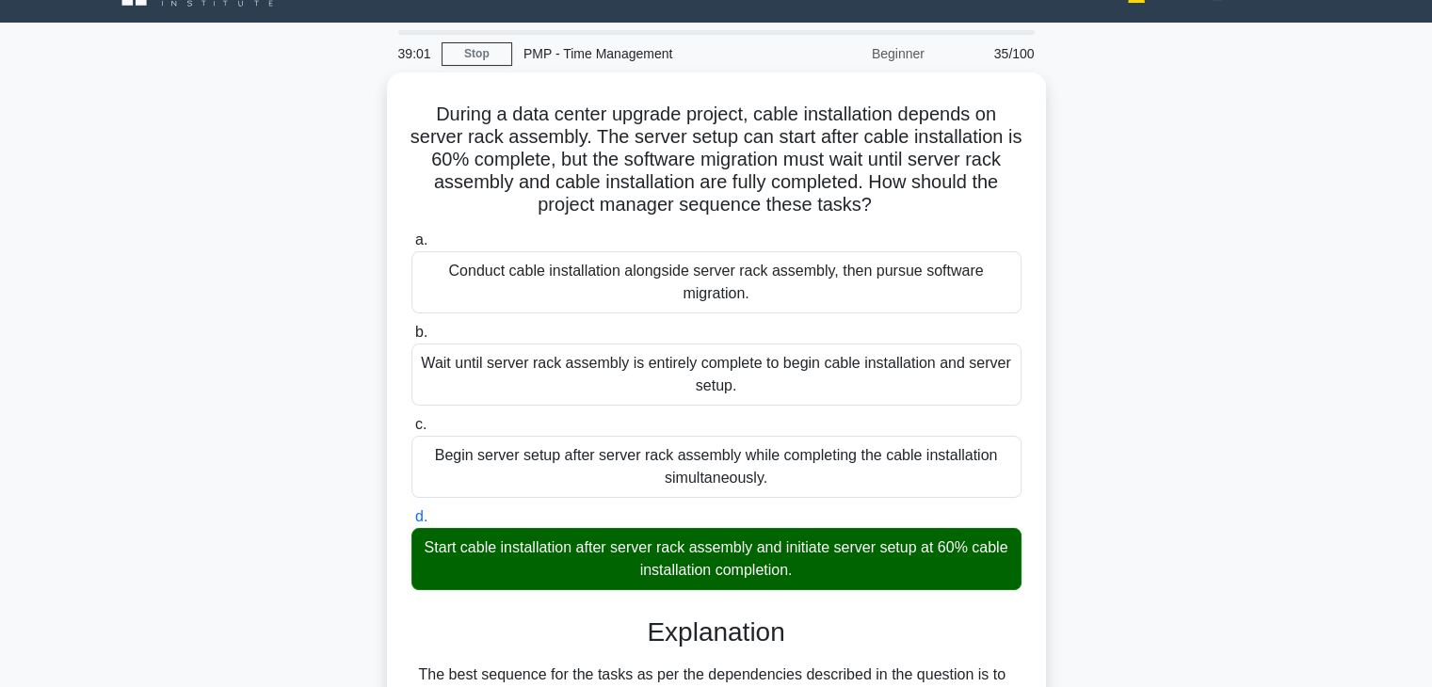
scroll to position [450, 0]
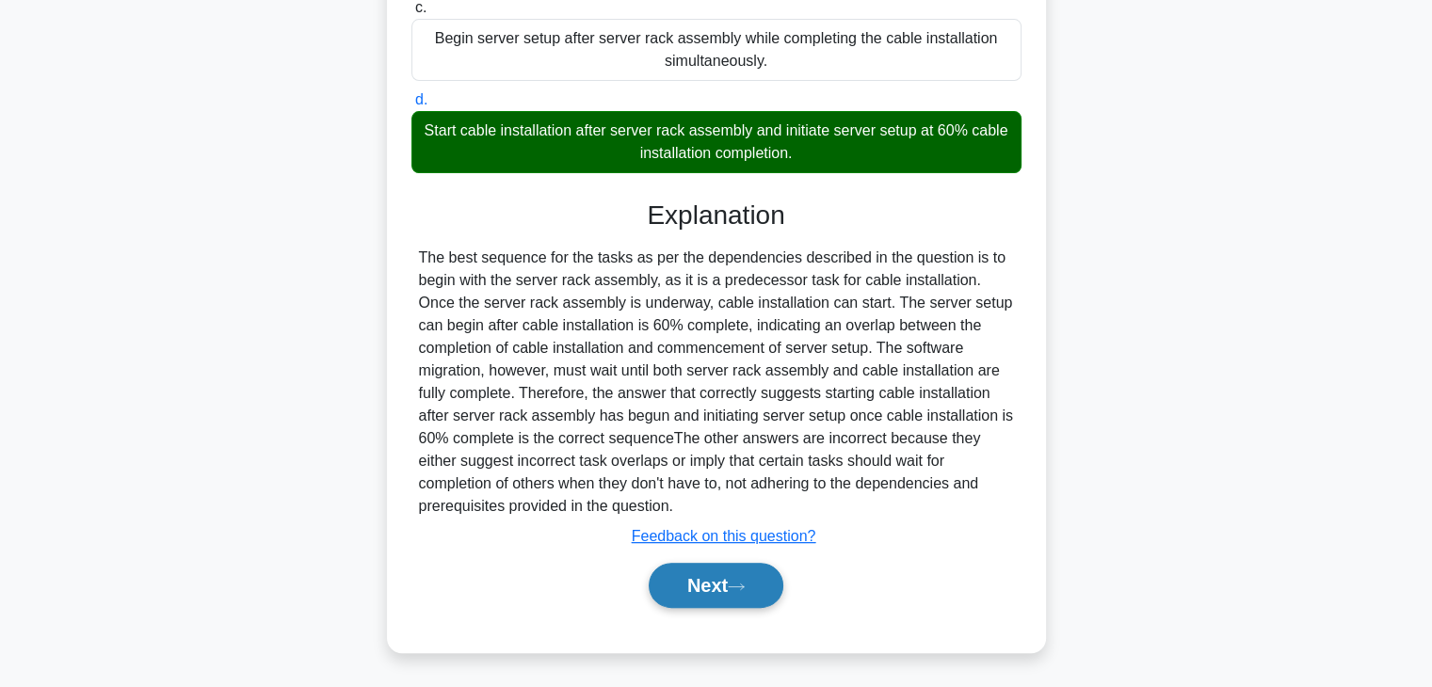
click at [701, 592] on button "Next" at bounding box center [716, 585] width 135 height 45
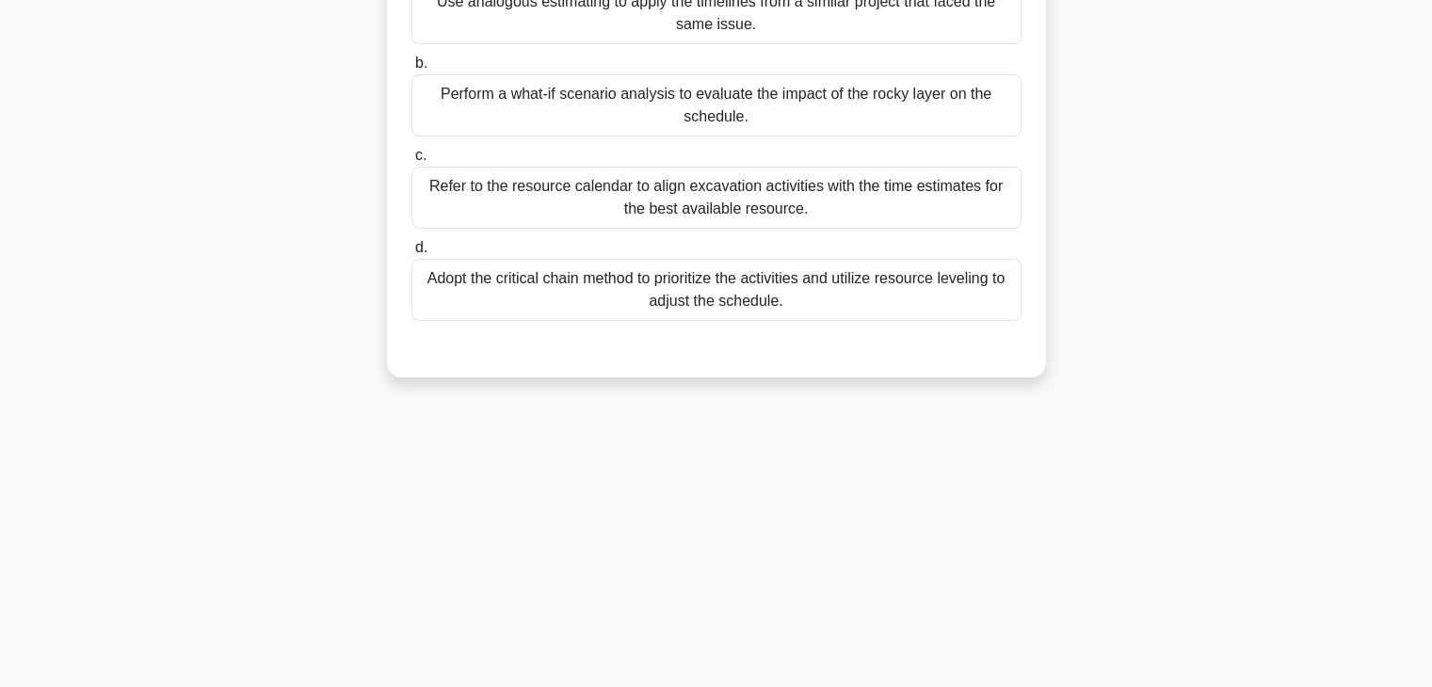
scroll to position [38, 0]
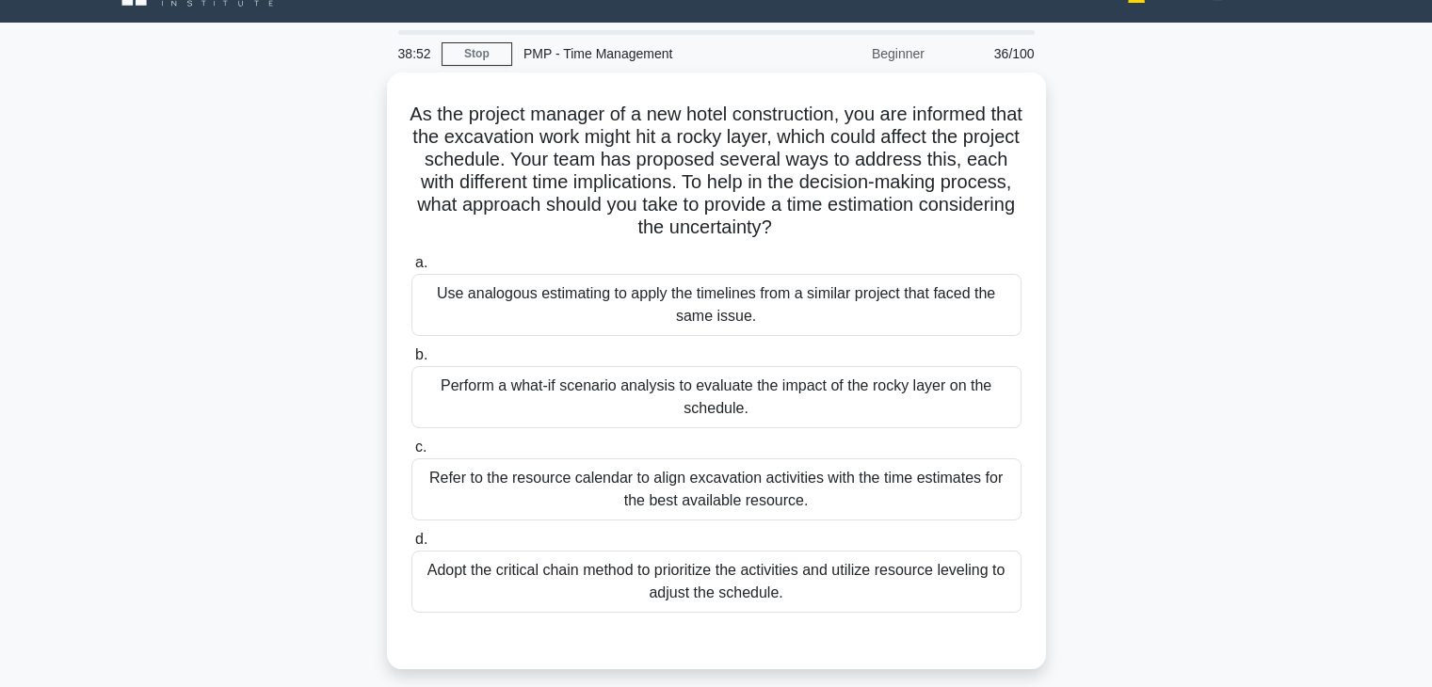
click at [1125, 304] on div "As the project manager of a new hotel construction, you are informed that the e…" at bounding box center [716, 381] width 1242 height 619
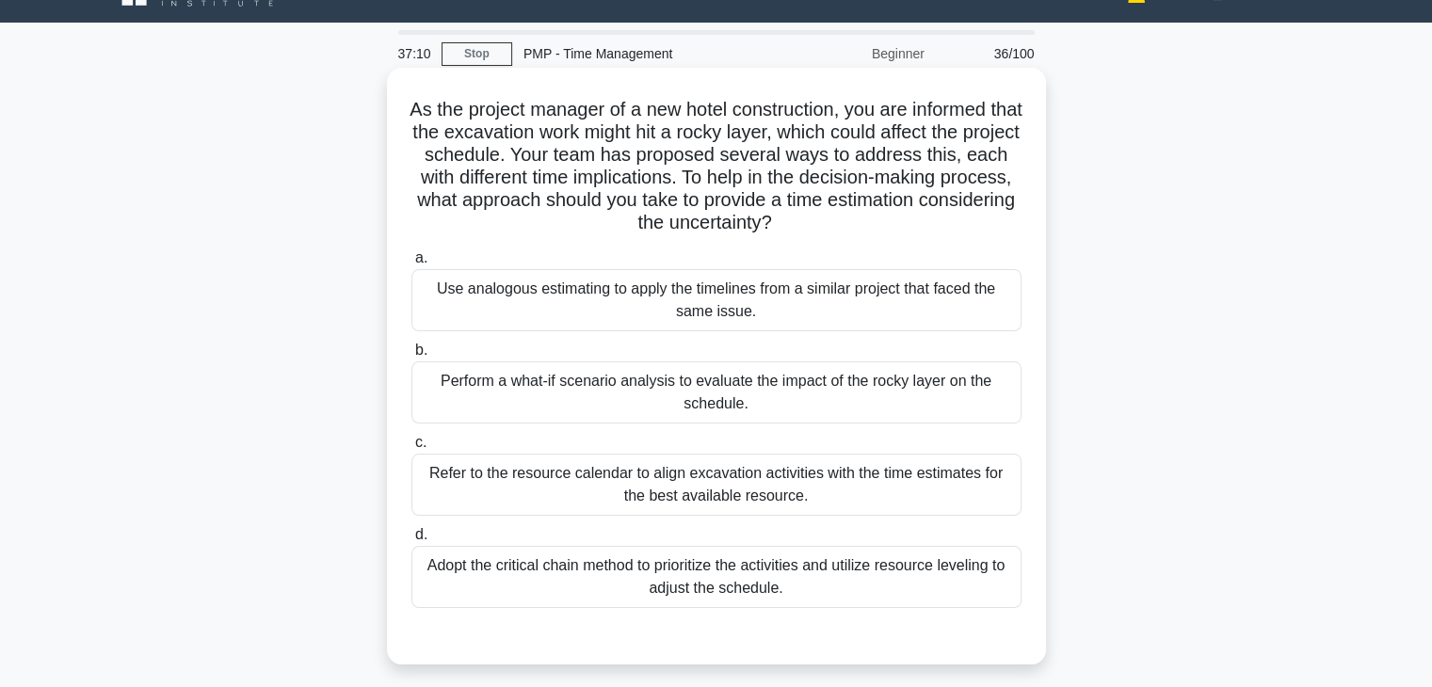
click at [556, 408] on div "Perform a what-if scenario analysis to evaluate the impact of the rocky layer o…" at bounding box center [716, 392] width 610 height 62
click at [411, 357] on input "b. Perform a what-if scenario analysis to evaluate the impact of the rocky laye…" at bounding box center [411, 351] width 0 height 12
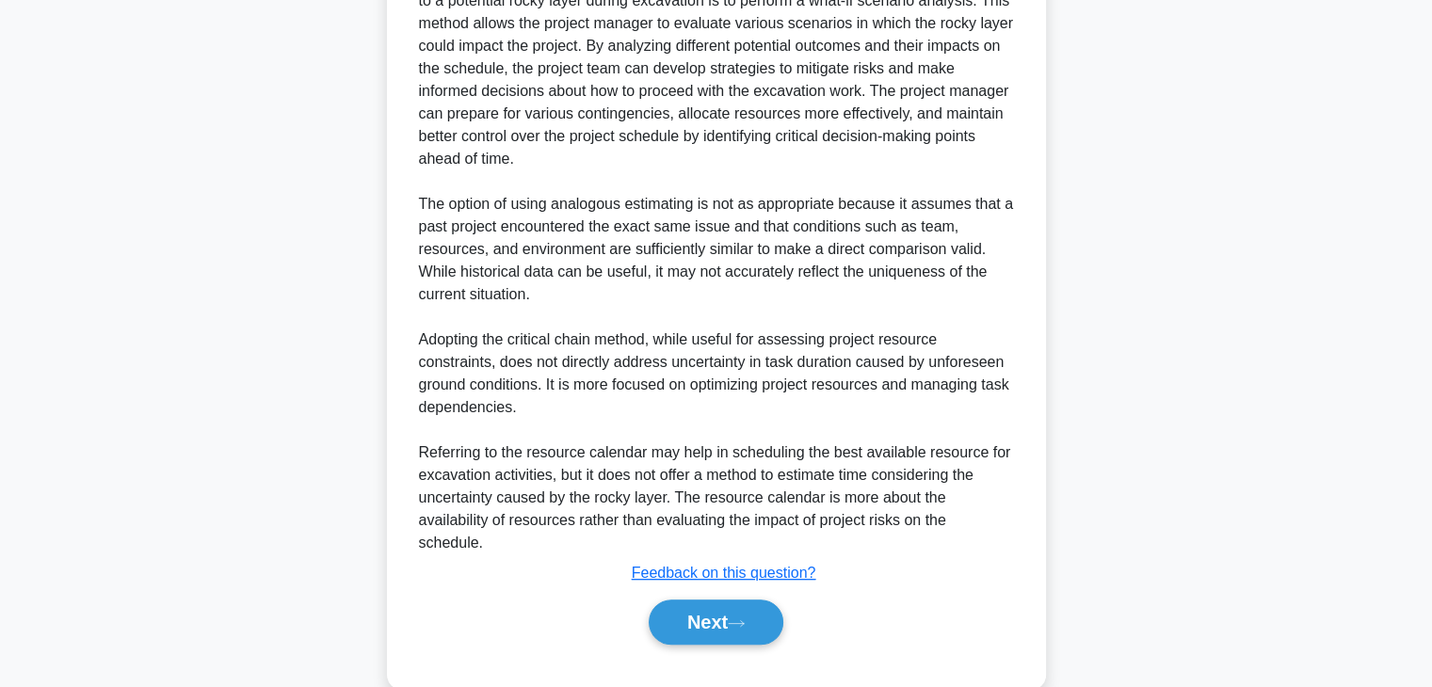
scroll to position [789, 0]
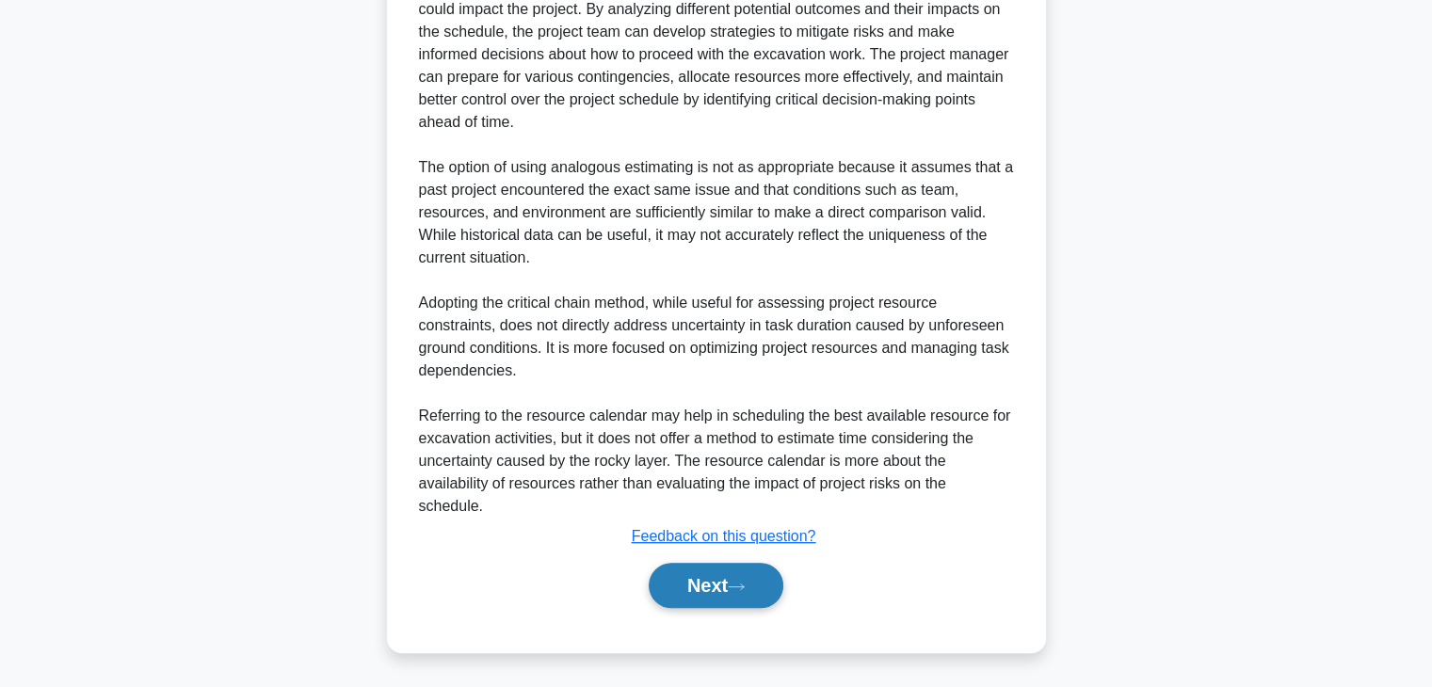
click at [668, 575] on button "Next" at bounding box center [716, 585] width 135 height 45
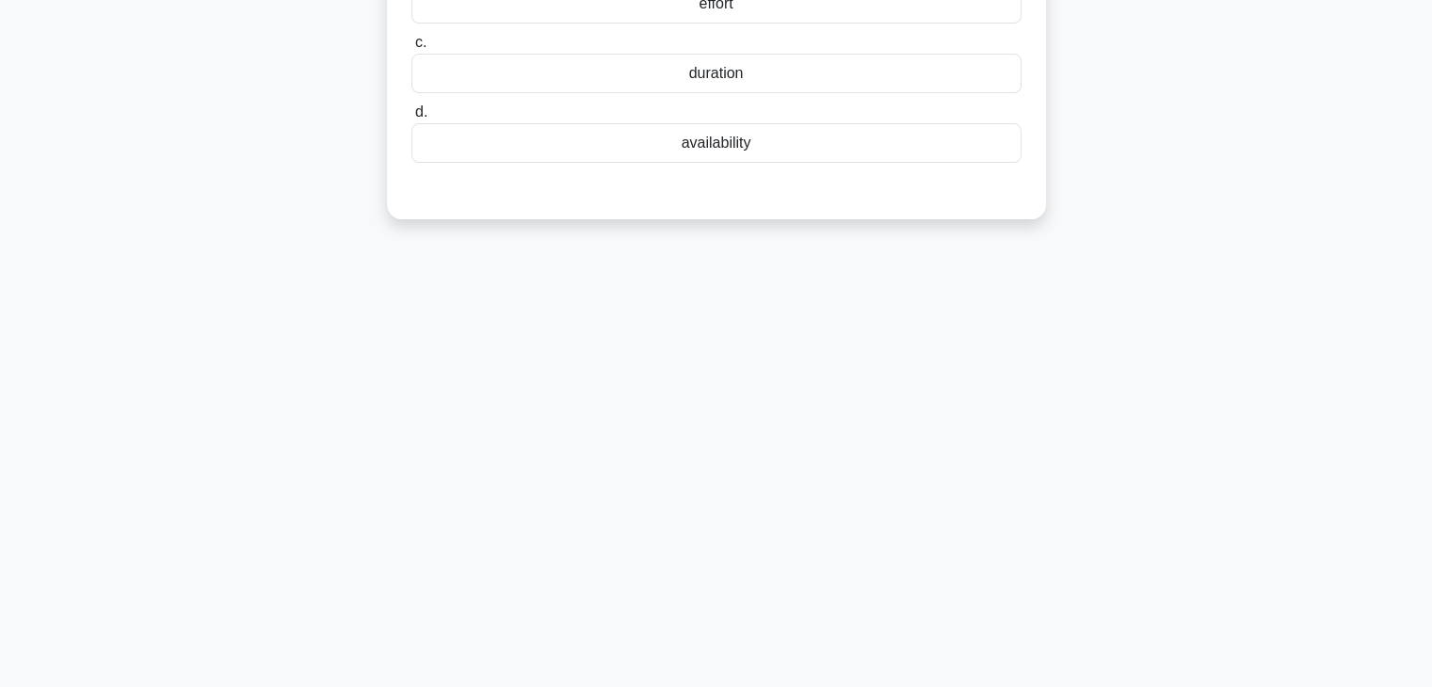
click at [1024, 410] on div "37:03 Stop PMP - Time Management Beginner 37/100 During activity resource estim…" at bounding box center [716, 208] width 1242 height 941
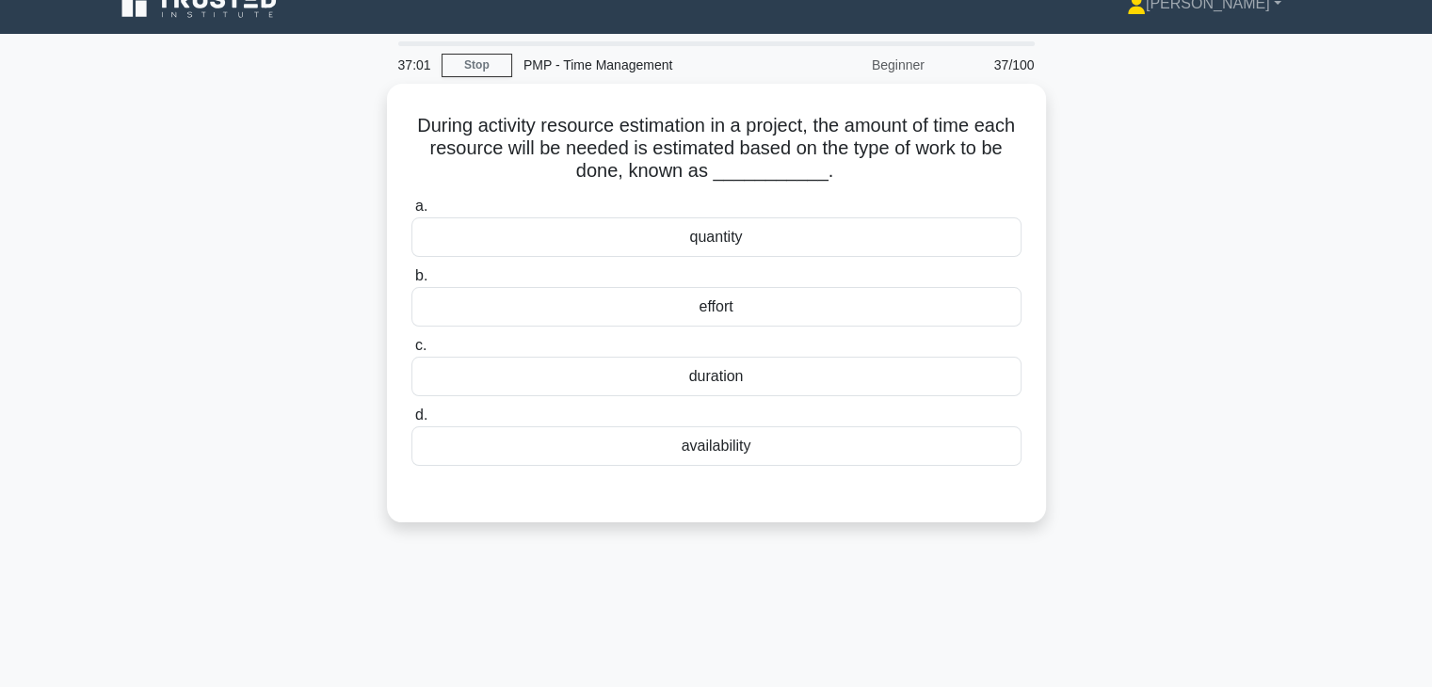
scroll to position [0, 0]
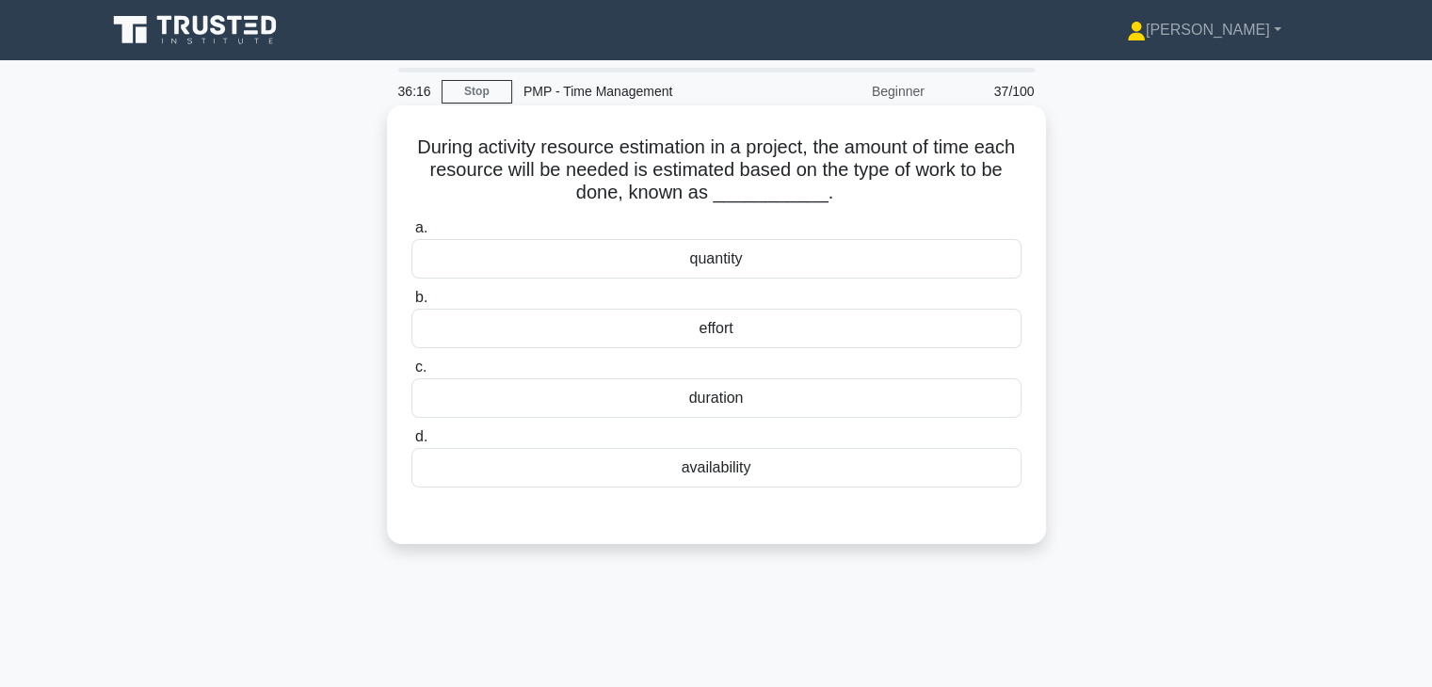
click at [732, 335] on div "effort" at bounding box center [716, 329] width 610 height 40
click at [411, 304] on input "b. effort" at bounding box center [411, 298] width 0 height 12
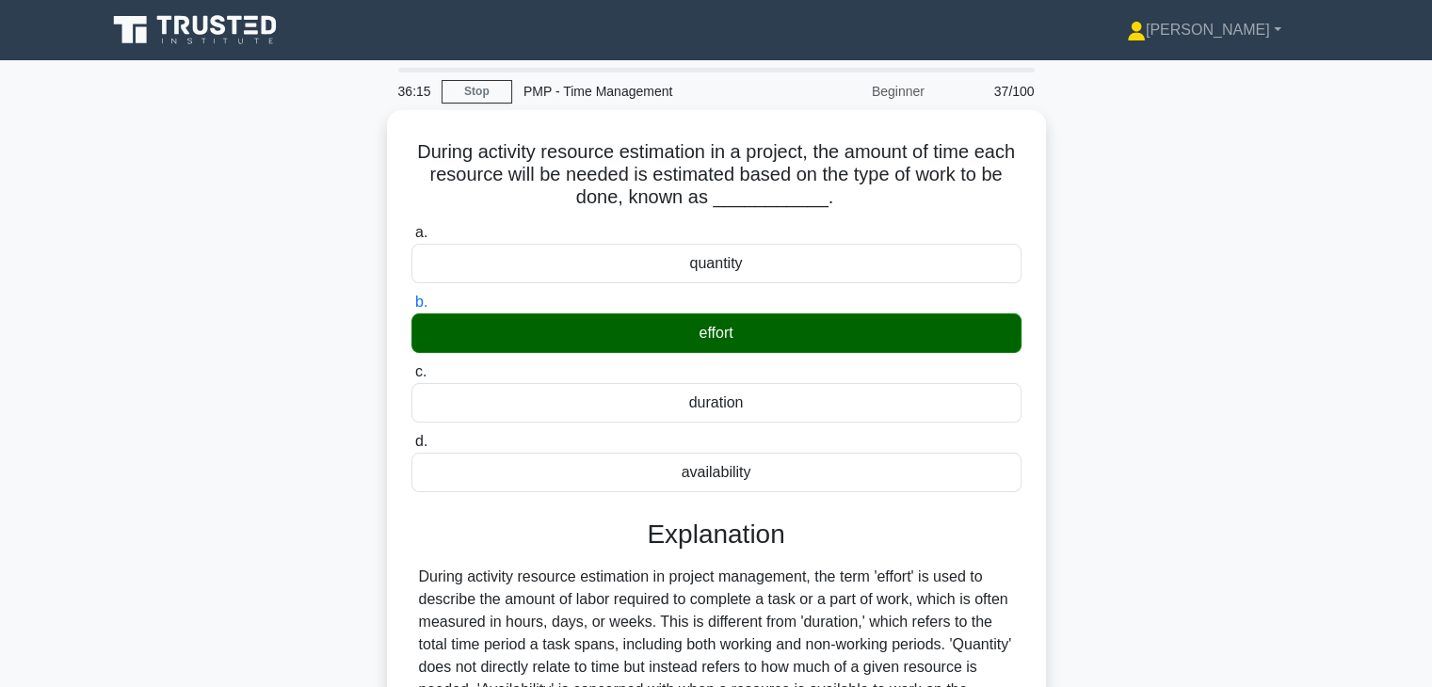
click at [1157, 445] on div "During activity resource estimation in a project, the amount of time each resou…" at bounding box center [716, 518] width 1242 height 816
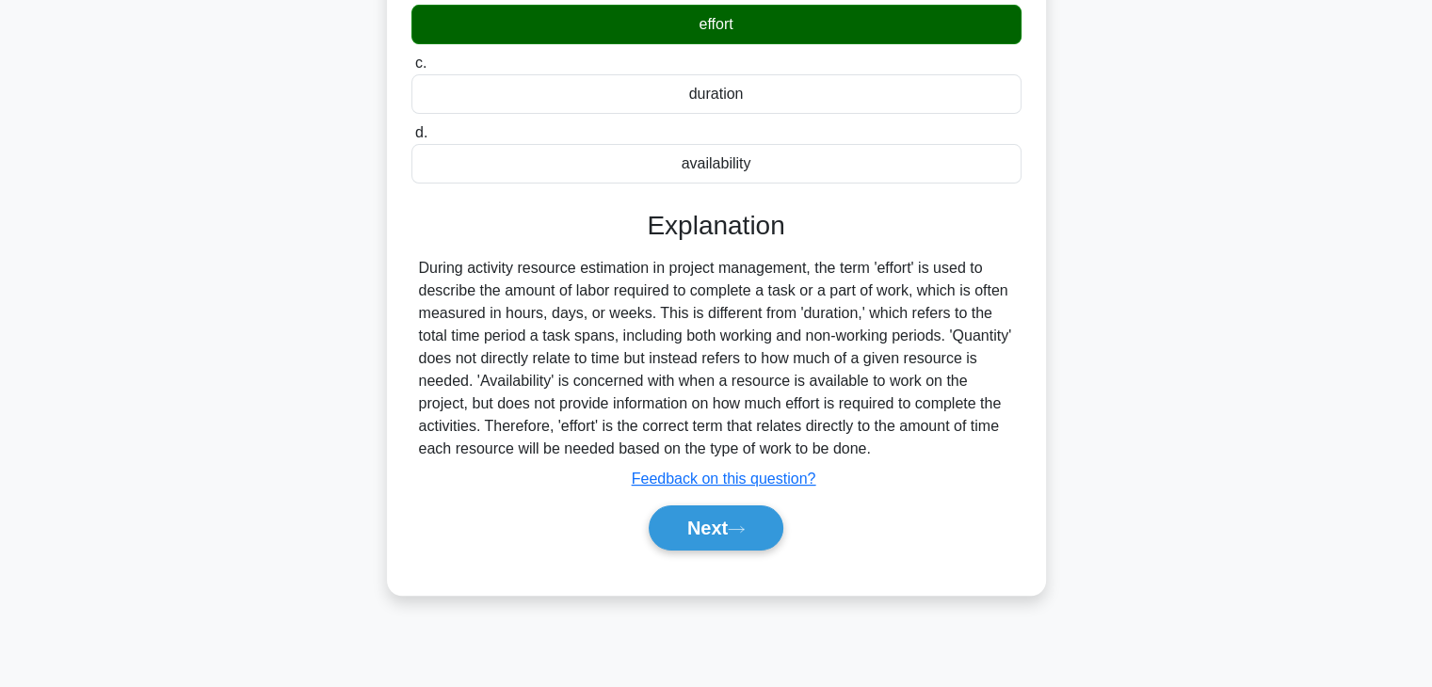
scroll to position [330, 0]
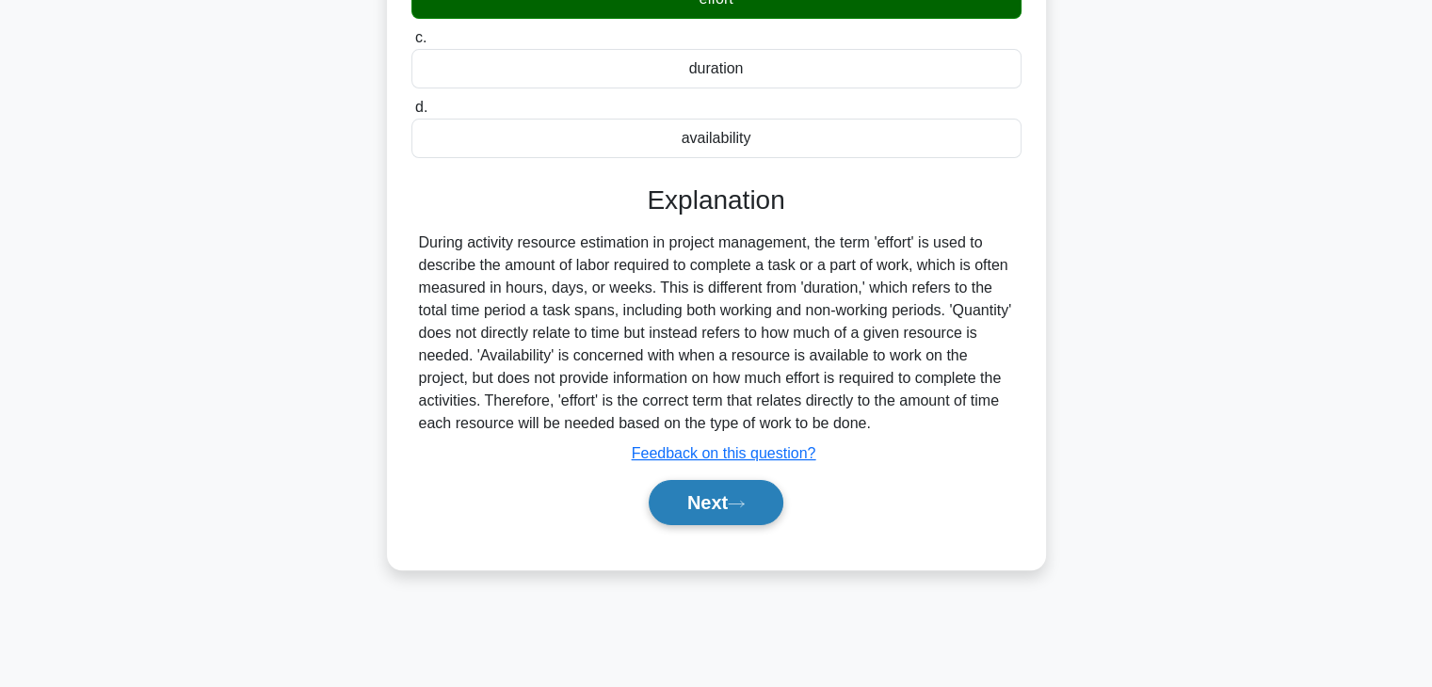
click at [685, 496] on button "Next" at bounding box center [716, 502] width 135 height 45
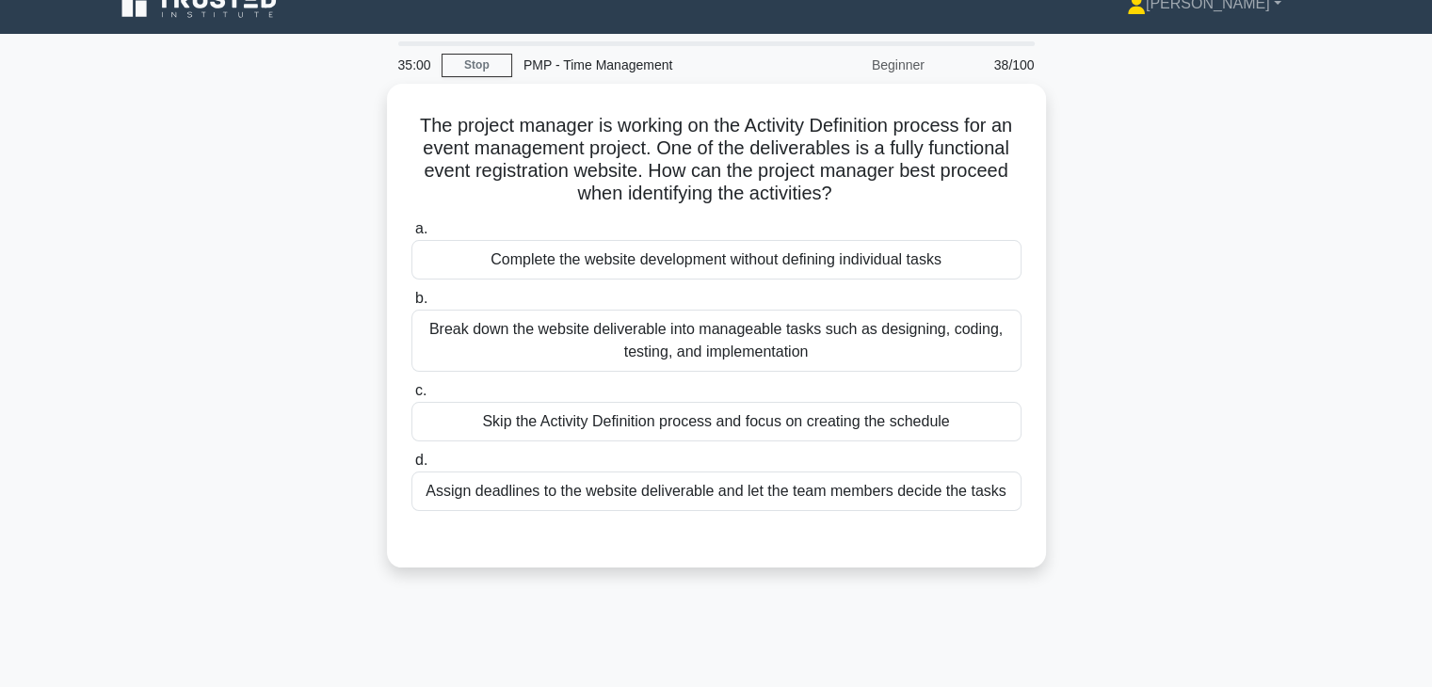
scroll to position [0, 0]
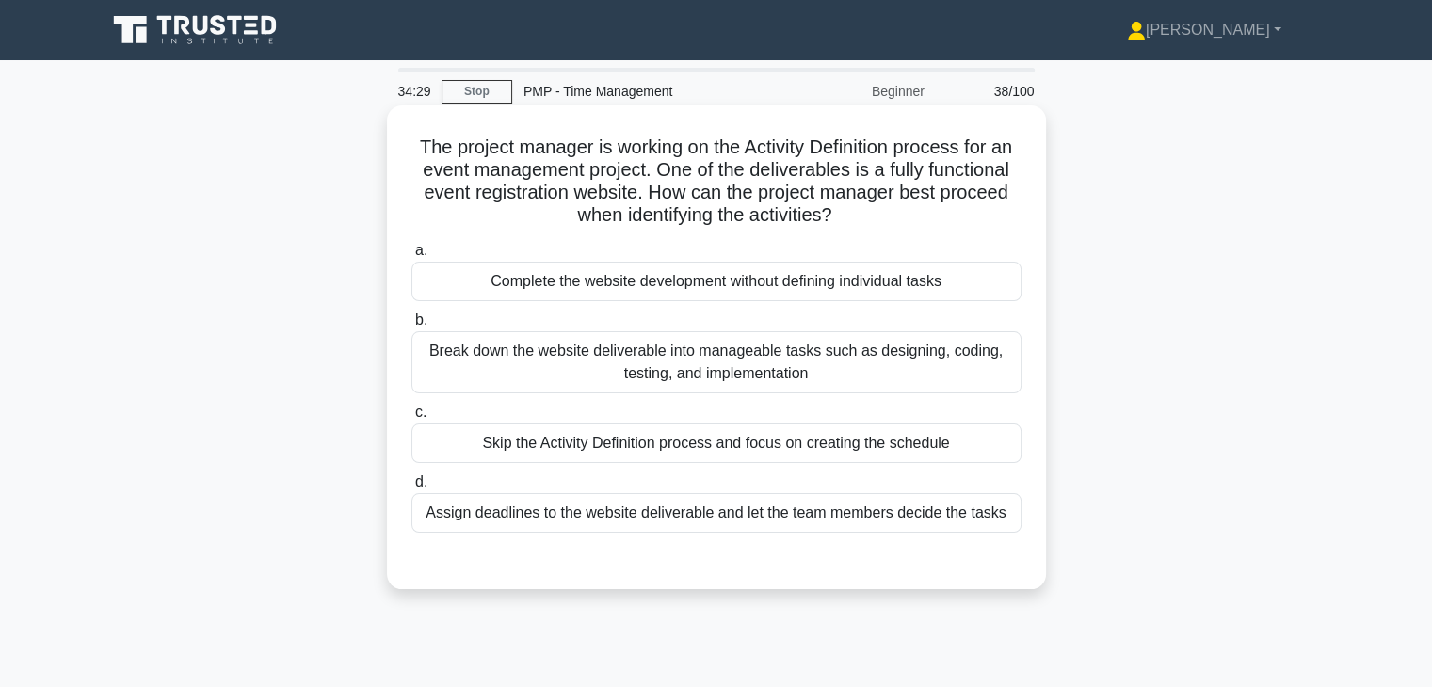
click at [738, 358] on div "Break down the website deliverable into manageable tasks such as designing, cod…" at bounding box center [716, 362] width 610 height 62
click at [411, 327] on input "b. Break down the website deliverable into manageable tasks such as designing, …" at bounding box center [411, 320] width 0 height 12
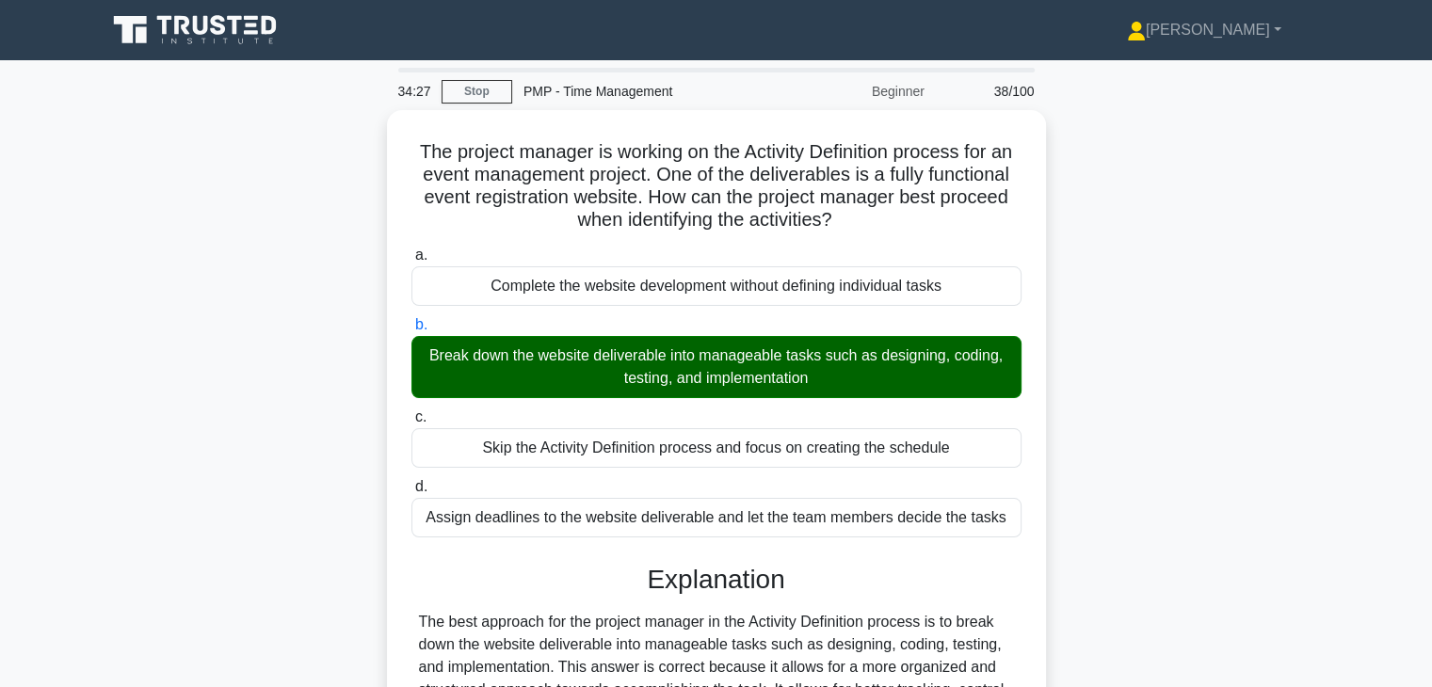
click at [1133, 398] on div "The project manager is working on the Activity Definition process for an event …" at bounding box center [716, 574] width 1242 height 929
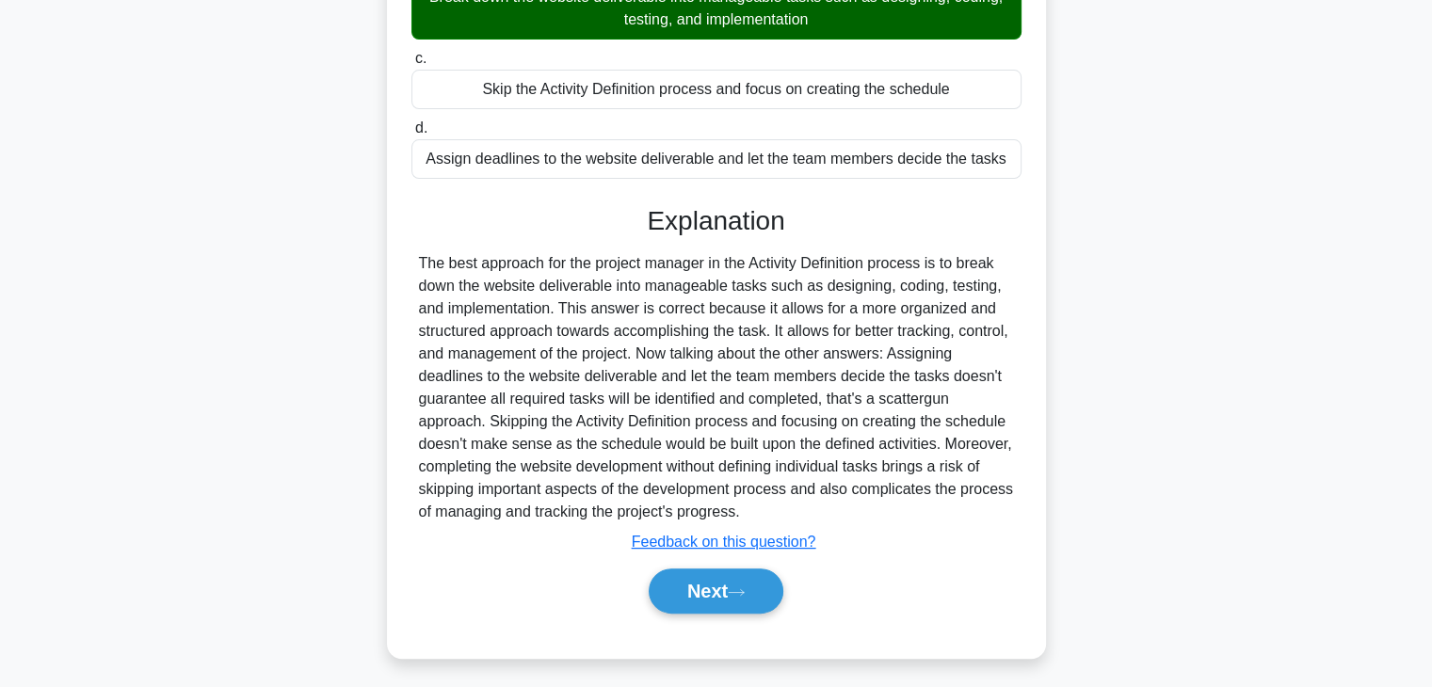
scroll to position [360, 0]
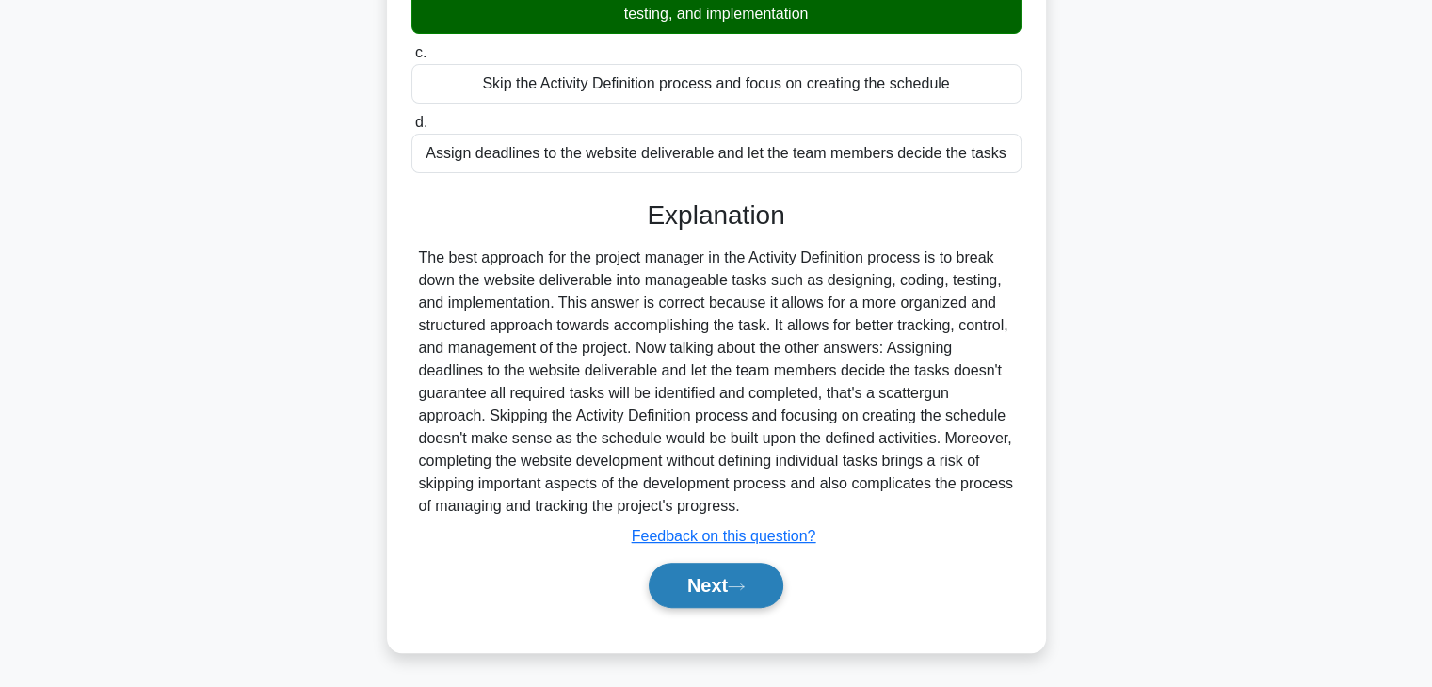
click at [691, 584] on button "Next" at bounding box center [716, 585] width 135 height 45
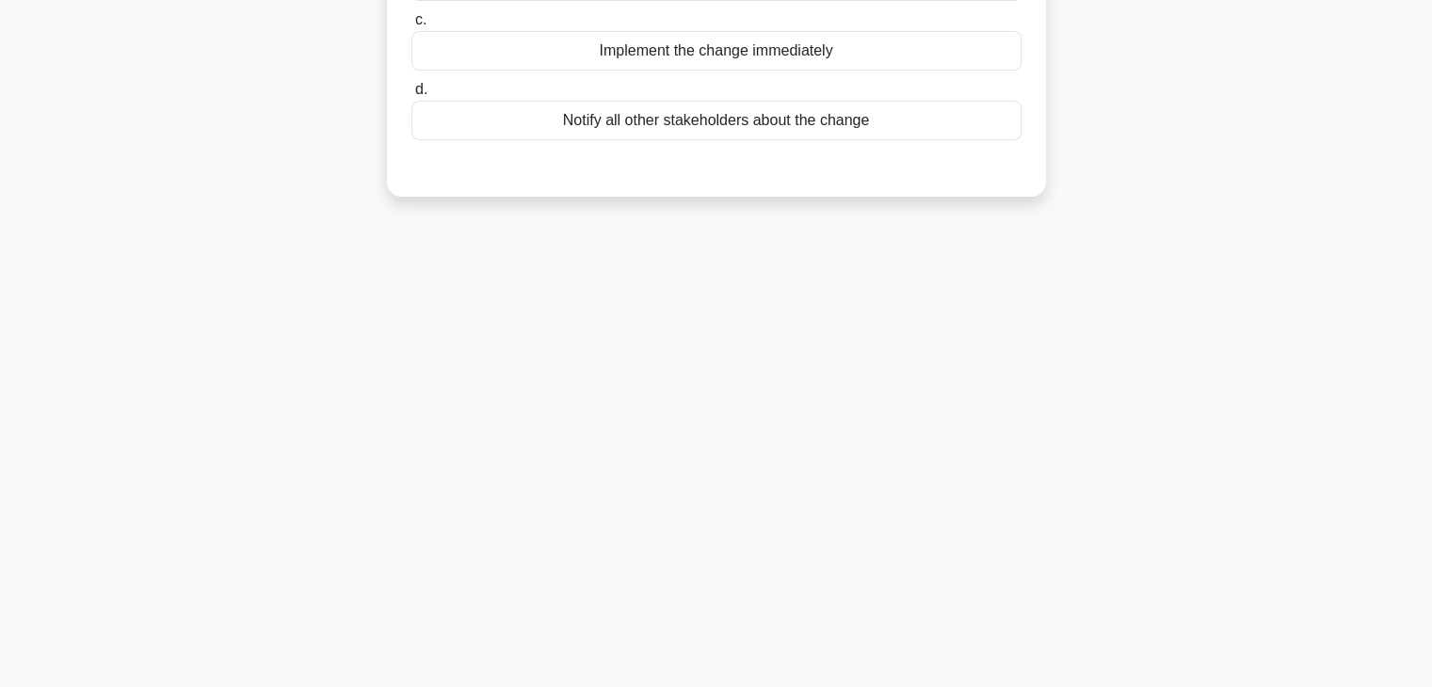
click at [926, 397] on div "34:21 Stop PMP - Time Management Beginner 39/100 A key stakeholder has requeste…" at bounding box center [716, 208] width 1242 height 941
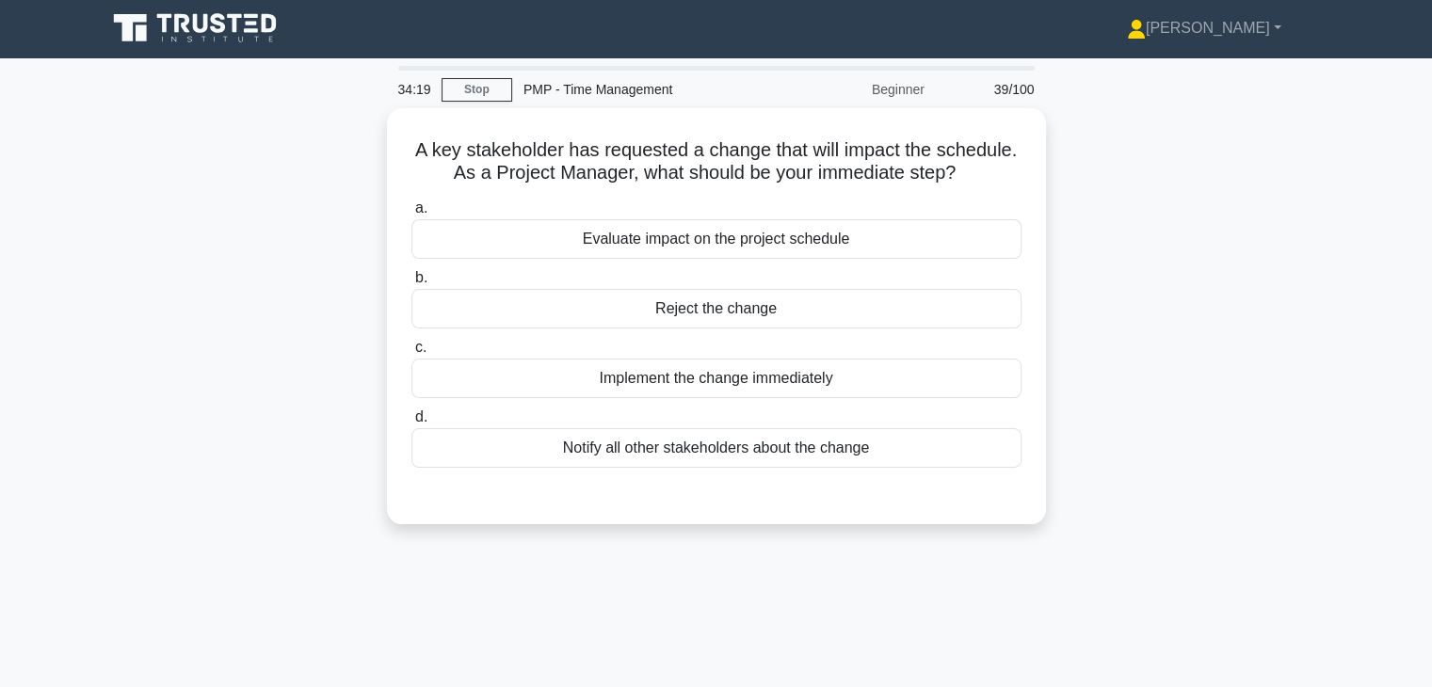
scroll to position [0, 0]
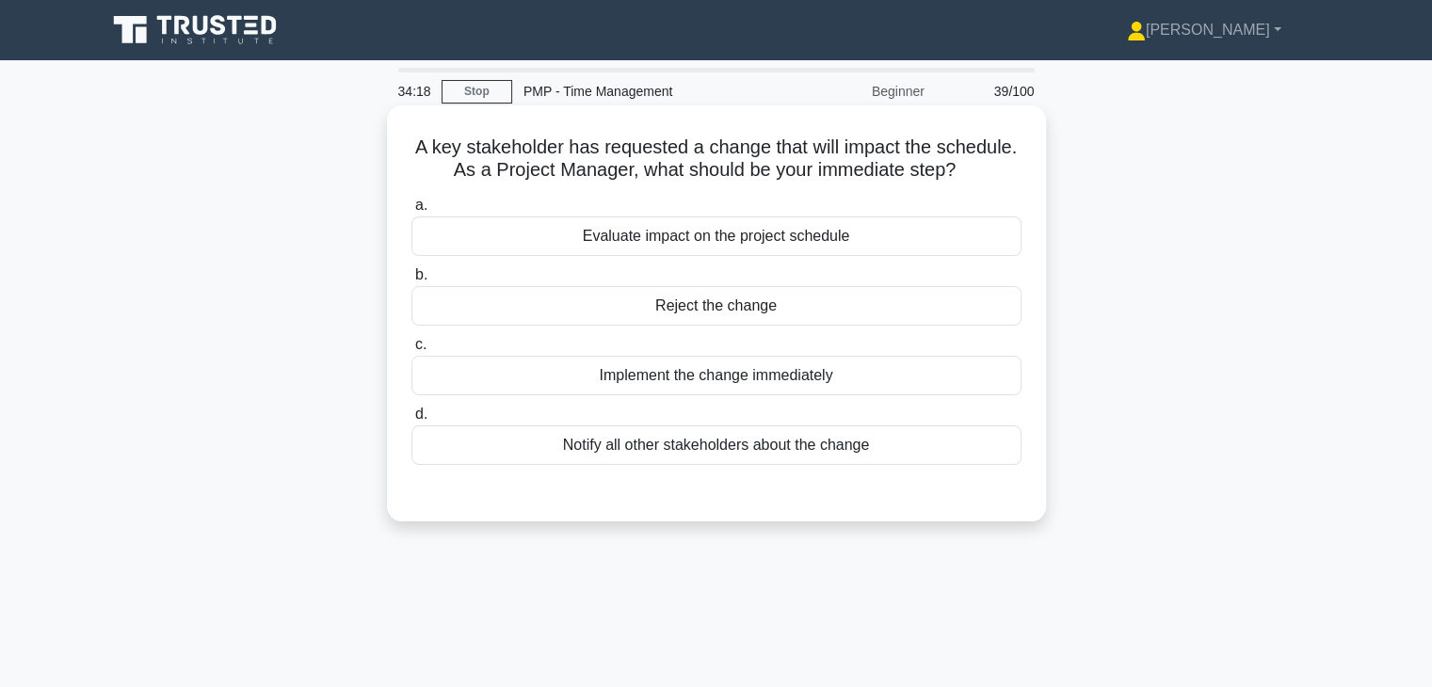
click at [791, 244] on div "Evaluate impact on the project schedule" at bounding box center [716, 236] width 610 height 40
click at [411, 212] on input "a. Evaluate impact on the project schedule" at bounding box center [411, 206] width 0 height 12
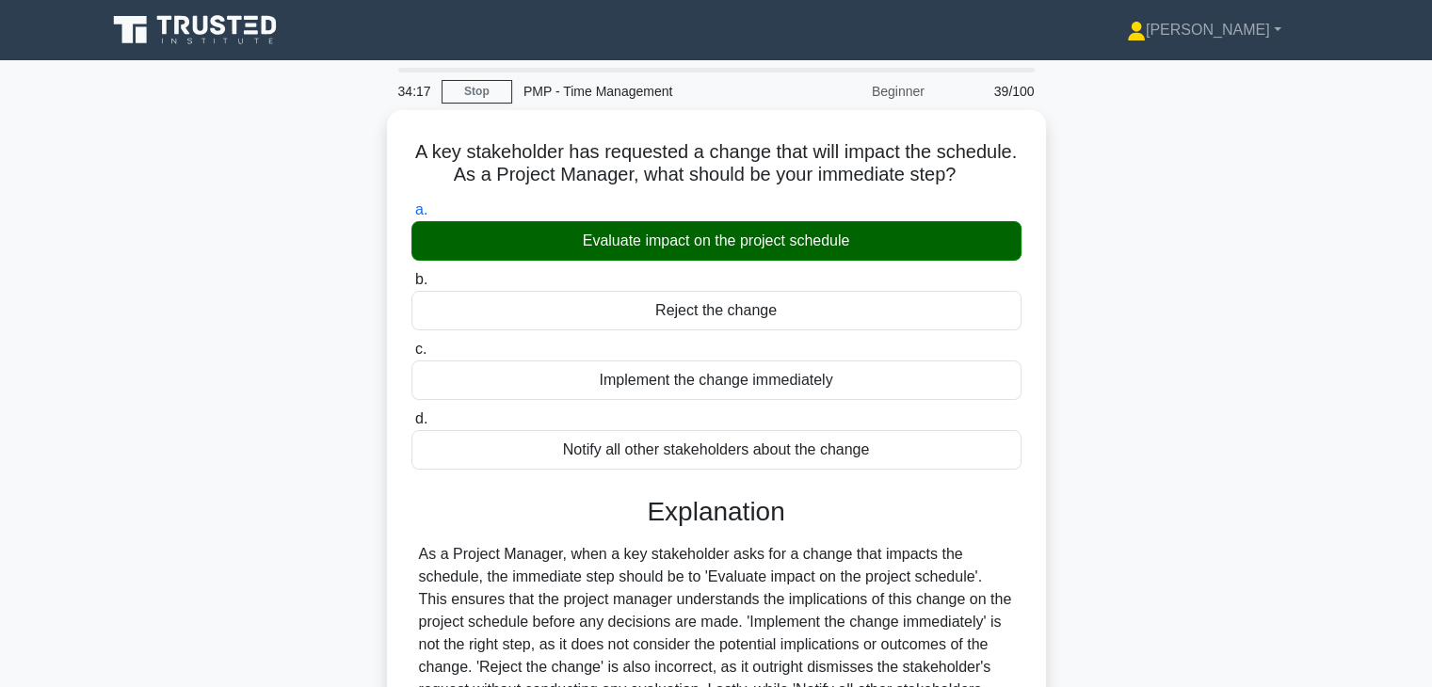
click at [1122, 459] on div "A key stakeholder has requested a change that will impact the schedule. As a Pr…" at bounding box center [716, 506] width 1242 height 793
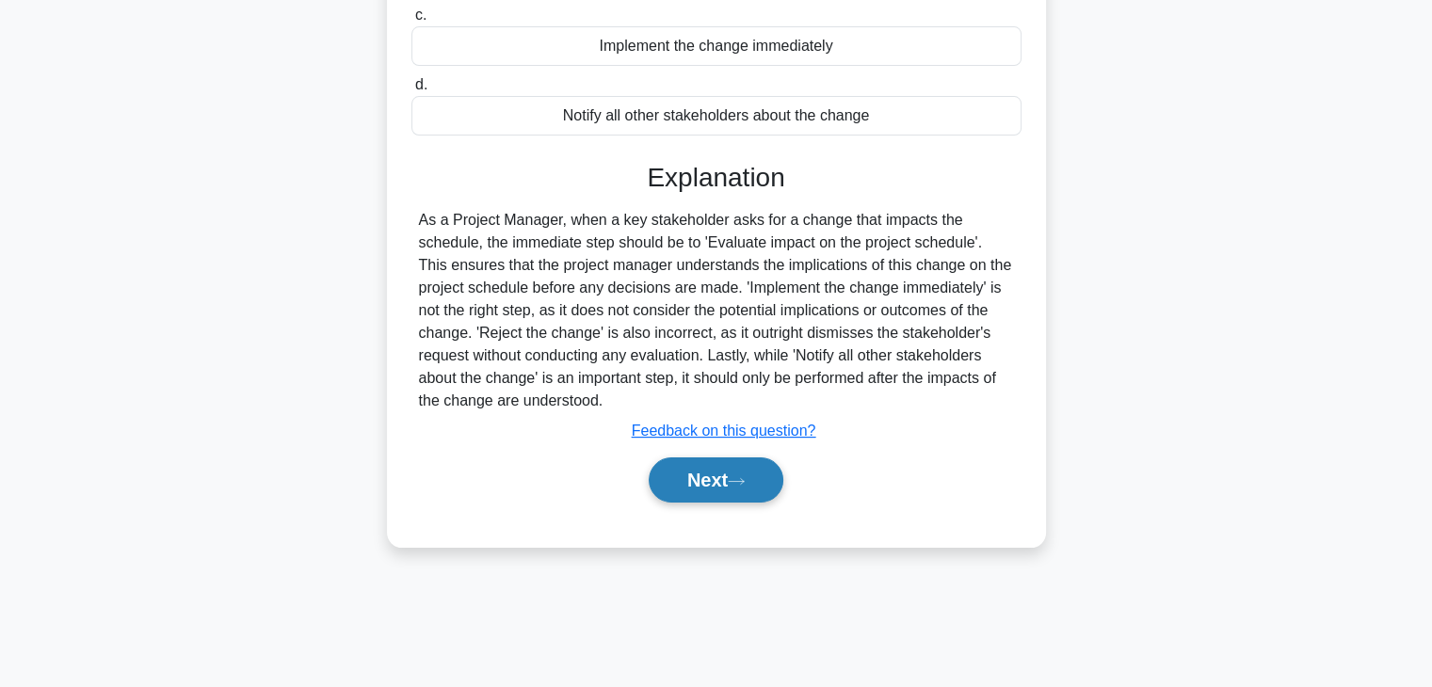
scroll to position [330, 0]
click at [694, 475] on button "Next" at bounding box center [716, 479] width 135 height 45
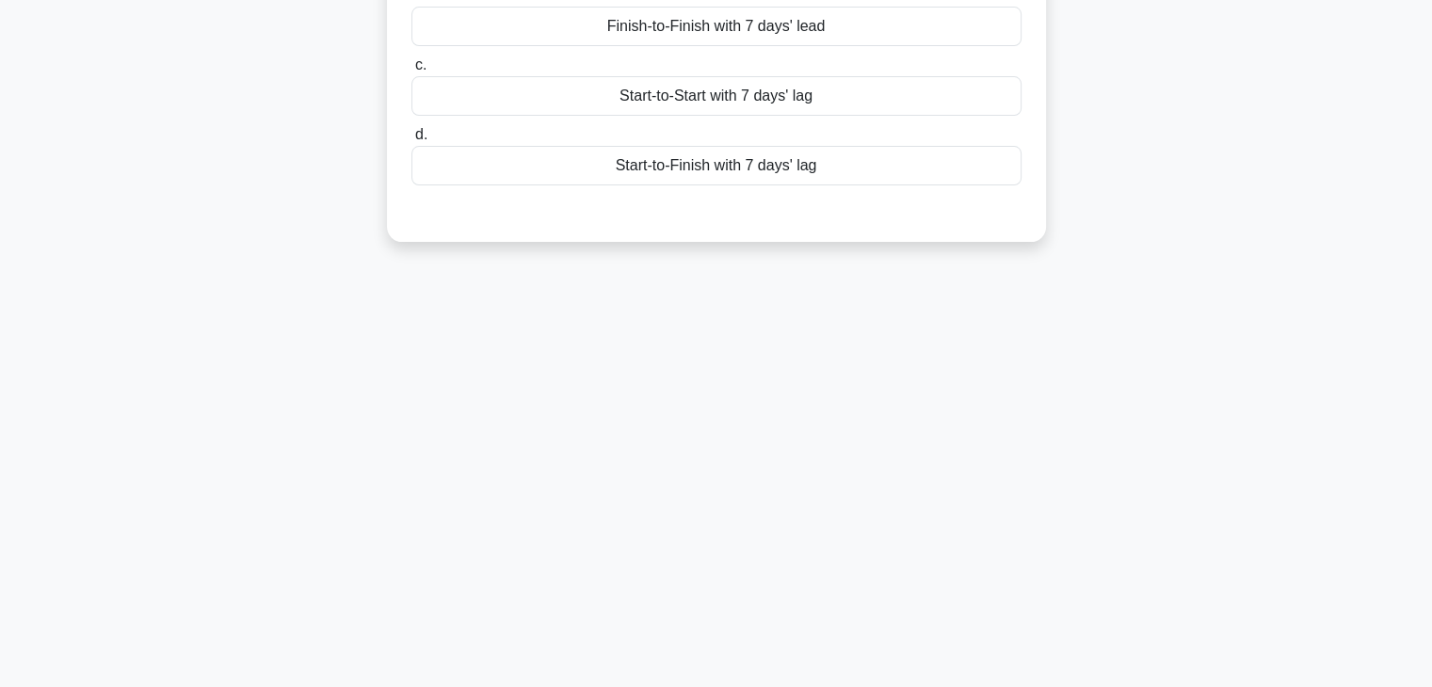
click at [776, 425] on div "34:13 Stop PMP - Time Management Beginner 40/100 At a software company, two act…" at bounding box center [716, 208] width 1242 height 941
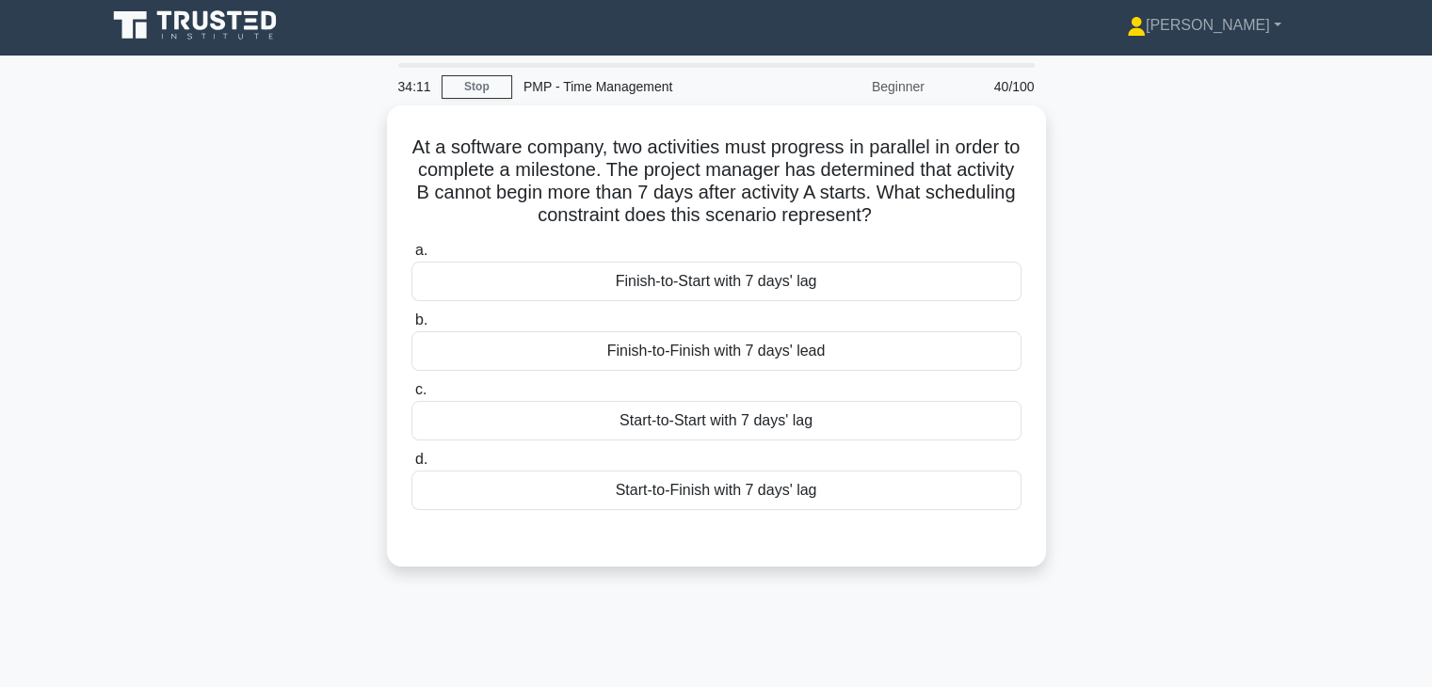
scroll to position [0, 0]
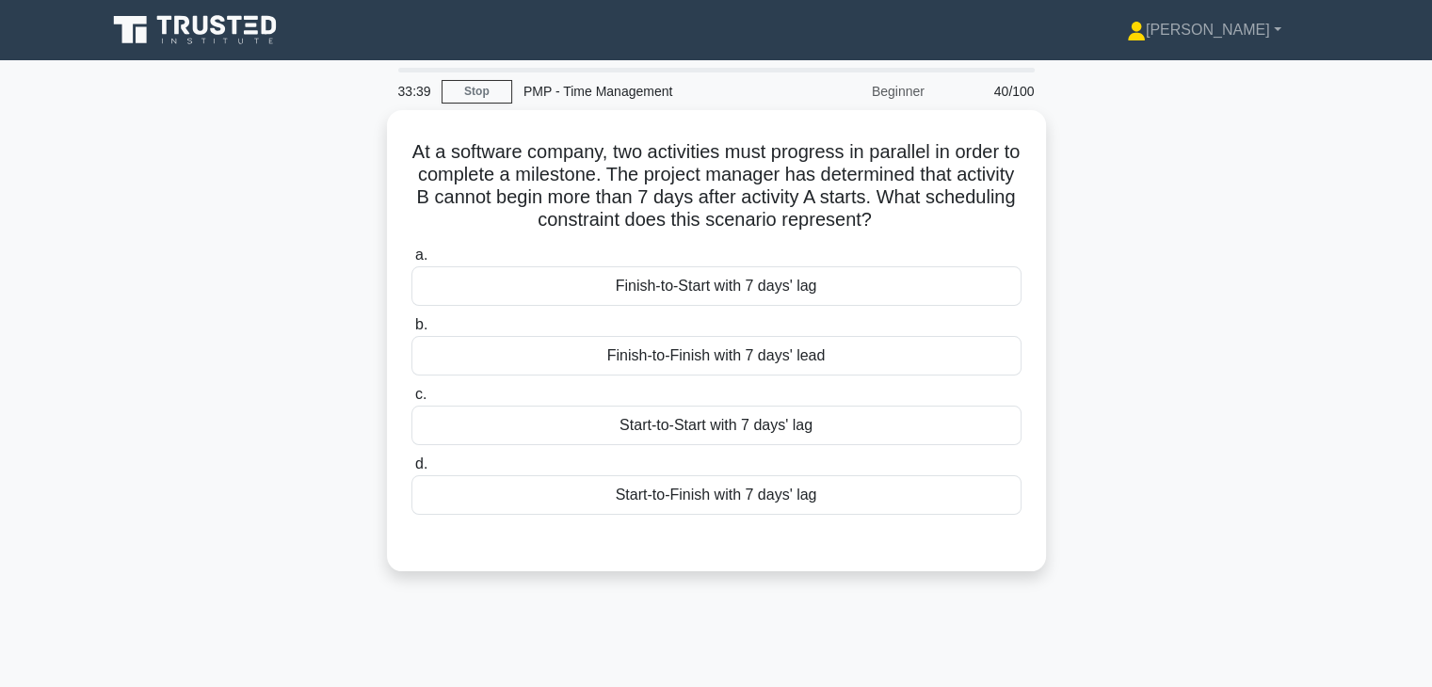
click at [776, 425] on div "Start-to-Start with 7 days' lag" at bounding box center [716, 426] width 610 height 40
click at [411, 401] on input "c. Start-to-Start with 7 days' lag" at bounding box center [411, 395] width 0 height 12
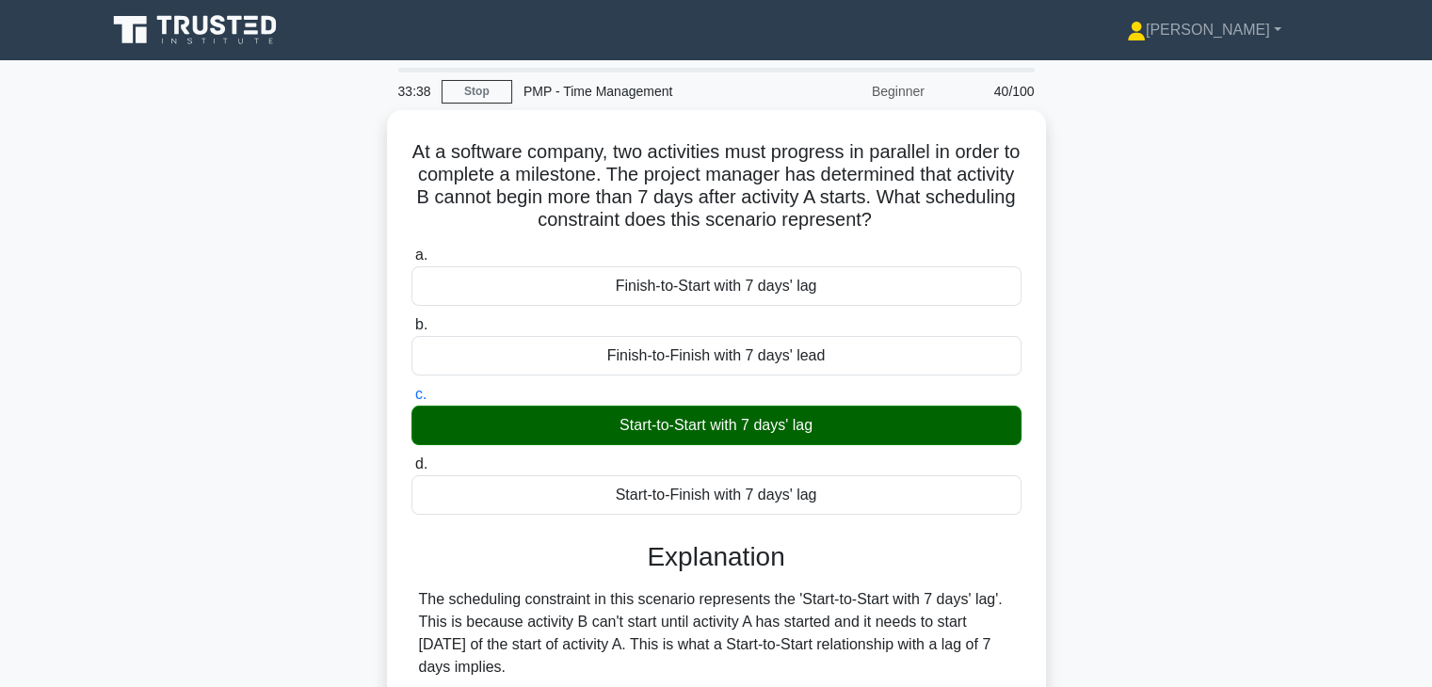
click at [1175, 397] on div "At a software company, two activities must progress in parallel in order to com…" at bounding box center [716, 631] width 1242 height 1042
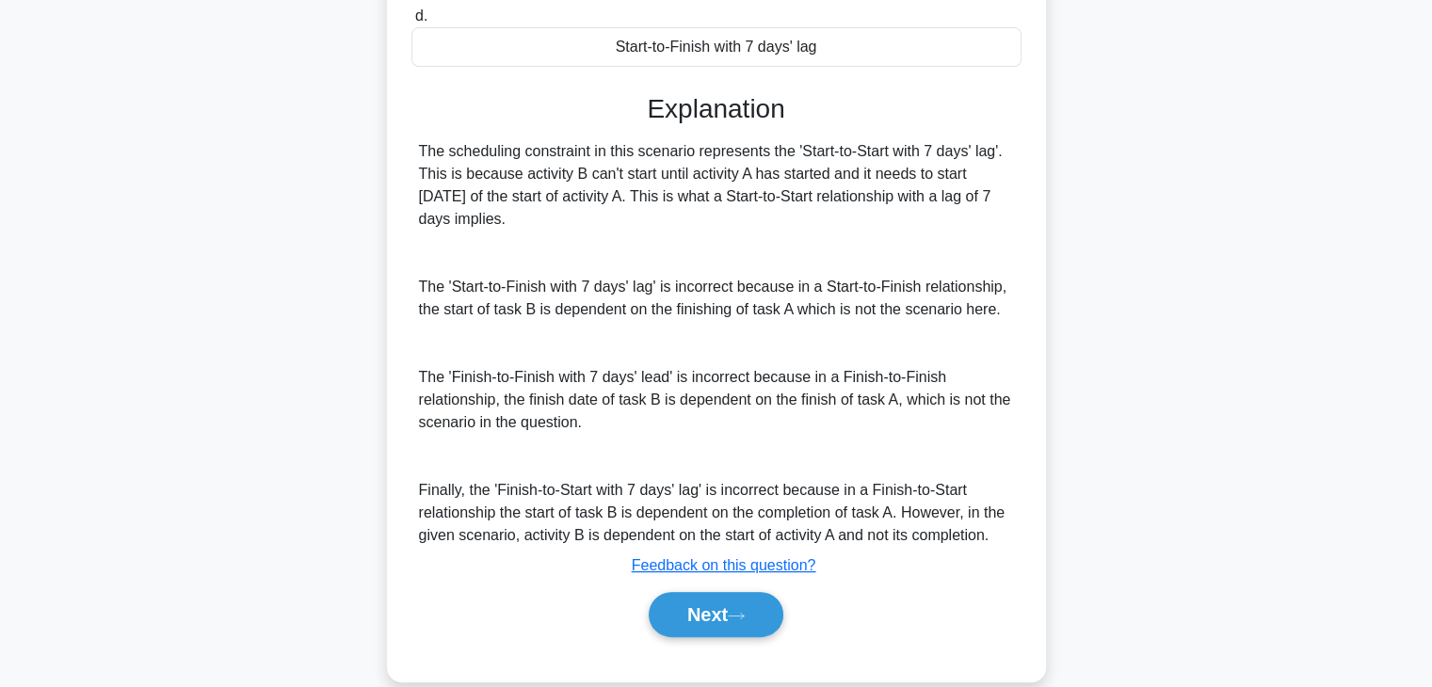
scroll to position [473, 0]
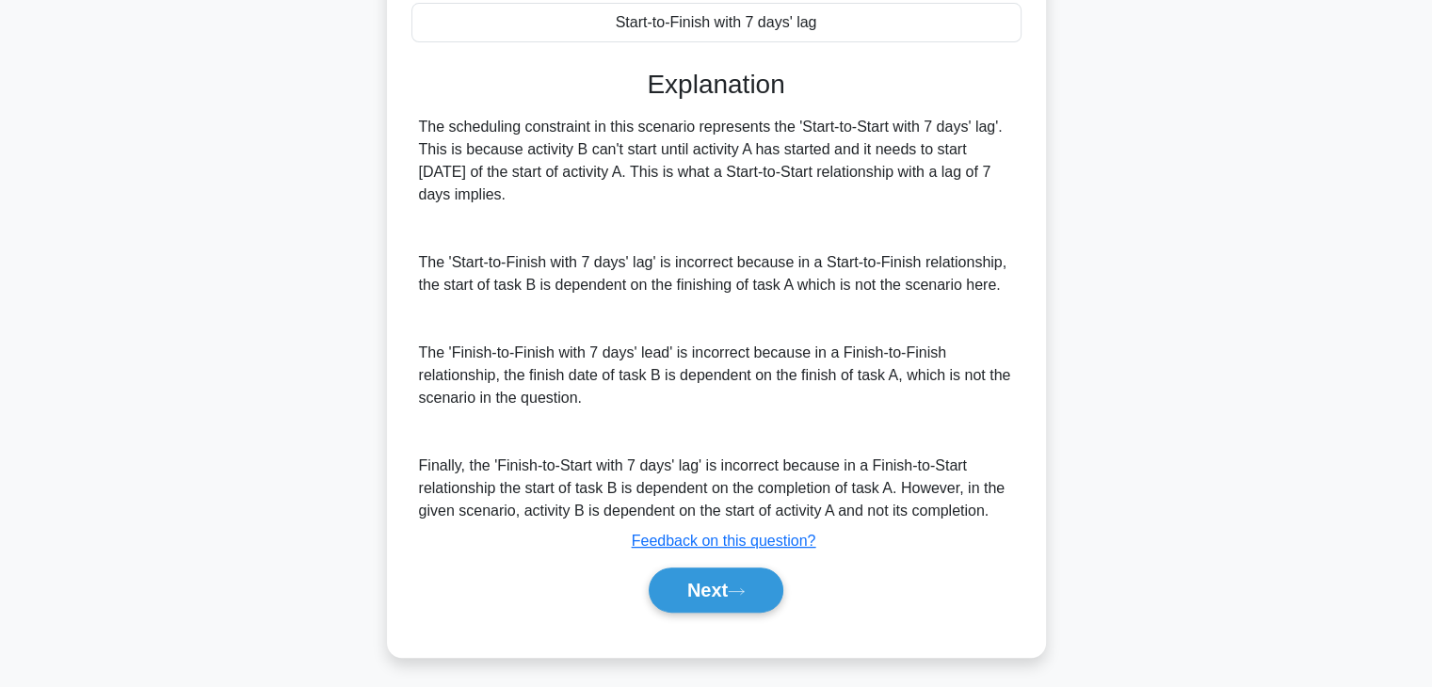
click at [1190, 336] on div "At a software company, two activities must progress in parallel in order to com…" at bounding box center [716, 159] width 1242 height 1042
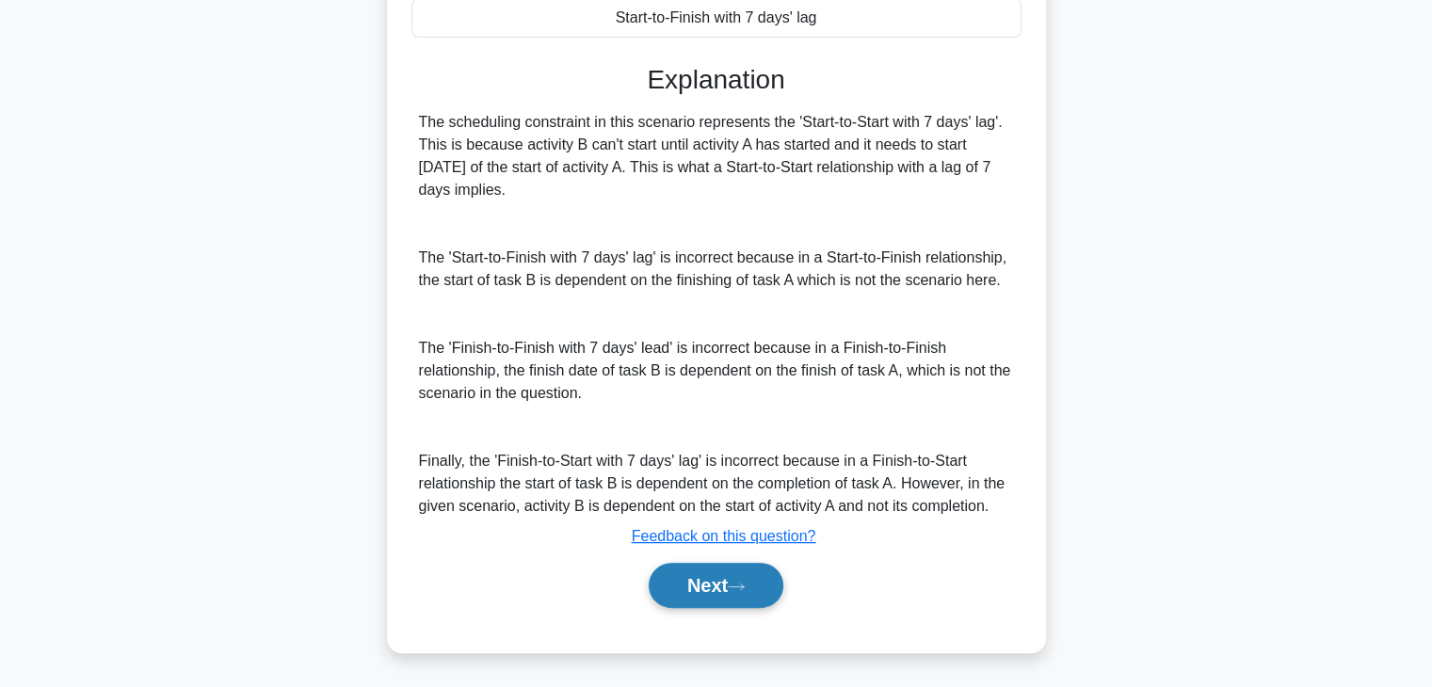
click at [690, 583] on button "Next" at bounding box center [716, 585] width 135 height 45
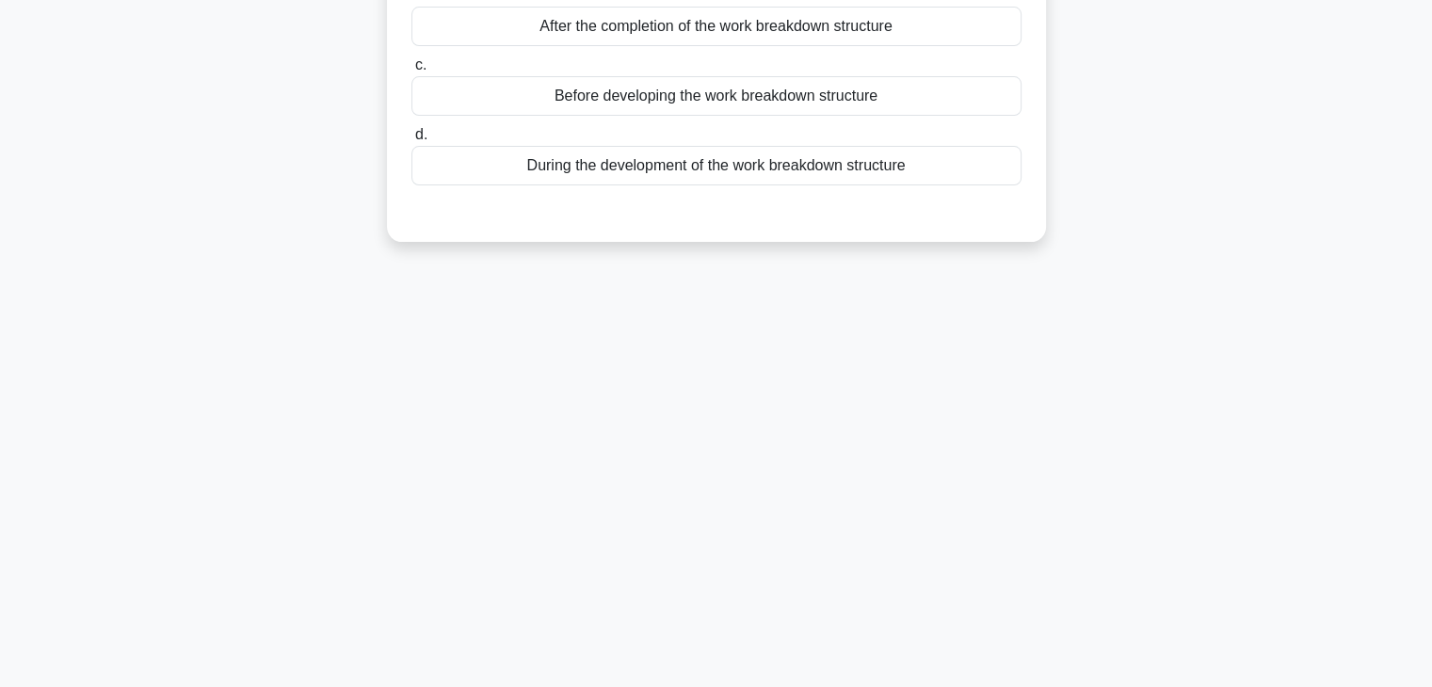
click at [1138, 250] on div "A project manager is working on a construction project. The work breakdown stru…" at bounding box center [716, 23] width 1242 height 484
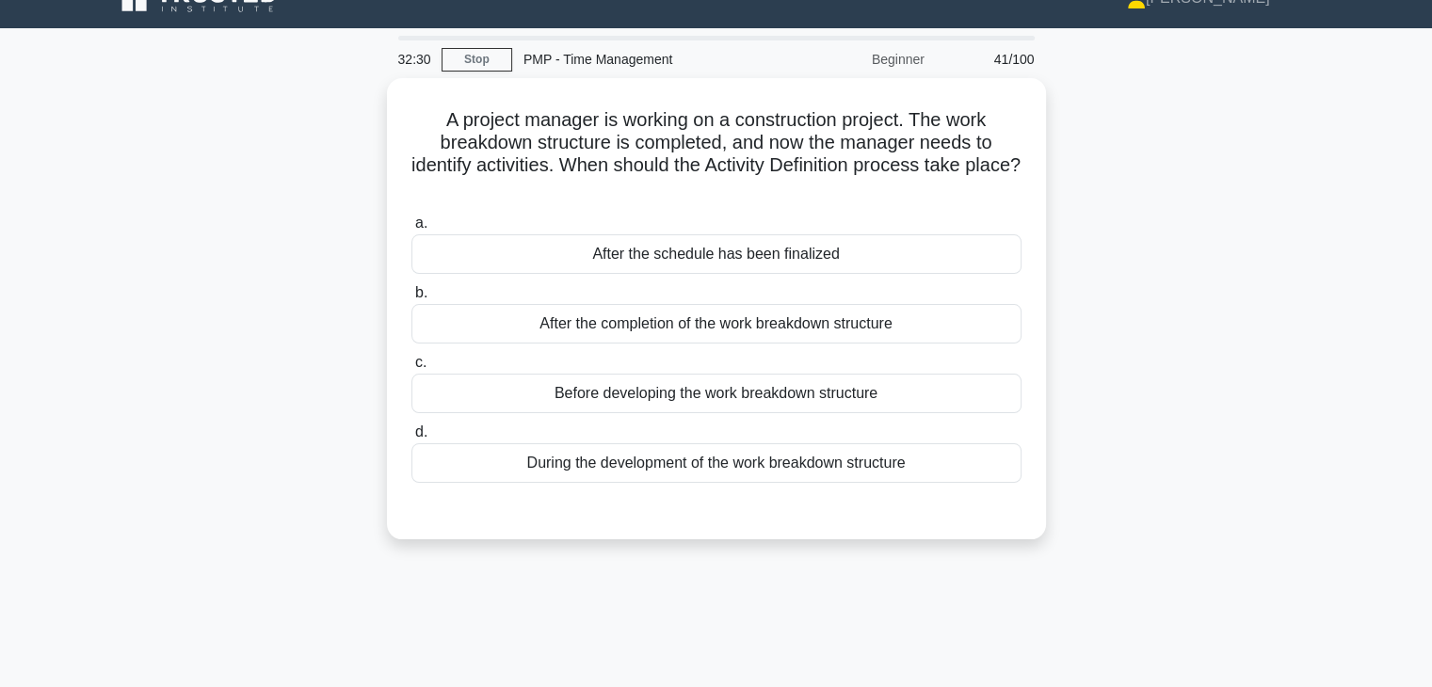
scroll to position [29, 0]
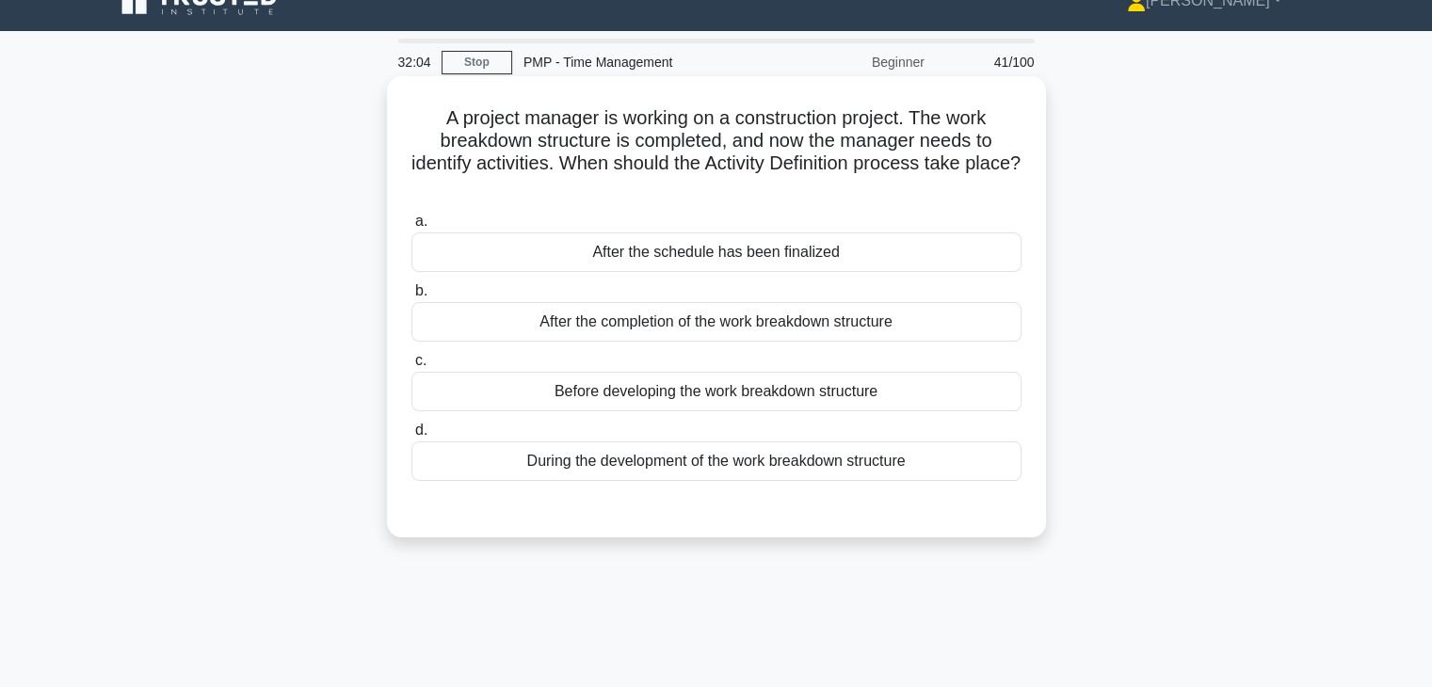
click at [758, 464] on div "During the development of the work breakdown structure" at bounding box center [716, 461] width 610 height 40
click at [411, 437] on input "d. During the development of the work breakdown structure" at bounding box center [411, 431] width 0 height 12
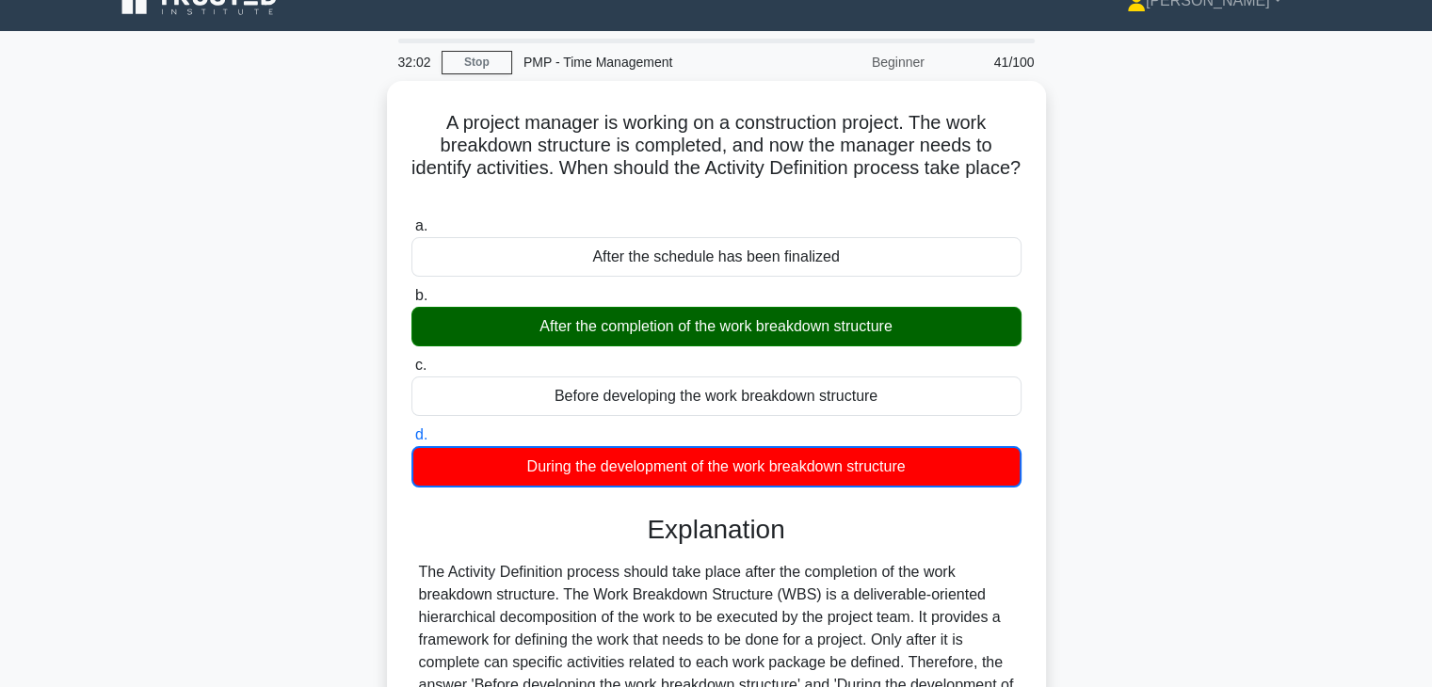
click at [1087, 449] on div "A project manager is working on a construction project. The work breakdown stru…" at bounding box center [716, 512] width 1242 height 863
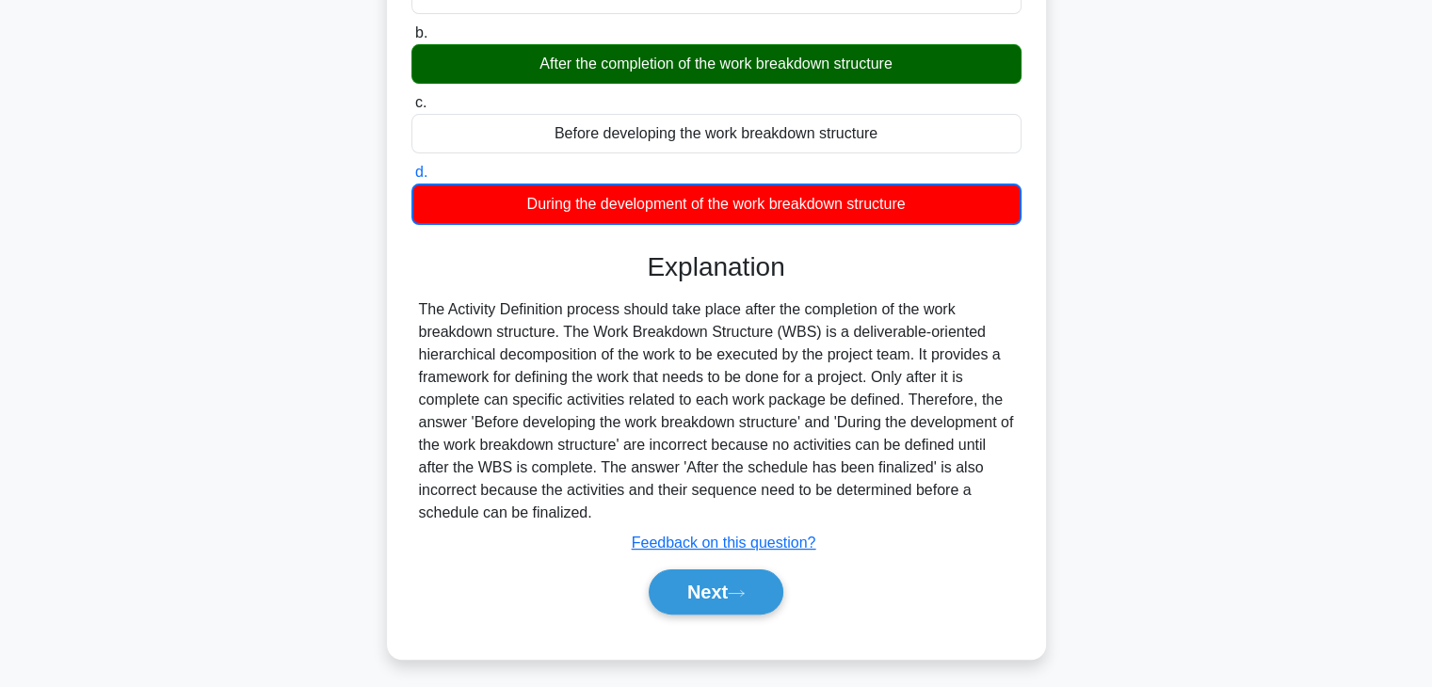
scroll to position [293, 0]
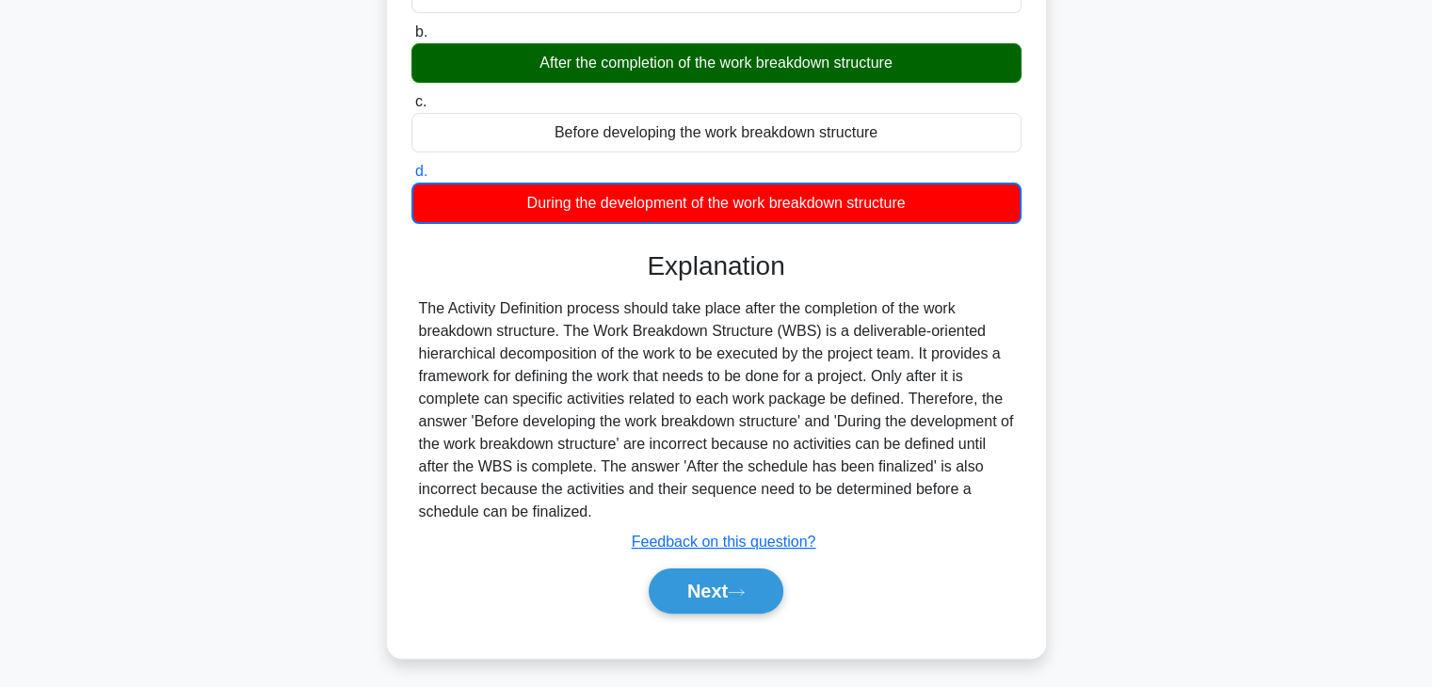
click at [1087, 449] on div "A project manager is working on a construction project. The work breakdown stru…" at bounding box center [716, 248] width 1242 height 863
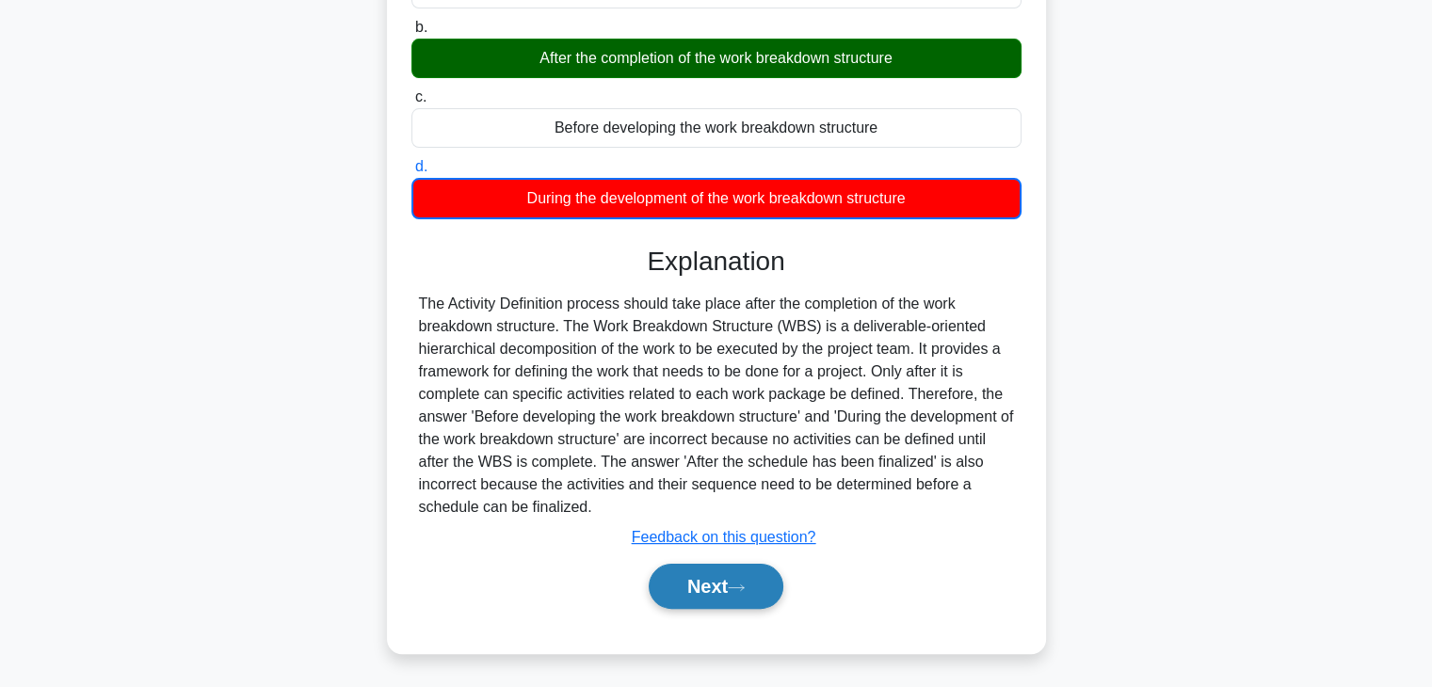
click at [684, 581] on button "Next" at bounding box center [716, 586] width 135 height 45
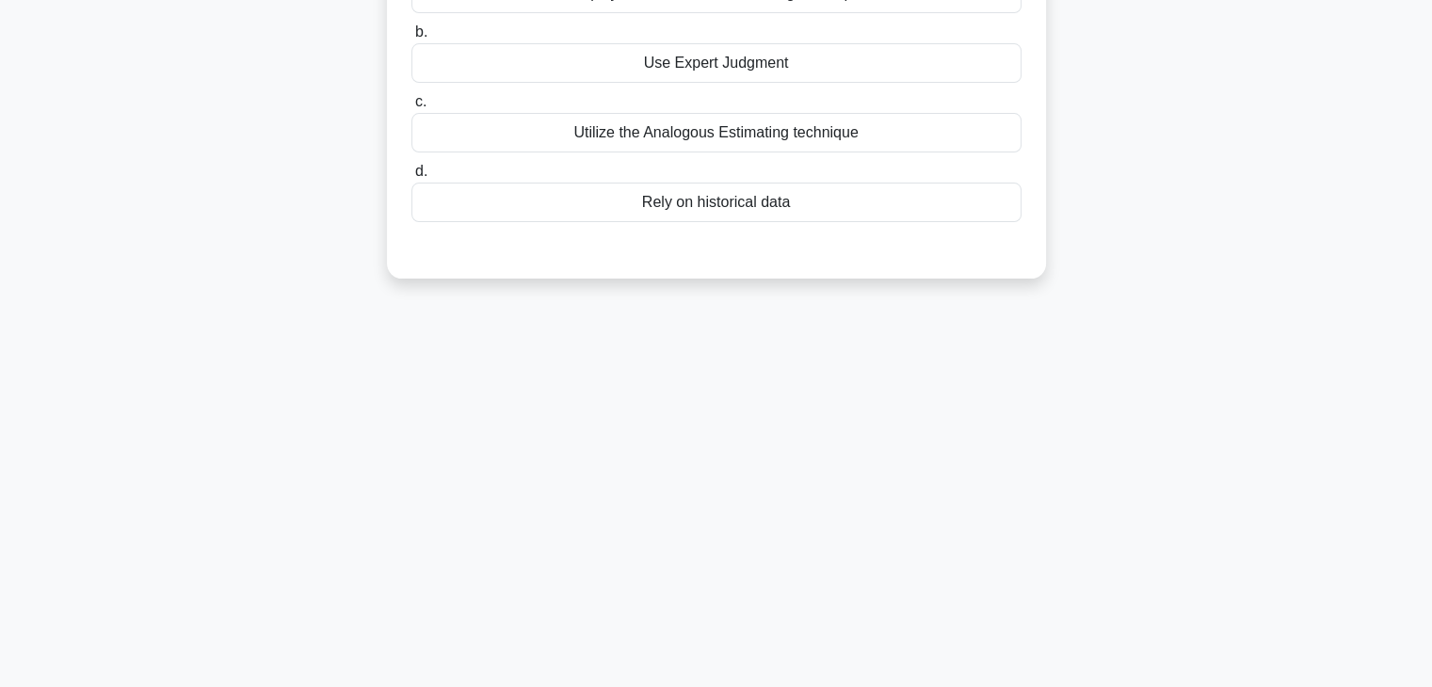
click at [1087, 498] on div "31:10 Stop PMP - Time Management Beginner 42/100 You're working on a project wh…" at bounding box center [716, 245] width 1242 height 941
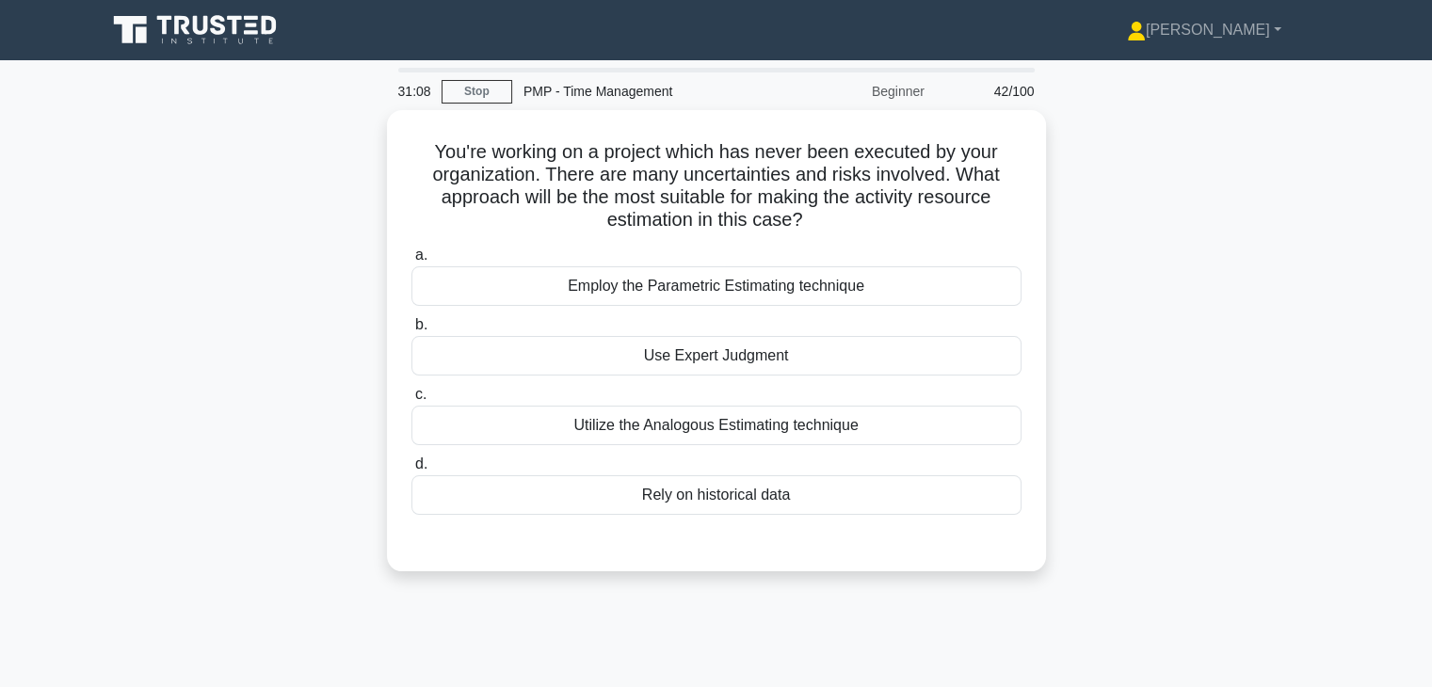
scroll to position [0, 0]
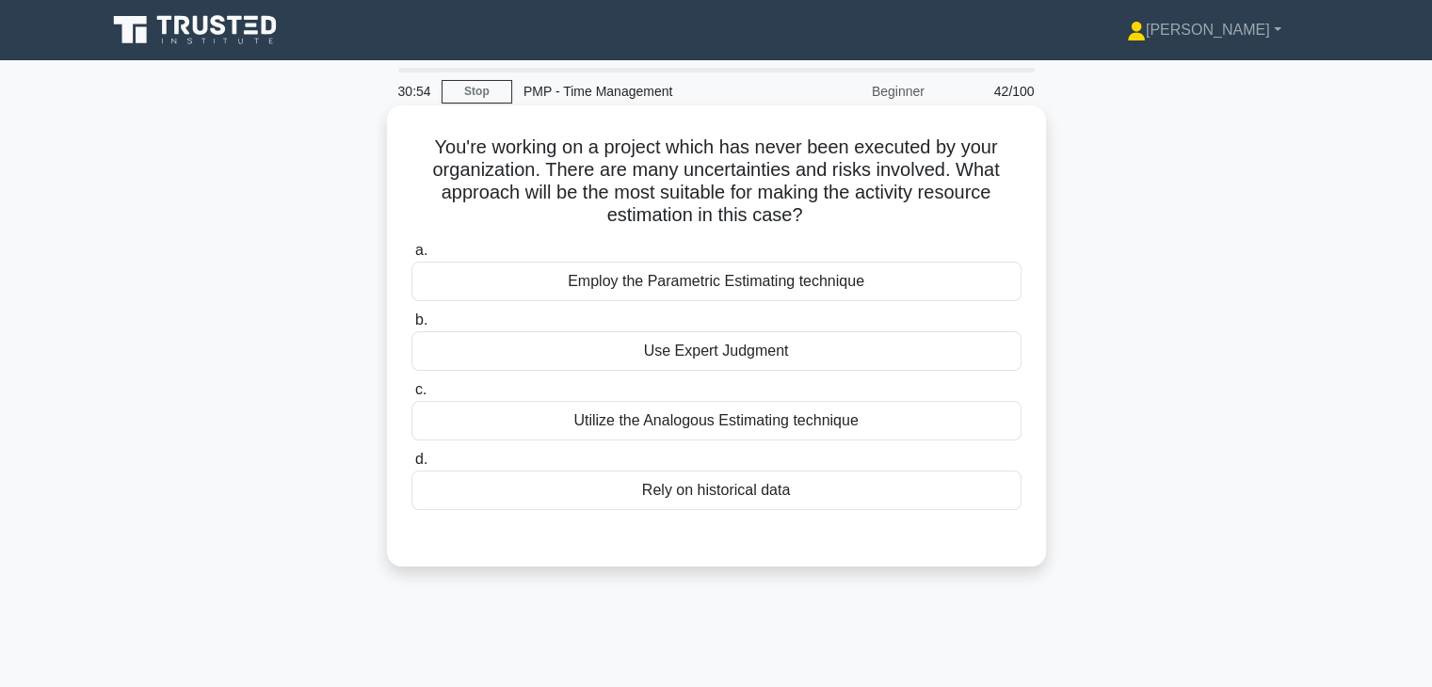
click at [713, 355] on div "Use Expert Judgment" at bounding box center [716, 351] width 610 height 40
click at [411, 327] on input "b. Use Expert Judgment" at bounding box center [411, 320] width 0 height 12
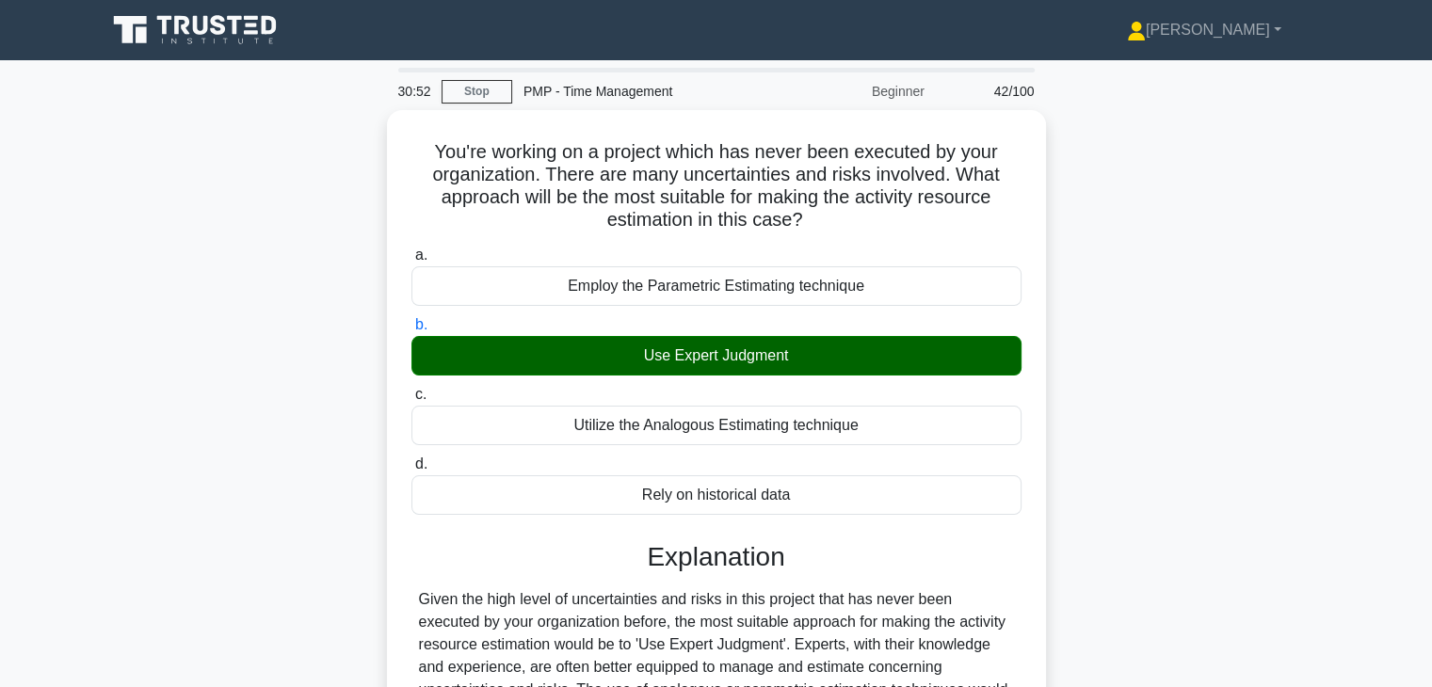
click at [411, 389] on input "c. Utilize the Analogous Estimating technique" at bounding box center [411, 395] width 0 height 12
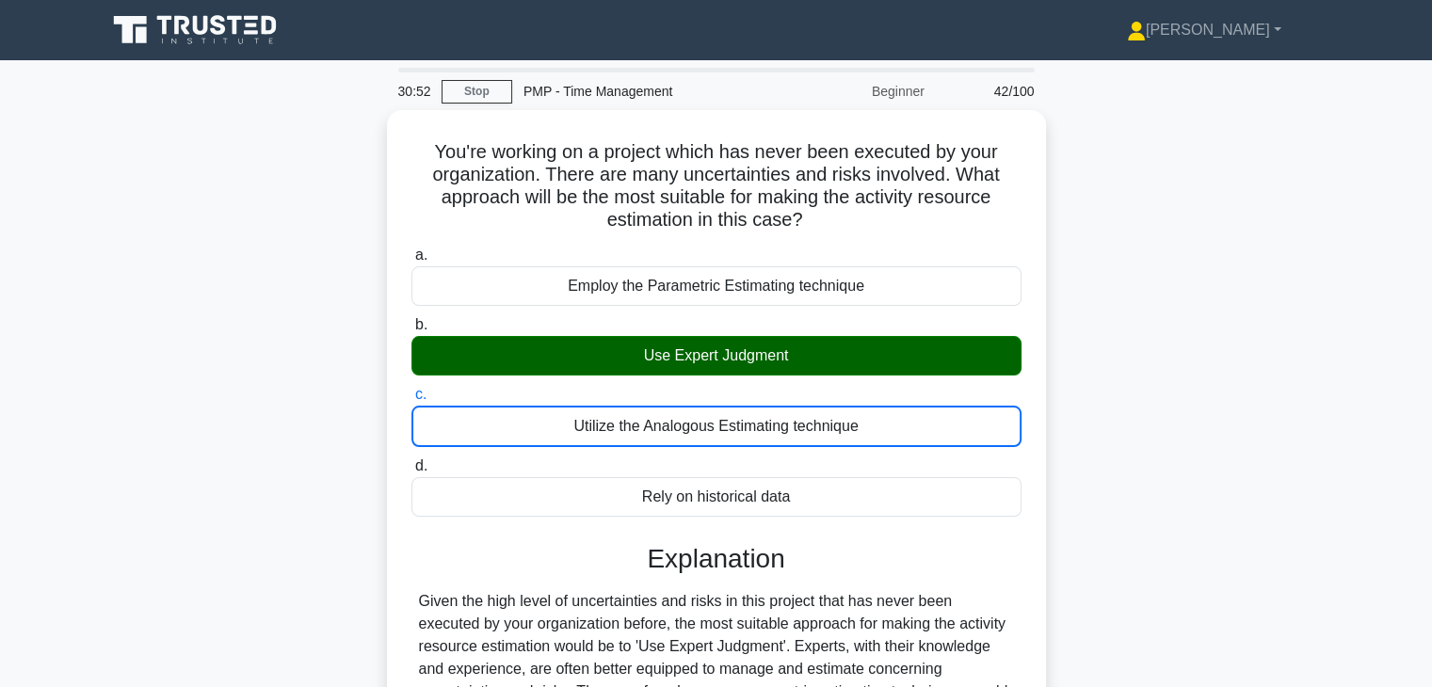
click at [411, 460] on input "d. Rely on historical data" at bounding box center [411, 466] width 0 height 12
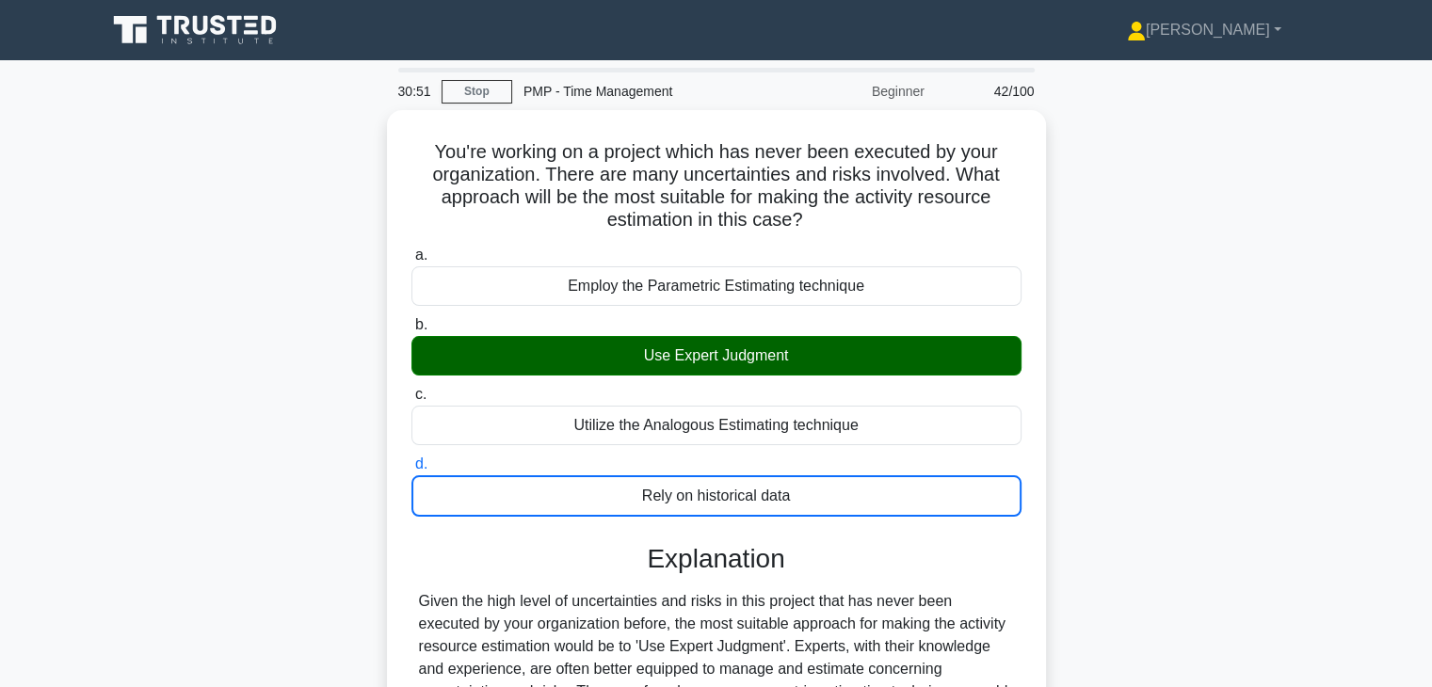
click at [411, 389] on input "c. Utilize the Analogous Estimating technique" at bounding box center [411, 395] width 0 height 12
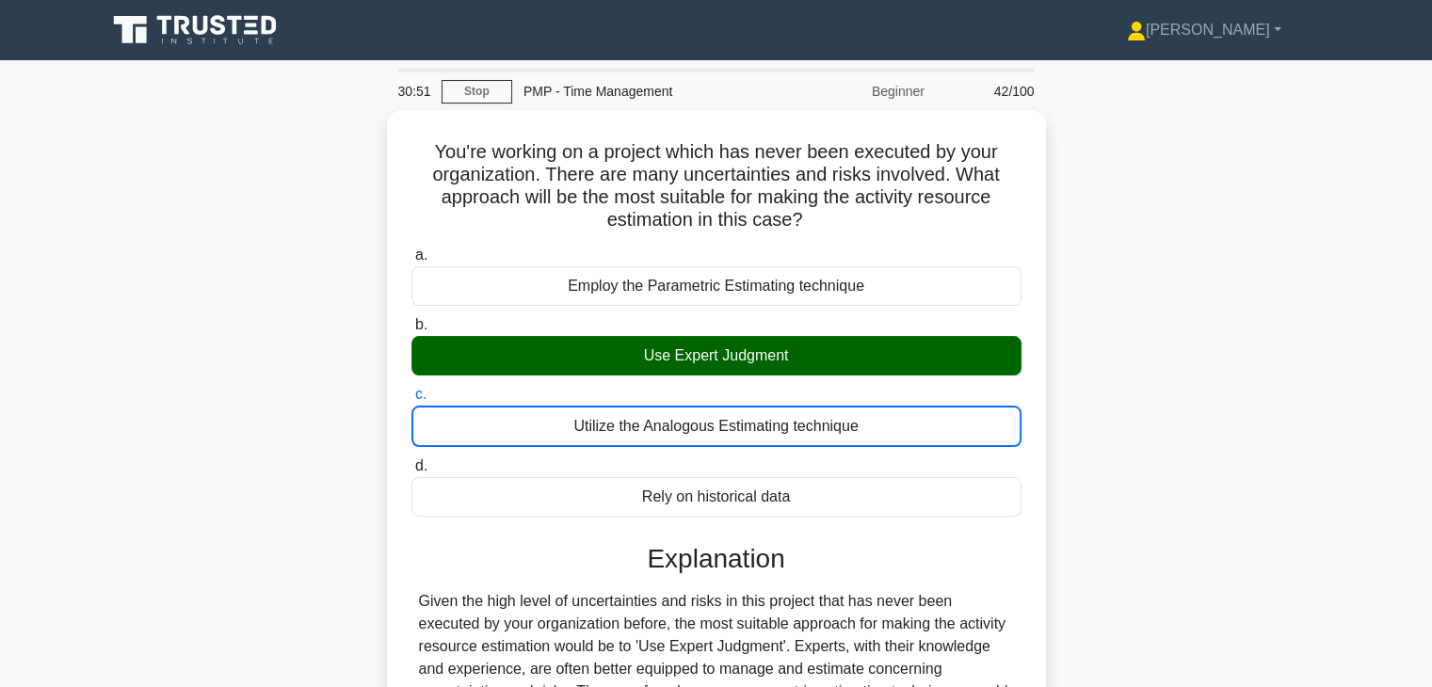
click at [411, 319] on input "b. Use Expert Judgment" at bounding box center [411, 325] width 0 height 12
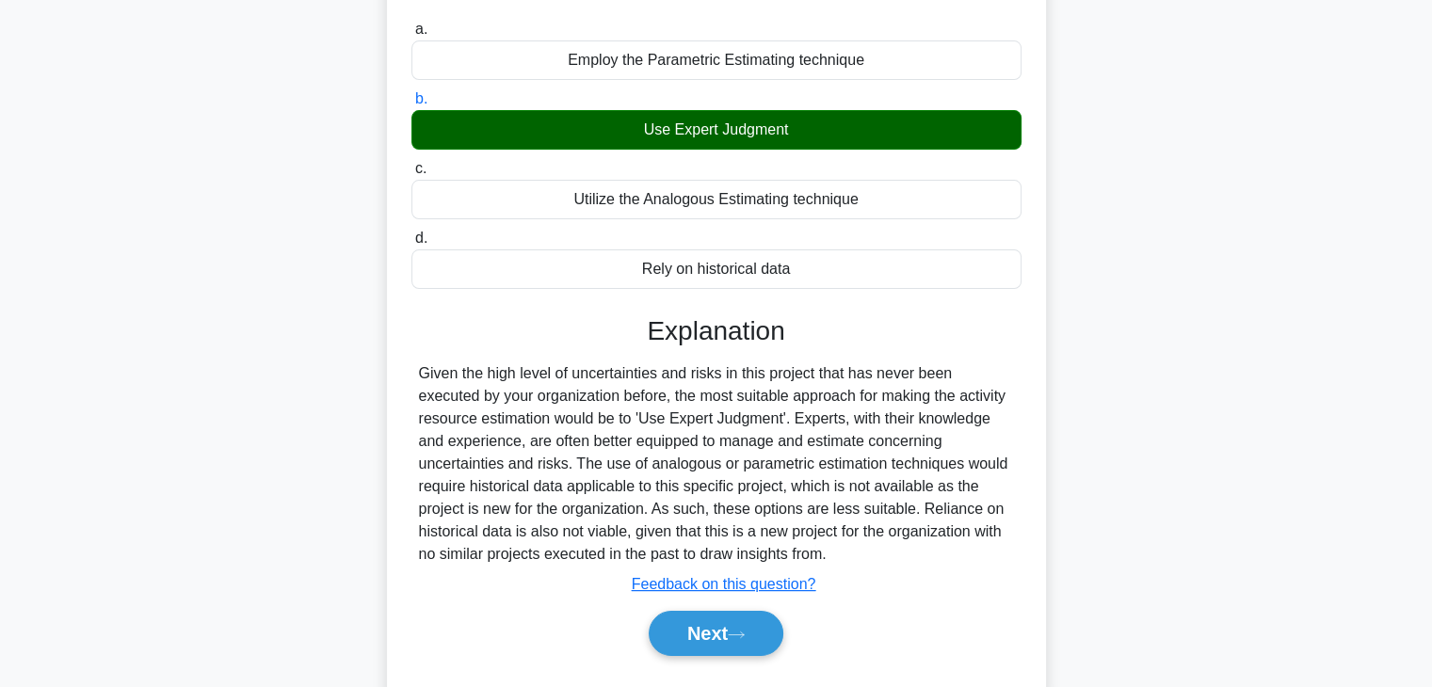
scroll to position [330, 0]
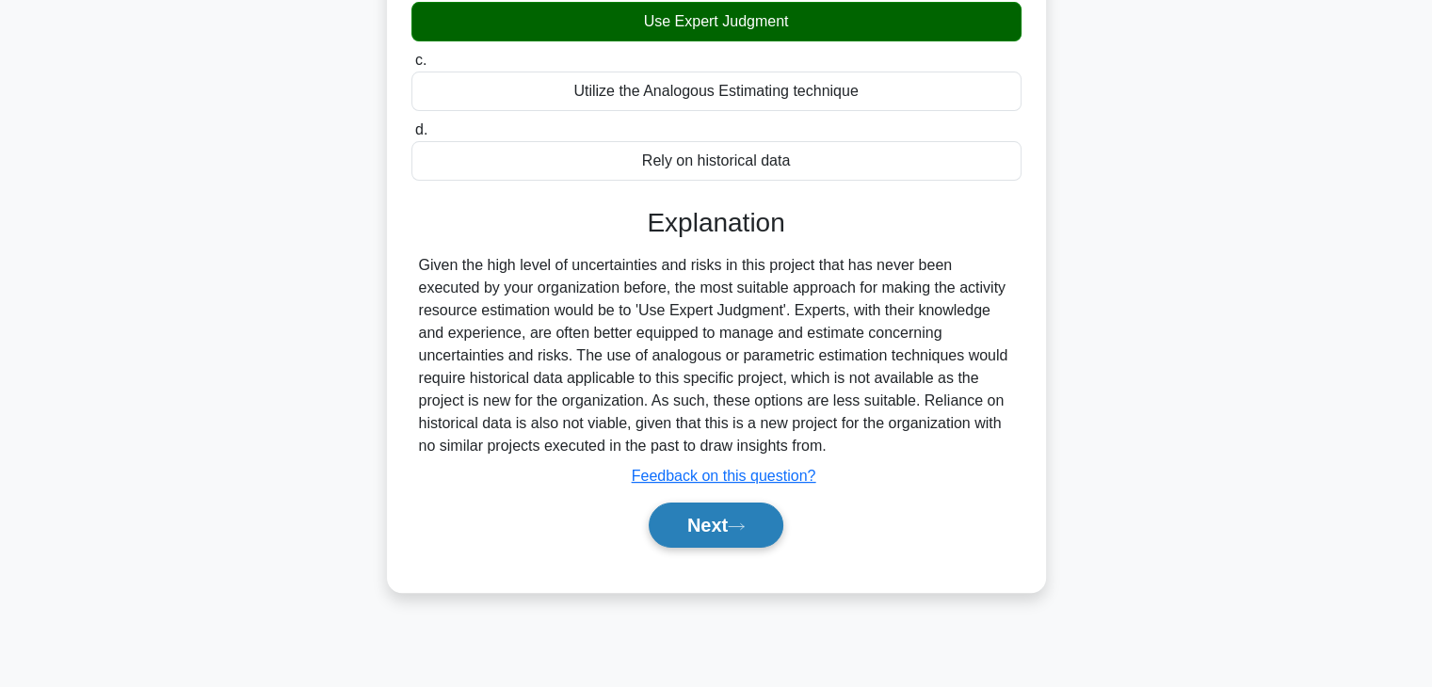
click at [700, 536] on button "Next" at bounding box center [716, 525] width 135 height 45
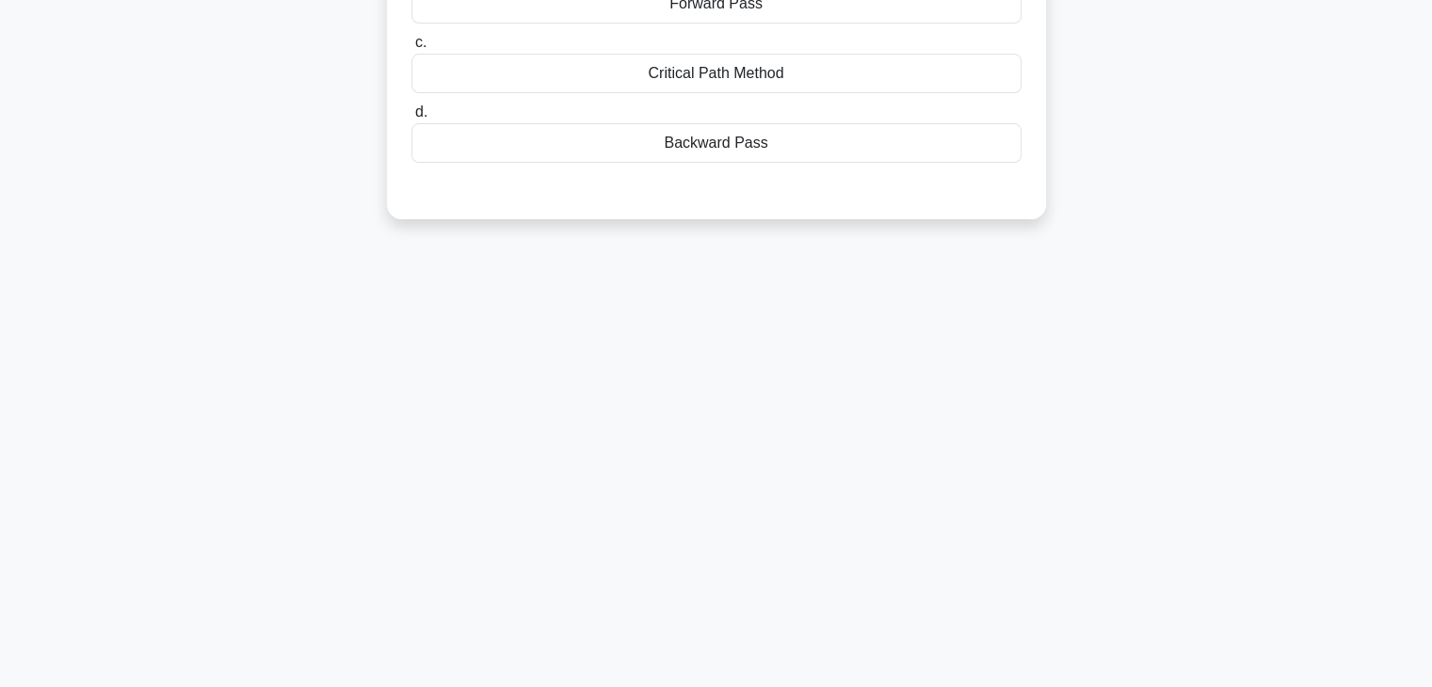
click at [902, 357] on div "30:46 Stop PMP - Time Management Beginner 43/100 You are planning a charity eve…" at bounding box center [716, 208] width 1242 height 941
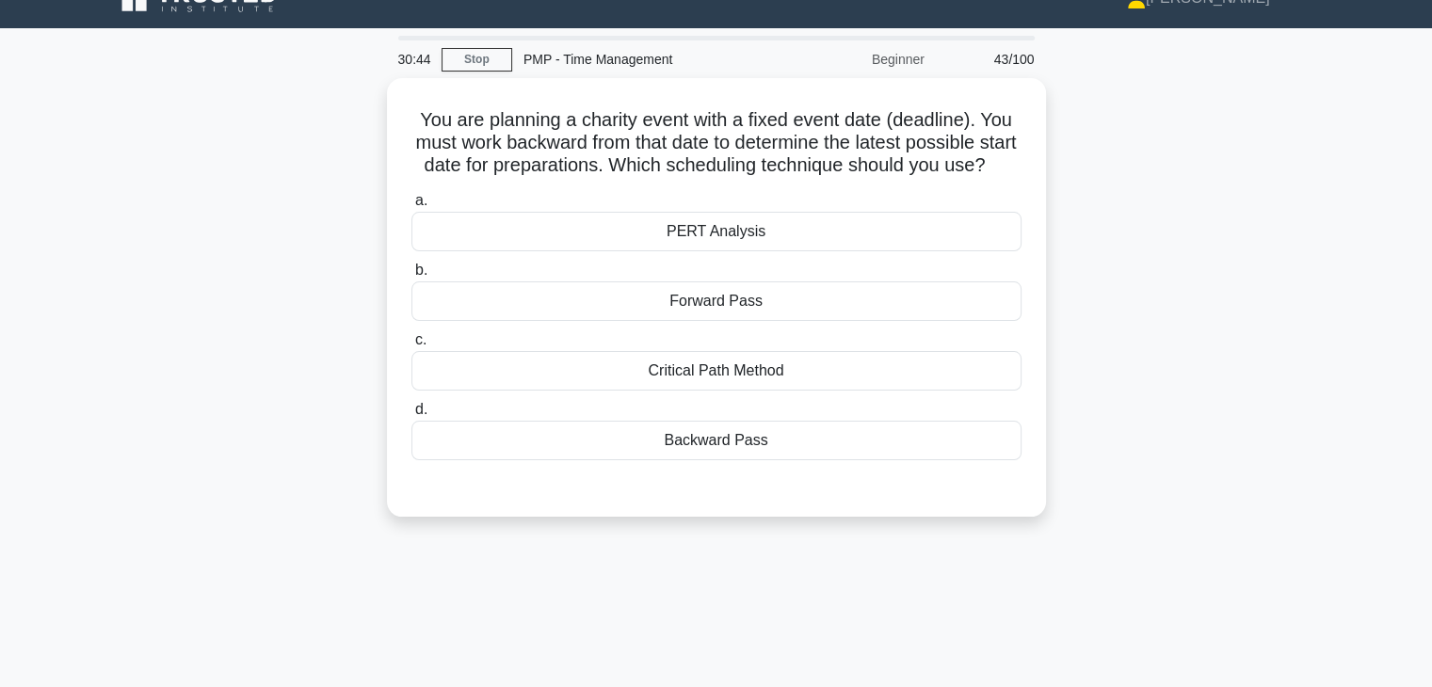
scroll to position [0, 0]
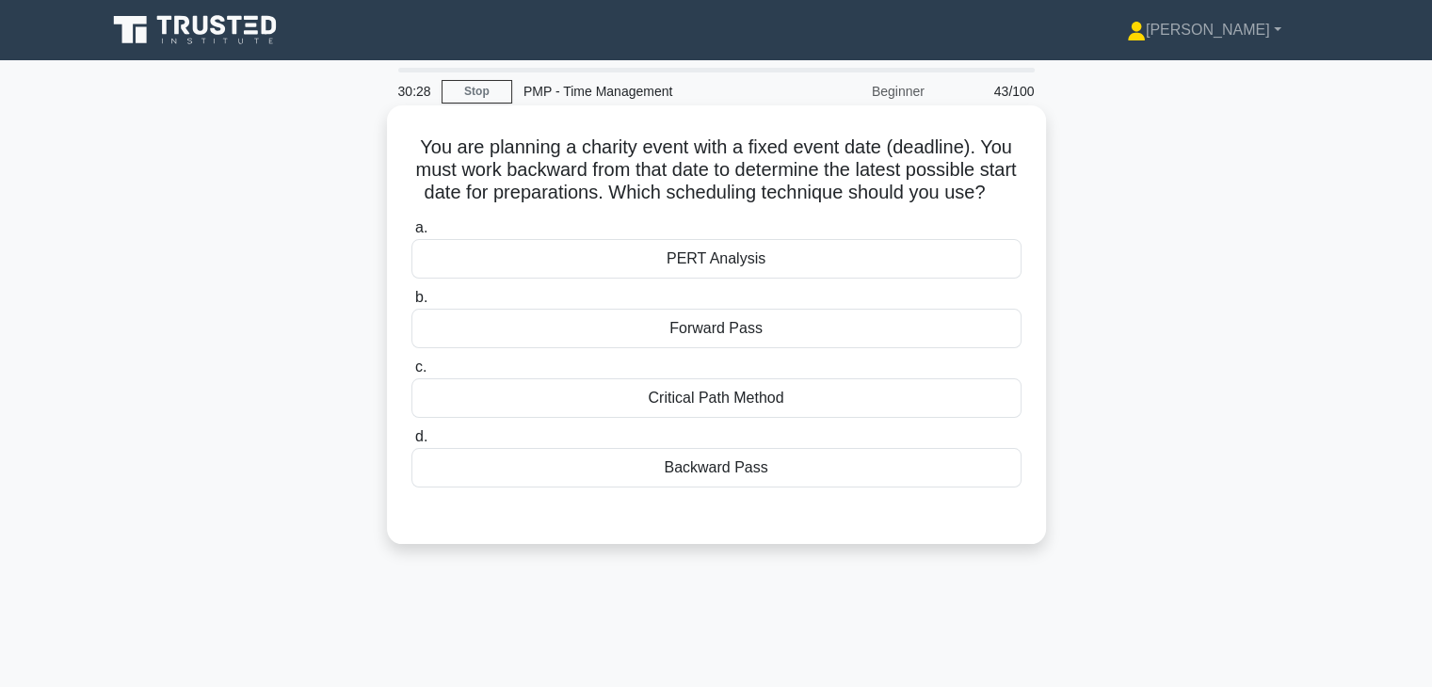
click at [710, 488] on div "Backward Pass" at bounding box center [716, 468] width 610 height 40
click at [411, 443] on input "d. Backward Pass" at bounding box center [411, 437] width 0 height 12
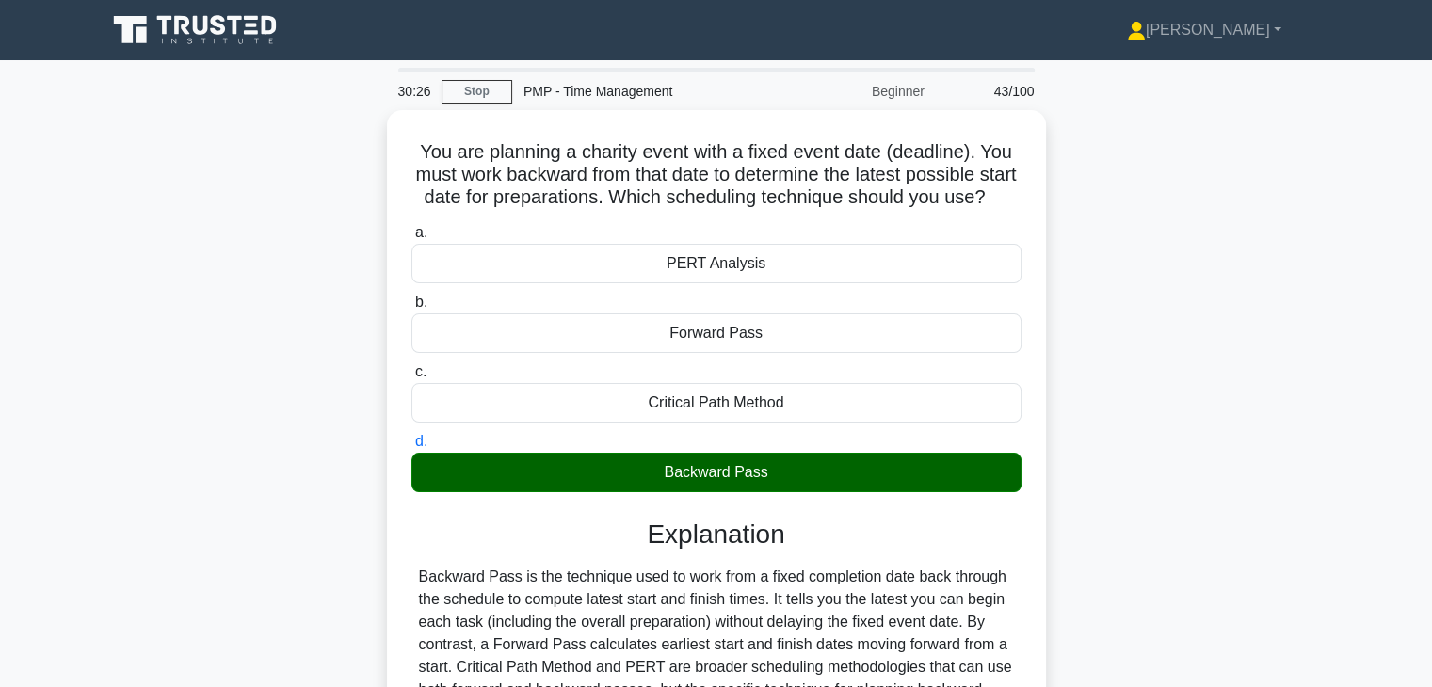
click at [1105, 488] on div "You are planning a charity event with a fixed event date (deadline). You must w…" at bounding box center [716, 495] width 1242 height 771
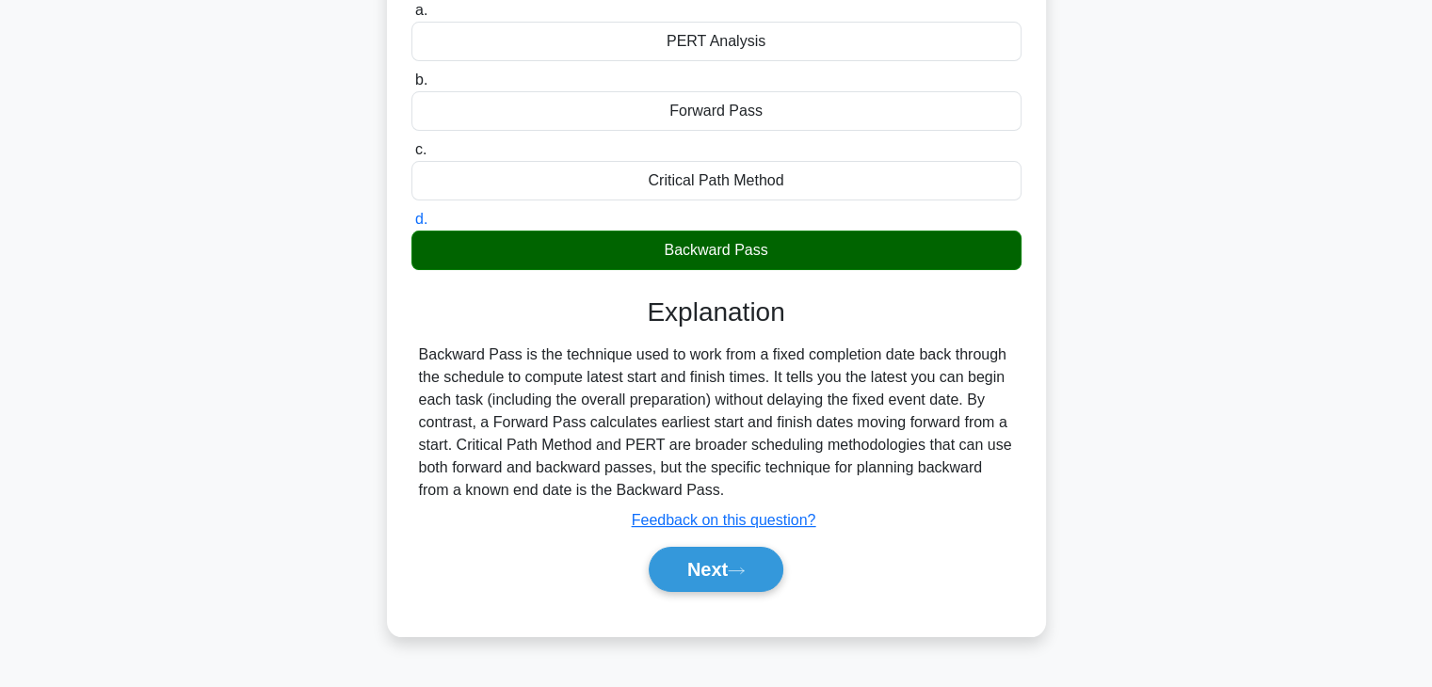
scroll to position [226, 0]
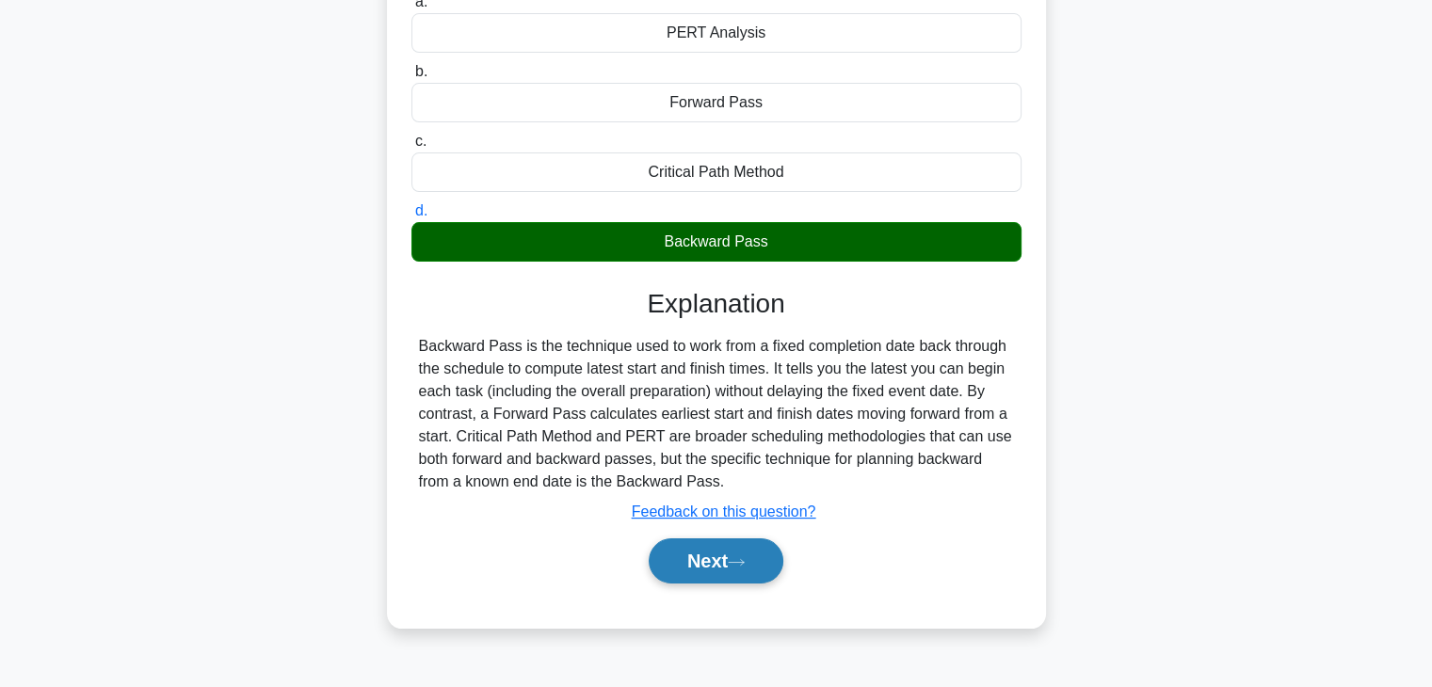
click at [694, 581] on button "Next" at bounding box center [716, 560] width 135 height 45
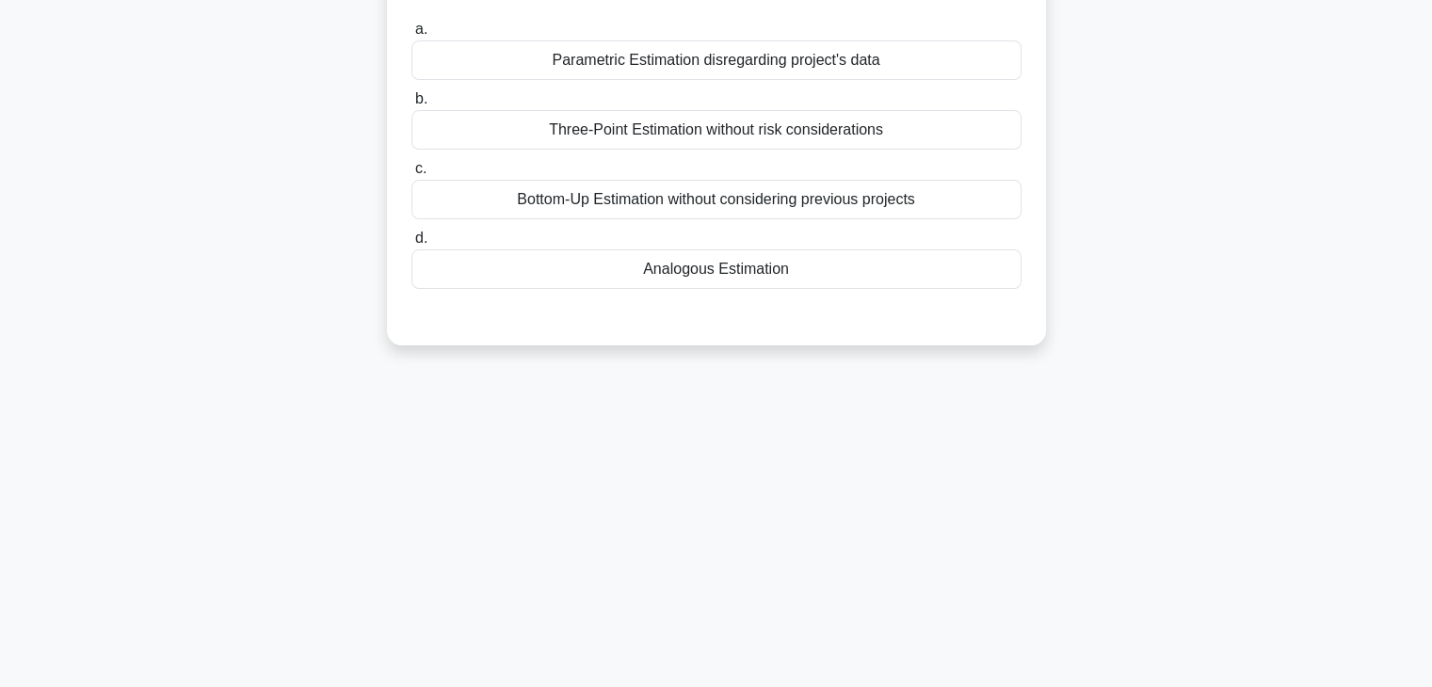
click at [1027, 414] on div "30:21 Stop PMP - Time Management Beginner 44/100 You are overseeing a project t…" at bounding box center [716, 312] width 1242 height 941
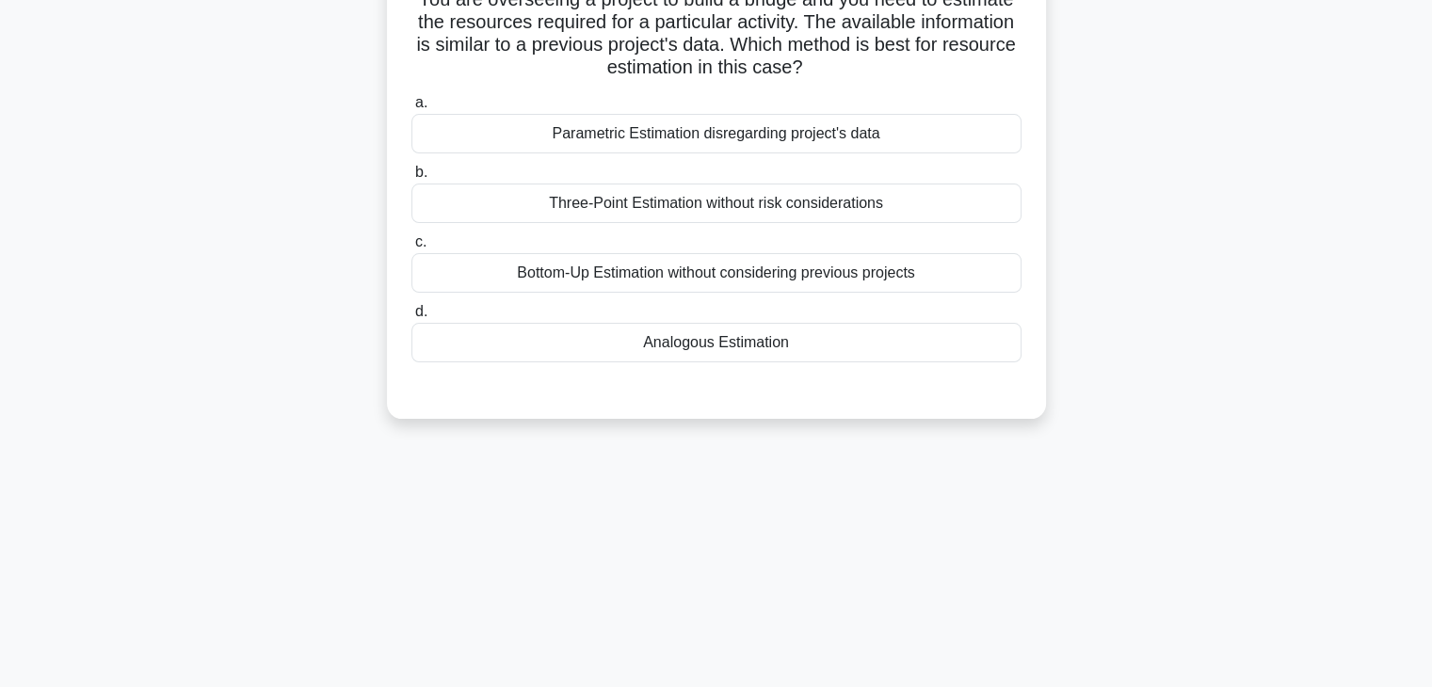
scroll to position [75, 0]
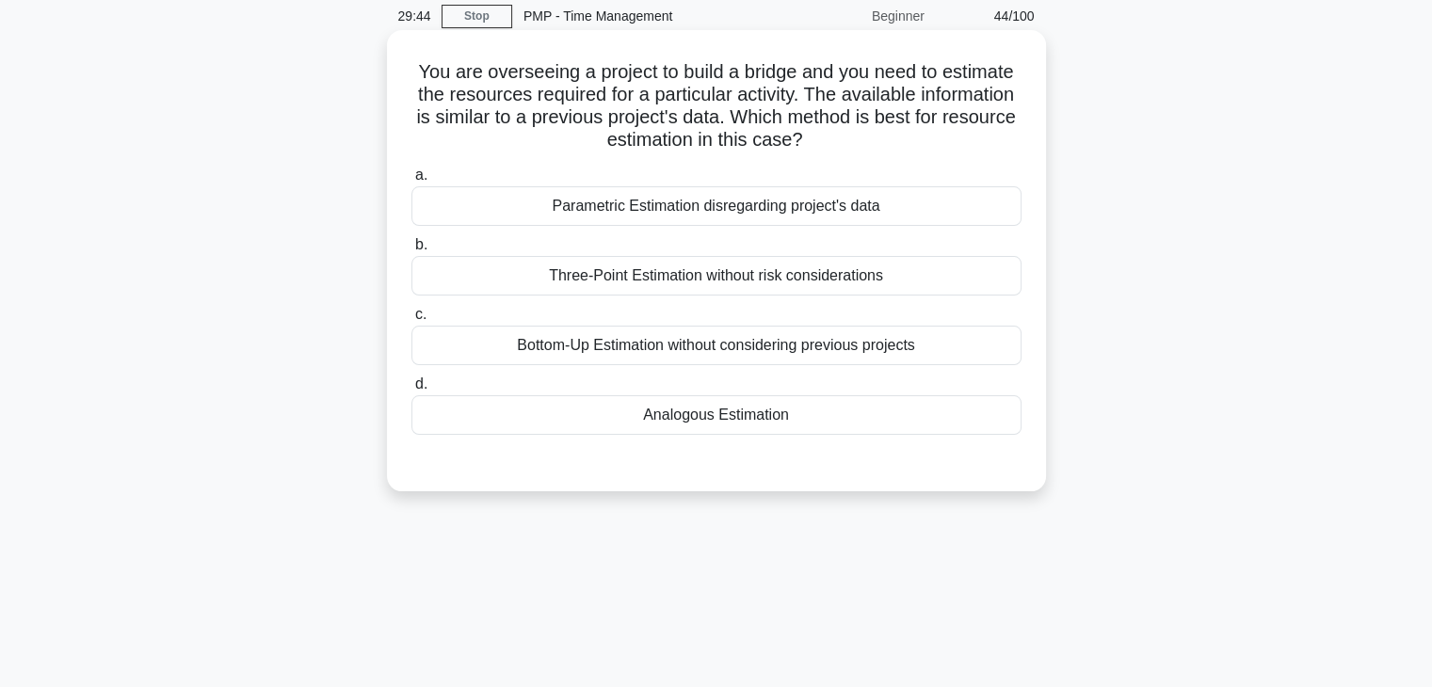
click at [812, 415] on div "Analogous Estimation" at bounding box center [716, 415] width 610 height 40
click at [411, 391] on input "d. Analogous Estimation" at bounding box center [411, 384] width 0 height 12
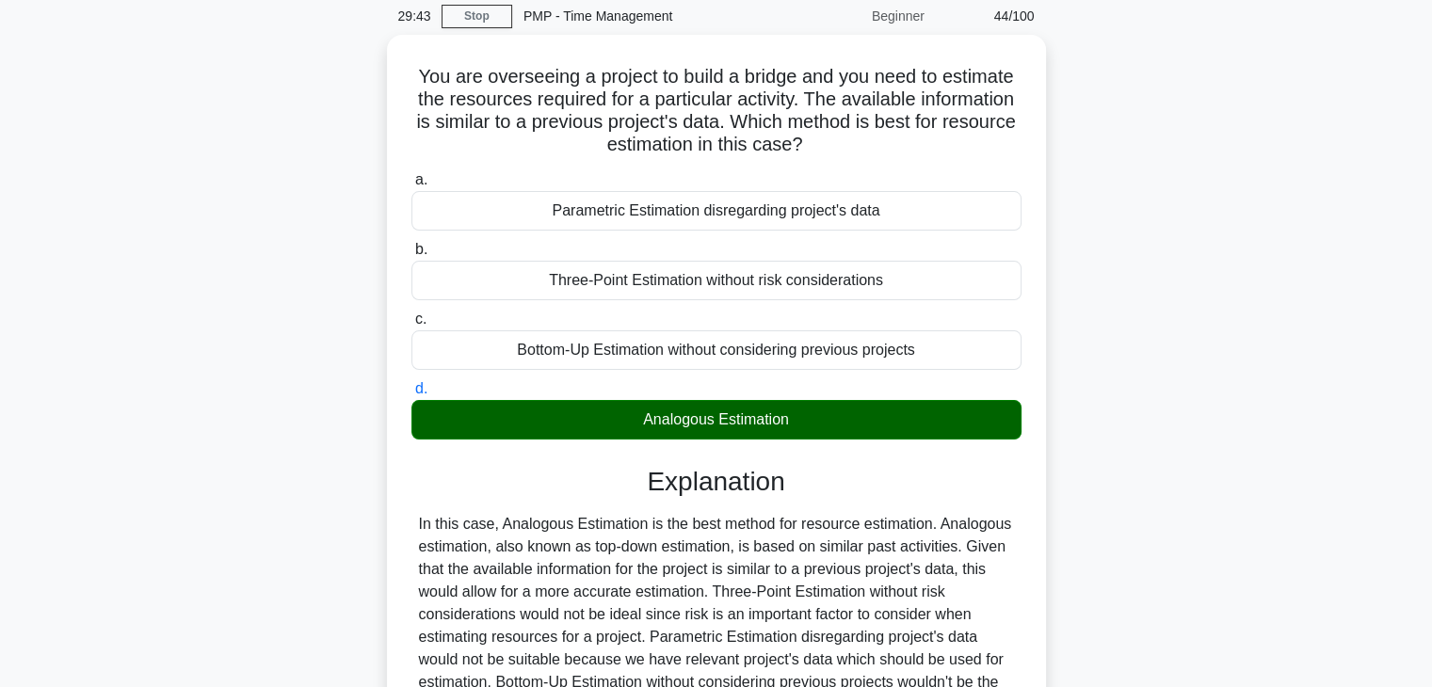
click at [1079, 423] on div "You are overseeing a project to build a bridge and you need to estimate the res…" at bounding box center [716, 465] width 1242 height 861
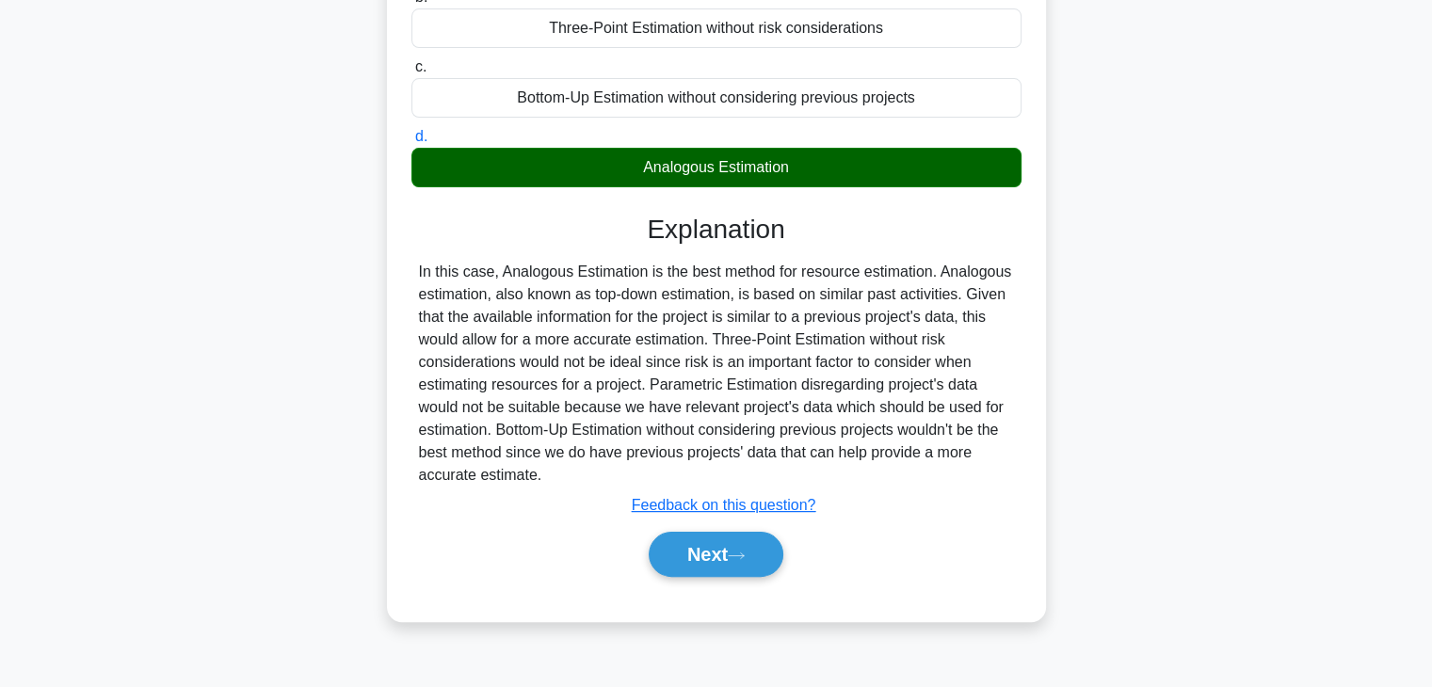
scroll to position [330, 0]
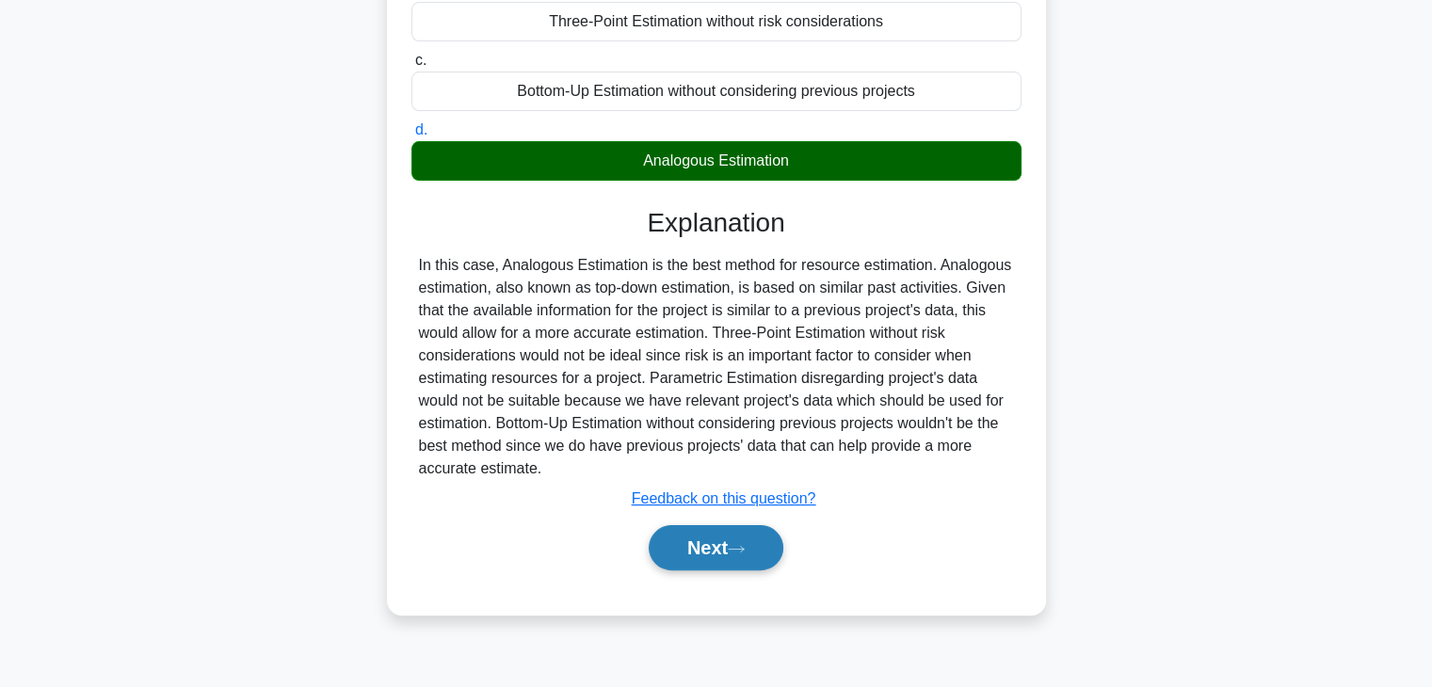
click at [707, 547] on button "Next" at bounding box center [716, 547] width 135 height 45
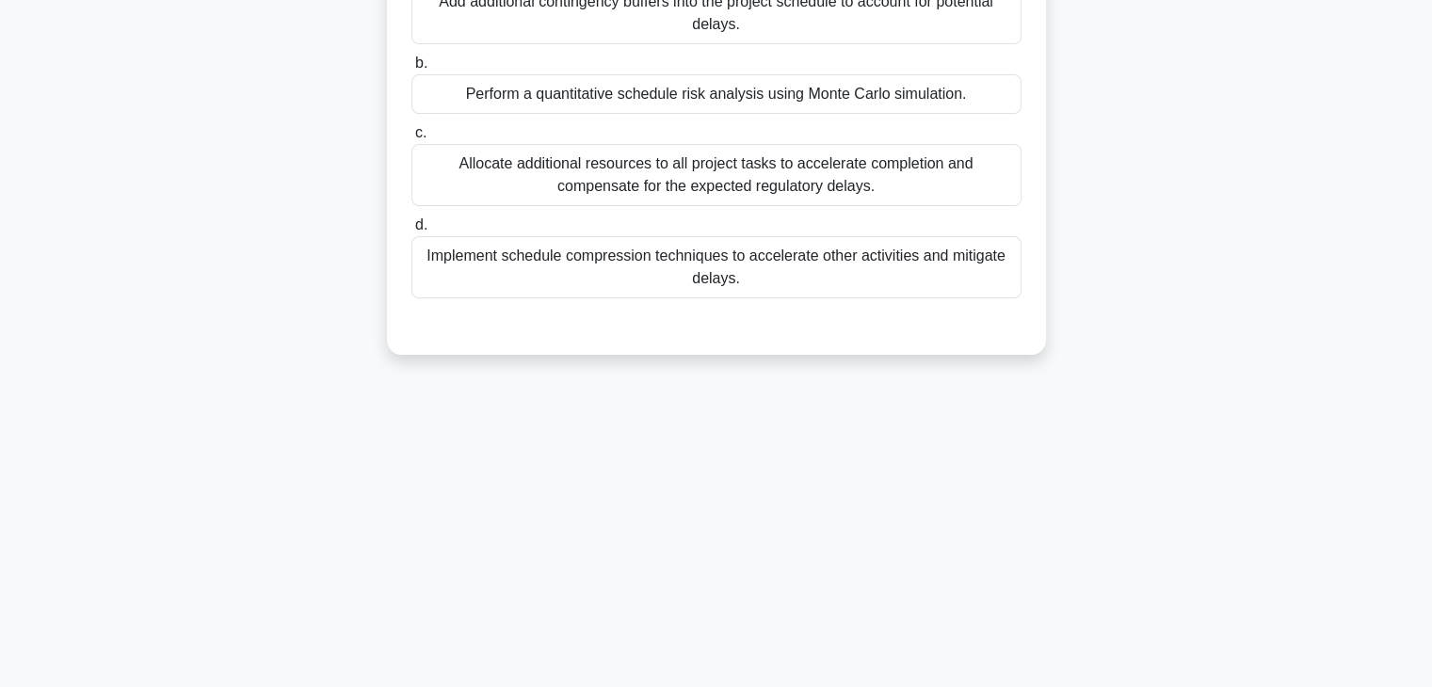
click at [946, 473] on div "29:38 Stop PMP - Time Management Beginner 45/100 In a pharmaceutical project de…" at bounding box center [716, 208] width 1242 height 941
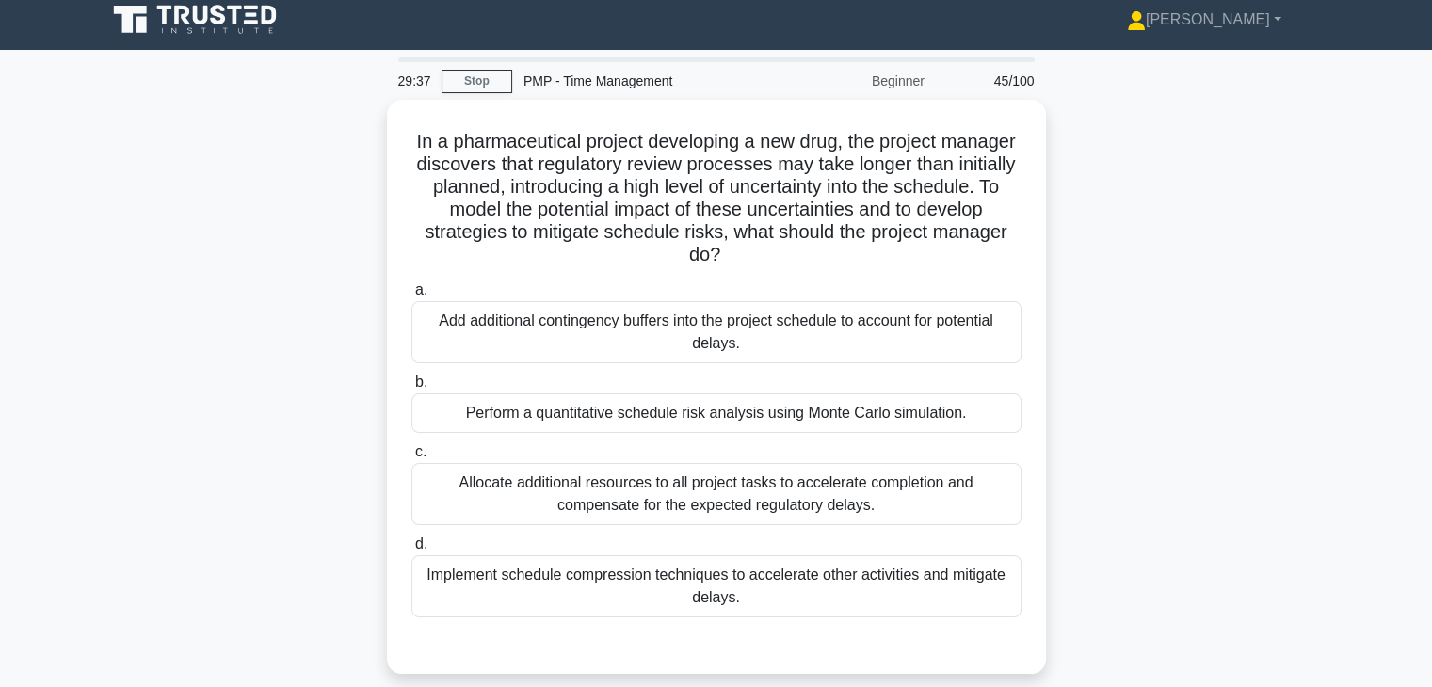
scroll to position [0, 0]
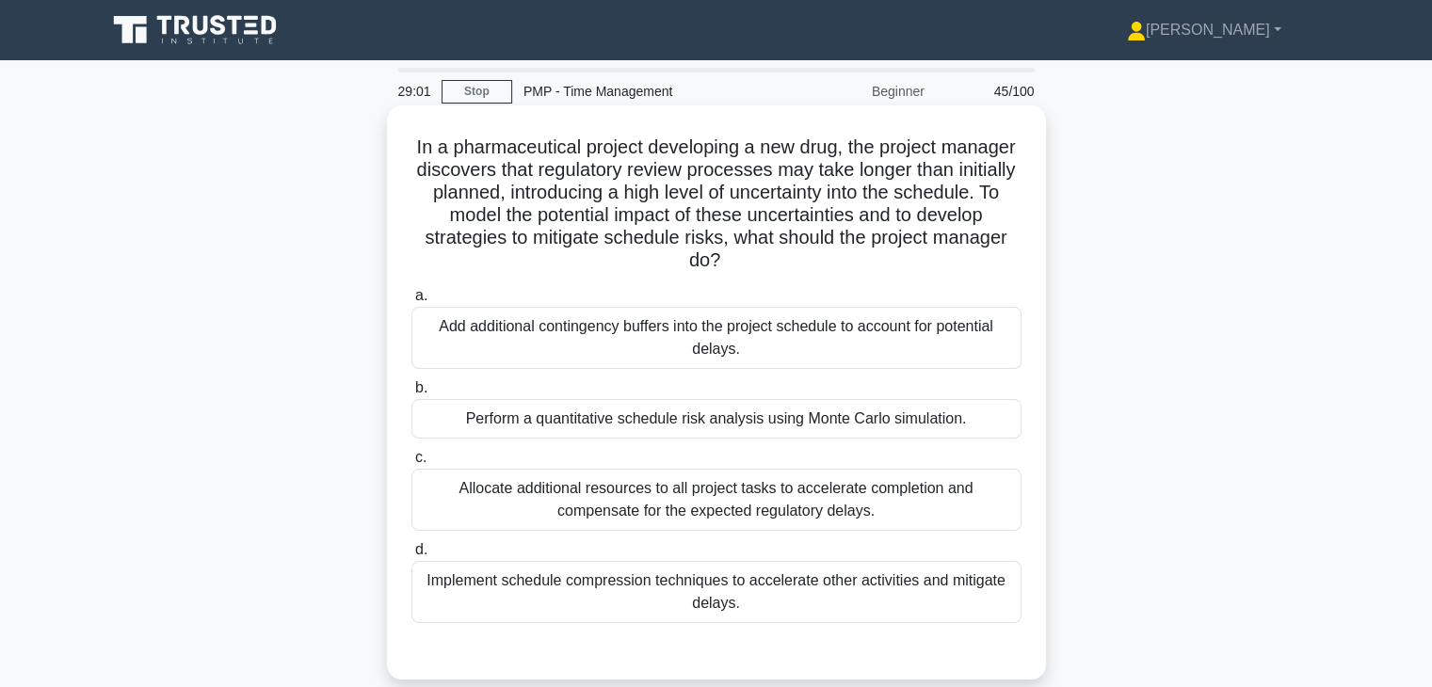
click at [644, 583] on div "Implement schedule compression techniques to accelerate other activities and mi…" at bounding box center [716, 592] width 610 height 62
click at [411, 556] on input "d. Implement schedule compression techniques to accelerate other activities and…" at bounding box center [411, 550] width 0 height 12
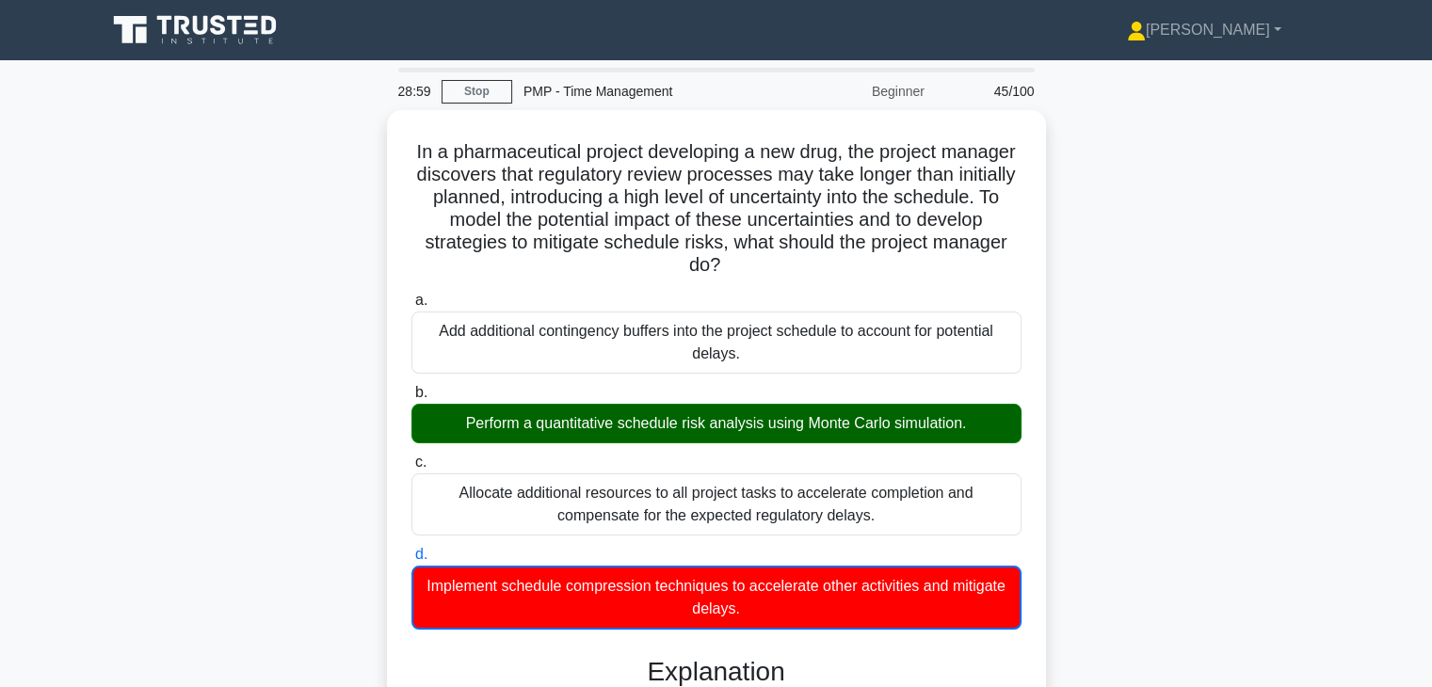
click at [1103, 429] on div "In a pharmaceutical project developing a new drug, the project manager discover…" at bounding box center [716, 666] width 1242 height 1112
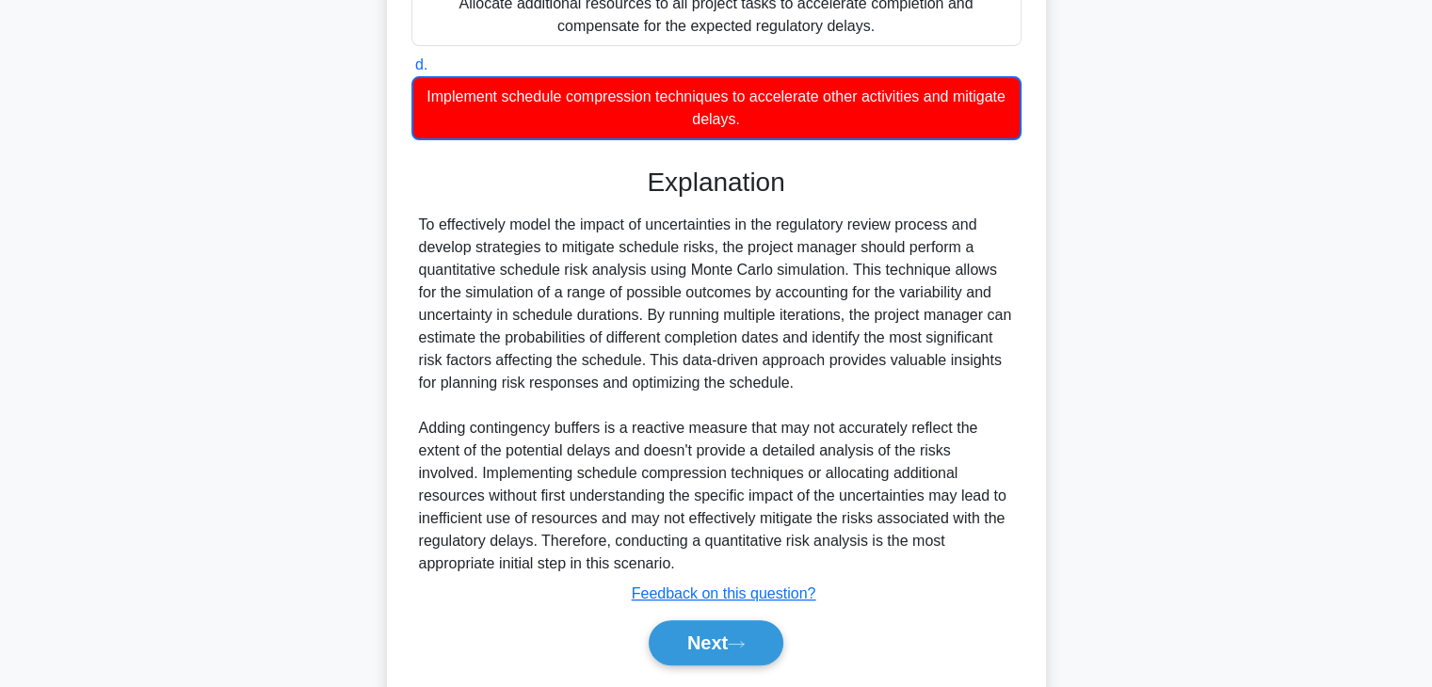
scroll to position [527, 0]
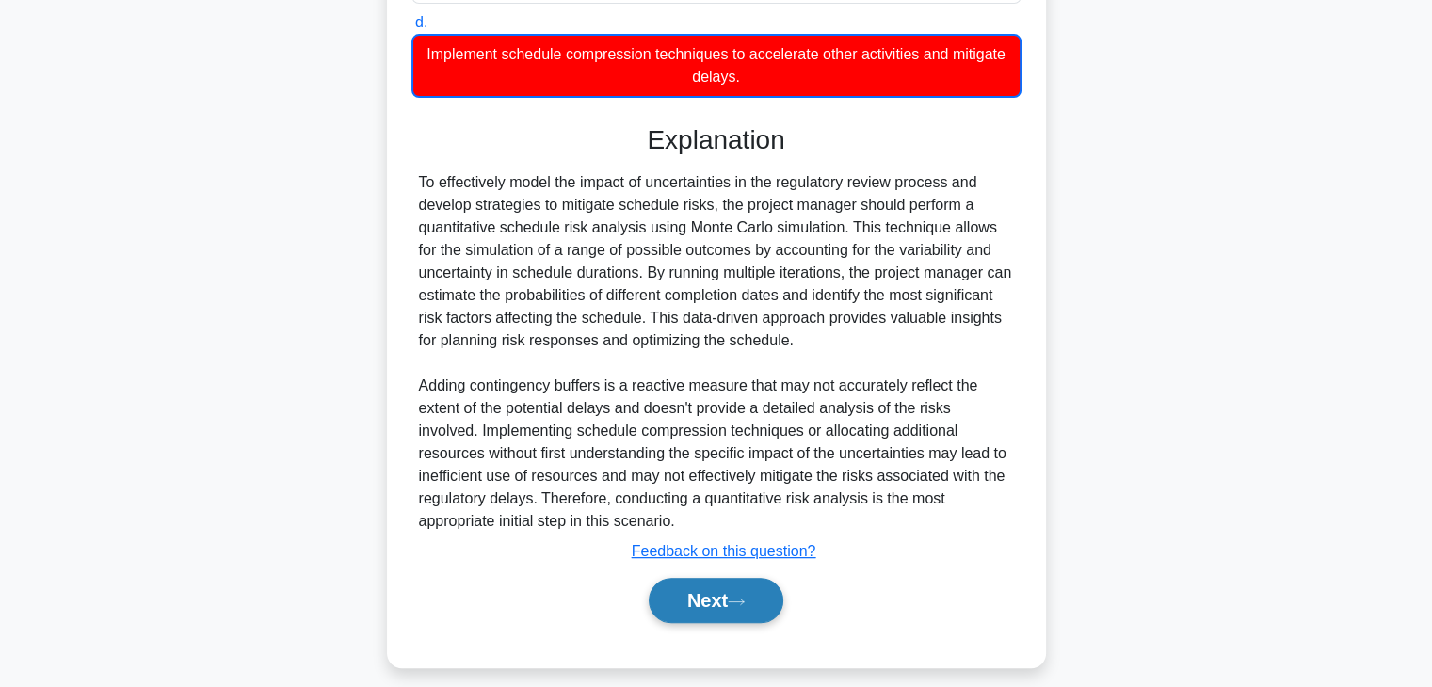
click at [679, 607] on button "Next" at bounding box center [716, 600] width 135 height 45
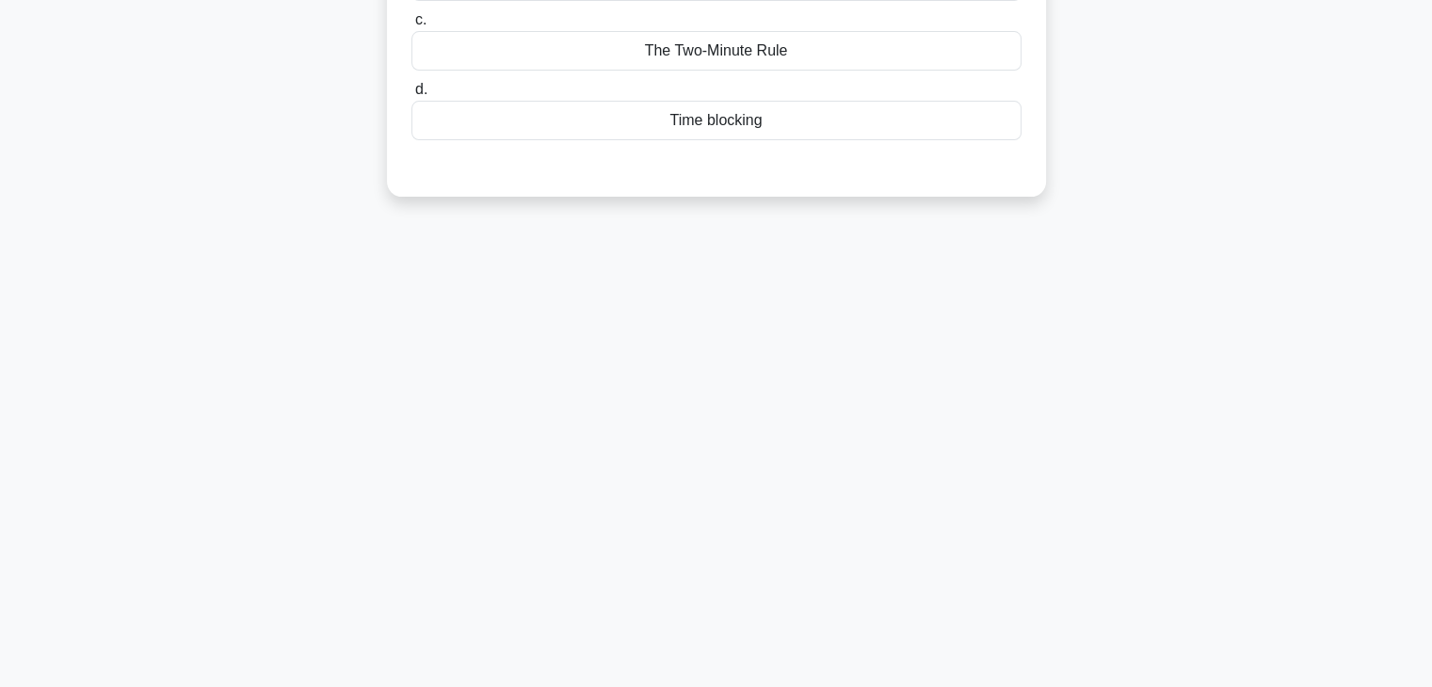
scroll to position [330, 0]
click at [1036, 462] on div "27:49 Stop PMP - Time Management Beginner 46/100 Which time management techniqu…" at bounding box center [716, 208] width 1242 height 941
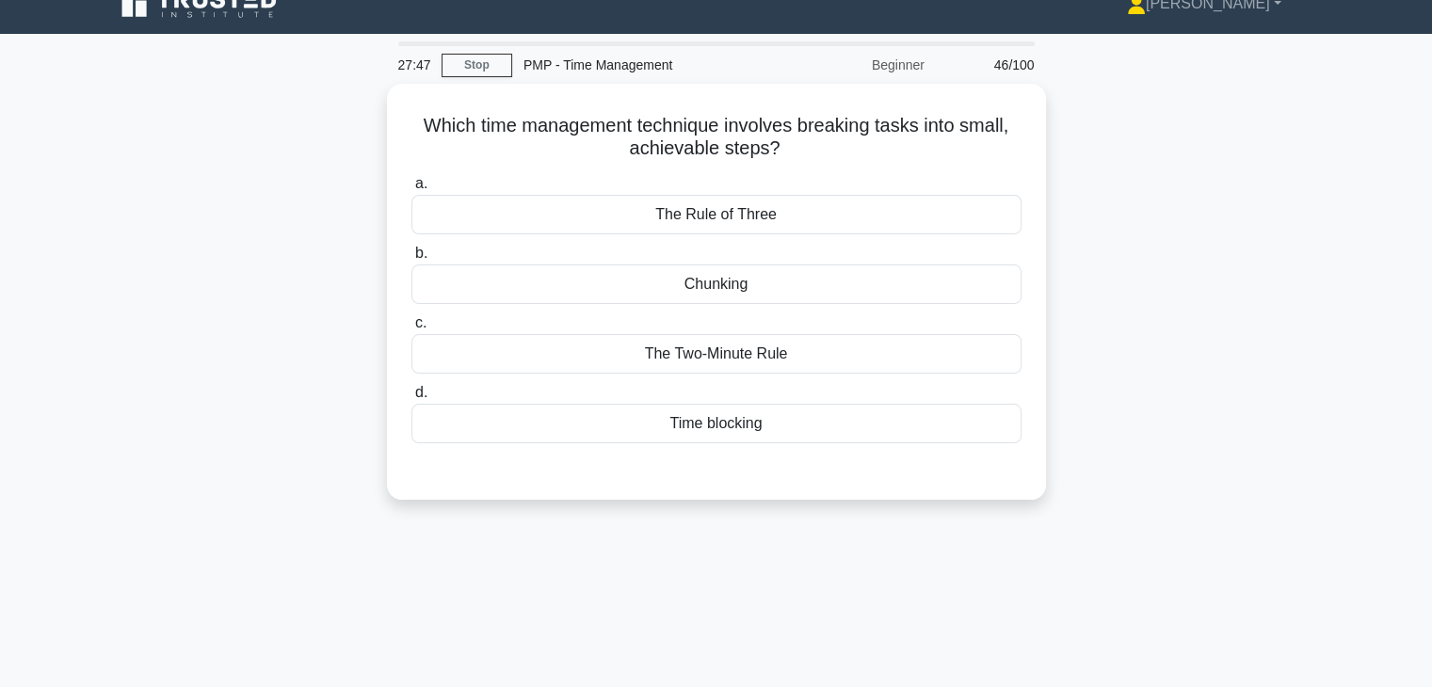
scroll to position [0, 0]
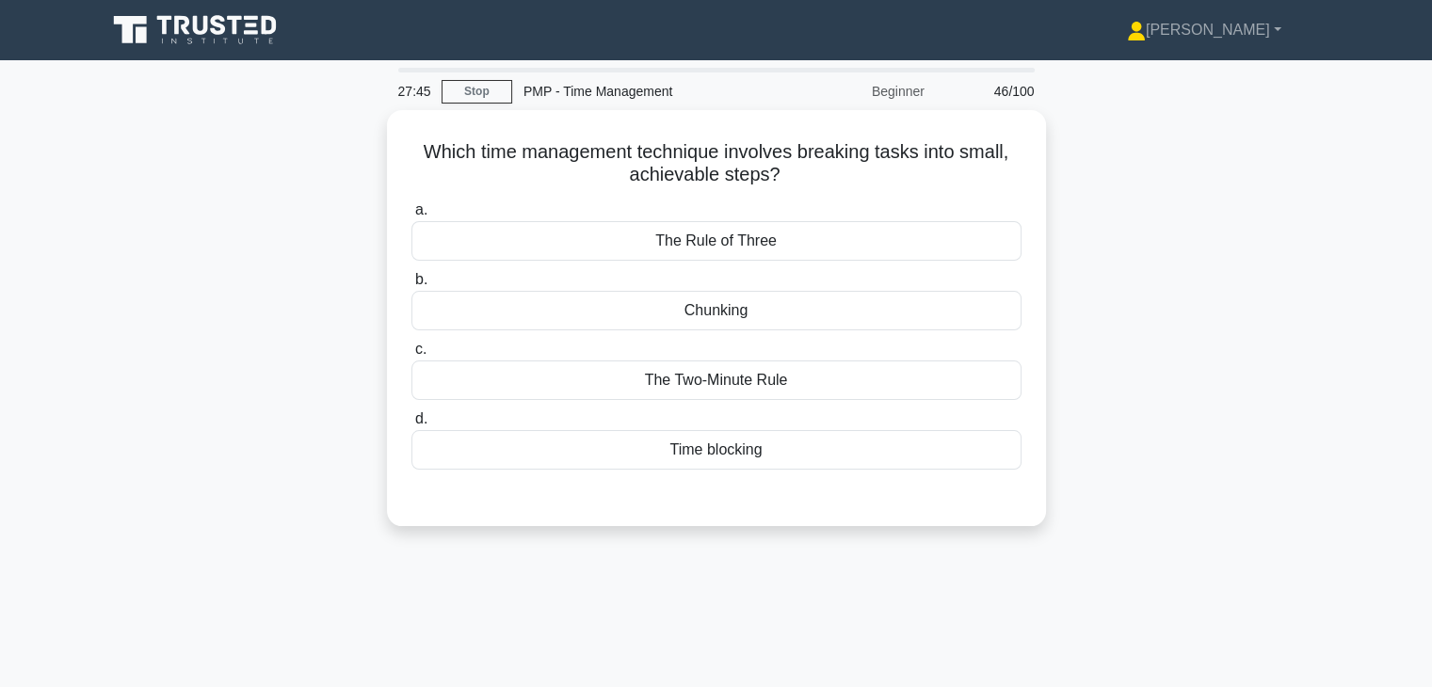
click at [1104, 293] on div "Which time management technique involves breaking tasks into small, achievable …" at bounding box center [716, 329] width 1242 height 439
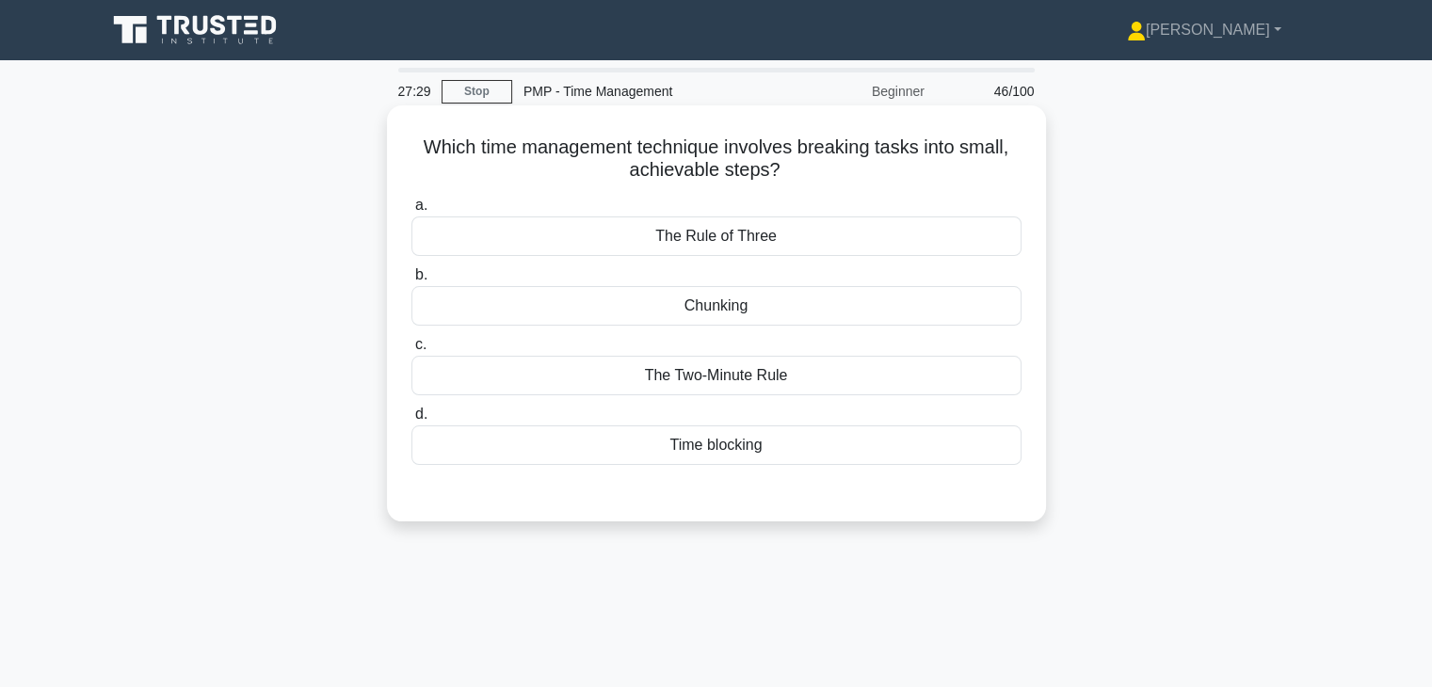
click at [721, 316] on div "Chunking" at bounding box center [716, 306] width 610 height 40
click at [411, 281] on input "b. Chunking" at bounding box center [411, 275] width 0 height 12
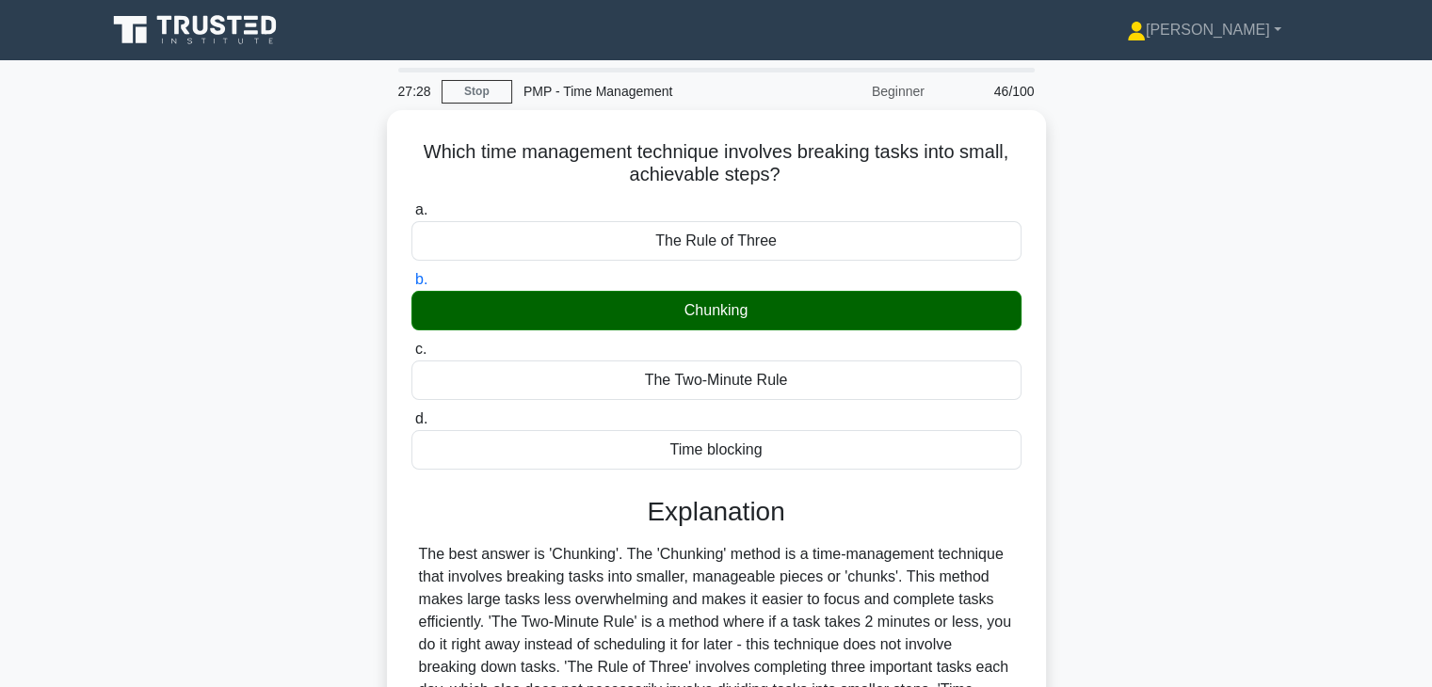
click at [1163, 482] on div "Which time management technique involves breaking tasks into small, achievable …" at bounding box center [716, 506] width 1242 height 793
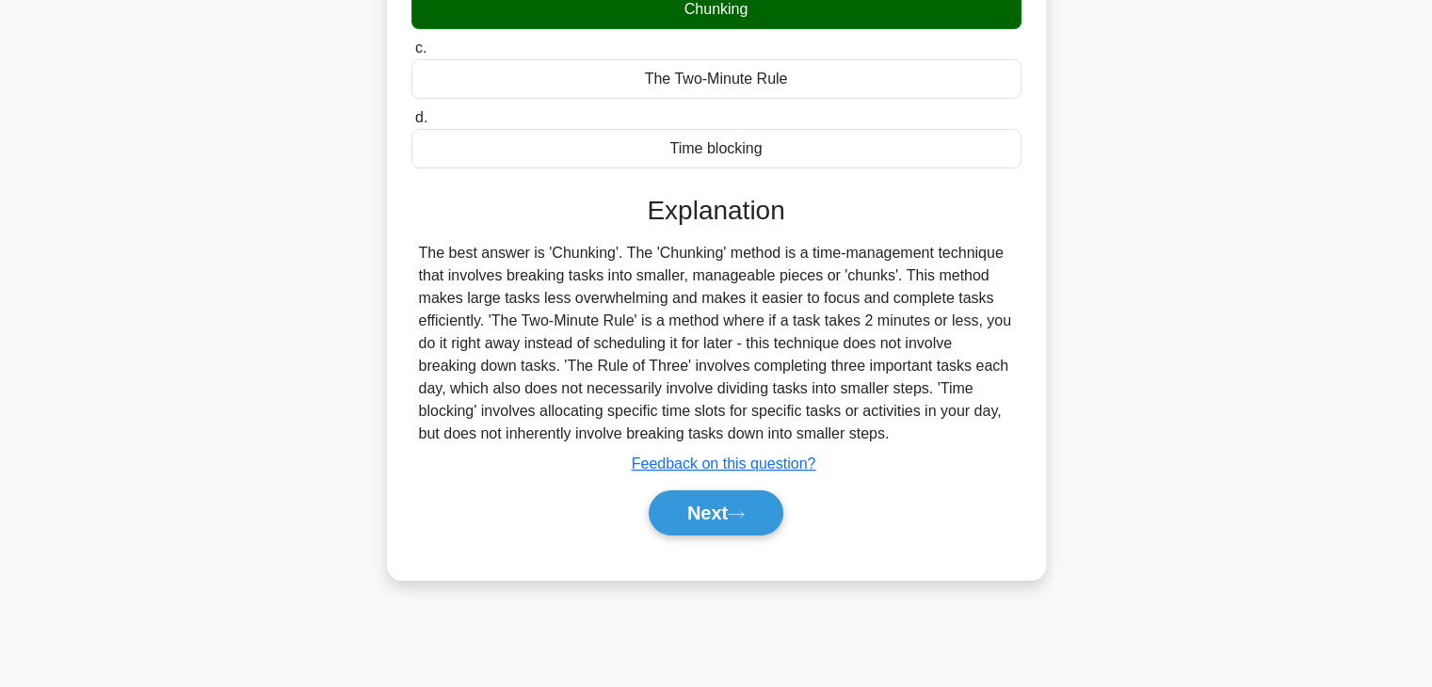
scroll to position [330, 0]
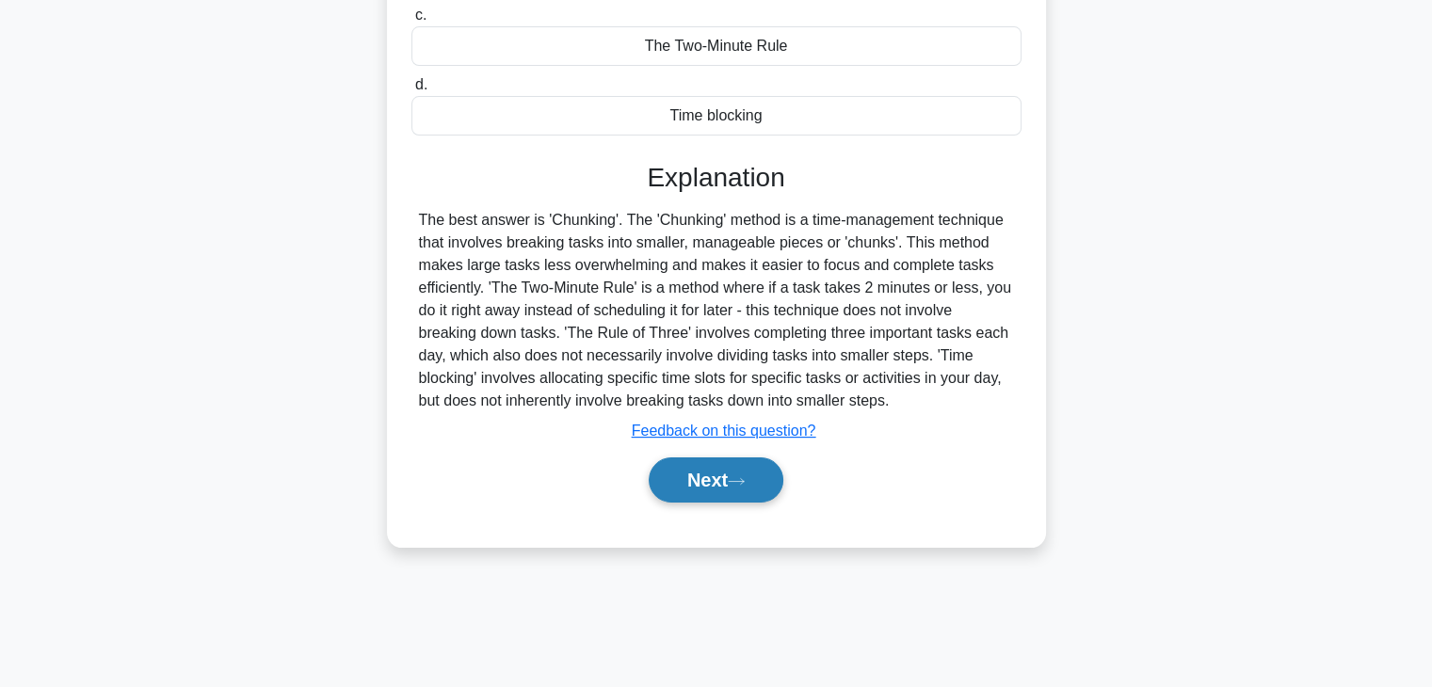
click at [689, 482] on button "Next" at bounding box center [716, 479] width 135 height 45
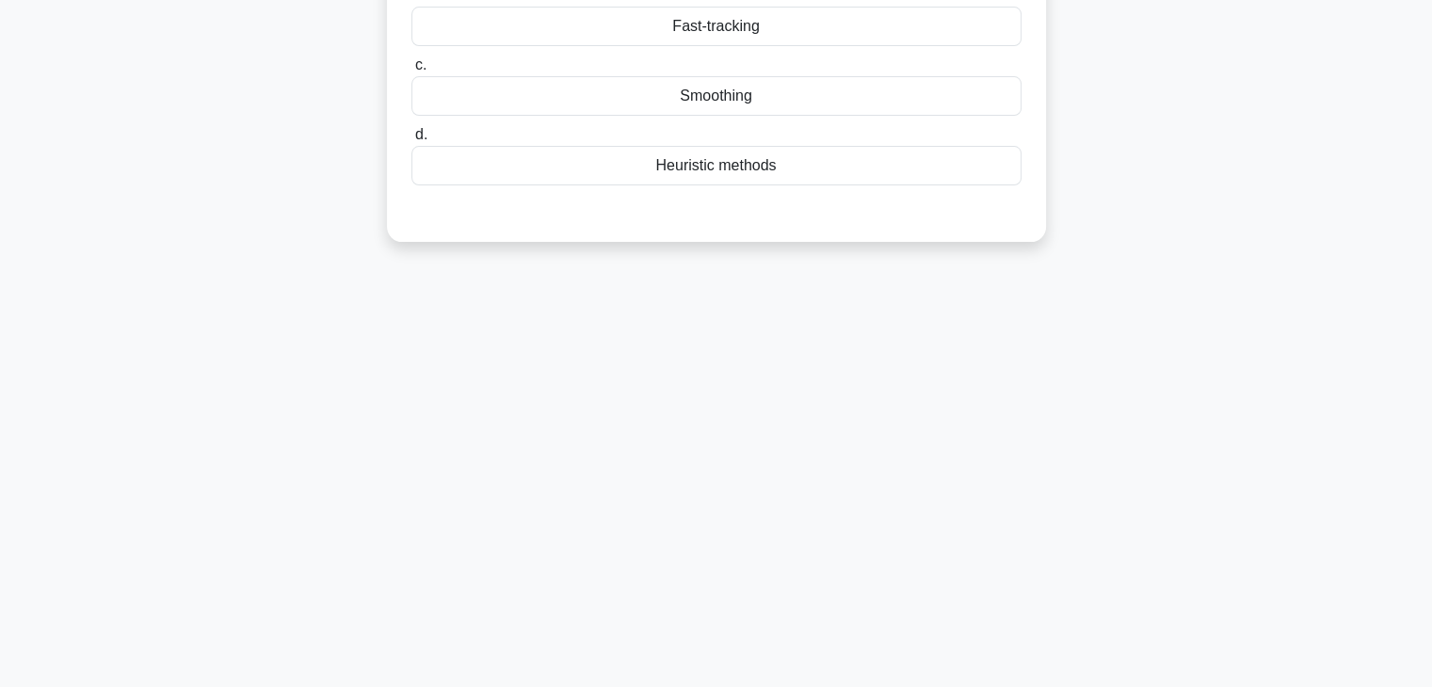
click at [1163, 334] on div "26:47 Stop PMP - Time Management Beginner 47/100 A project manager working on a…" at bounding box center [716, 208] width 1242 height 941
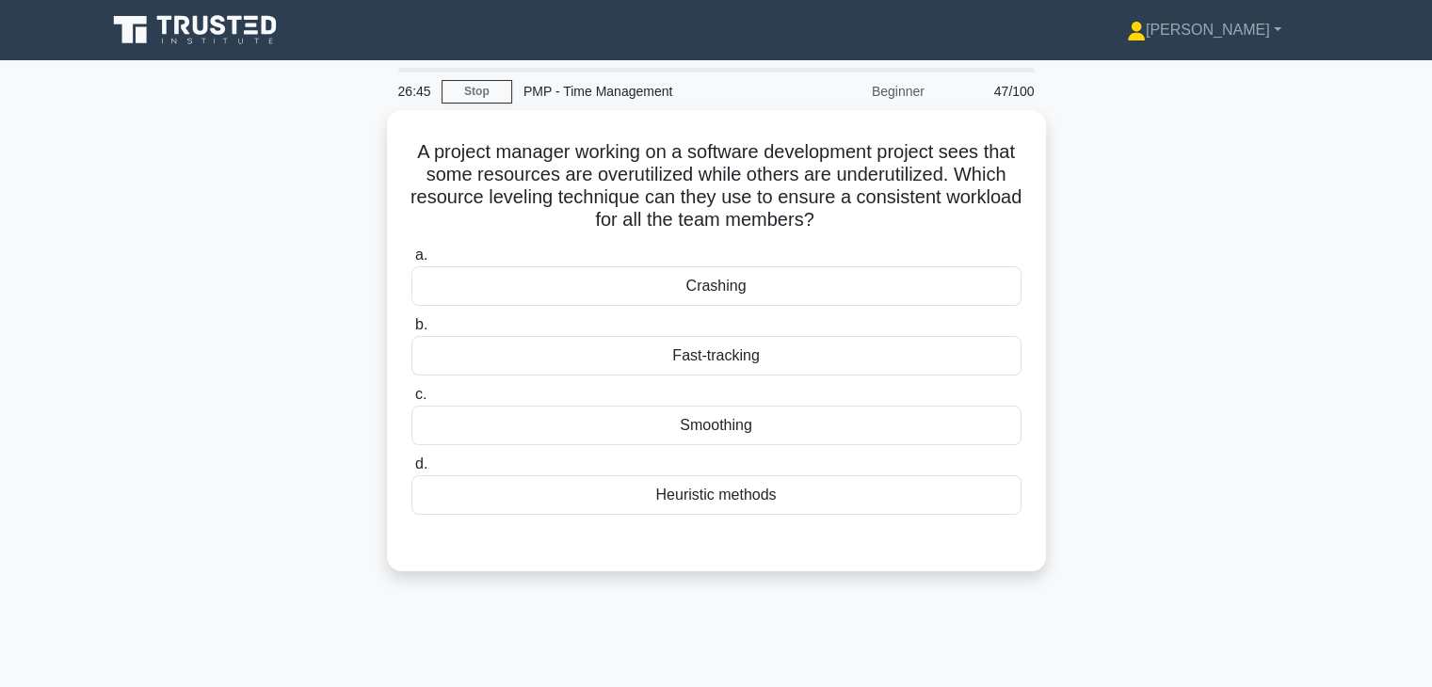
scroll to position [0, 0]
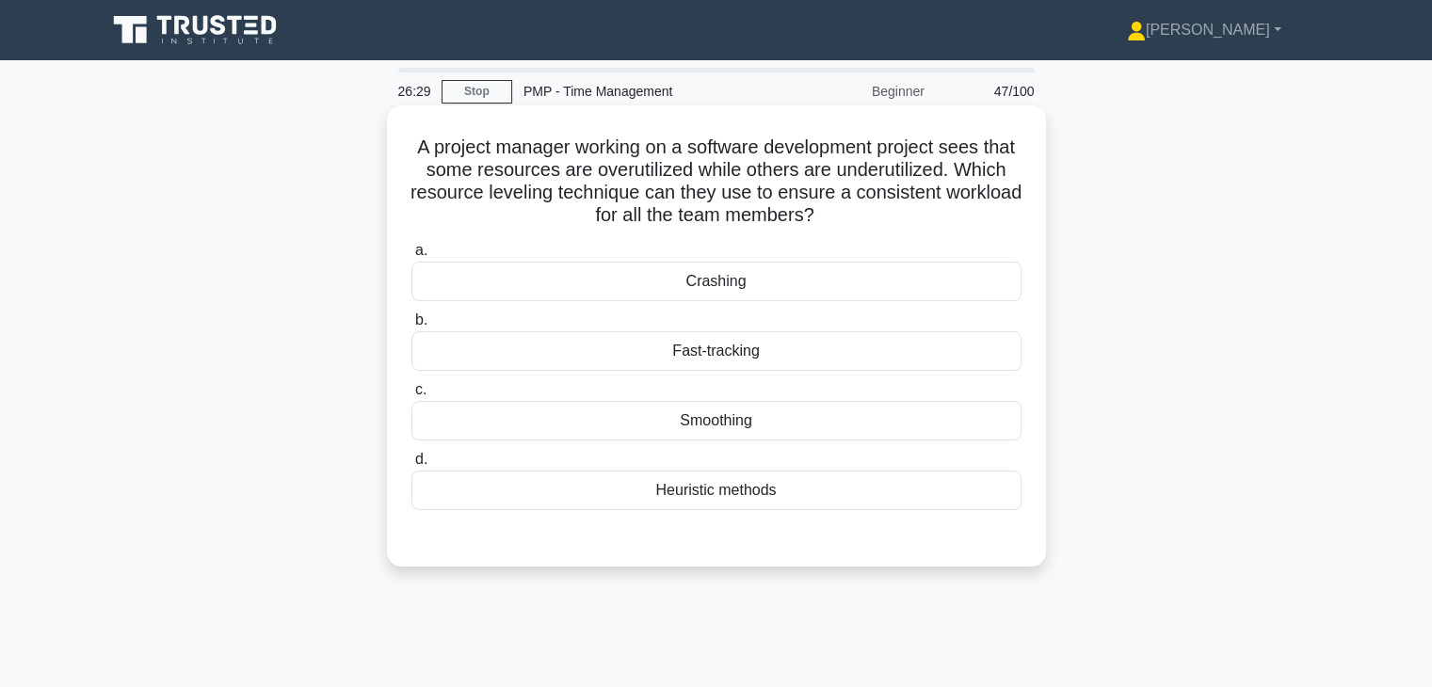
click at [708, 421] on div "Smoothing" at bounding box center [716, 421] width 610 height 40
click at [411, 396] on input "c. Smoothing" at bounding box center [411, 390] width 0 height 12
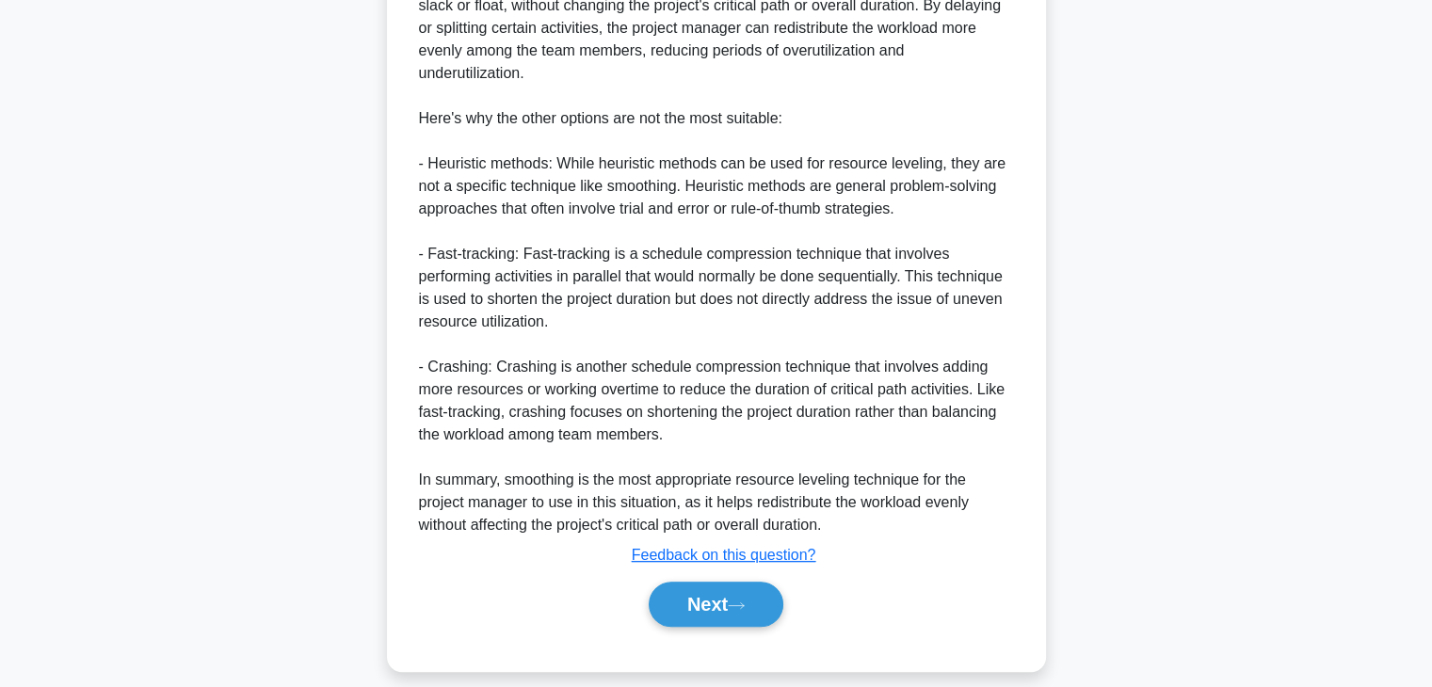
scroll to position [698, 0]
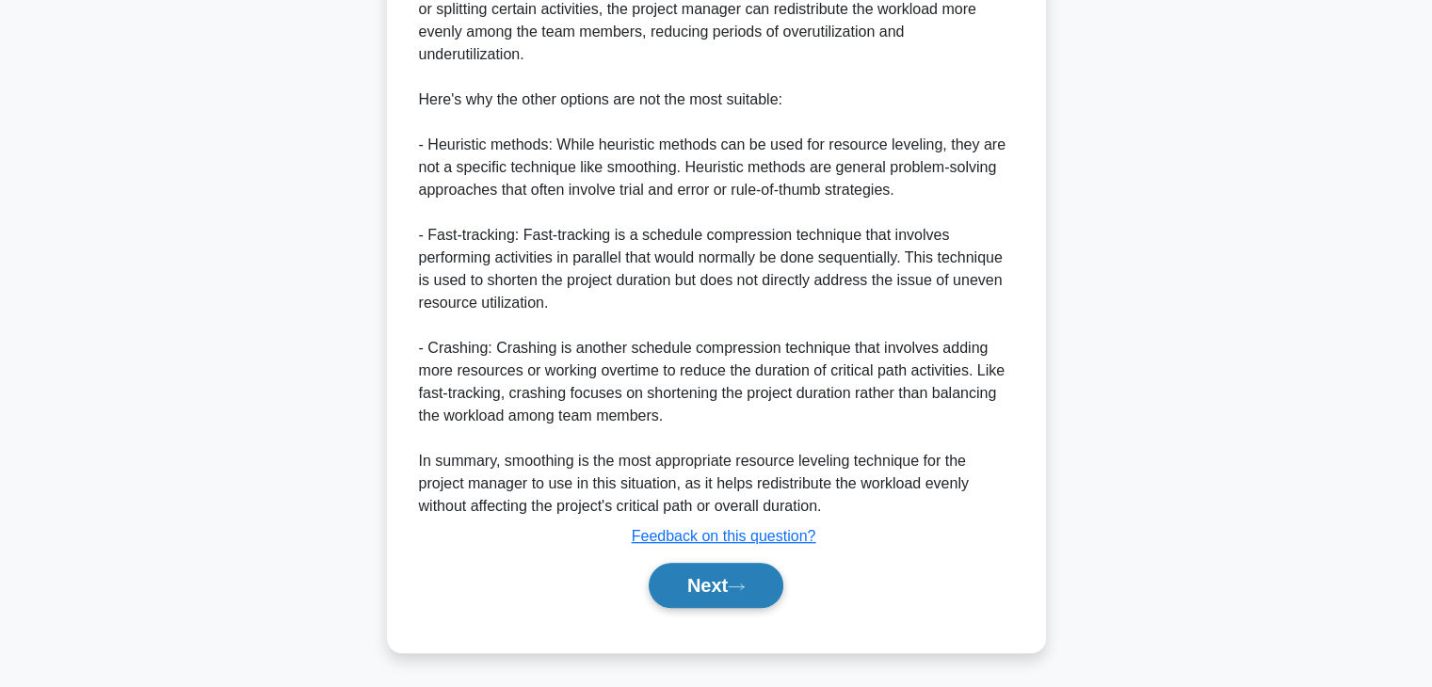
click at [744, 584] on icon at bounding box center [736, 587] width 17 height 10
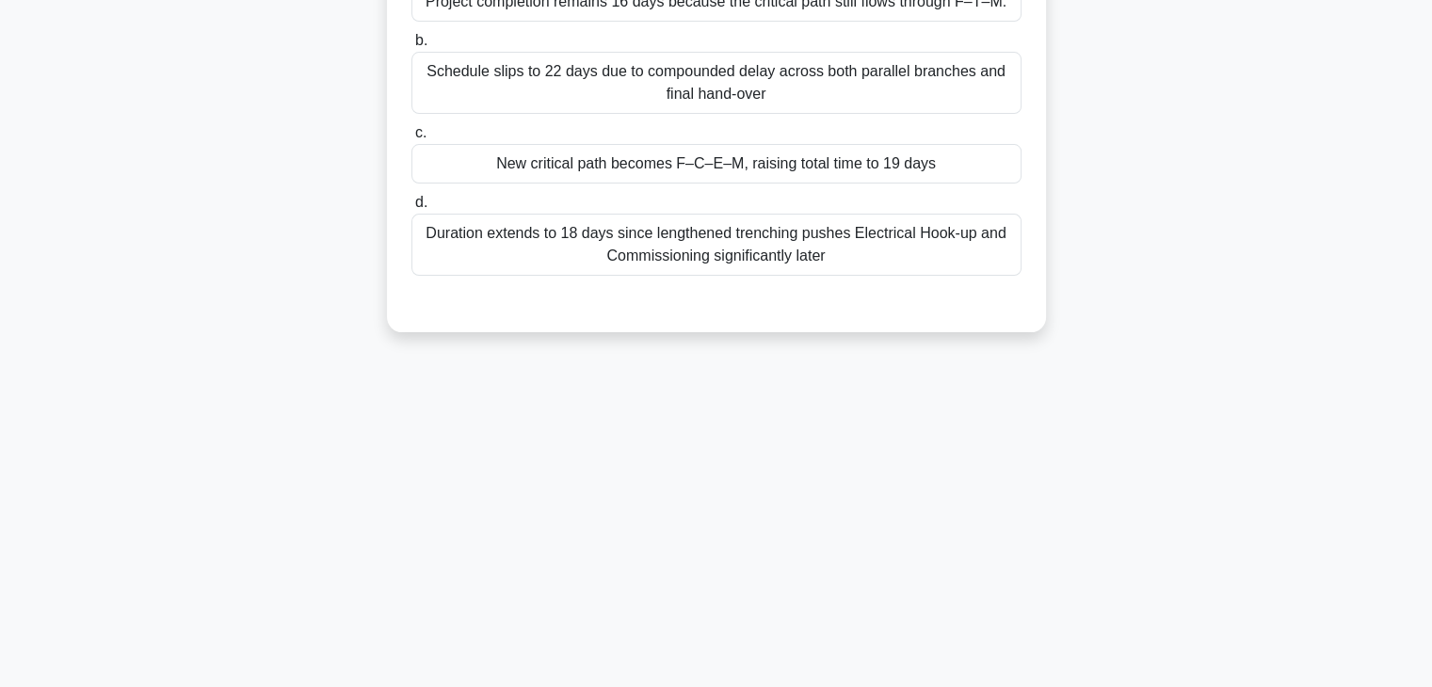
click at [1061, 582] on div "26:22 Stop PMP - Time Management Beginner 48/100 During a wind-farm build, Foun…" at bounding box center [716, 208] width 1242 height 941
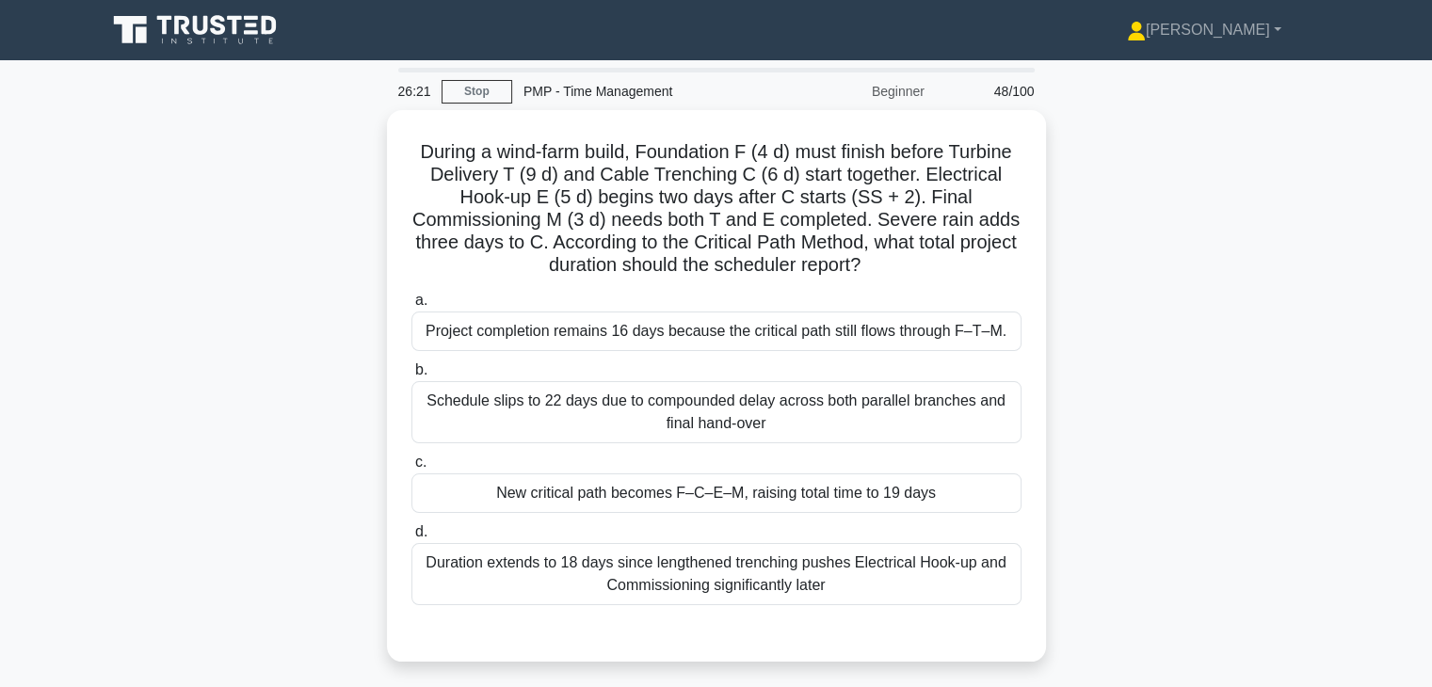
scroll to position [0, 0]
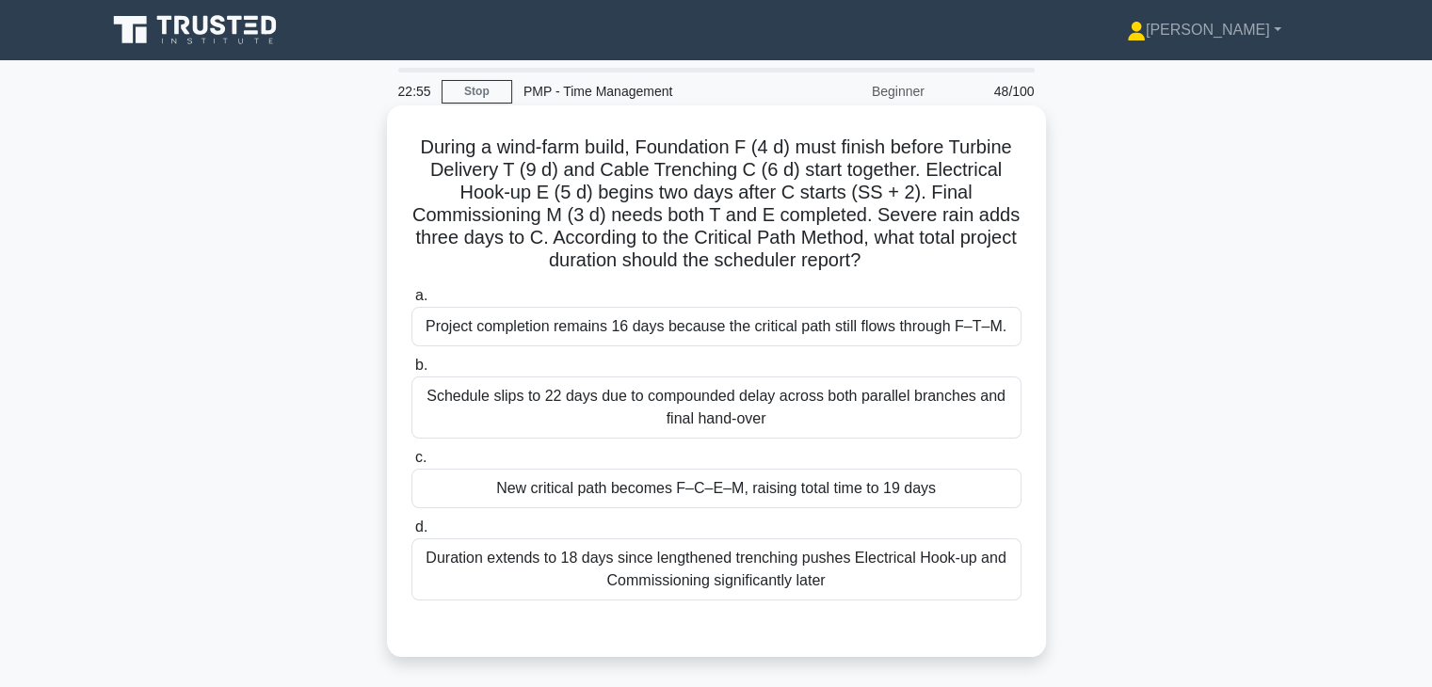
click at [944, 494] on div "New critical path becomes F–C–E–M, raising total time to 19 days" at bounding box center [716, 489] width 610 height 40
click at [411, 464] on input "c. New critical path becomes F–C–E–M, raising total time to 19 days" at bounding box center [411, 458] width 0 height 12
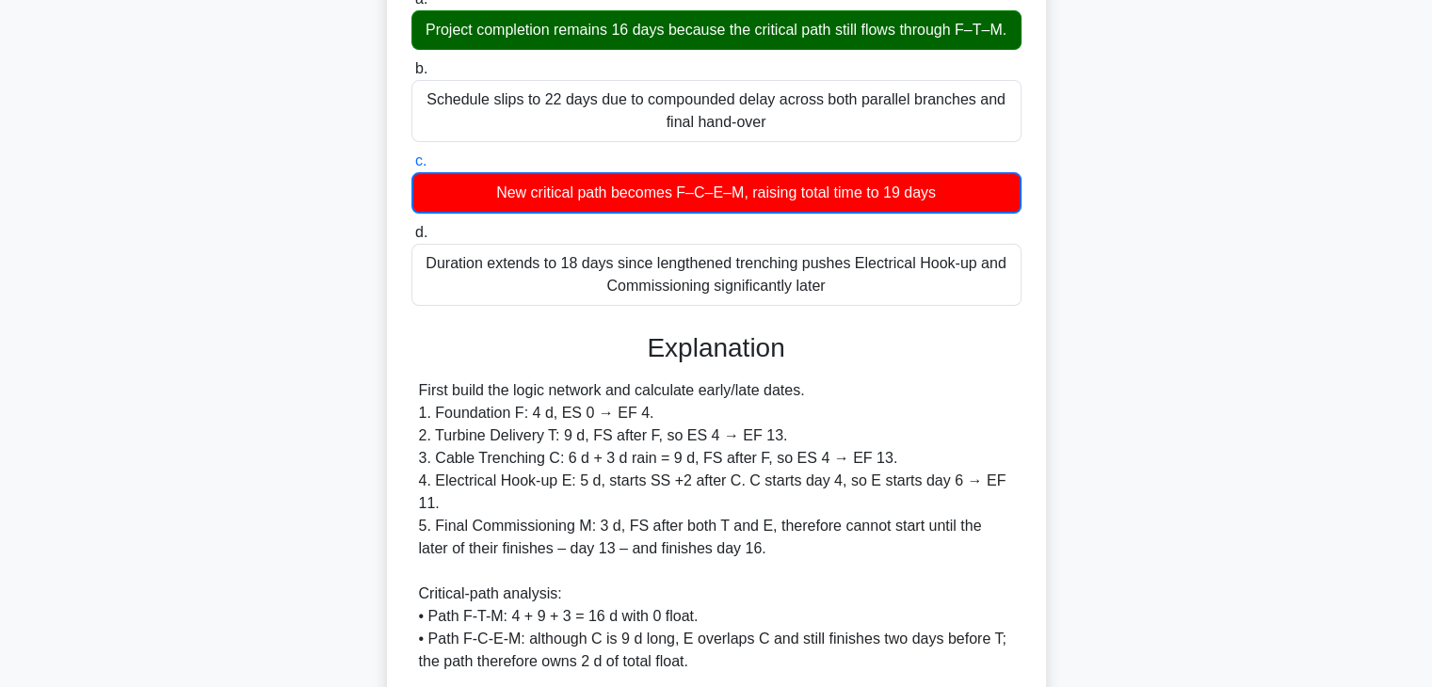
scroll to position [339, 0]
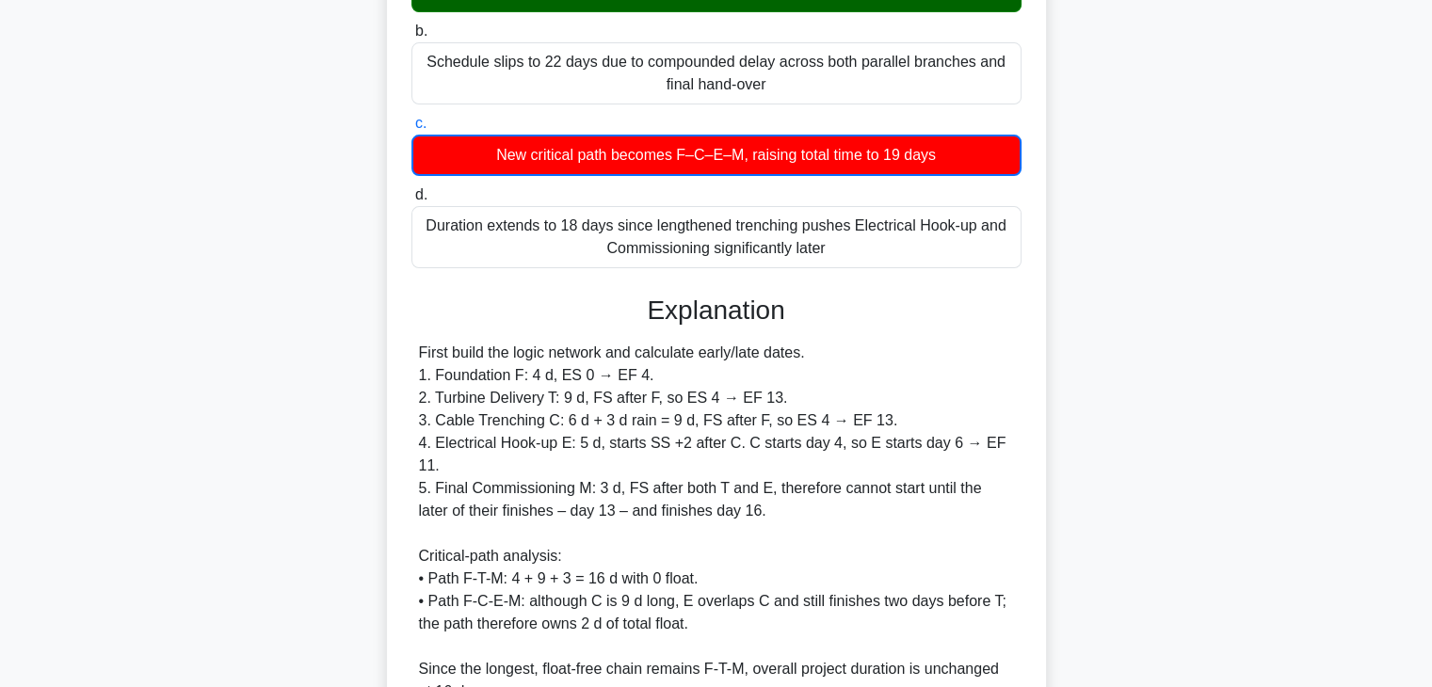
click at [1117, 355] on div "During a wind-farm build, Foundation F (4 d) must finish before Turbine Deliver…" at bounding box center [716, 372] width 1242 height 1202
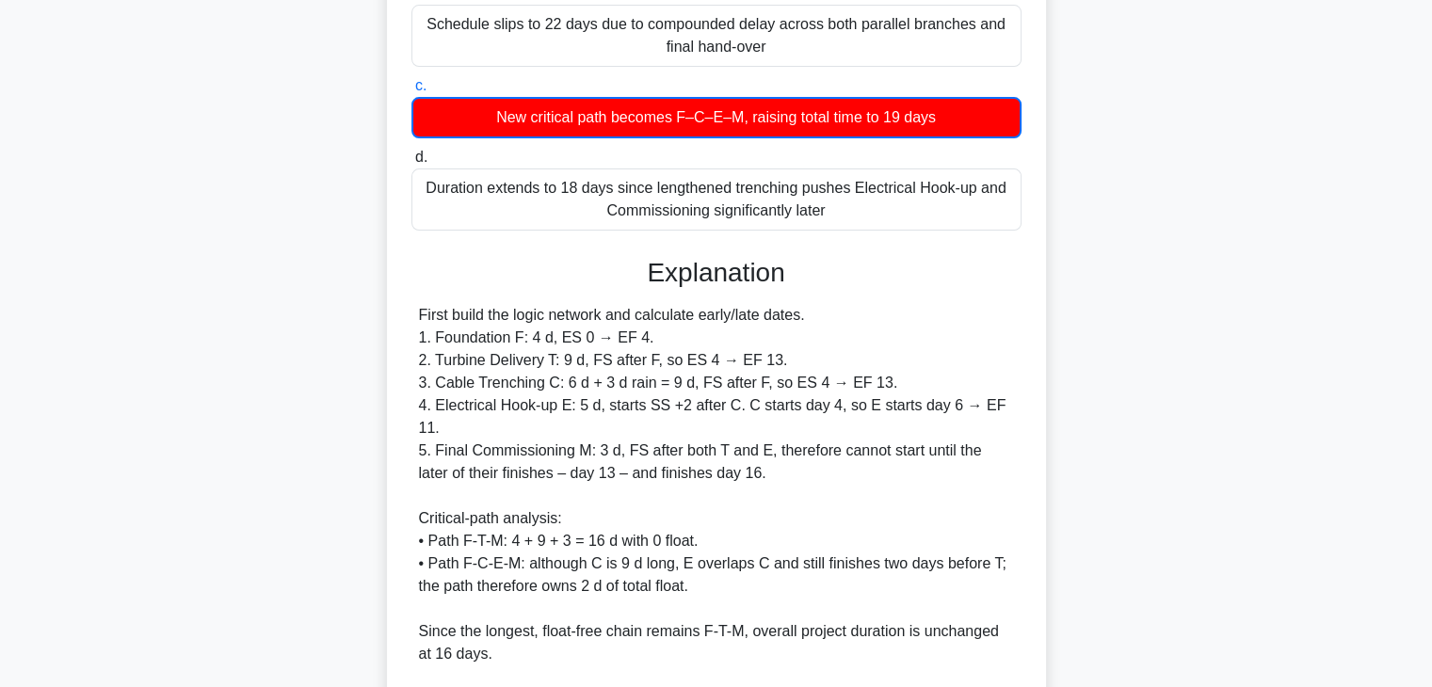
scroll to position [0, 0]
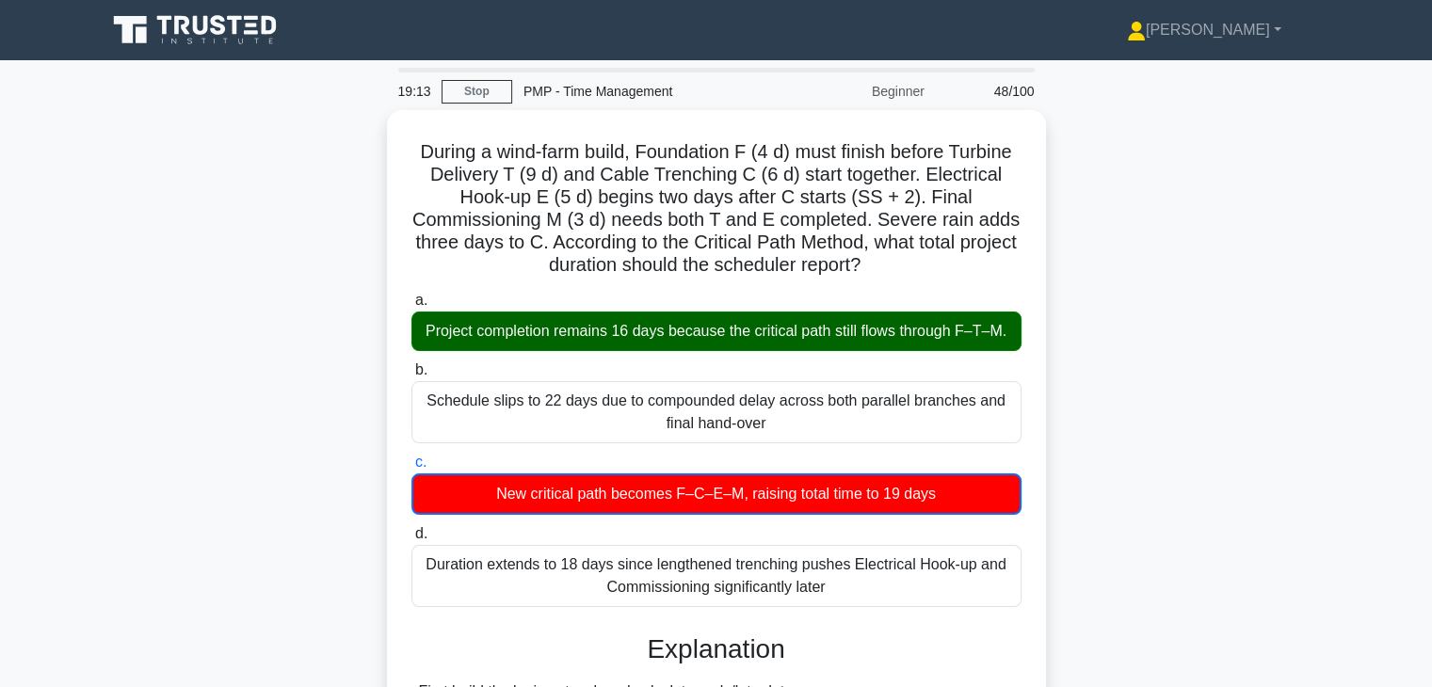
drag, startPoint x: 928, startPoint y: 268, endPoint x: 367, endPoint y: 148, distance: 573.8
copy h5 "During a wind-farm build, Foundation F (4 d) must finish before Turbine Deliver…"
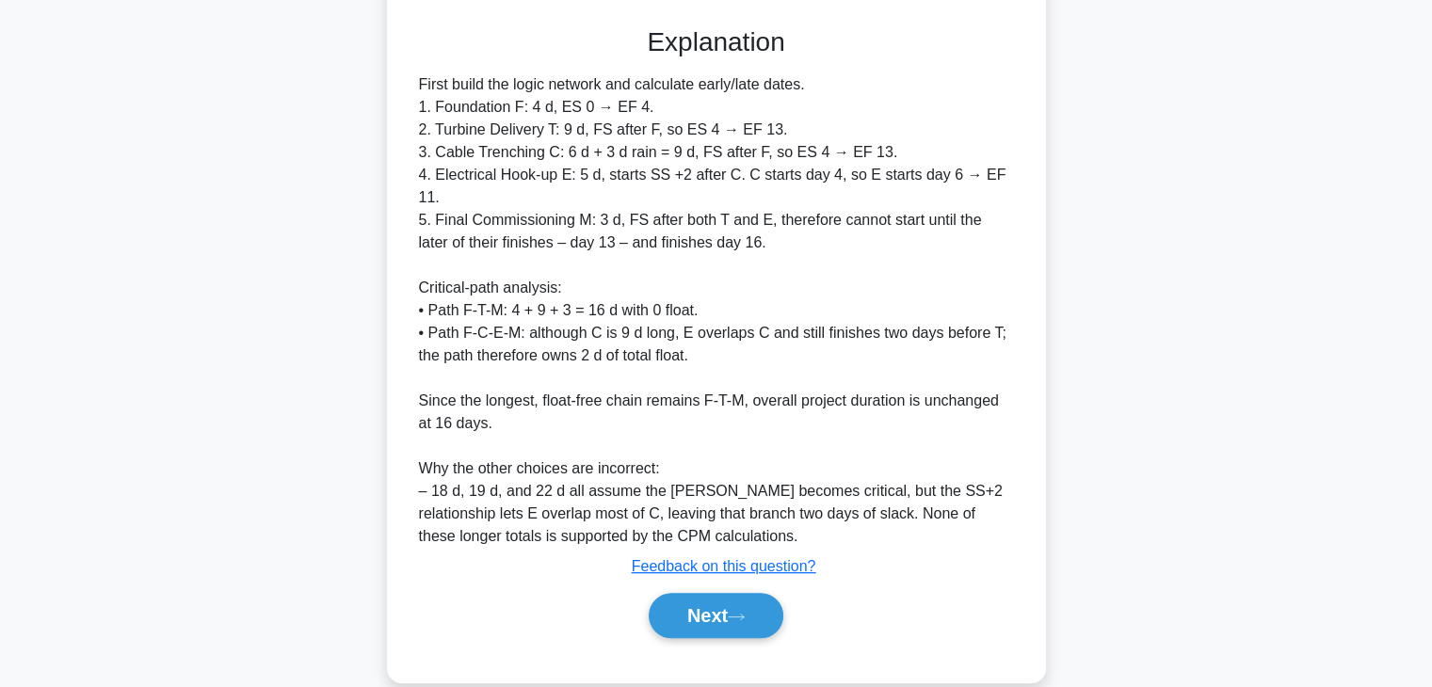
scroll to position [610, 0]
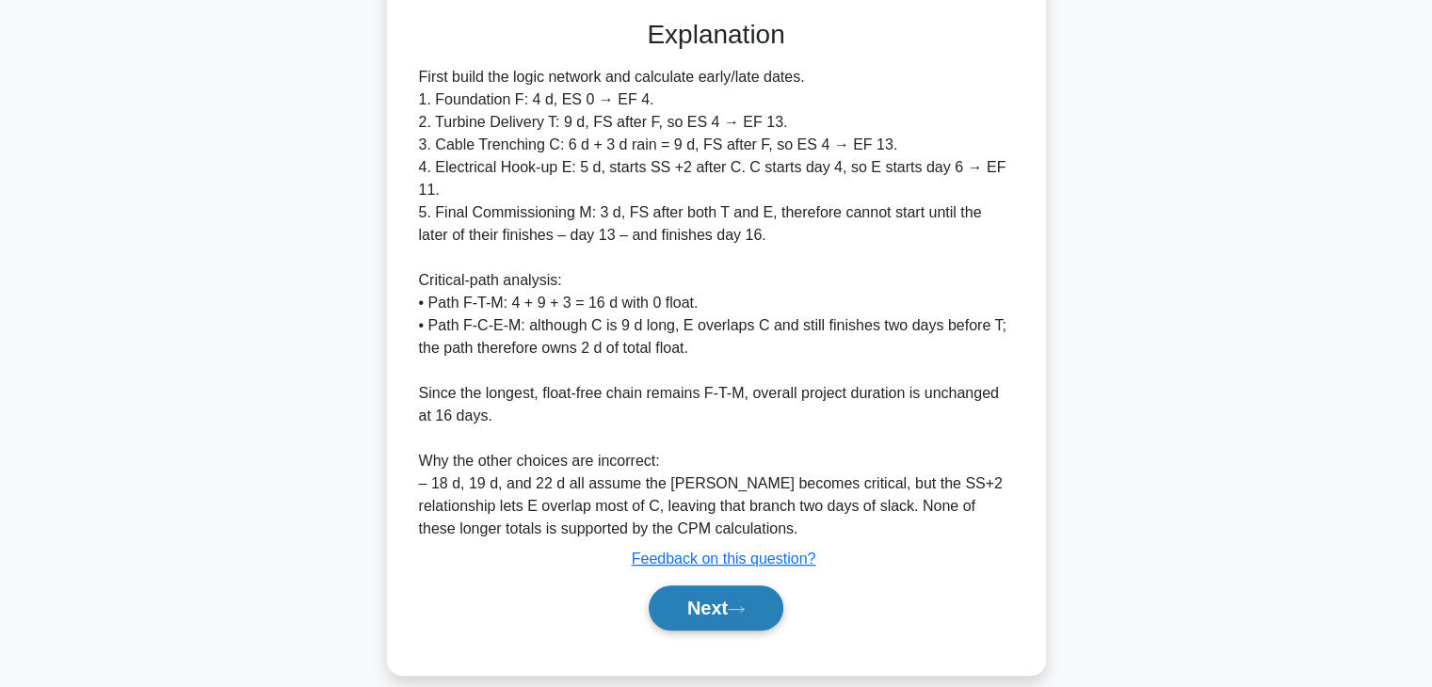
click at [691, 585] on button "Next" at bounding box center [716, 607] width 135 height 45
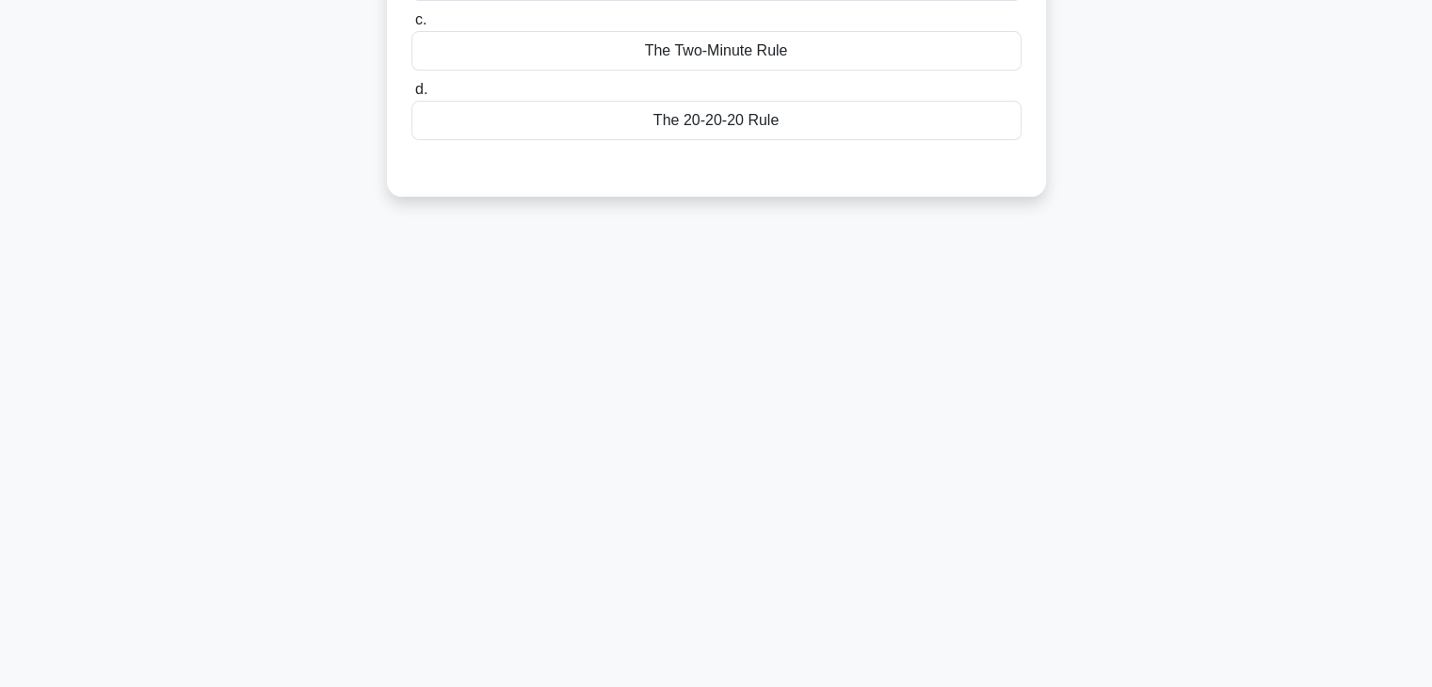
scroll to position [330, 0]
click at [1050, 262] on div "18:00 Stop PMP - Time Management Beginner 49/100 Which time management techniqu…" at bounding box center [716, 208] width 1242 height 941
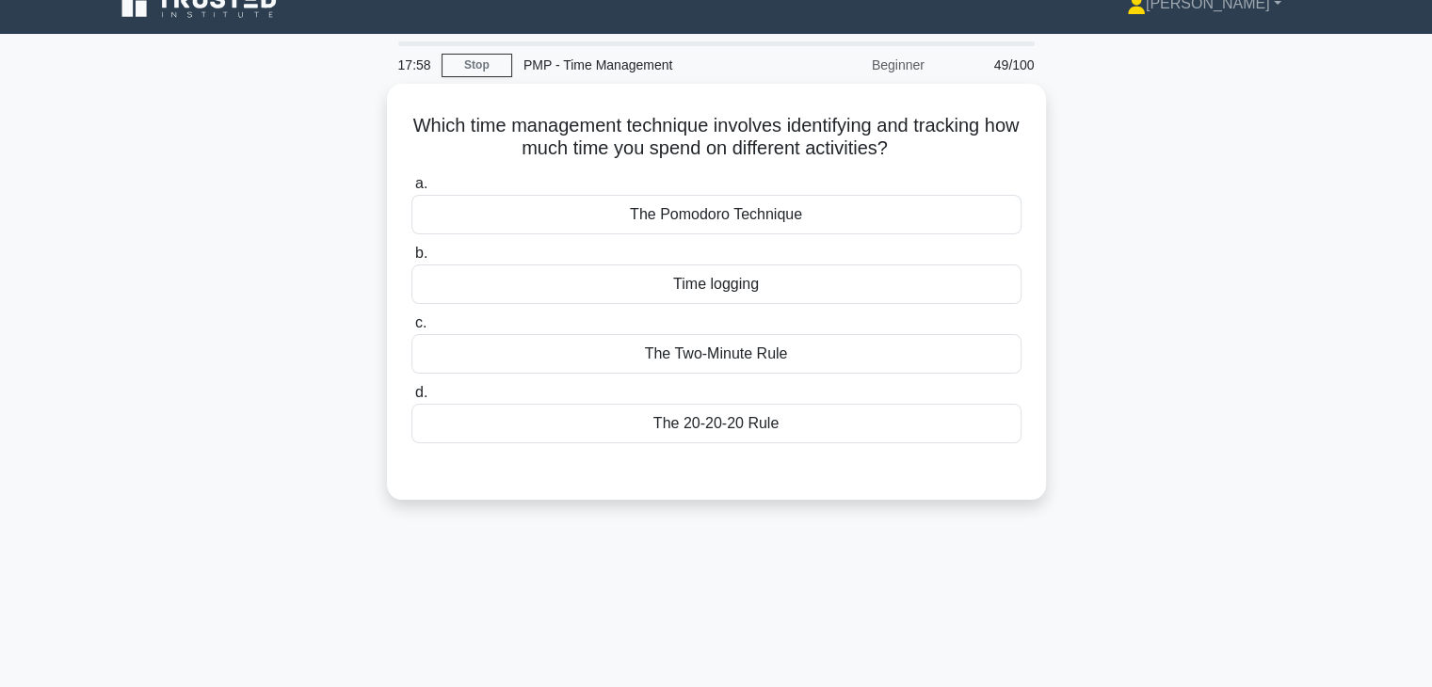
scroll to position [0, 0]
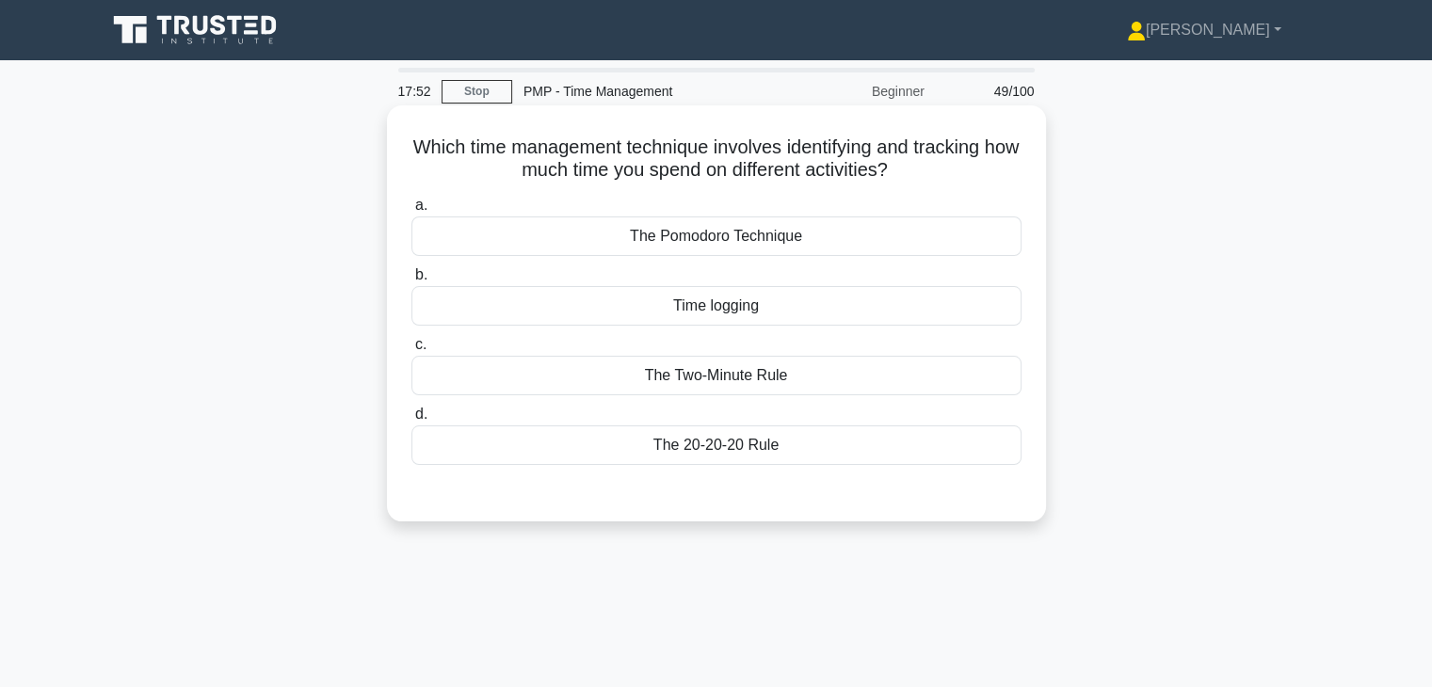
click at [791, 306] on div "Time logging" at bounding box center [716, 306] width 610 height 40
click at [411, 281] on input "b. Time logging" at bounding box center [411, 275] width 0 height 12
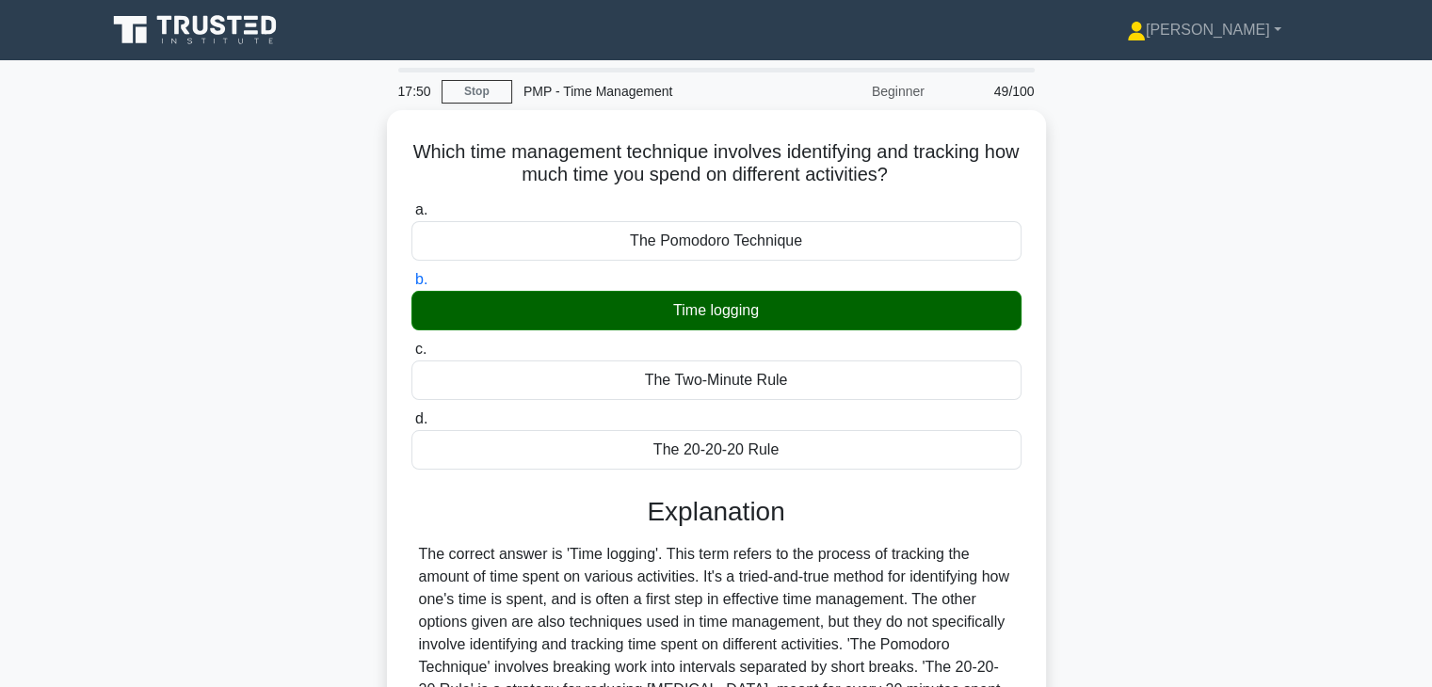
click at [1055, 477] on div "Which time management technique involves identifying and tracking how much time…" at bounding box center [716, 518] width 1242 height 816
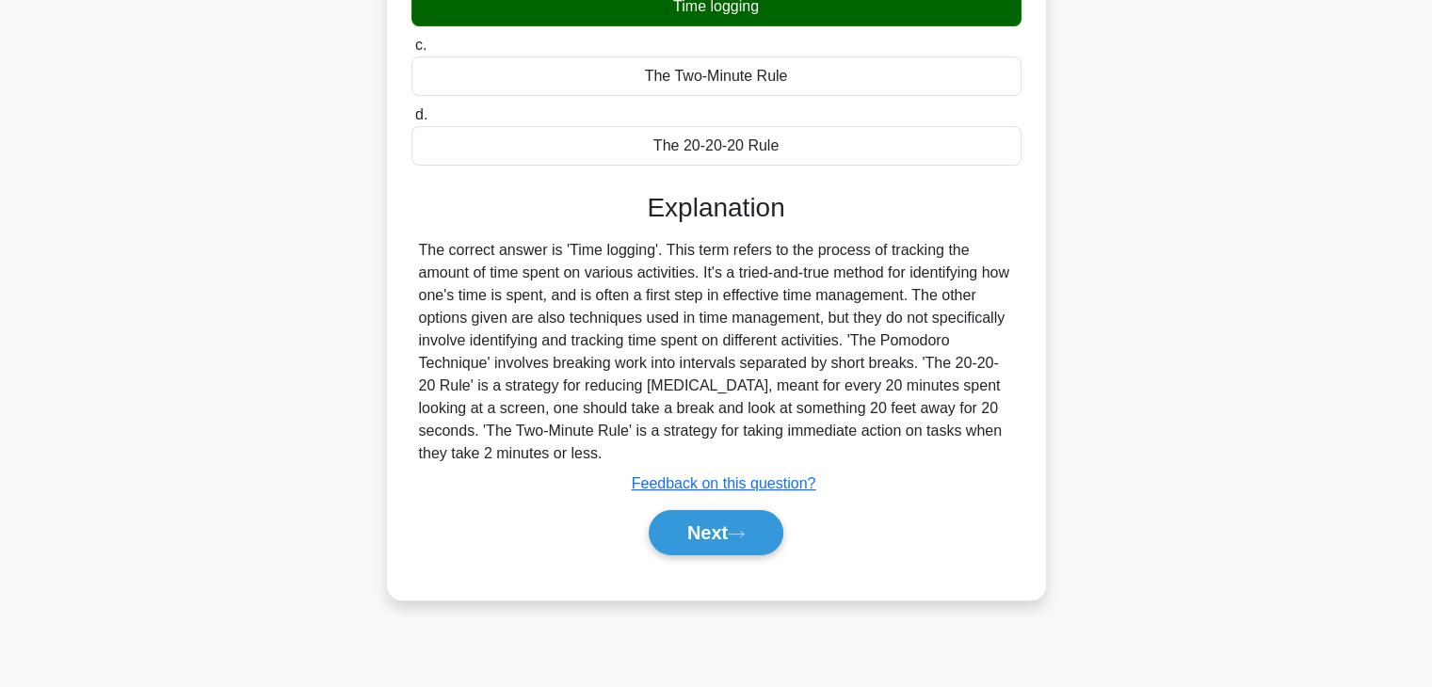
scroll to position [330, 0]
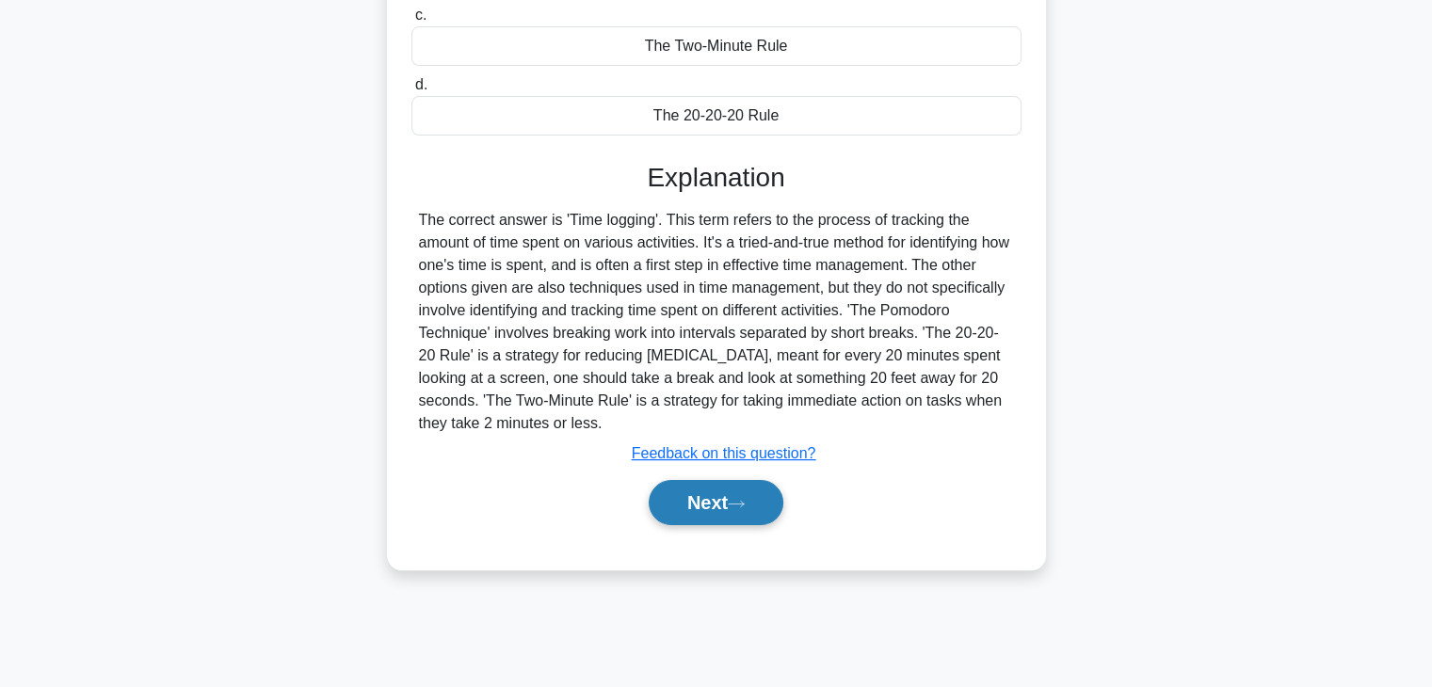
click at [691, 489] on button "Next" at bounding box center [716, 502] width 135 height 45
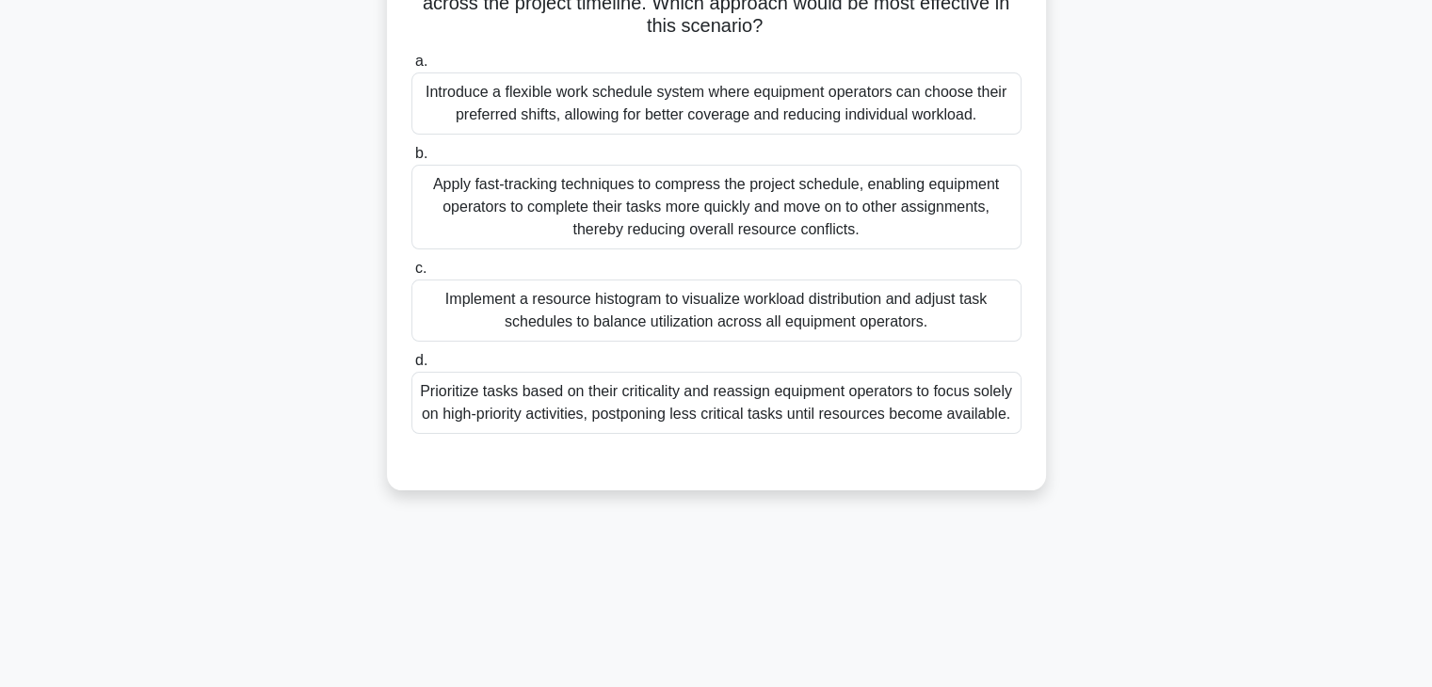
click at [1099, 362] on div "A project manager for a large-scale construction project is facing resource all…" at bounding box center [716, 147] width 1242 height 732
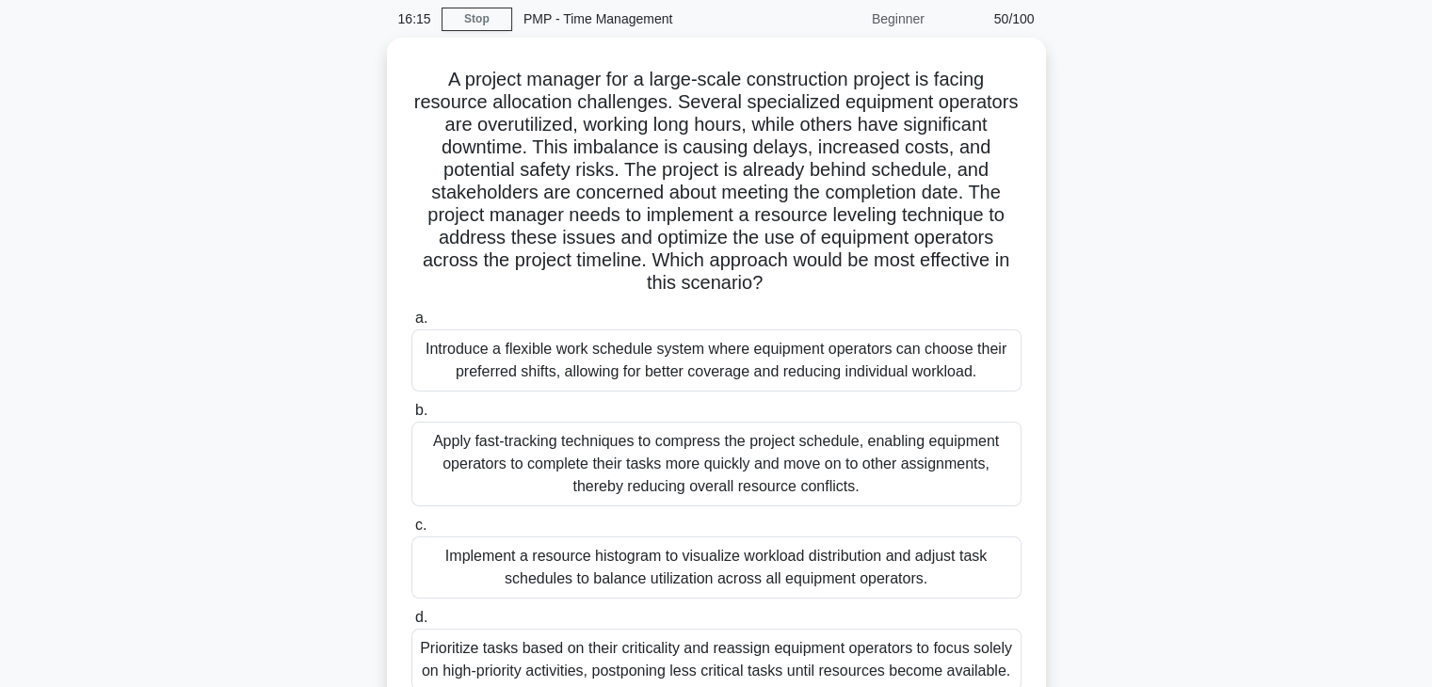
scroll to position [75, 0]
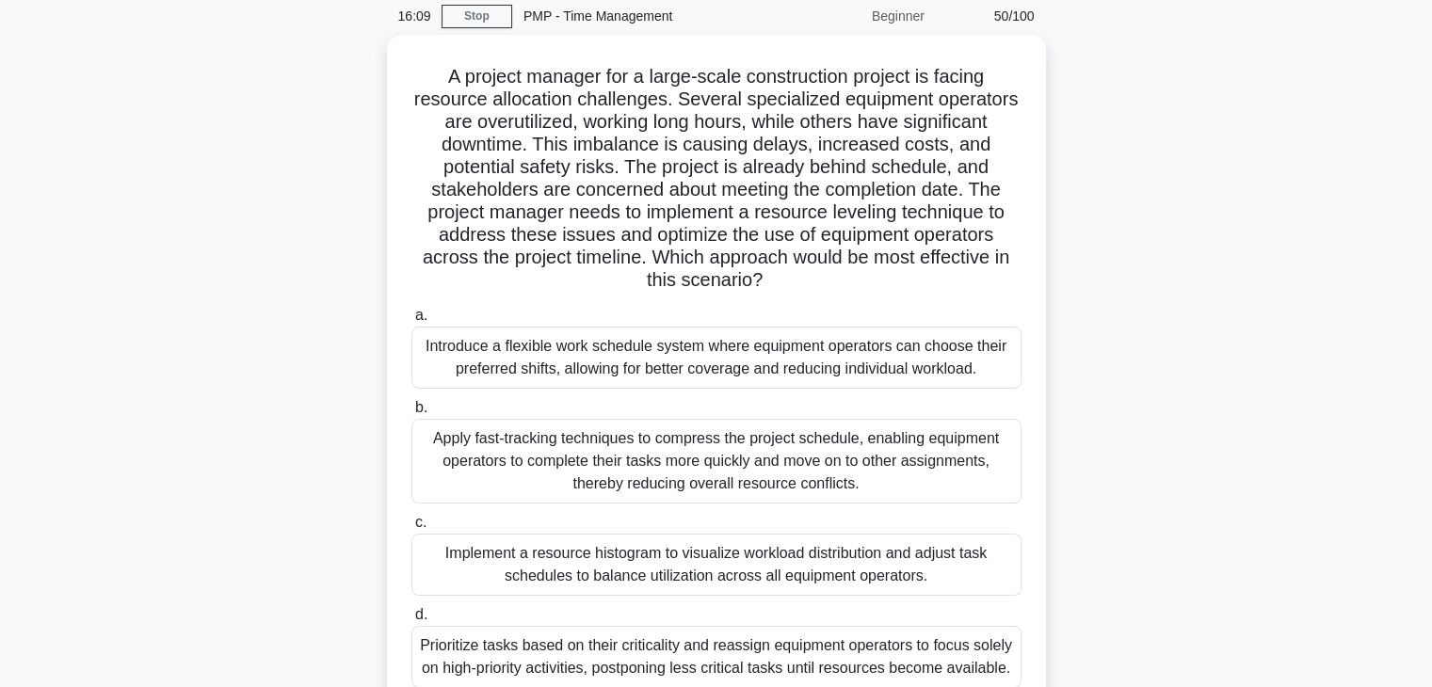
click at [1099, 362] on div "A project manager for a large-scale construction project is facing resource all…" at bounding box center [716, 401] width 1242 height 732
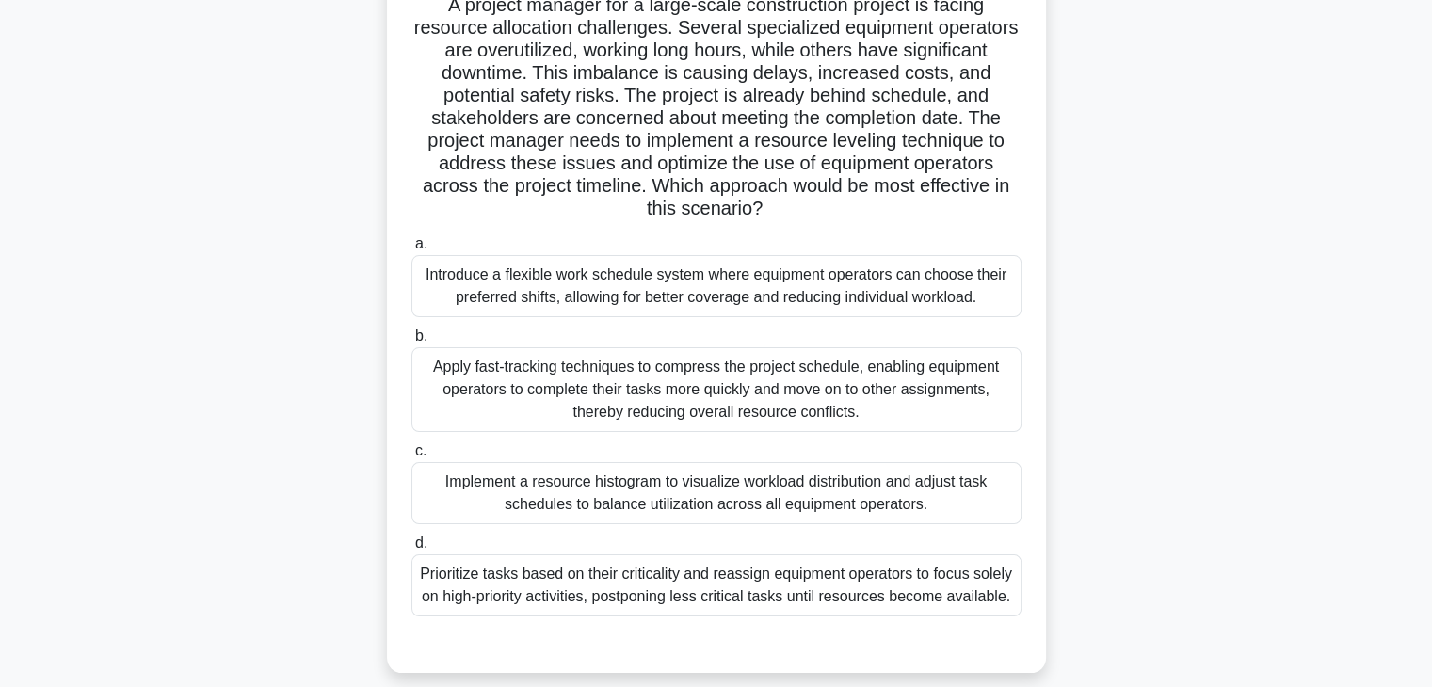
scroll to position [151, 0]
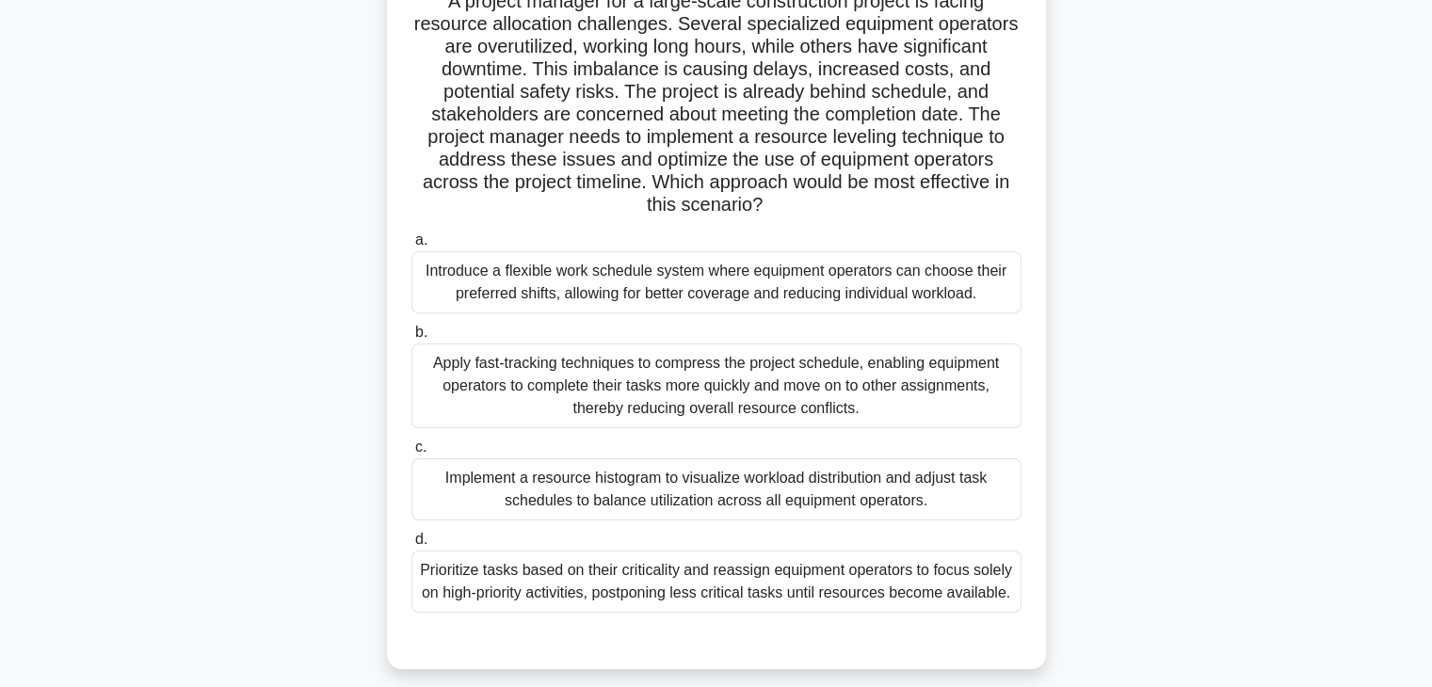
click at [1099, 362] on div "A project manager for a large-scale construction project is facing resource all…" at bounding box center [716, 326] width 1242 height 732
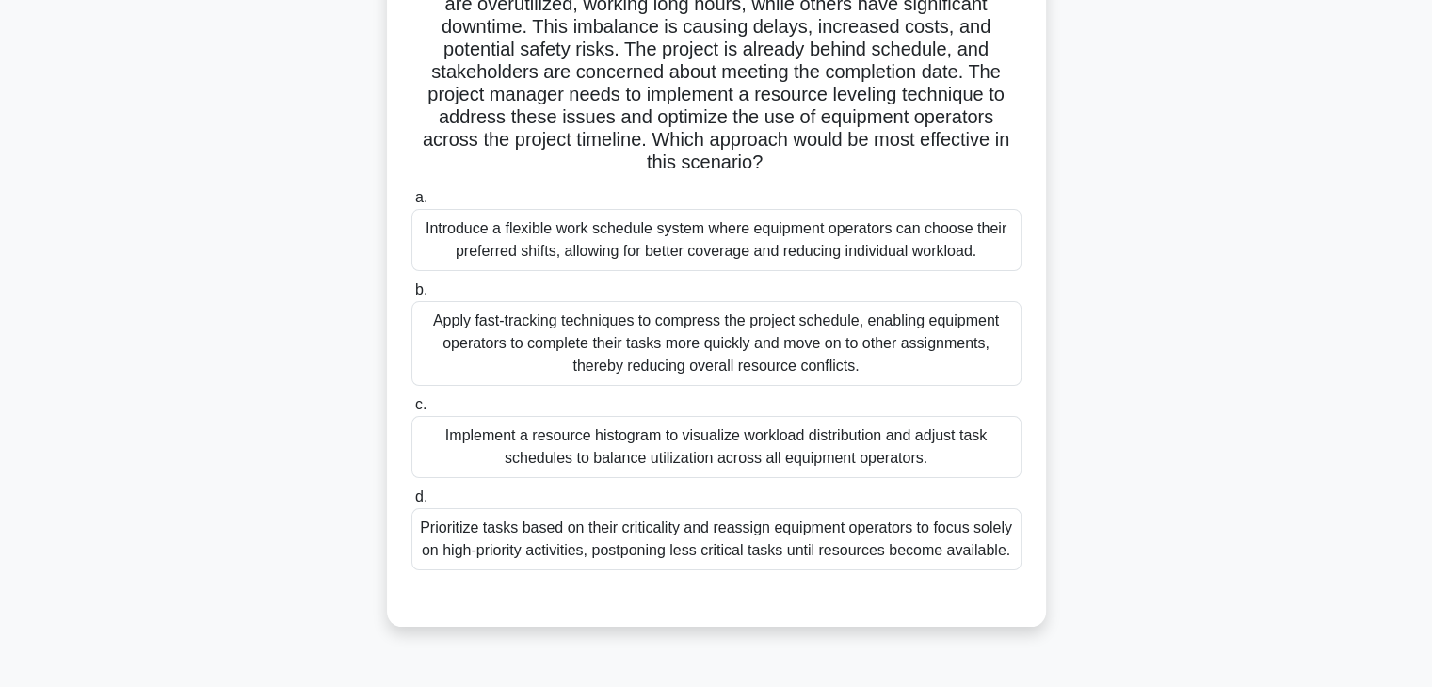
click at [736, 541] on div "Prioritize tasks based on their criticality and reassign equipment operators to…" at bounding box center [716, 539] width 610 height 62
click at [411, 504] on input "d. Prioritize tasks based on their criticality and reassign equipment operators…" at bounding box center [411, 497] width 0 height 12
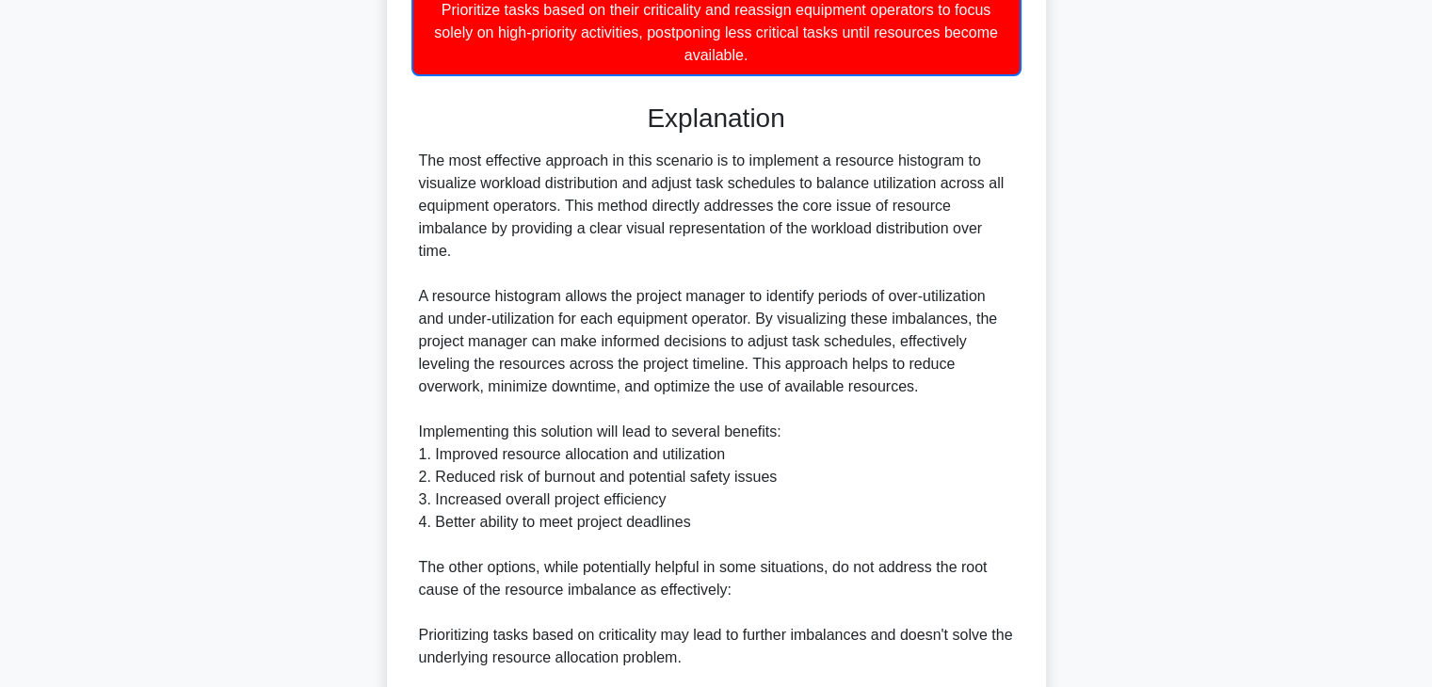
scroll to position [715, 0]
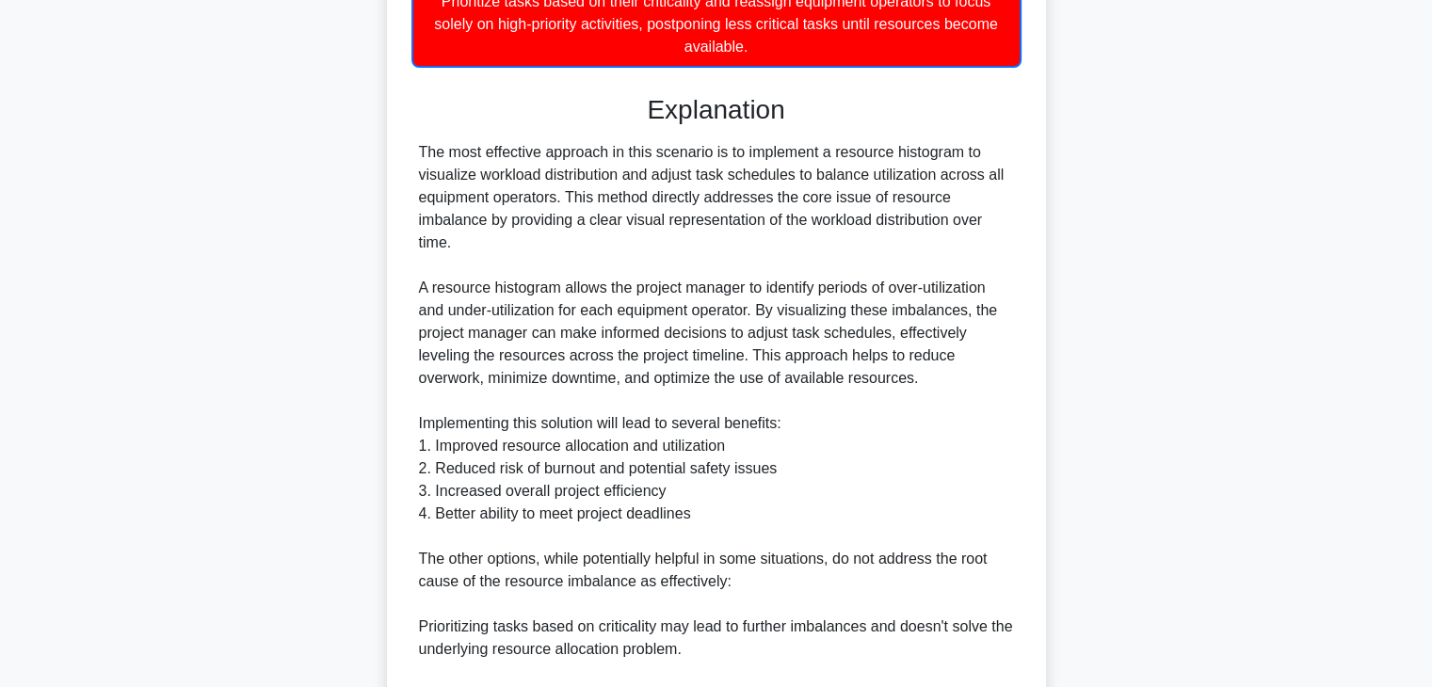
drag, startPoint x: 1146, startPoint y: 382, endPoint x: 666, endPoint y: 219, distance: 506.0
click at [666, 219] on div "The most effective approach in this scenario is to implement a resource histogr…" at bounding box center [716, 513] width 595 height 745
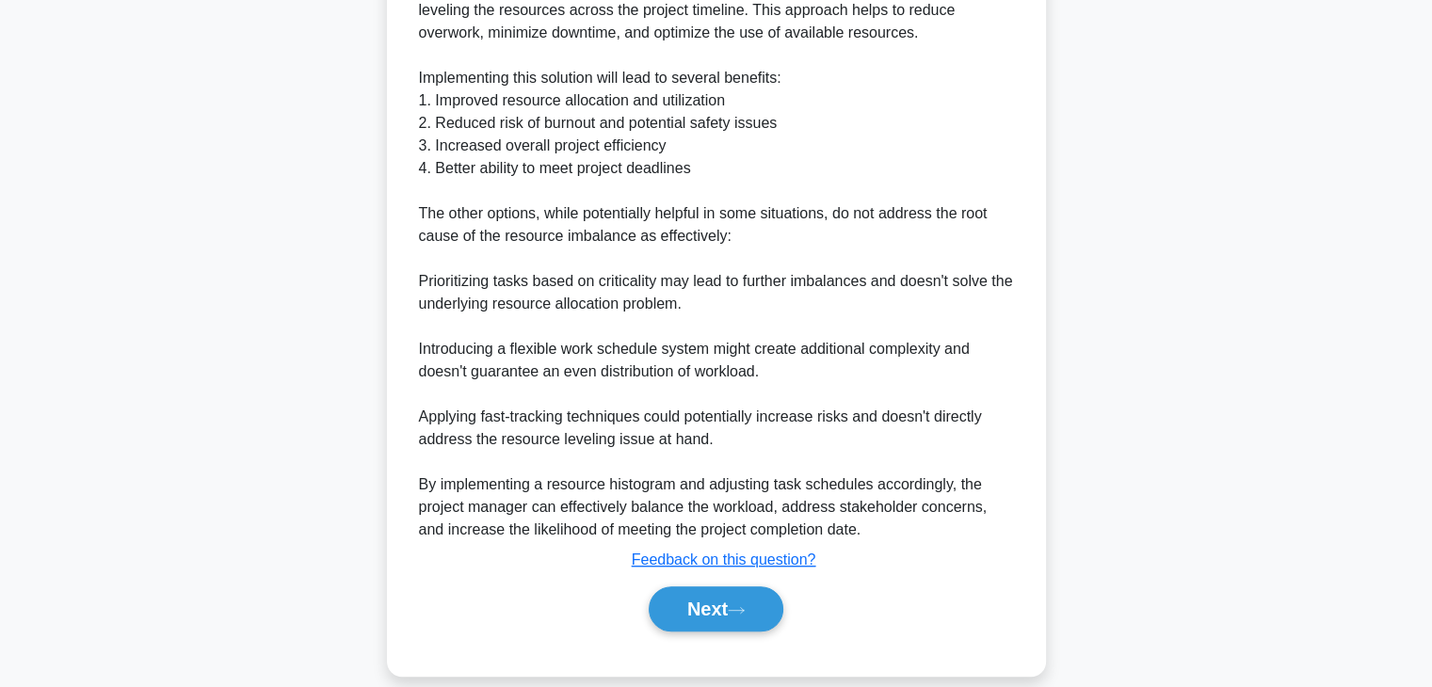
scroll to position [1084, 0]
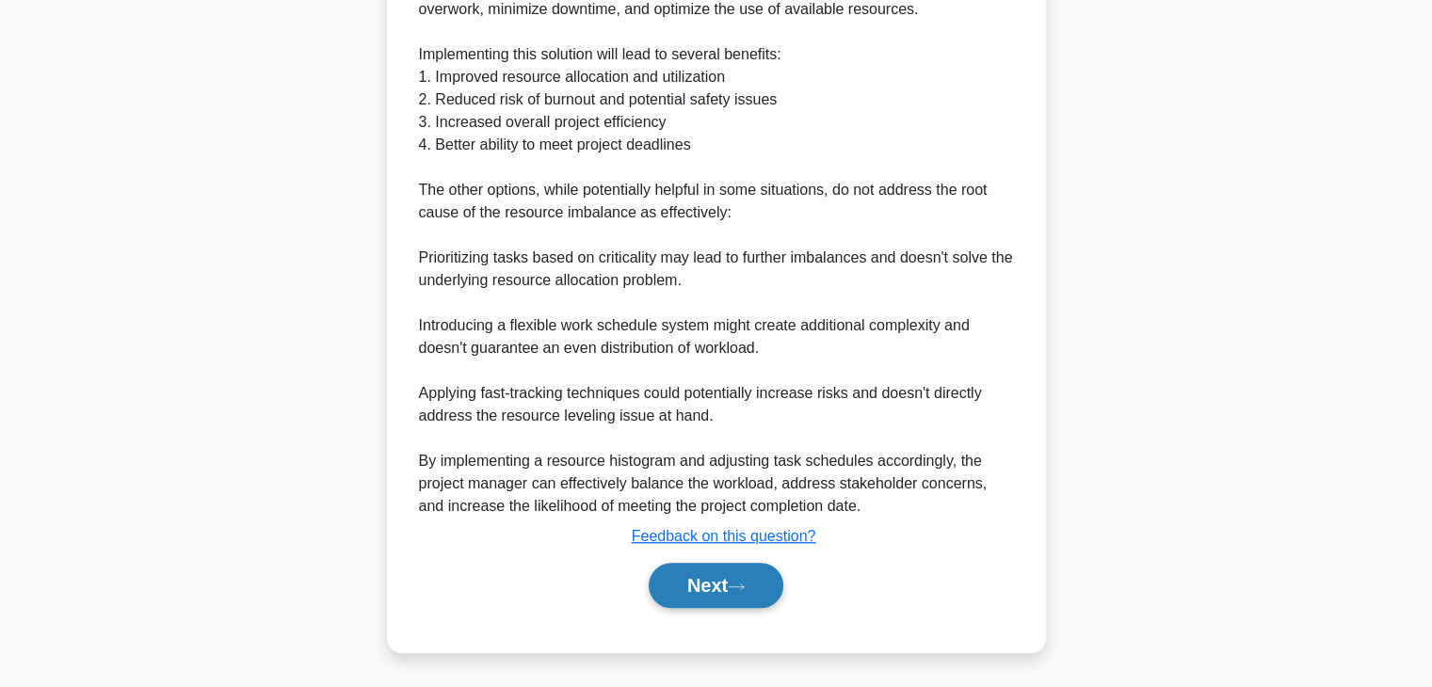
click at [685, 593] on button "Next" at bounding box center [716, 585] width 135 height 45
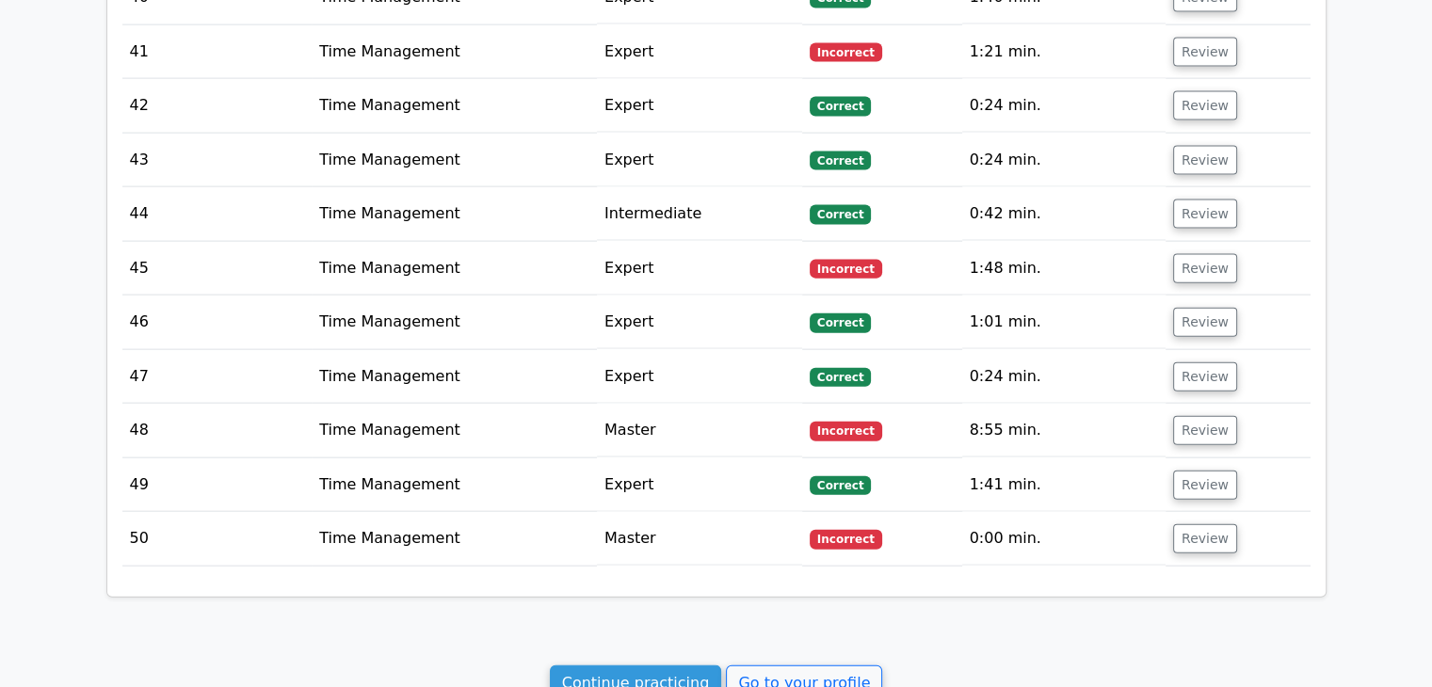
scroll to position [4453, 0]
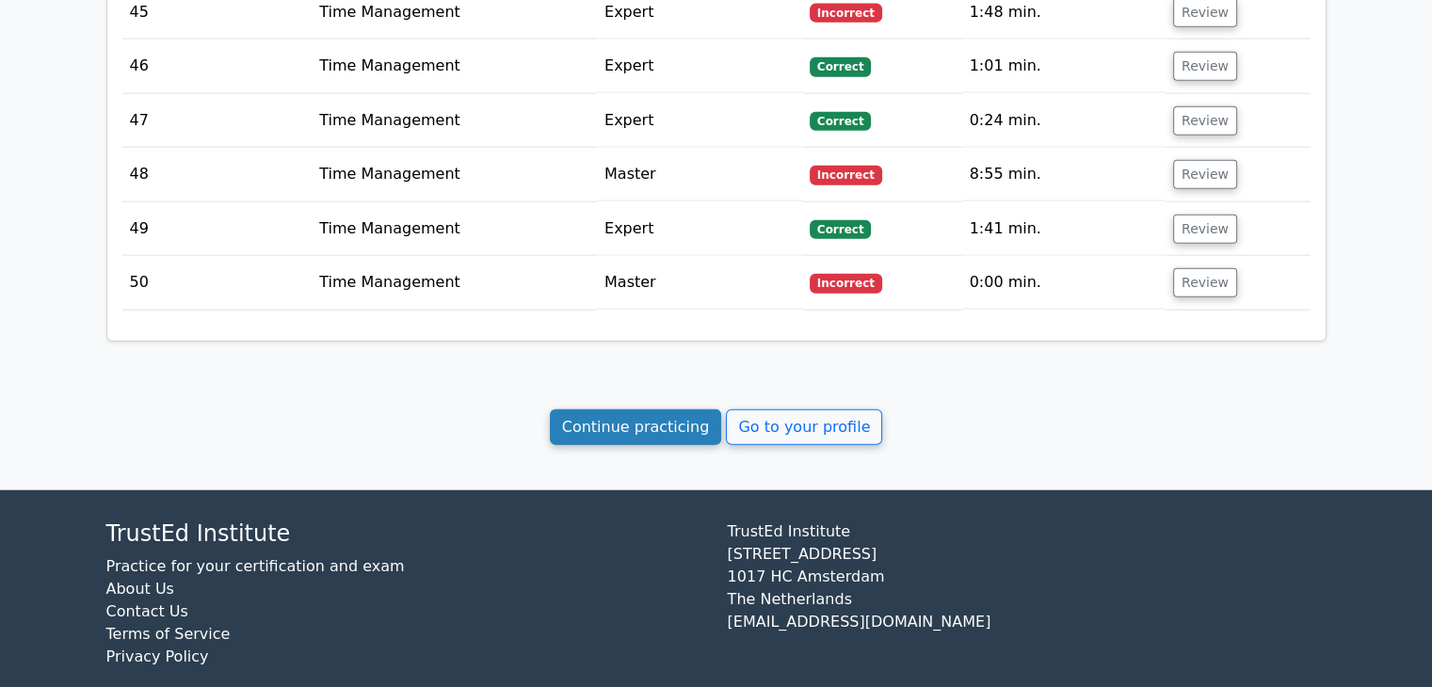
click at [655, 409] on link "Continue practicing" at bounding box center [636, 427] width 172 height 36
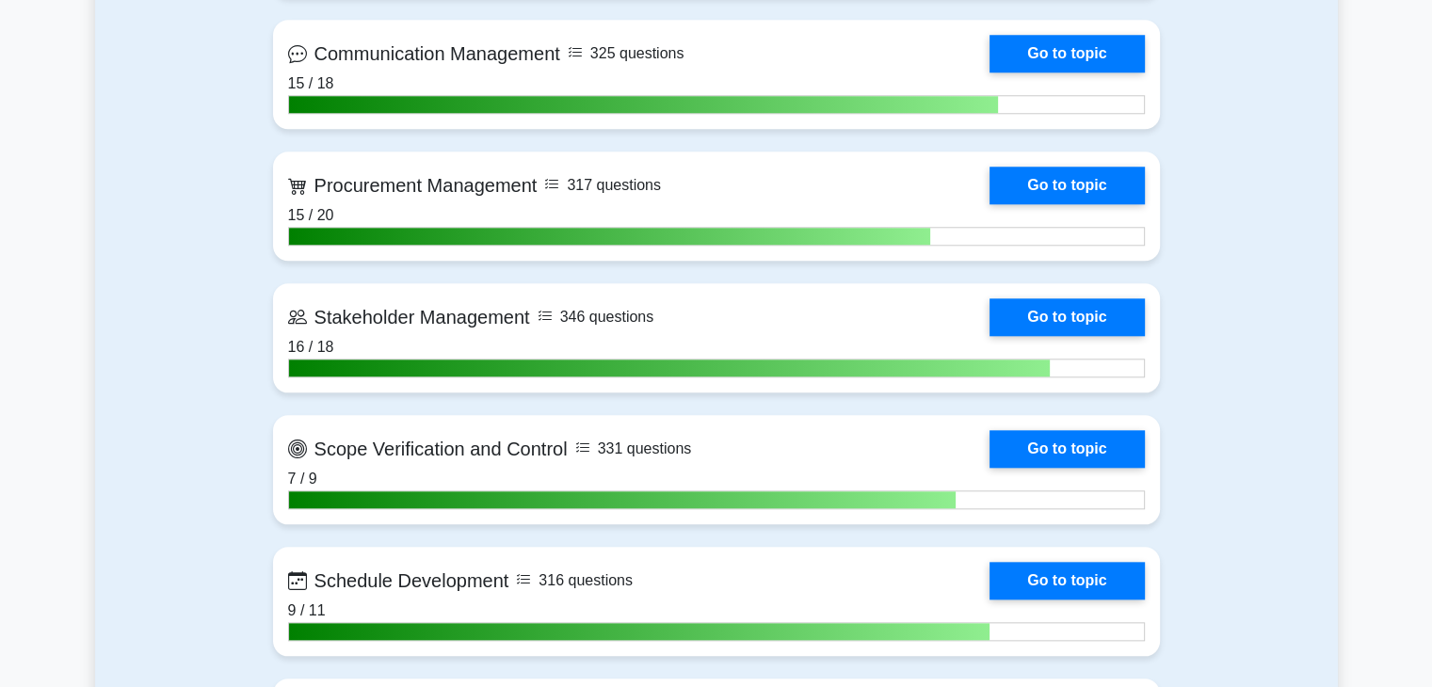
scroll to position [1859, 0]
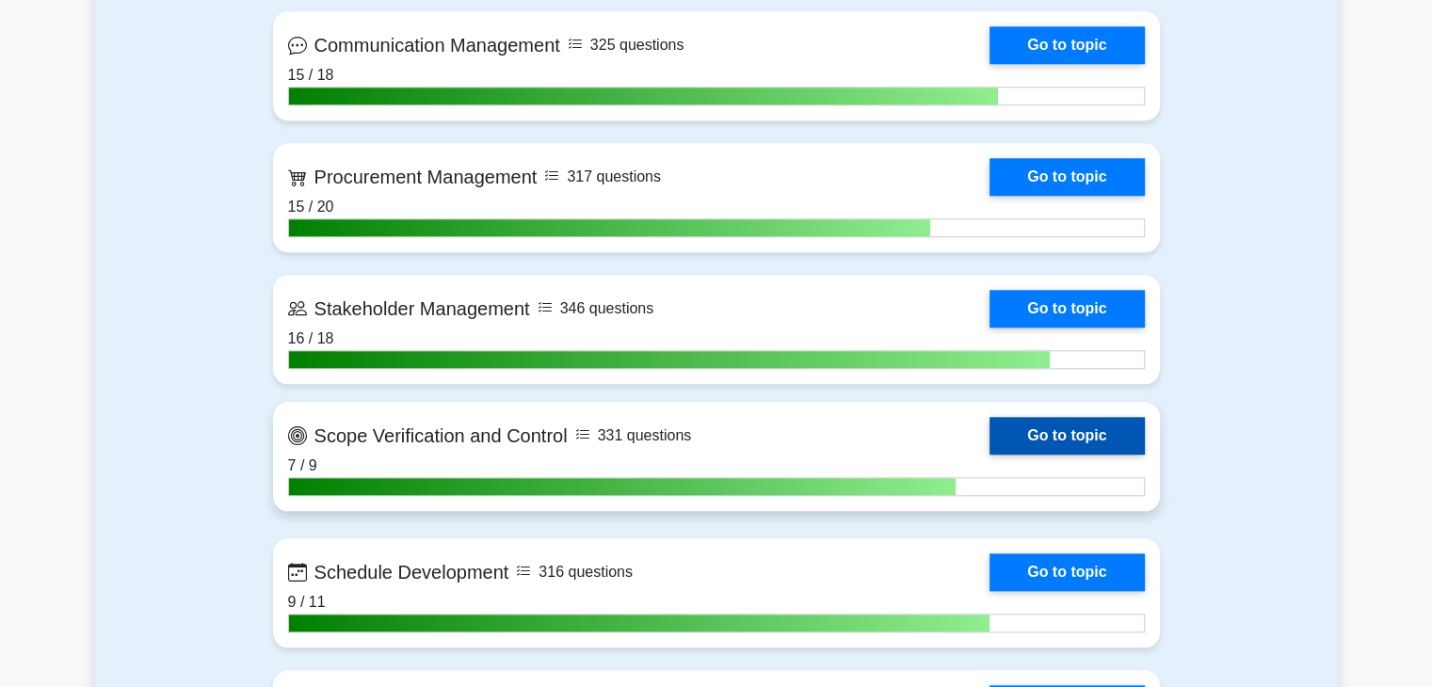
click at [1073, 430] on link "Go to topic" at bounding box center [1066, 436] width 154 height 38
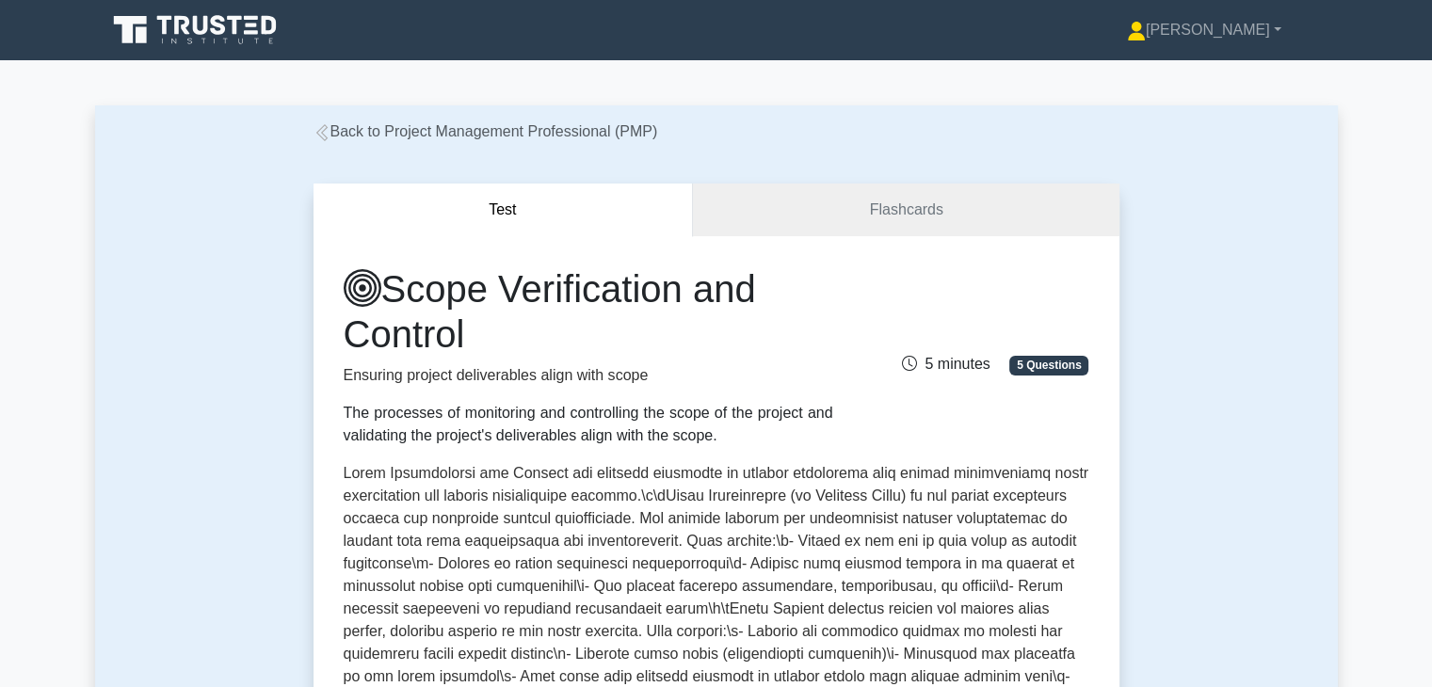
click at [890, 584] on p at bounding box center [716, 669] width 745 height 414
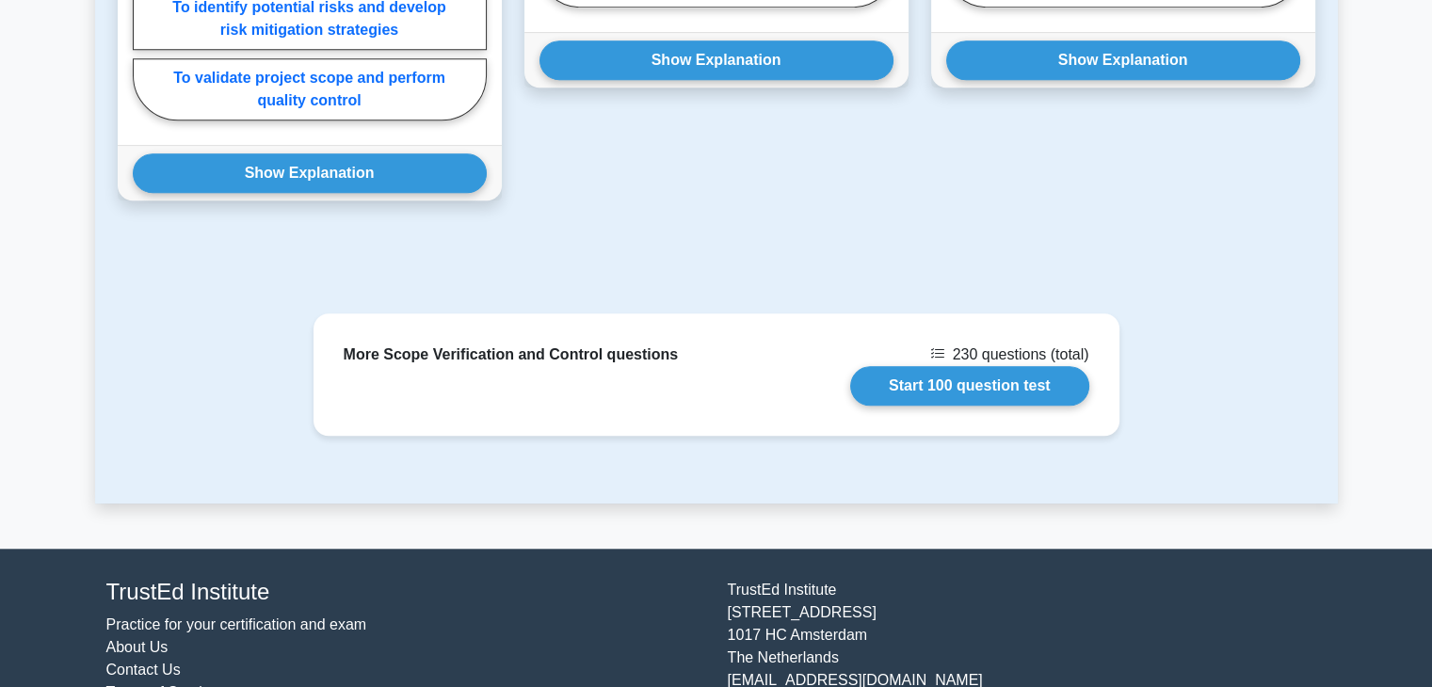
scroll to position [1657, 0]
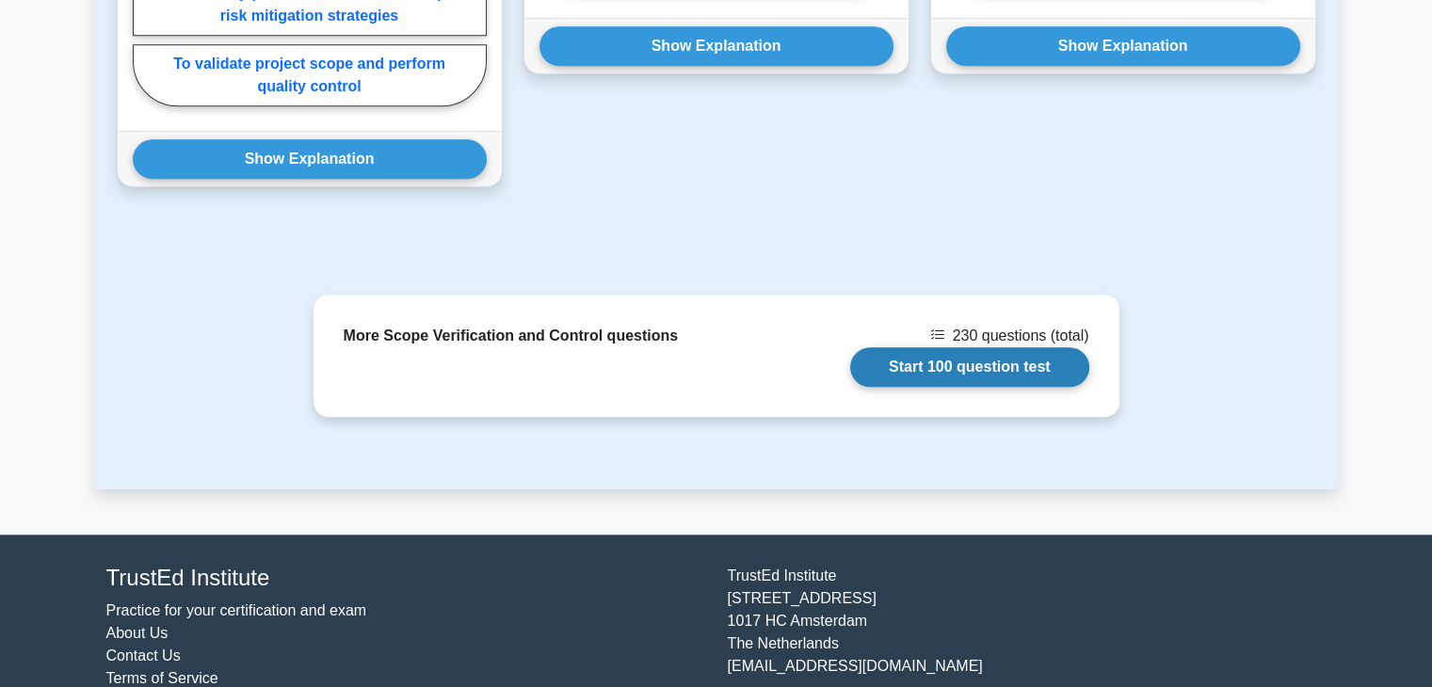
click at [1023, 387] on link "Start 100 question test" at bounding box center [969, 367] width 239 height 40
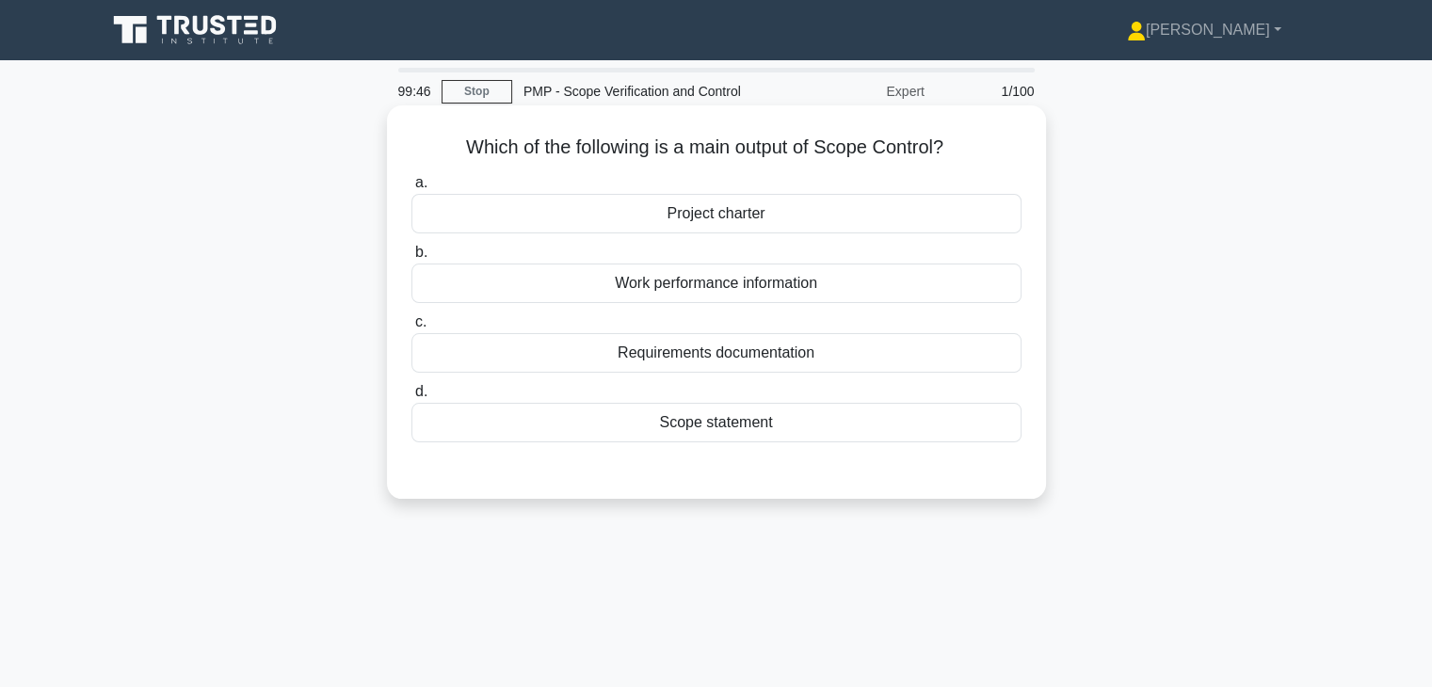
click at [692, 425] on div "Scope statement" at bounding box center [716, 423] width 610 height 40
click at [411, 398] on input "d. Scope statement" at bounding box center [411, 392] width 0 height 12
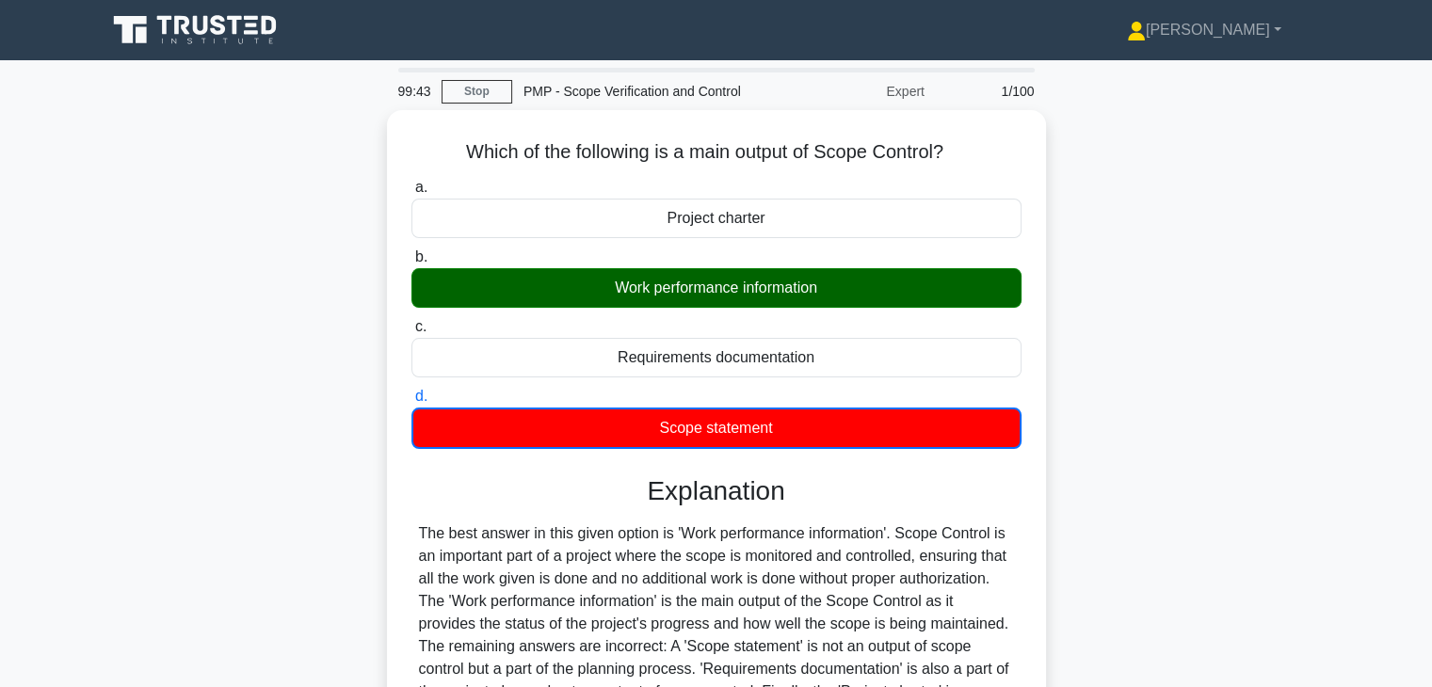
click at [1081, 397] on div "Which of the following is a main output of Scope Control? .spinner_0XTQ{transfo…" at bounding box center [716, 496] width 1242 height 773
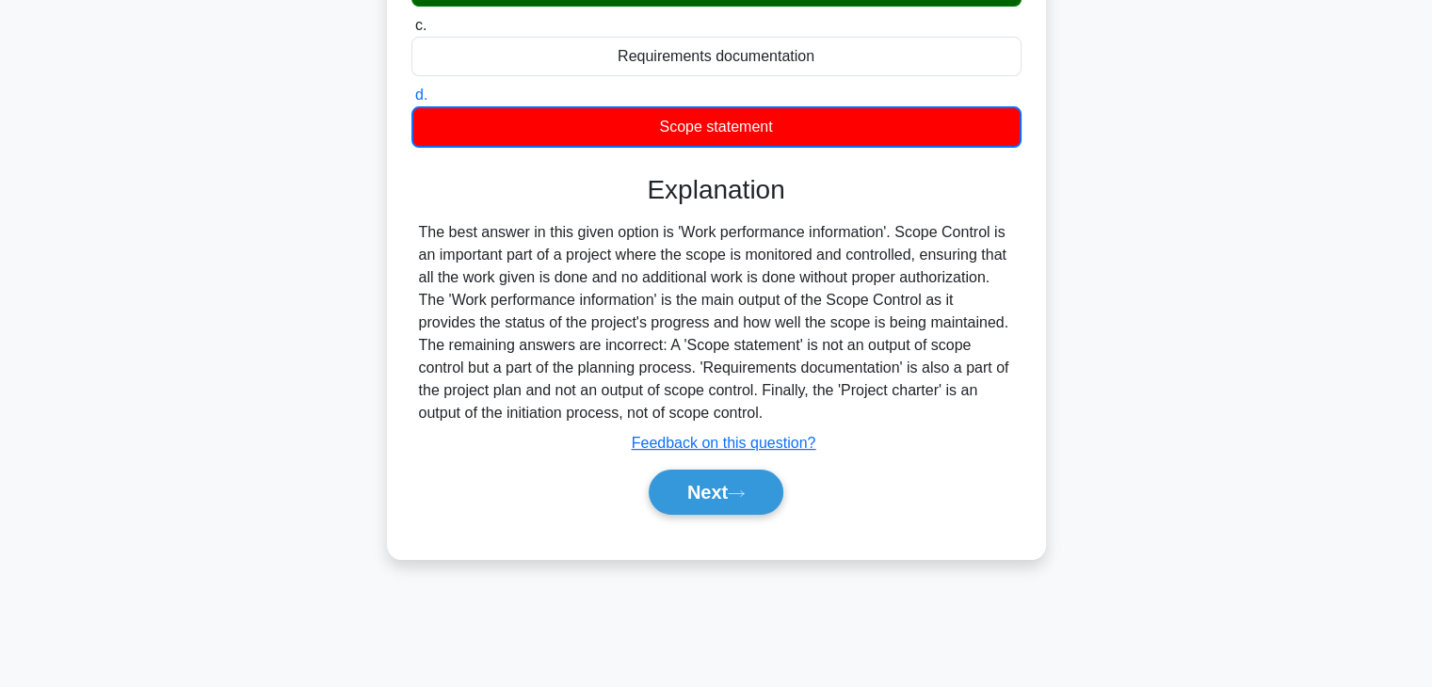
scroll to position [330, 0]
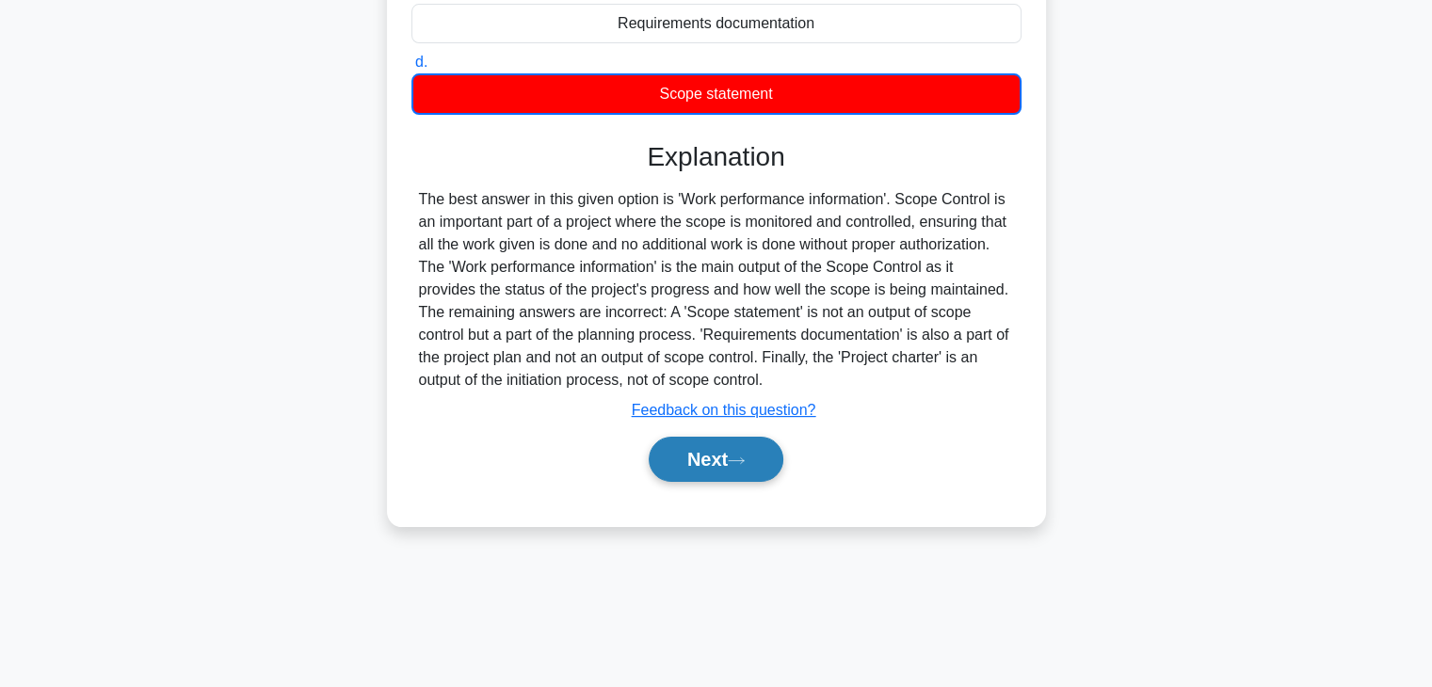
click at [700, 467] on button "Next" at bounding box center [716, 459] width 135 height 45
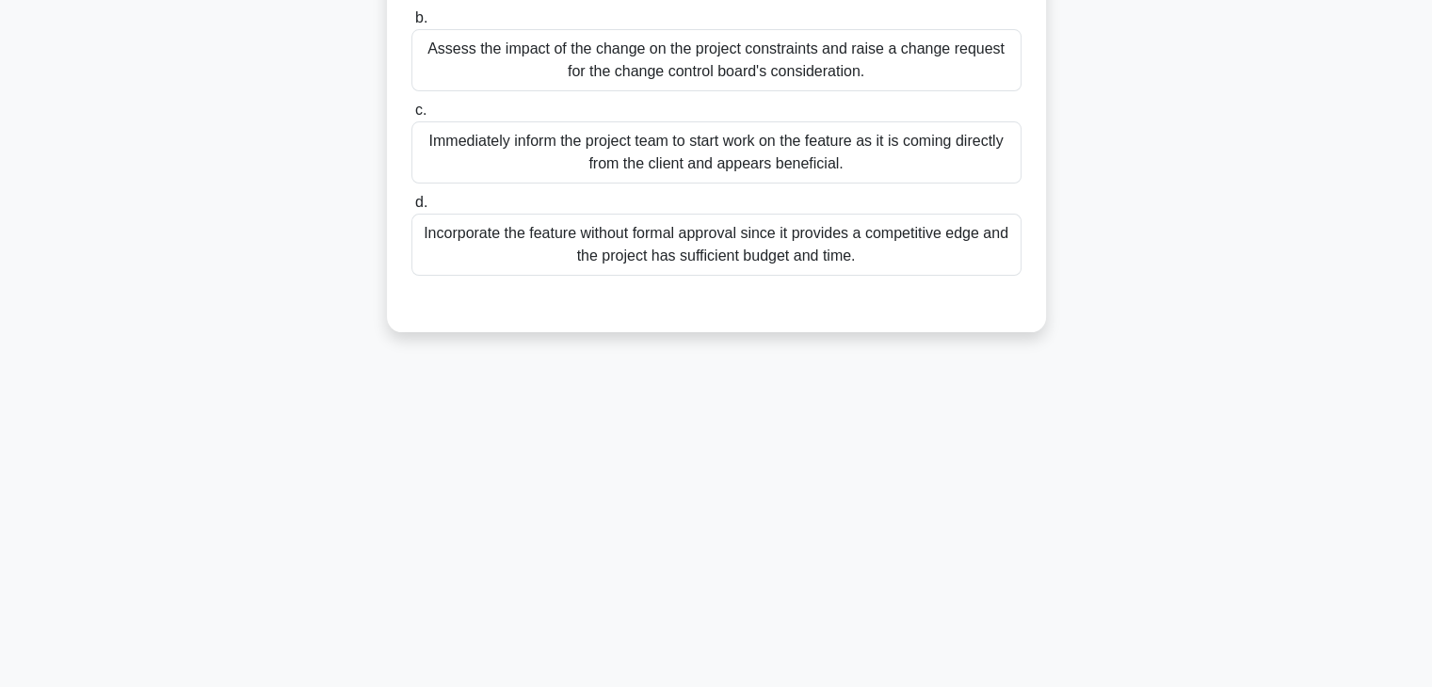
click at [821, 454] on div "98:59 Stop PMP - Scope Verification and Control Expert 2/100 During the monitor…" at bounding box center [716, 208] width 1242 height 941
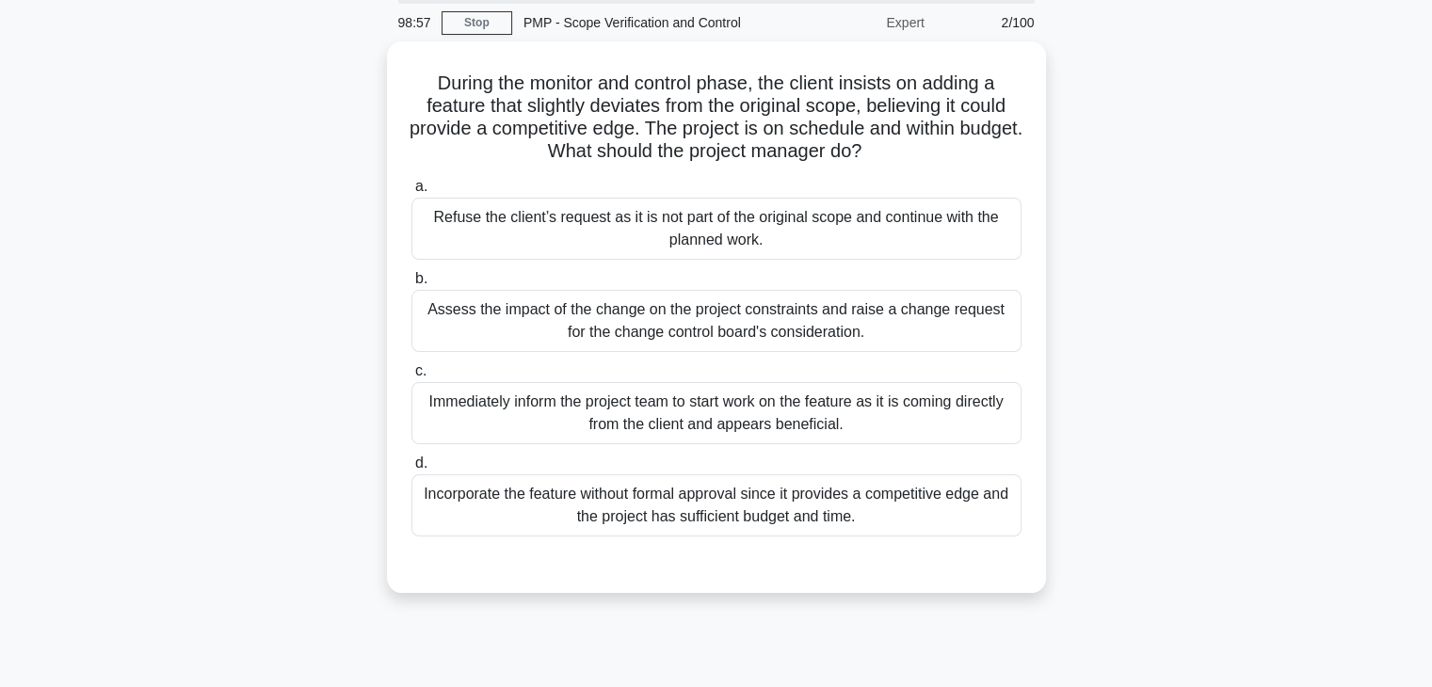
scroll to position [67, 0]
click at [737, 327] on div "Assess the impact of the change on the project constraints and raise a change r…" at bounding box center [716, 318] width 610 height 62
click at [411, 282] on input "b. Assess the impact of the change on the project constraints and raise a chang…" at bounding box center [411, 276] width 0 height 12
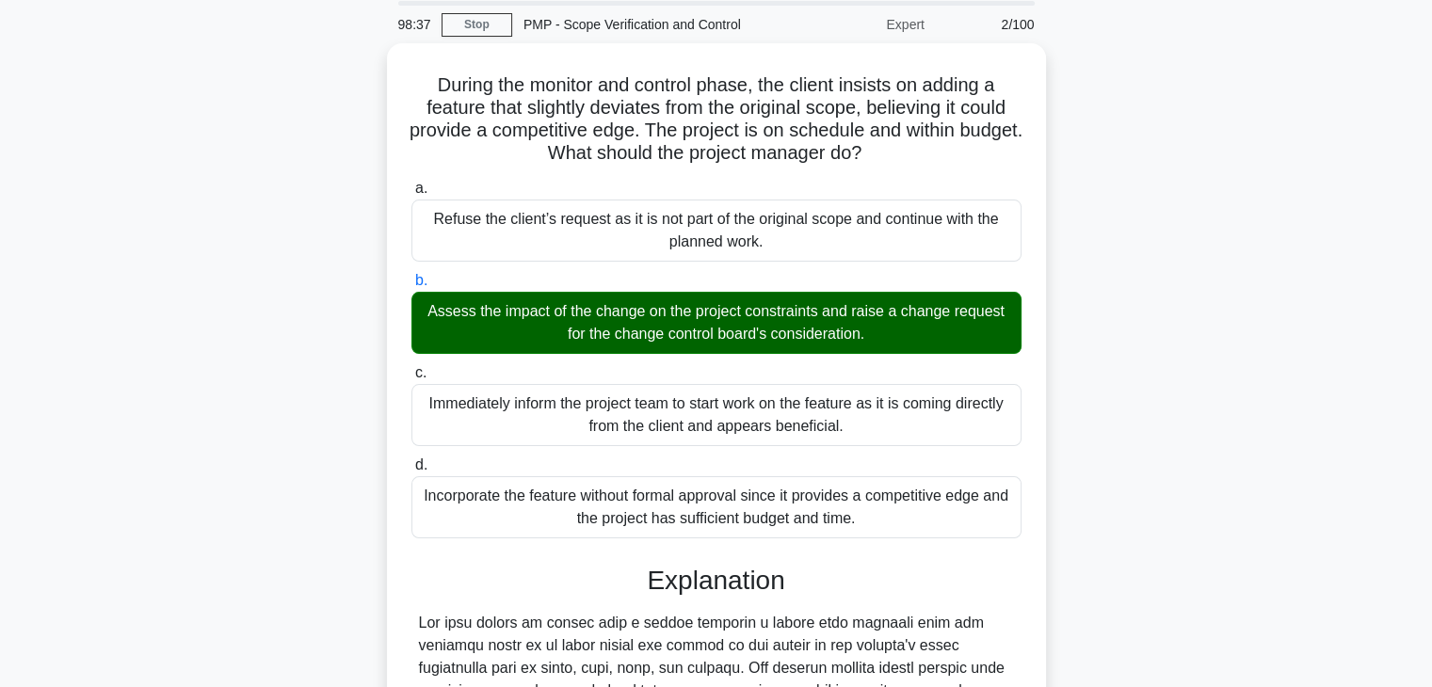
click at [411, 367] on input "c. Immediately inform the project team to start work on the feature as it is co…" at bounding box center [411, 373] width 0 height 12
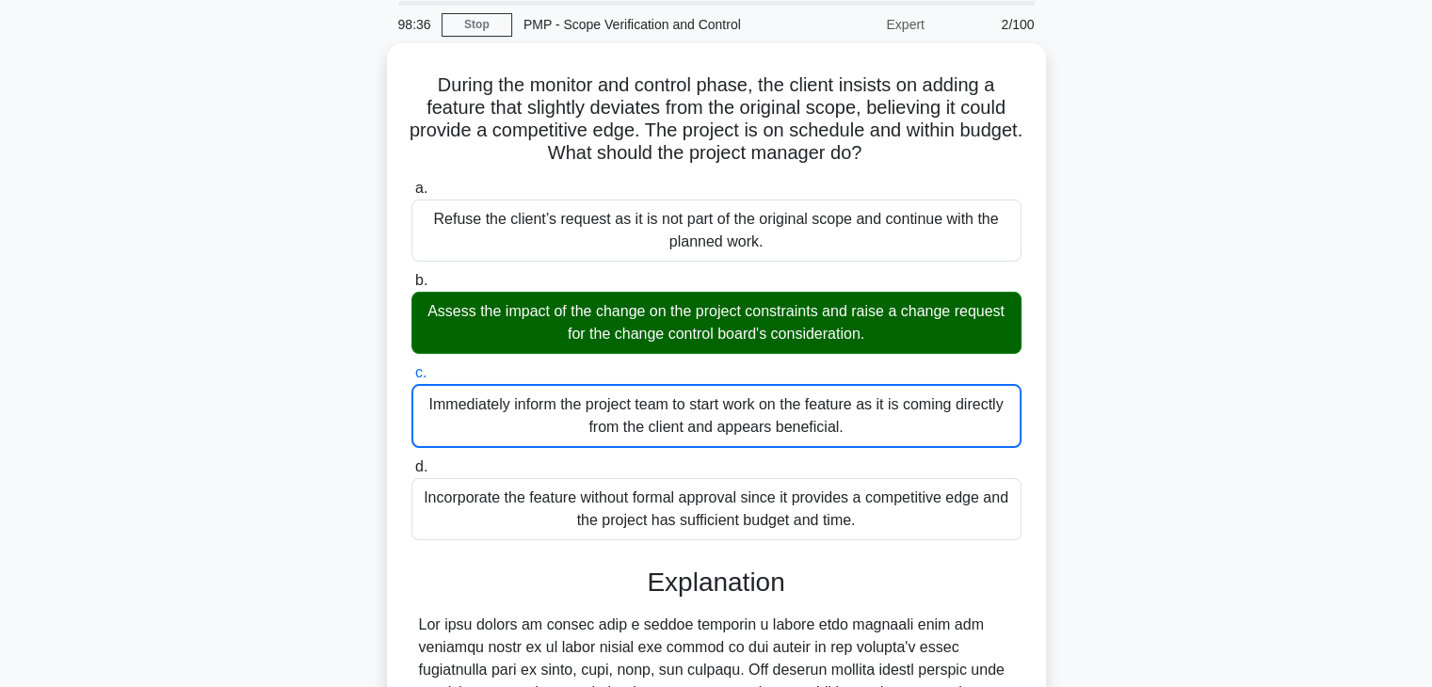
click at [411, 275] on input "b. Assess the impact of the change on the project constraints and raise a chang…" at bounding box center [411, 281] width 0 height 12
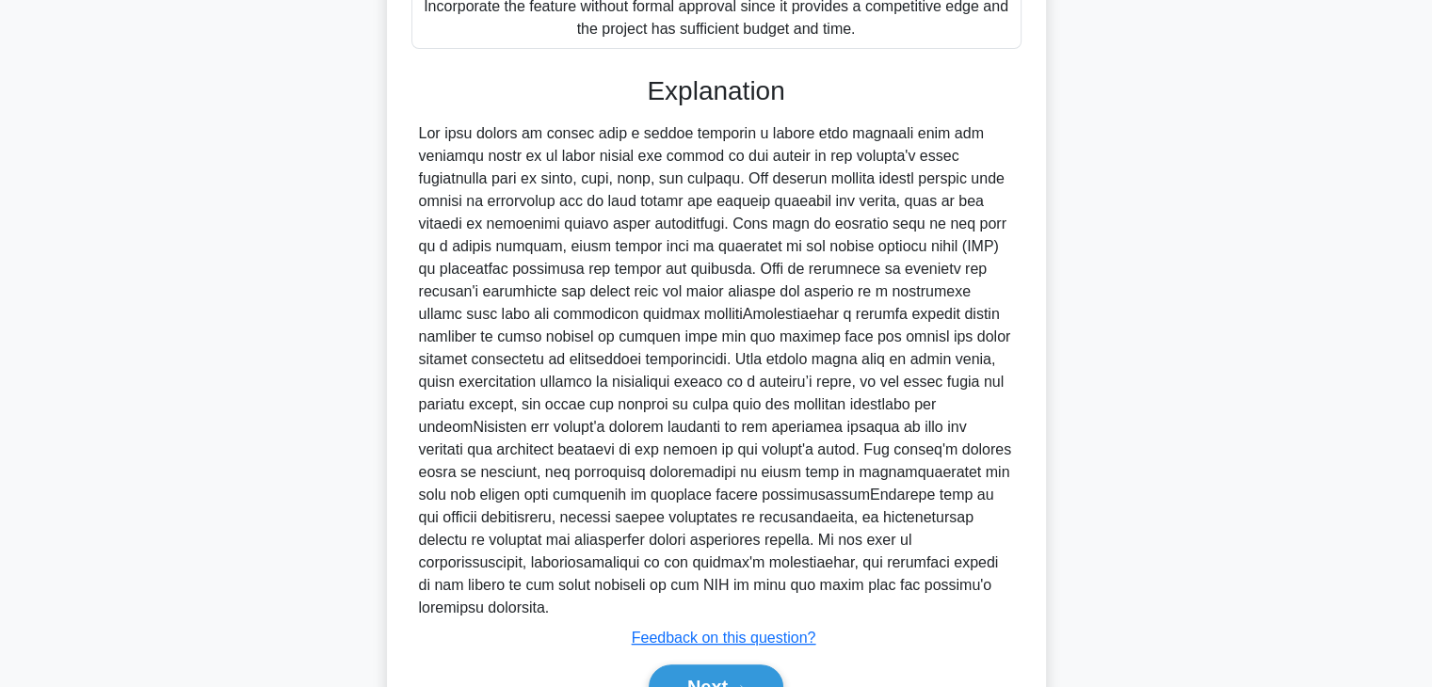
scroll to position [631, 0]
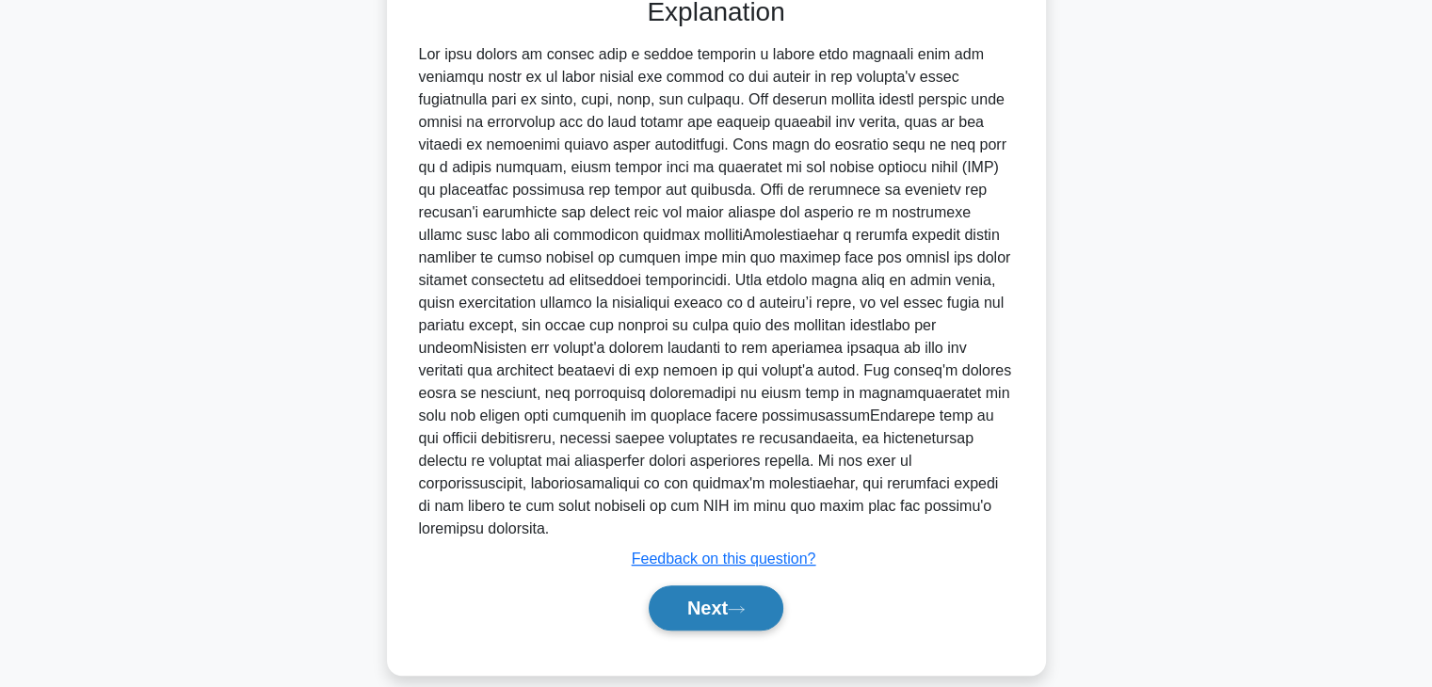
click at [709, 588] on button "Next" at bounding box center [716, 607] width 135 height 45
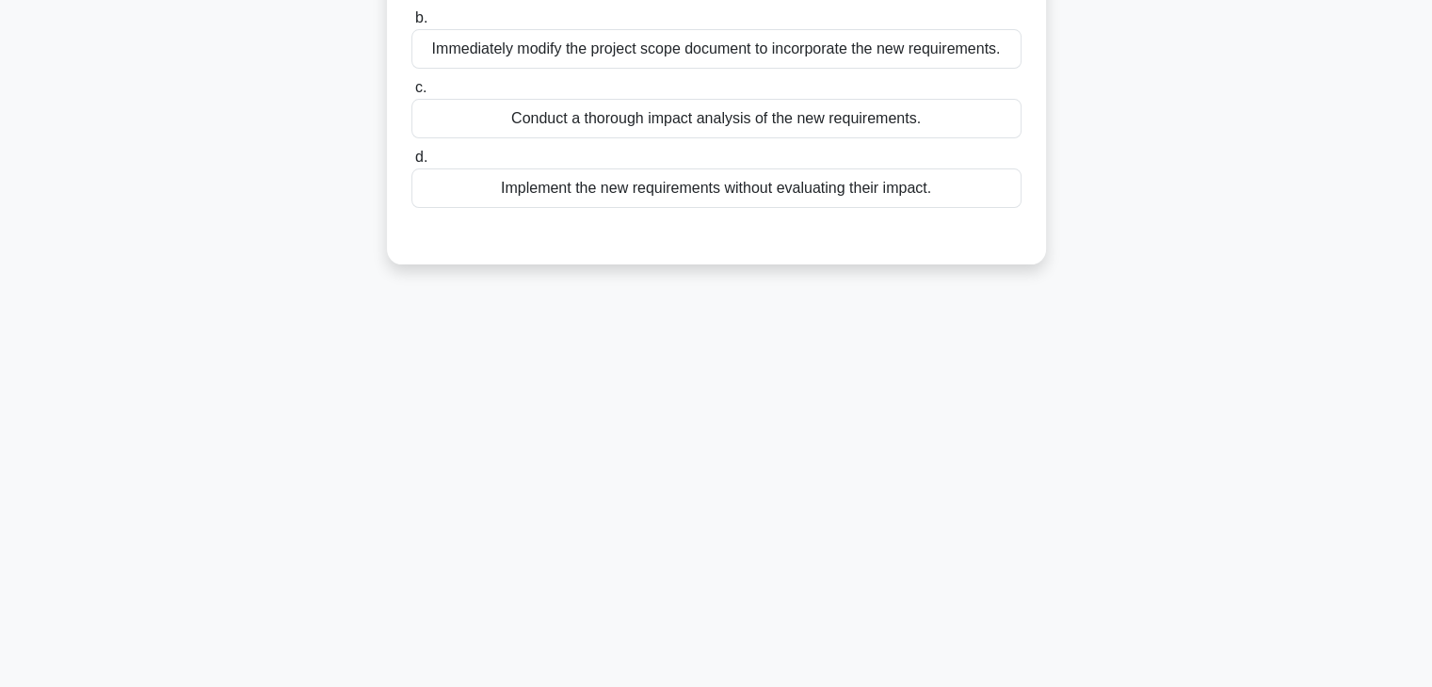
click at [901, 457] on div "98:31 Stop PMP - Scope Verification and Control Expert 3/100 During the executi…" at bounding box center [716, 208] width 1242 height 941
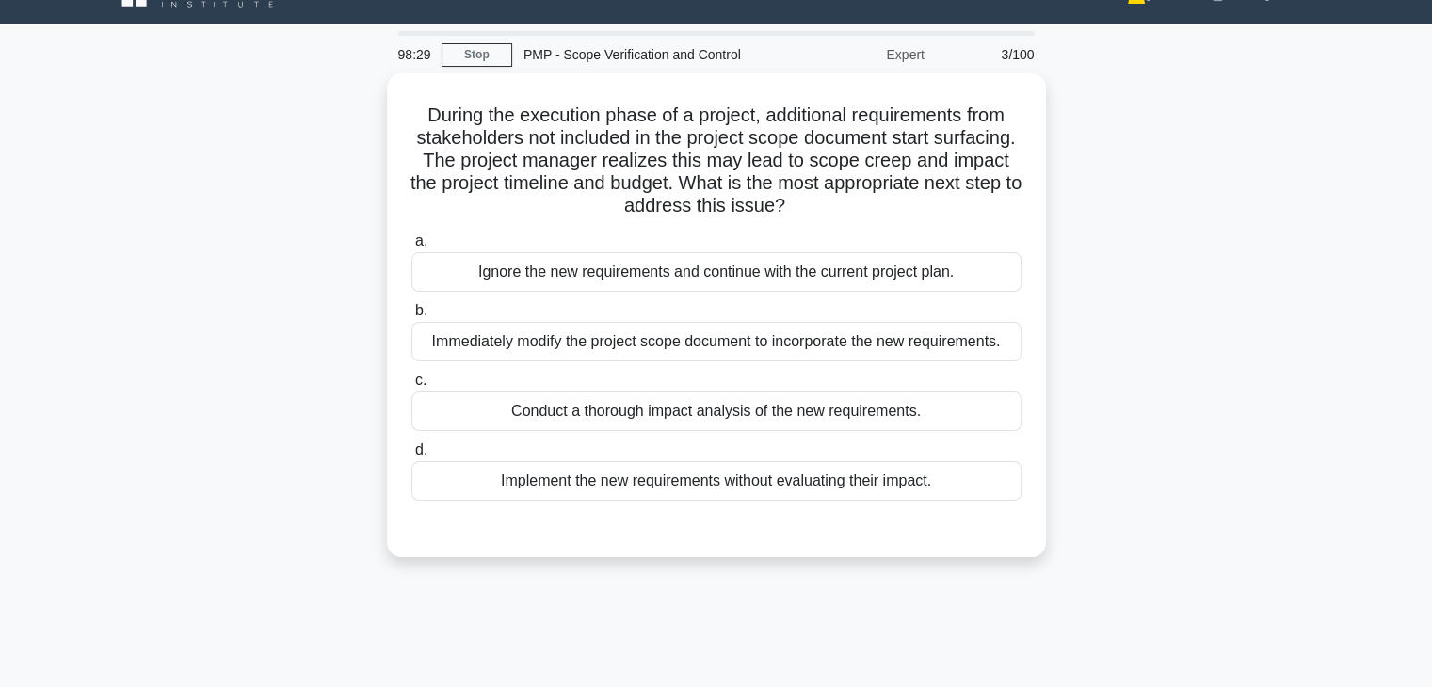
scroll to position [29, 0]
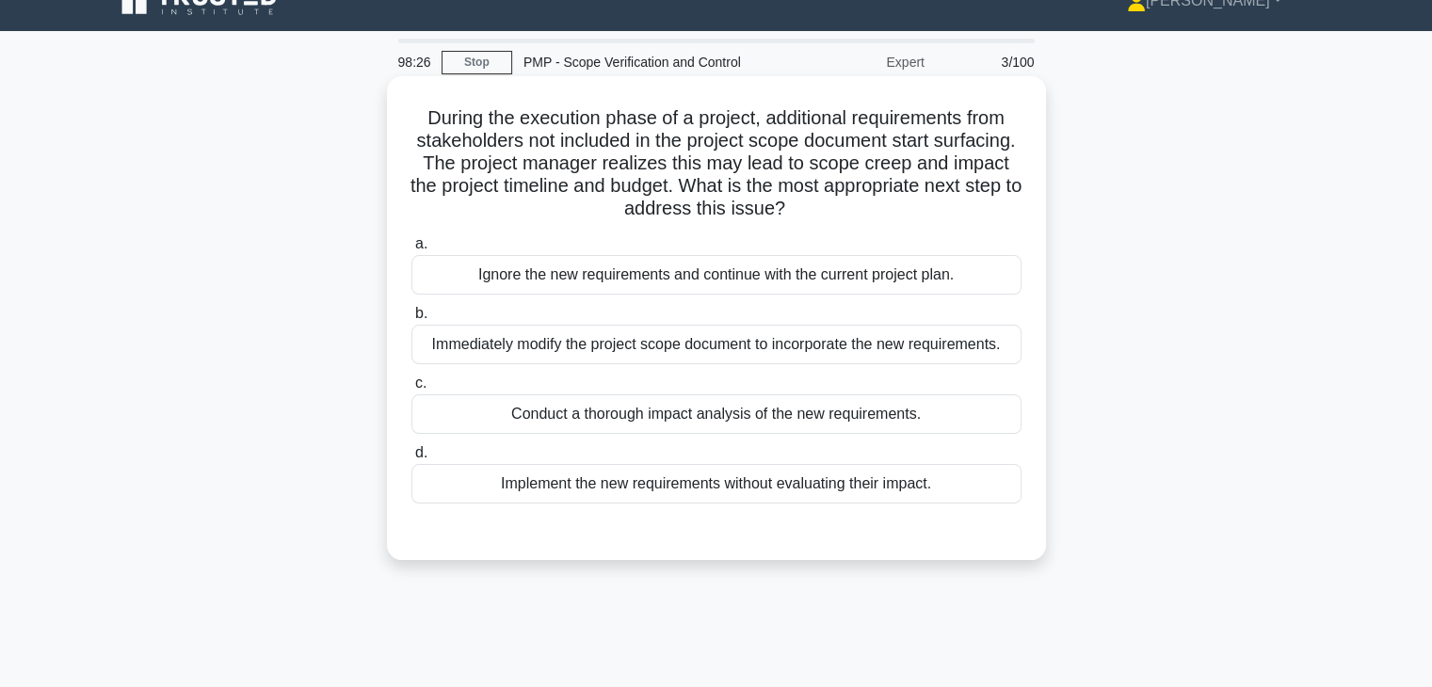
click at [725, 421] on div "Conduct a thorough impact analysis of the new requirements." at bounding box center [716, 414] width 610 height 40
click at [411, 390] on input "c. Conduct a thorough impact analysis of the new requirements." at bounding box center [411, 383] width 0 height 12
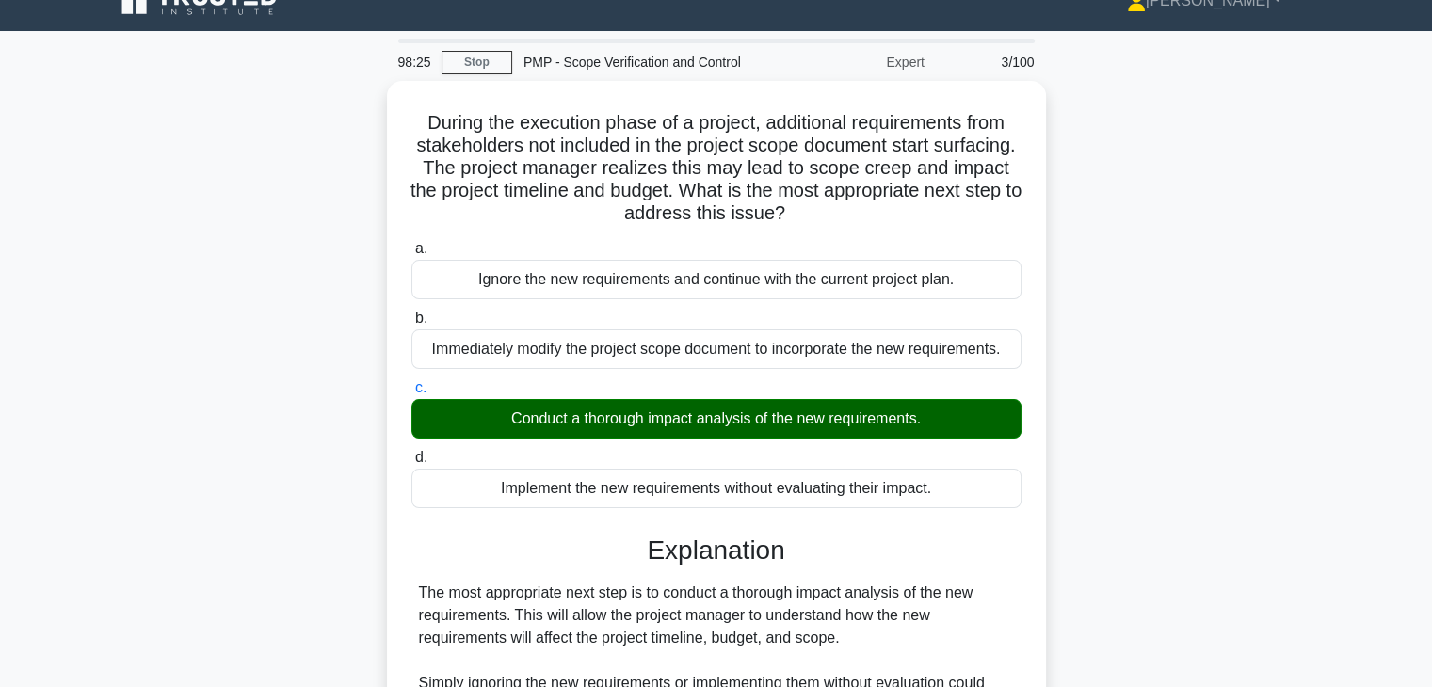
click at [1235, 523] on div "During the execution phase of a project, additional requirements from stakehold…" at bounding box center [716, 534] width 1242 height 906
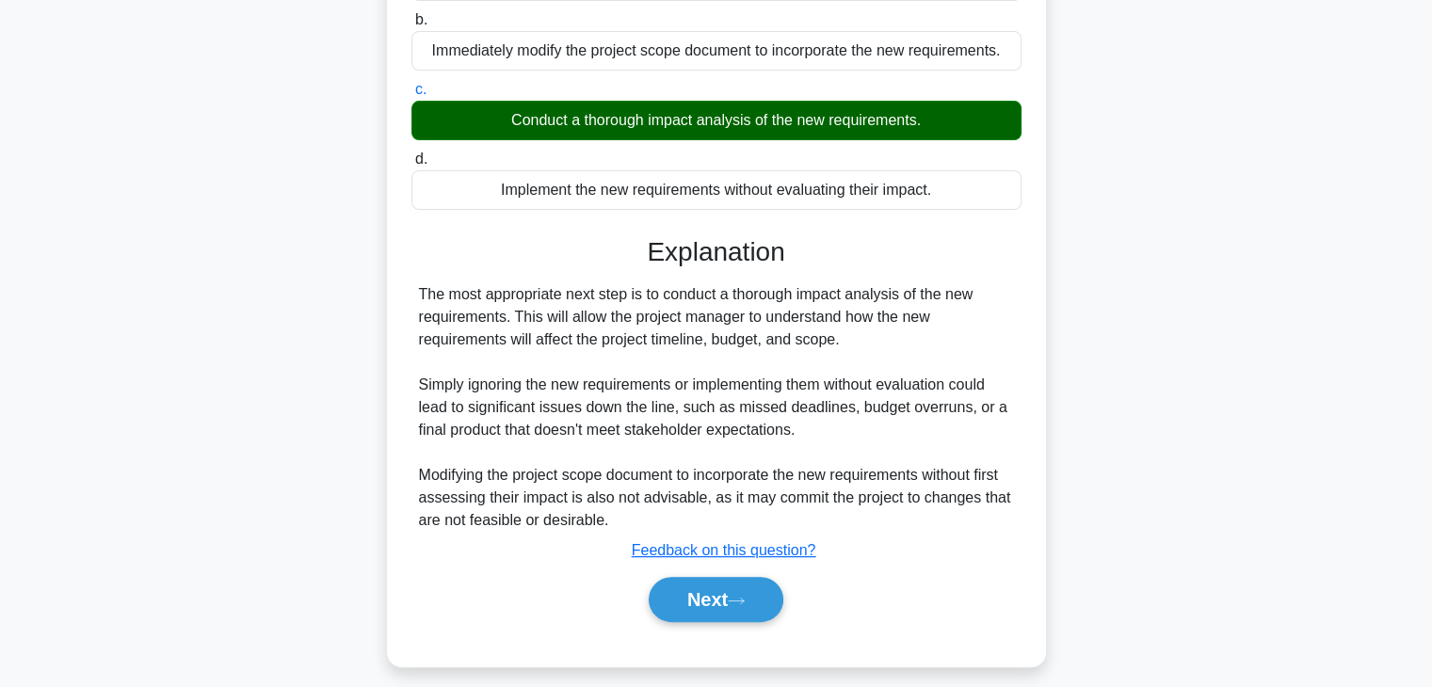
scroll to position [337, 0]
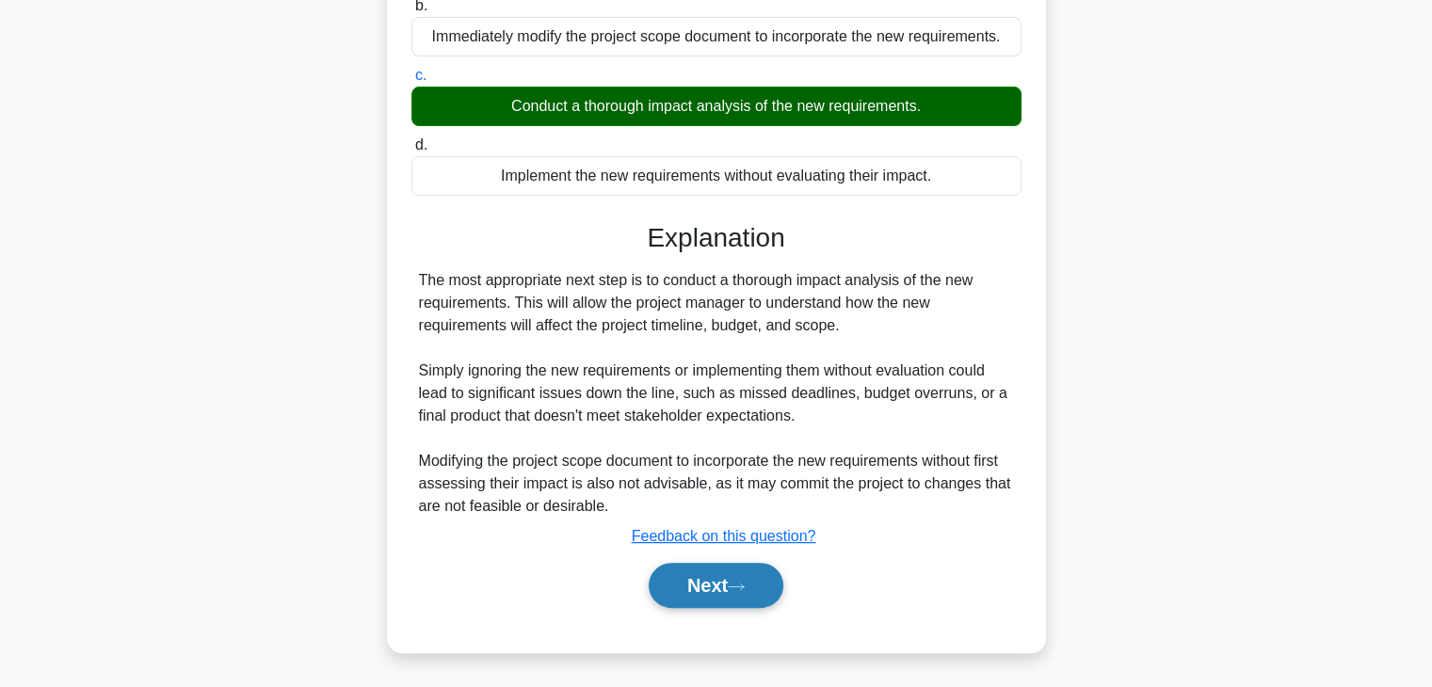
click at [696, 583] on button "Next" at bounding box center [716, 585] width 135 height 45
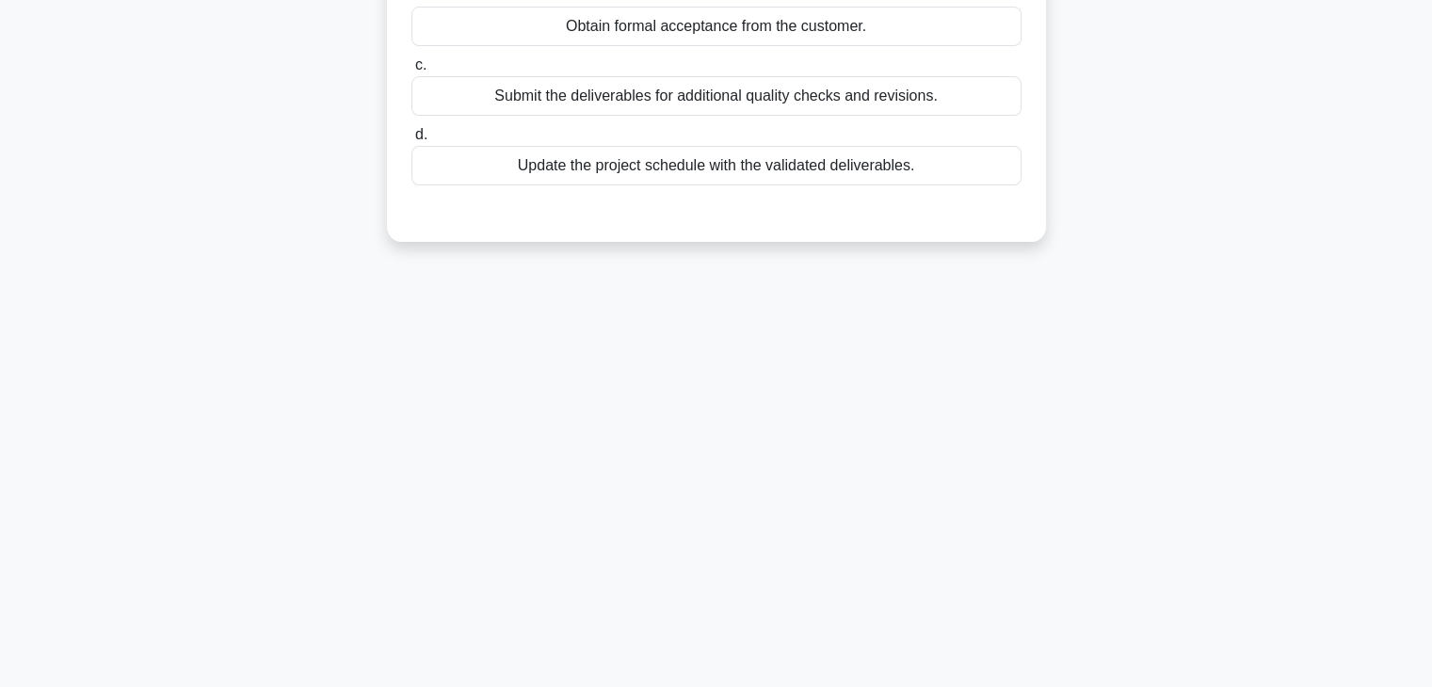
click at [953, 404] on div "98:21 Stop PMP - Scope Verification and Control Expert 4/100 During a project's…" at bounding box center [716, 208] width 1242 height 941
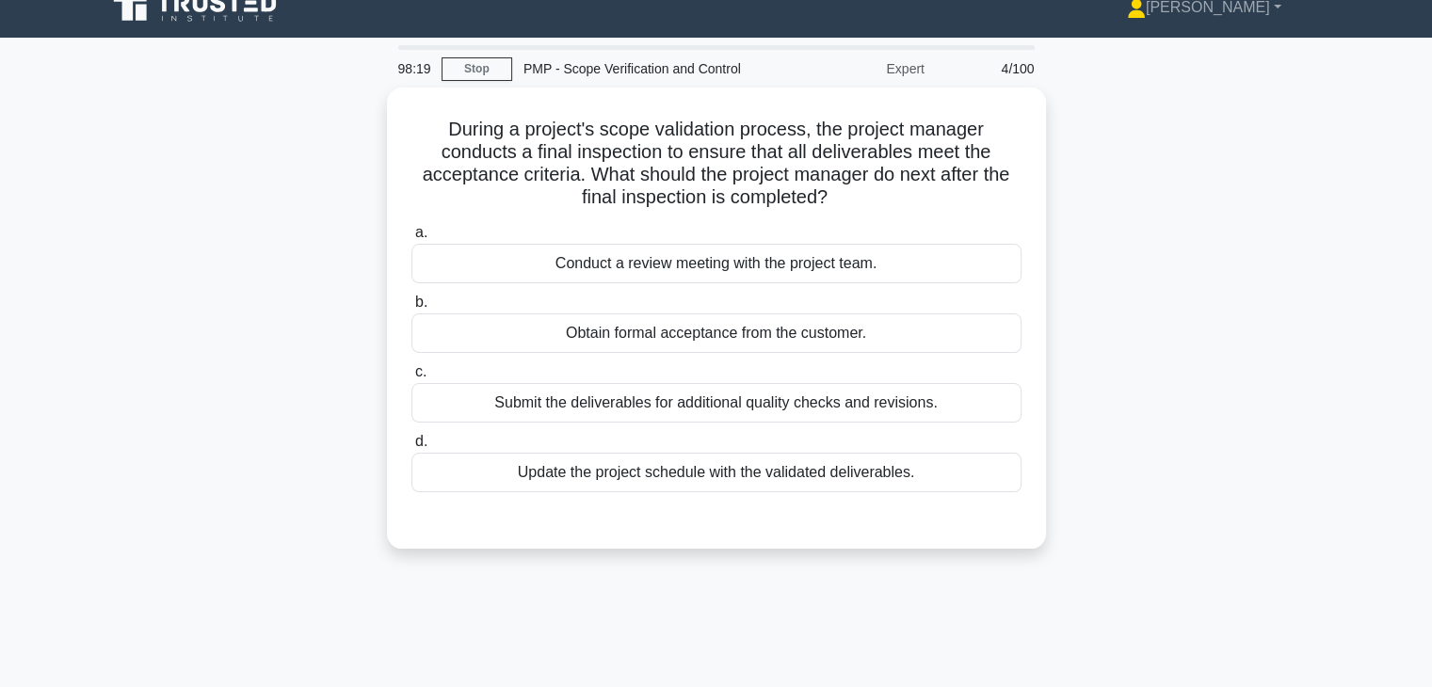
scroll to position [0, 0]
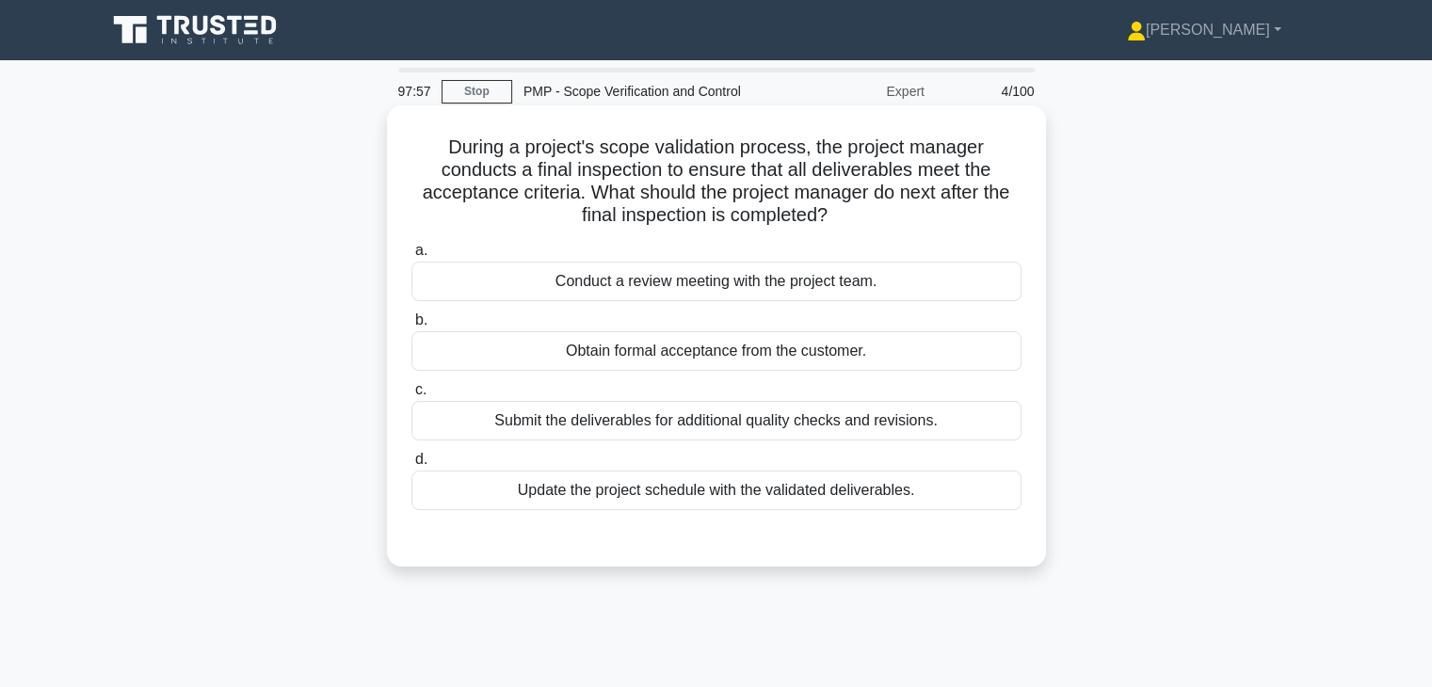
click at [758, 347] on div "Obtain formal acceptance from the customer." at bounding box center [716, 351] width 610 height 40
click at [411, 327] on input "b. Obtain formal acceptance from the customer." at bounding box center [411, 320] width 0 height 12
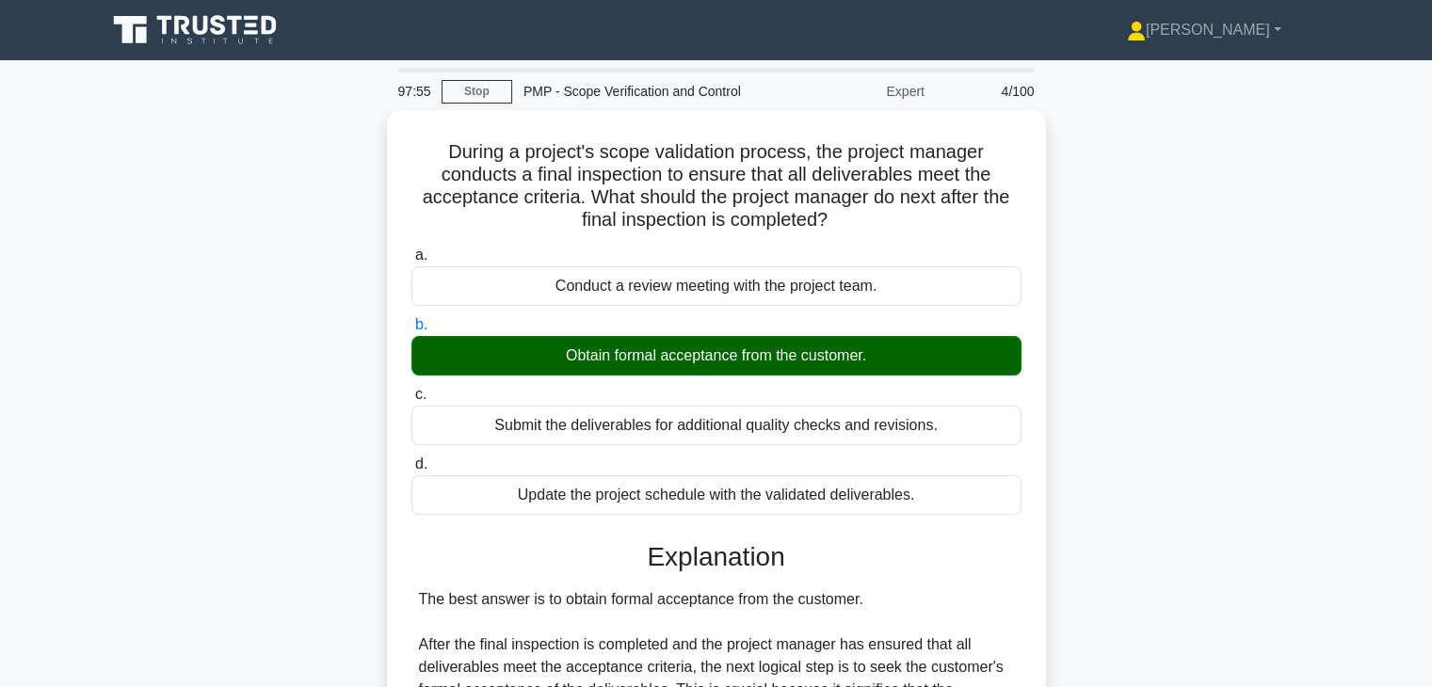
click at [1101, 491] on div "During a project's scope validation process, the project manager conducts a fin…" at bounding box center [716, 642] width 1242 height 1065
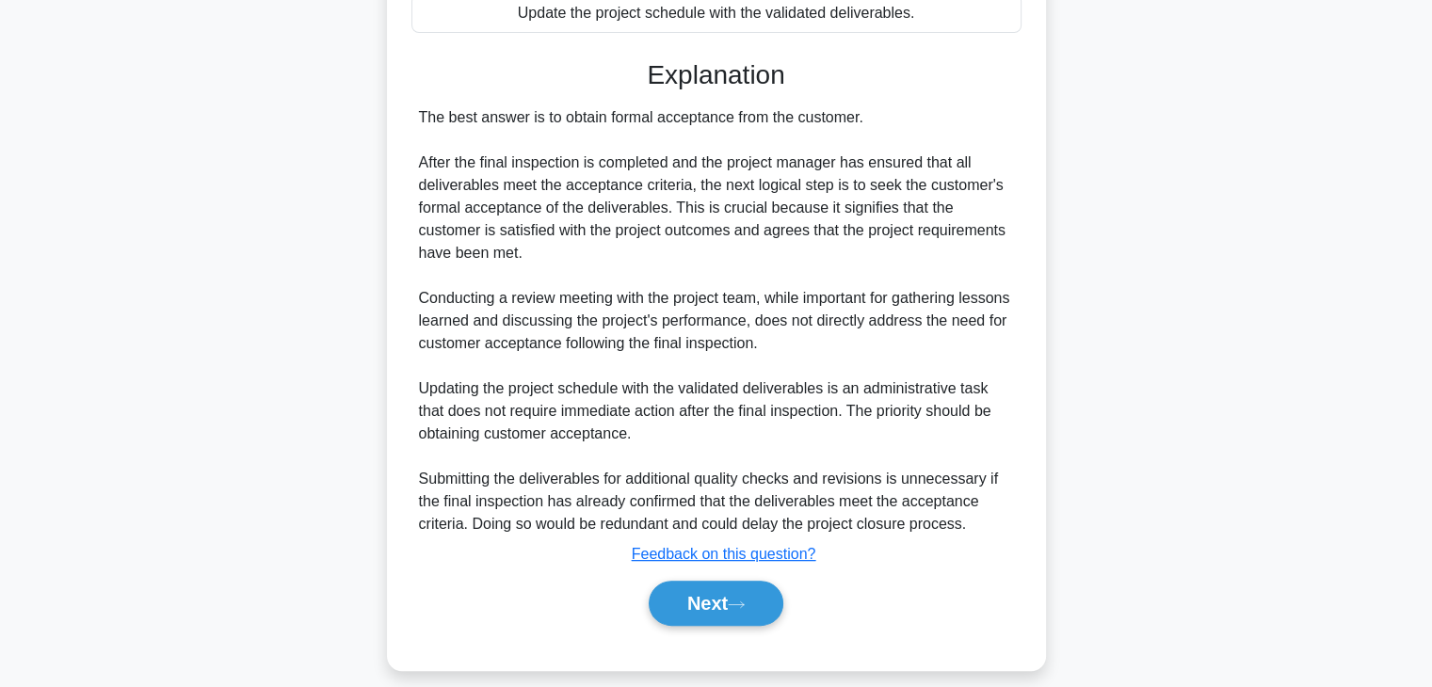
scroll to position [495, 0]
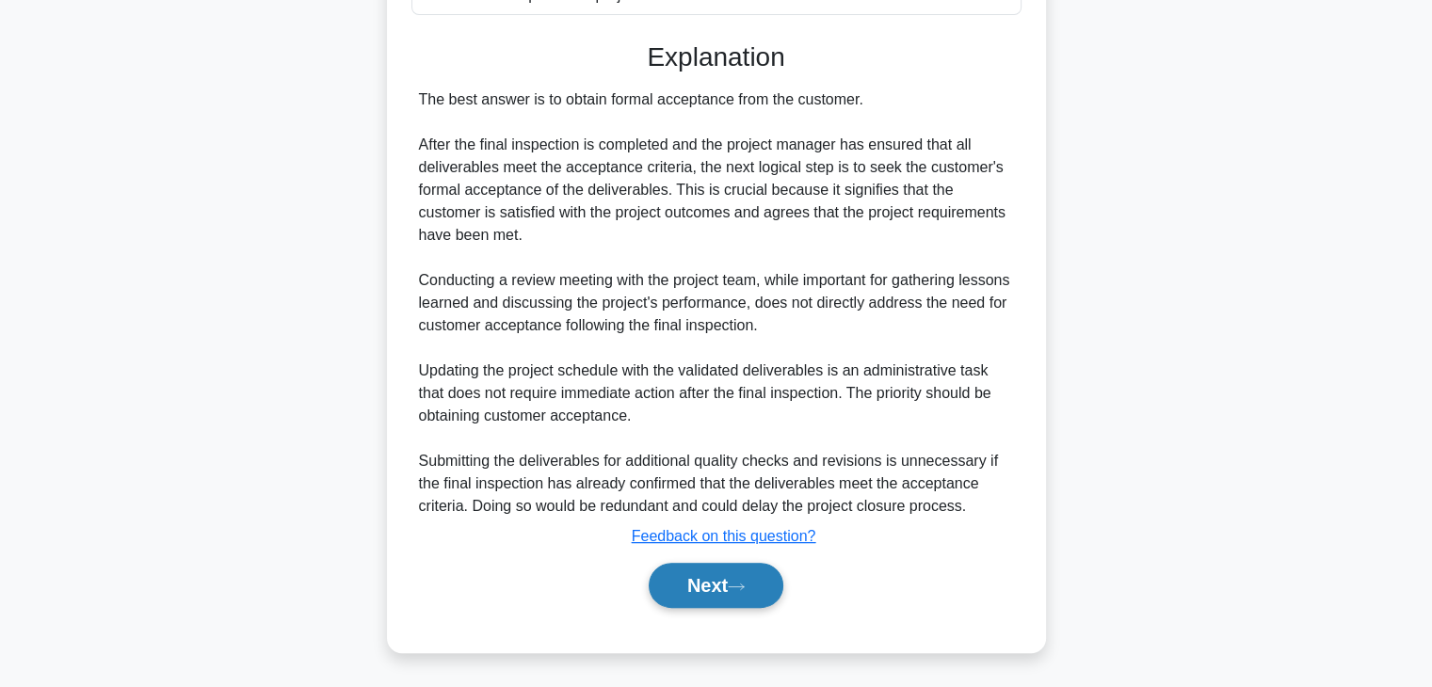
click at [698, 578] on button "Next" at bounding box center [716, 585] width 135 height 45
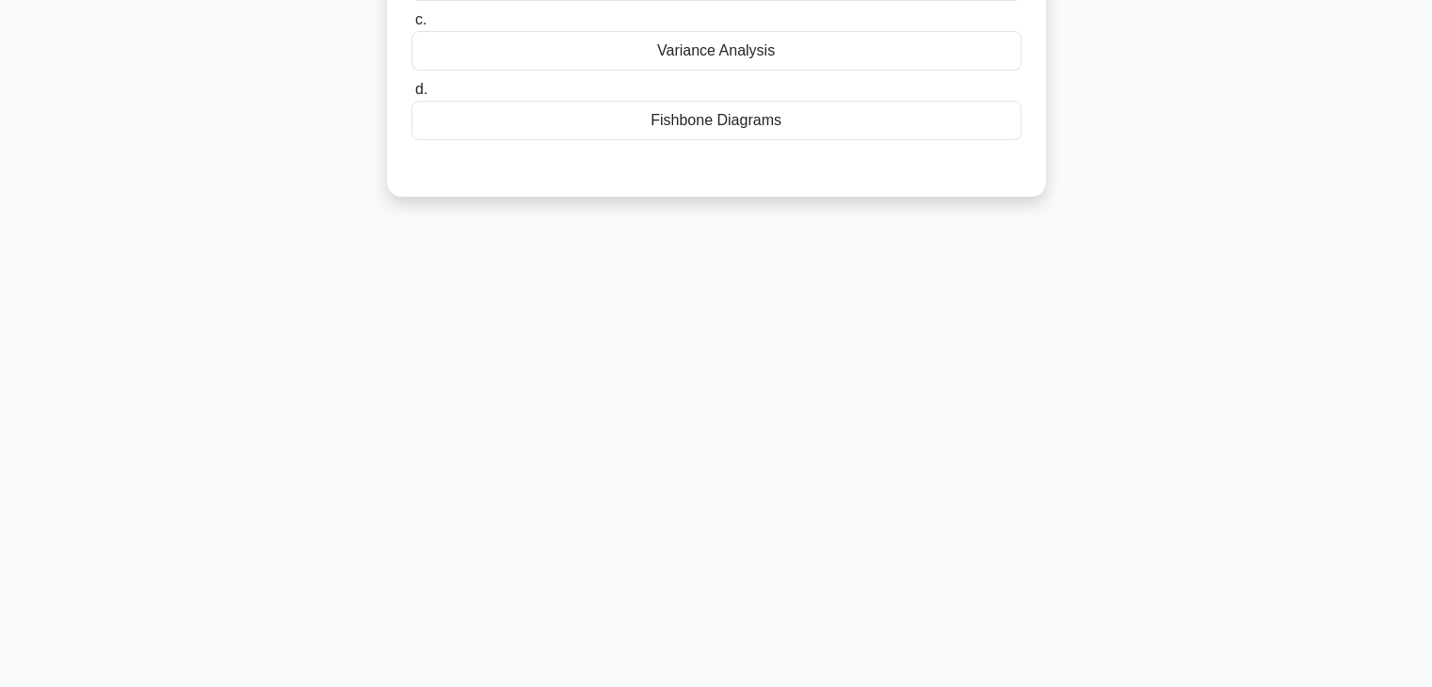
scroll to position [330, 0]
click at [901, 473] on div "97:27 Stop PMP - Scope Verification and Control Expert 5/100 Which of the follo…" at bounding box center [716, 208] width 1242 height 941
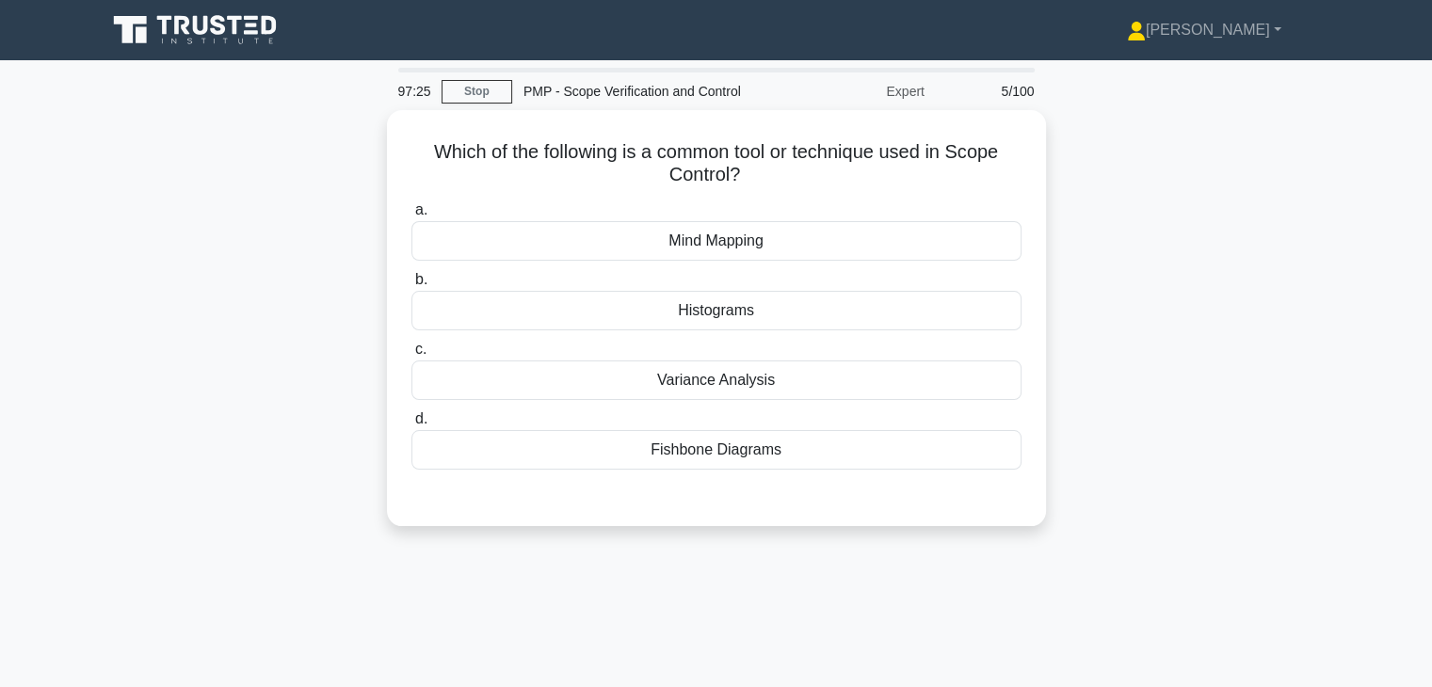
scroll to position [0, 0]
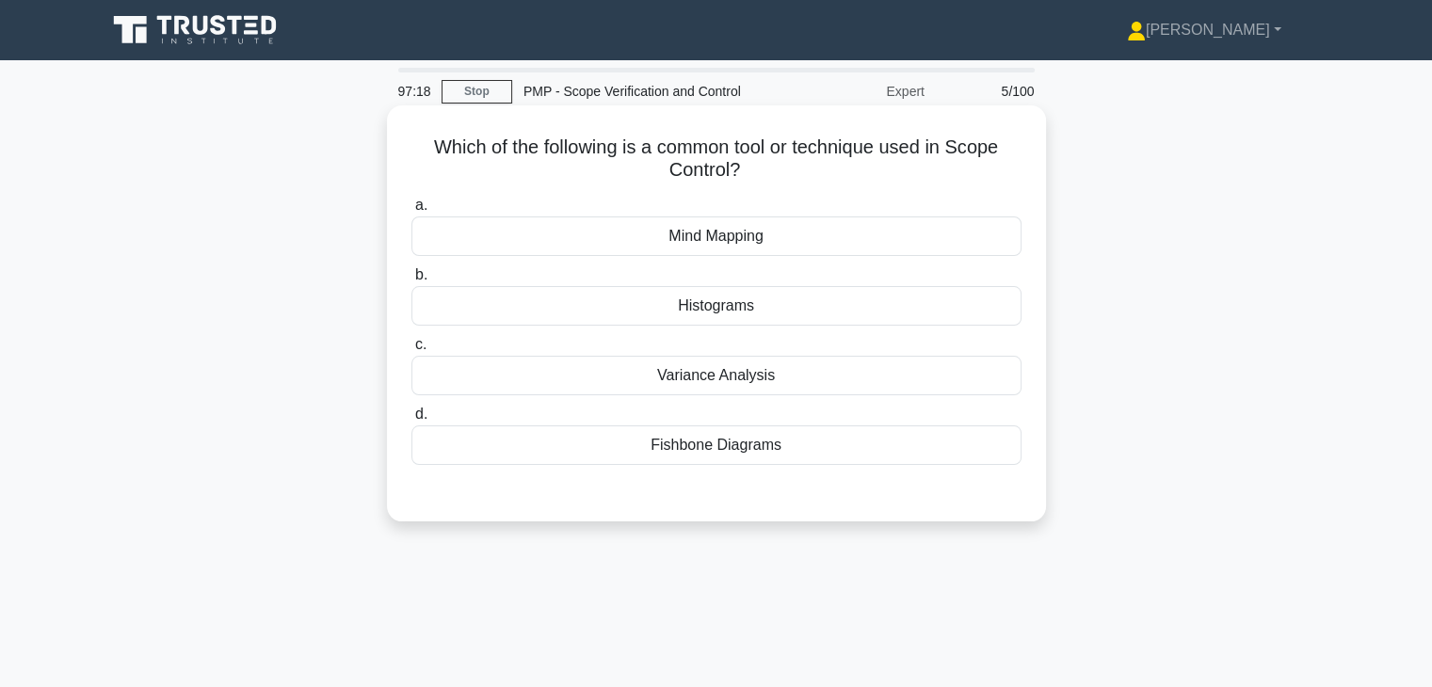
click at [761, 373] on div "Variance Analysis" at bounding box center [716, 376] width 610 height 40
click at [411, 351] on input "c. Variance Analysis" at bounding box center [411, 345] width 0 height 12
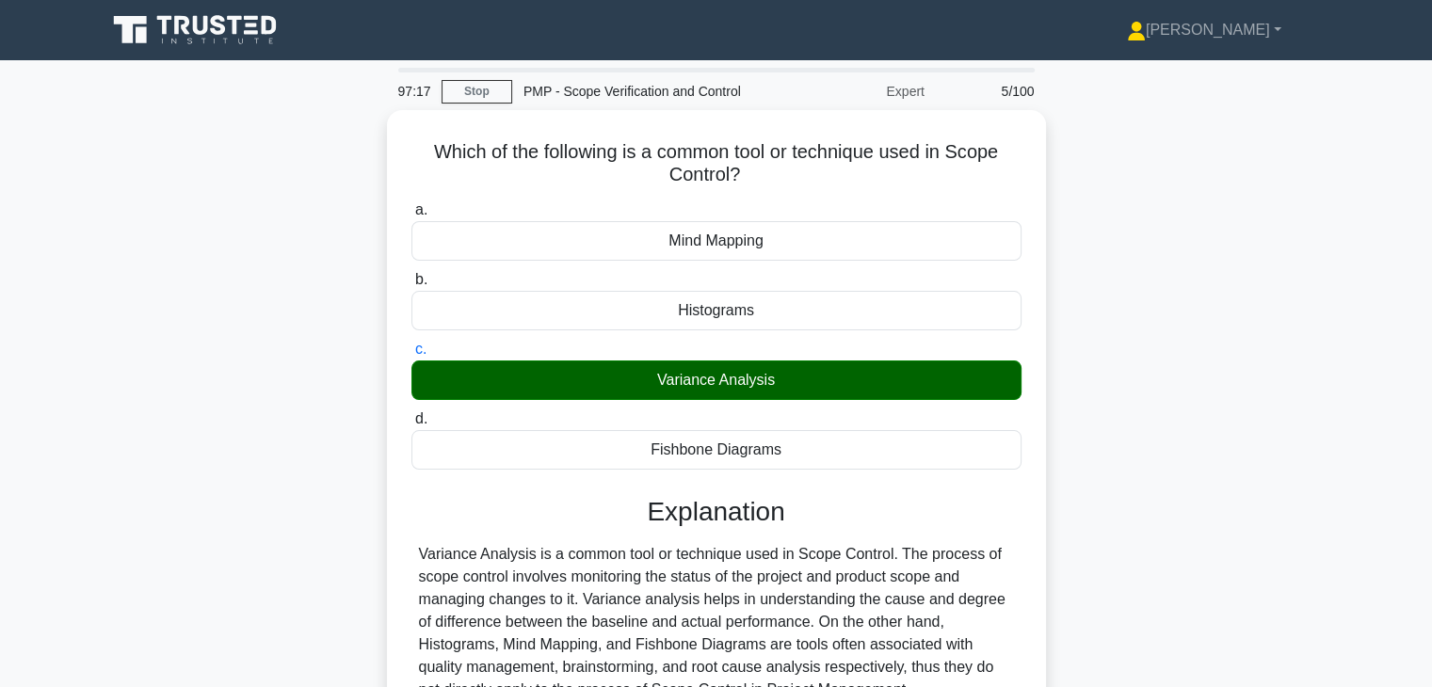
click at [1197, 483] on div "Which of the following is a common tool or technique used in Scope Control? .sp…" at bounding box center [716, 484] width 1242 height 748
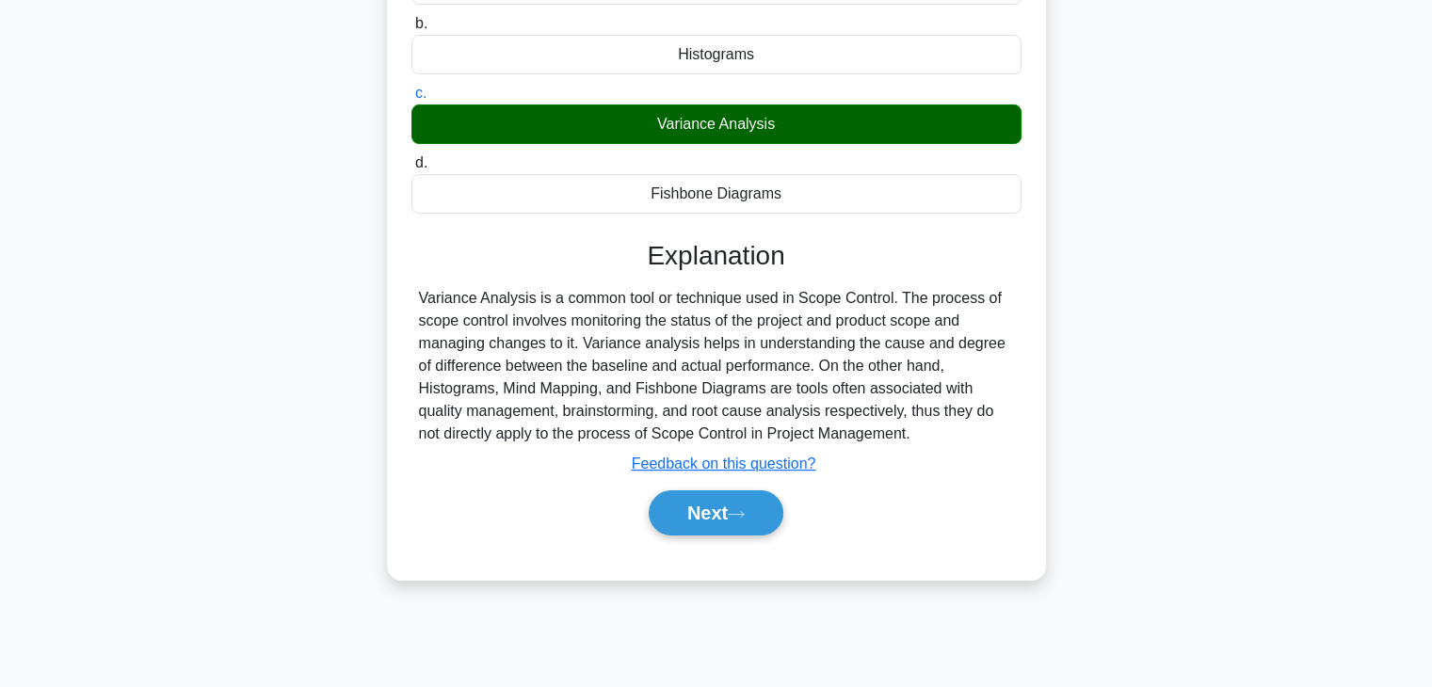
scroll to position [264, 0]
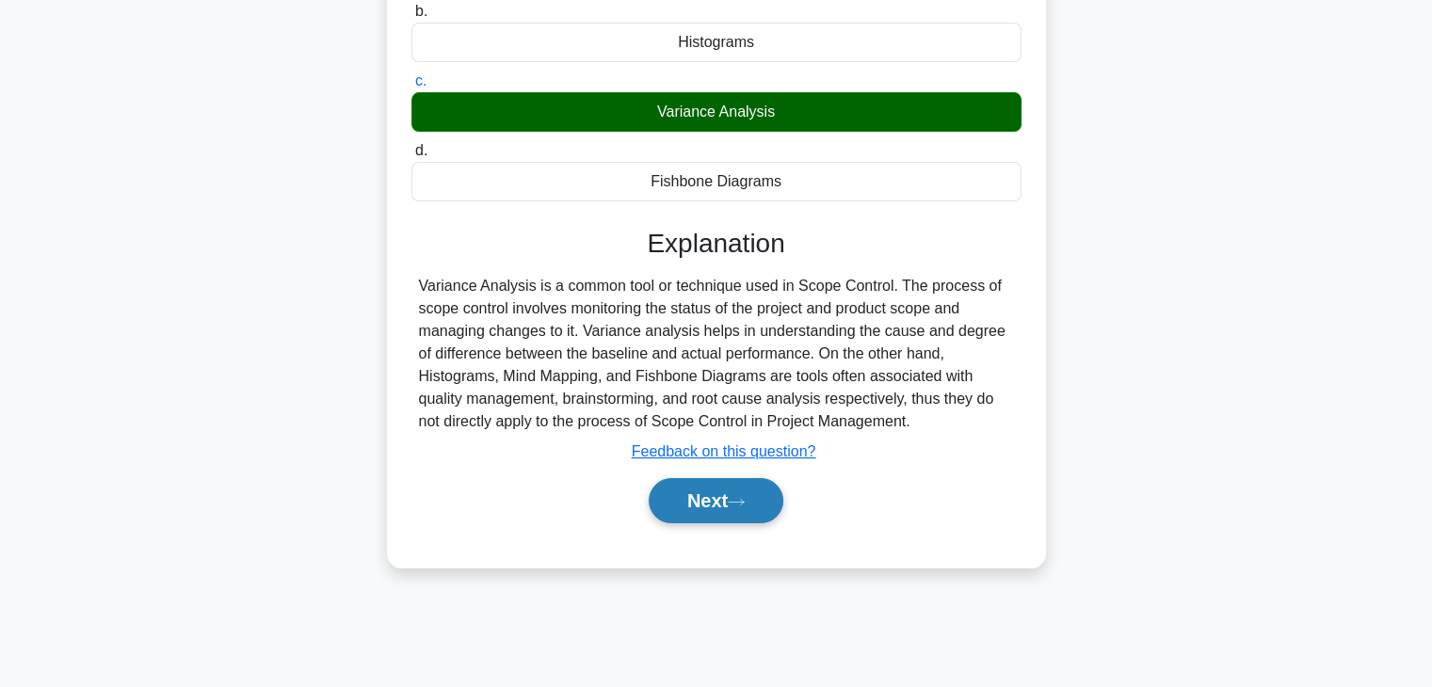
click at [707, 492] on button "Next" at bounding box center [716, 500] width 135 height 45
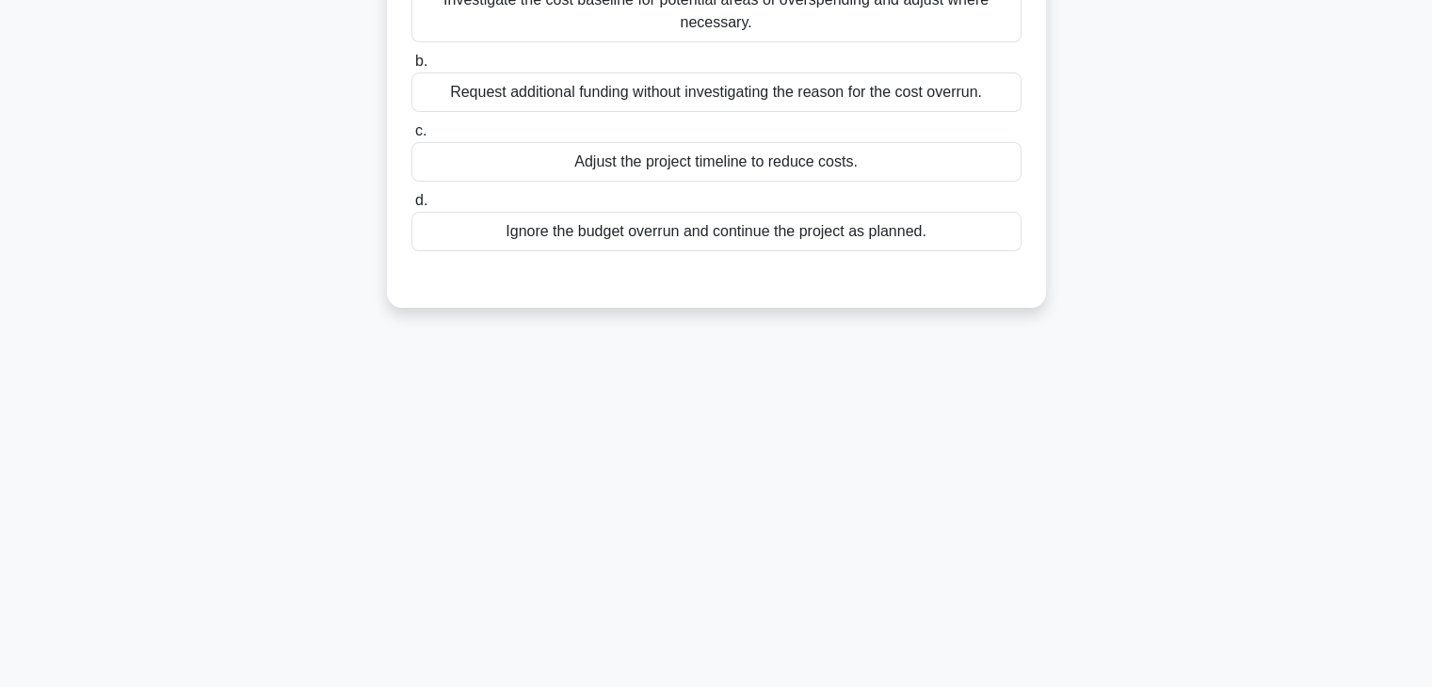
click at [907, 453] on div "97:13 Stop PMP - Scope Verification and Control Expert 6/100 Following a recent…" at bounding box center [716, 274] width 1242 height 941
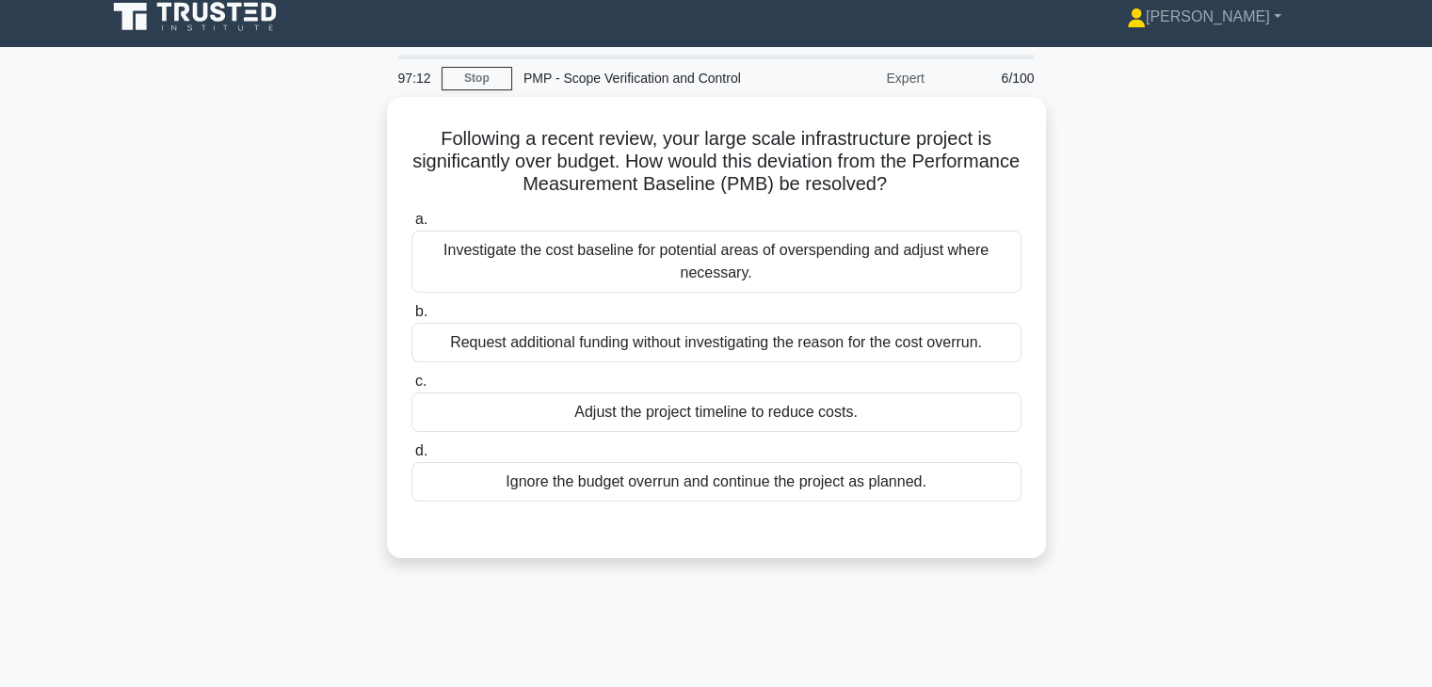
scroll to position [0, 0]
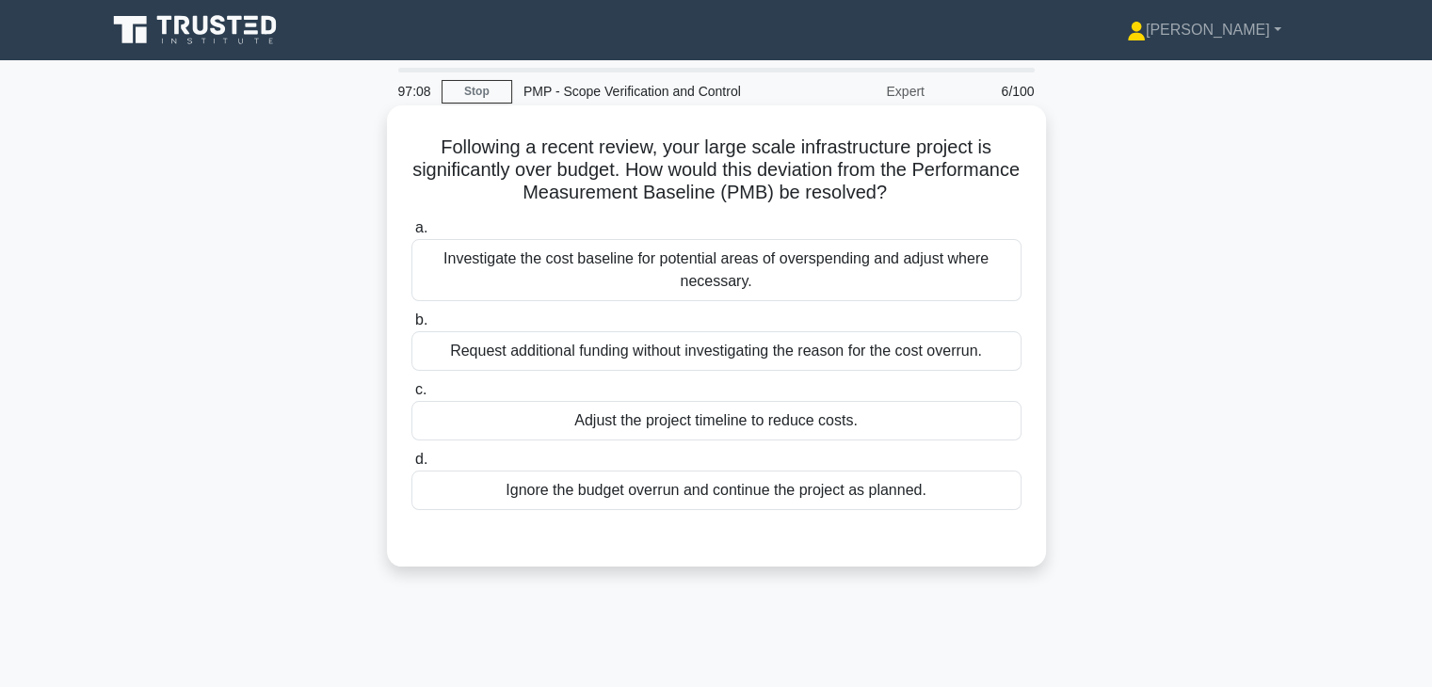
click at [713, 281] on div "Investigate the cost baseline for potential areas of overspending and adjust wh…" at bounding box center [716, 270] width 610 height 62
click at [411, 234] on input "a. Investigate the cost baseline for potential areas of overspending and adjust…" at bounding box center [411, 228] width 0 height 12
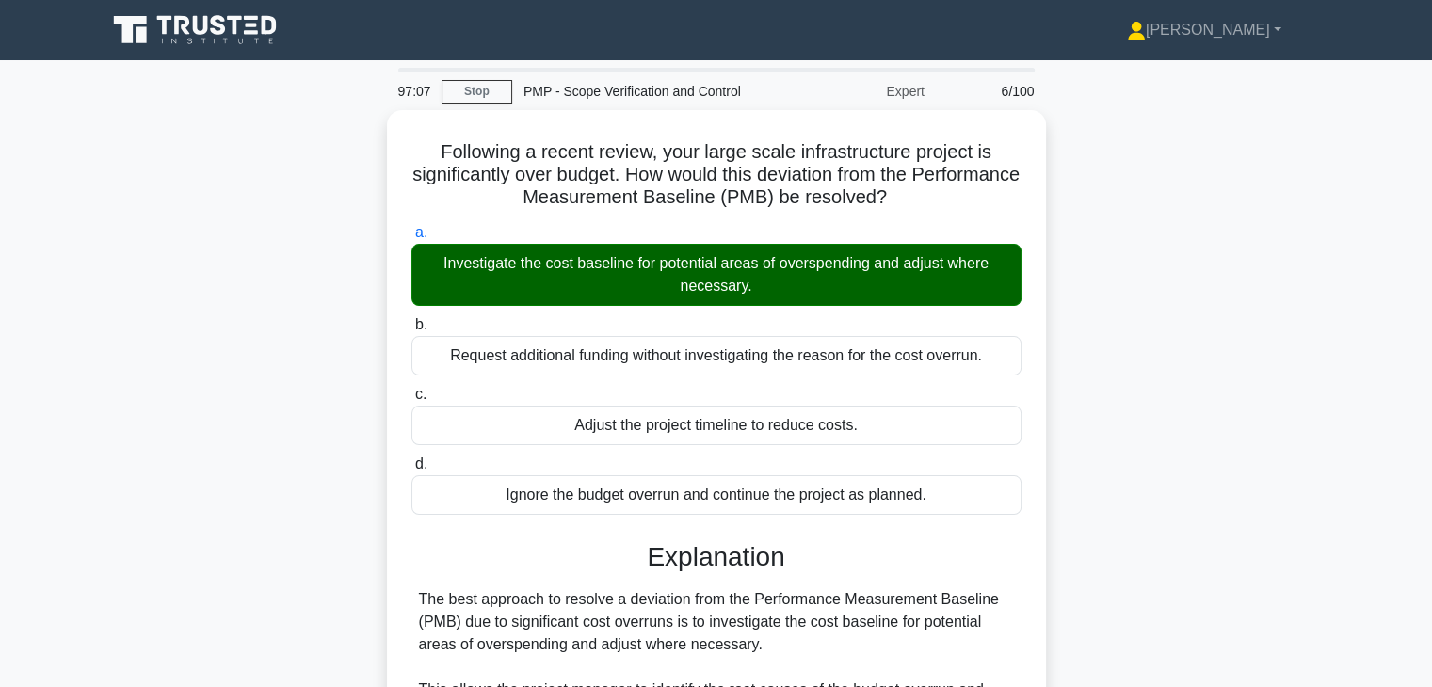
click at [1156, 482] on div "Following a recent review, your large scale infrastructure project is significa…" at bounding box center [716, 597] width 1242 height 974
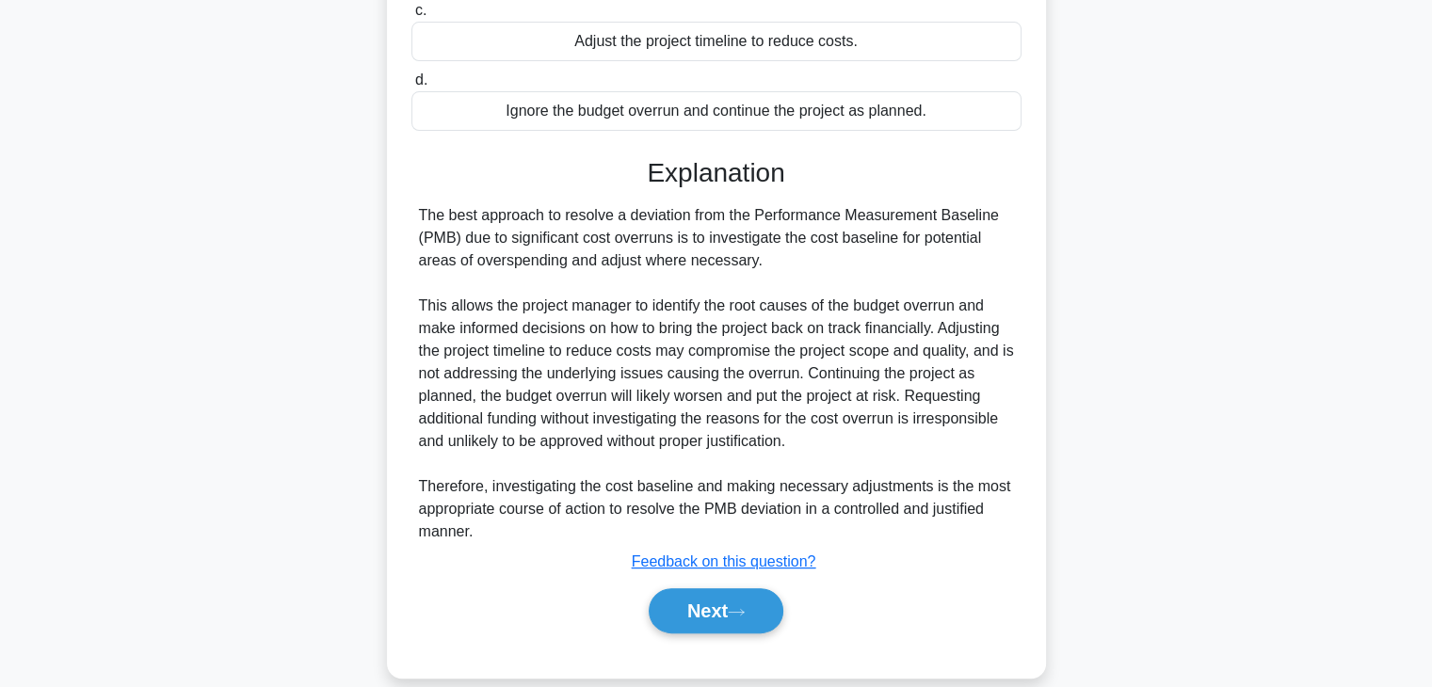
scroll to position [405, 0]
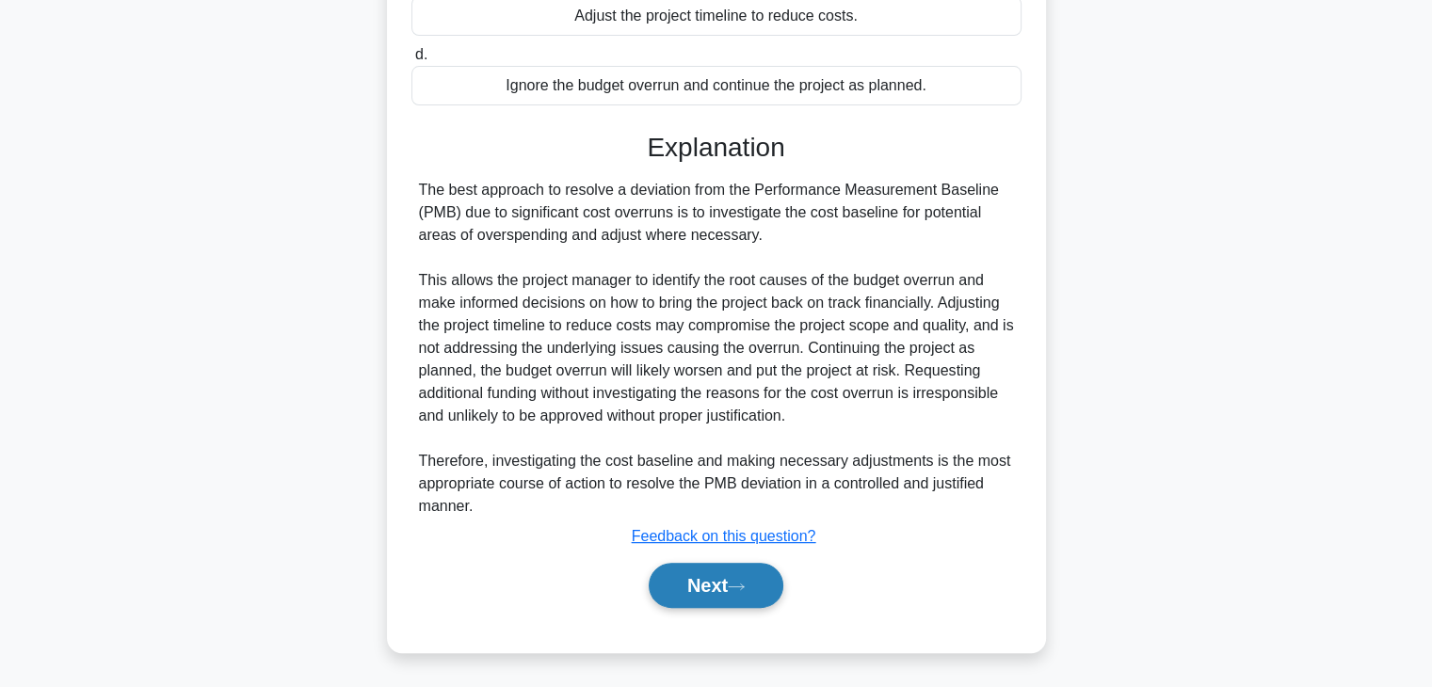
click at [678, 576] on button "Next" at bounding box center [716, 585] width 135 height 45
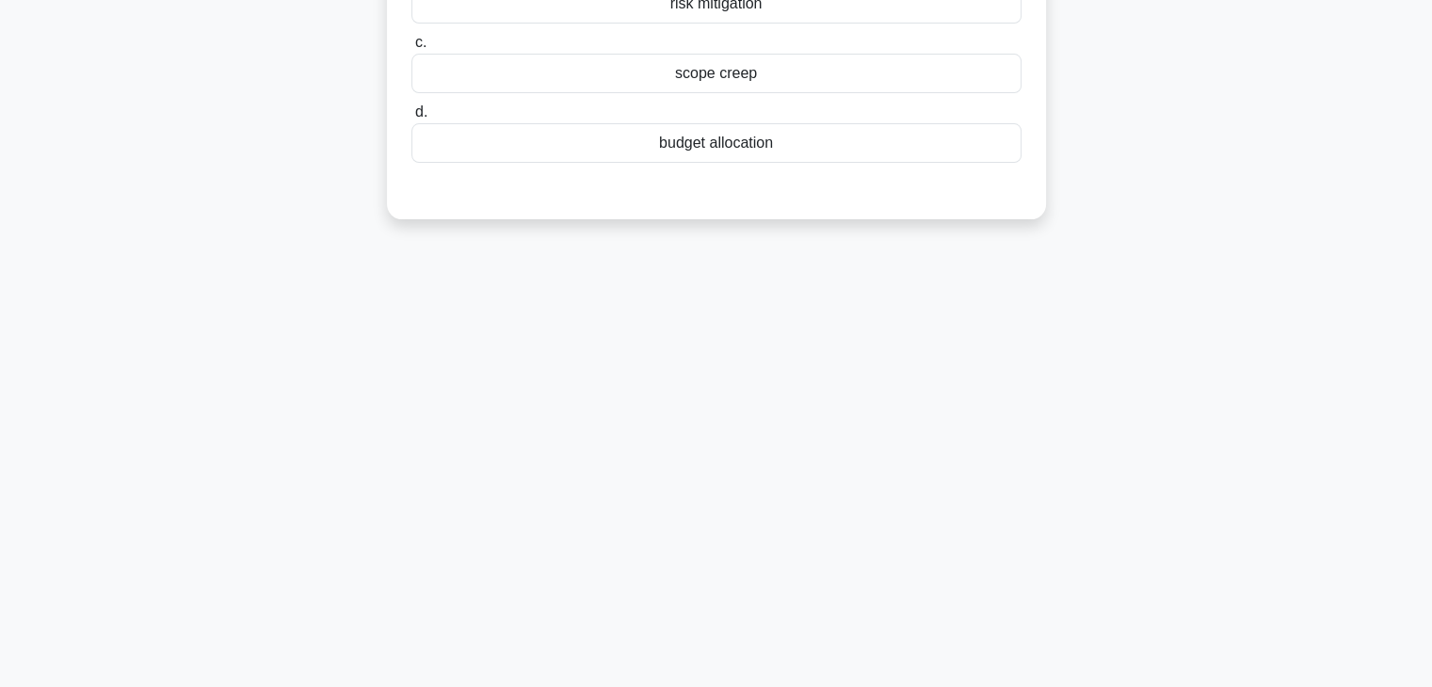
click at [896, 398] on div "97:02 Stop PMP - Scope Verification and Control Expert 7/100 During the executi…" at bounding box center [716, 208] width 1242 height 941
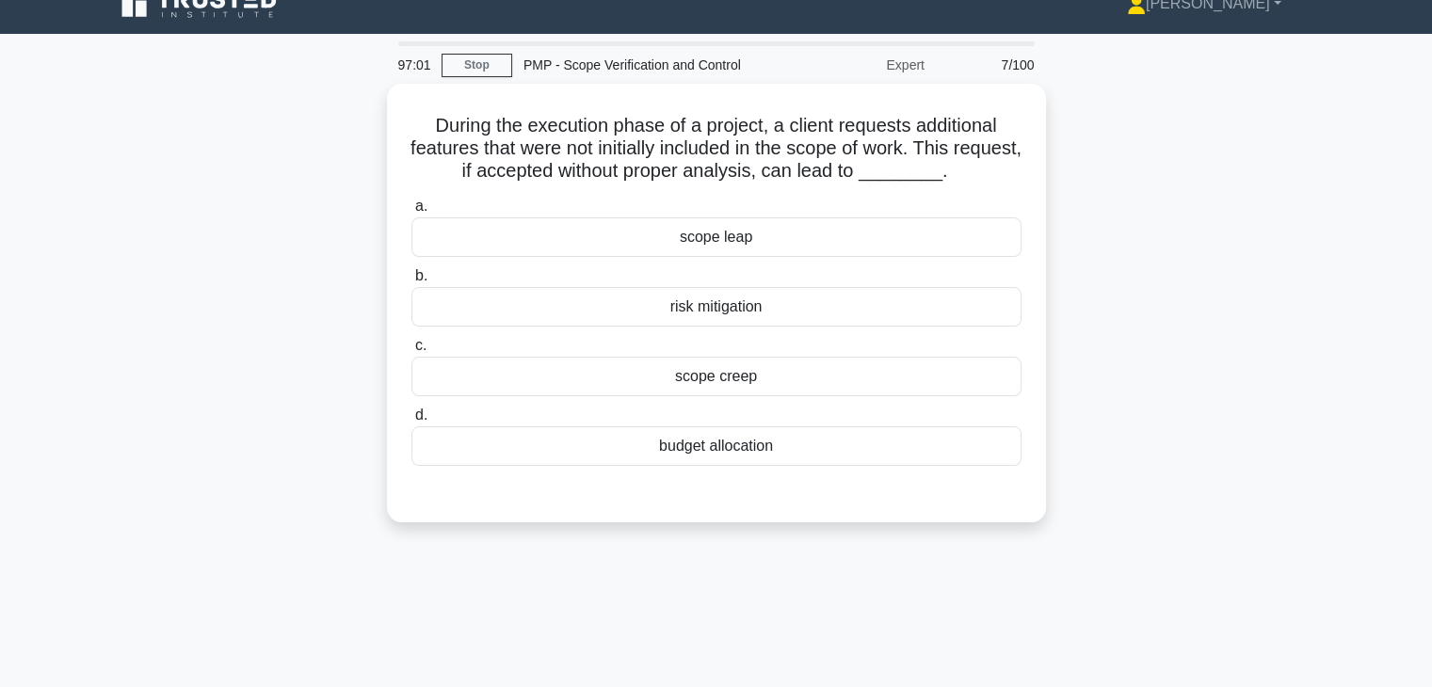
scroll to position [0, 0]
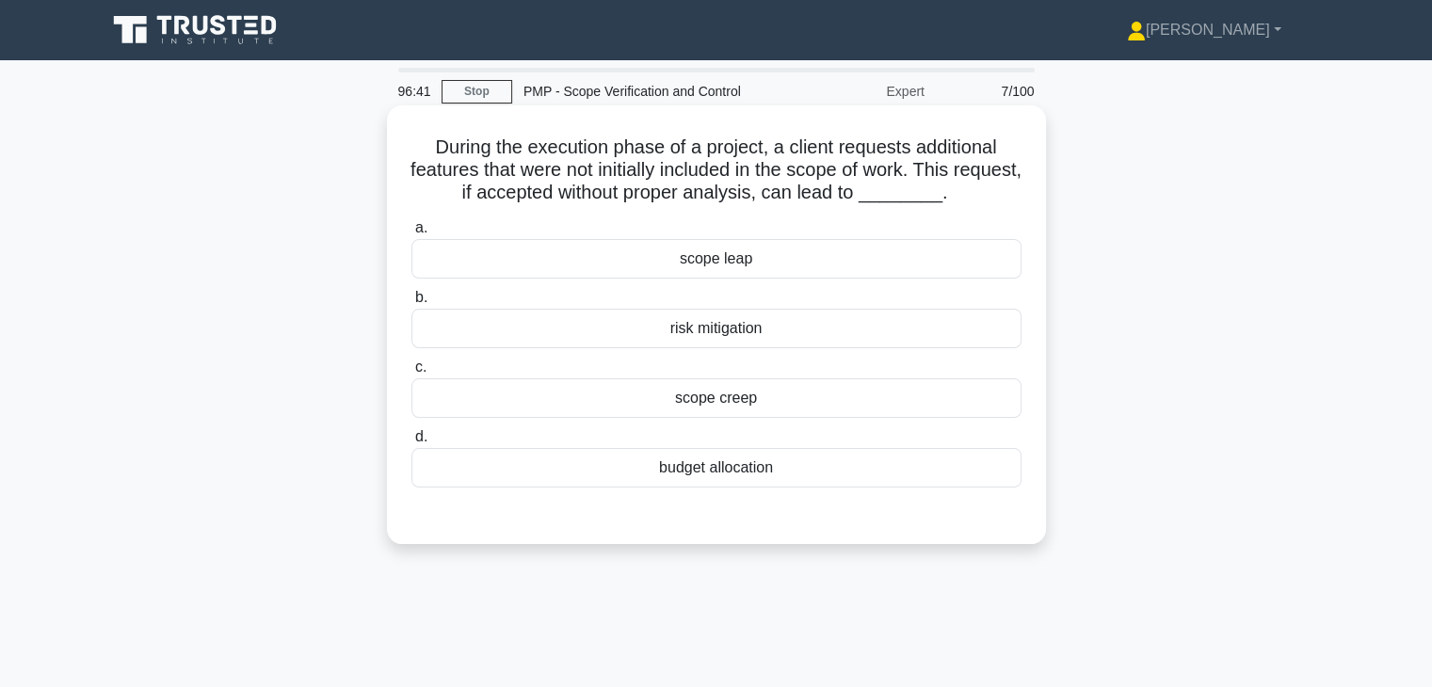
click at [742, 408] on div "scope creep" at bounding box center [716, 398] width 610 height 40
click at [411, 374] on input "c. scope creep" at bounding box center [411, 367] width 0 height 12
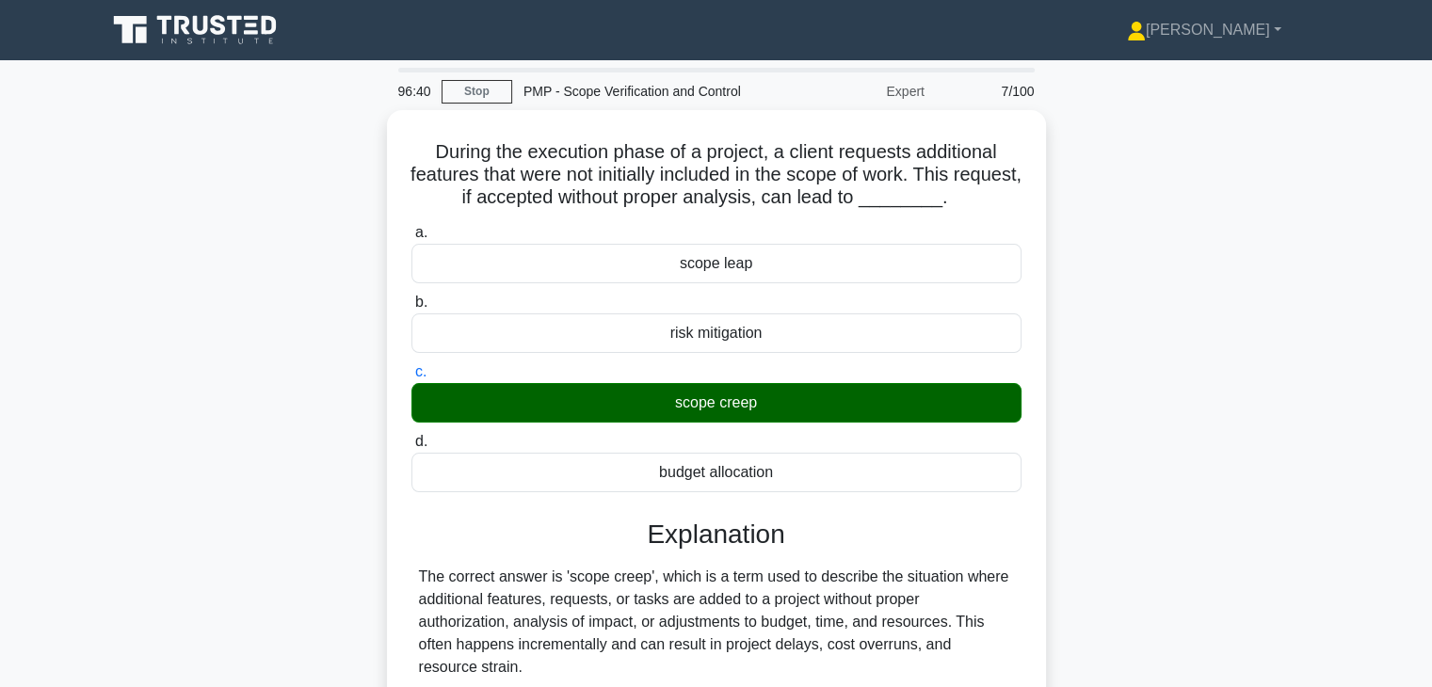
click at [1088, 442] on div "During the execution phase of a project, a client requests additional features …" at bounding box center [716, 597] width 1242 height 974
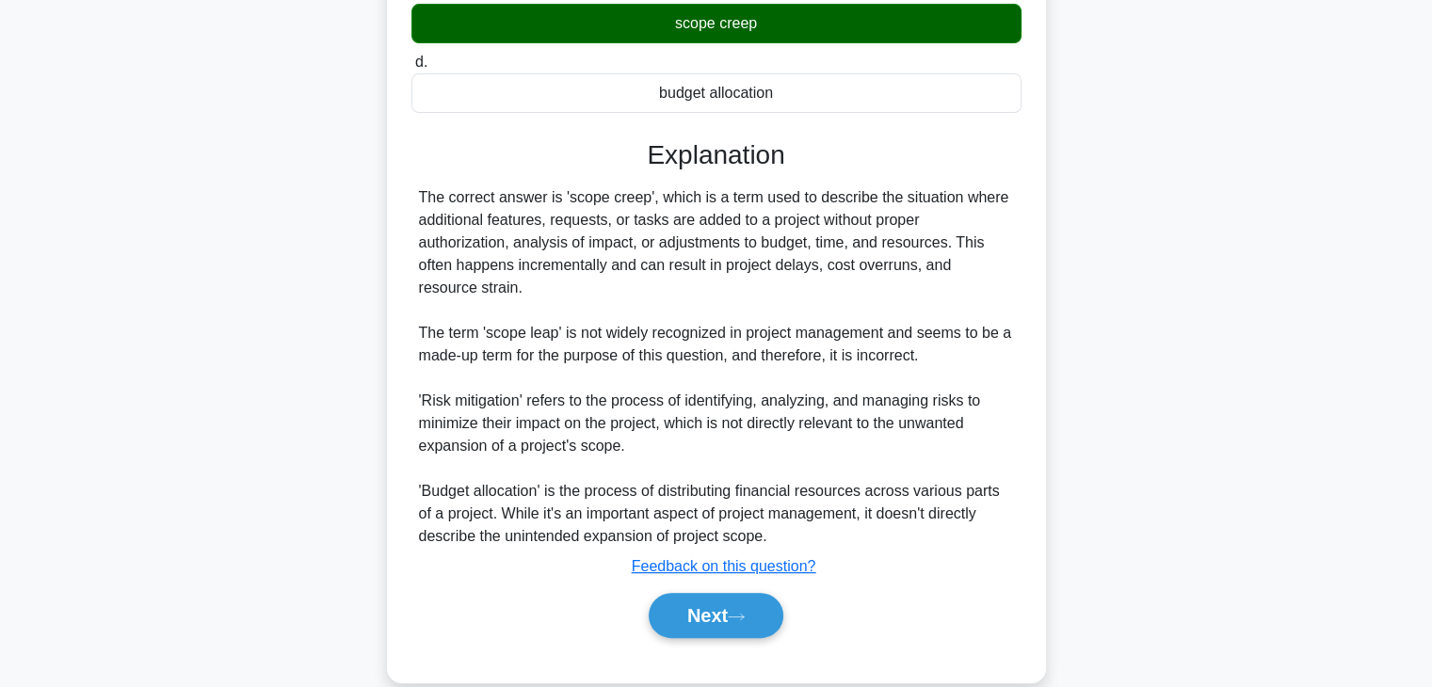
scroll to position [405, 0]
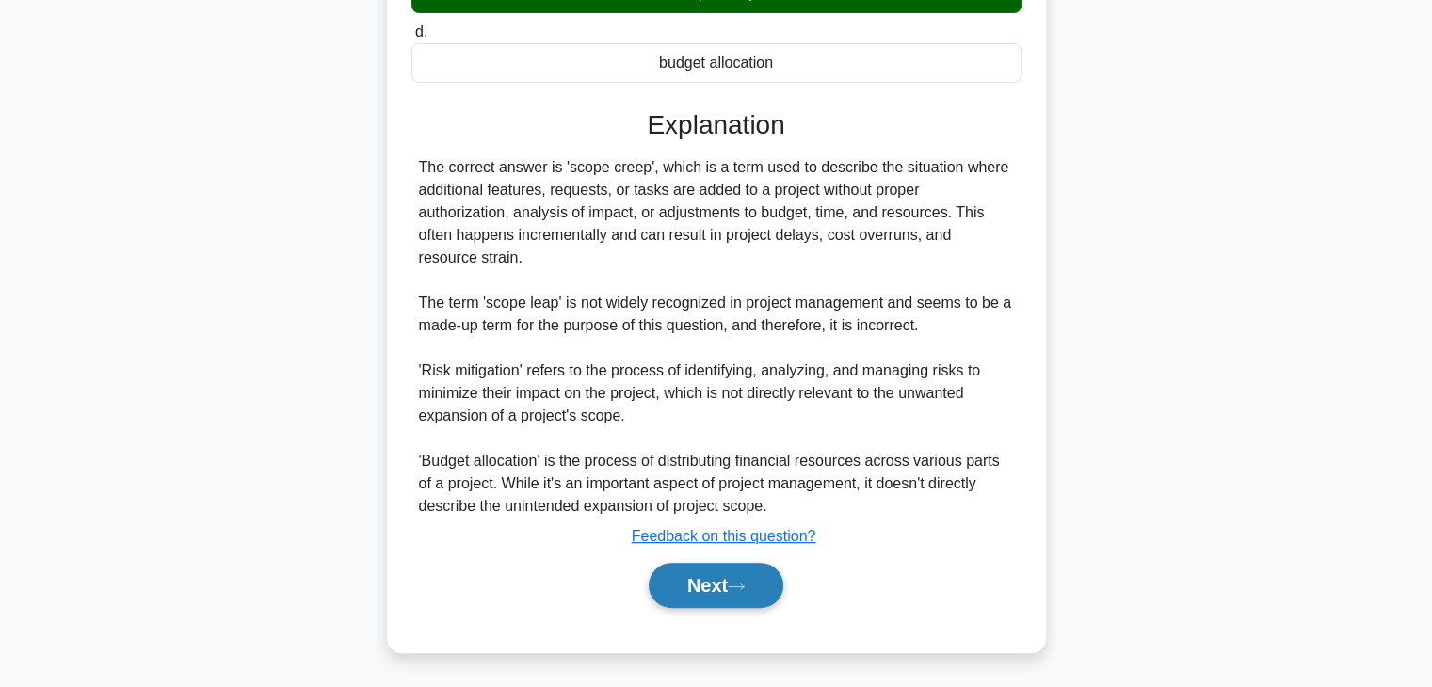
click at [684, 588] on button "Next" at bounding box center [716, 585] width 135 height 45
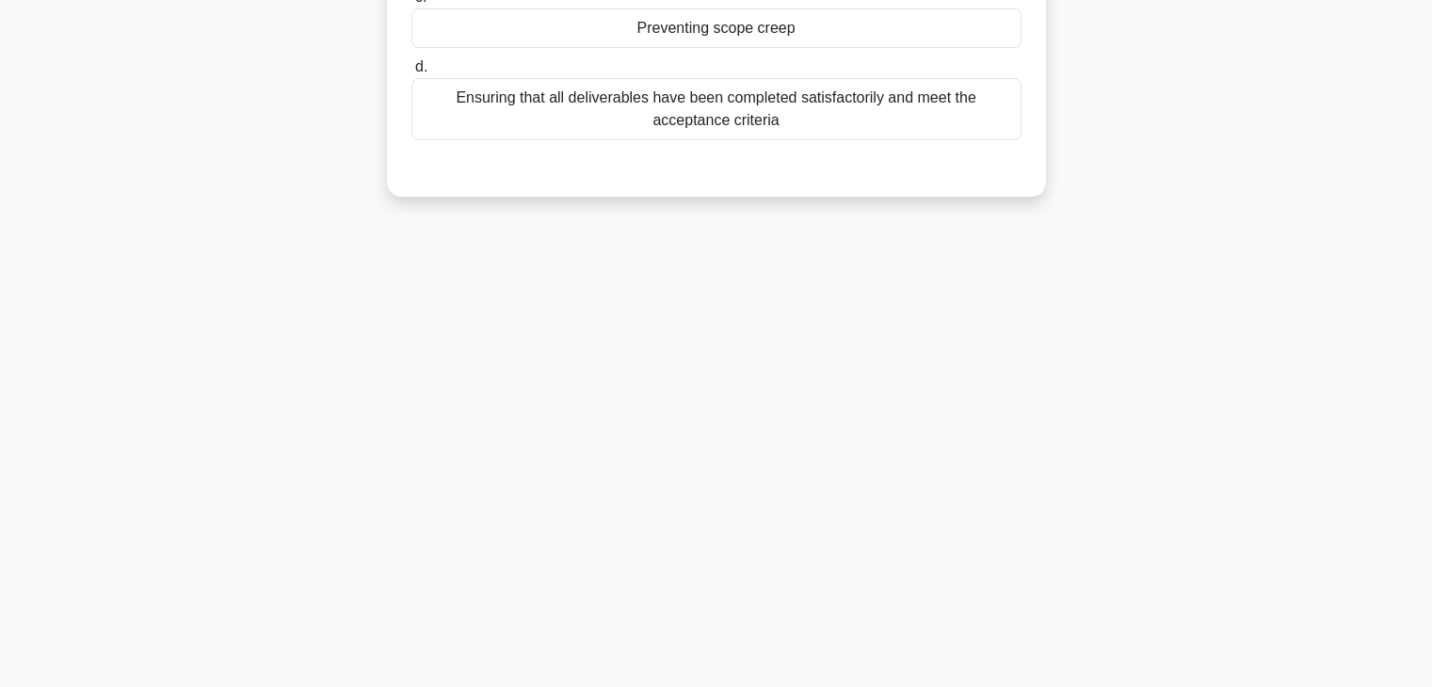
click at [883, 325] on div "96:36 Stop PMP - Scope Verification and Control Expert 8/100 What is the key be…" at bounding box center [716, 208] width 1242 height 941
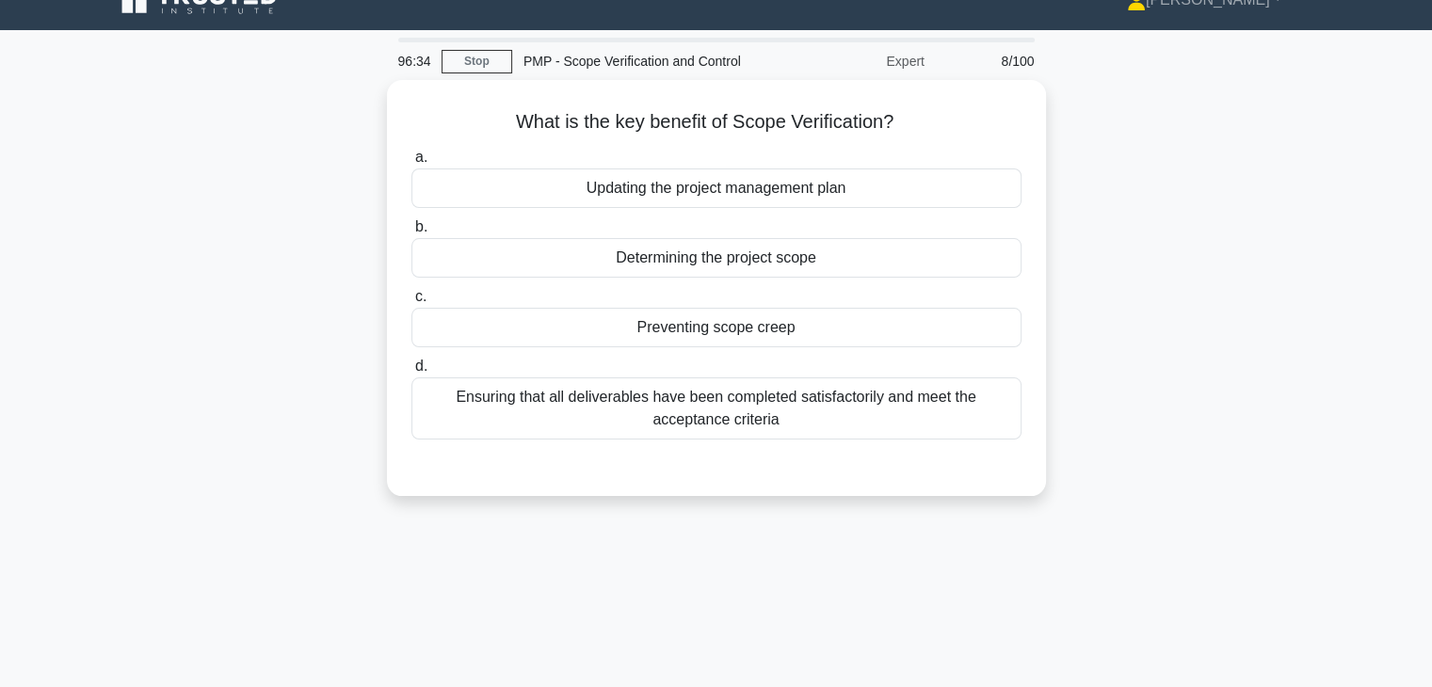
scroll to position [29, 0]
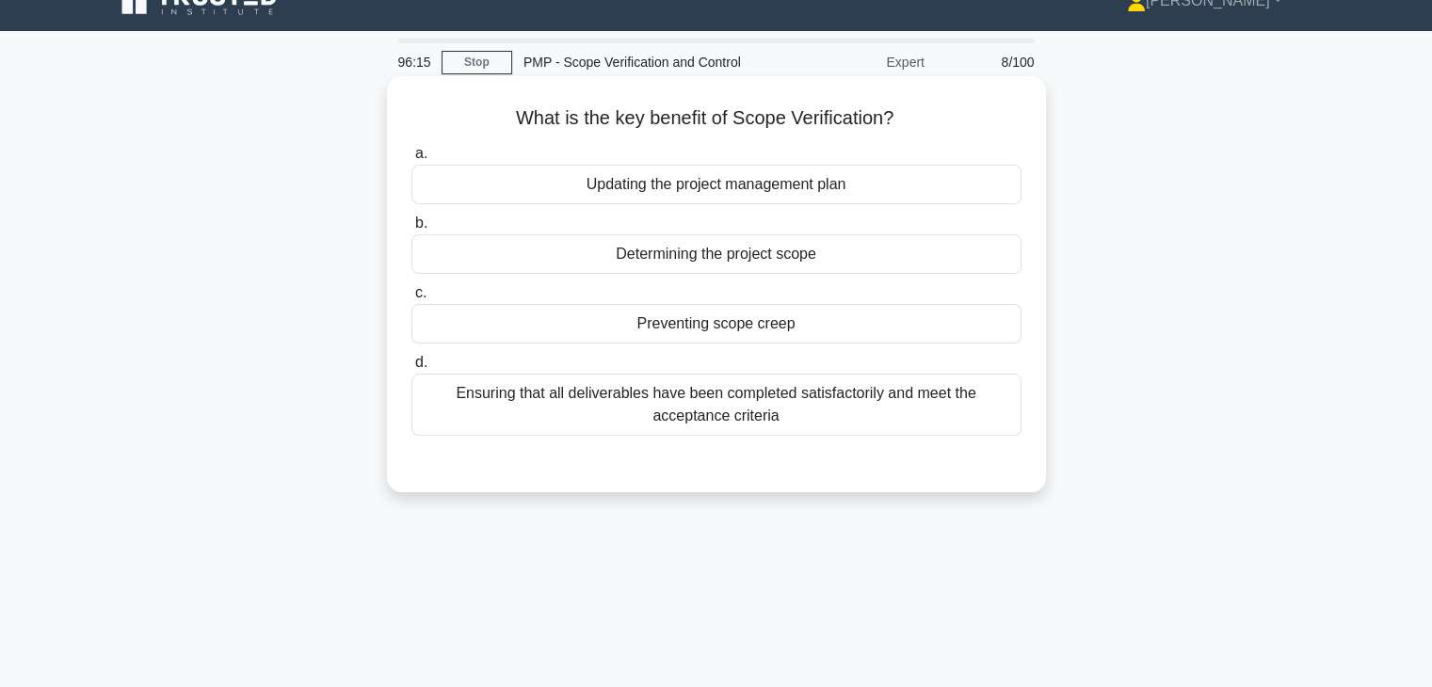
click at [803, 413] on div "Ensuring that all deliverables have been completed satisfactorily and meet the …" at bounding box center [716, 405] width 610 height 62
click at [411, 369] on input "d. Ensuring that all deliverables have been completed satisfactorily and meet t…" at bounding box center [411, 363] width 0 height 12
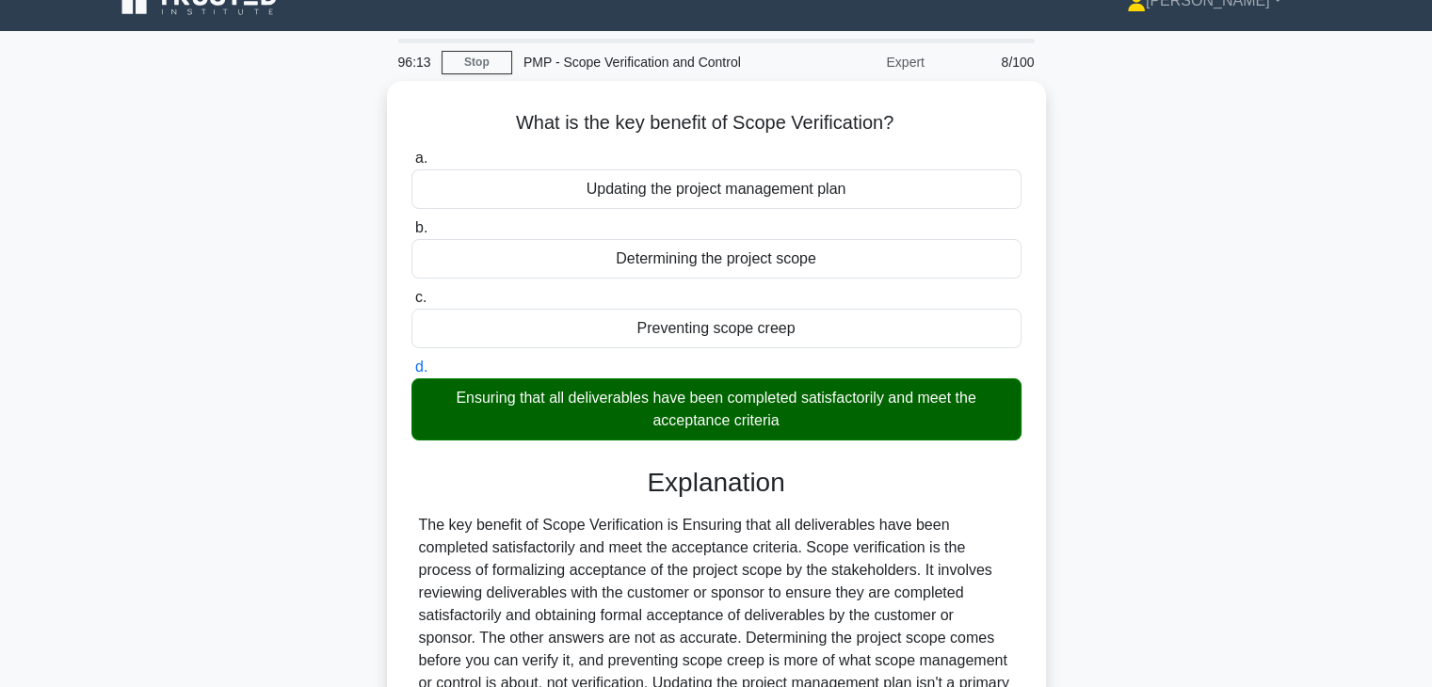
click at [411, 292] on input "c. Preventing scope creep" at bounding box center [411, 298] width 0 height 12
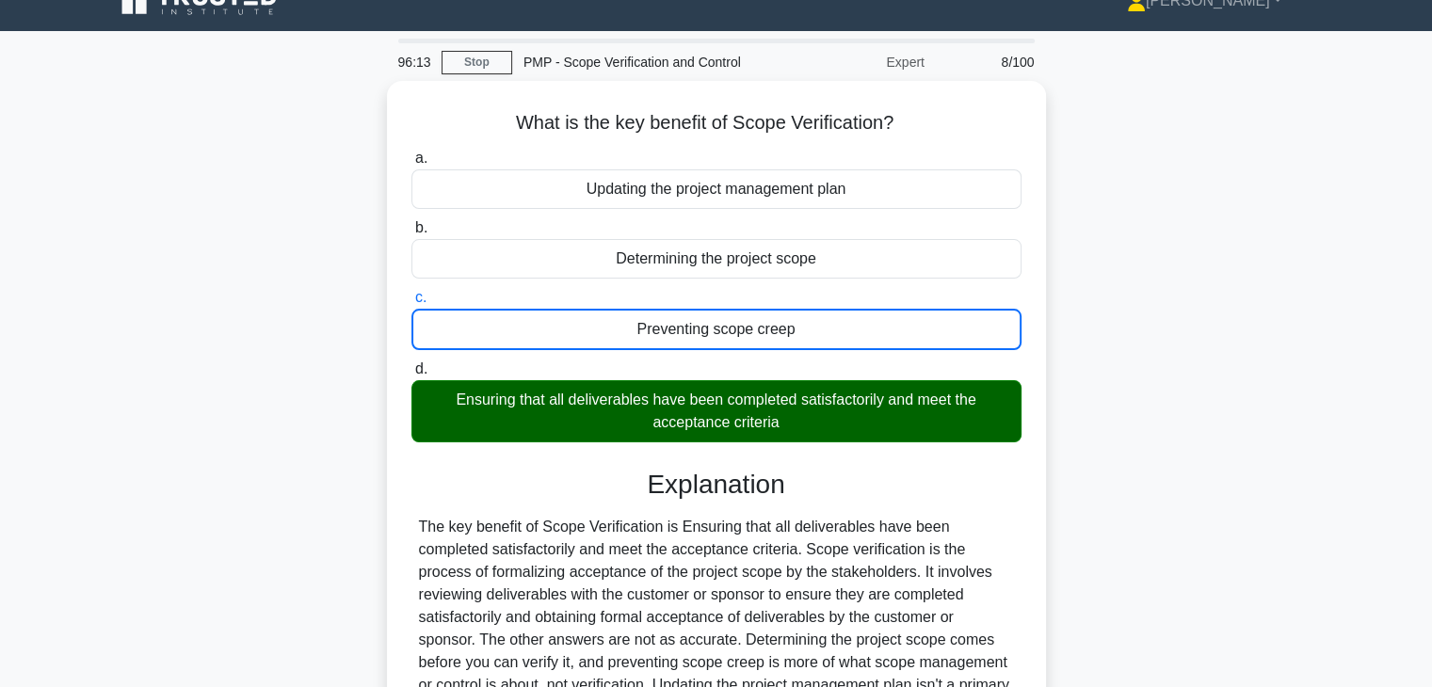
click at [411, 363] on input "d. Ensuring that all deliverables have been completed satisfactorily and meet t…" at bounding box center [411, 369] width 0 height 12
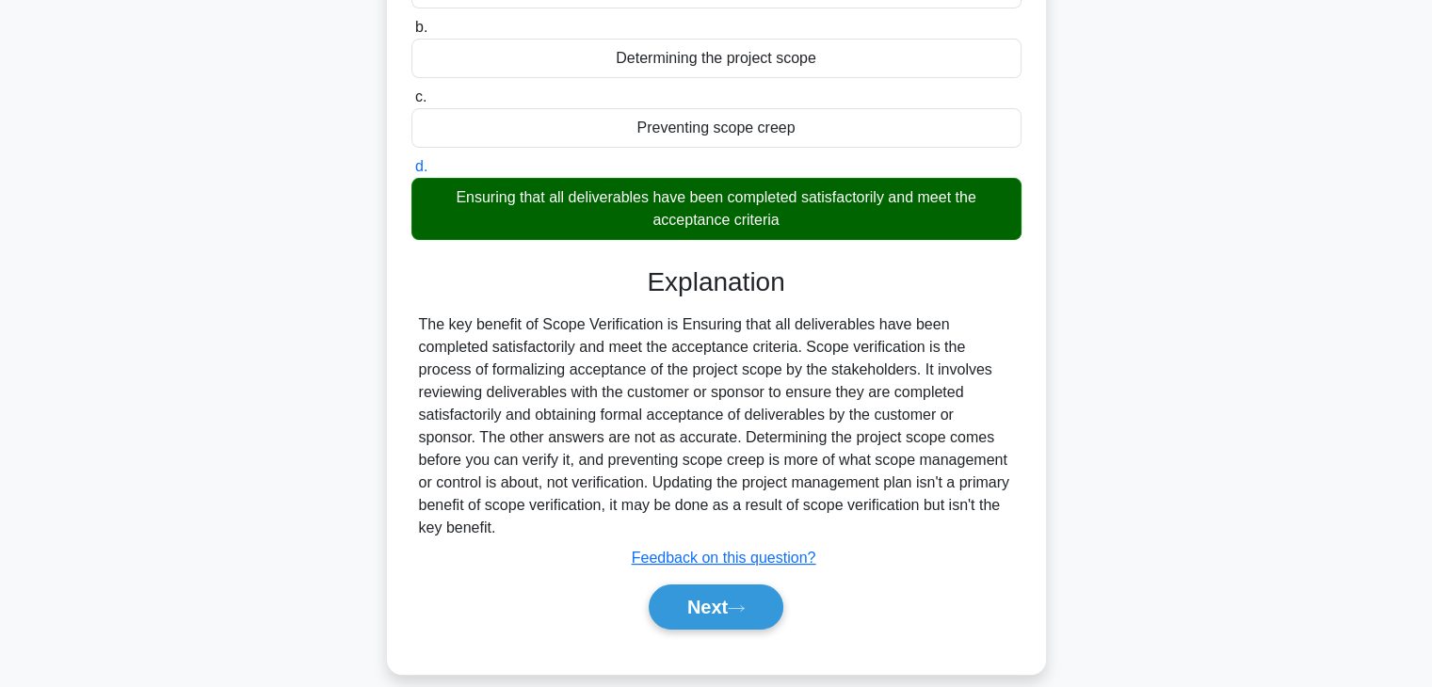
scroll to position [330, 0]
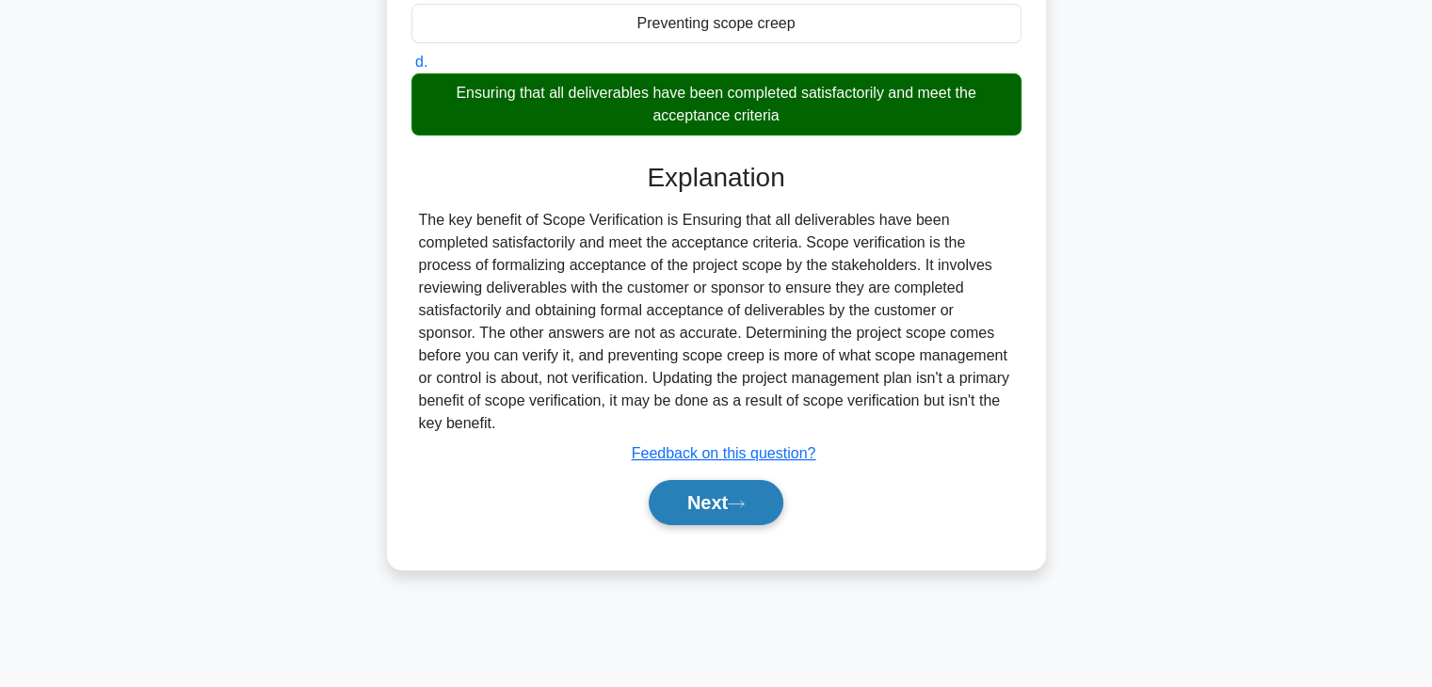
click at [693, 498] on button "Next" at bounding box center [716, 502] width 135 height 45
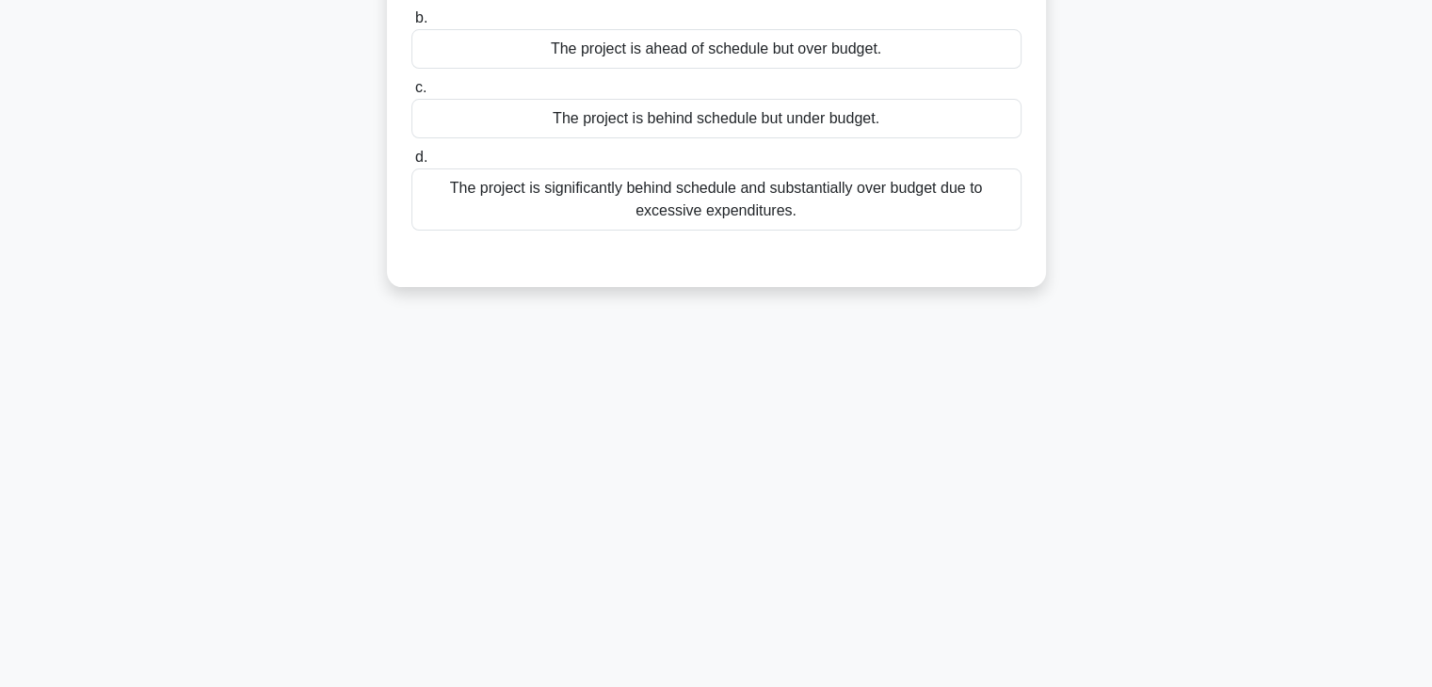
click at [910, 419] on div "96:06 Stop PMP - Scope Verification and Control Expert 9/100 During a software …" at bounding box center [716, 208] width 1242 height 941
click at [1146, 335] on div "95:56 Stop PMP - Scope Verification and Control Expert 9/100 During a software …" at bounding box center [716, 208] width 1242 height 941
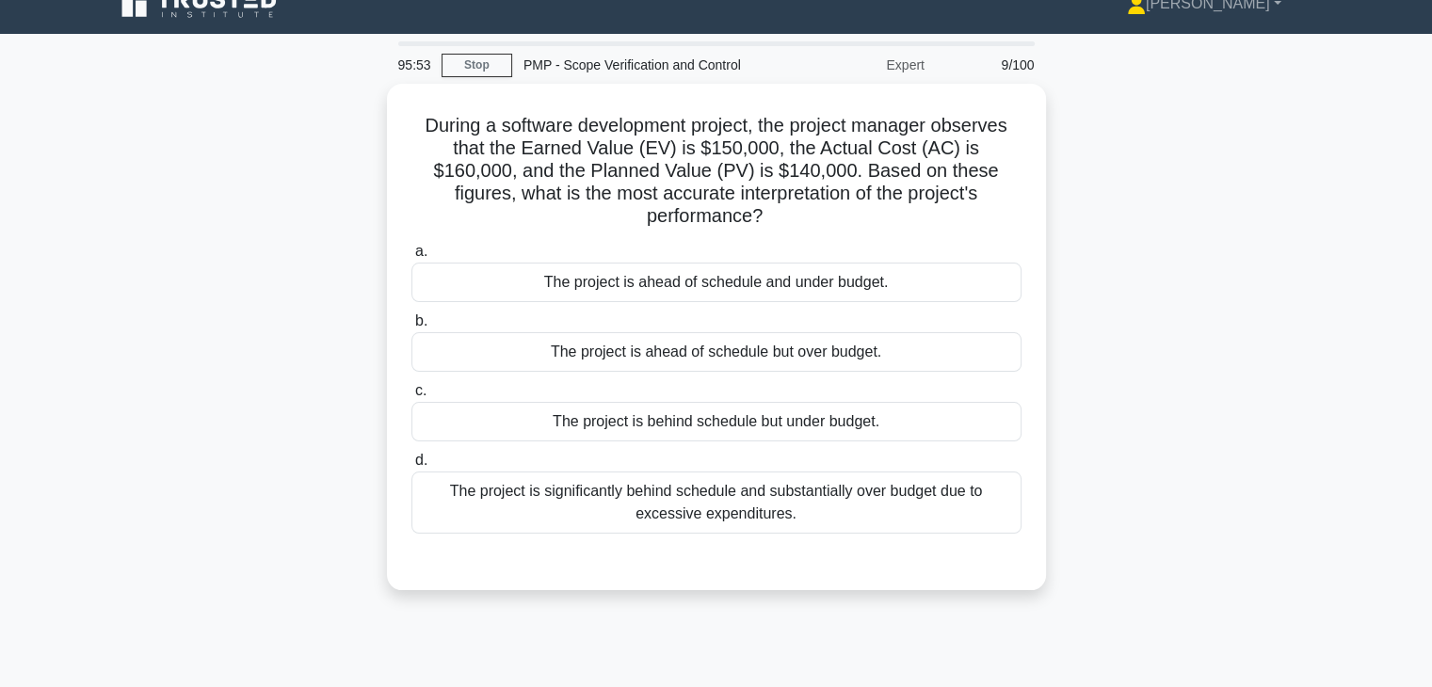
scroll to position [0, 0]
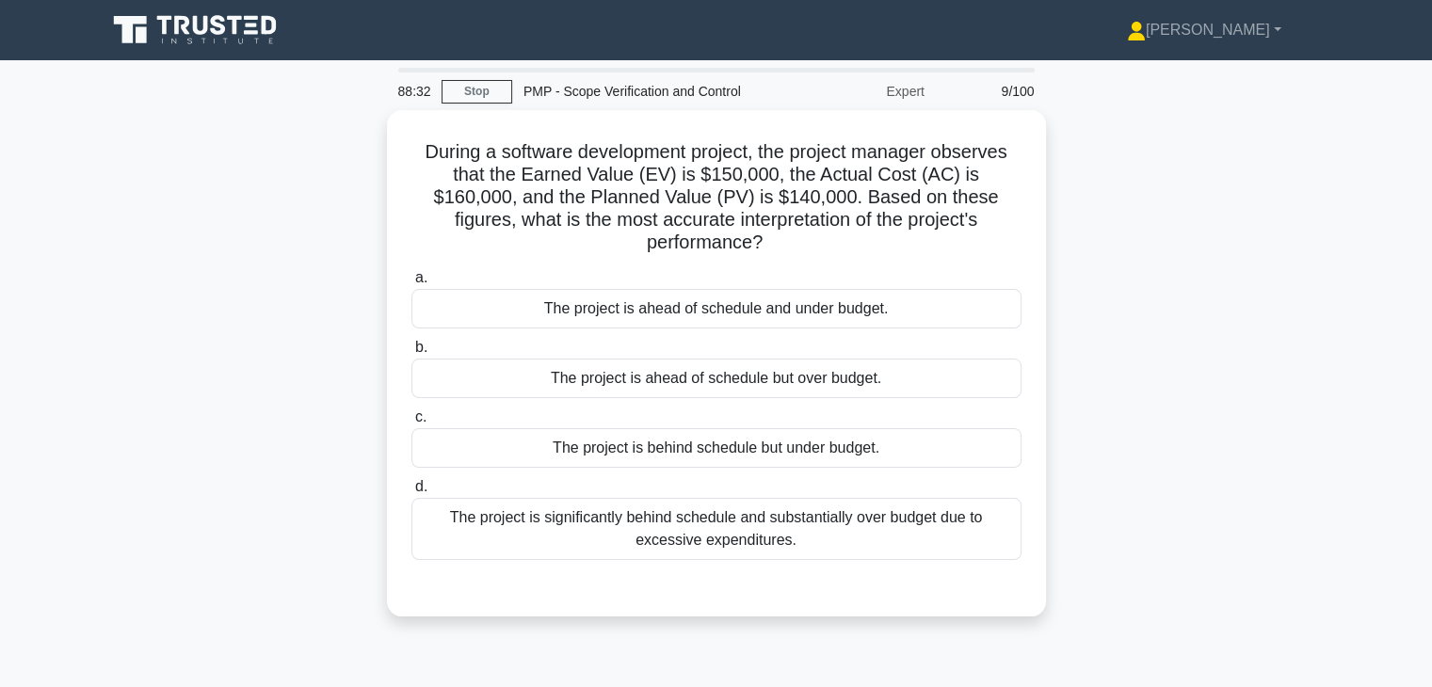
click at [1160, 304] on div "During a software development project, the project manager observes that the Ea…" at bounding box center [716, 374] width 1242 height 529
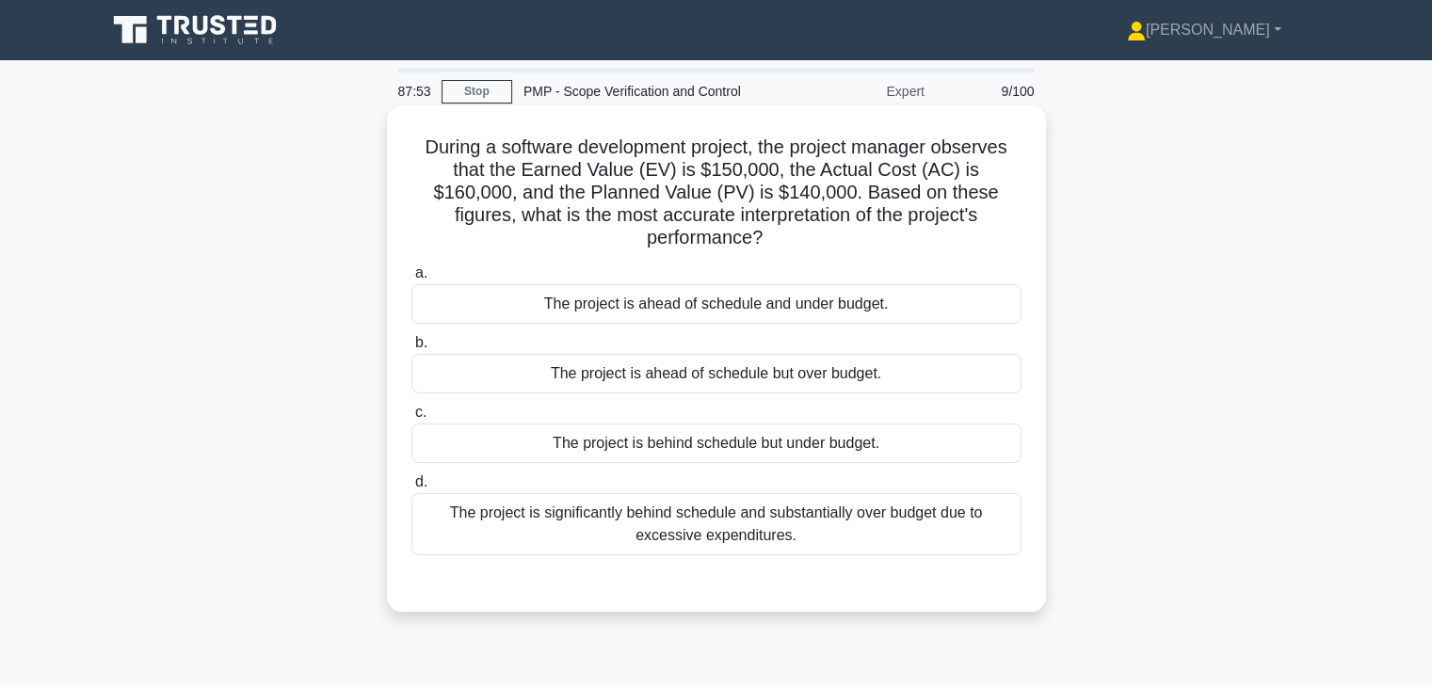
click at [883, 354] on div "The project is ahead of schedule but over budget." at bounding box center [716, 374] width 610 height 40
click at [411, 349] on input "b. The project is ahead of schedule but over budget." at bounding box center [411, 343] width 0 height 12
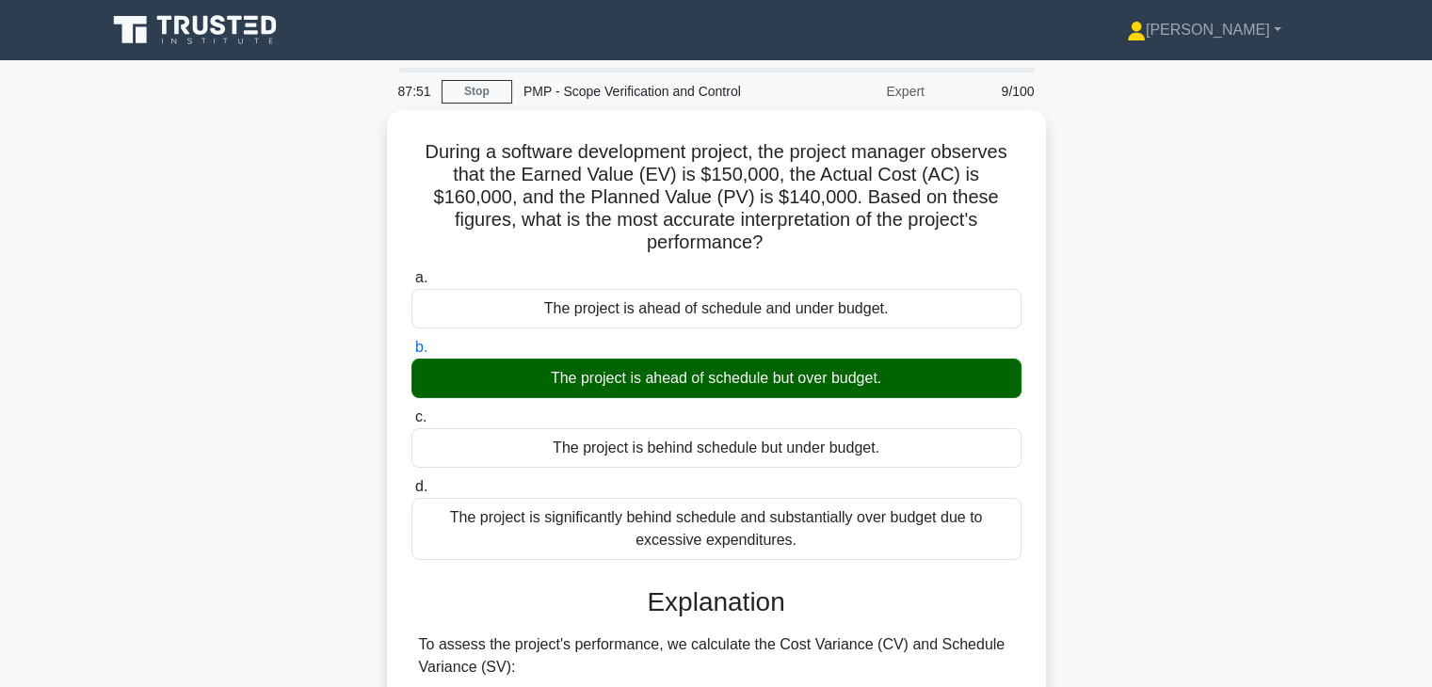
click at [1093, 455] on div "During a software development project, the project manager observes that the Ea…" at bounding box center [716, 574] width 1242 height 929
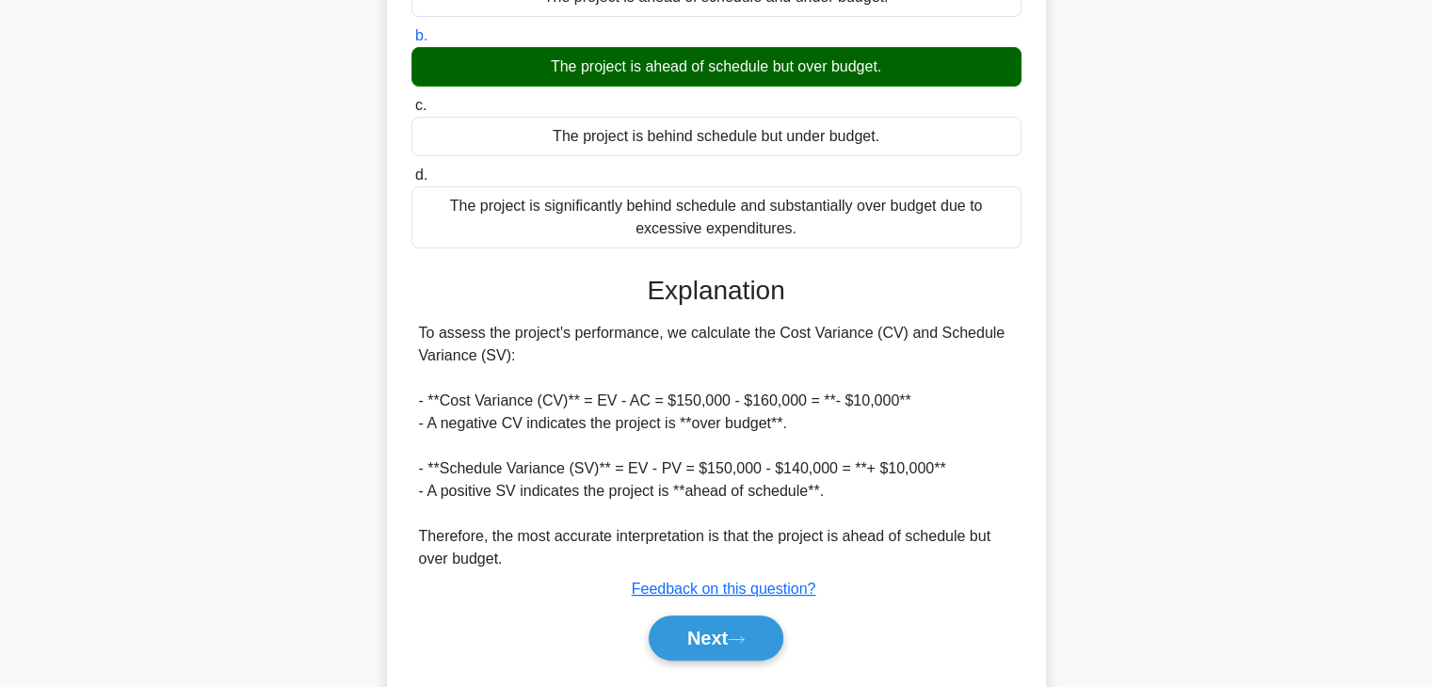
scroll to position [337, 0]
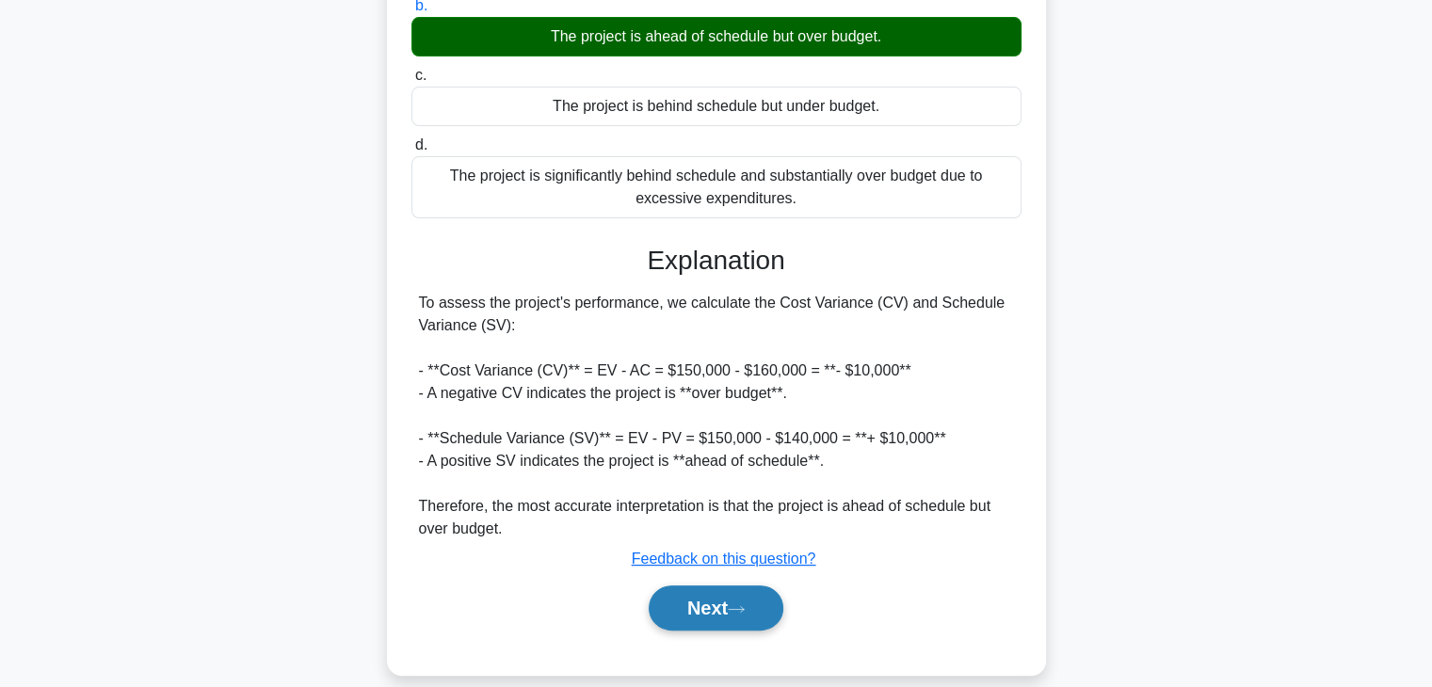
click at [697, 585] on button "Next" at bounding box center [716, 607] width 135 height 45
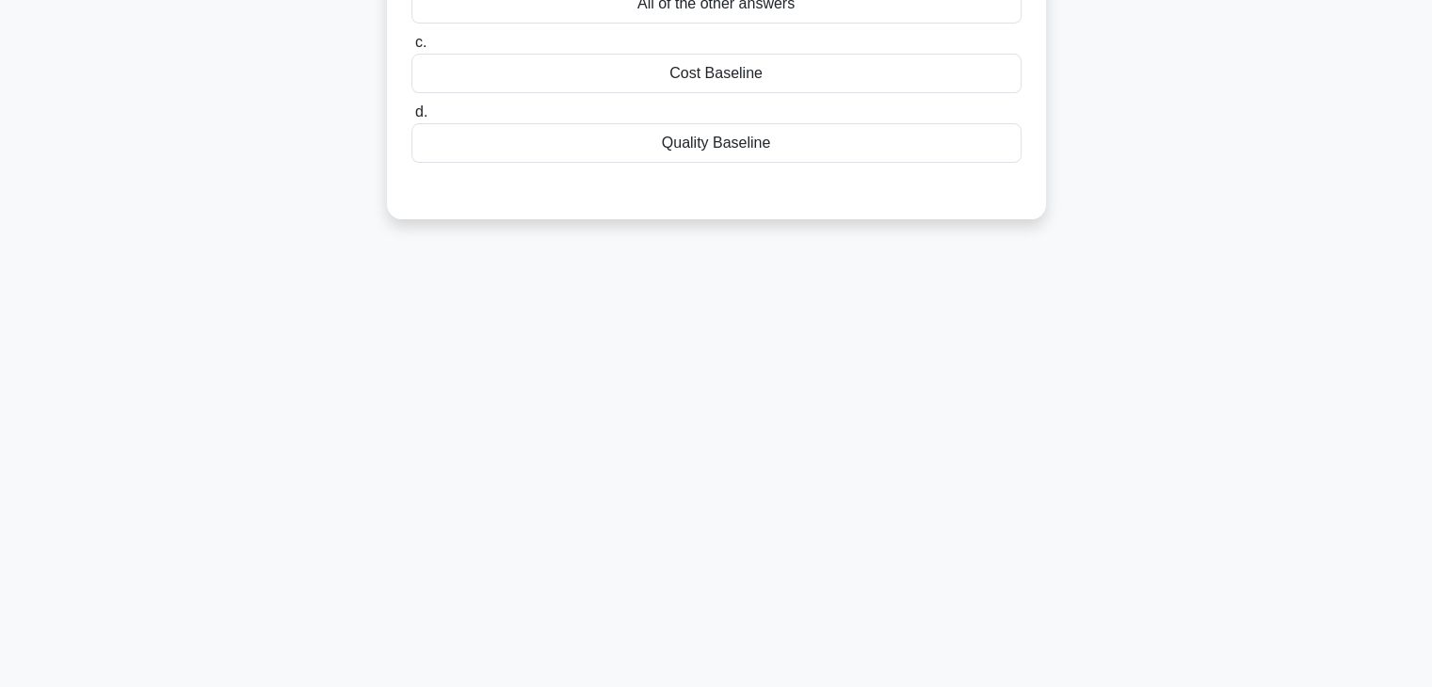
click at [858, 455] on div "87:47 Stop PMP - Scope Verification and Control Expert 10/100 A new risk was id…" at bounding box center [716, 208] width 1242 height 941
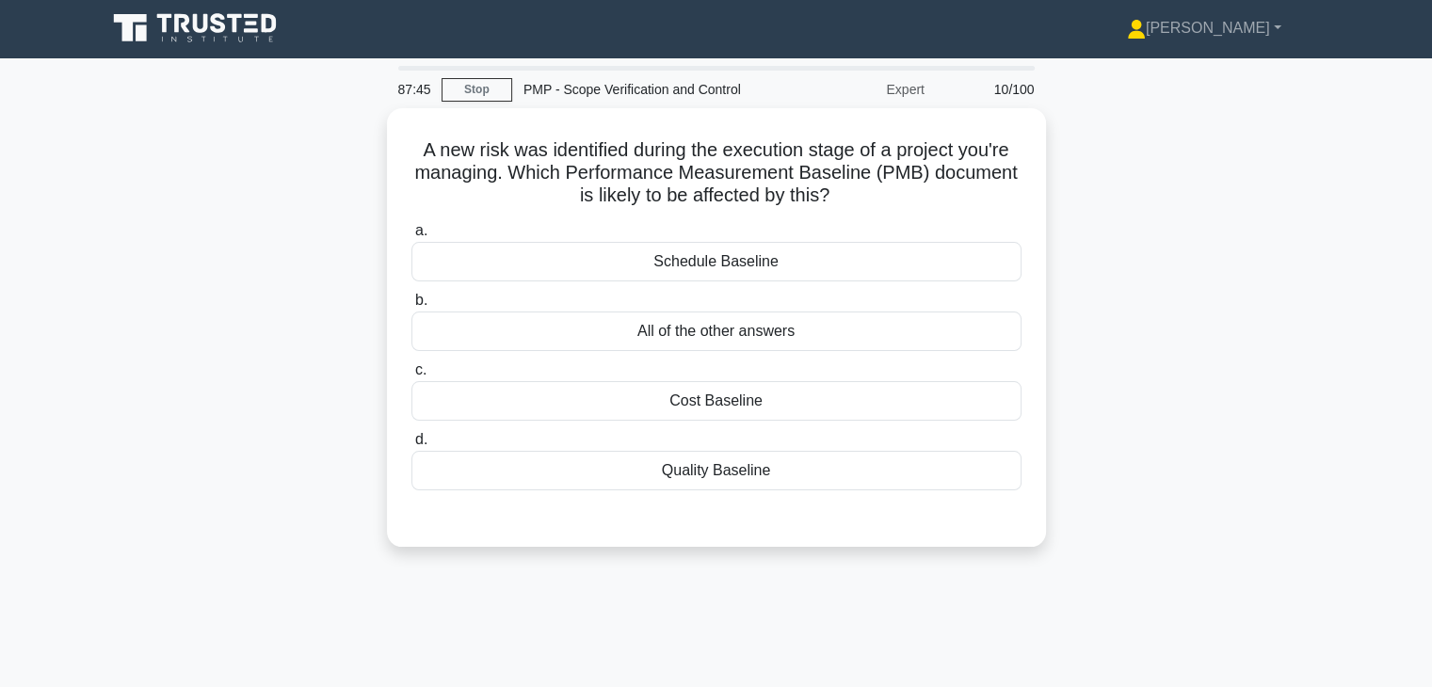
scroll to position [0, 0]
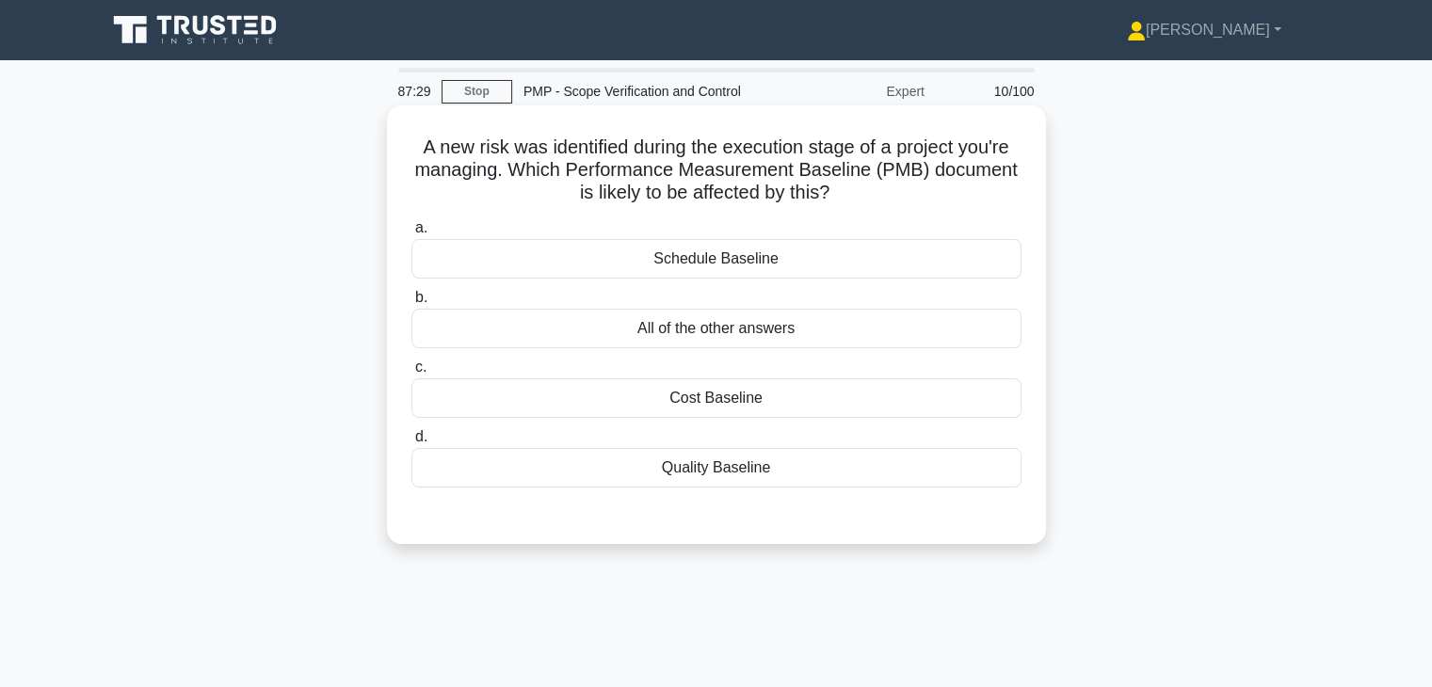
click at [889, 333] on div "All of the other answers" at bounding box center [716, 329] width 610 height 40
click at [411, 304] on input "b. All of the other answers" at bounding box center [411, 298] width 0 height 12
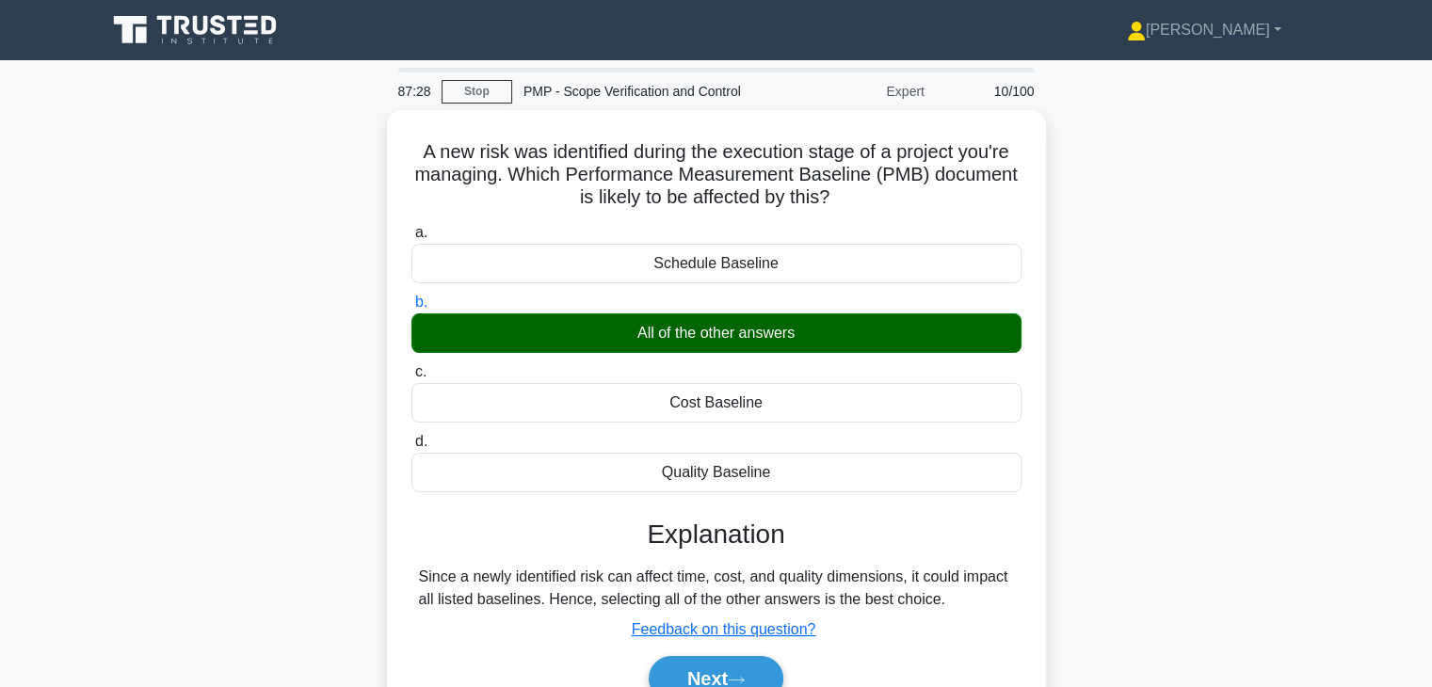
click at [411, 366] on input "c. Cost Baseline" at bounding box center [411, 372] width 0 height 12
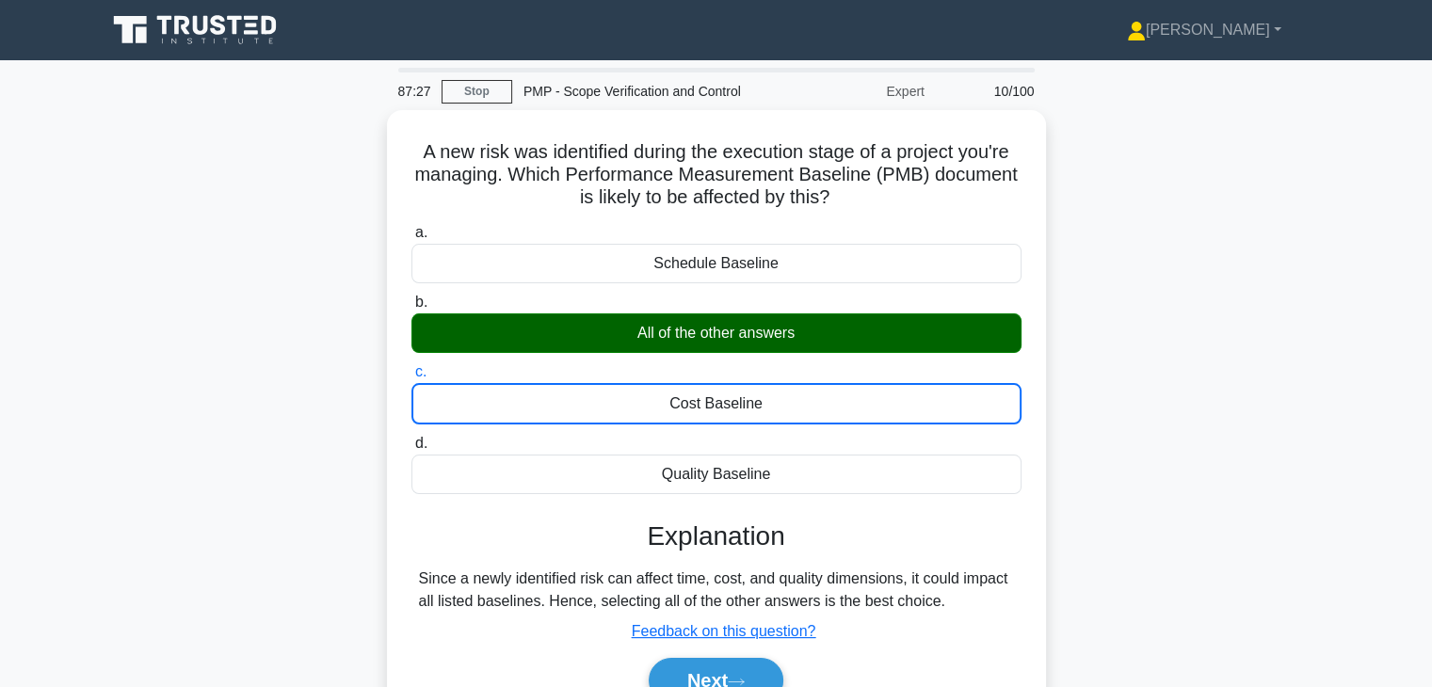
click at [411, 438] on input "d. Quality Baseline" at bounding box center [411, 444] width 0 height 12
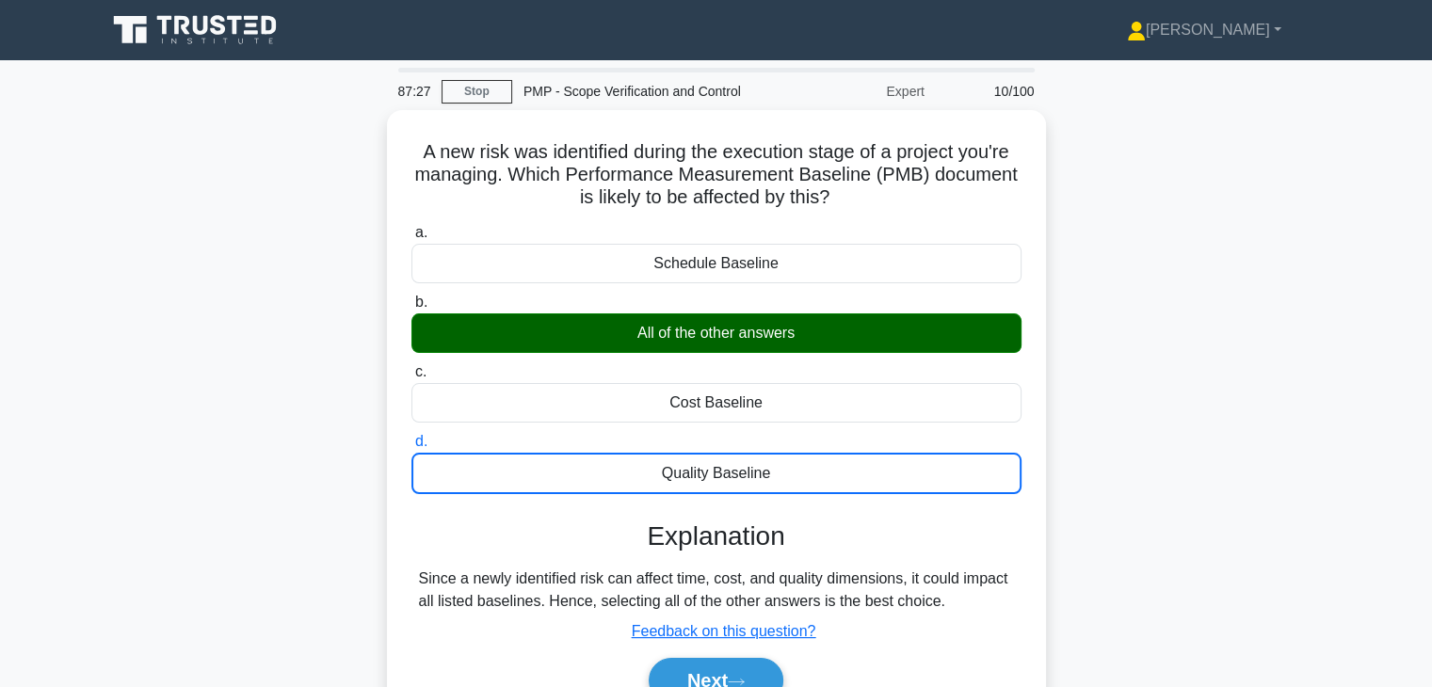
click at [411, 227] on input "a. Schedule Baseline" at bounding box center [411, 233] width 0 height 12
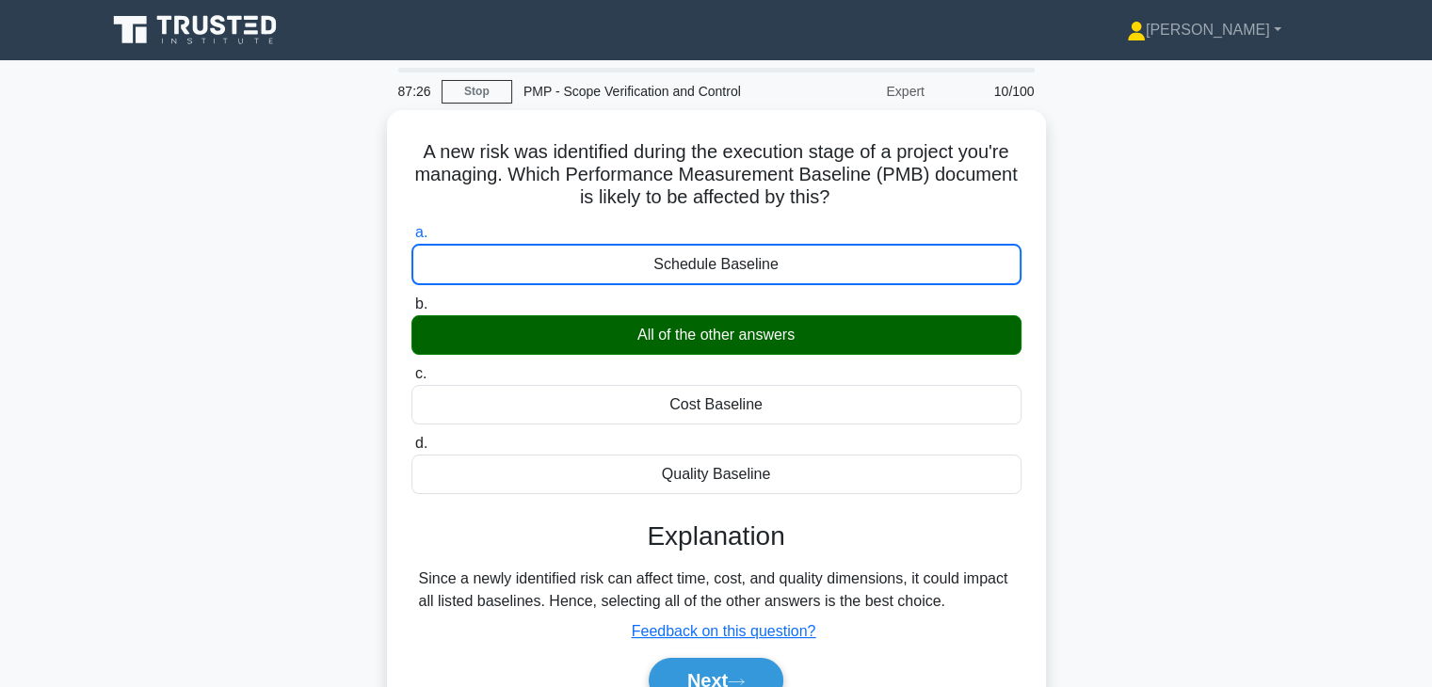
click at [411, 298] on input "b. All of the other answers" at bounding box center [411, 304] width 0 height 12
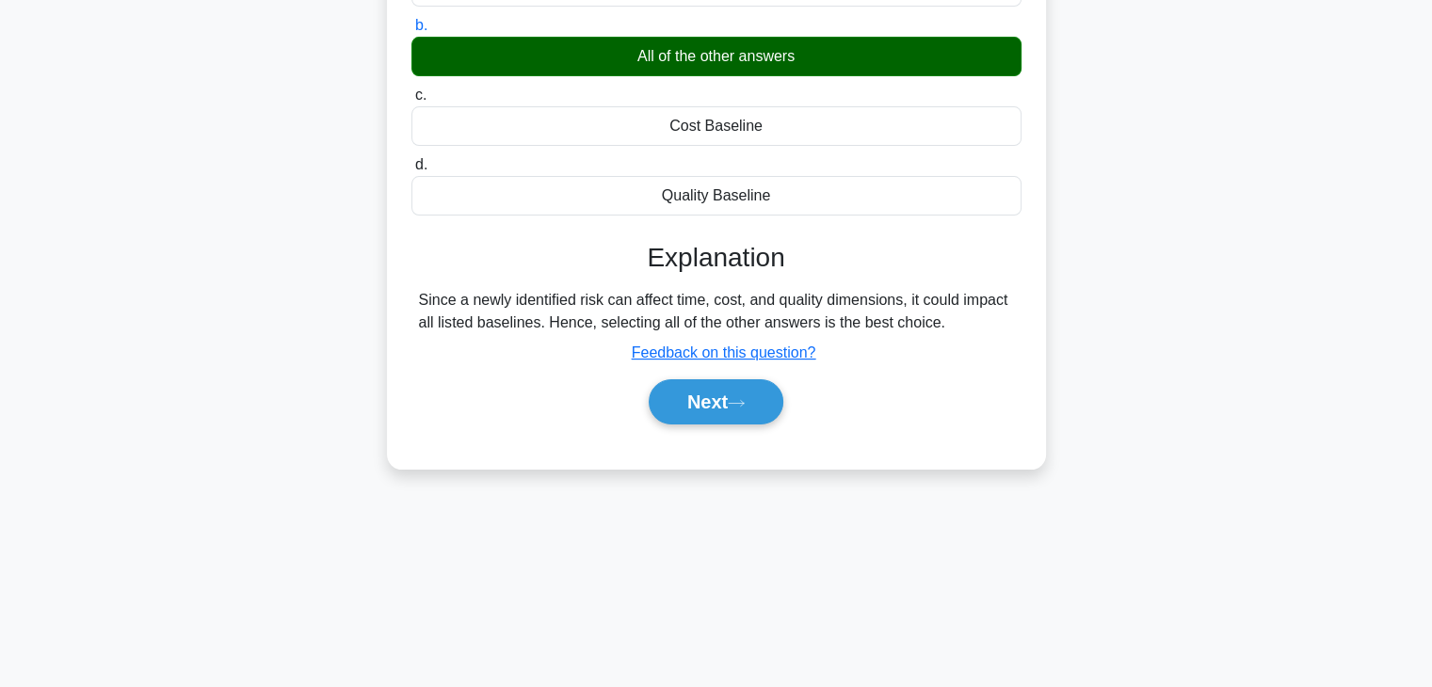
scroll to position [279, 0]
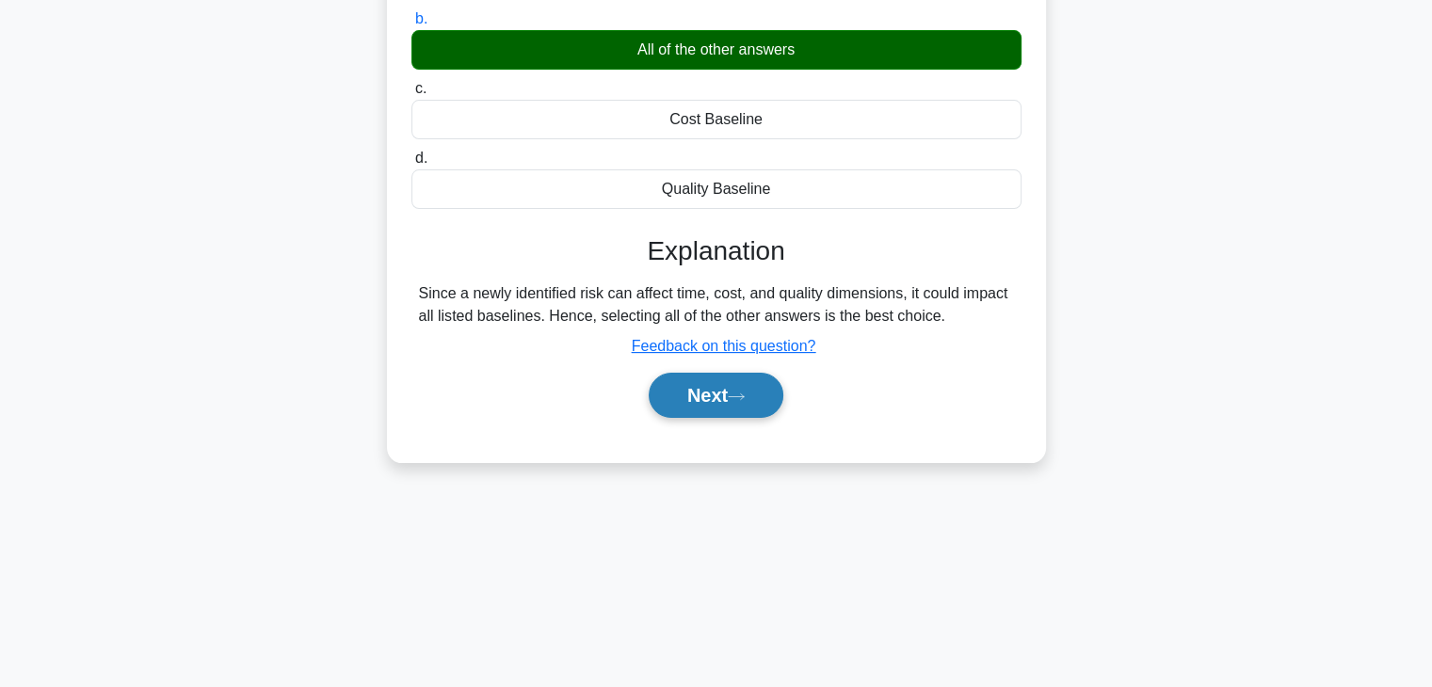
click at [712, 412] on button "Next" at bounding box center [716, 395] width 135 height 45
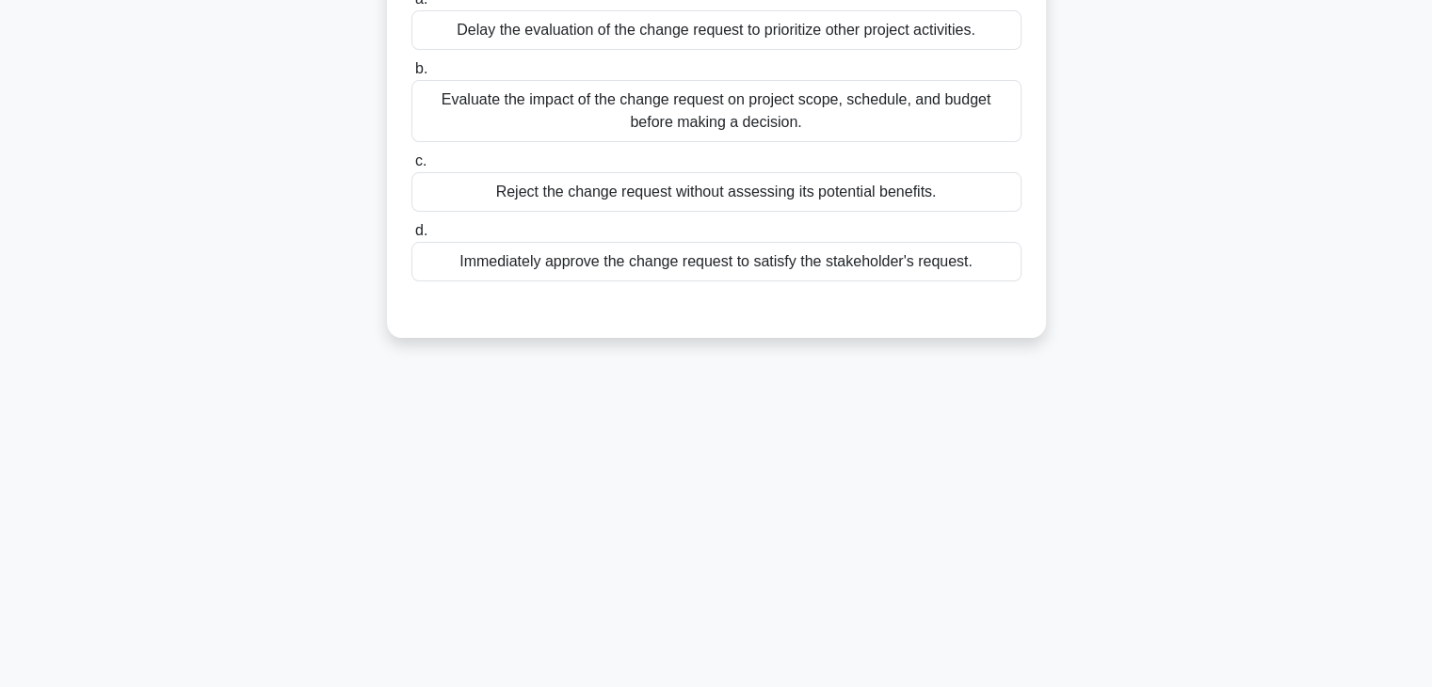
click at [787, 385] on div "87:20 Stop PMP - Scope Verification and Control Expert 11/100 During the execut…" at bounding box center [716, 259] width 1242 height 941
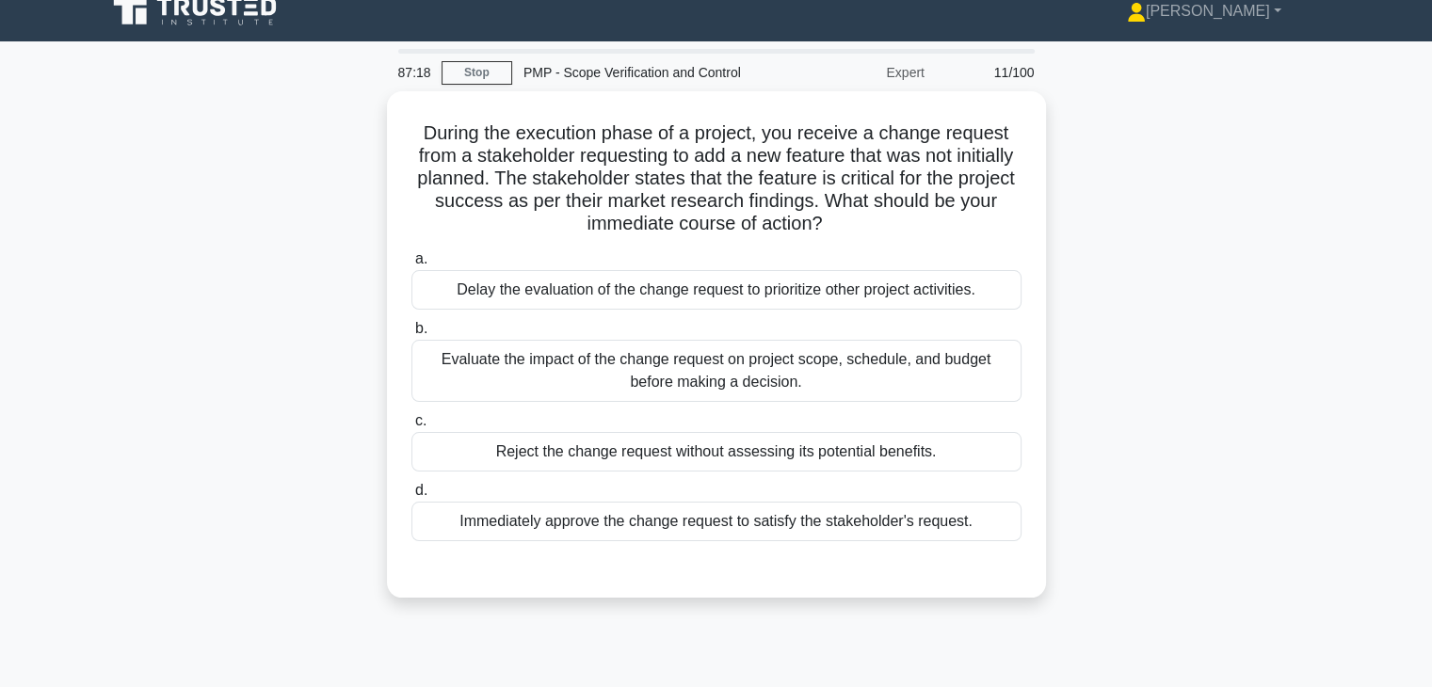
scroll to position [0, 0]
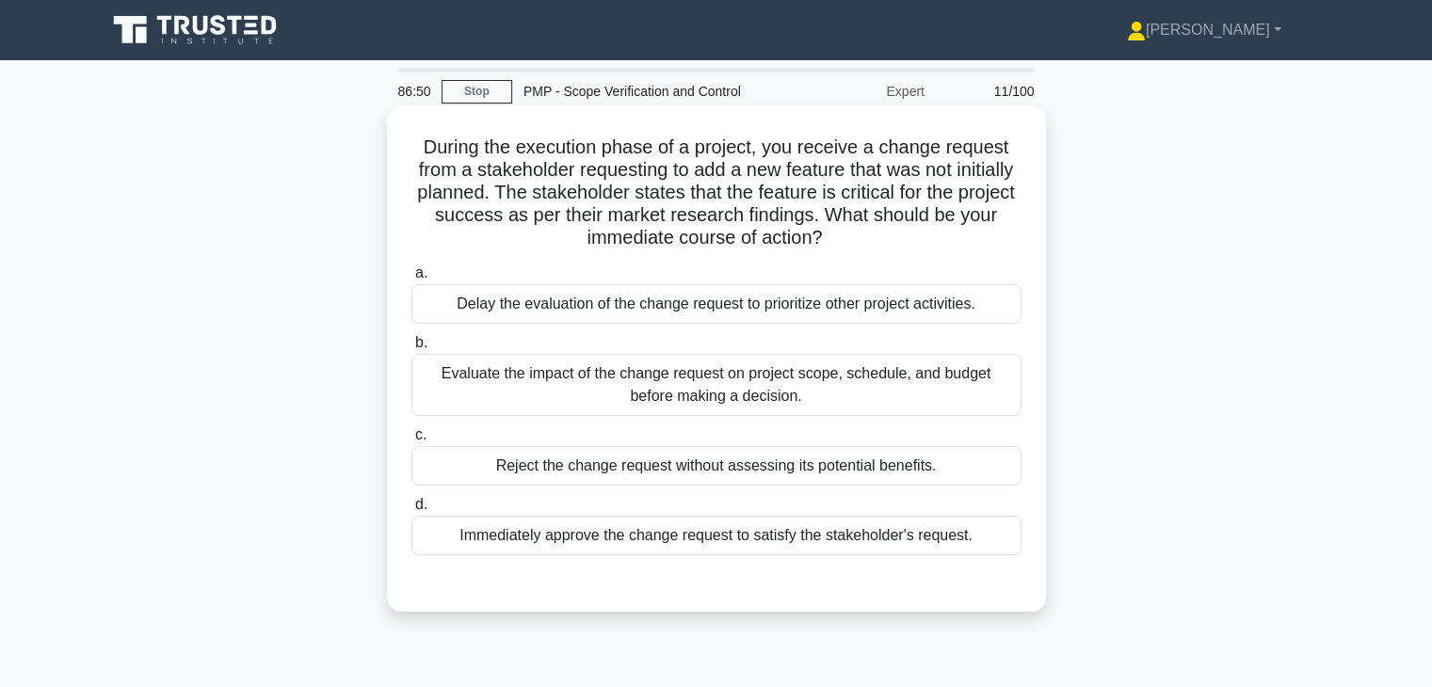
click at [776, 388] on div "Evaluate the impact of the change request on project scope, schedule, and budge…" at bounding box center [716, 385] width 610 height 62
click at [411, 349] on input "b. Evaluate the impact of the change request on project scope, schedule, and bu…" at bounding box center [411, 343] width 0 height 12
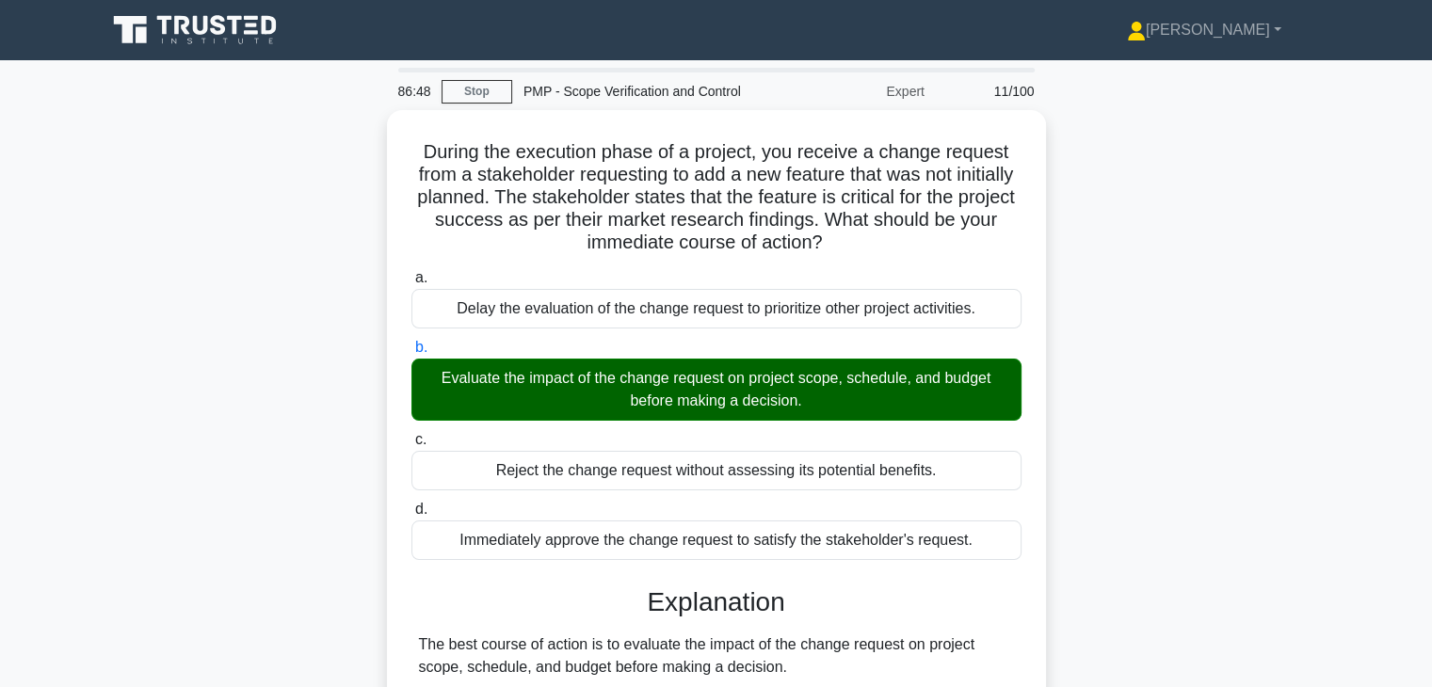
click at [1141, 553] on div "During the execution phase of a project, you receive a change request from a st…" at bounding box center [716, 619] width 1242 height 1019
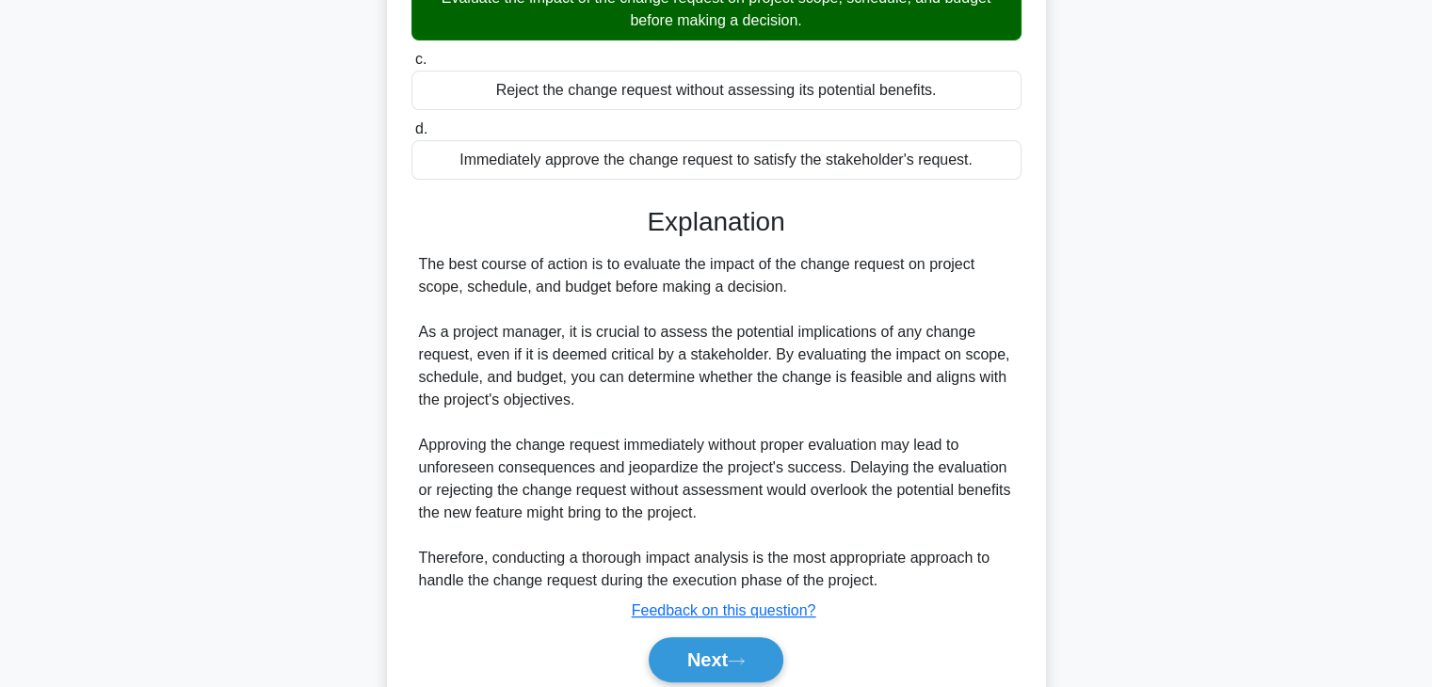
scroll to position [414, 0]
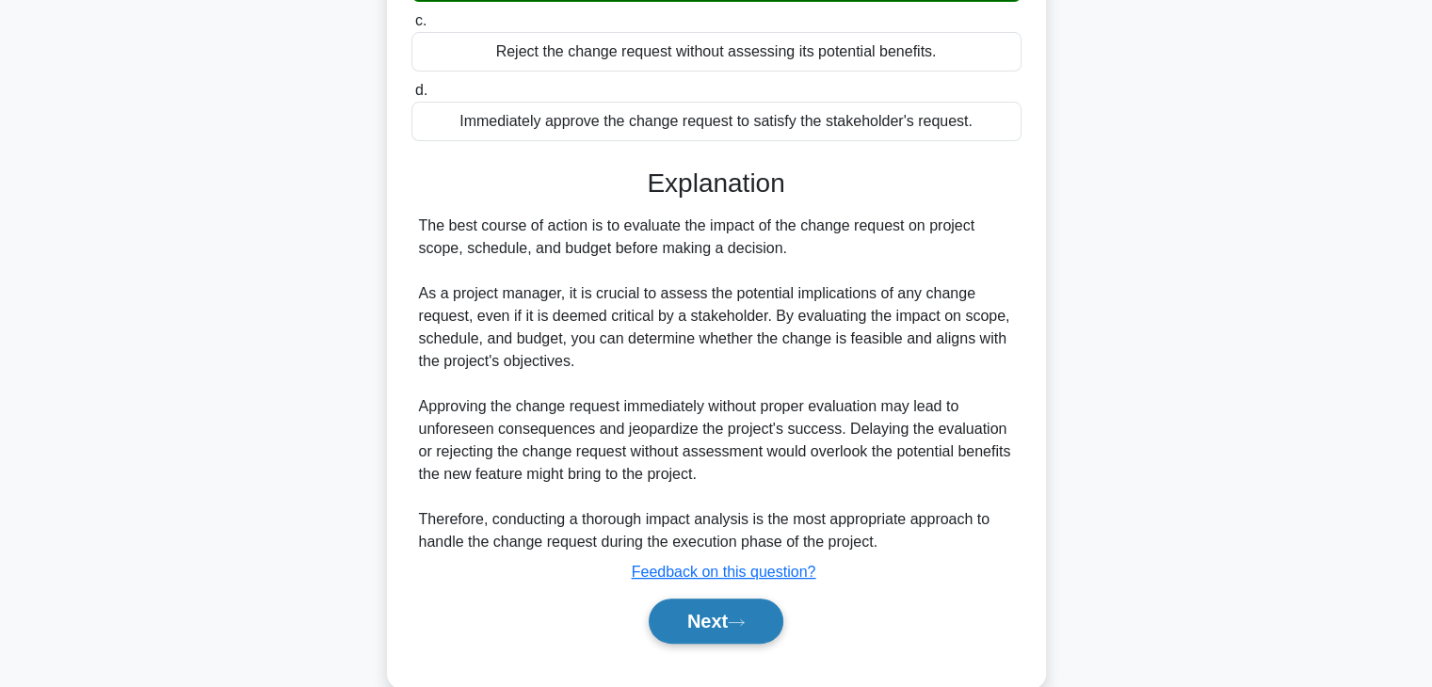
click at [696, 618] on button "Next" at bounding box center [716, 621] width 135 height 45
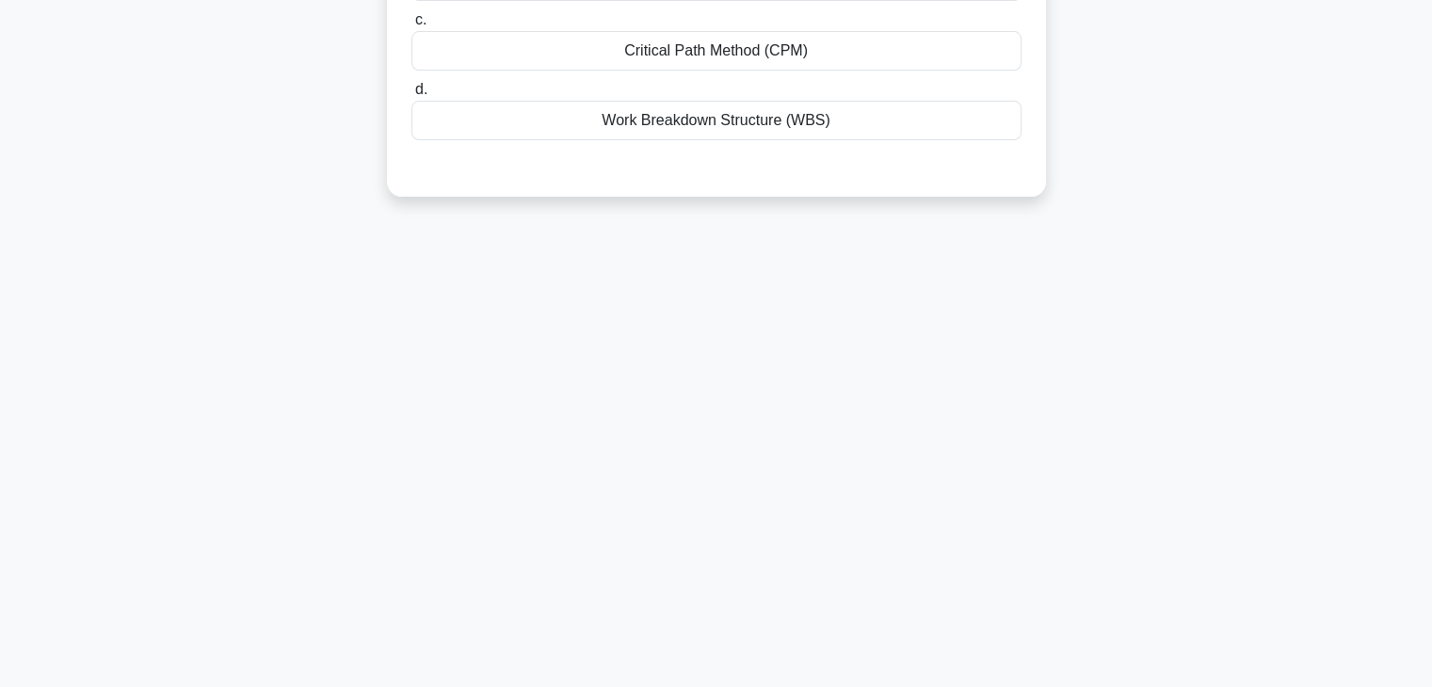
click at [862, 468] on div "86:43 Stop PMP - Scope Verification and Control Expert 12/100 The _______ is th…" at bounding box center [716, 208] width 1242 height 941
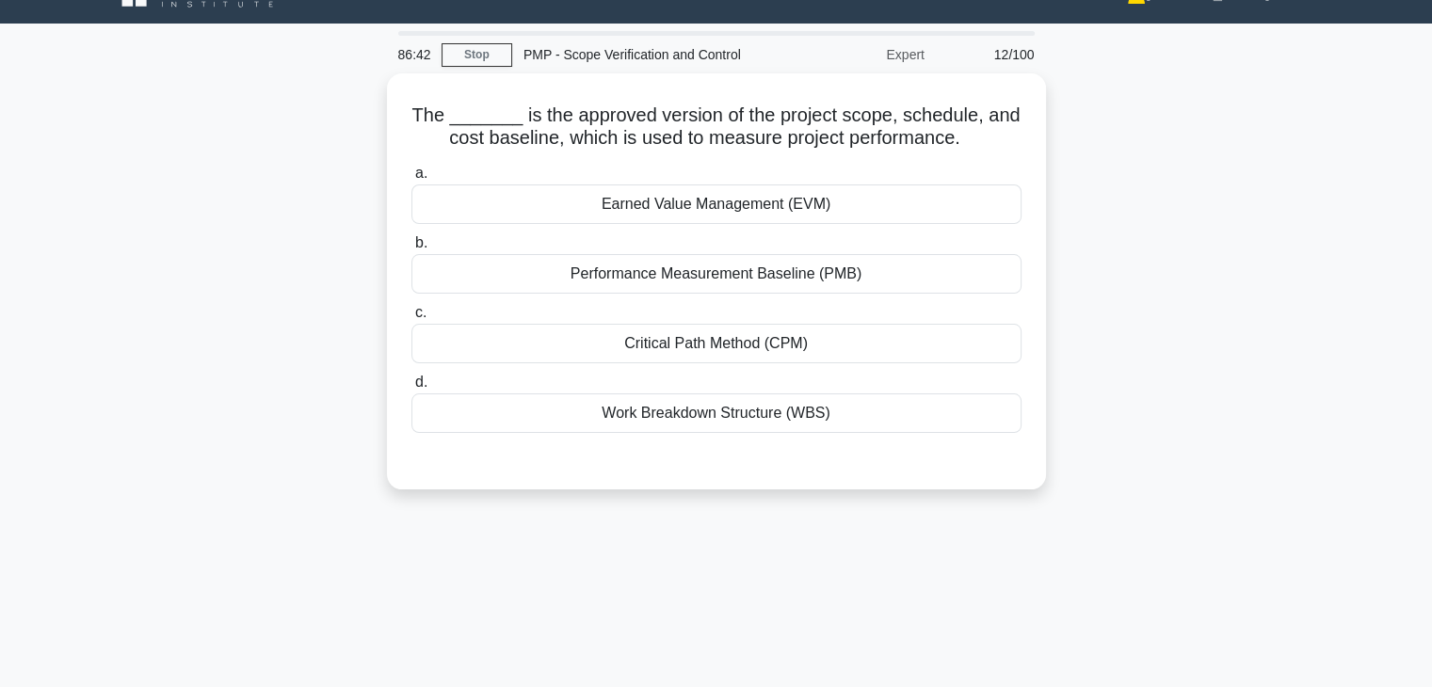
scroll to position [0, 0]
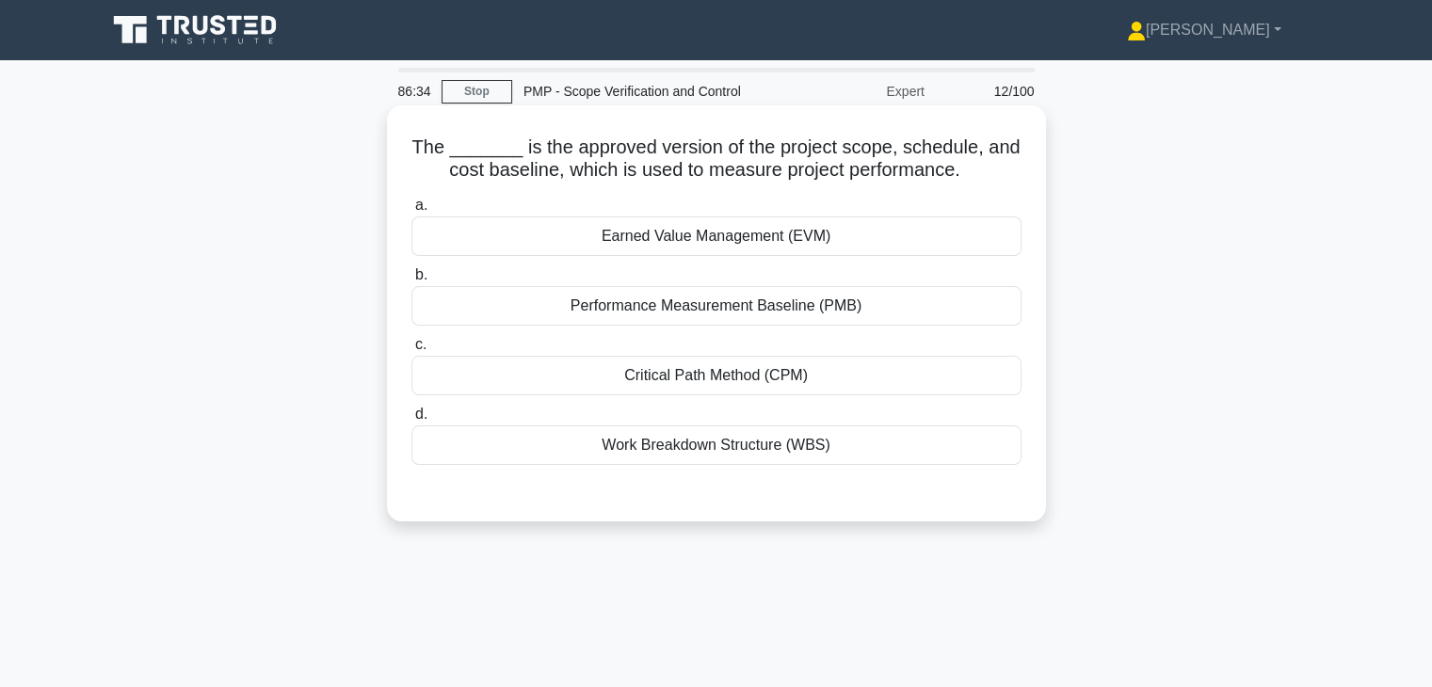
click at [721, 310] on div "Performance Measurement Baseline (PMB)" at bounding box center [716, 306] width 610 height 40
click at [411, 281] on input "b. Performance Measurement Baseline (PMB)" at bounding box center [411, 275] width 0 height 12
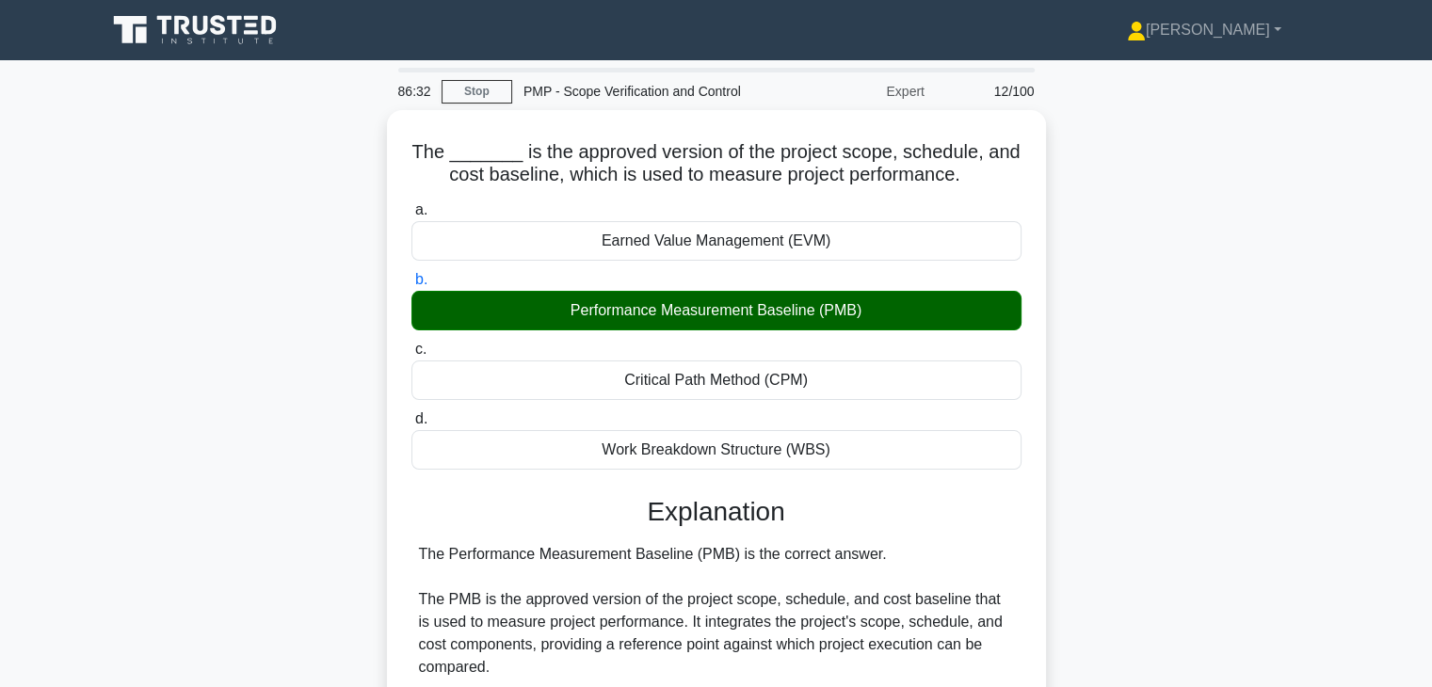
click at [411, 344] on input "c. Critical Path Method (CPM)" at bounding box center [411, 350] width 0 height 12
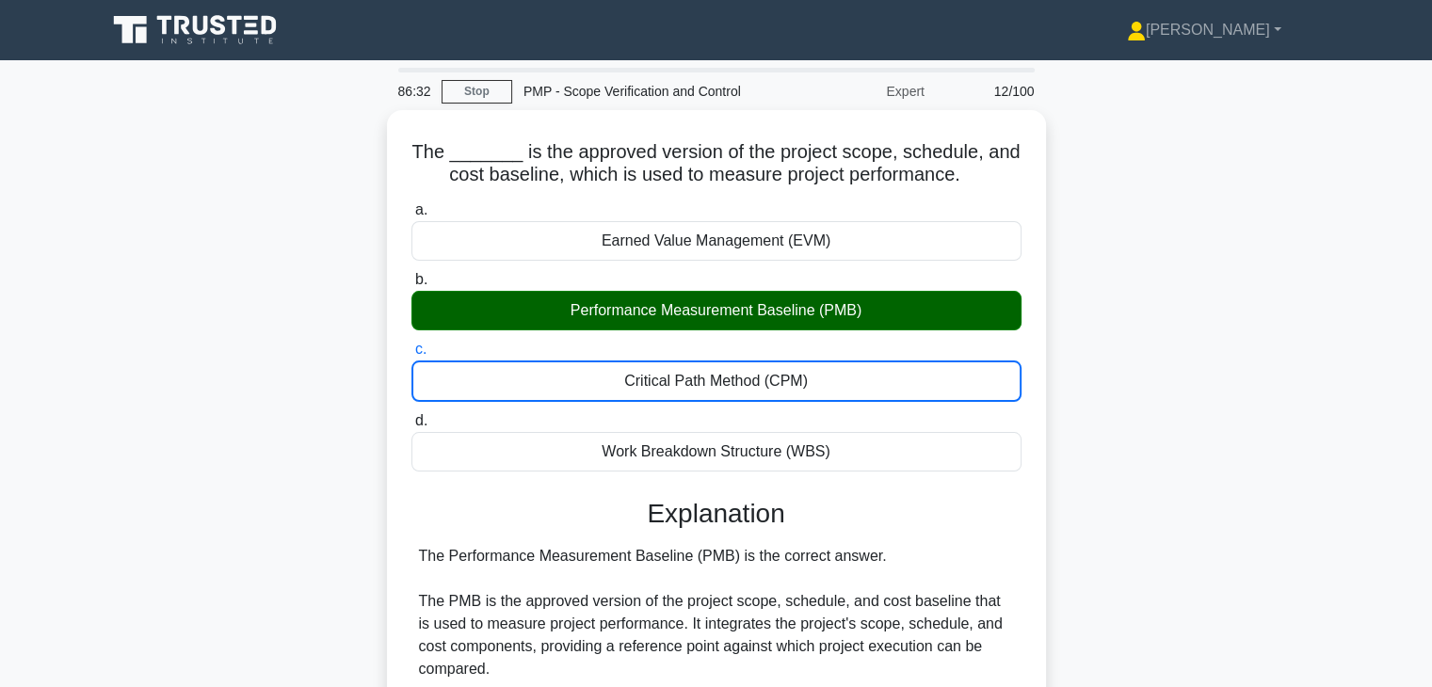
click at [411, 415] on input "d. Work Breakdown Structure (WBS)" at bounding box center [411, 421] width 0 height 12
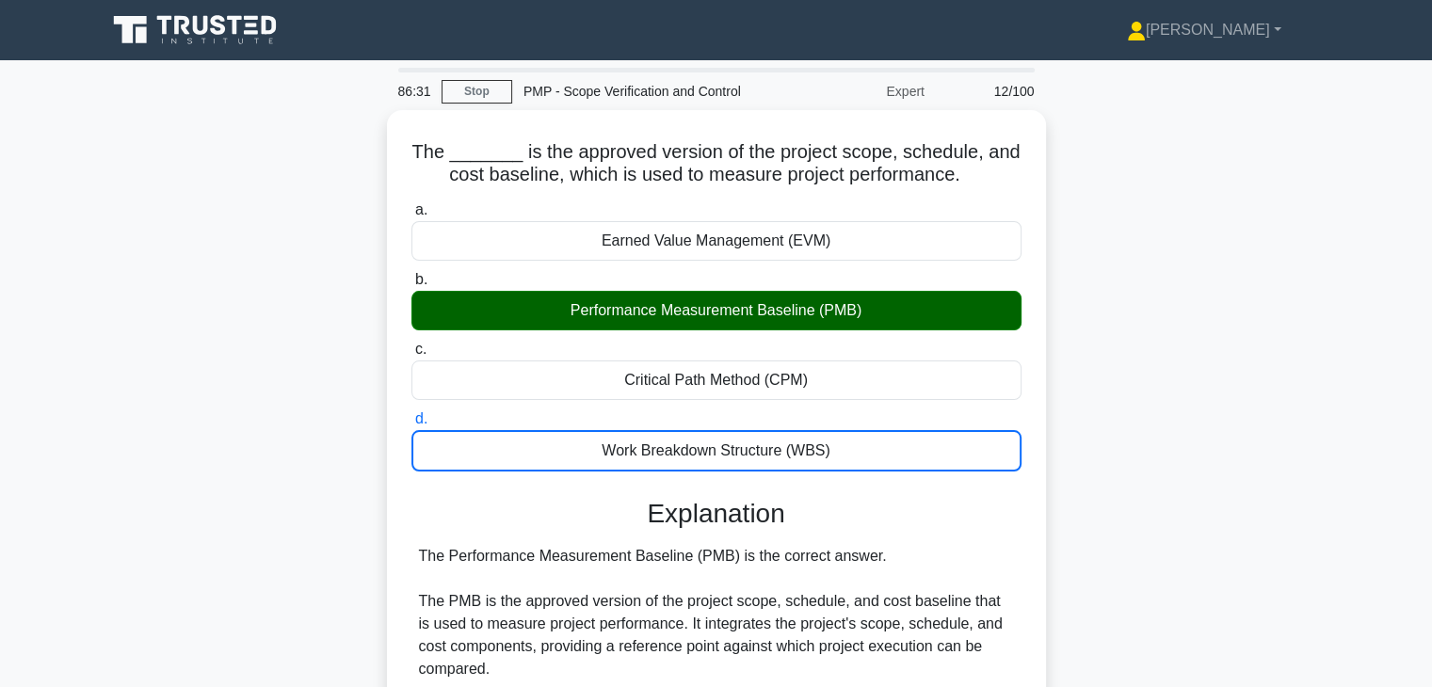
click at [411, 204] on input "a. Earned Value Management (EVM)" at bounding box center [411, 210] width 0 height 12
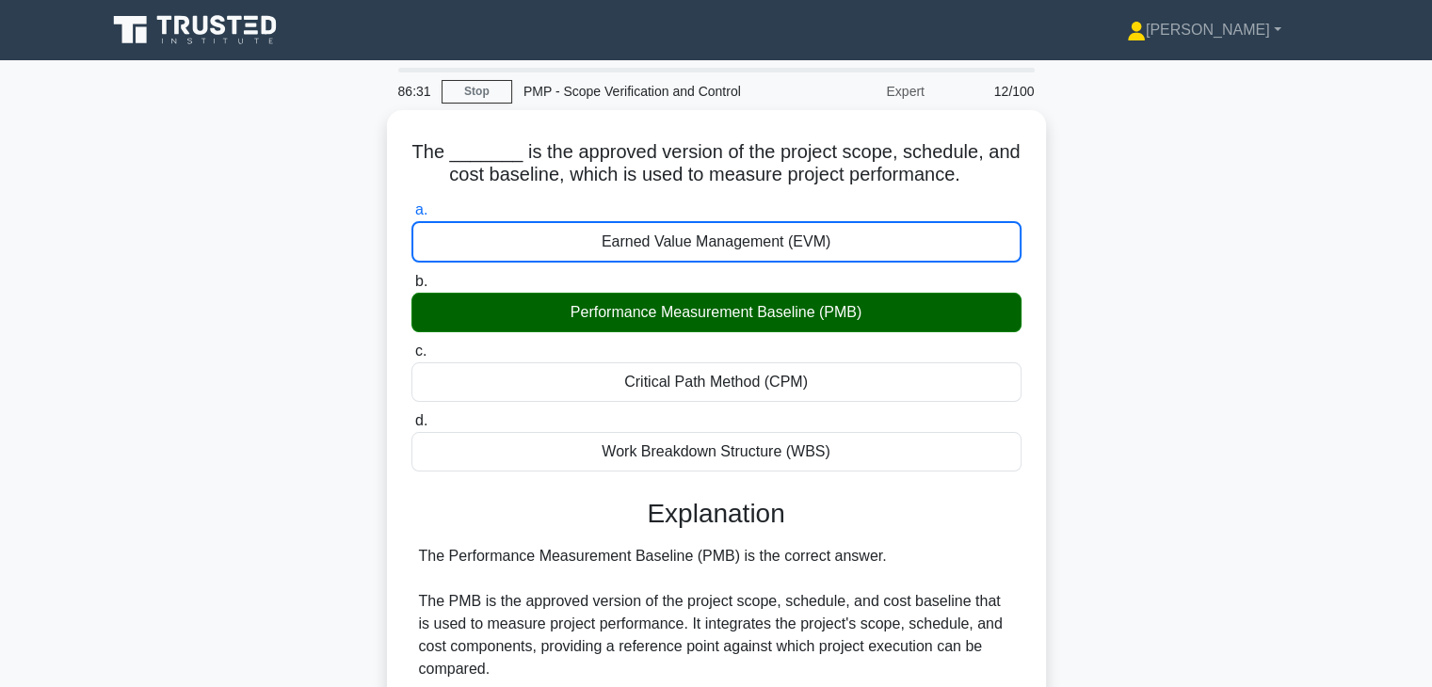
click at [411, 276] on input "b. Performance Measurement Baseline (PMB)" at bounding box center [411, 282] width 0 height 12
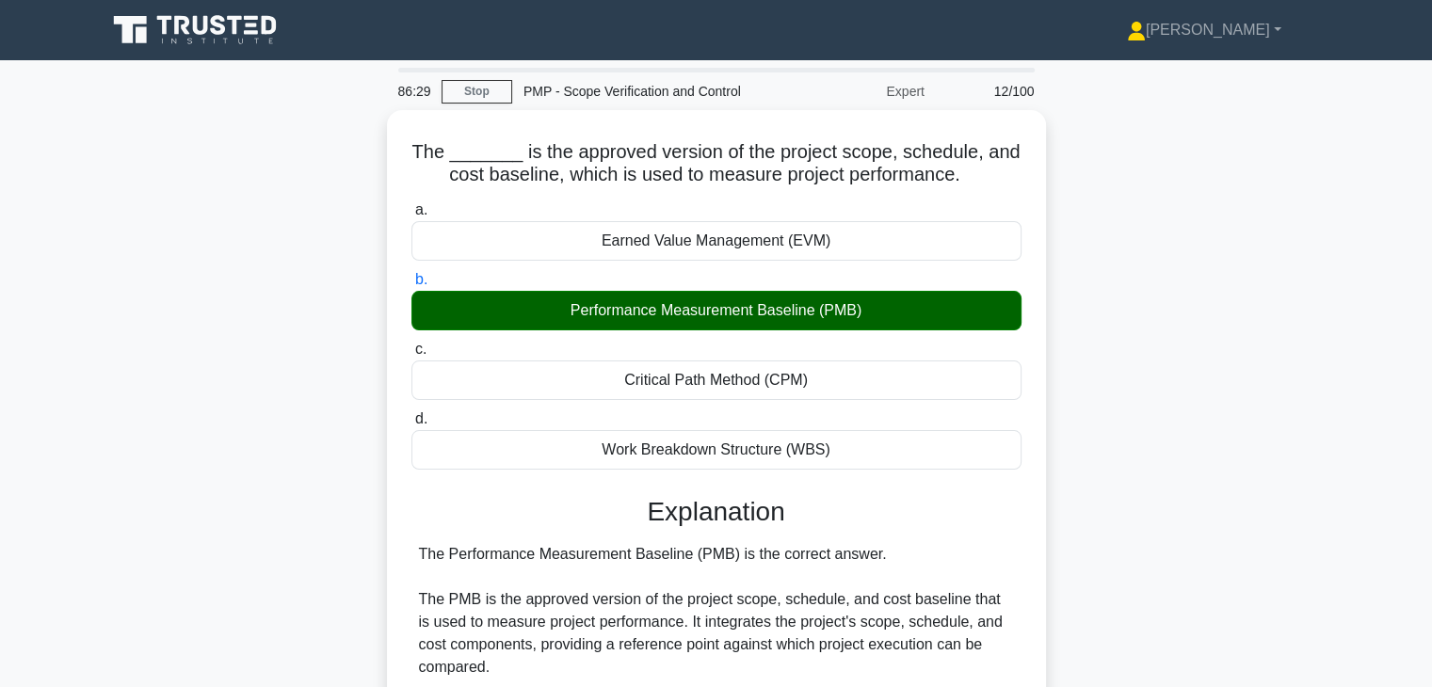
scroll to position [585, 0]
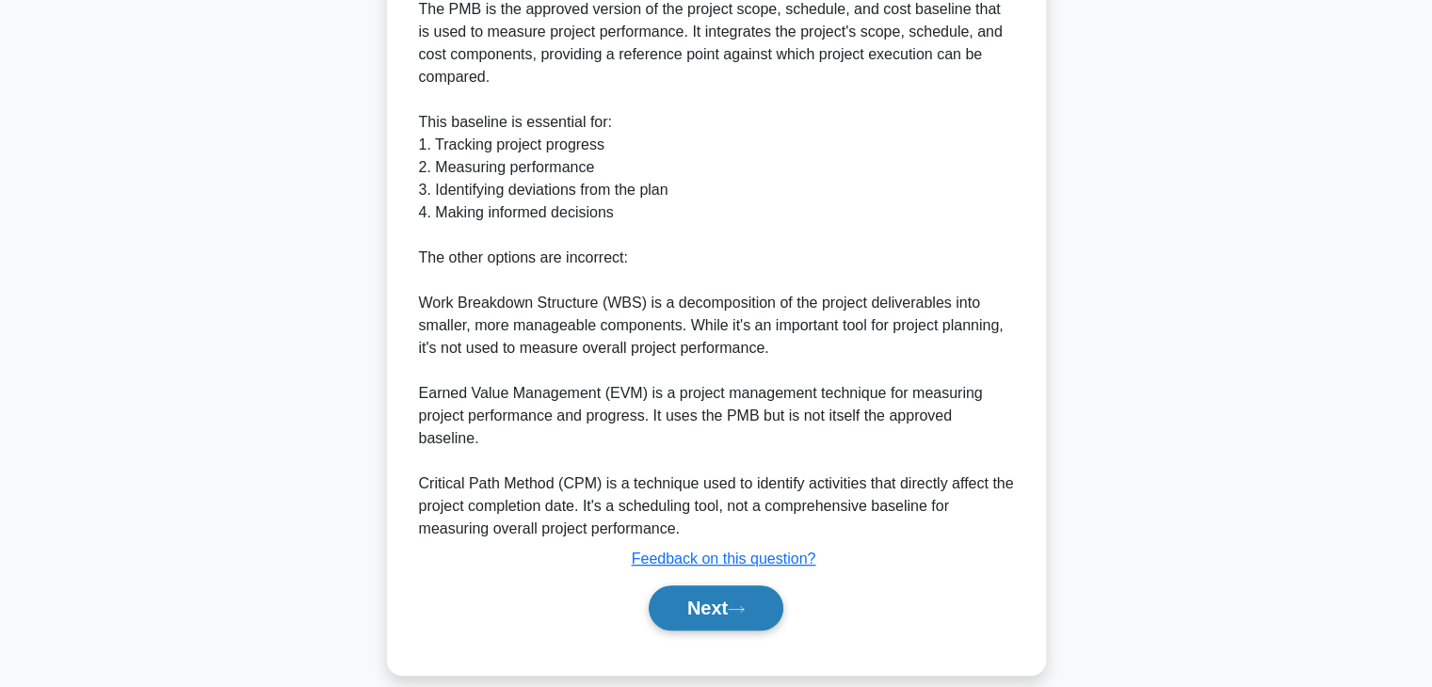
click at [700, 585] on button "Next" at bounding box center [716, 607] width 135 height 45
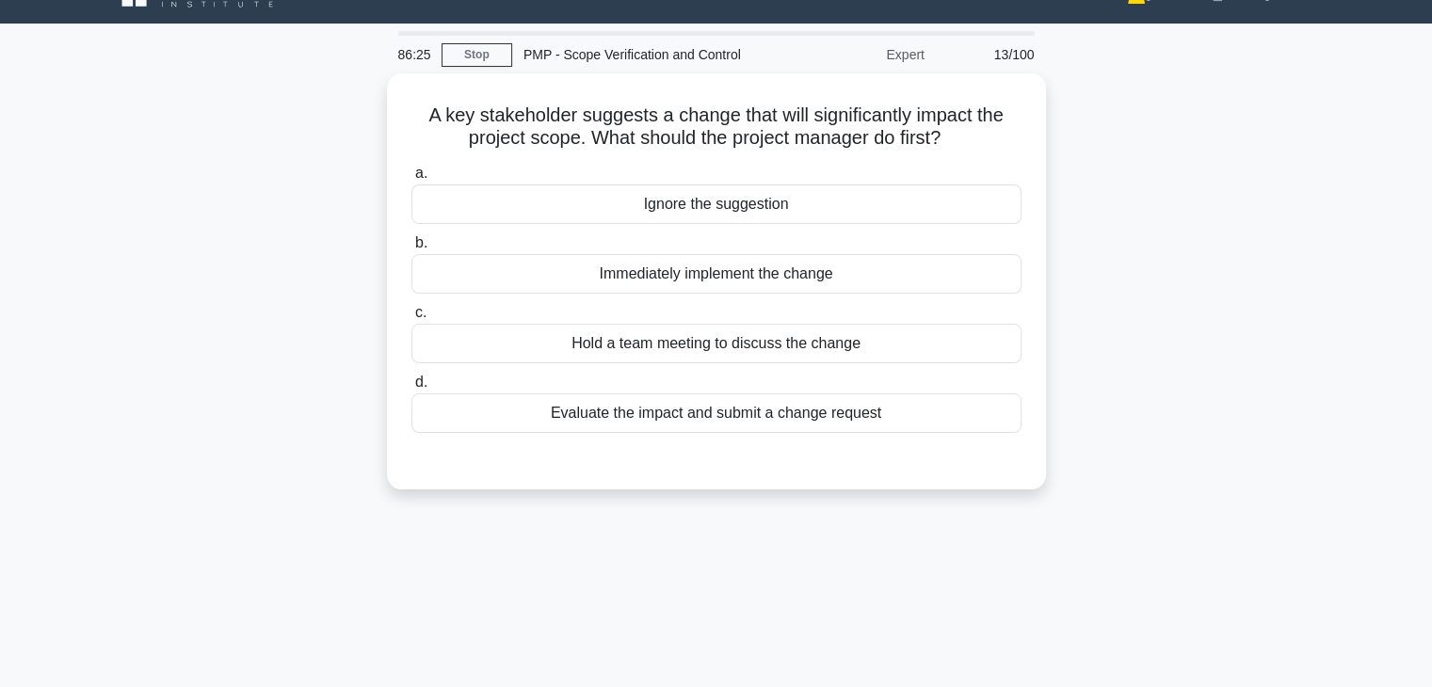
scroll to position [0, 0]
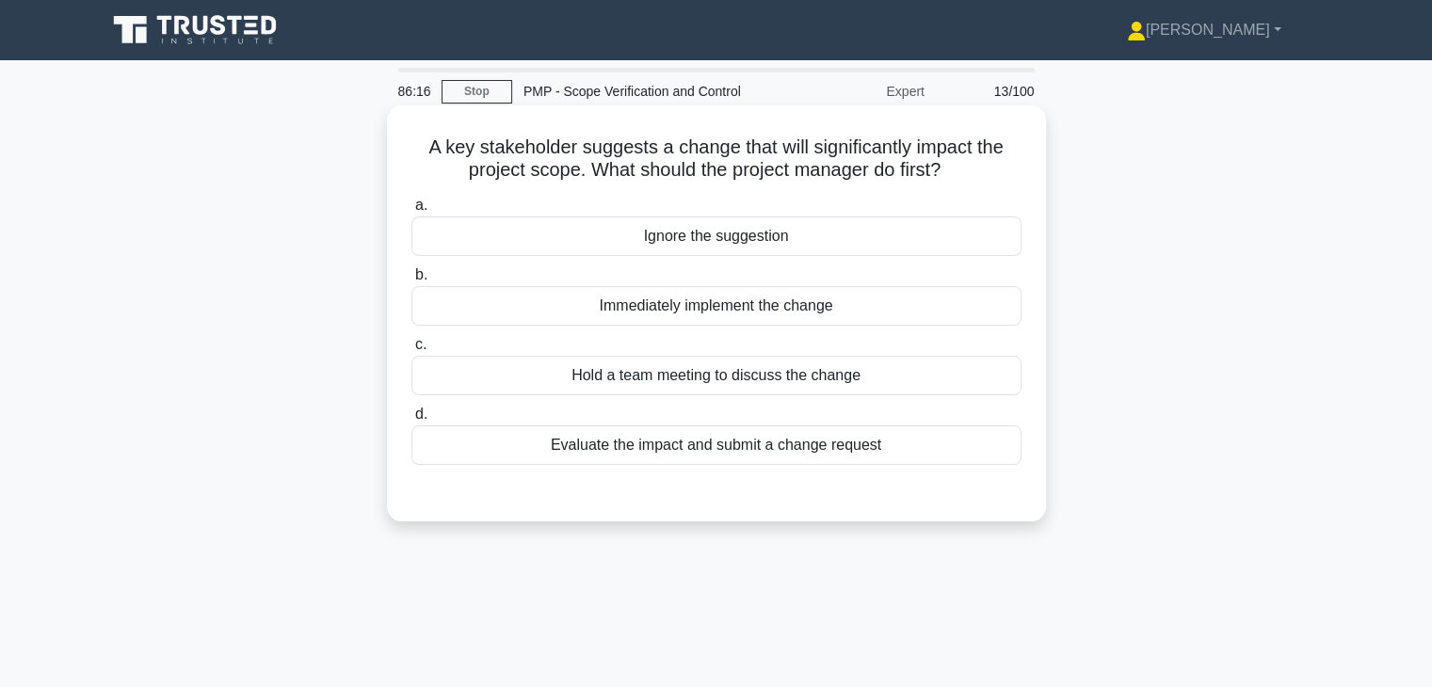
click at [708, 453] on div "Evaluate the impact and submit a change request" at bounding box center [716, 445] width 610 height 40
click at [411, 421] on input "d. Evaluate the impact and submit a change request" at bounding box center [411, 415] width 0 height 12
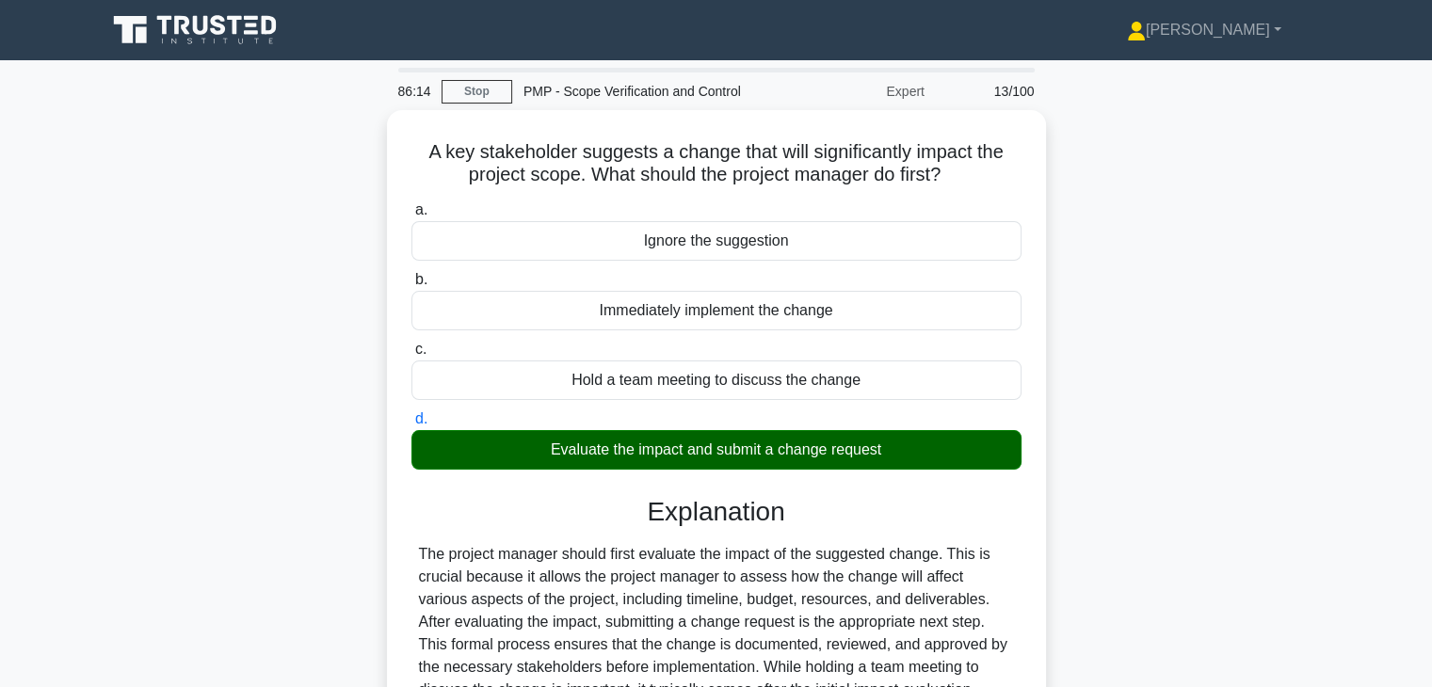
scroll to position [330, 0]
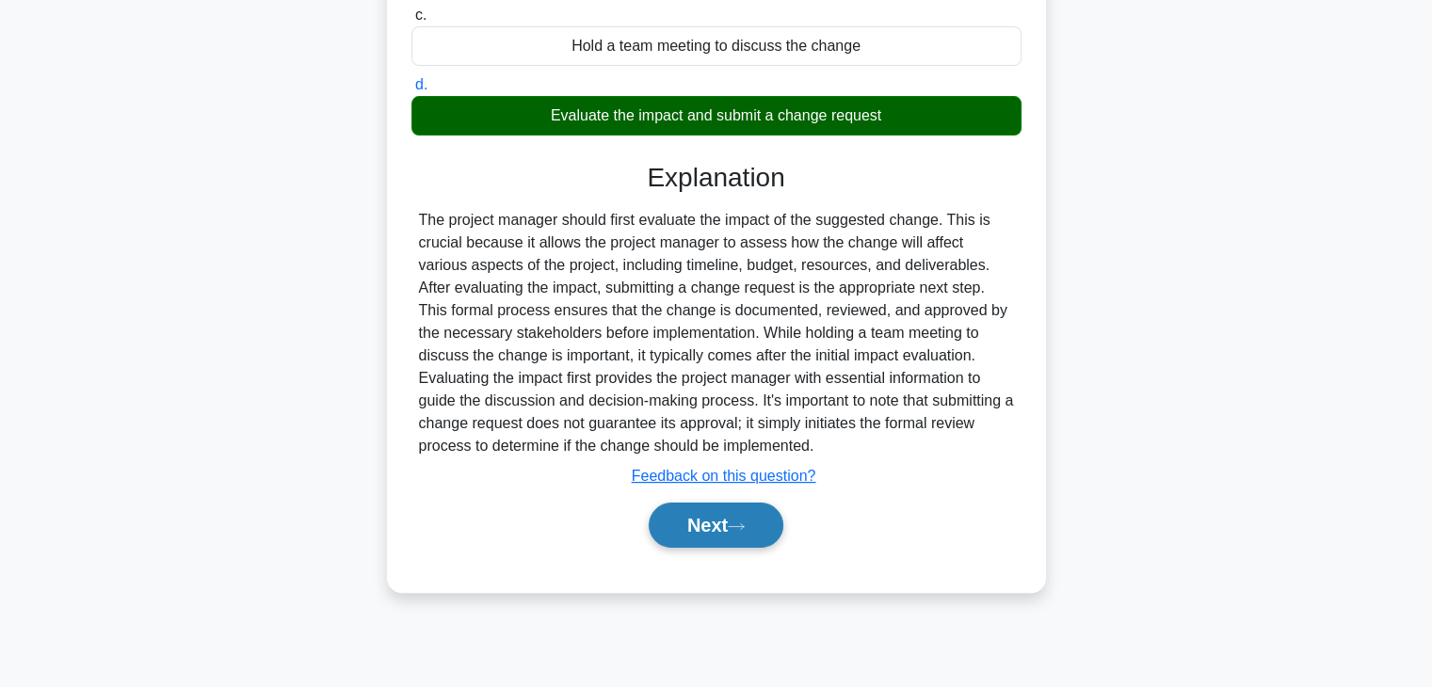
click at [708, 519] on button "Next" at bounding box center [716, 525] width 135 height 45
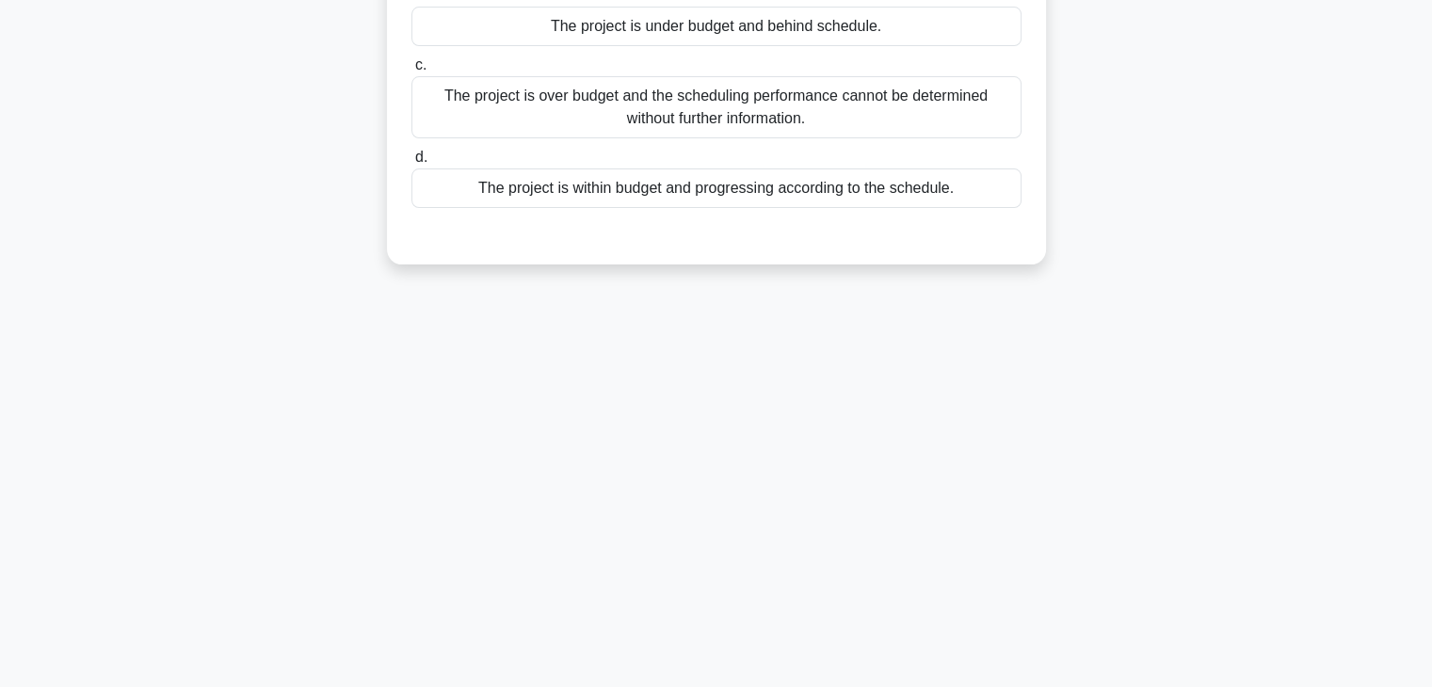
drag, startPoint x: 1430, startPoint y: 321, endPoint x: 1444, endPoint y: 100, distance: 221.7
click at [1431, 100] on html "Polina Profile Settings Profile" at bounding box center [716, 179] width 1432 height 1017
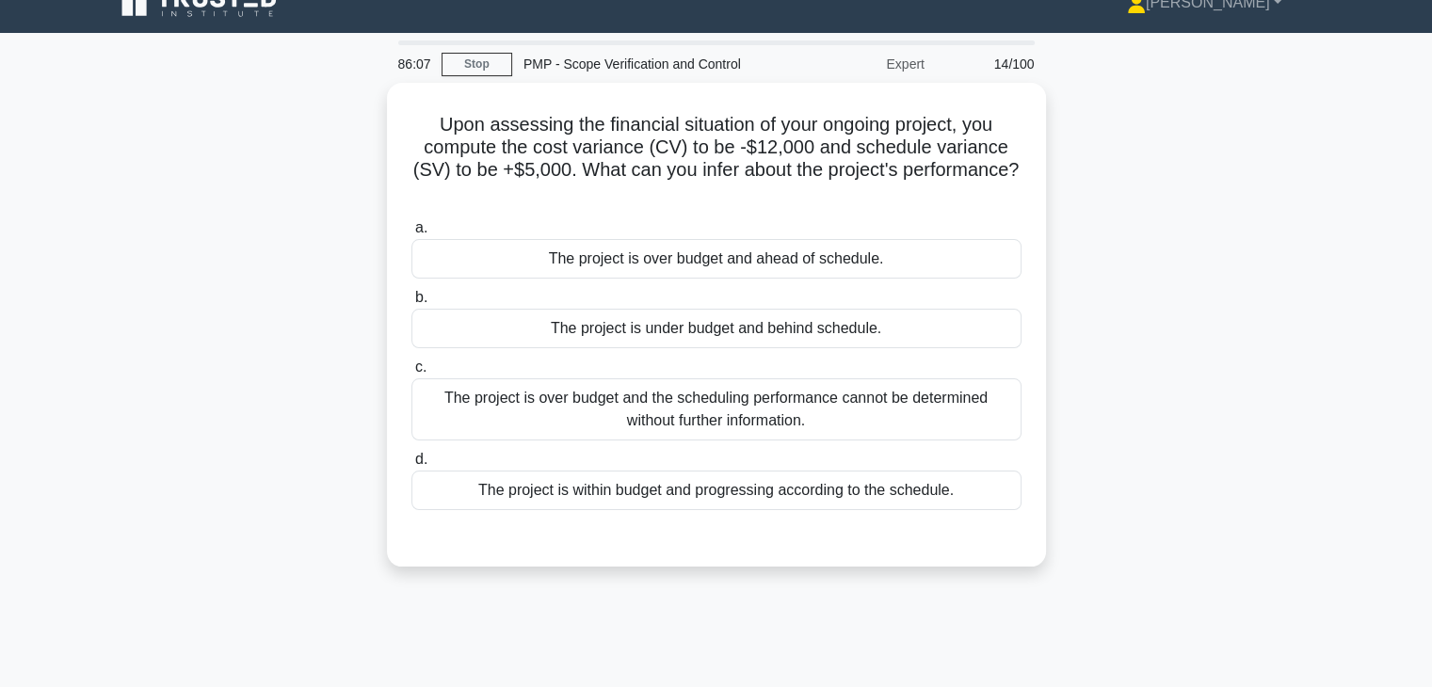
scroll to position [0, 0]
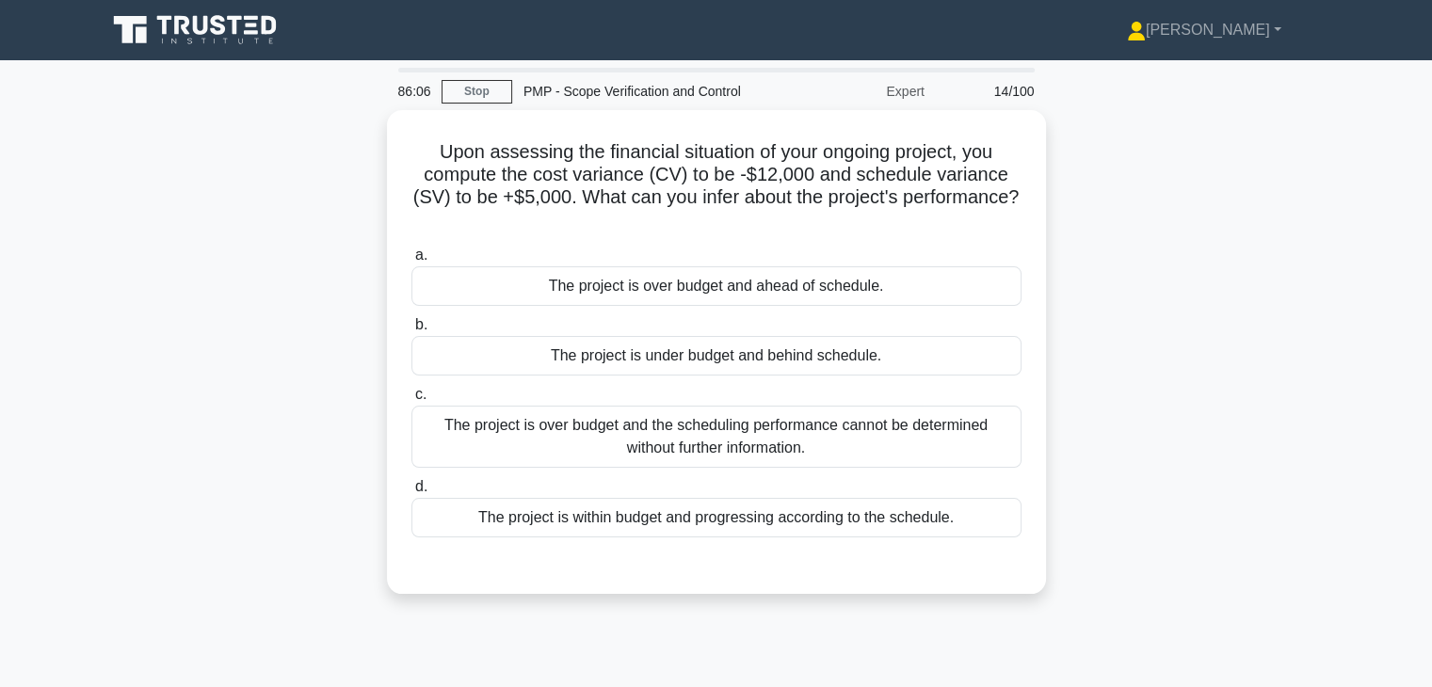
click at [1241, 339] on div "Upon assessing the financial situation of your ongoing project, you compute the…" at bounding box center [716, 363] width 1242 height 506
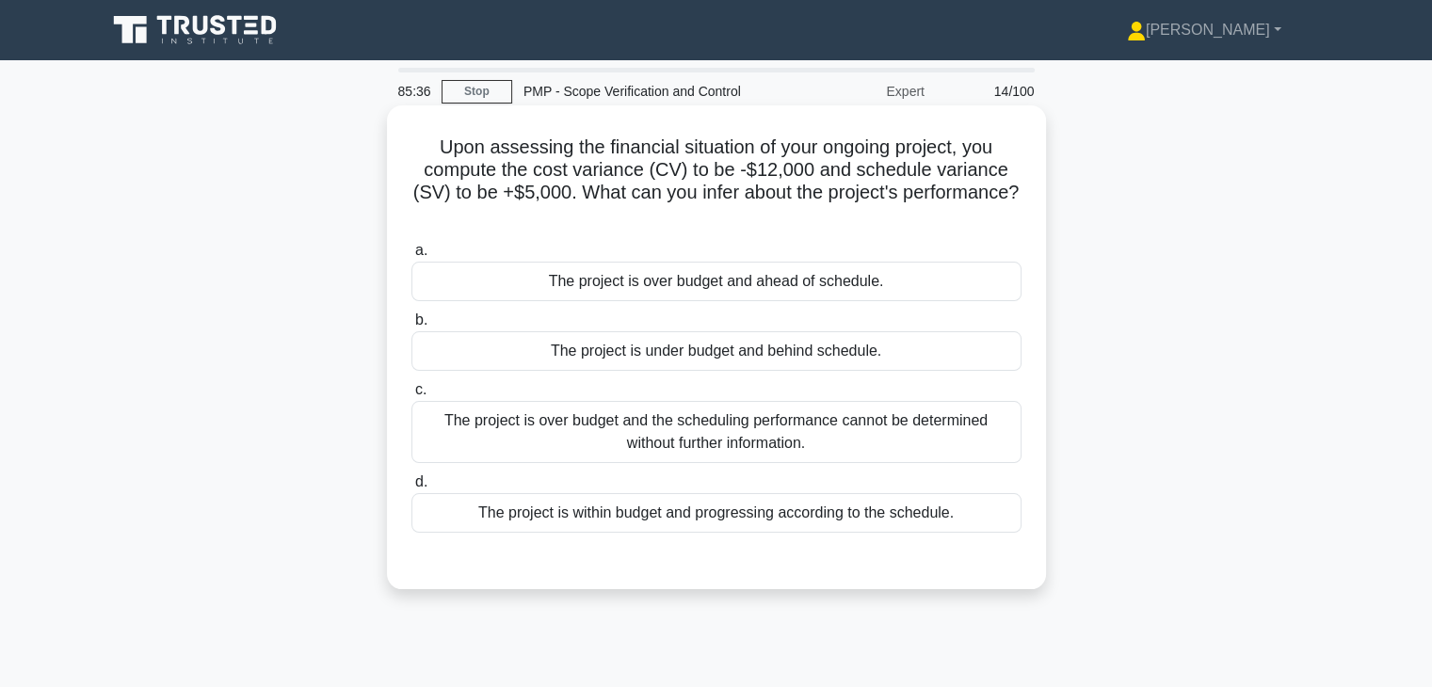
click at [826, 285] on div "The project is over budget and ahead of schedule." at bounding box center [716, 282] width 610 height 40
click at [411, 257] on input "a. The project is over budget and ahead of schedule." at bounding box center [411, 251] width 0 height 12
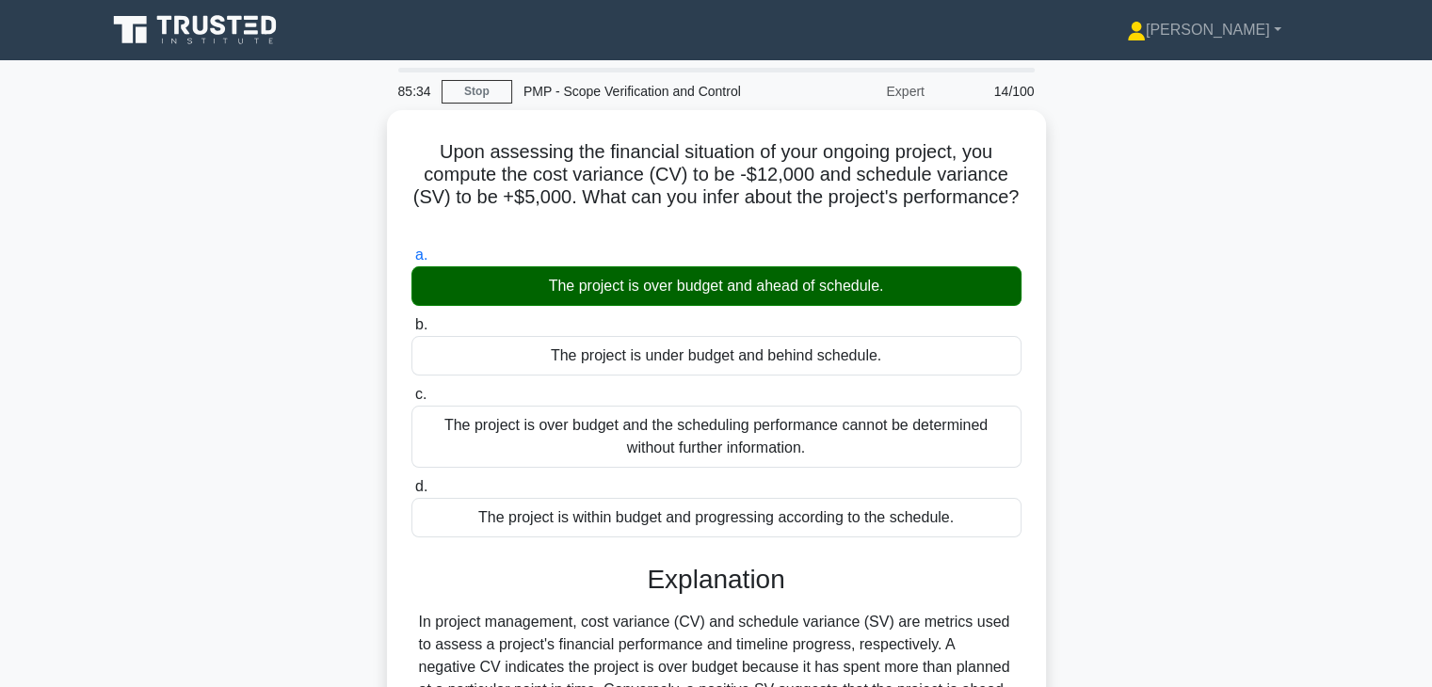
scroll to position [405, 0]
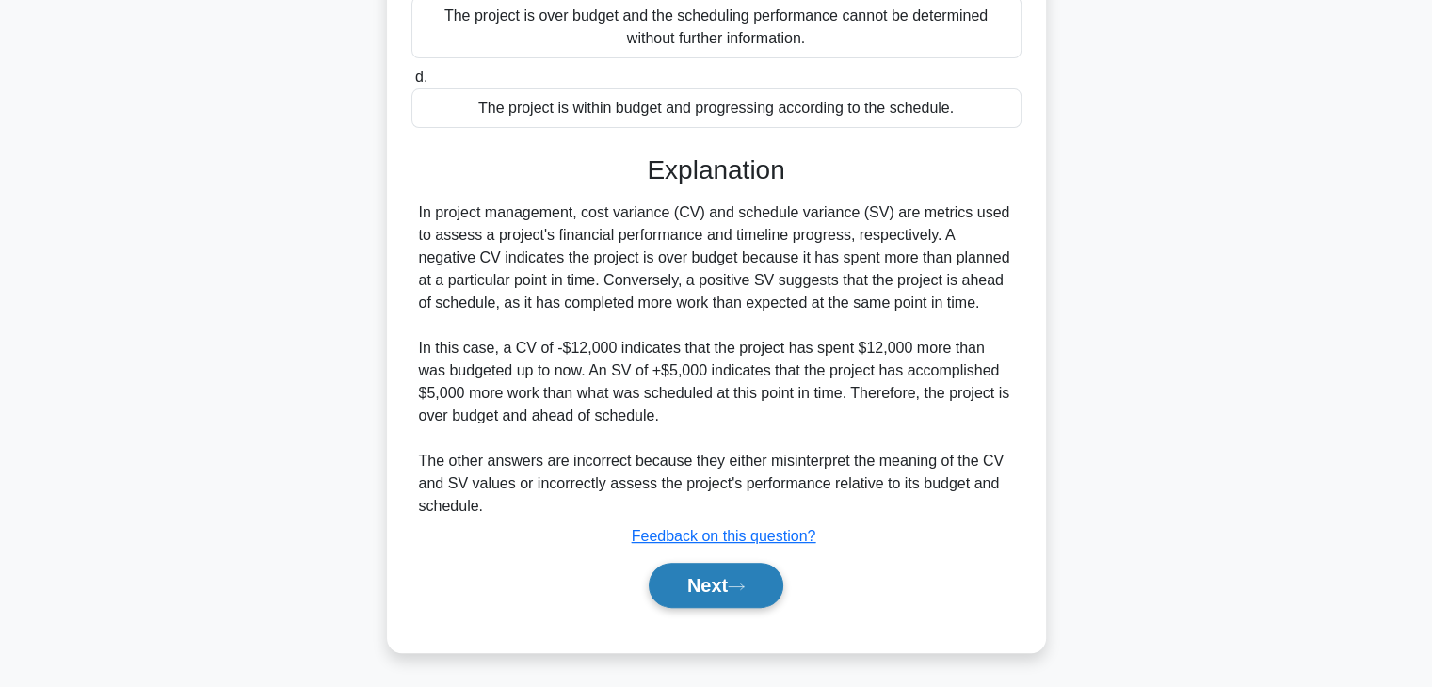
click at [687, 595] on button "Next" at bounding box center [716, 585] width 135 height 45
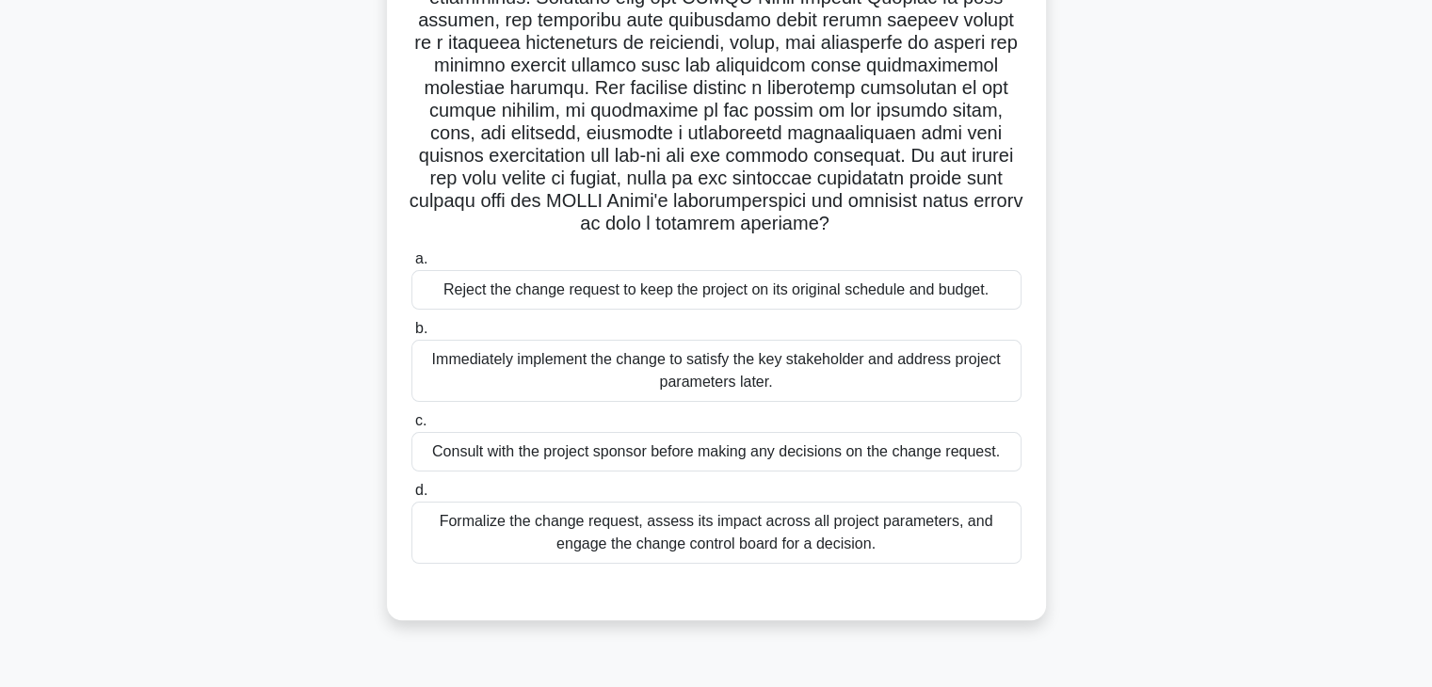
scroll to position [325, 0]
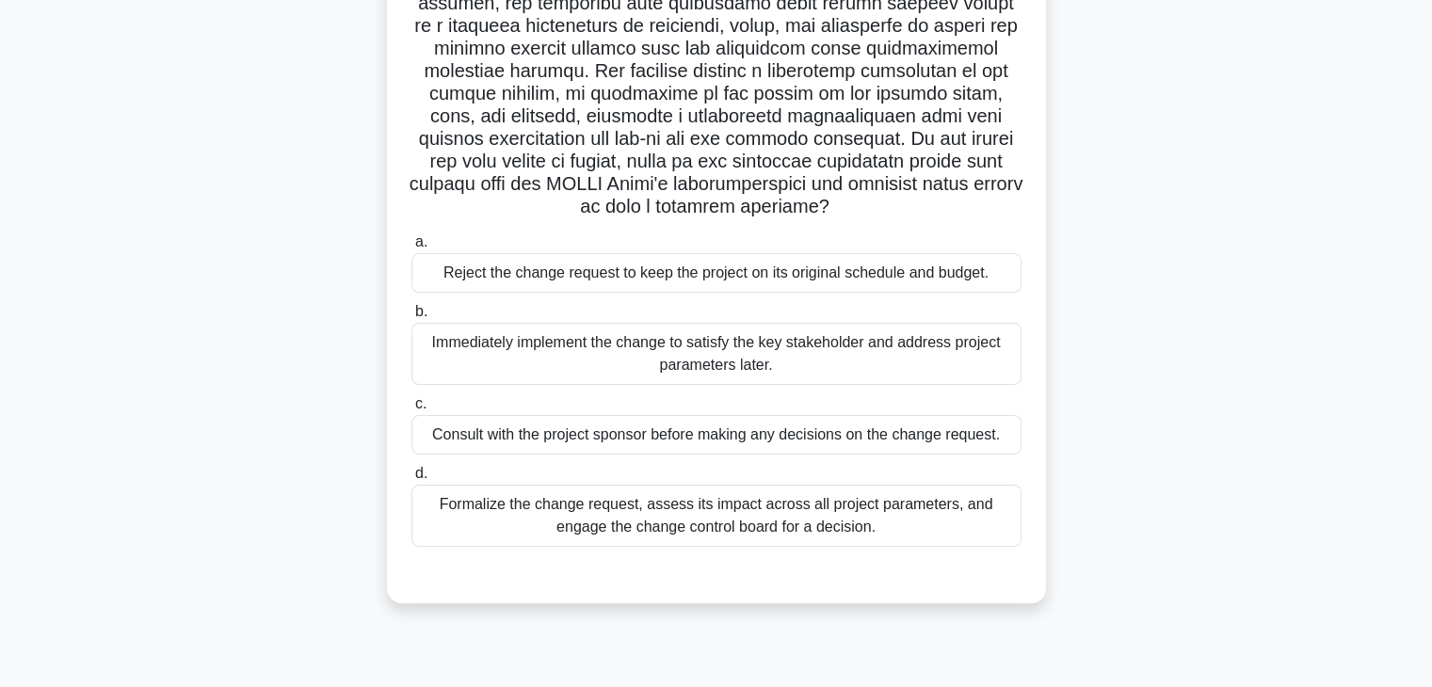
click at [711, 543] on div "Formalize the change request, assess its impact across all project parameters, …" at bounding box center [716, 516] width 610 height 62
click at [411, 480] on input "d. Formalize the change request, assess its impact across all project parameter…" at bounding box center [411, 474] width 0 height 12
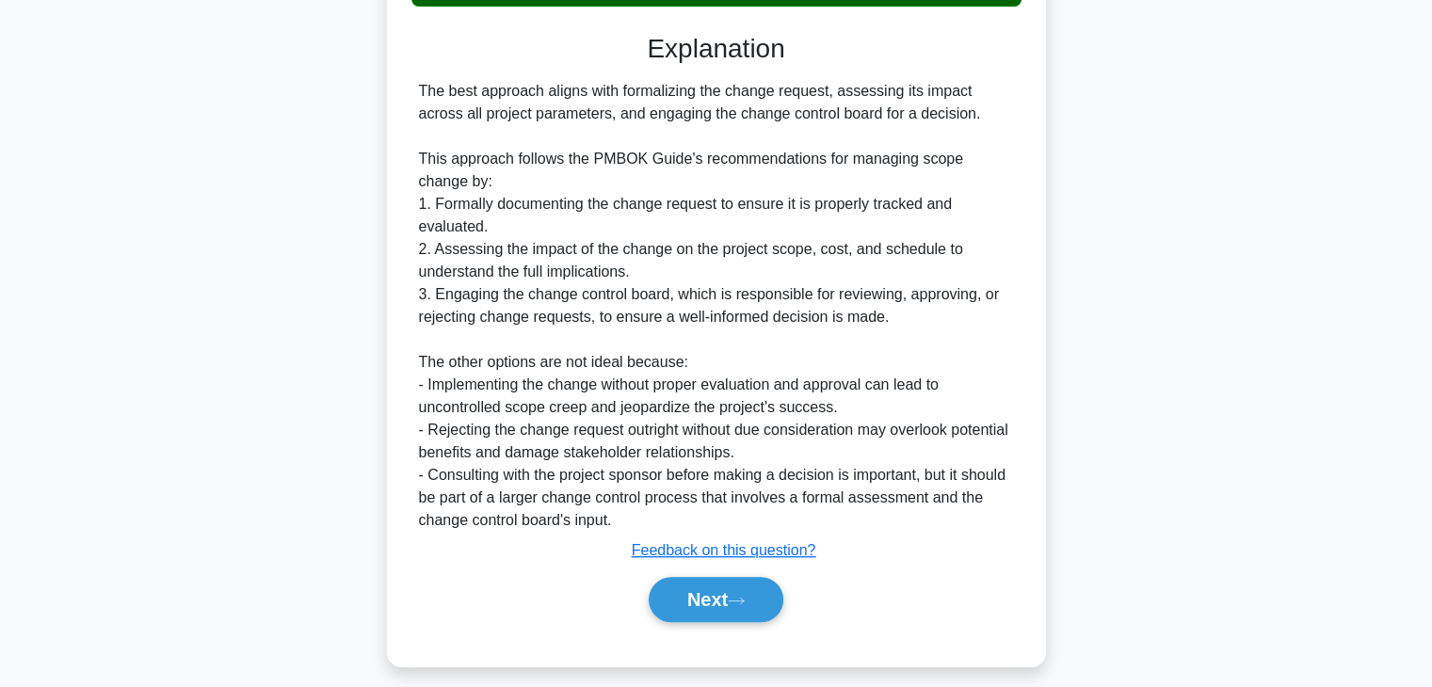
scroll to position [902, 0]
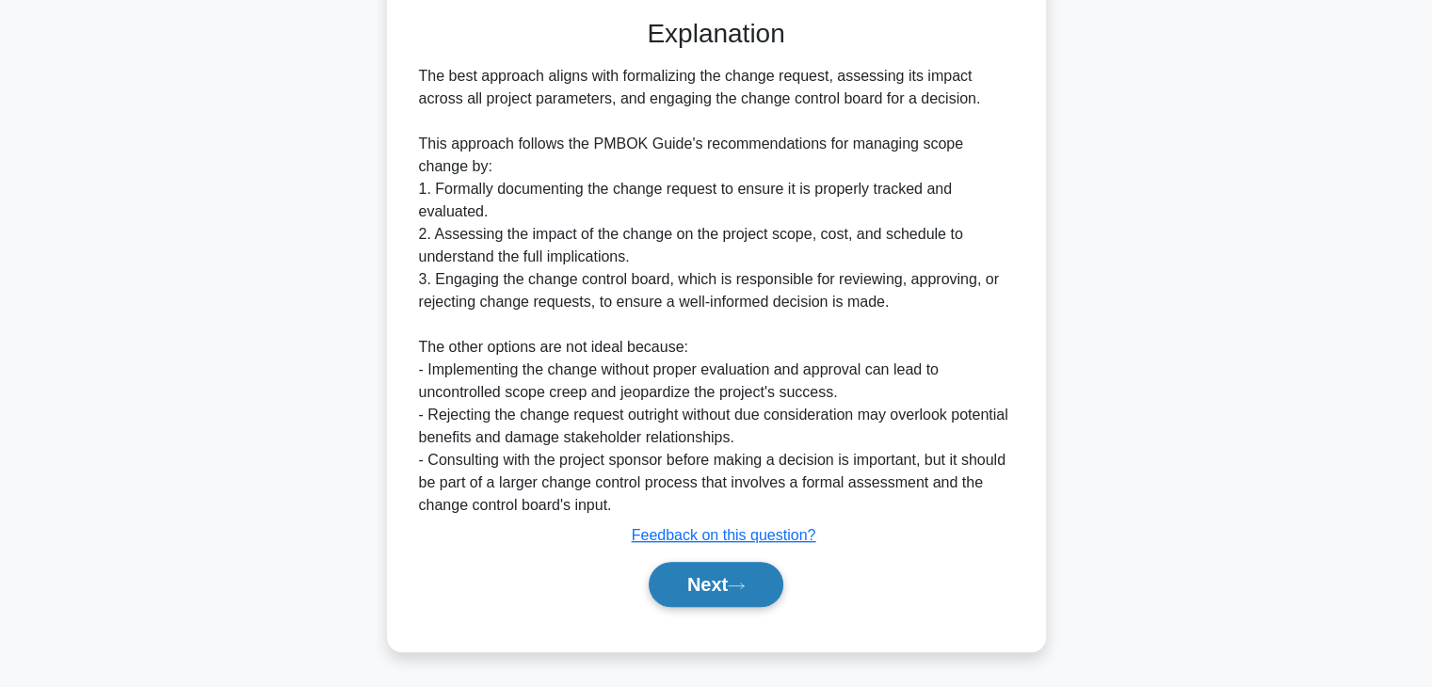
click at [683, 598] on button "Next" at bounding box center [716, 584] width 135 height 45
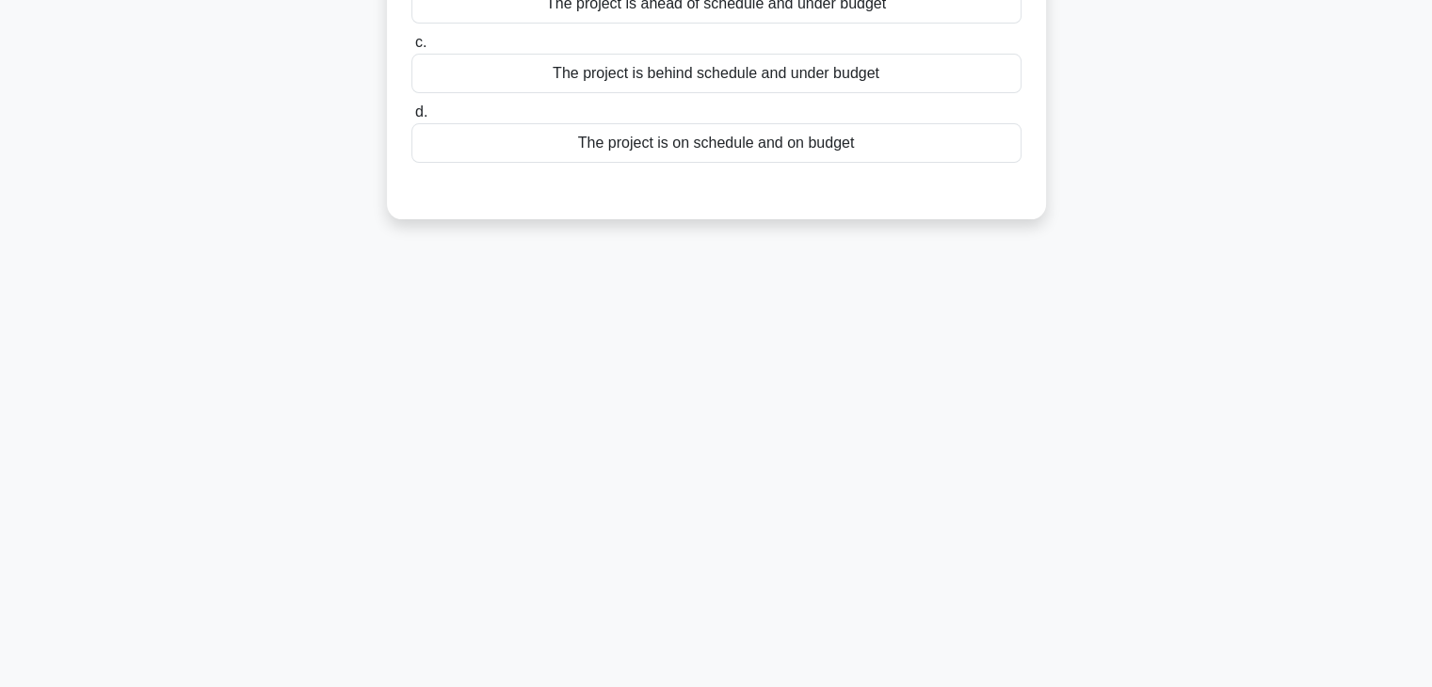
scroll to position [0, 0]
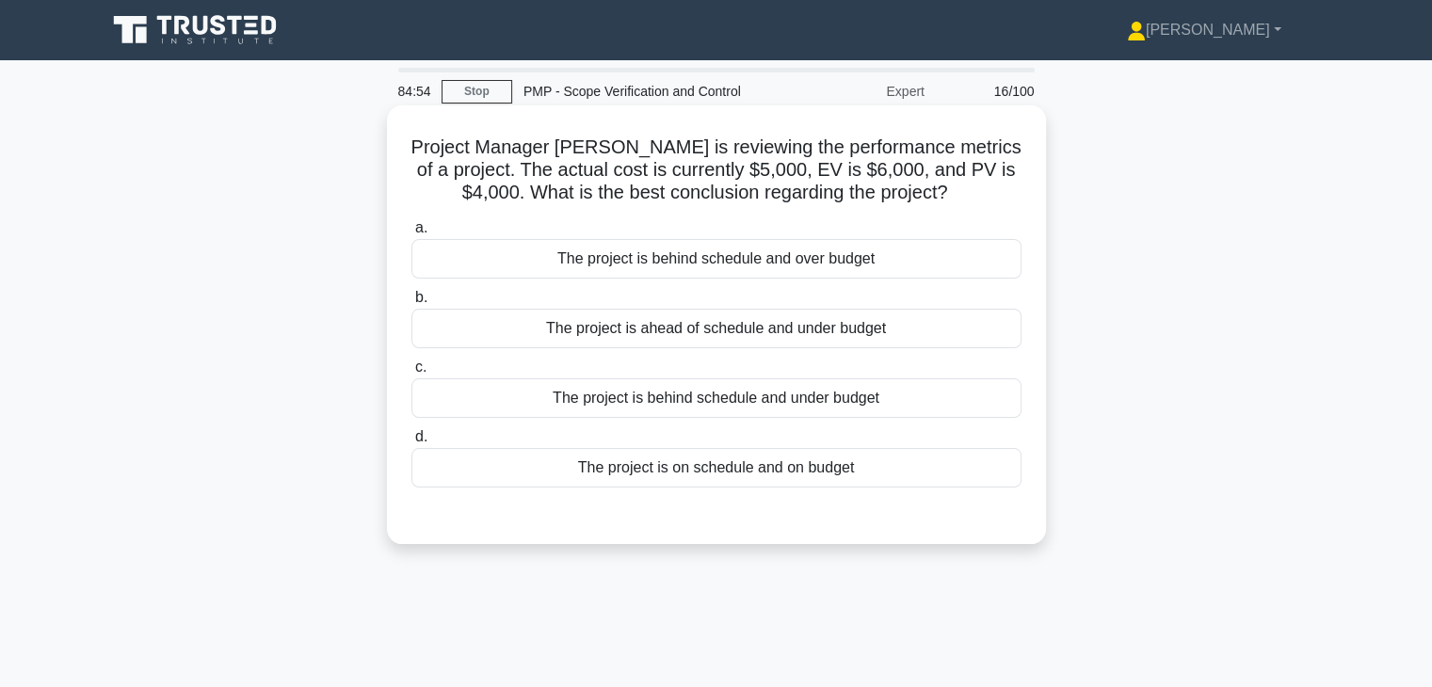
click at [808, 267] on div "The project is behind schedule and over budget" at bounding box center [716, 259] width 610 height 40
click at [411, 234] on input "a. The project is behind schedule and over budget" at bounding box center [411, 228] width 0 height 12
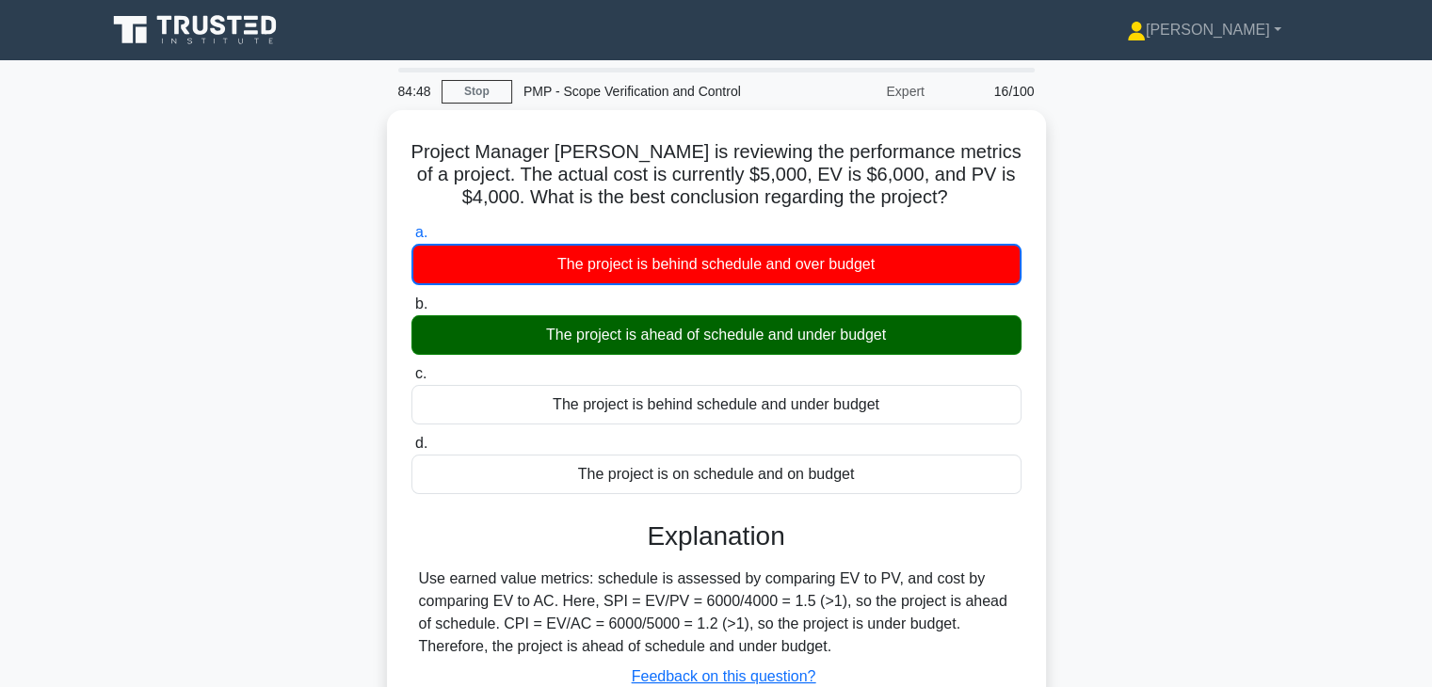
click at [411, 298] on input "b. The project is ahead of schedule and under budget" at bounding box center [411, 304] width 0 height 12
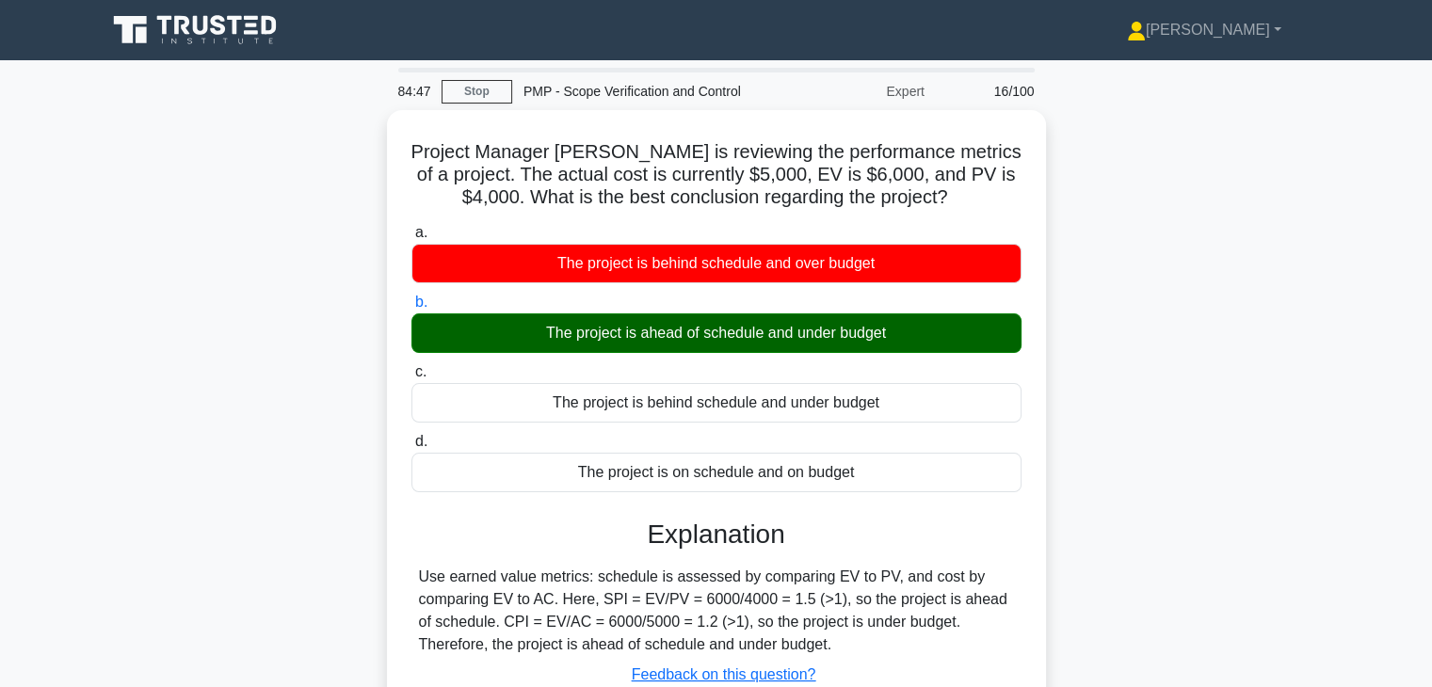
click at [411, 227] on input "a. The project is behind schedule and over budget" at bounding box center [411, 233] width 0 height 12
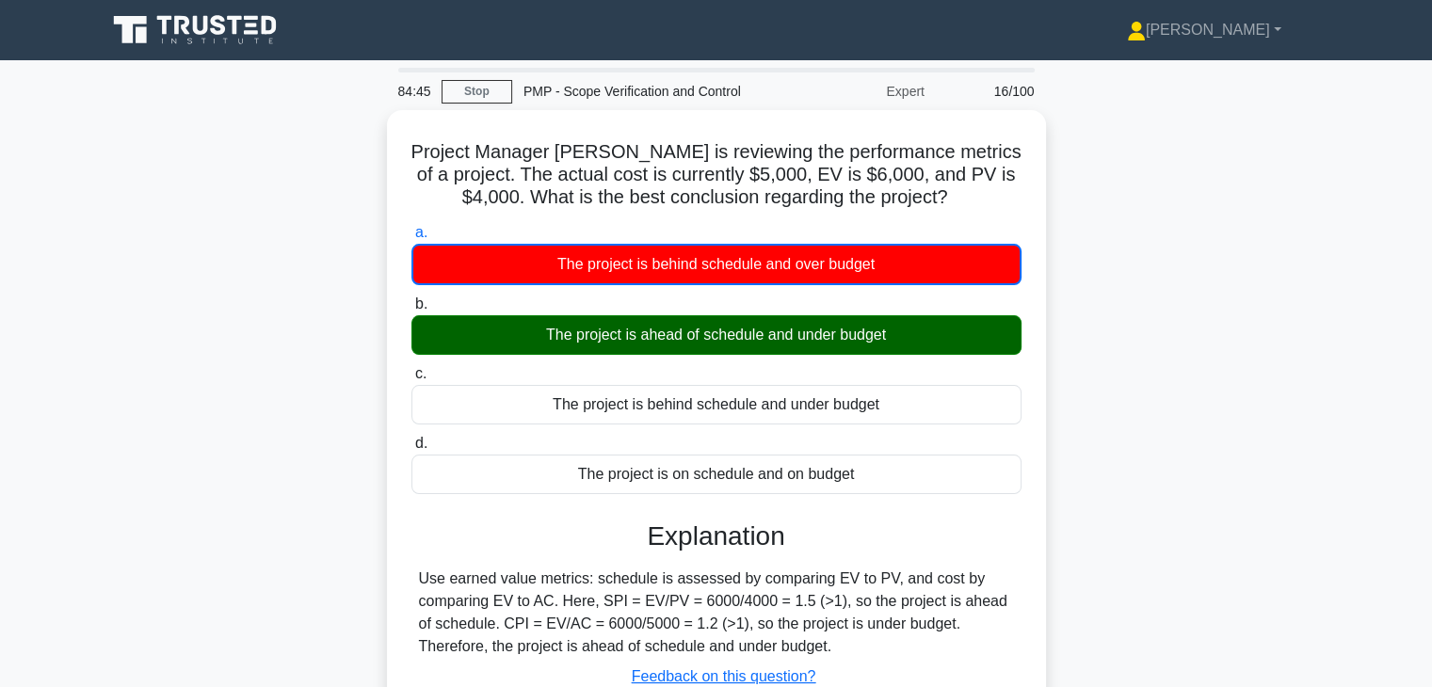
click at [411, 298] on input "b. The project is ahead of schedule and under budget" at bounding box center [411, 304] width 0 height 12
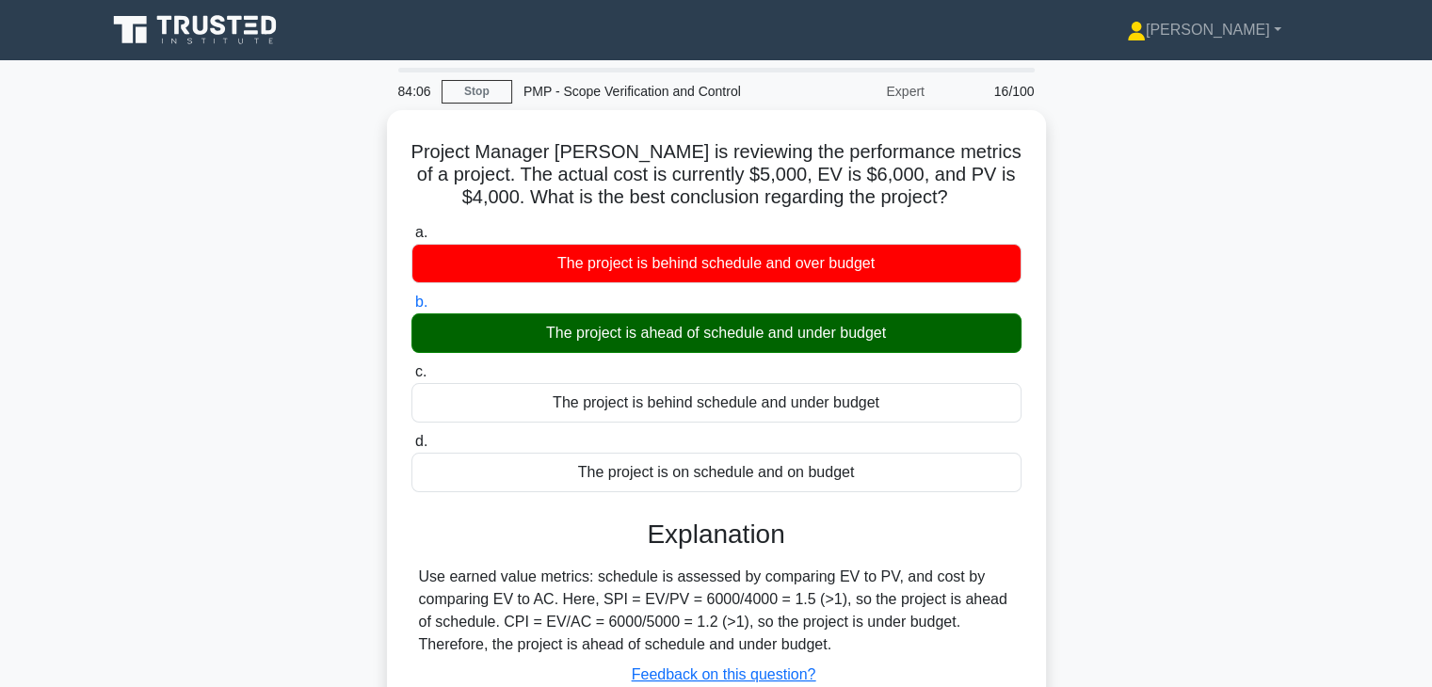
click at [1209, 343] on div "Project Manager Jenny is reviewing the performance metrics of a project. The ac…" at bounding box center [716, 461] width 1242 height 703
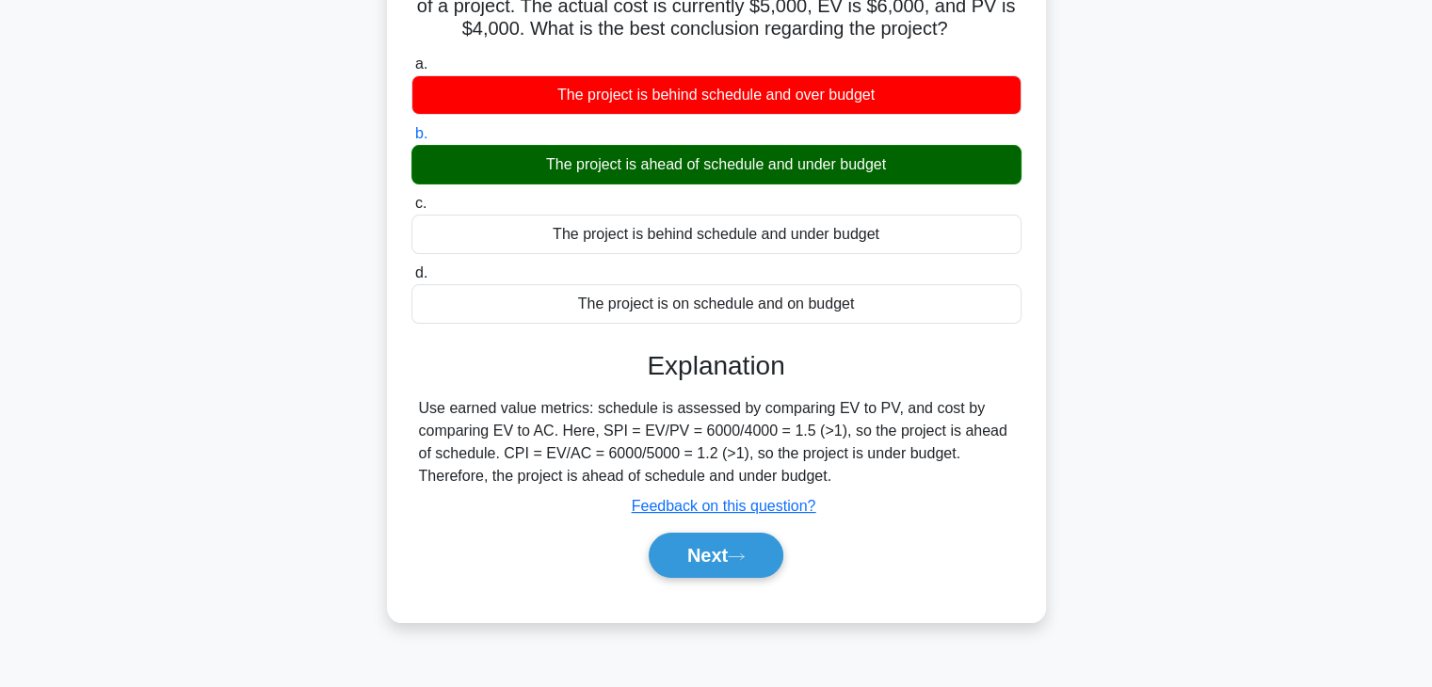
scroll to position [188, 0]
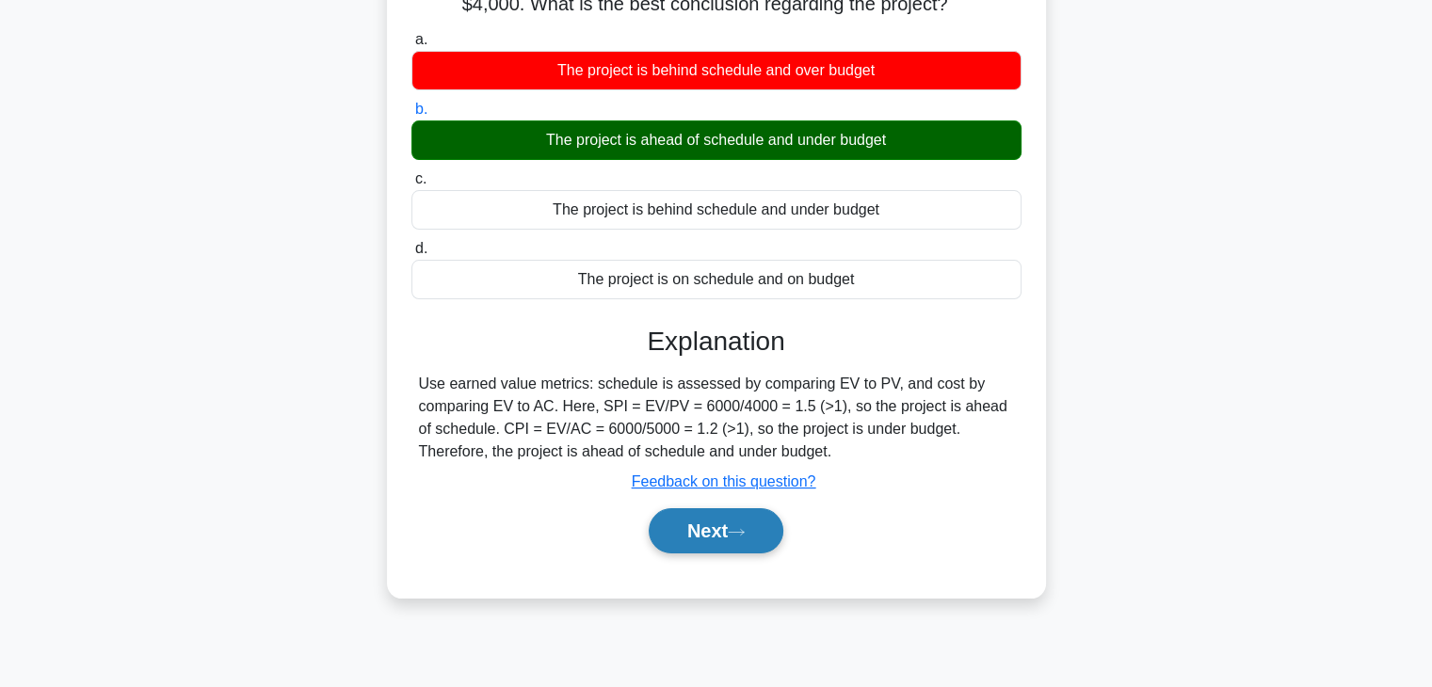
click at [678, 536] on button "Next" at bounding box center [716, 530] width 135 height 45
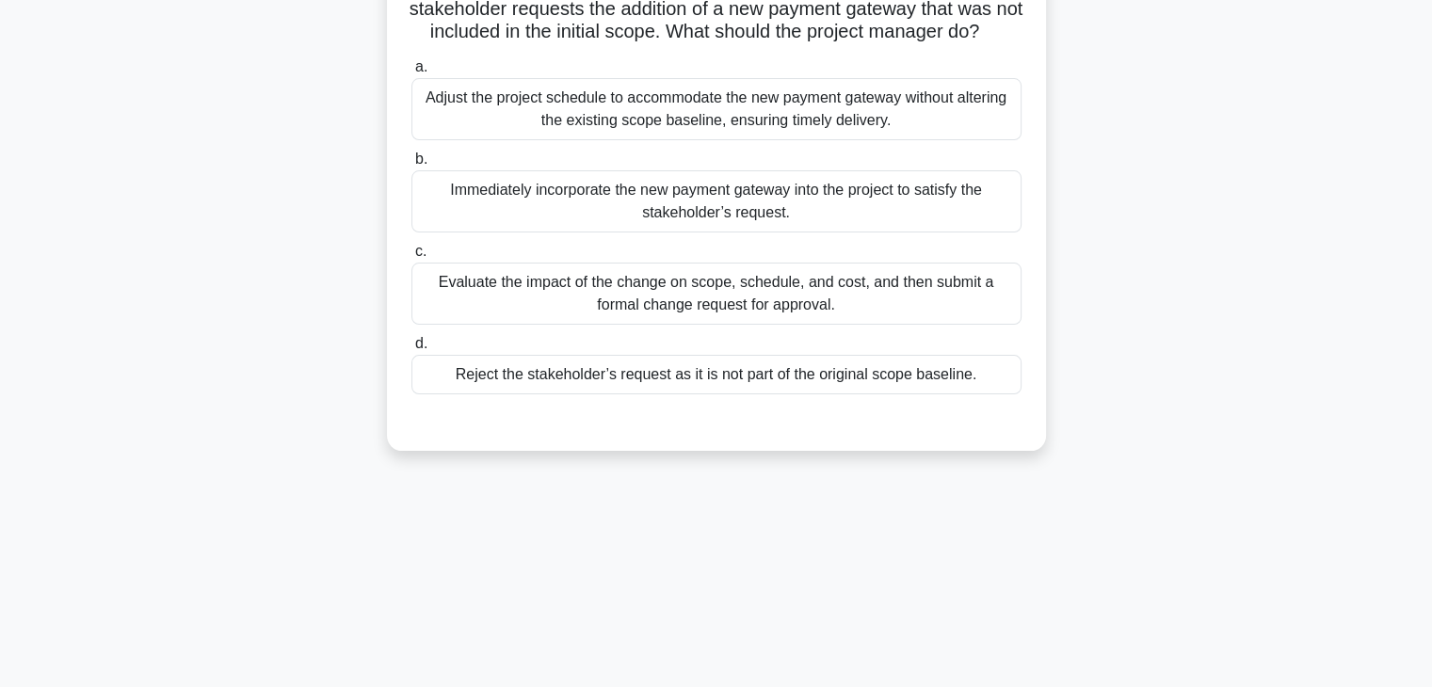
click at [1250, 523] on div "84:01 Stop PMP - Scope Verification and Control Expert 17/100 The project manag…" at bounding box center [716, 350] width 1242 height 941
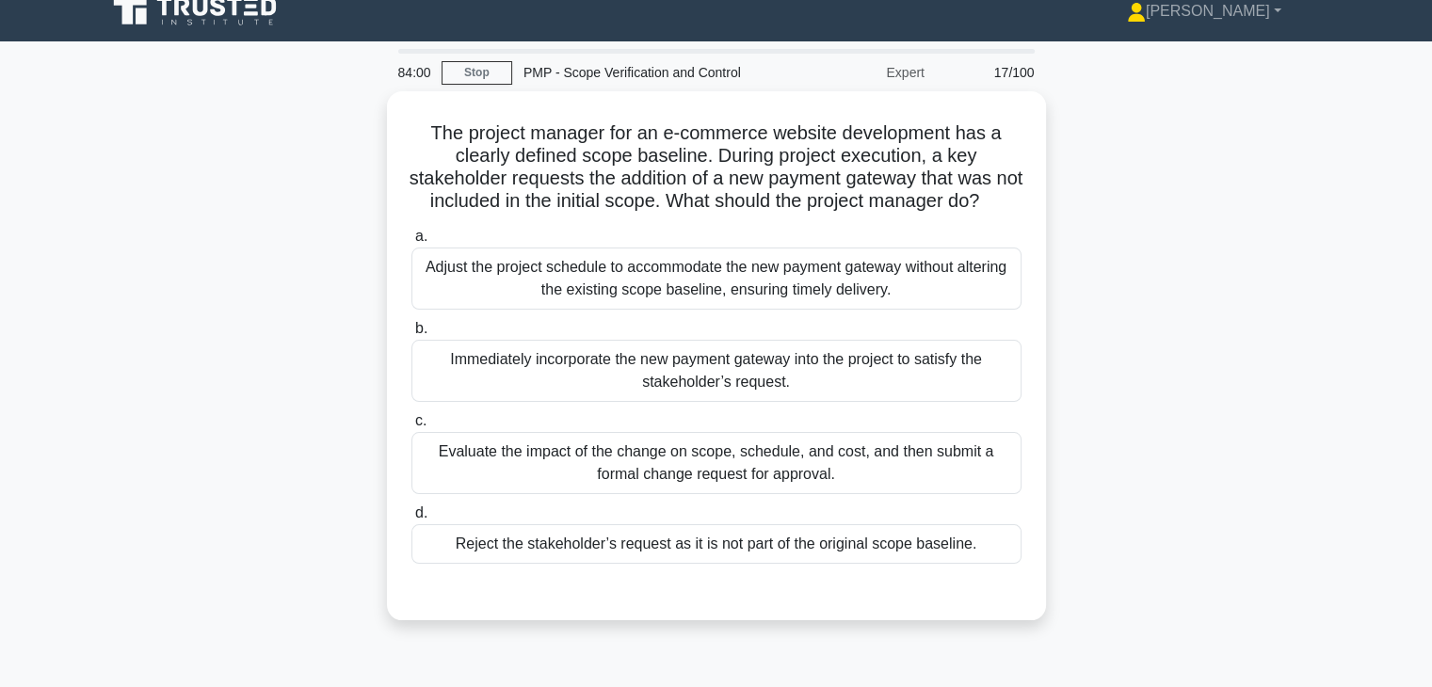
scroll to position [0, 0]
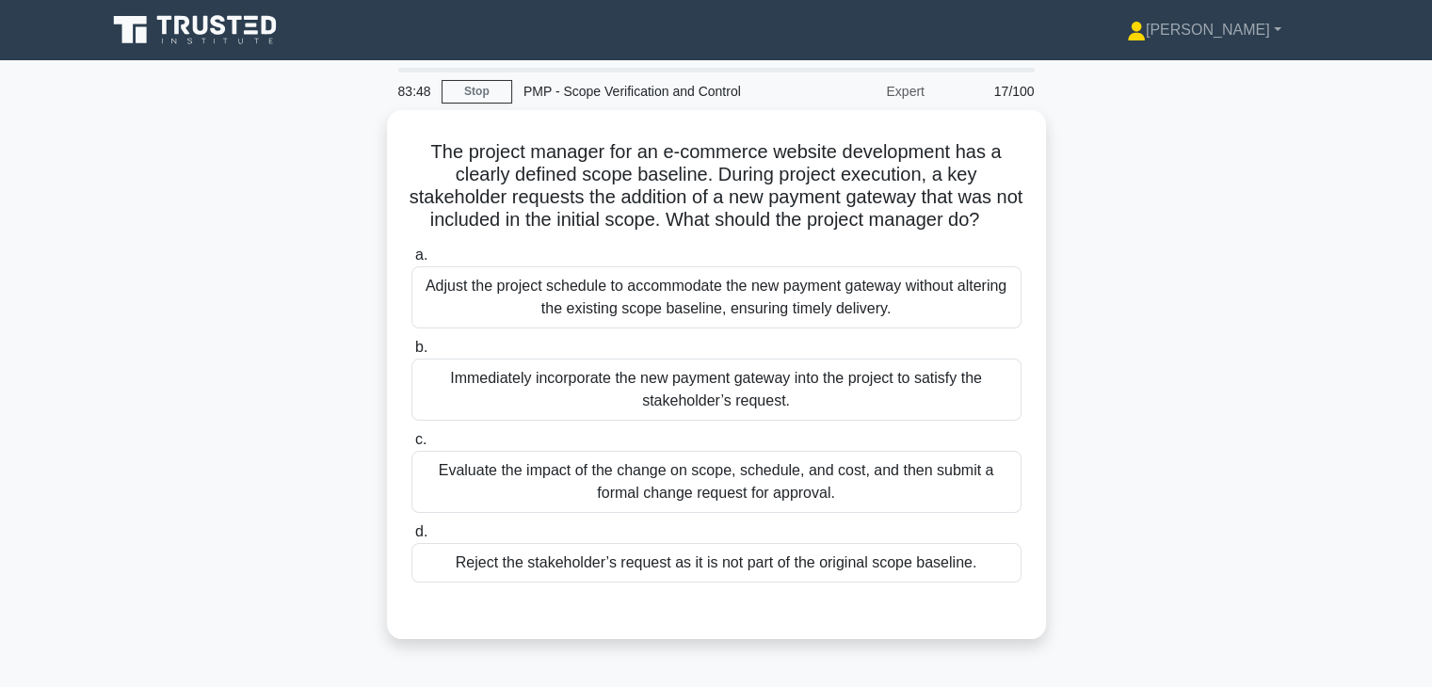
click at [1161, 398] on div "The project manager for an e-commerce website development has a clearly defined…" at bounding box center [716, 386] width 1242 height 552
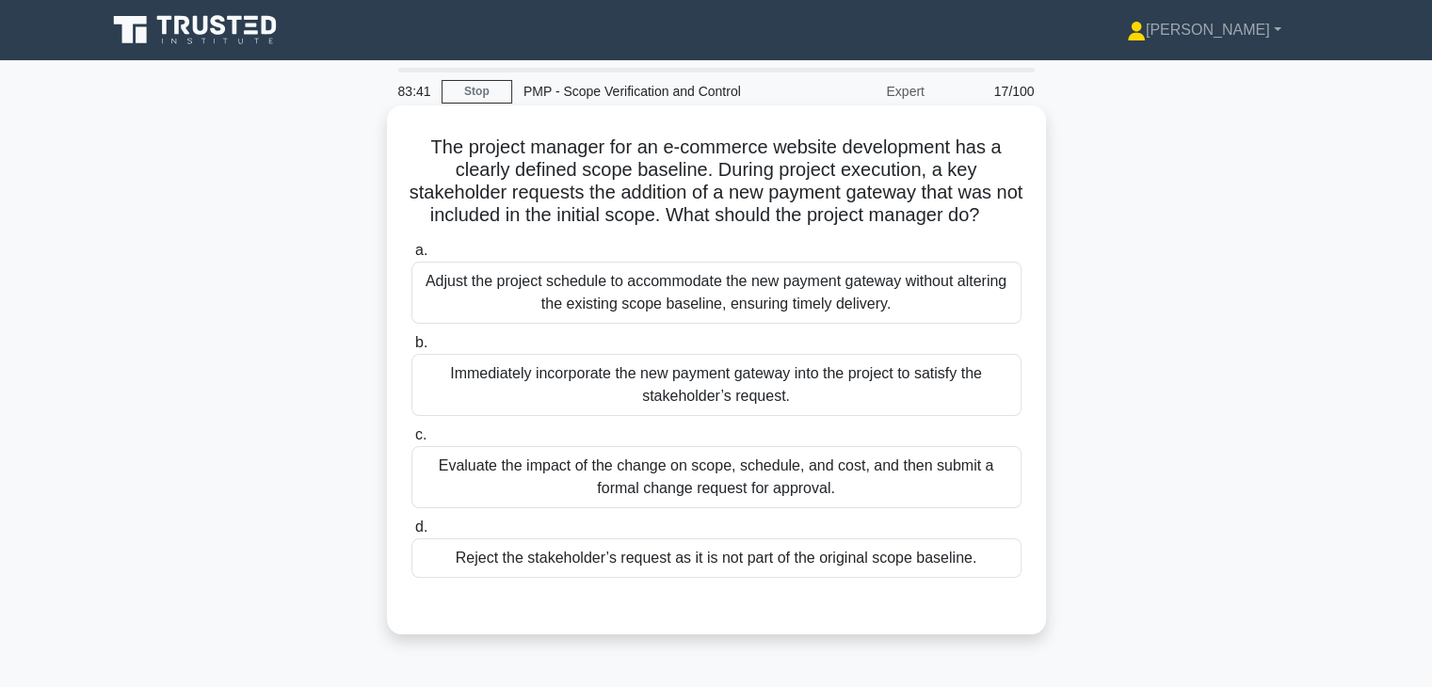
click at [916, 508] on div "Evaluate the impact of the change on scope, schedule, and cost, and then submit…" at bounding box center [716, 477] width 610 height 62
click at [411, 441] on input "c. Evaluate the impact of the change on scope, schedule, and cost, and then sub…" at bounding box center [411, 435] width 0 height 12
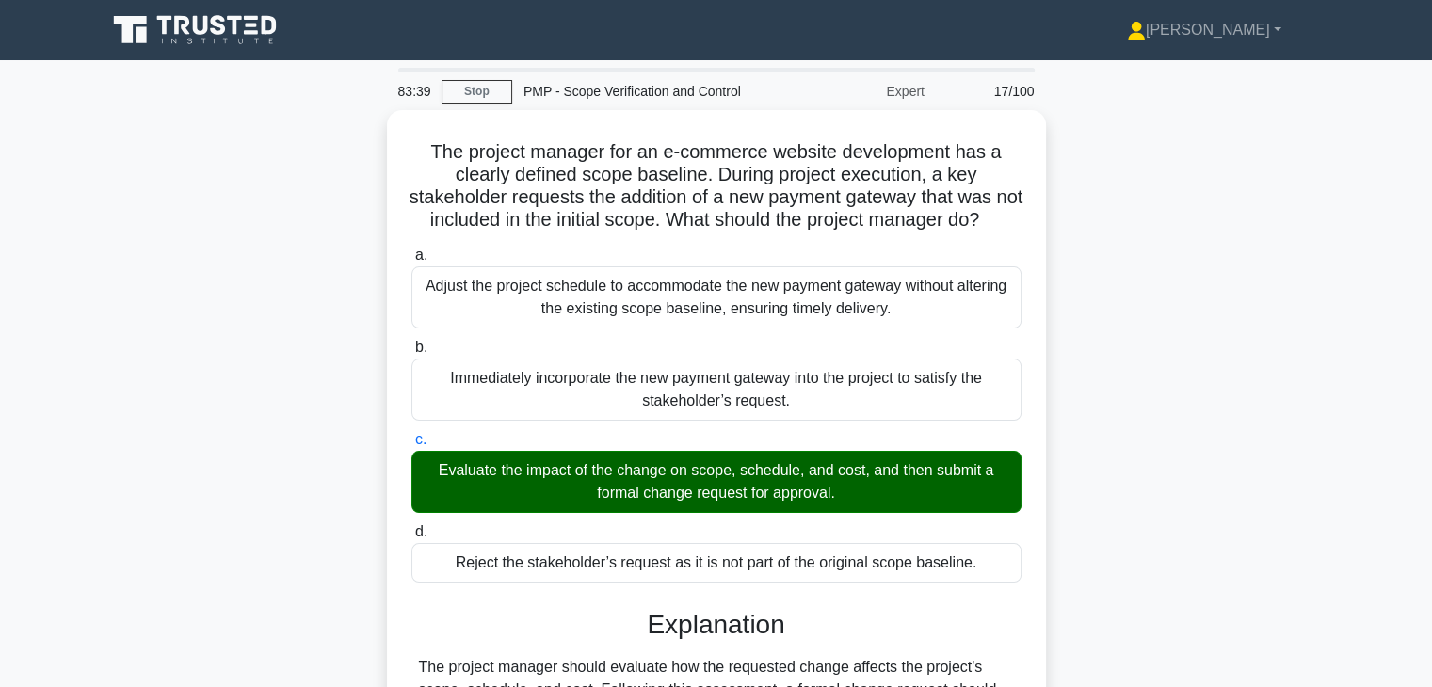
scroll to position [330, 0]
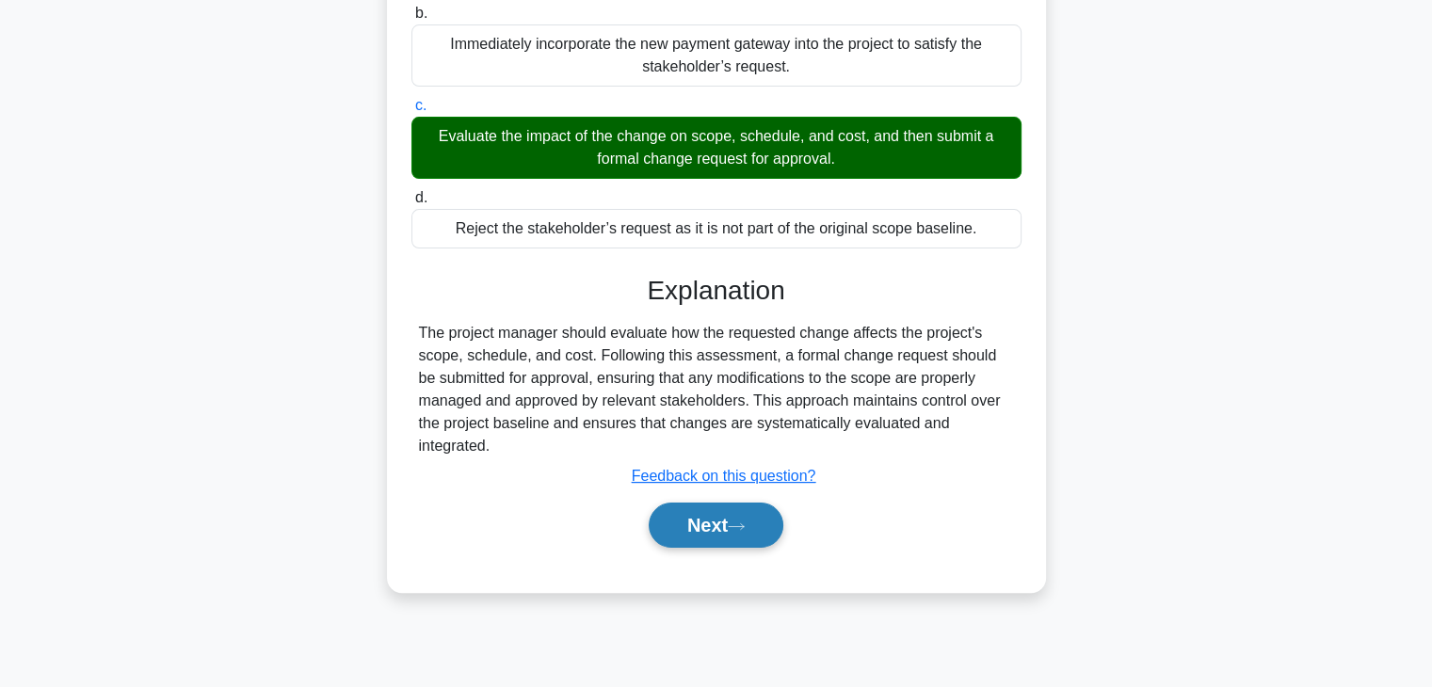
click at [697, 548] on button "Next" at bounding box center [716, 525] width 135 height 45
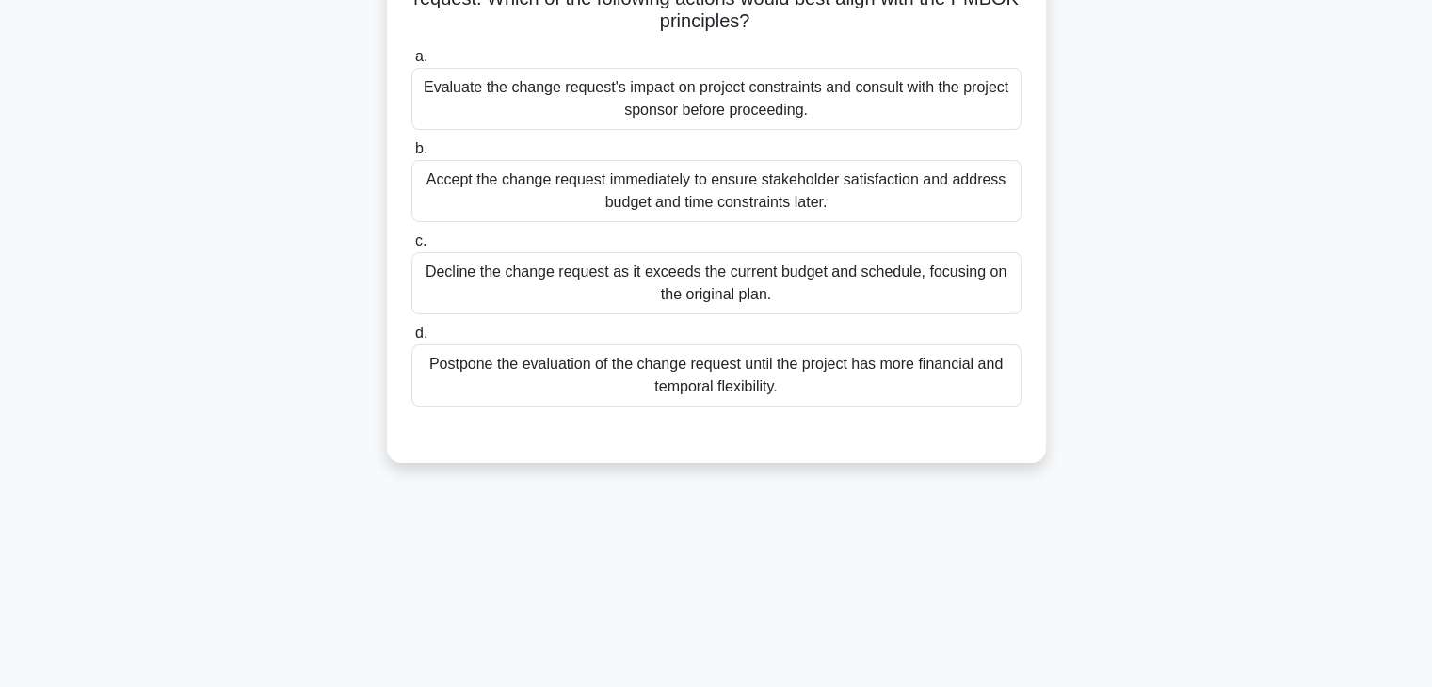
click at [862, 112] on div "Evaluate the change request's impact on project constraints and consult with th…" at bounding box center [716, 99] width 610 height 62
click at [411, 63] on input "a. Evaluate the change request's impact on project constraints and consult with…" at bounding box center [411, 57] width 0 height 12
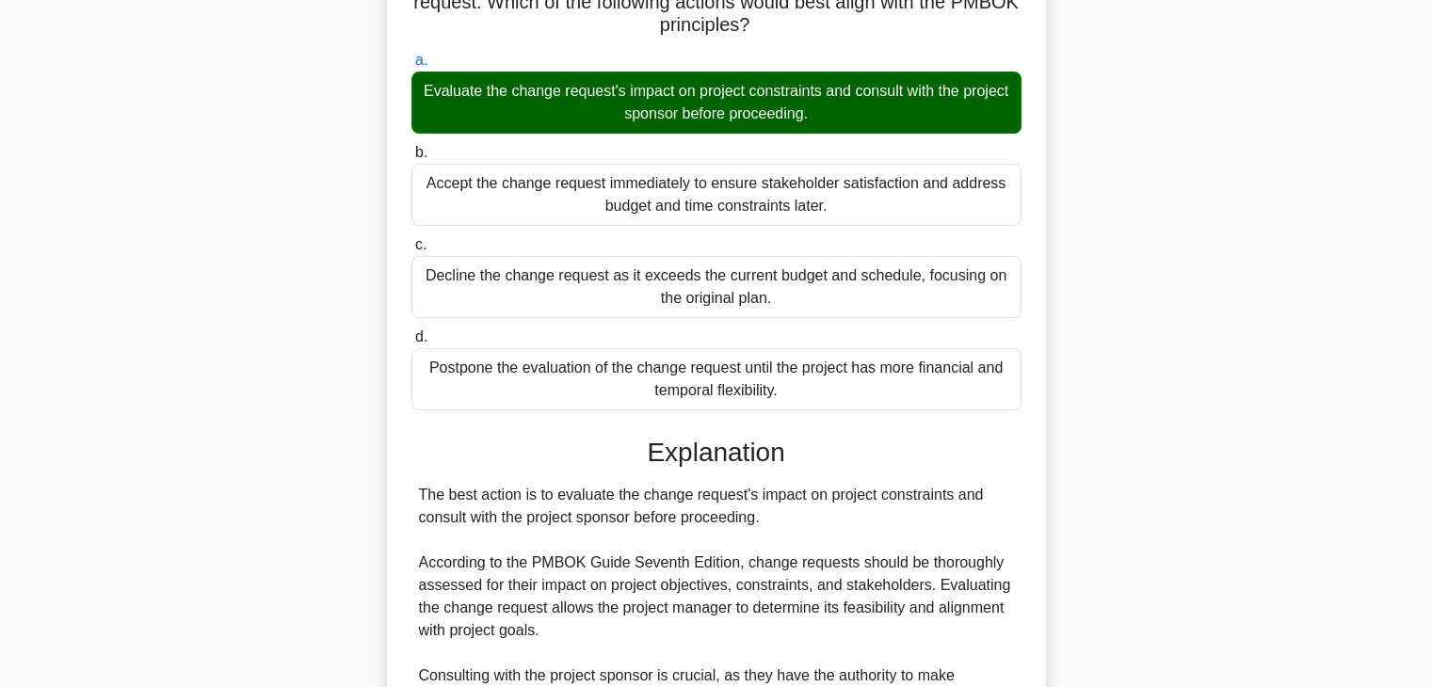
scroll to position [879, 0]
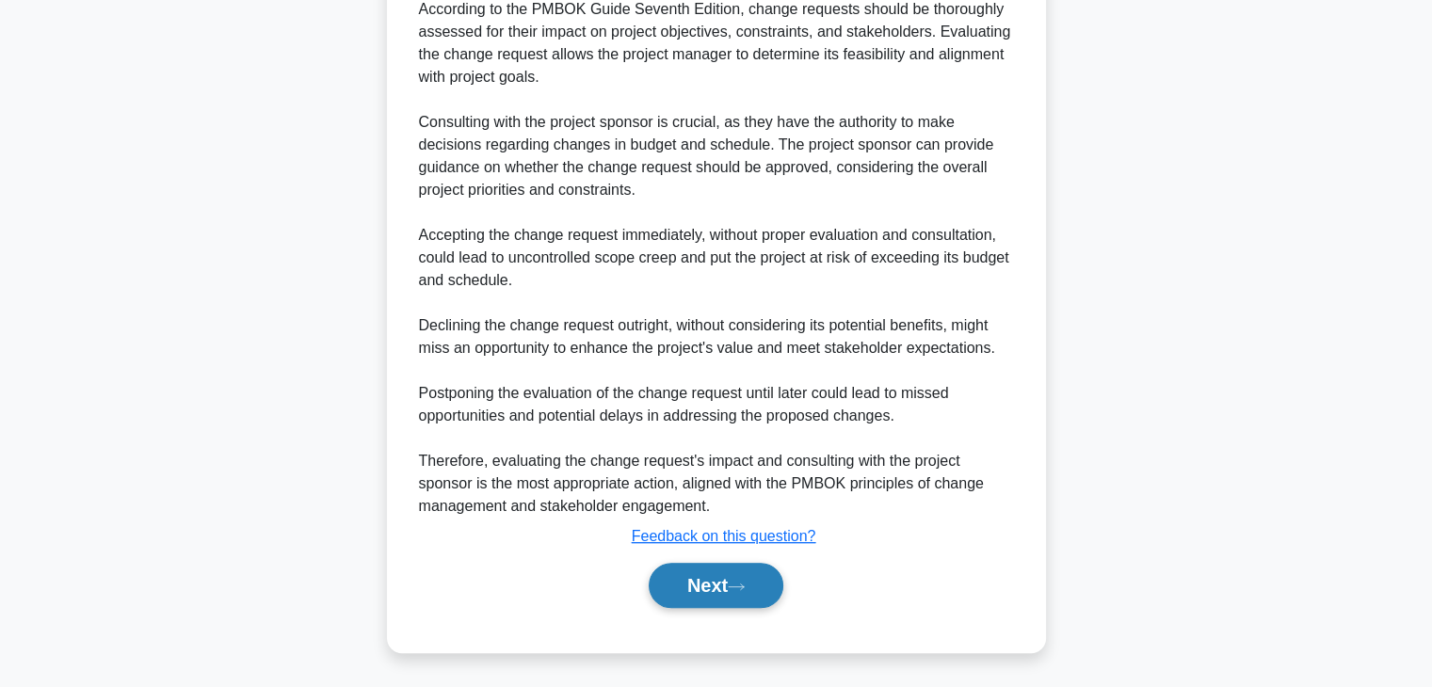
click at [707, 600] on button "Next" at bounding box center [716, 585] width 135 height 45
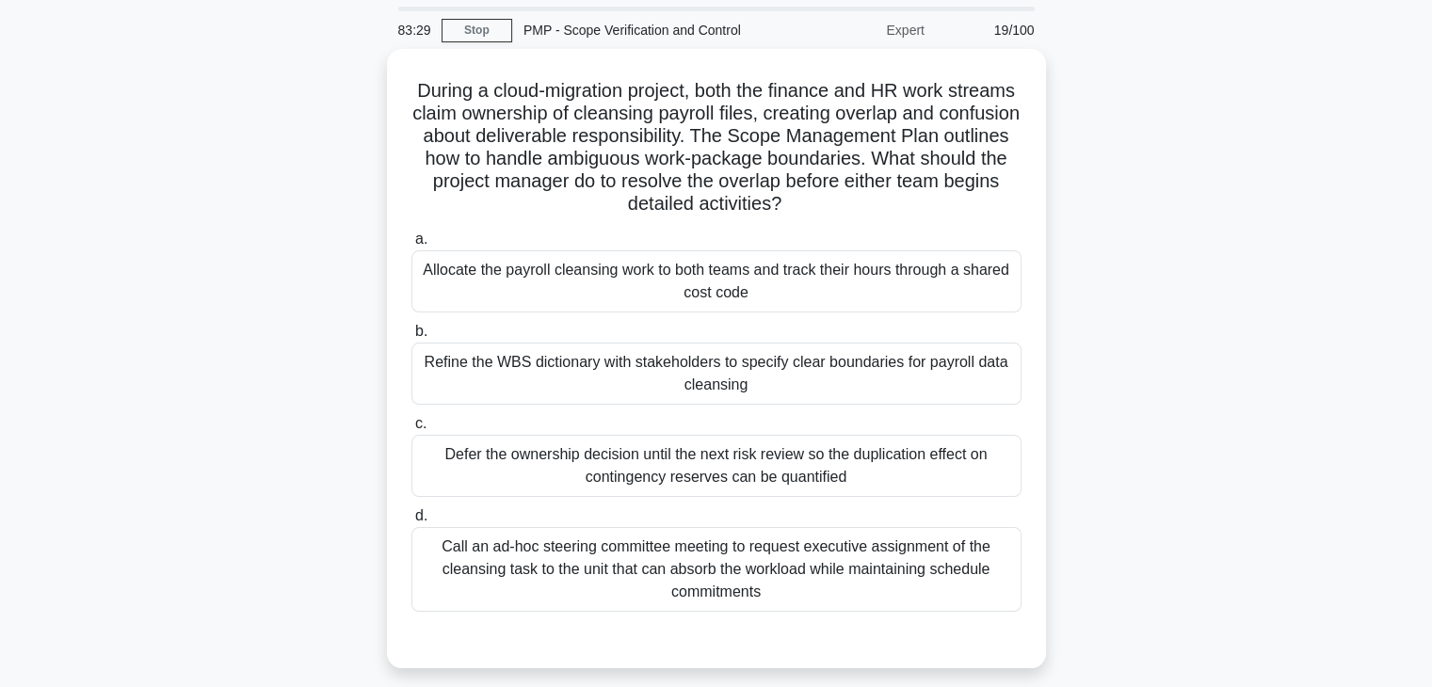
scroll to position [60, 0]
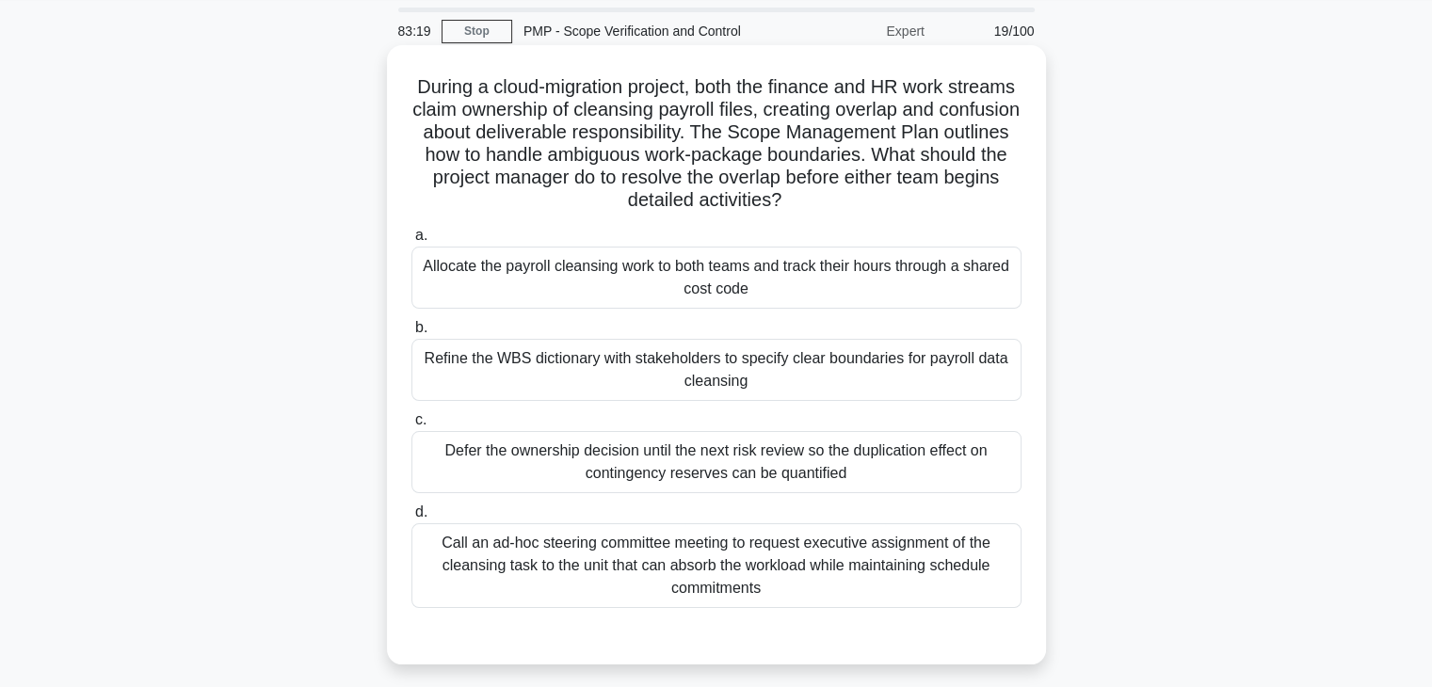
click at [869, 379] on div "Refine the WBS dictionary with stakeholders to specify clear boundaries for pay…" at bounding box center [716, 370] width 610 height 62
click at [411, 334] on input "b. Refine the WBS dictionary with stakeholders to specify clear boundaries for …" at bounding box center [411, 328] width 0 height 12
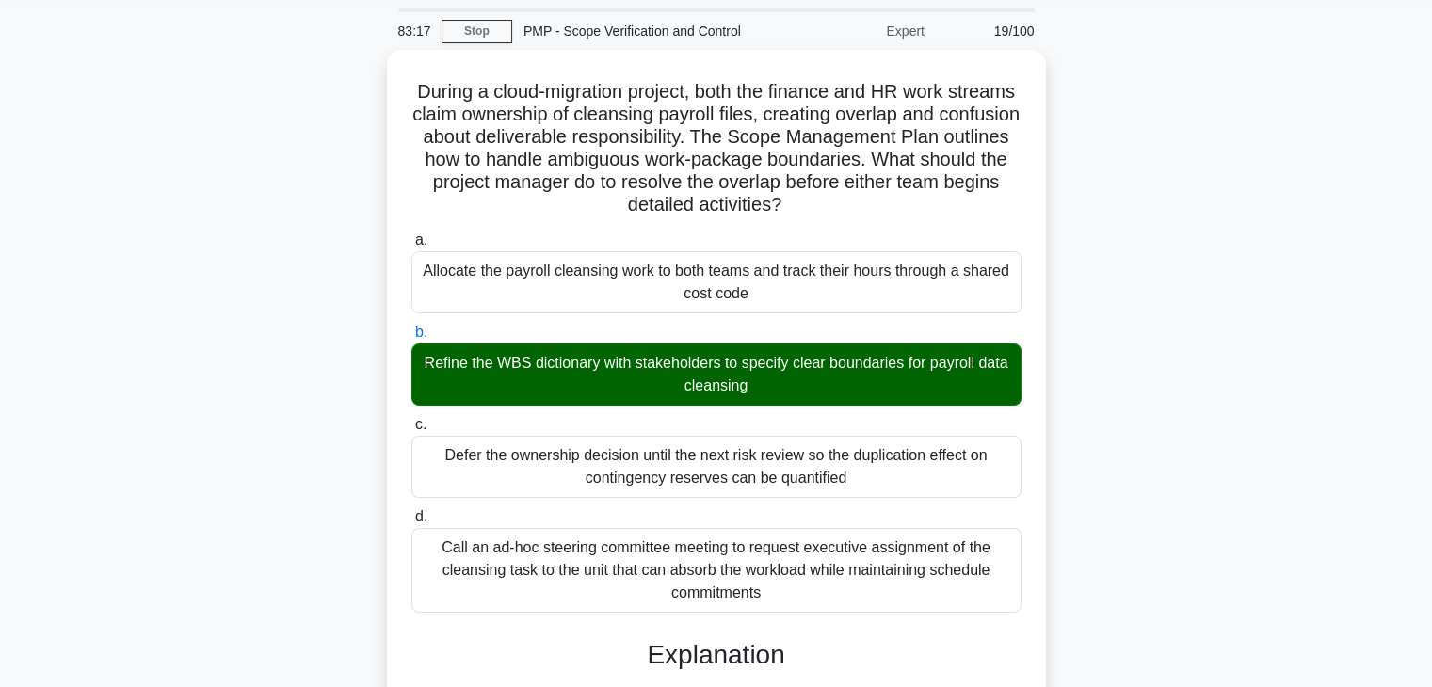
scroll to position [518, 0]
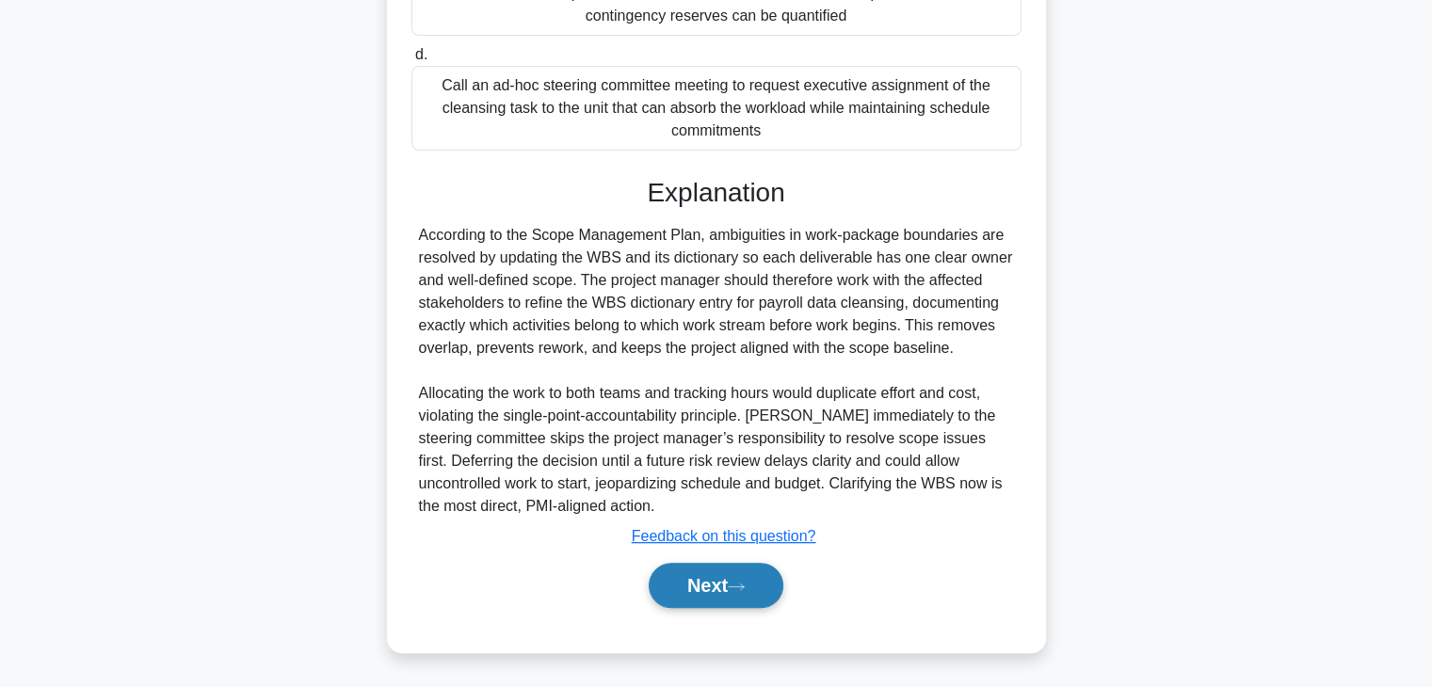
click at [702, 596] on button "Next" at bounding box center [716, 585] width 135 height 45
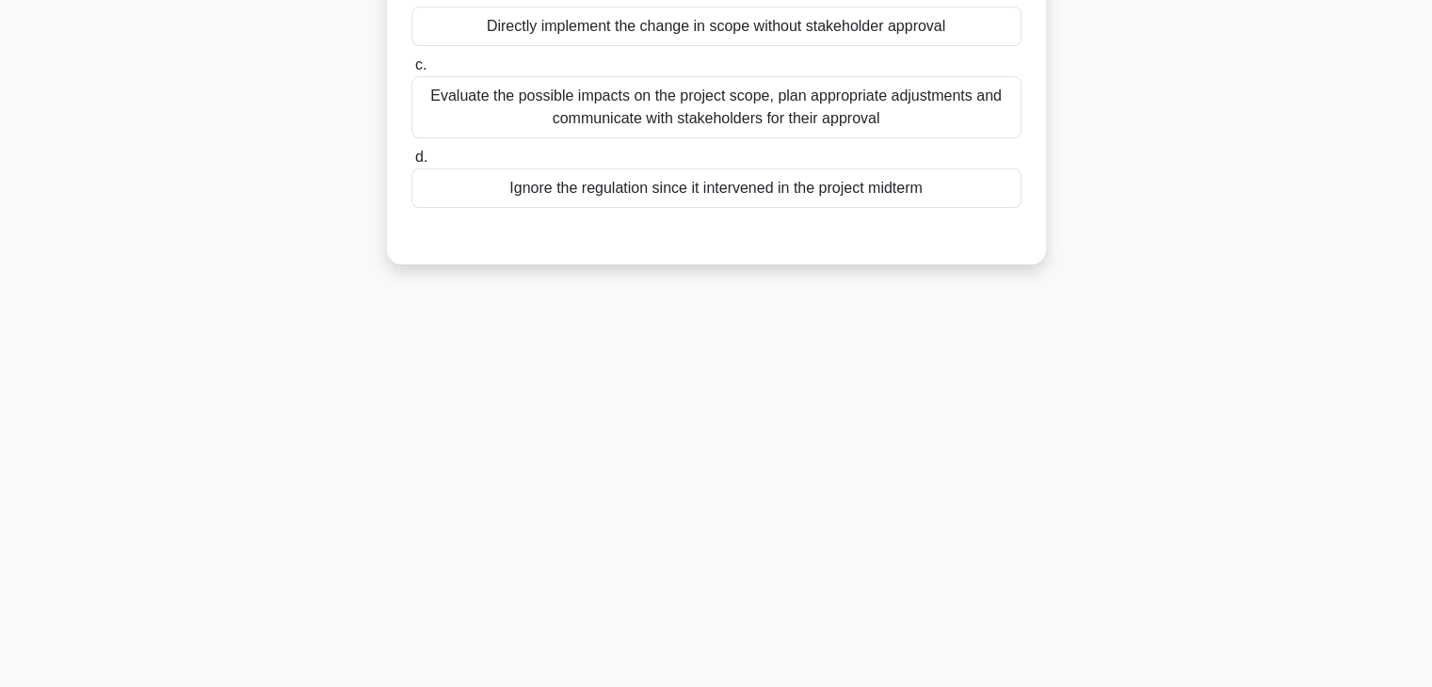
scroll to position [0, 0]
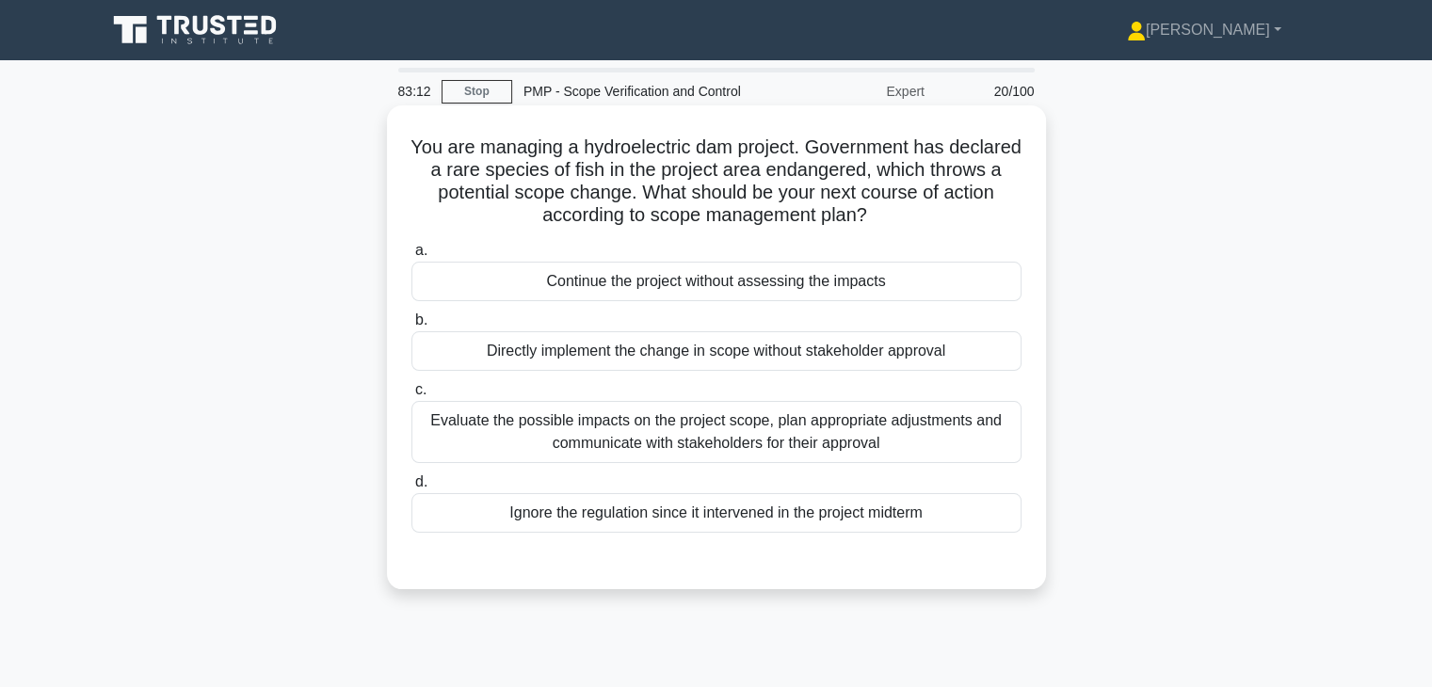
click at [747, 434] on div "Evaluate the possible impacts on the project scope, plan appropriate adjustment…" at bounding box center [716, 432] width 610 height 62
click at [411, 396] on input "c. Evaluate the possible impacts on the project scope, plan appropriate adjustm…" at bounding box center [411, 390] width 0 height 12
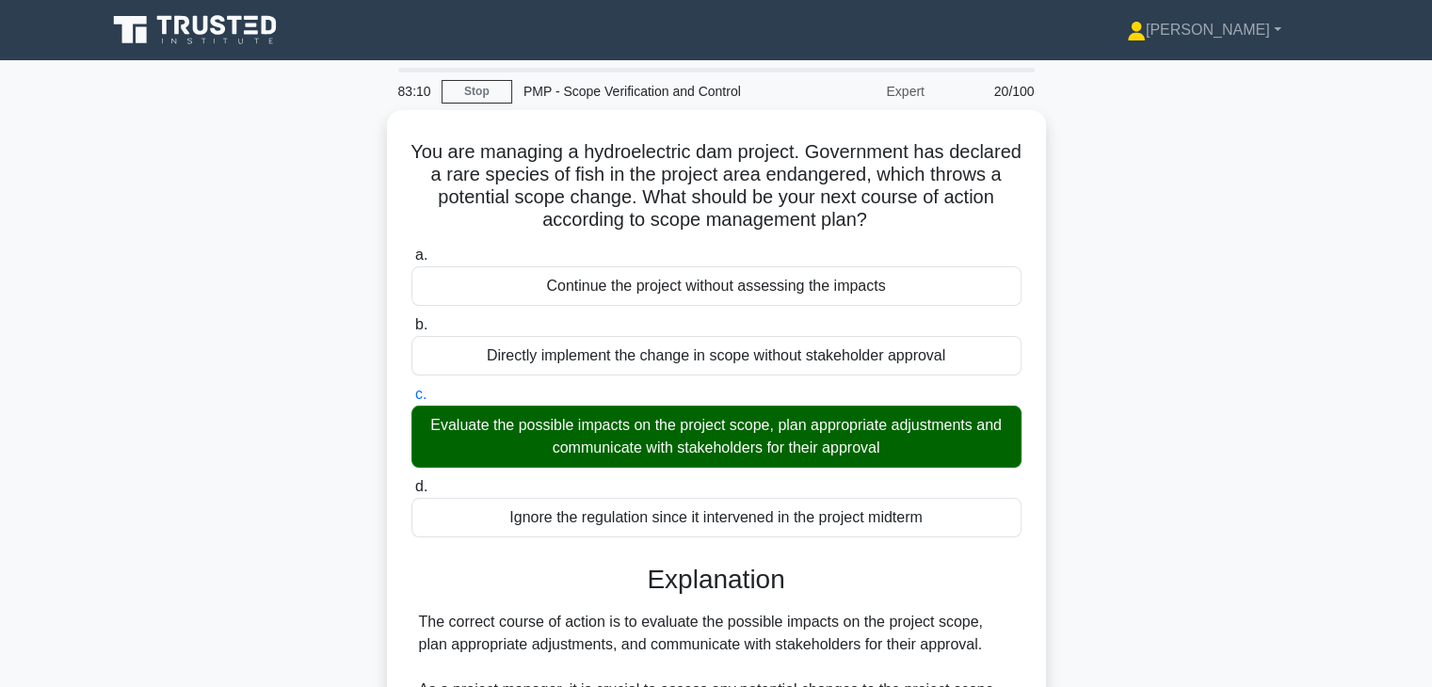
scroll to position [382, 0]
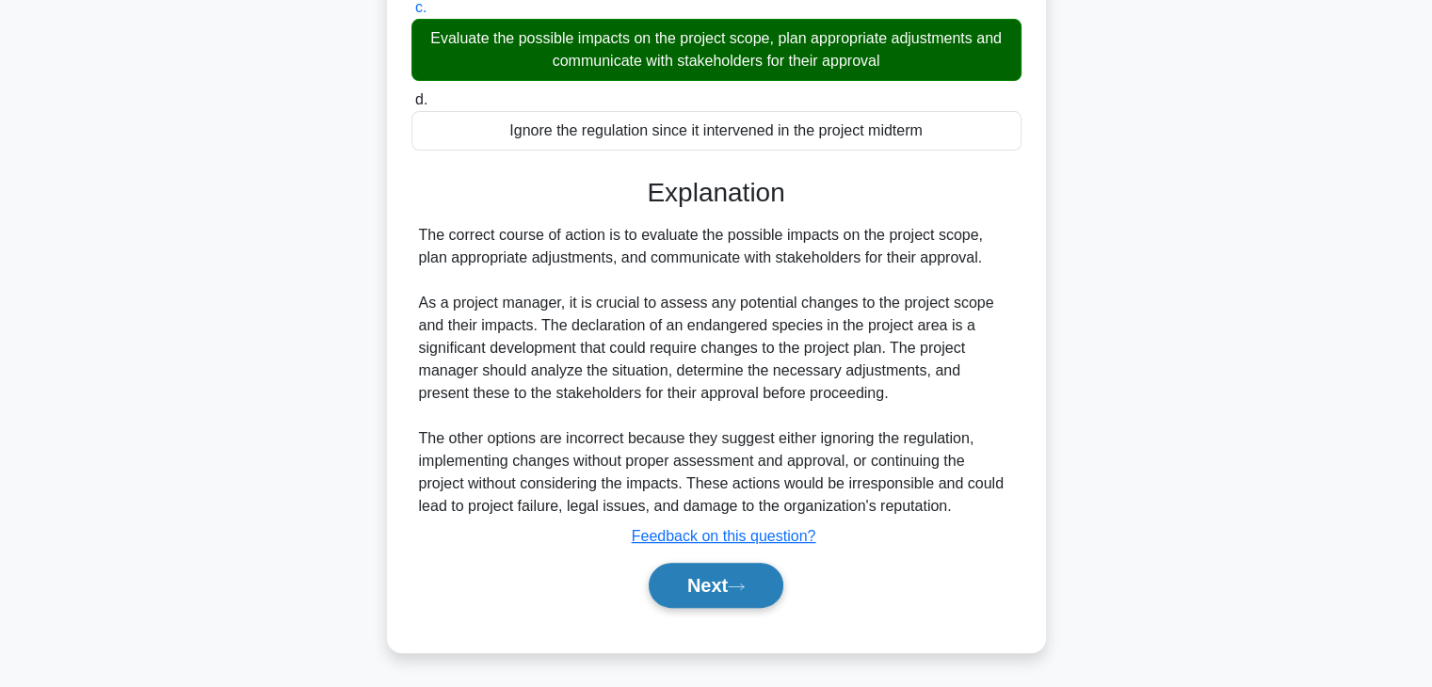
click at [706, 595] on button "Next" at bounding box center [716, 585] width 135 height 45
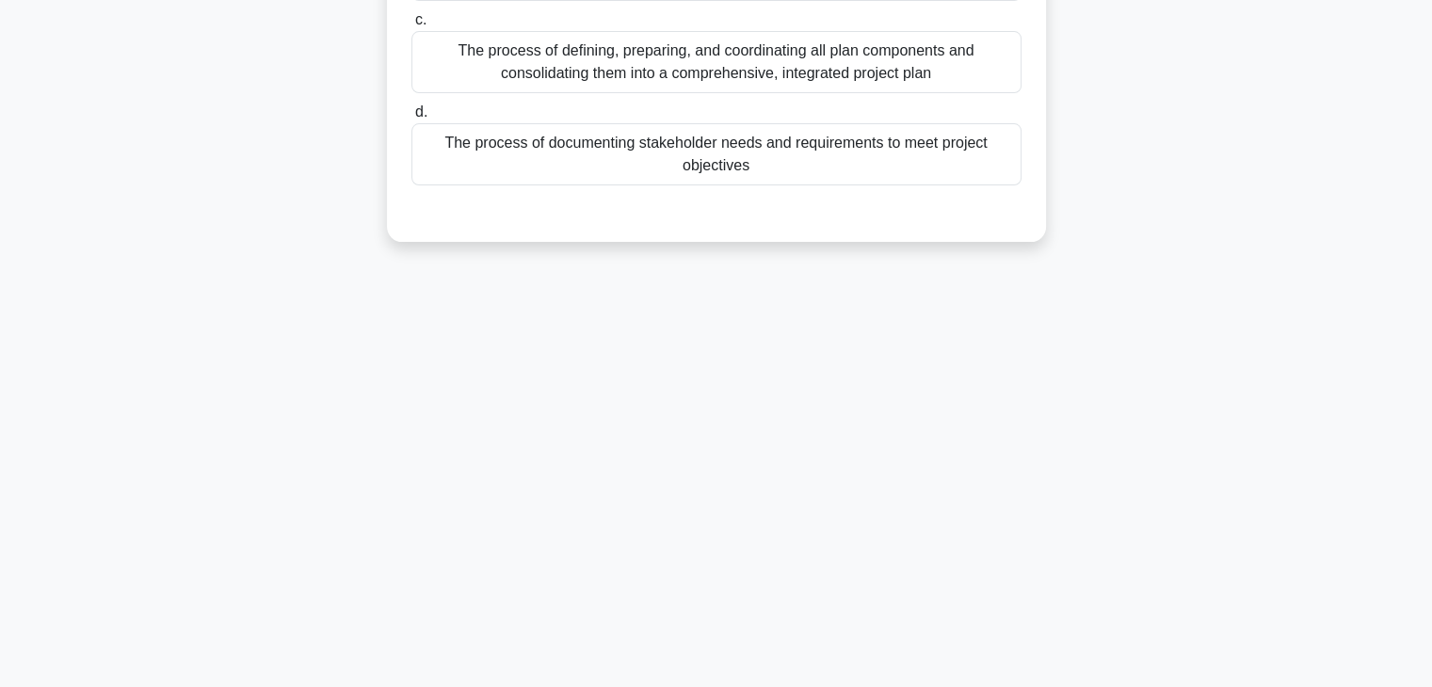
scroll to position [0, 0]
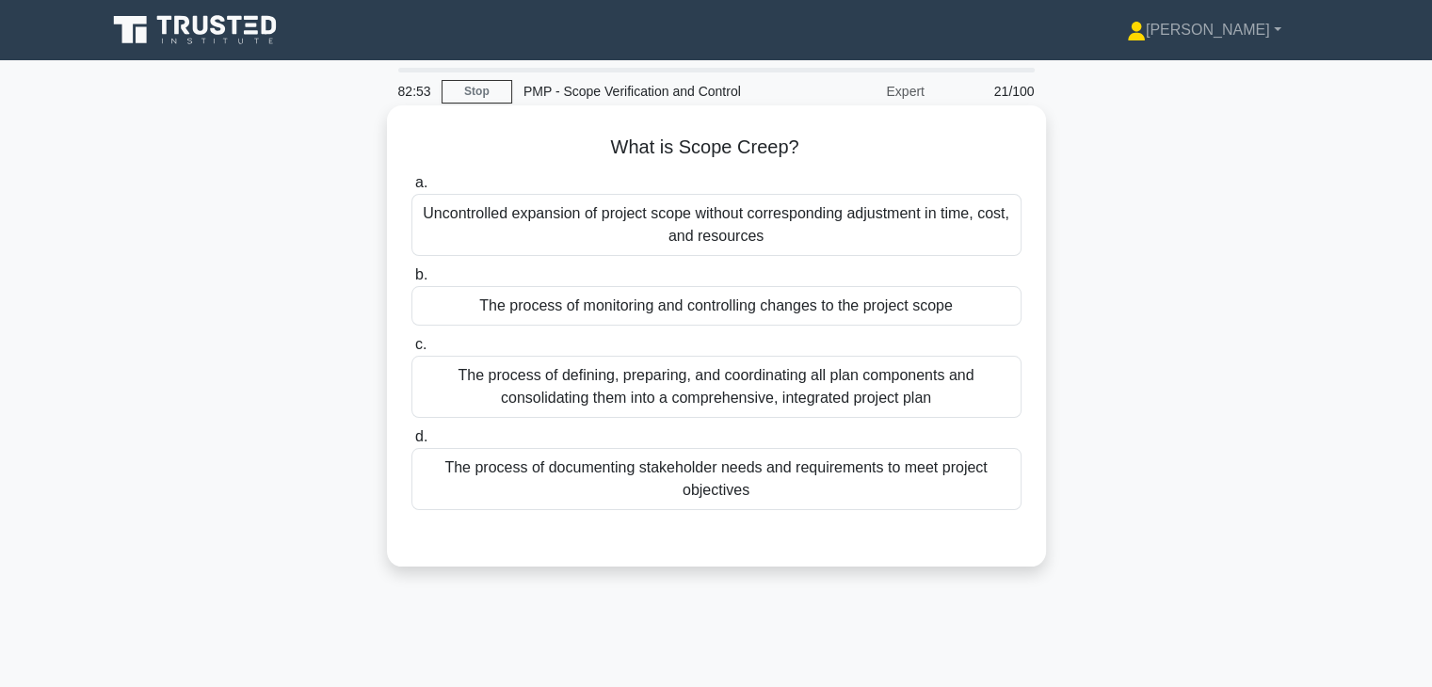
click at [774, 226] on div "Uncontrolled expansion of project scope without corresponding adjustment in tim…" at bounding box center [716, 225] width 610 height 62
click at [411, 189] on input "a. Uncontrolled expansion of project scope without corresponding adjustment in …" at bounding box center [411, 183] width 0 height 12
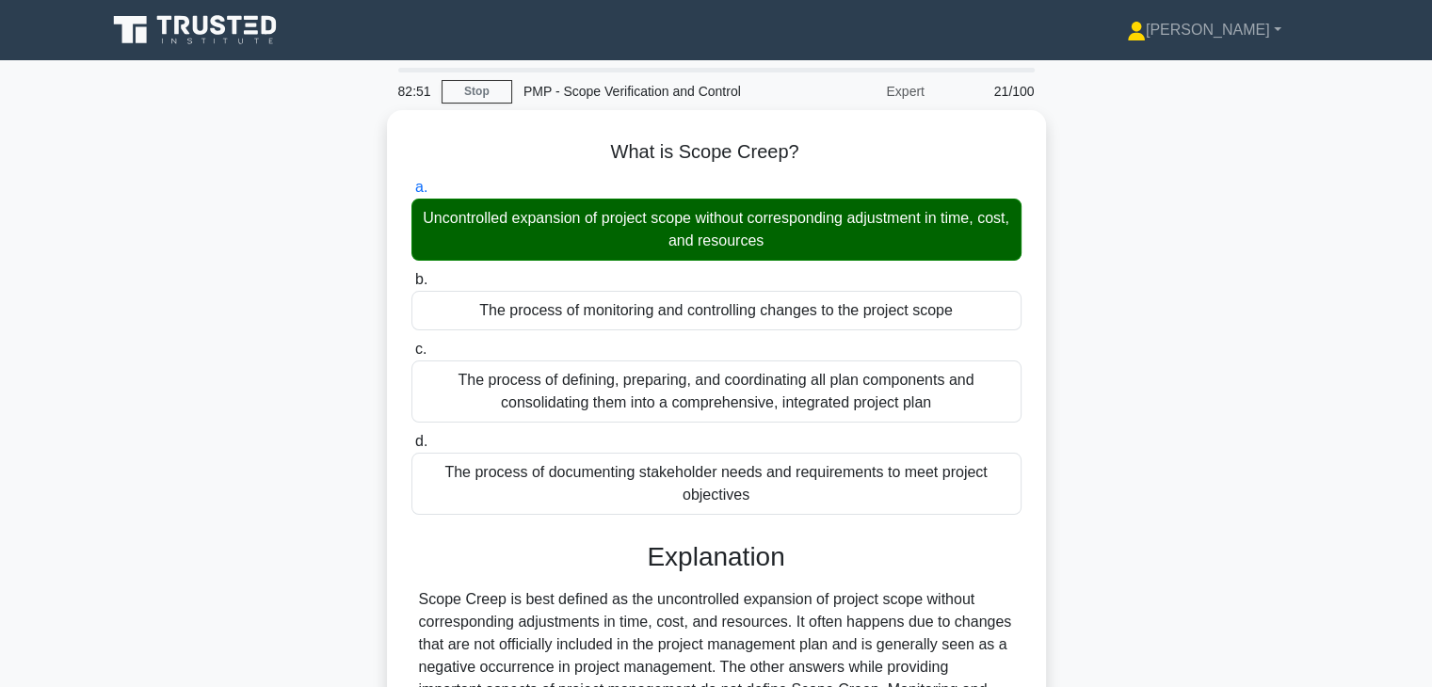
scroll to position [330, 0]
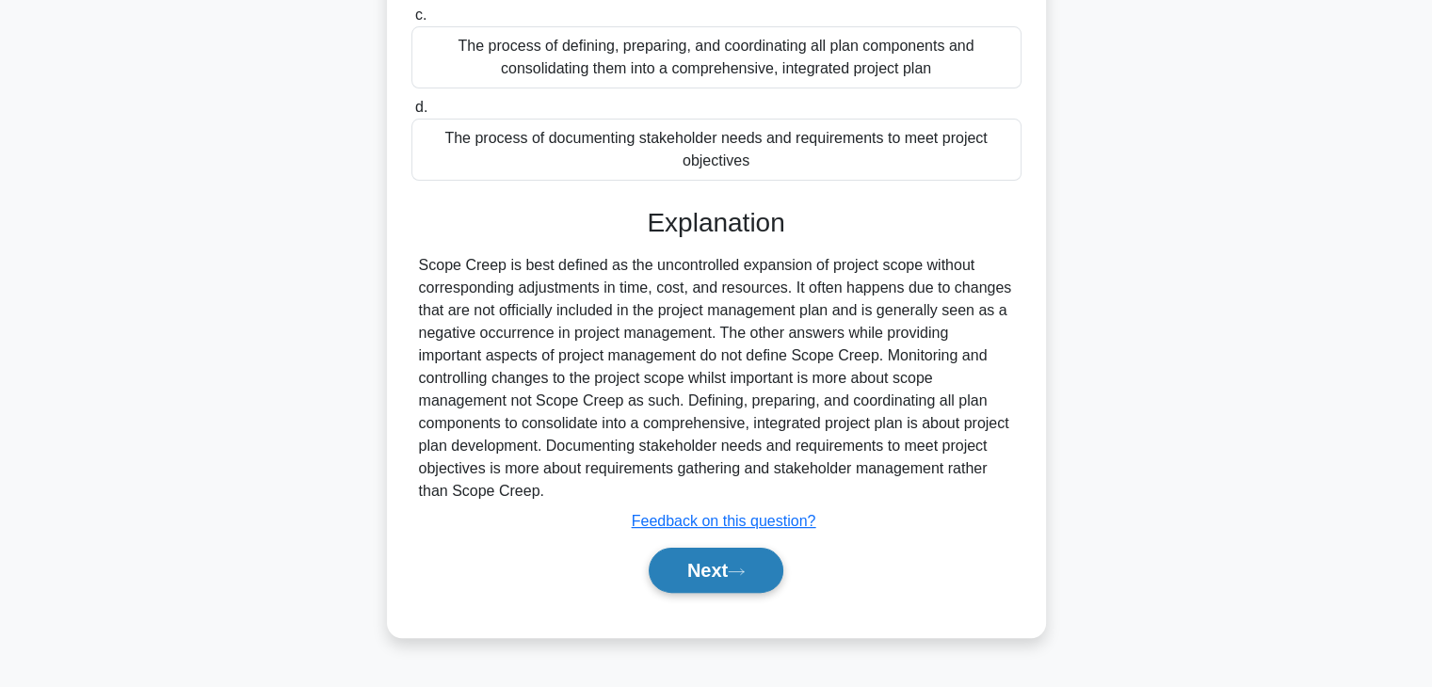
click at [702, 567] on button "Next" at bounding box center [716, 570] width 135 height 45
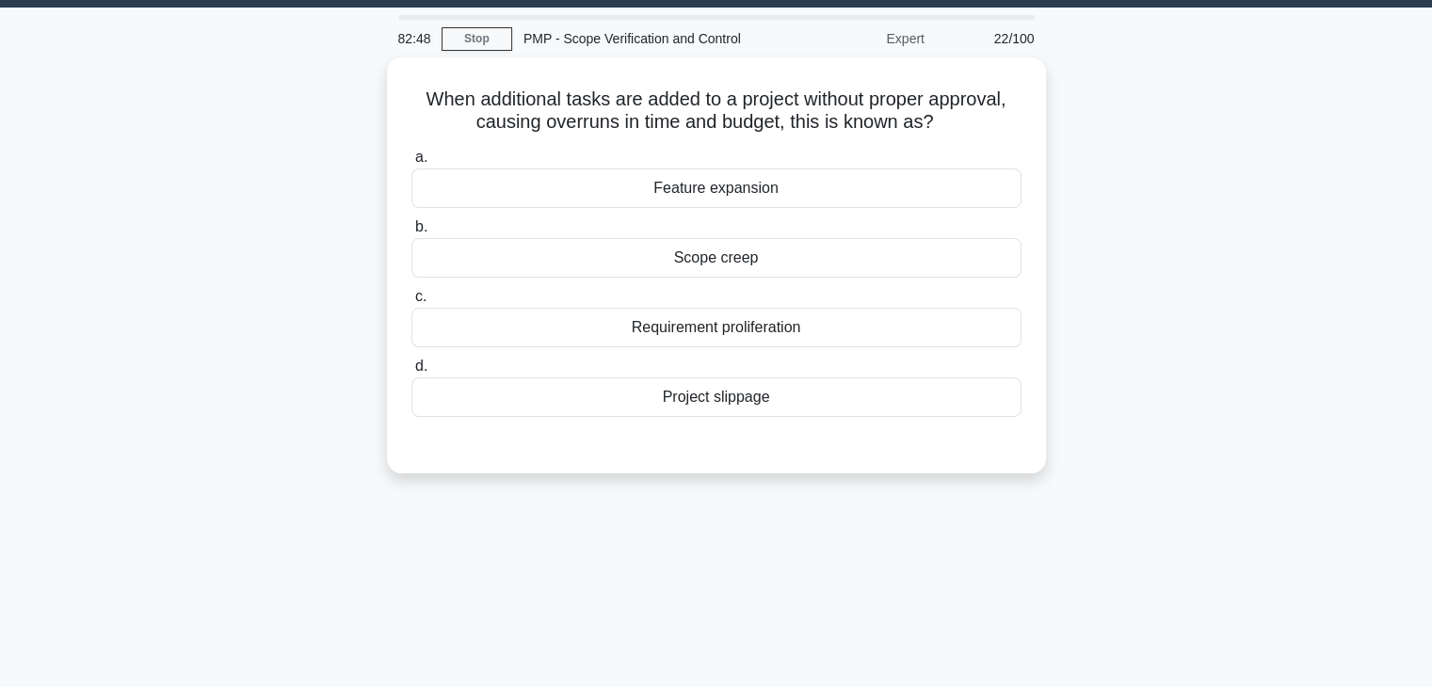
scroll to position [0, 0]
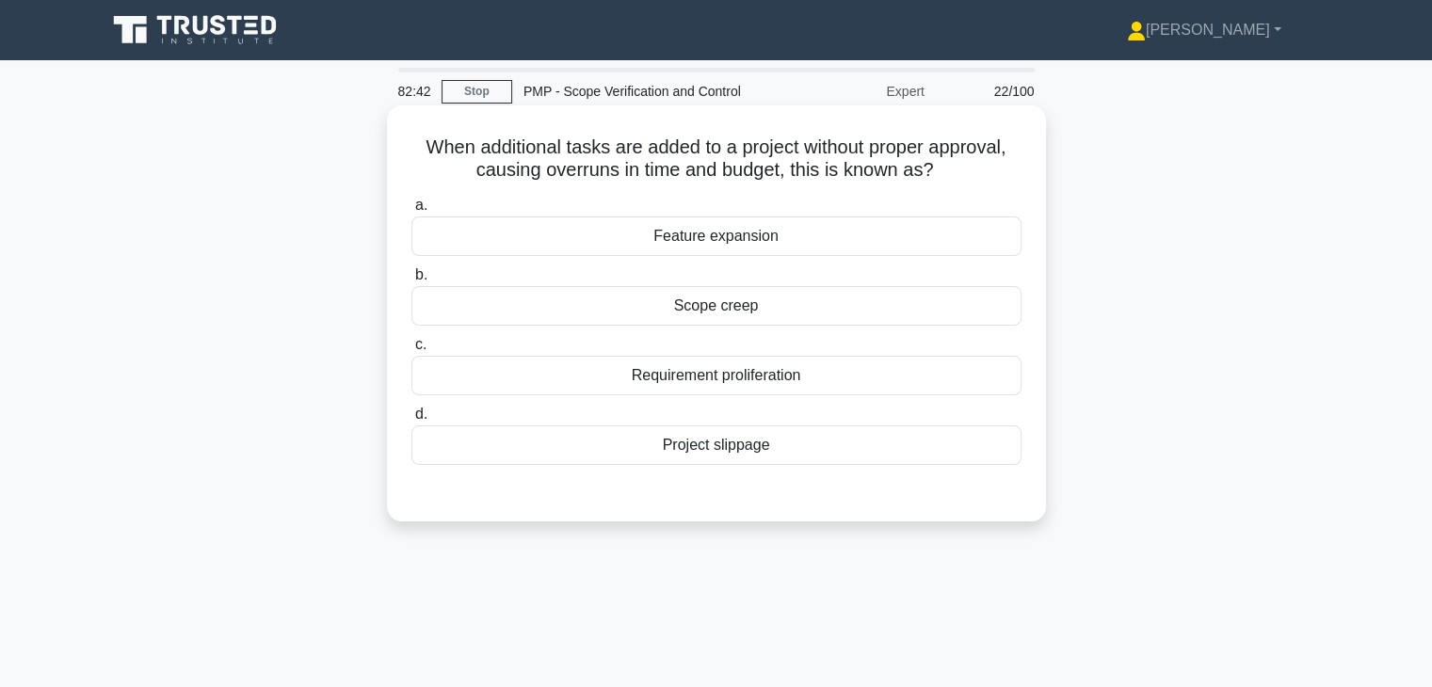
click at [749, 307] on div "Scope creep" at bounding box center [716, 306] width 610 height 40
click at [411, 281] on input "b. Scope creep" at bounding box center [411, 275] width 0 height 12
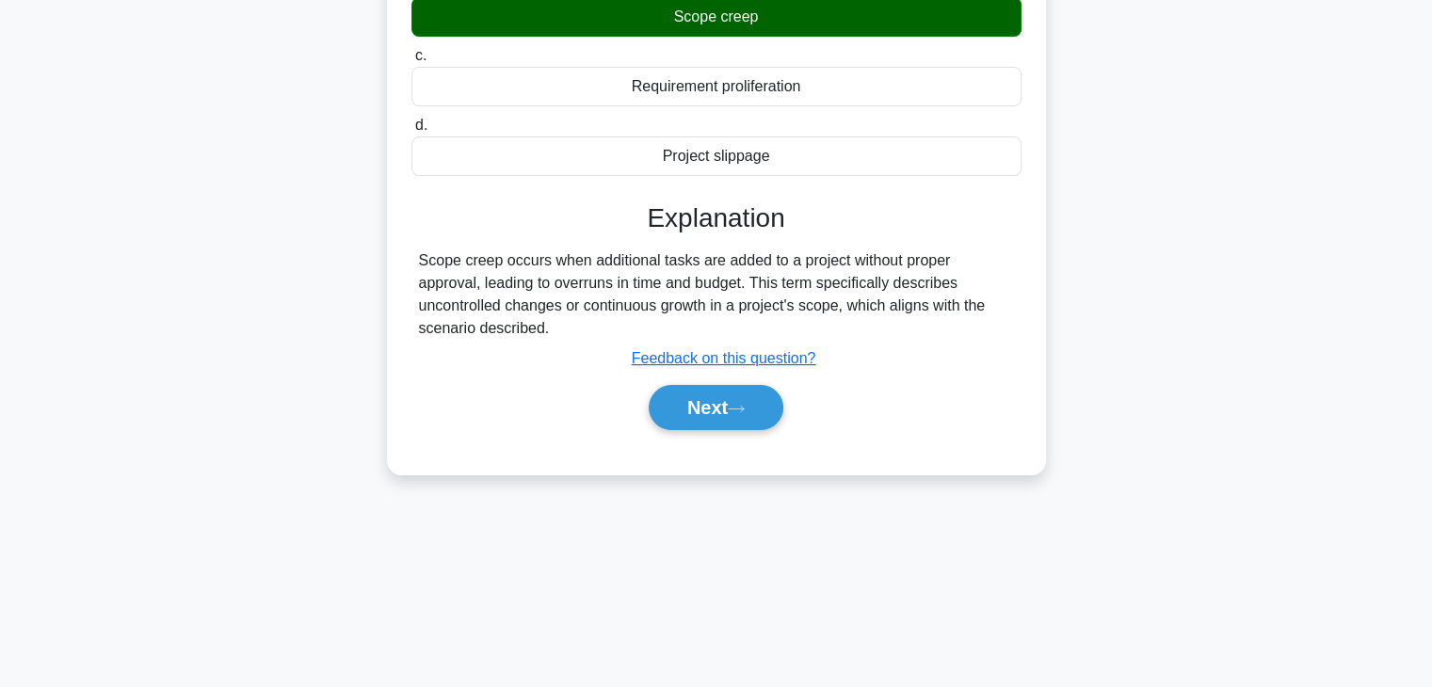
scroll to position [270, 0]
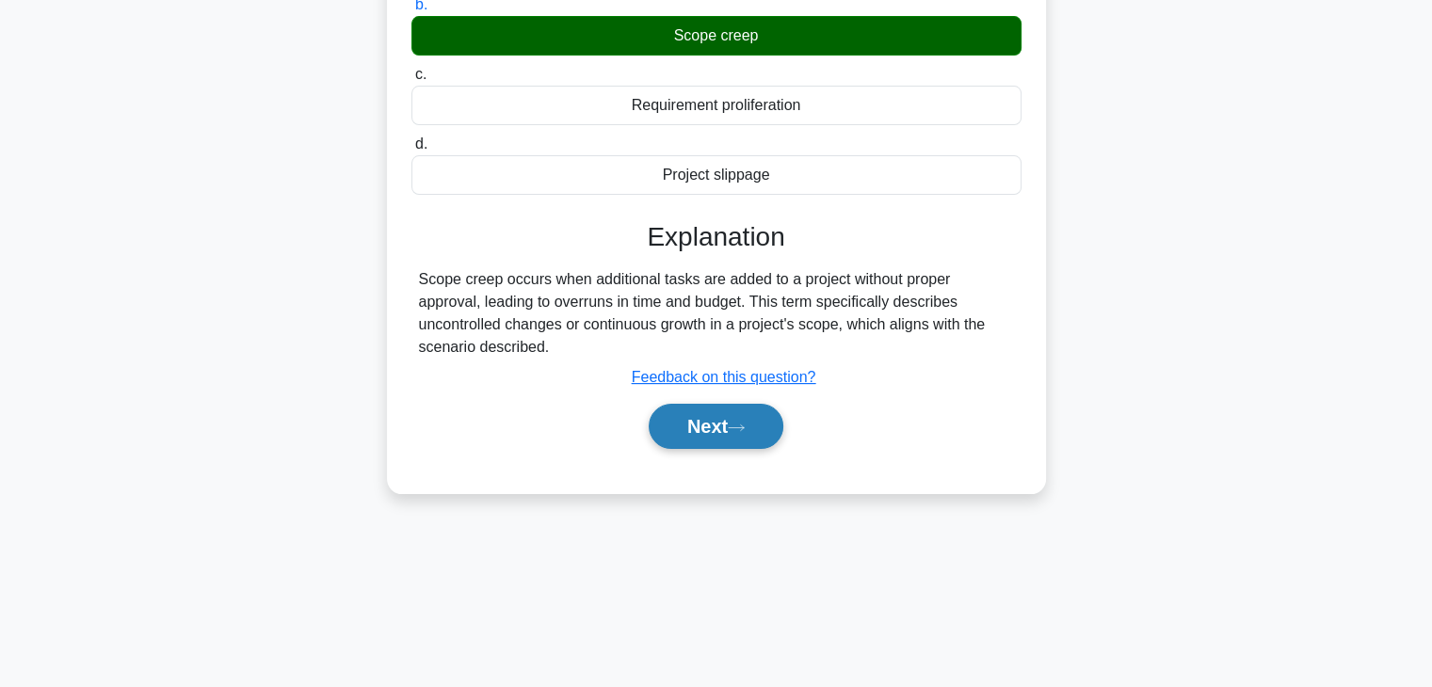
click at [686, 422] on button "Next" at bounding box center [716, 426] width 135 height 45
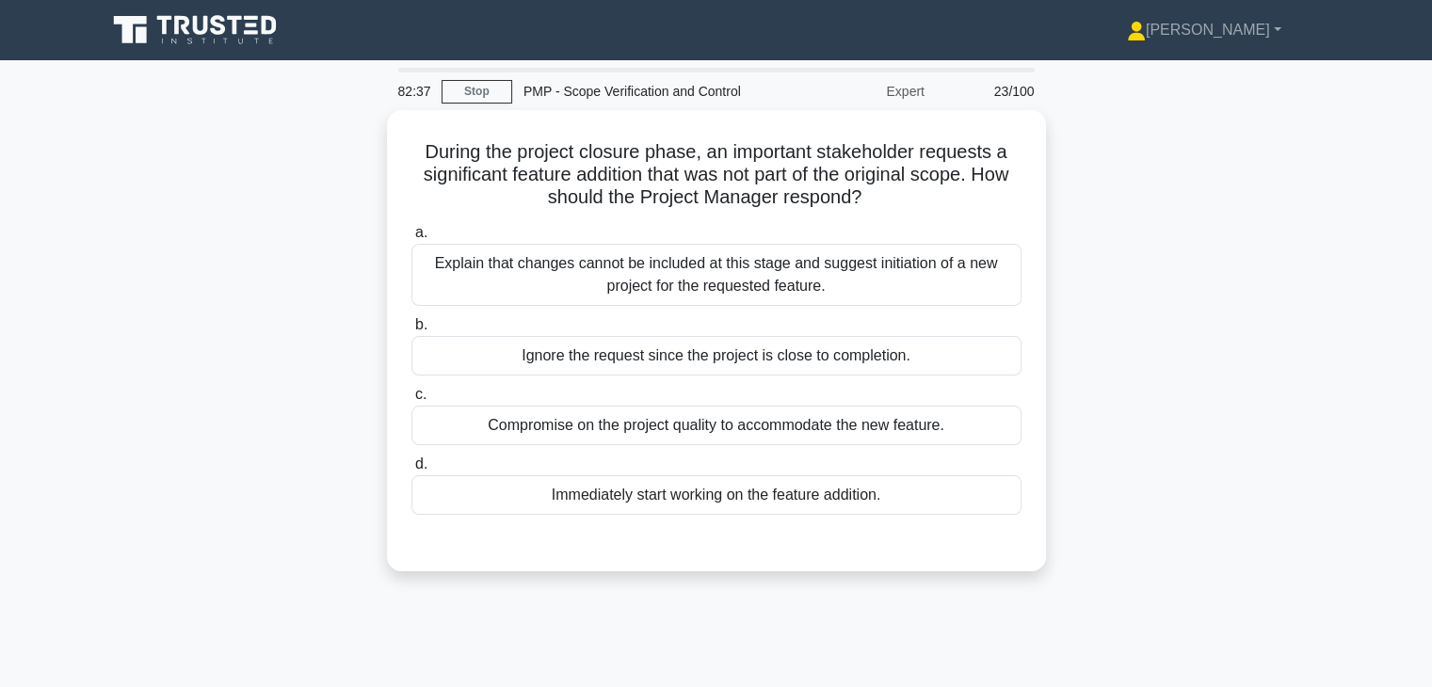
scroll to position [0, 0]
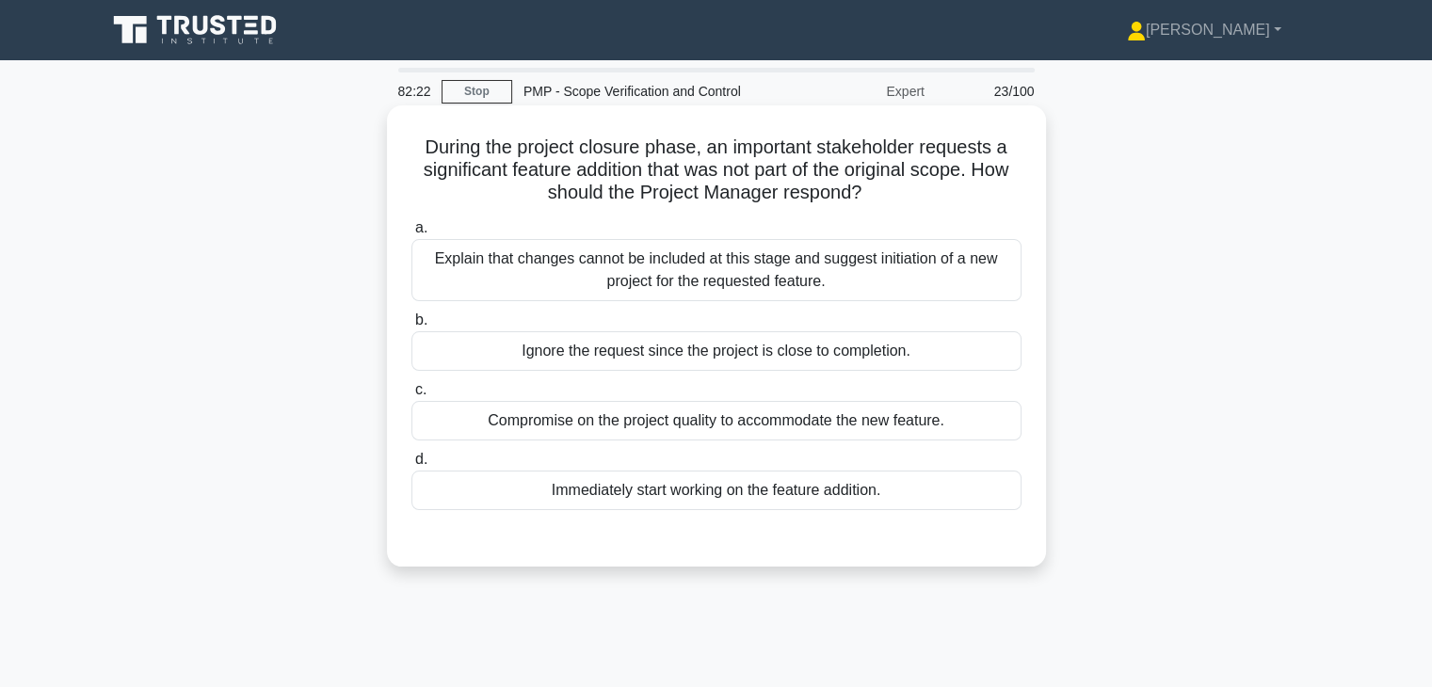
click at [773, 276] on div "Explain that changes cannot be included at this stage and suggest initiation of…" at bounding box center [716, 270] width 610 height 62
click at [411, 234] on input "a. Explain that changes cannot be included at this stage and suggest initiation…" at bounding box center [411, 228] width 0 height 12
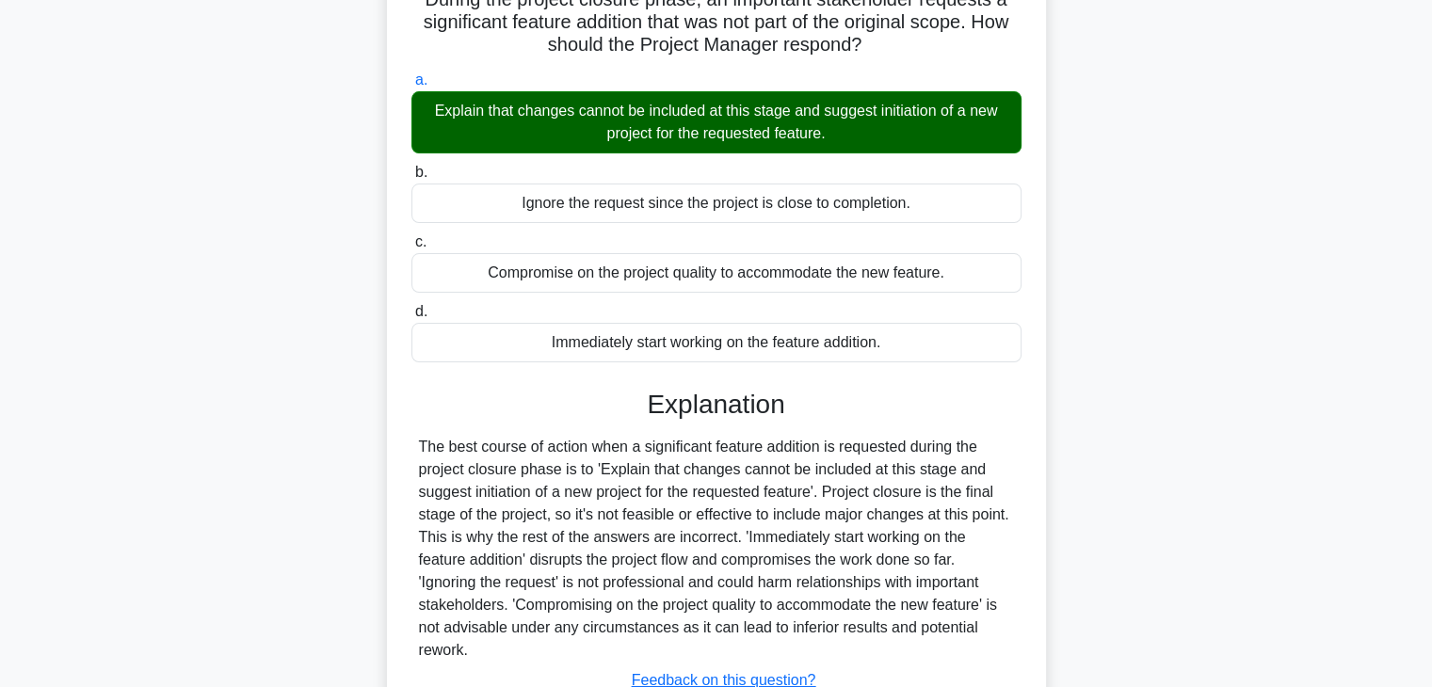
scroll to position [330, 0]
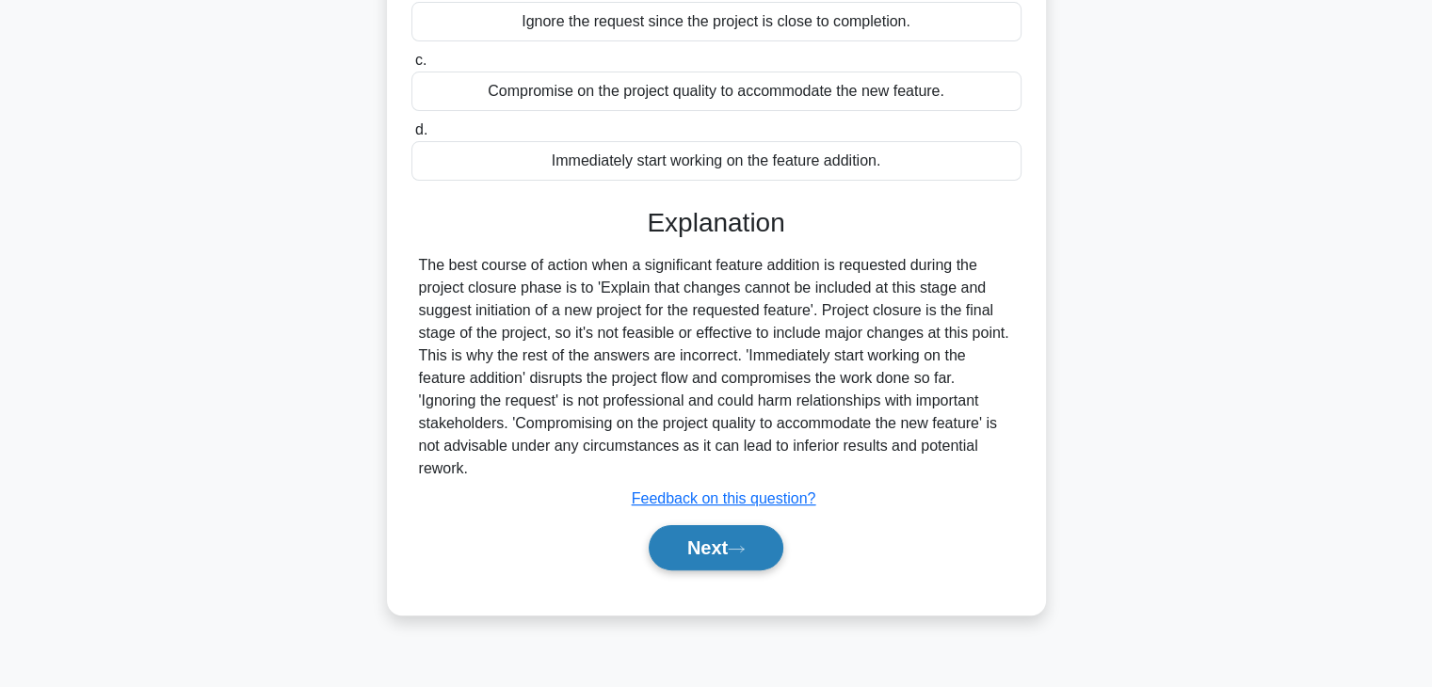
click at [702, 552] on button "Next" at bounding box center [716, 547] width 135 height 45
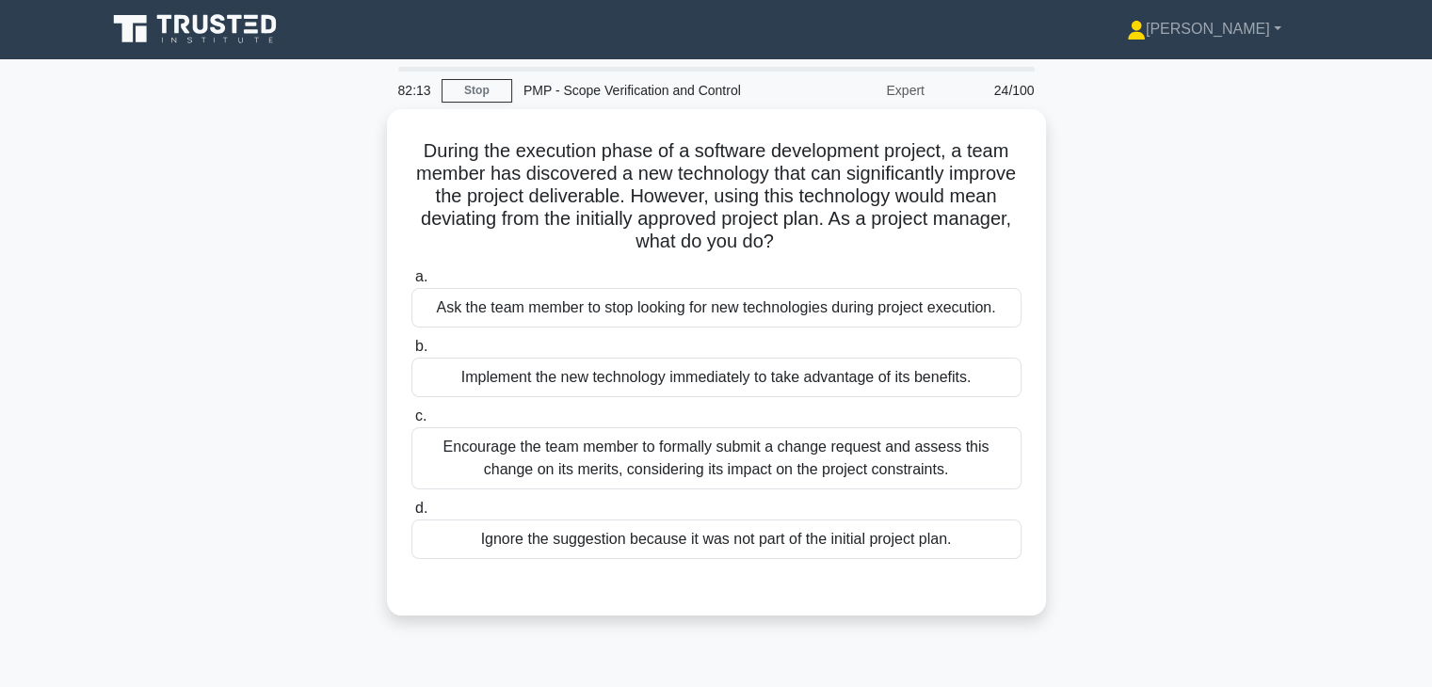
scroll to position [0, 0]
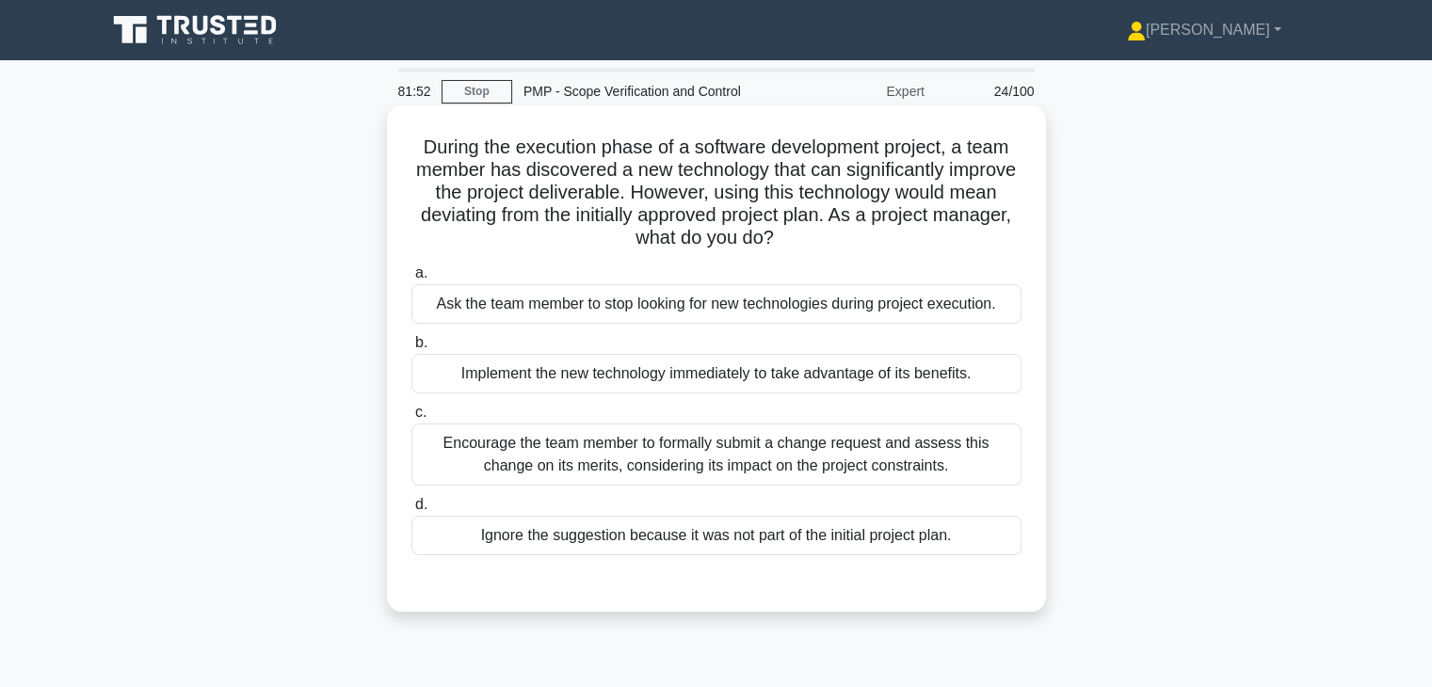
click at [718, 453] on div "Encourage the team member to formally submit a change request and assess this c…" at bounding box center [716, 455] width 610 height 62
click at [411, 419] on input "c. Encourage the team member to formally submit a change request and assess thi…" at bounding box center [411, 413] width 0 height 12
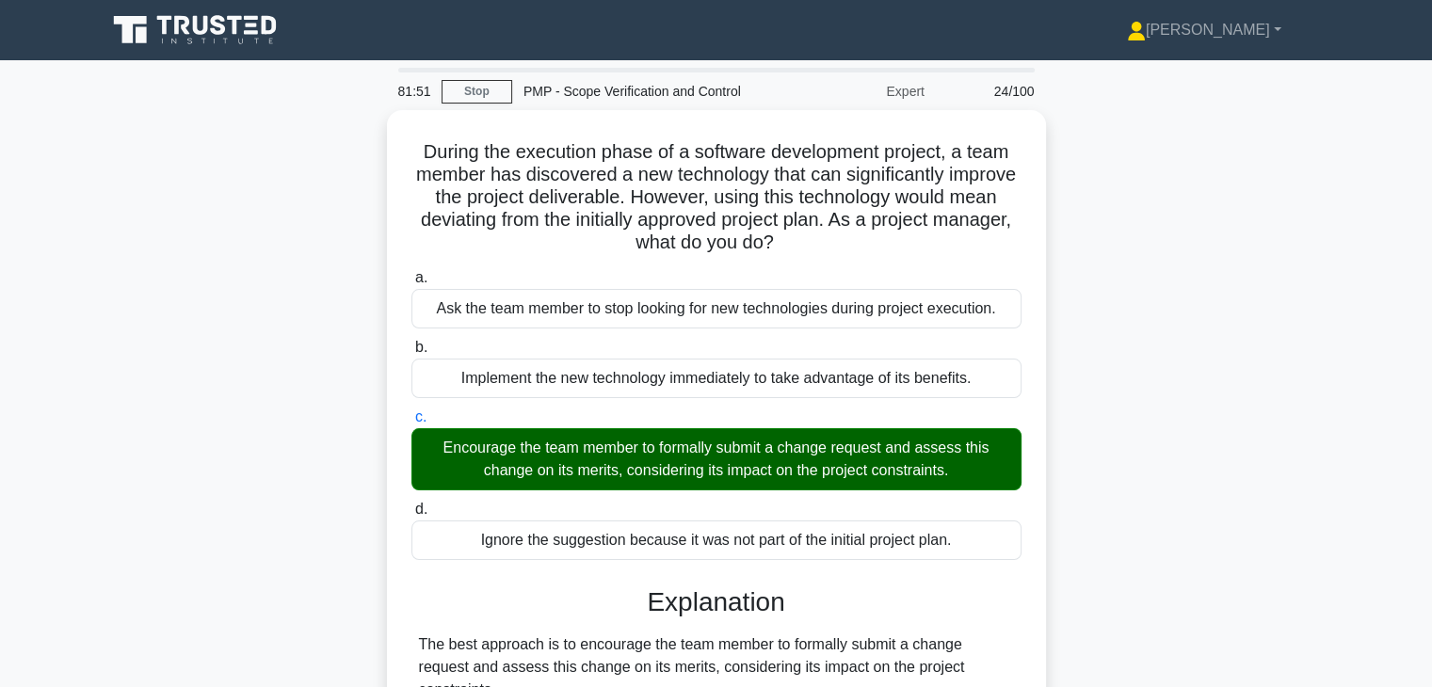
scroll to position [473, 0]
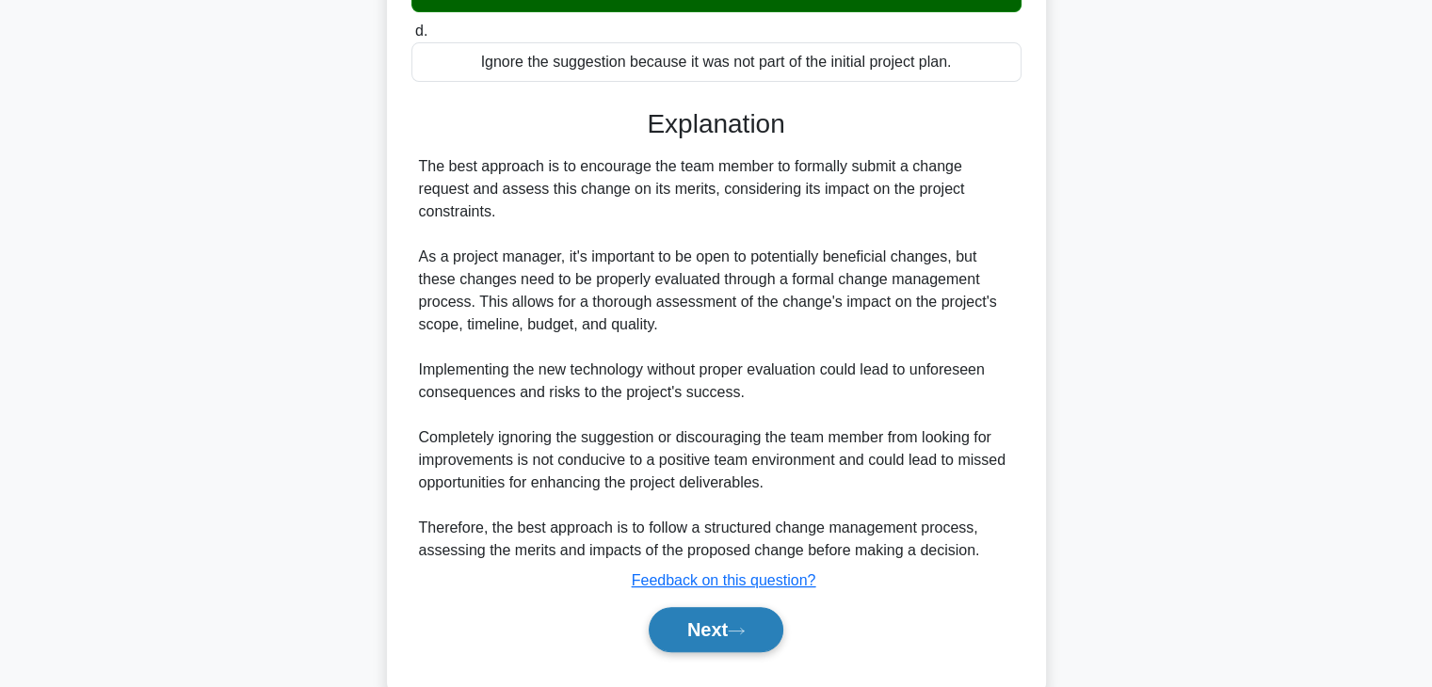
click at [704, 637] on button "Next" at bounding box center [716, 629] width 135 height 45
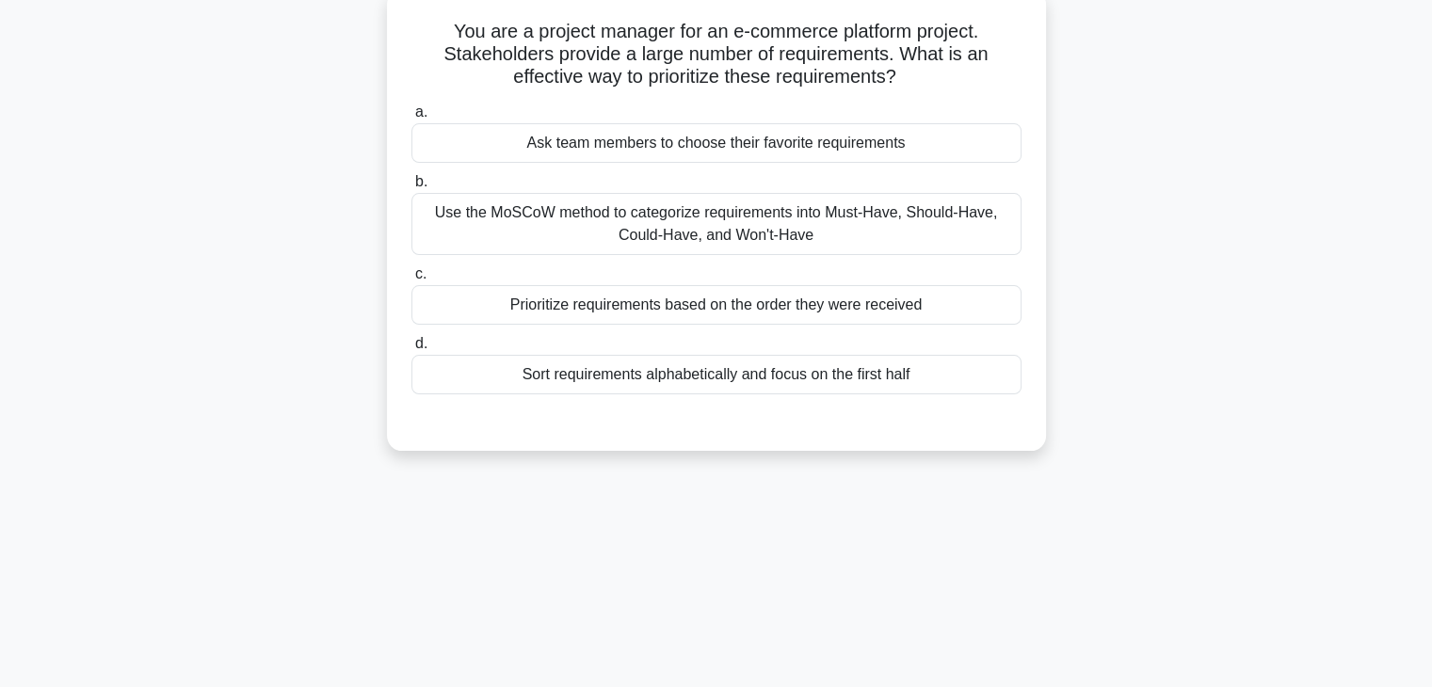
scroll to position [0, 0]
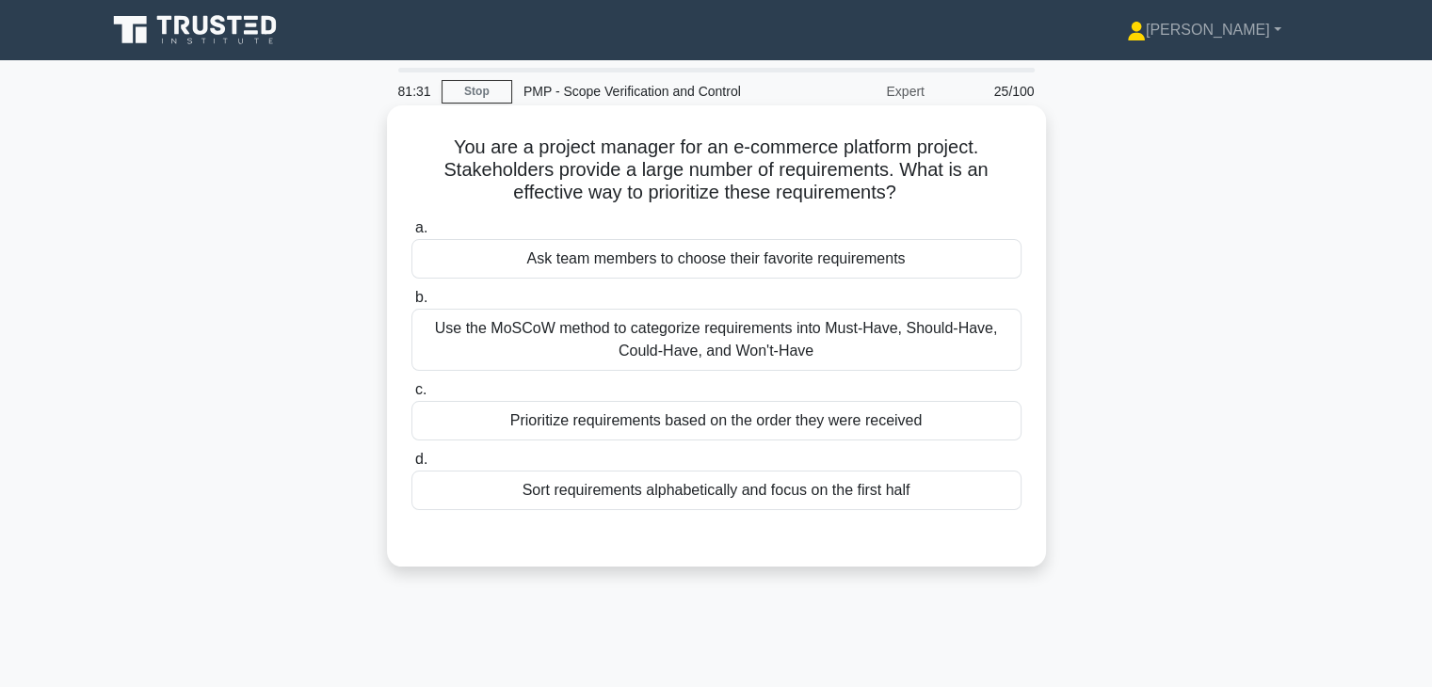
click at [871, 335] on div "Use the MoSCoW method to categorize requirements into Must-Have, Should-Have, C…" at bounding box center [716, 340] width 610 height 62
click at [411, 304] on input "b. Use the MoSCoW method to categorize requirements into Must-Have, Should-Have…" at bounding box center [411, 298] width 0 height 12
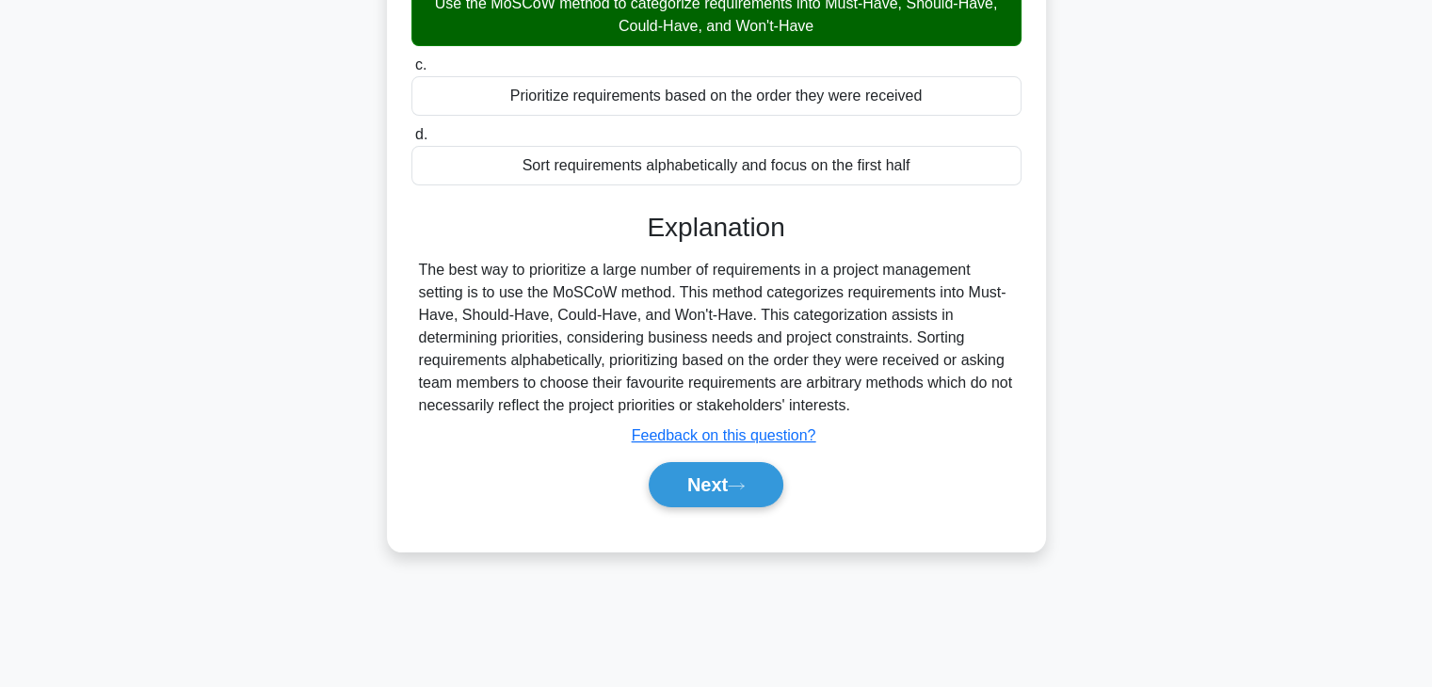
scroll to position [321, 0]
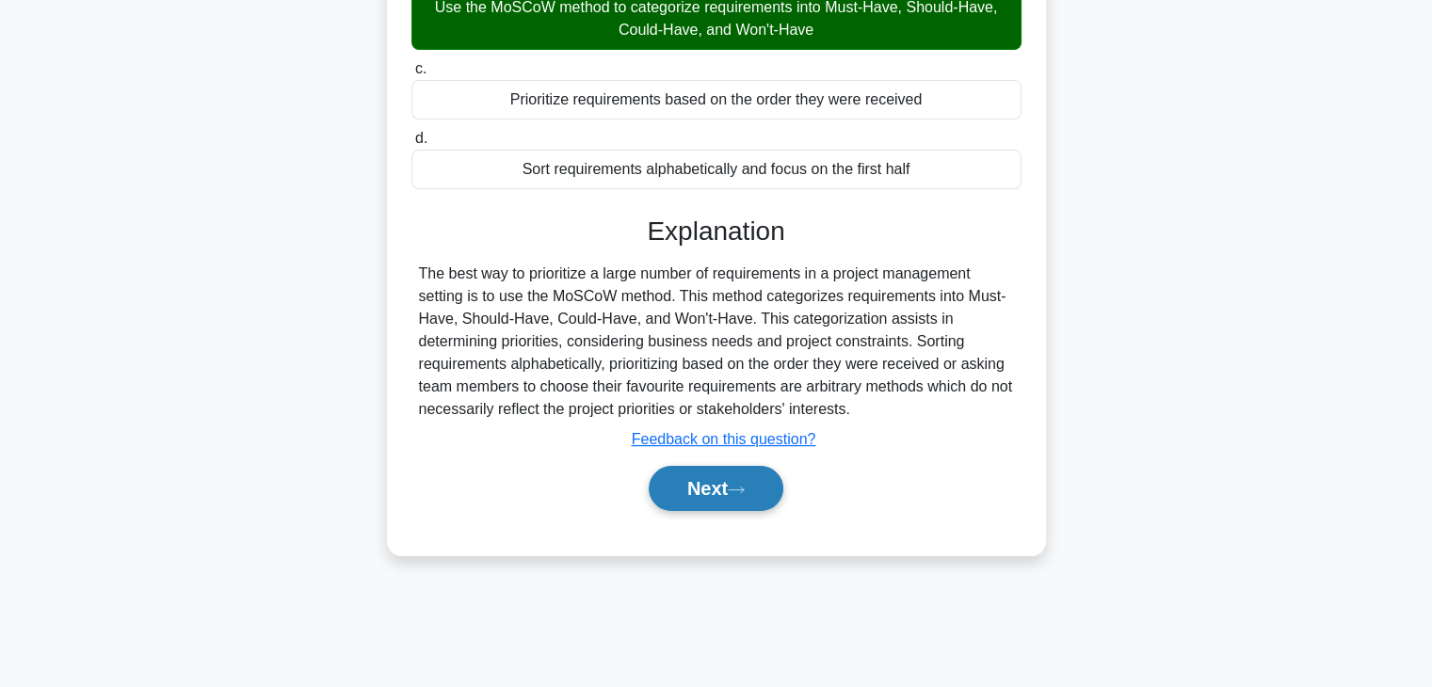
click at [673, 494] on button "Next" at bounding box center [716, 488] width 135 height 45
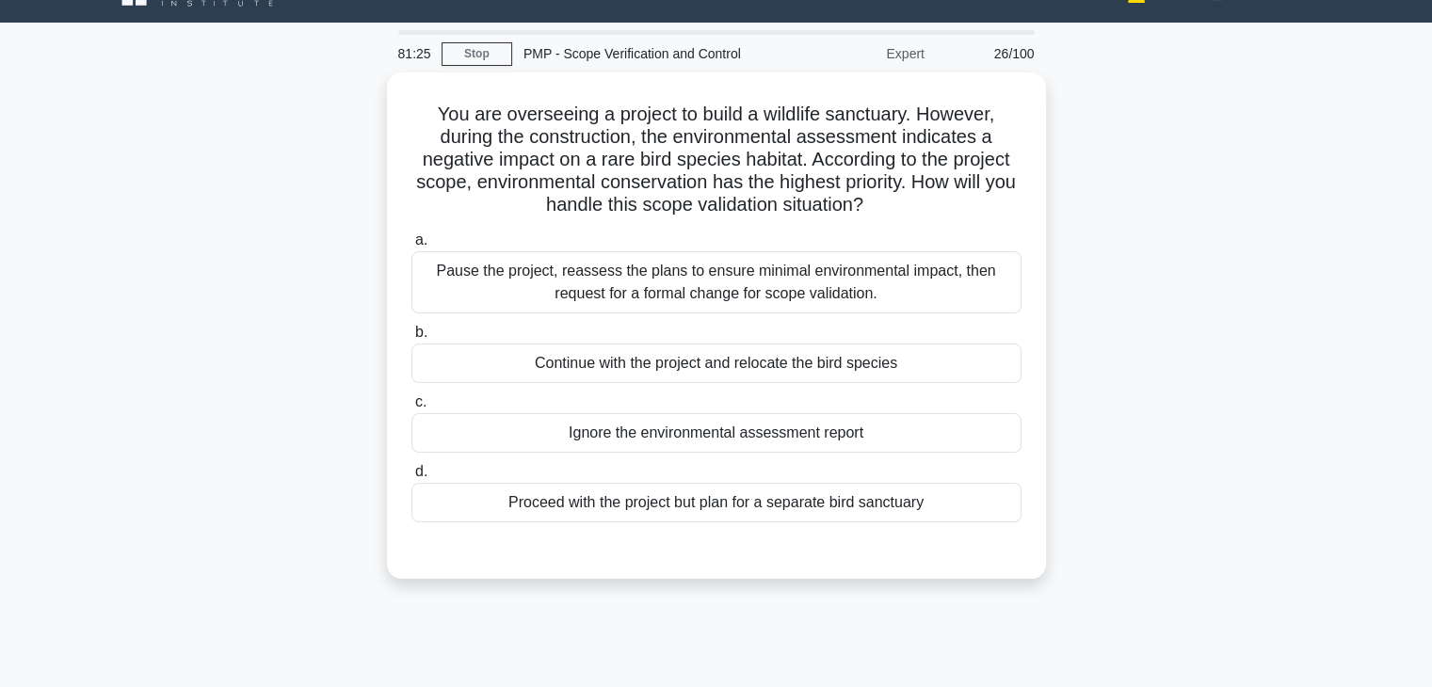
scroll to position [0, 0]
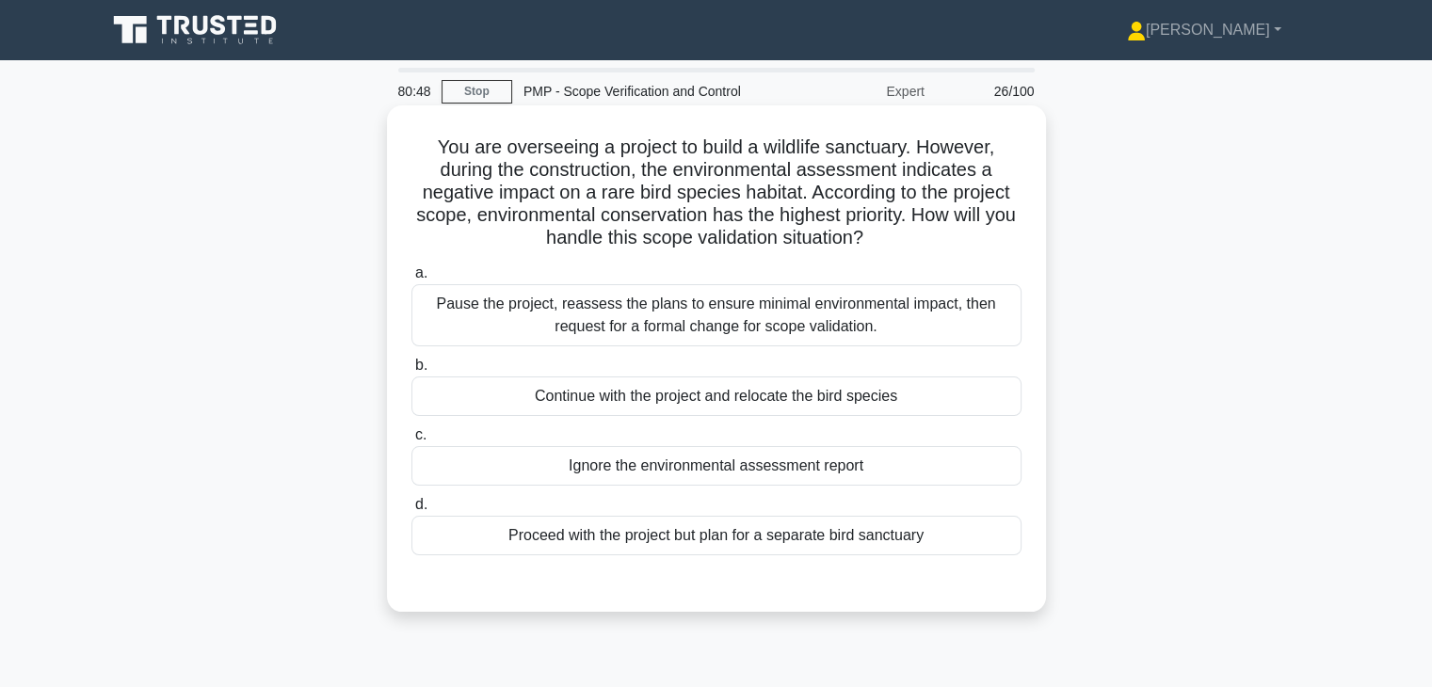
click at [797, 316] on div "Pause the project, reassess the plans to ensure minimal environmental impact, t…" at bounding box center [716, 315] width 610 height 62
click at [411, 280] on input "a. Pause the project, reassess the plans to ensure minimal environmental impact…" at bounding box center [411, 273] width 0 height 12
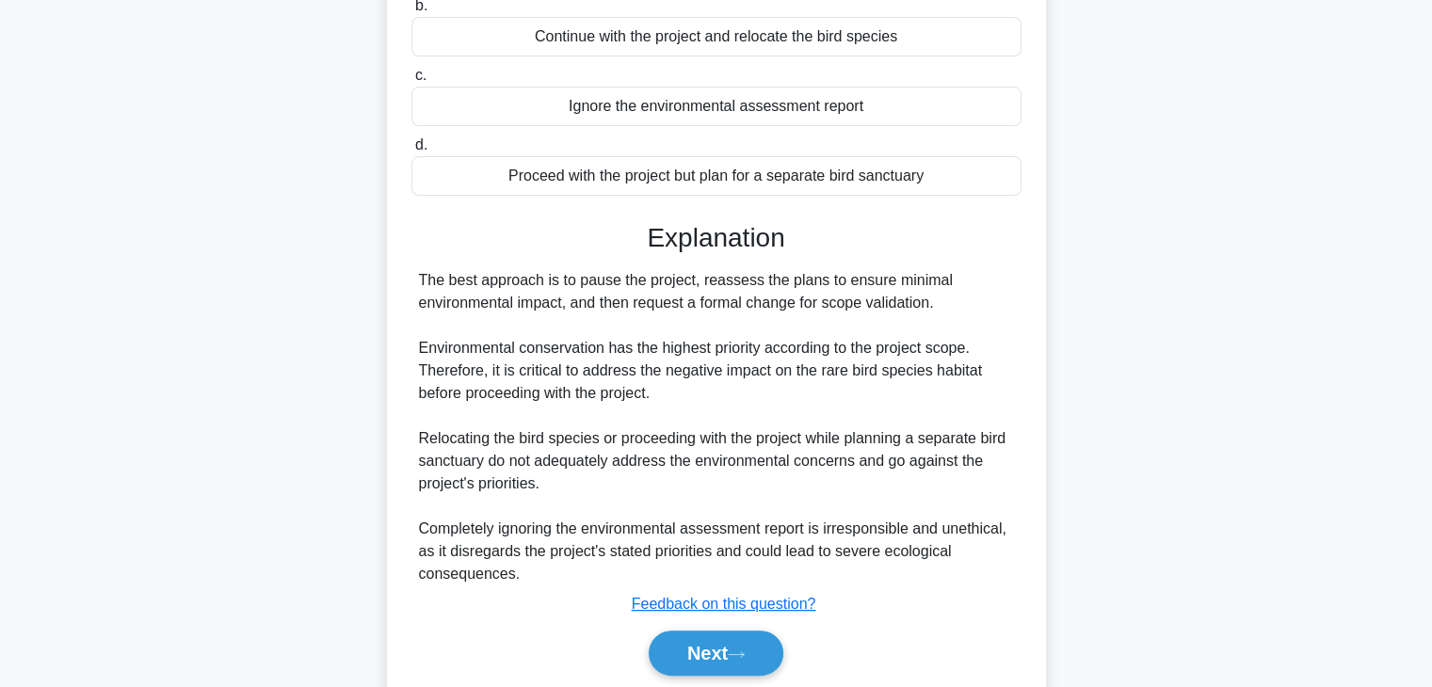
scroll to position [427, 0]
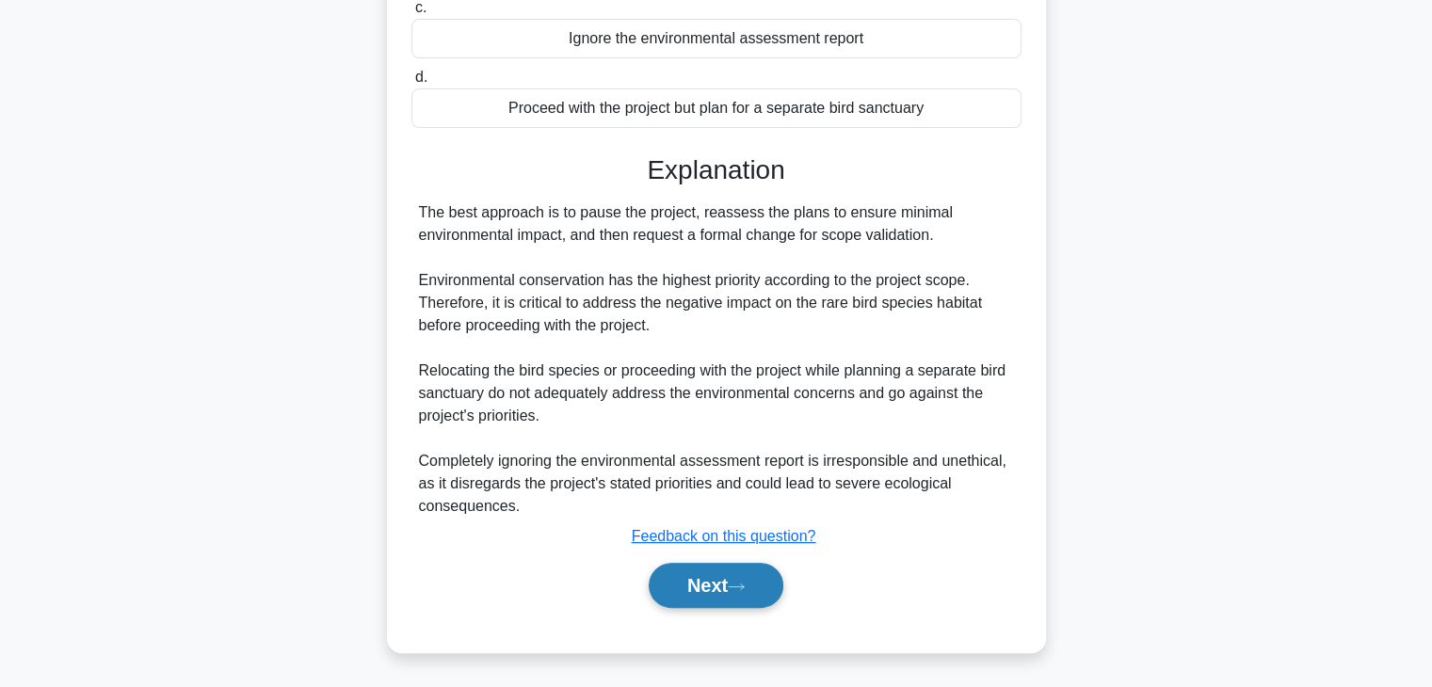
click at [674, 586] on button "Next" at bounding box center [716, 585] width 135 height 45
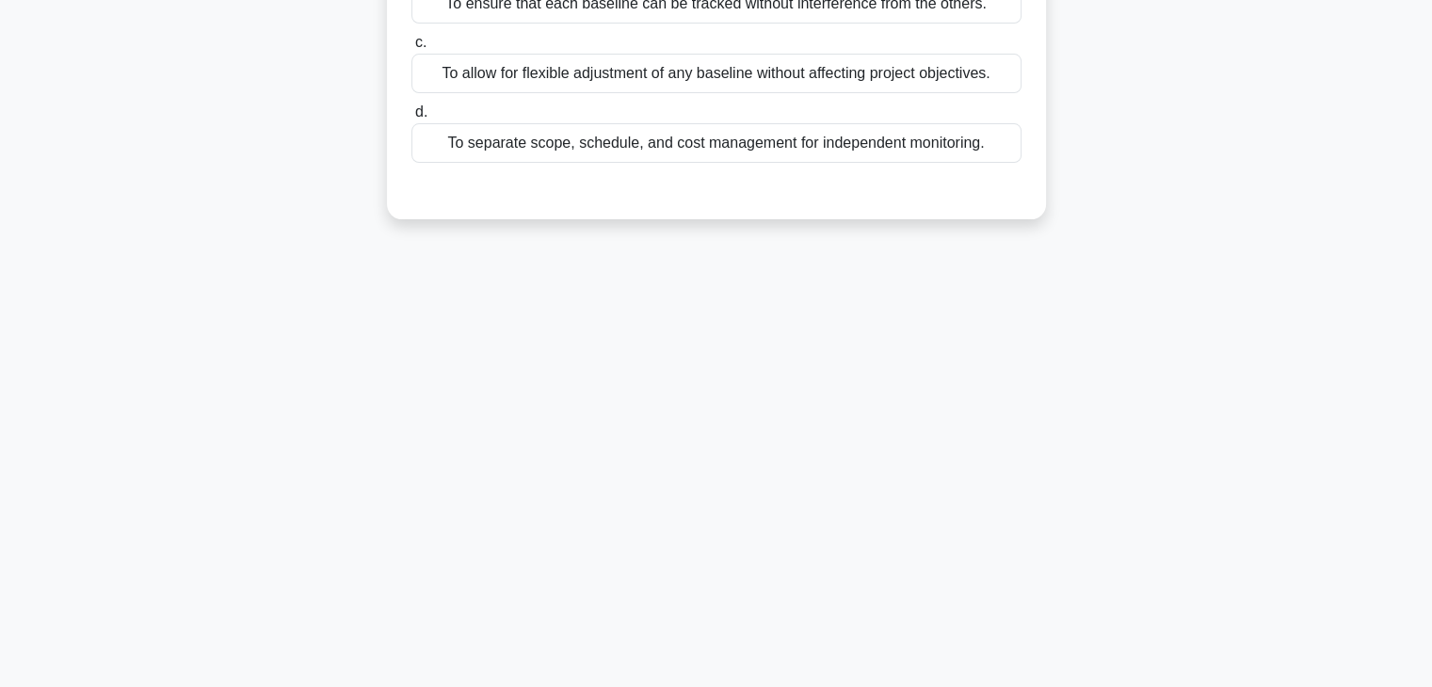
scroll to position [0, 0]
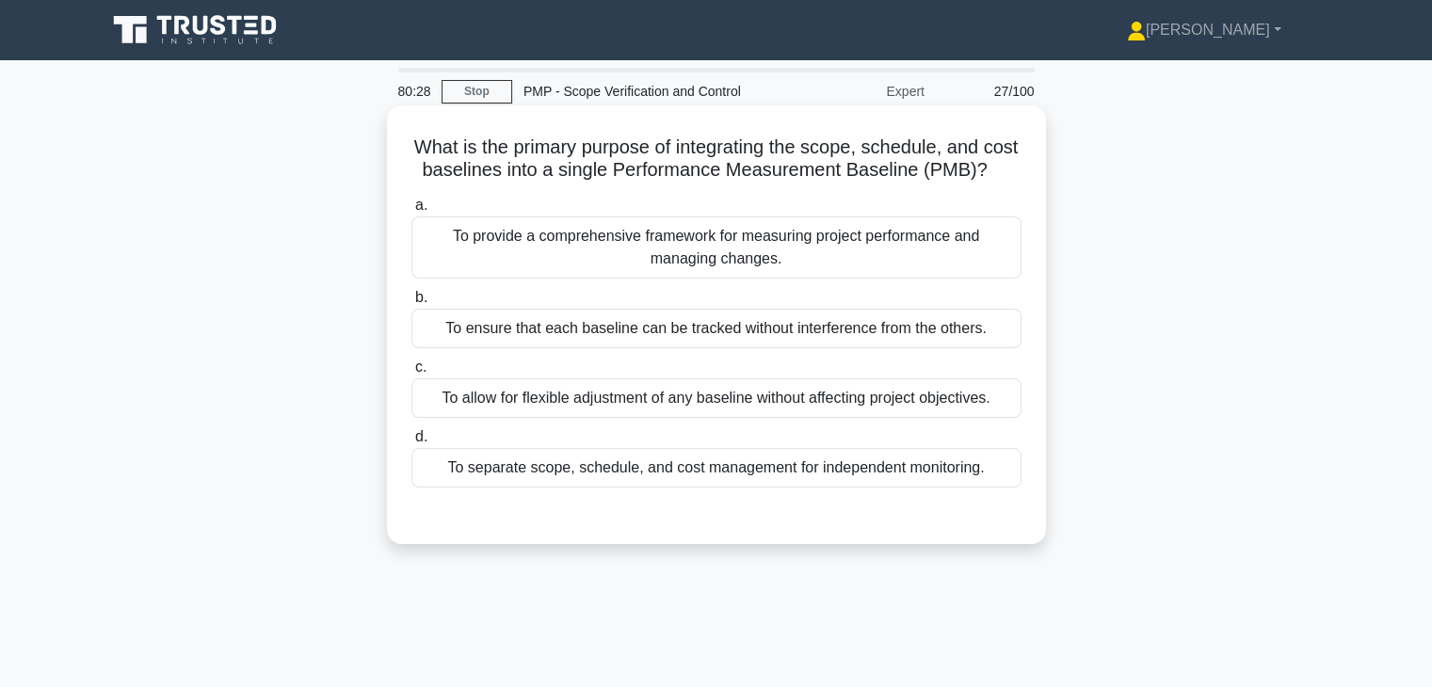
click at [804, 274] on div "To provide a comprehensive framework for measuring project performance and mana…" at bounding box center [716, 247] width 610 height 62
click at [411, 212] on input "a. To provide a comprehensive framework for measuring project performance and m…" at bounding box center [411, 206] width 0 height 12
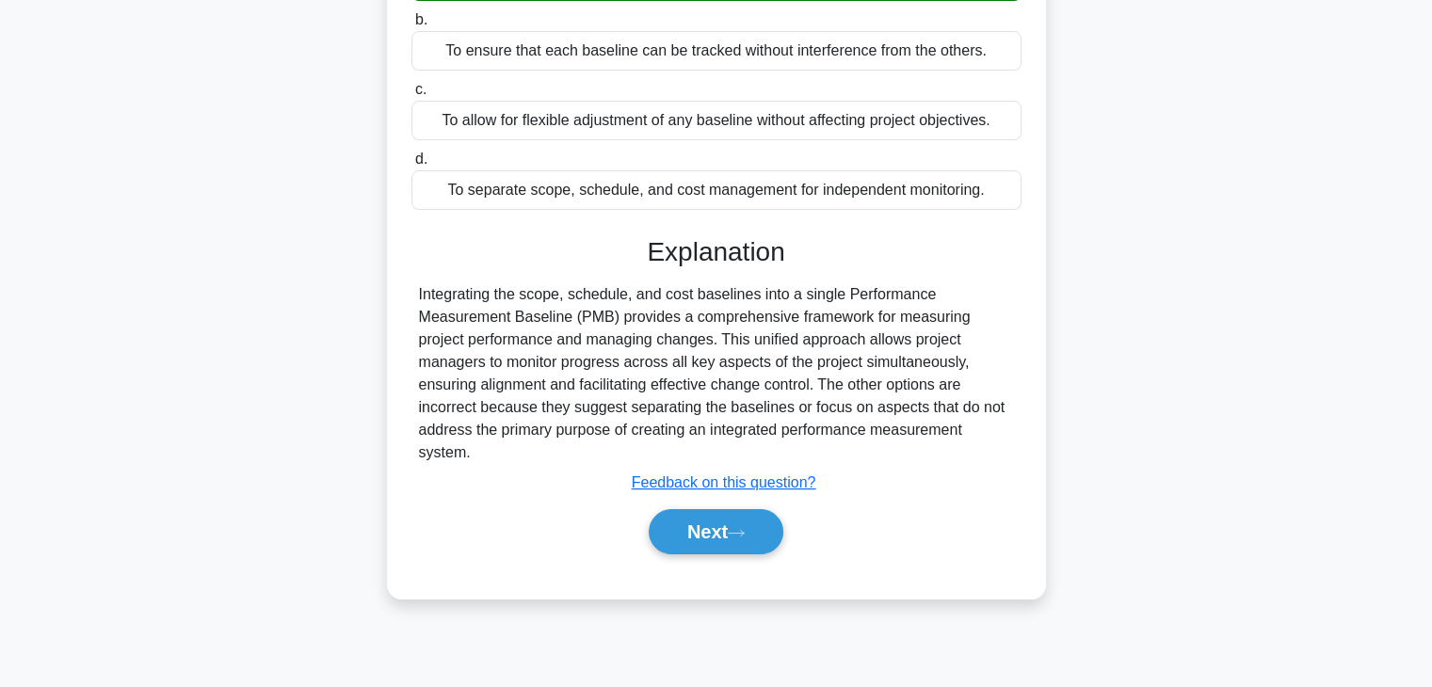
scroll to position [330, 0]
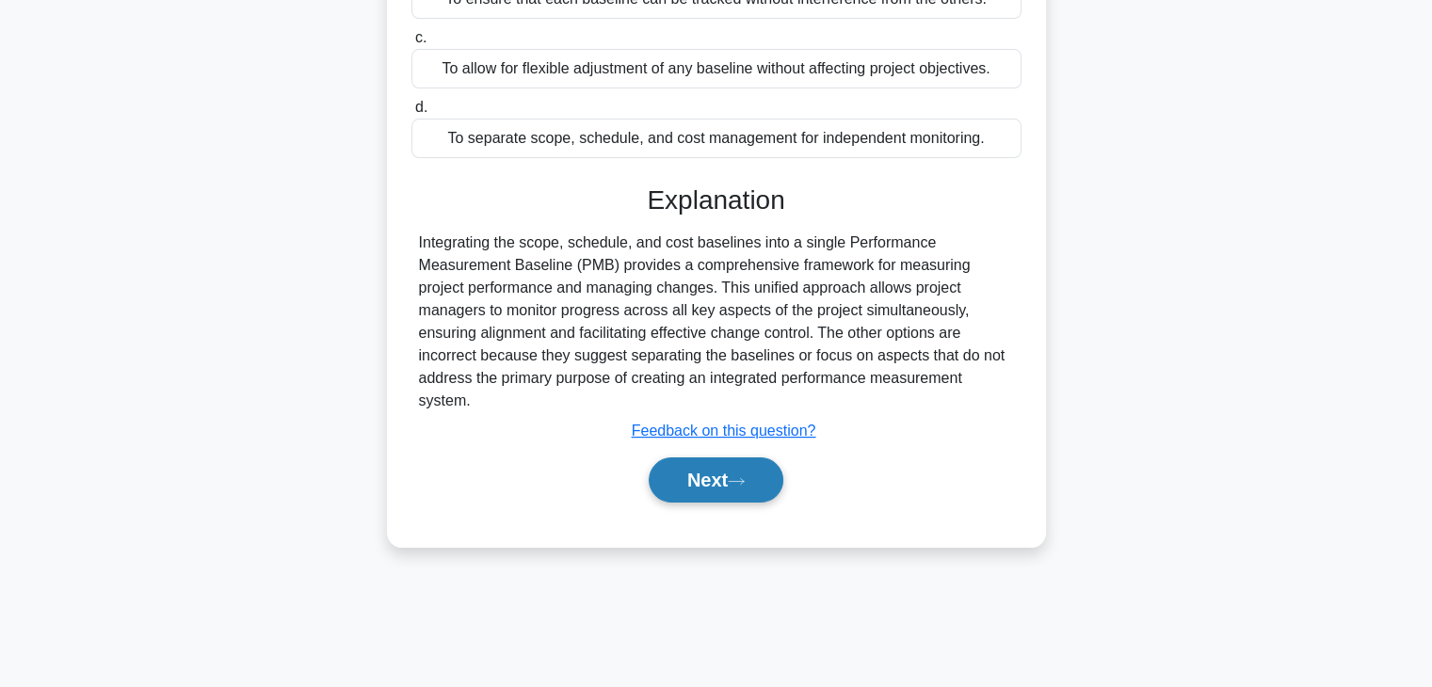
click at [694, 482] on button "Next" at bounding box center [716, 479] width 135 height 45
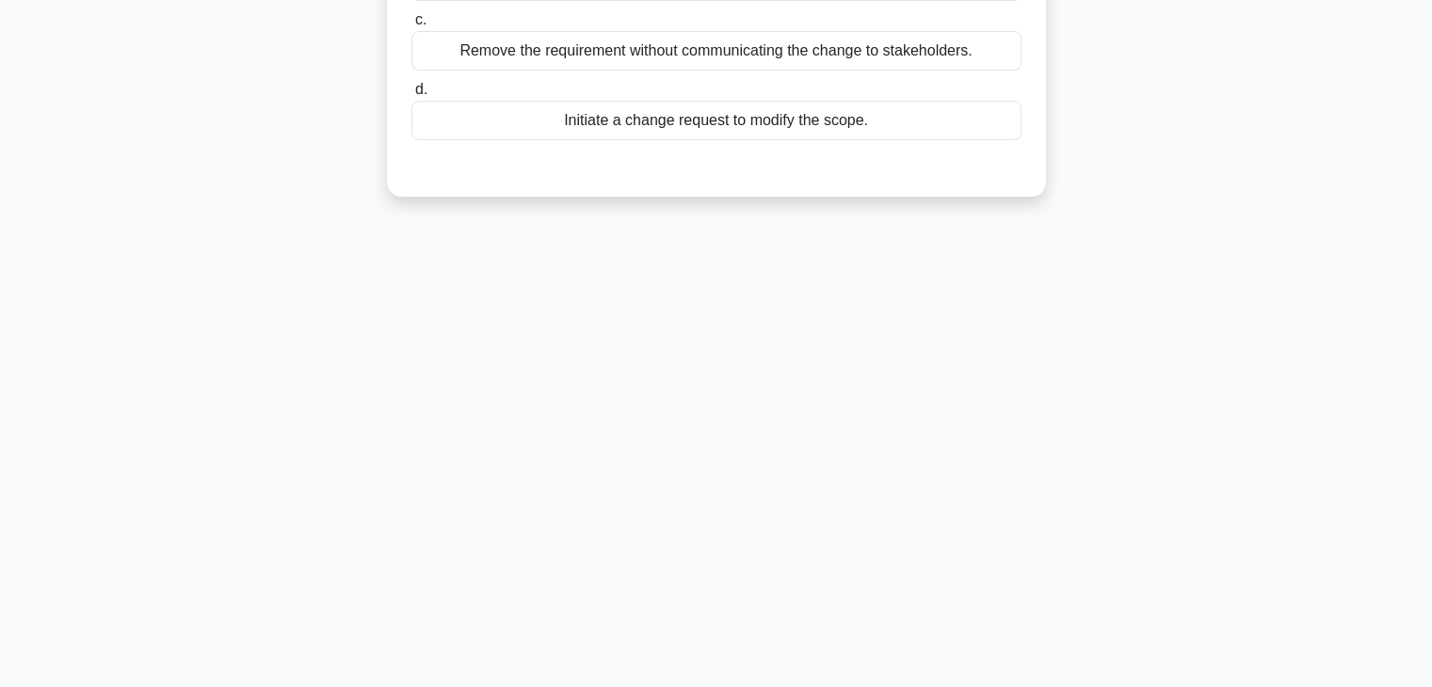
scroll to position [0, 0]
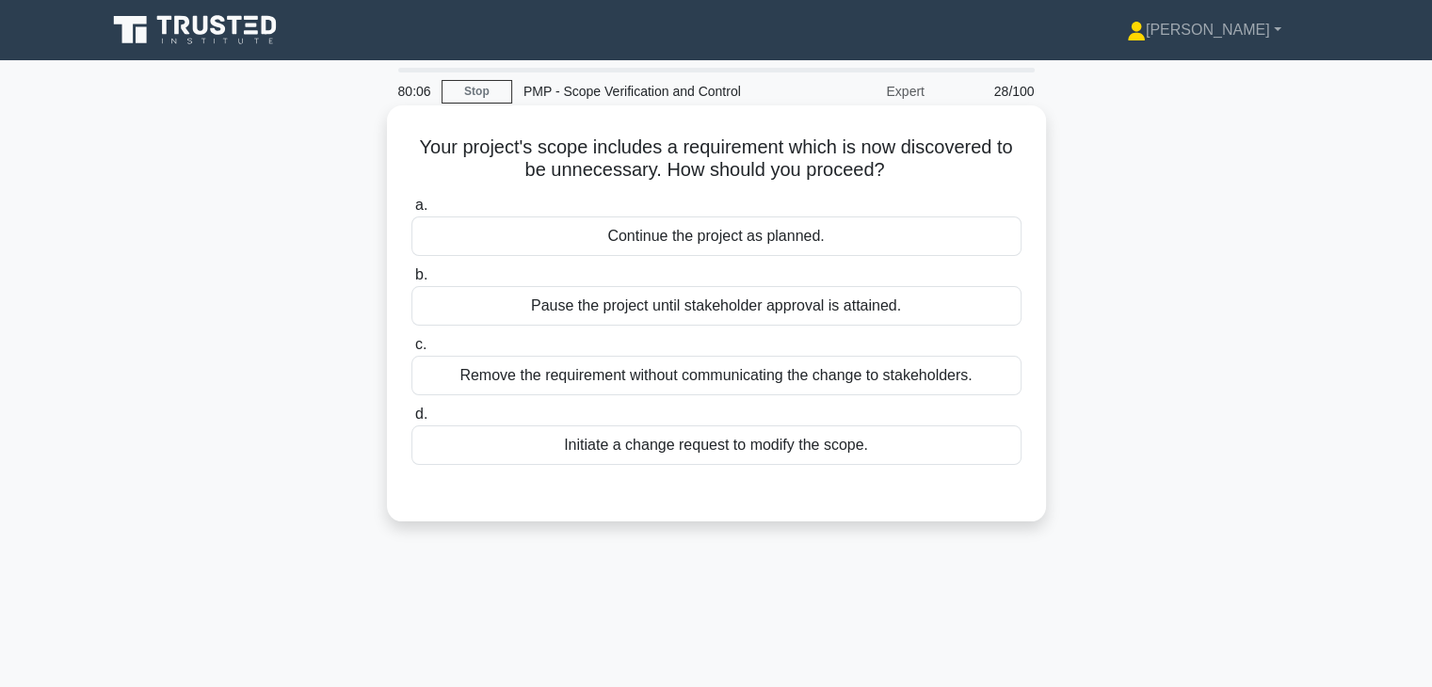
click at [753, 449] on div "Initiate a change request to modify the scope." at bounding box center [716, 445] width 610 height 40
click at [411, 421] on input "d. Initiate a change request to modify the scope." at bounding box center [411, 415] width 0 height 12
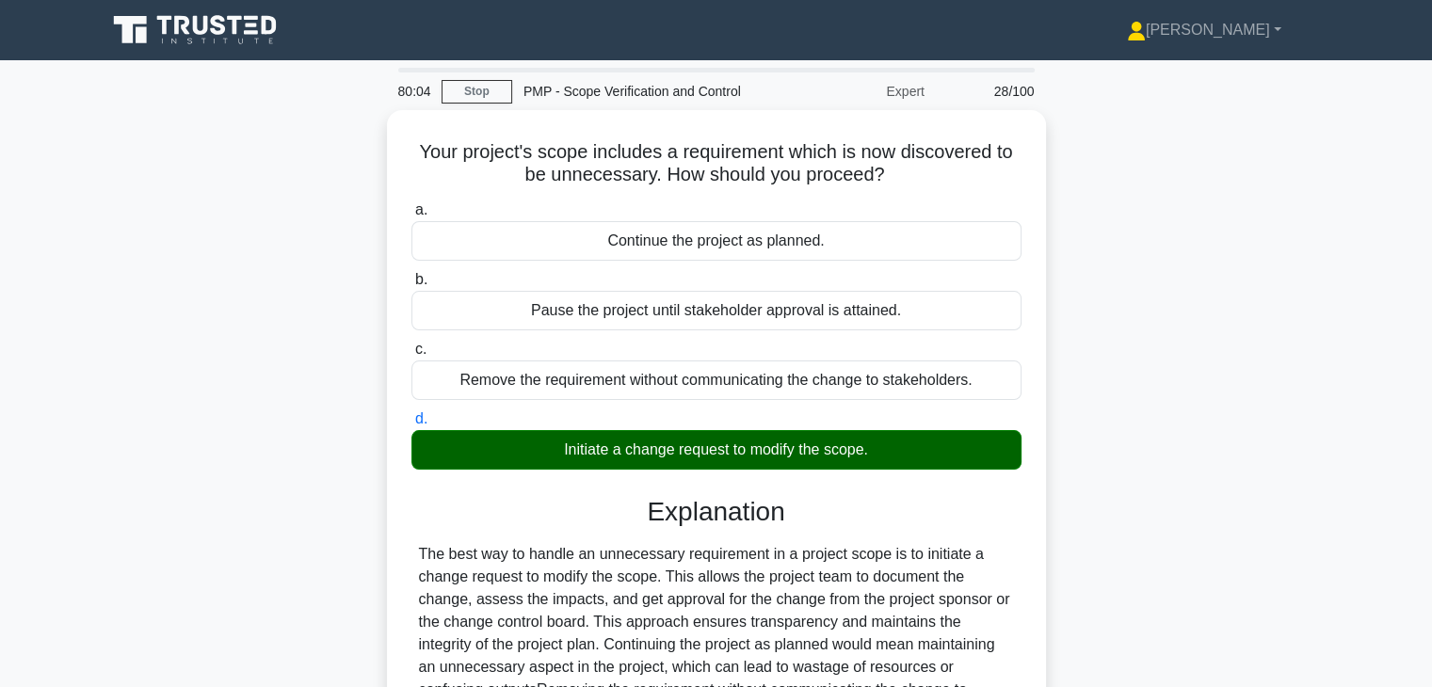
scroll to position [330, 0]
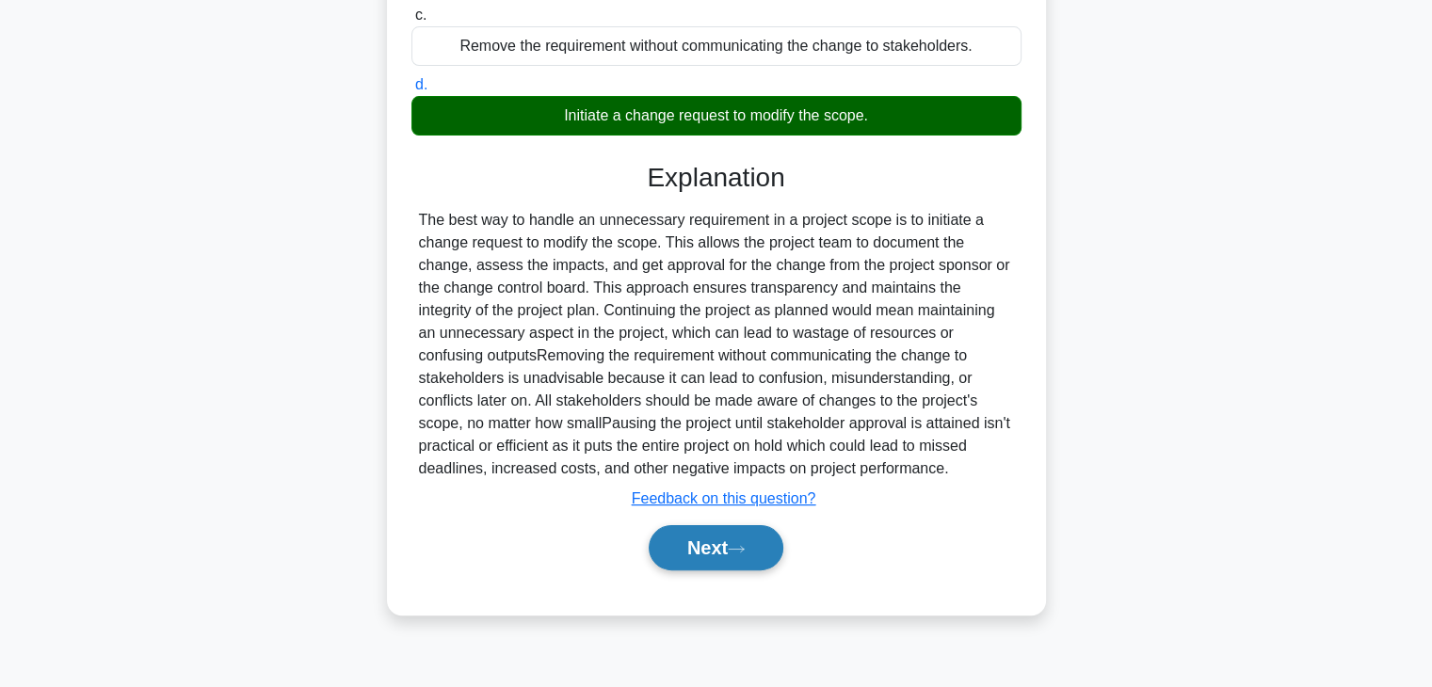
click at [678, 556] on button "Next" at bounding box center [716, 547] width 135 height 45
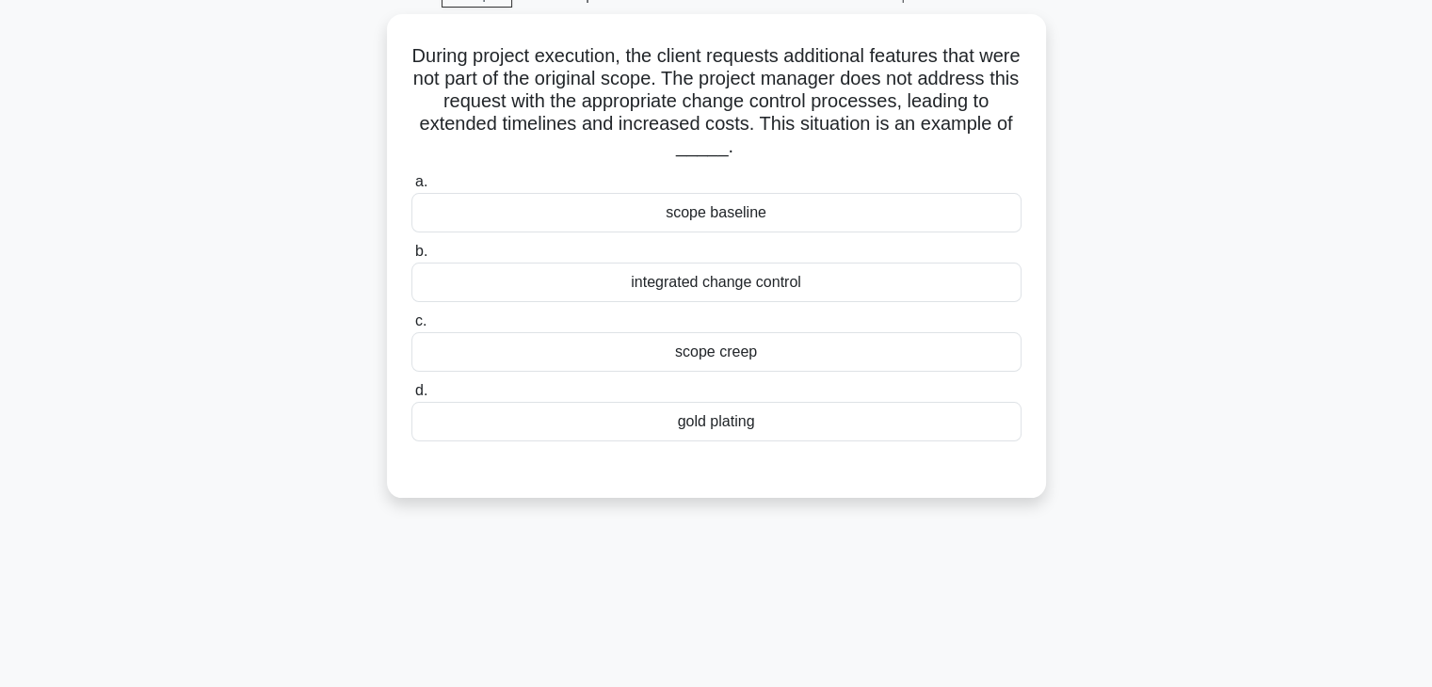
scroll to position [0, 0]
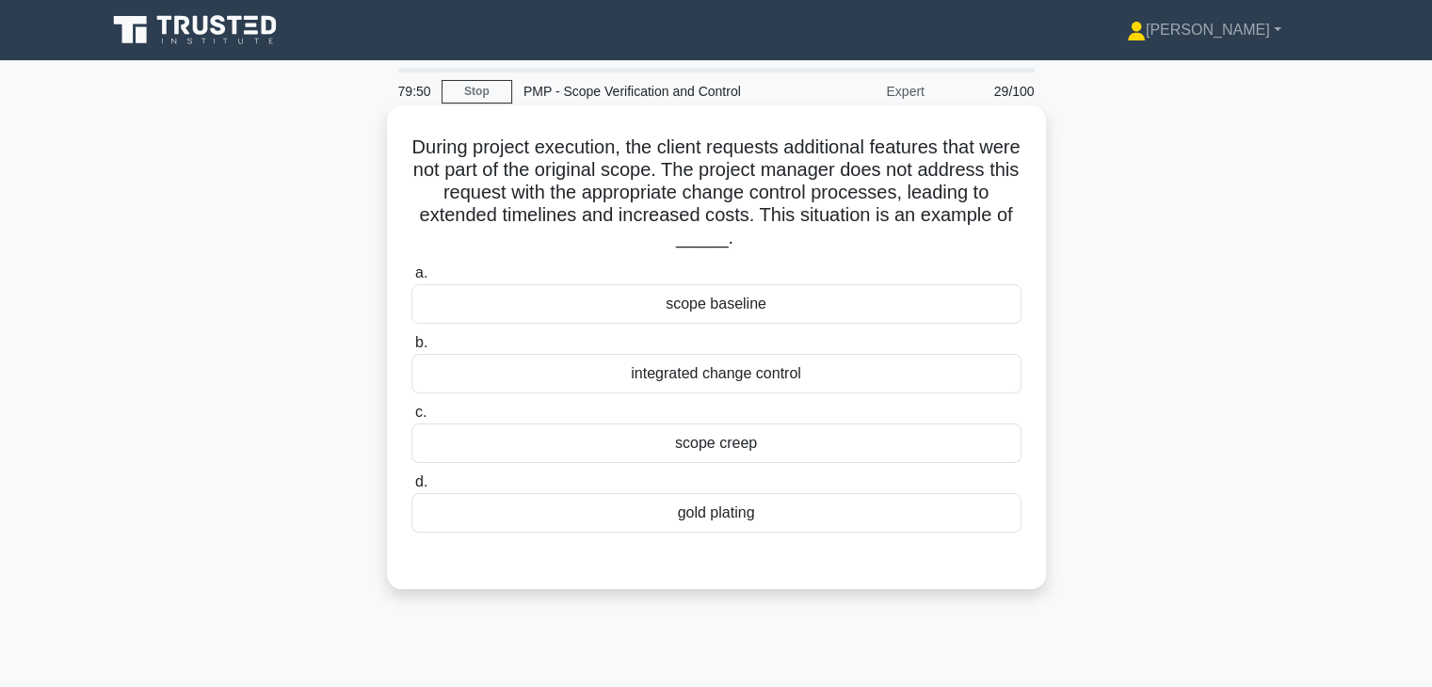
click at [724, 447] on div "scope creep" at bounding box center [716, 444] width 610 height 40
click at [411, 419] on input "c. scope creep" at bounding box center [411, 413] width 0 height 12
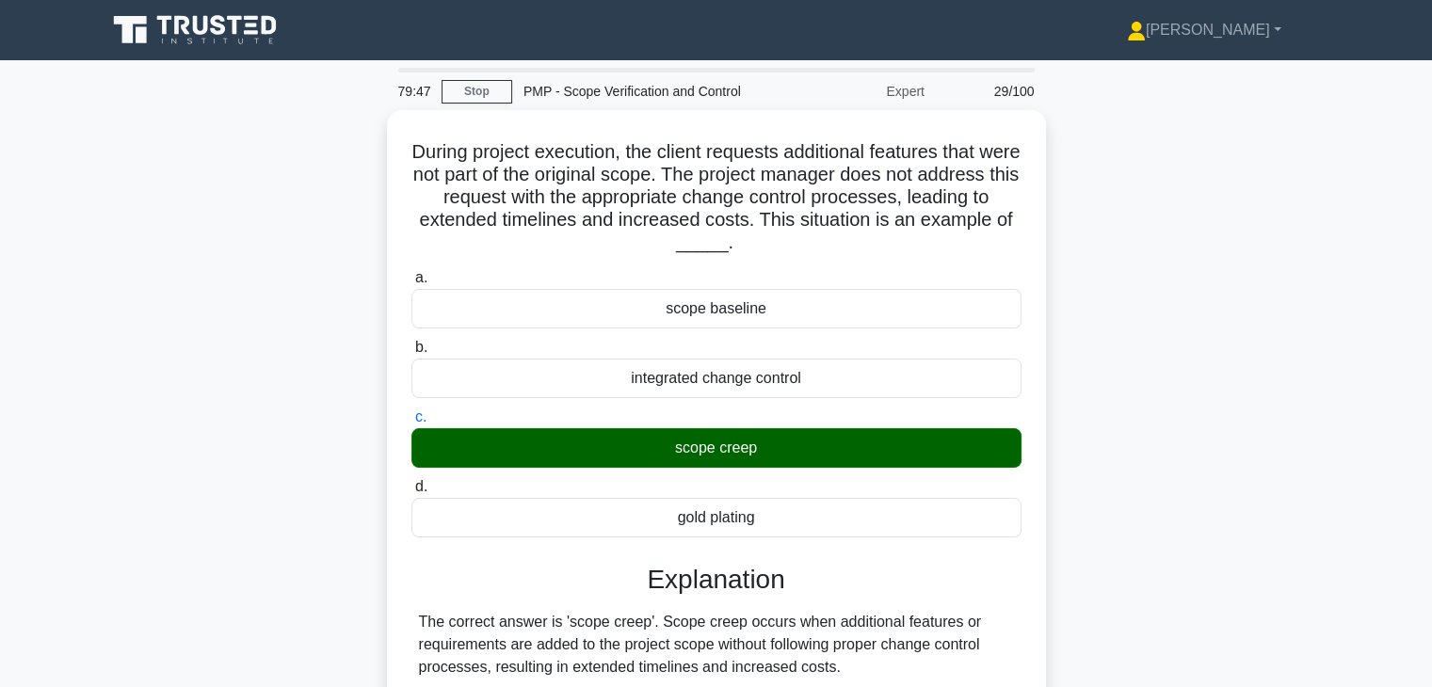
scroll to position [405, 0]
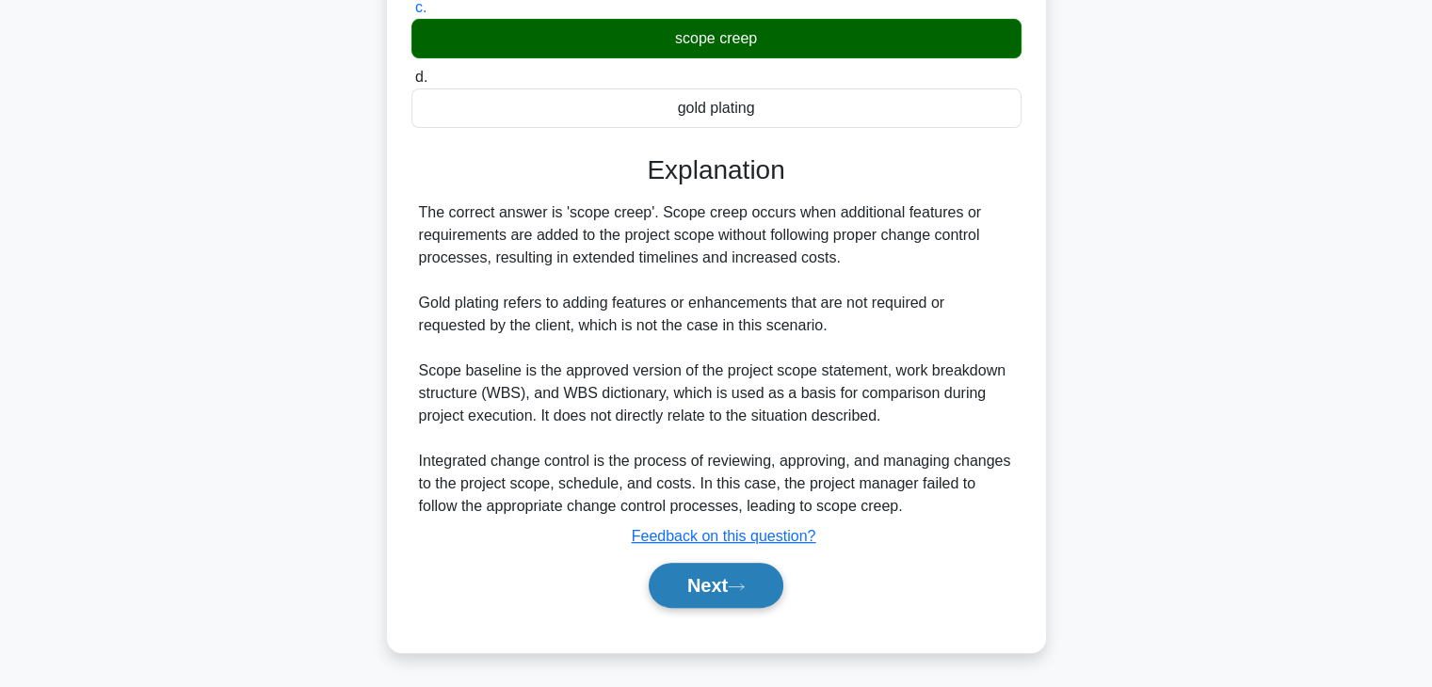
click at [687, 589] on button "Next" at bounding box center [716, 585] width 135 height 45
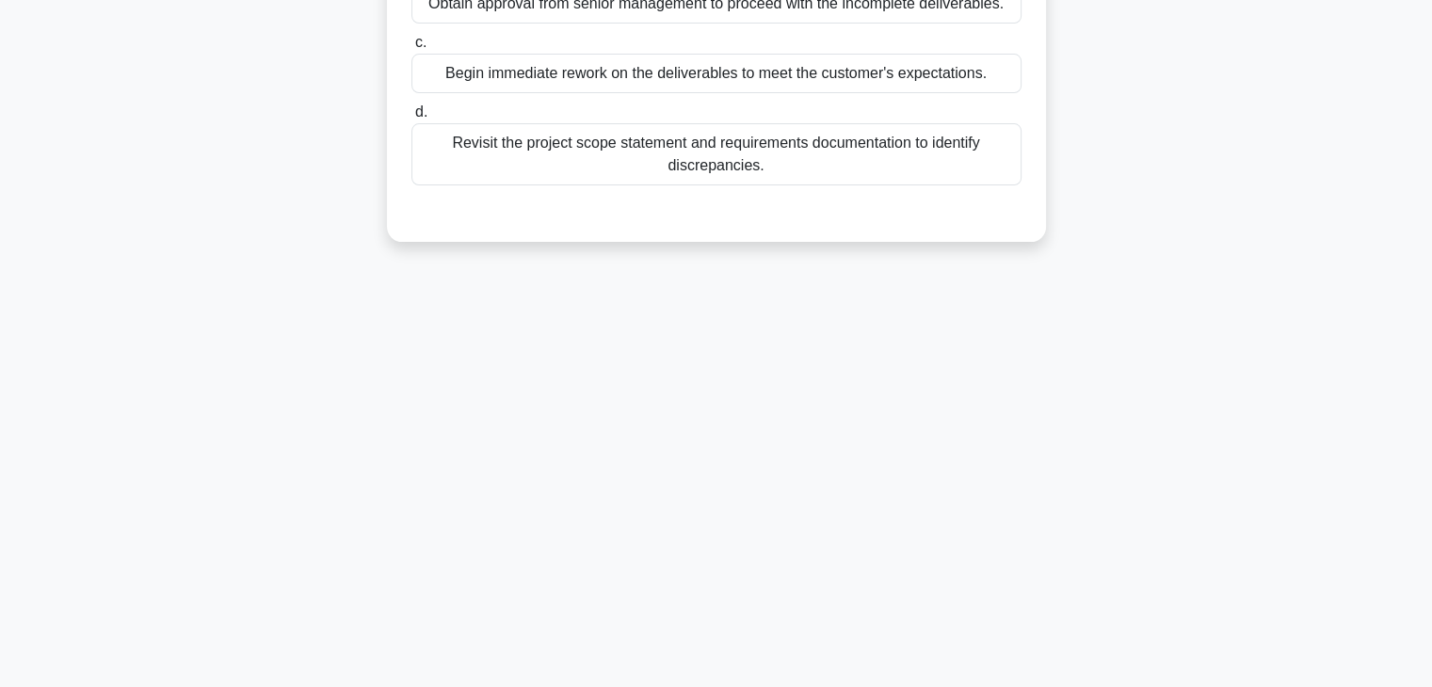
scroll to position [0, 0]
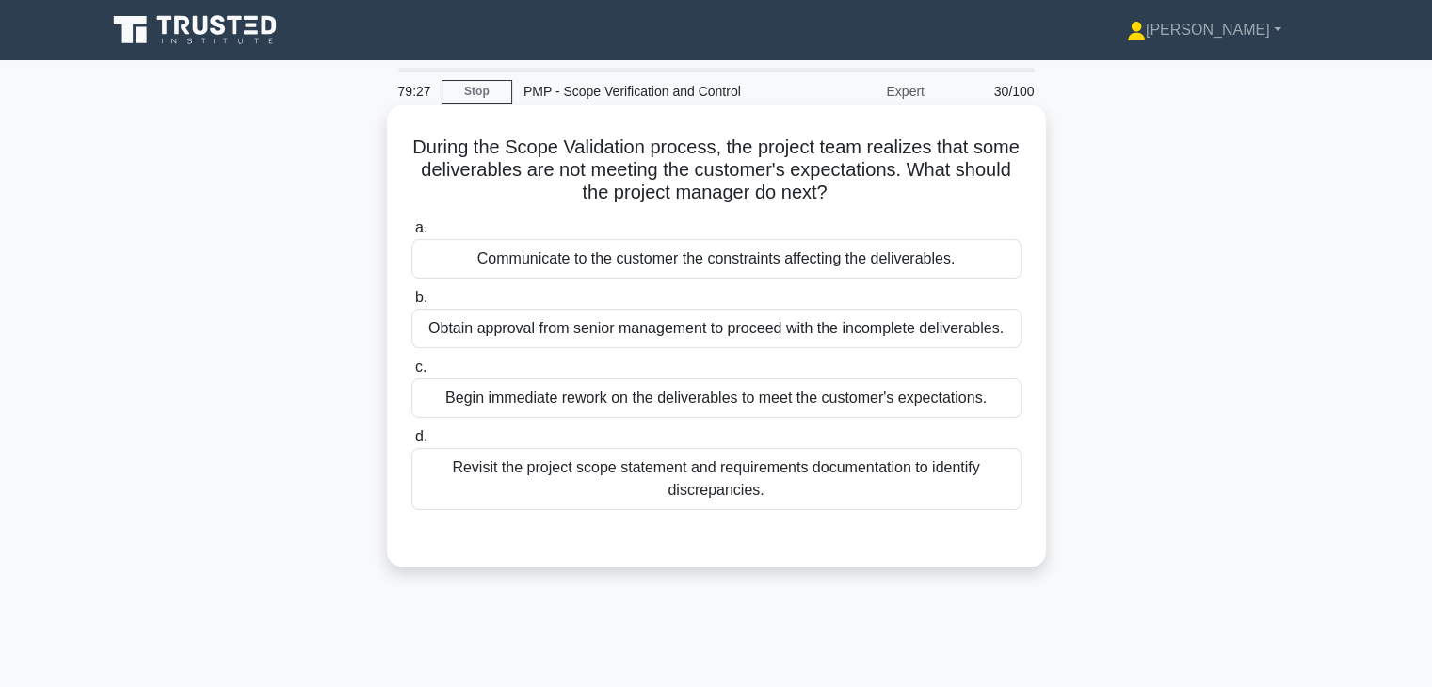
click at [718, 487] on div "Revisit the project scope statement and requirements documentation to identify …" at bounding box center [716, 479] width 610 height 62
click at [411, 443] on input "d. Revisit the project scope statement and requirements documentation to identi…" at bounding box center [411, 437] width 0 height 12
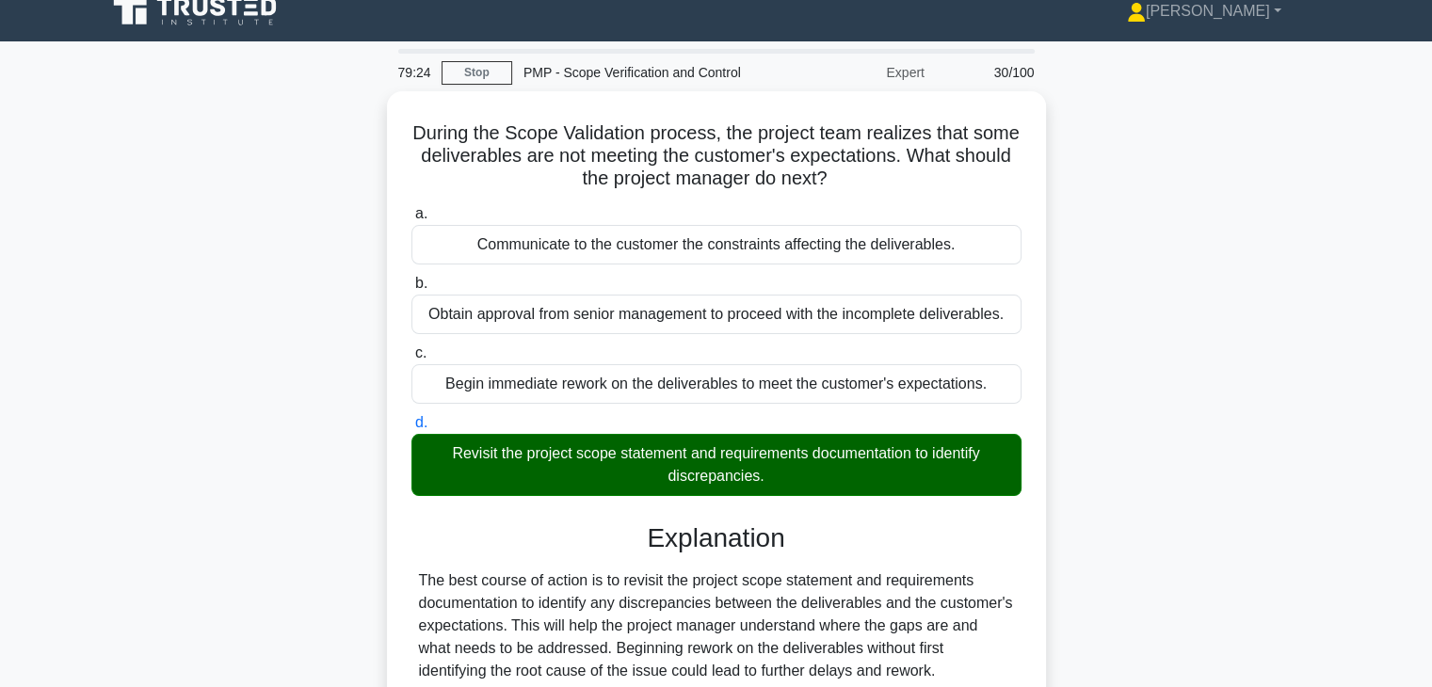
scroll to position [330, 0]
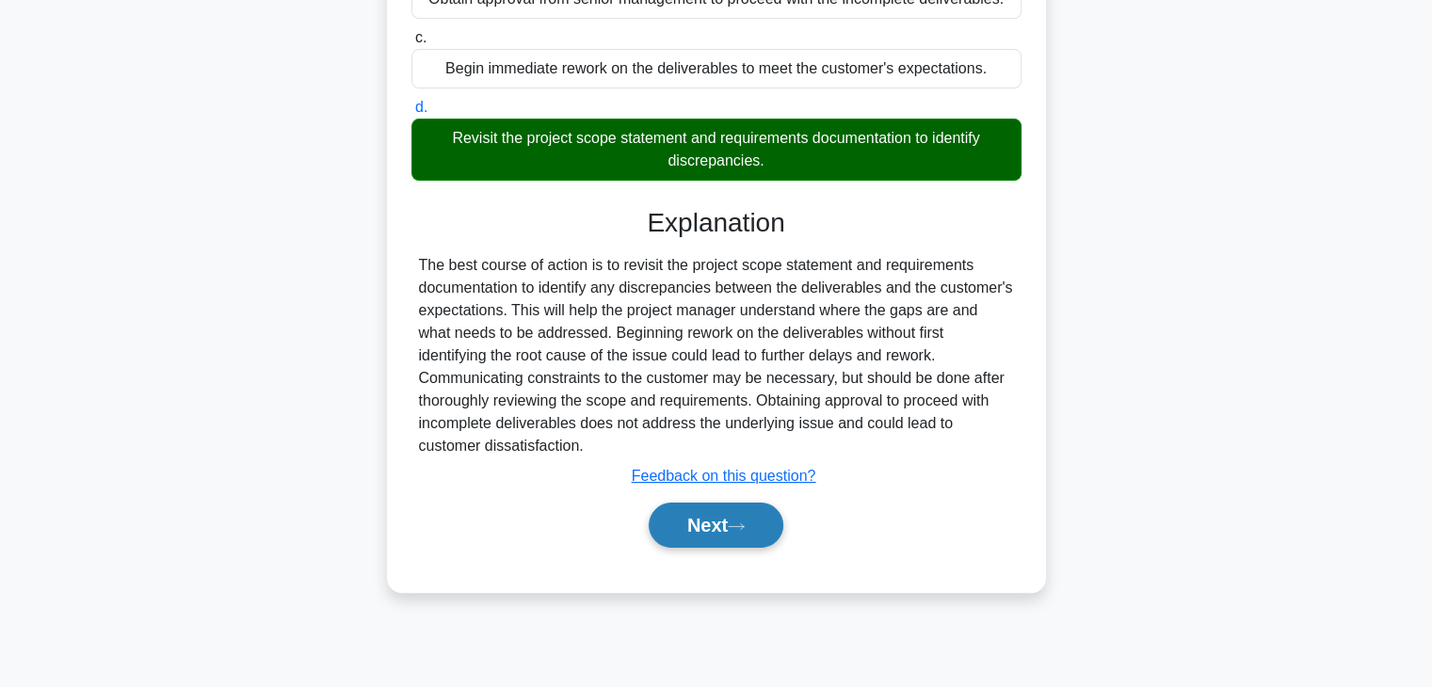
click at [694, 524] on button "Next" at bounding box center [716, 525] width 135 height 45
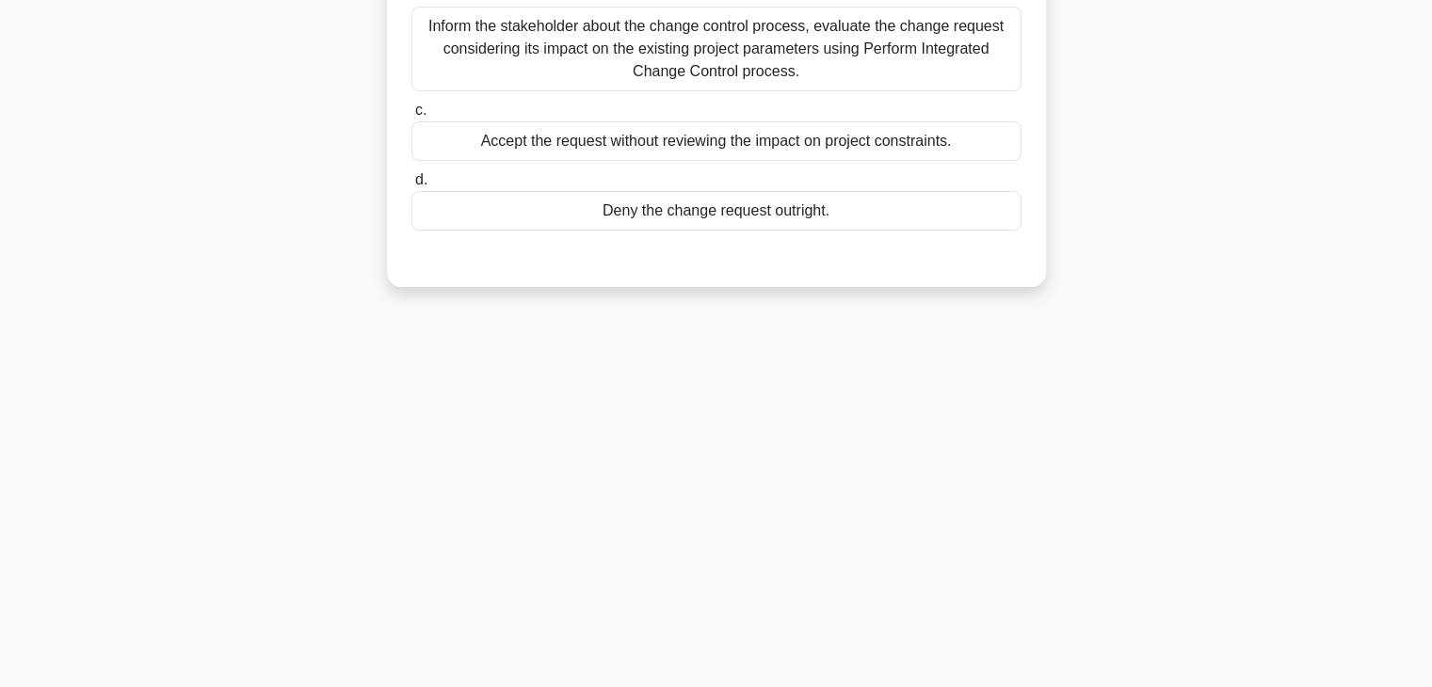
scroll to position [0, 0]
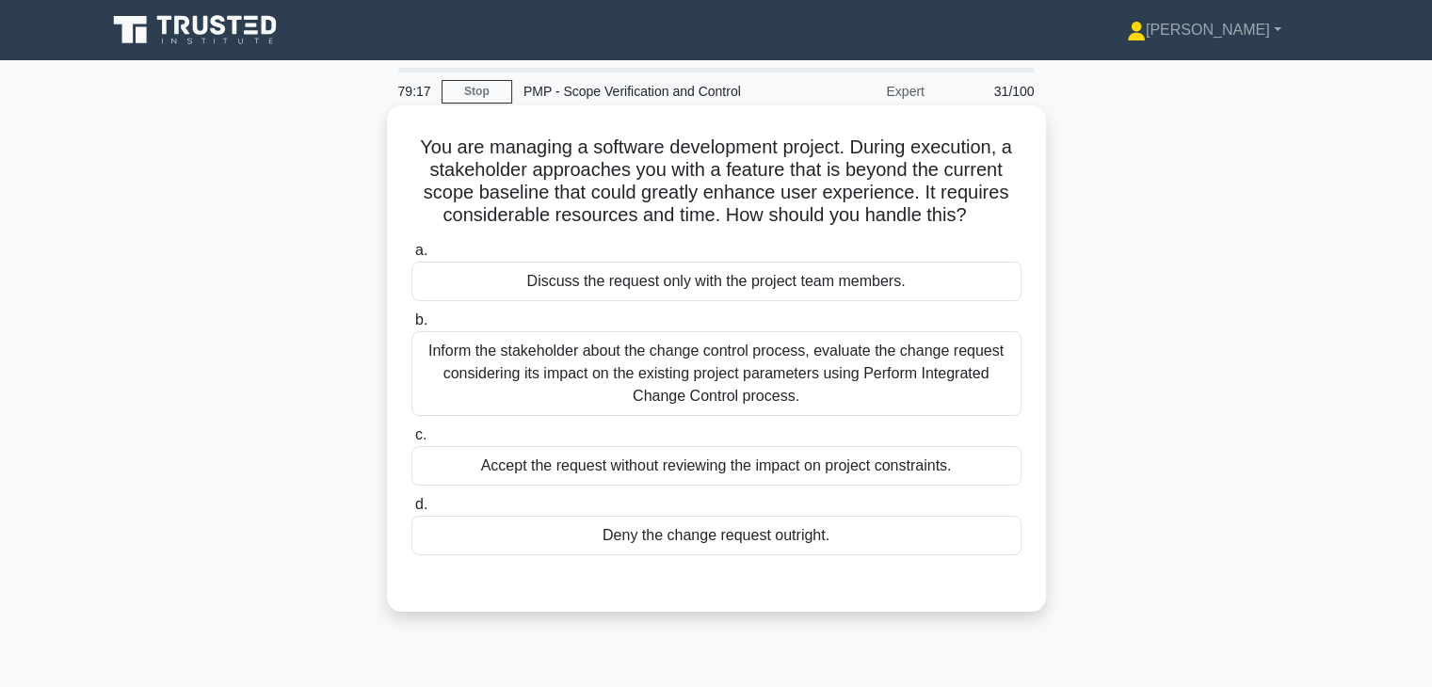
click at [789, 370] on div "Inform the stakeholder about the change control process, evaluate the change re…" at bounding box center [716, 373] width 610 height 85
click at [411, 327] on input "b. Inform the stakeholder about the change control process, evaluate the change…" at bounding box center [411, 320] width 0 height 12
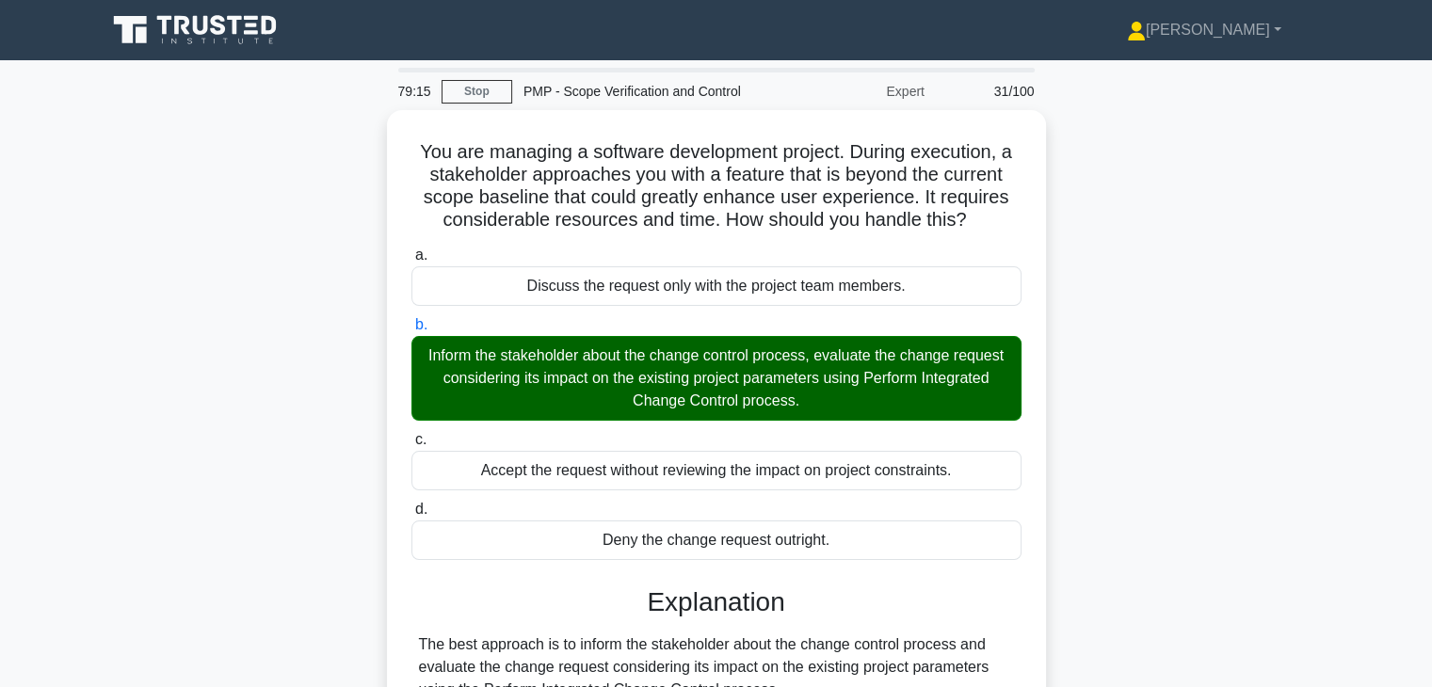
scroll to position [427, 0]
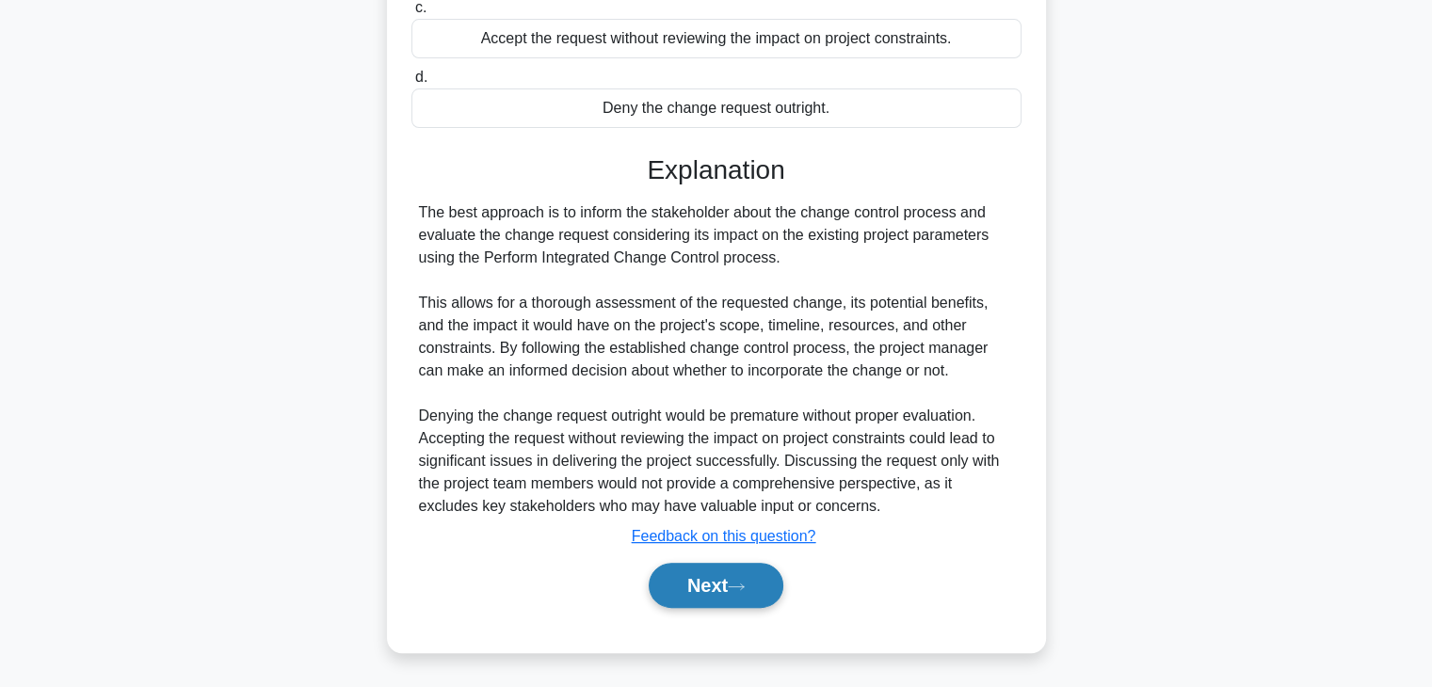
click at [677, 585] on button "Next" at bounding box center [716, 585] width 135 height 45
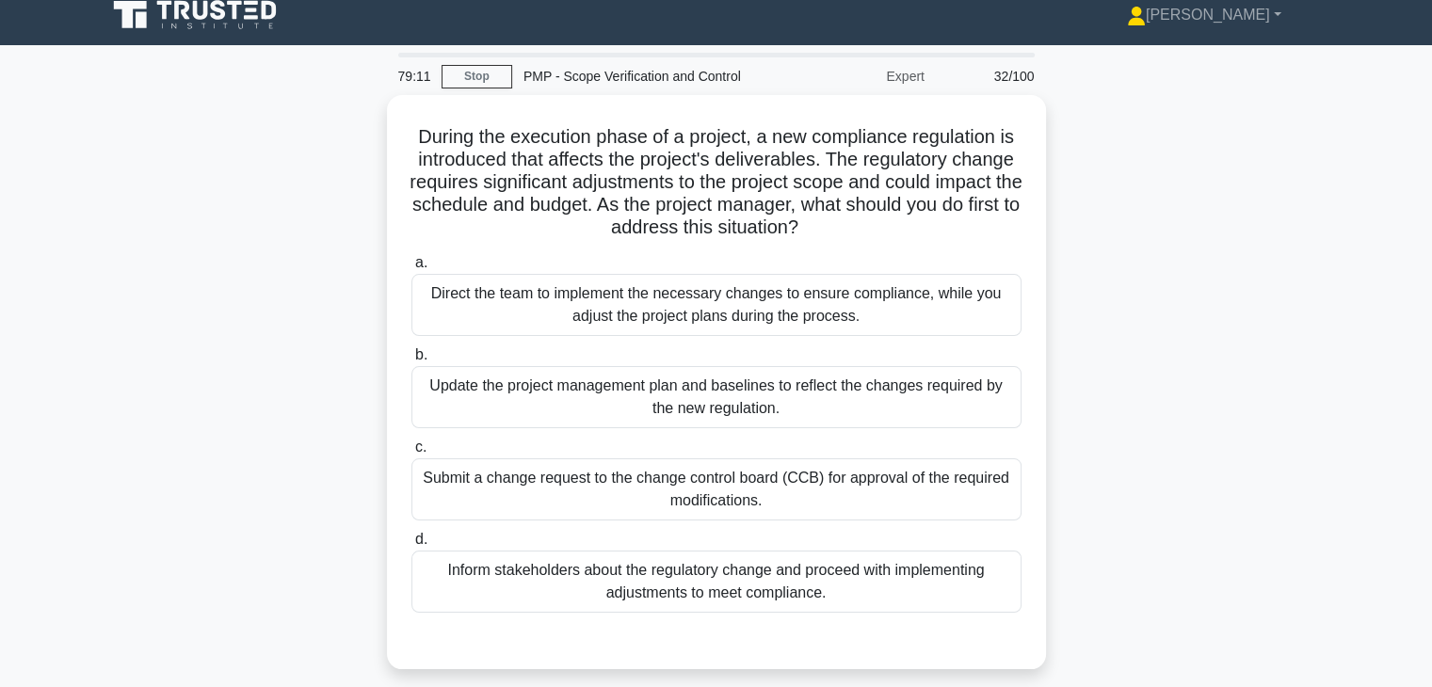
scroll to position [12, 0]
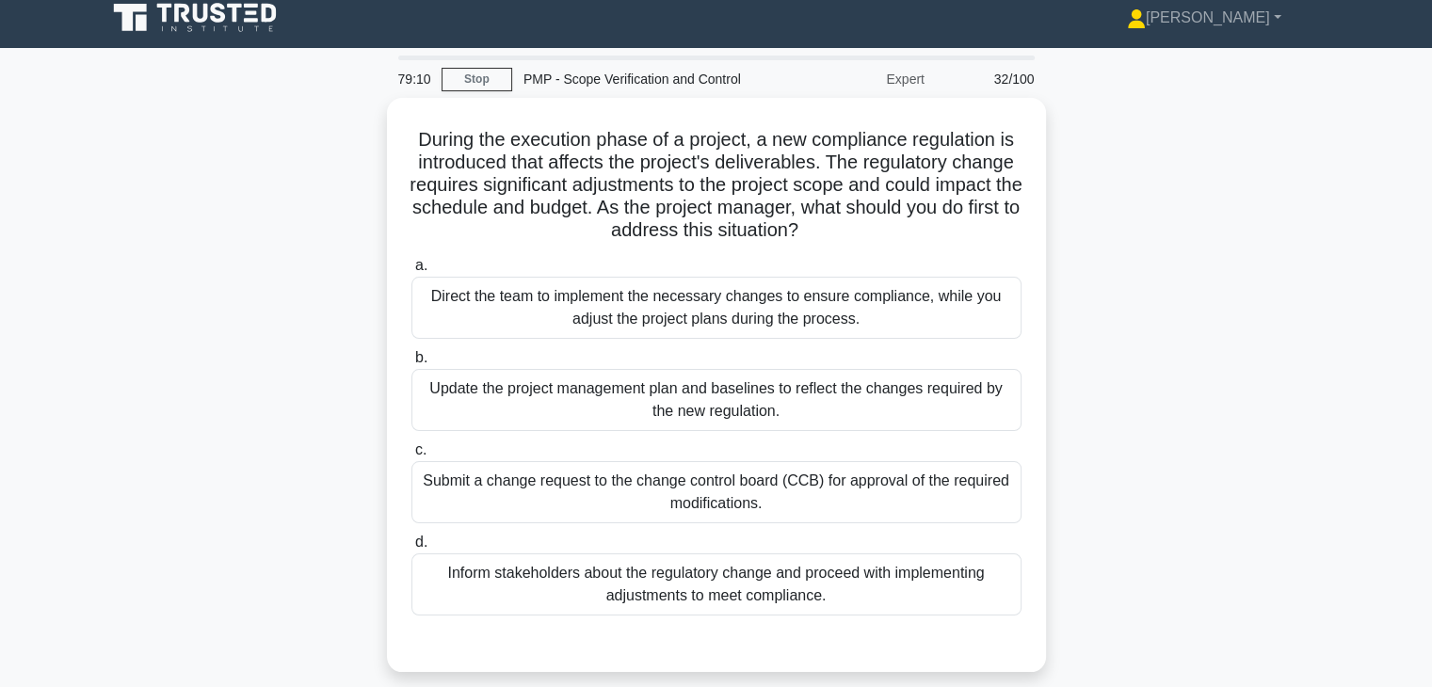
click at [1192, 396] on div "During the execution phase of a project, a new compliance regulation is introdu…" at bounding box center [716, 396] width 1242 height 597
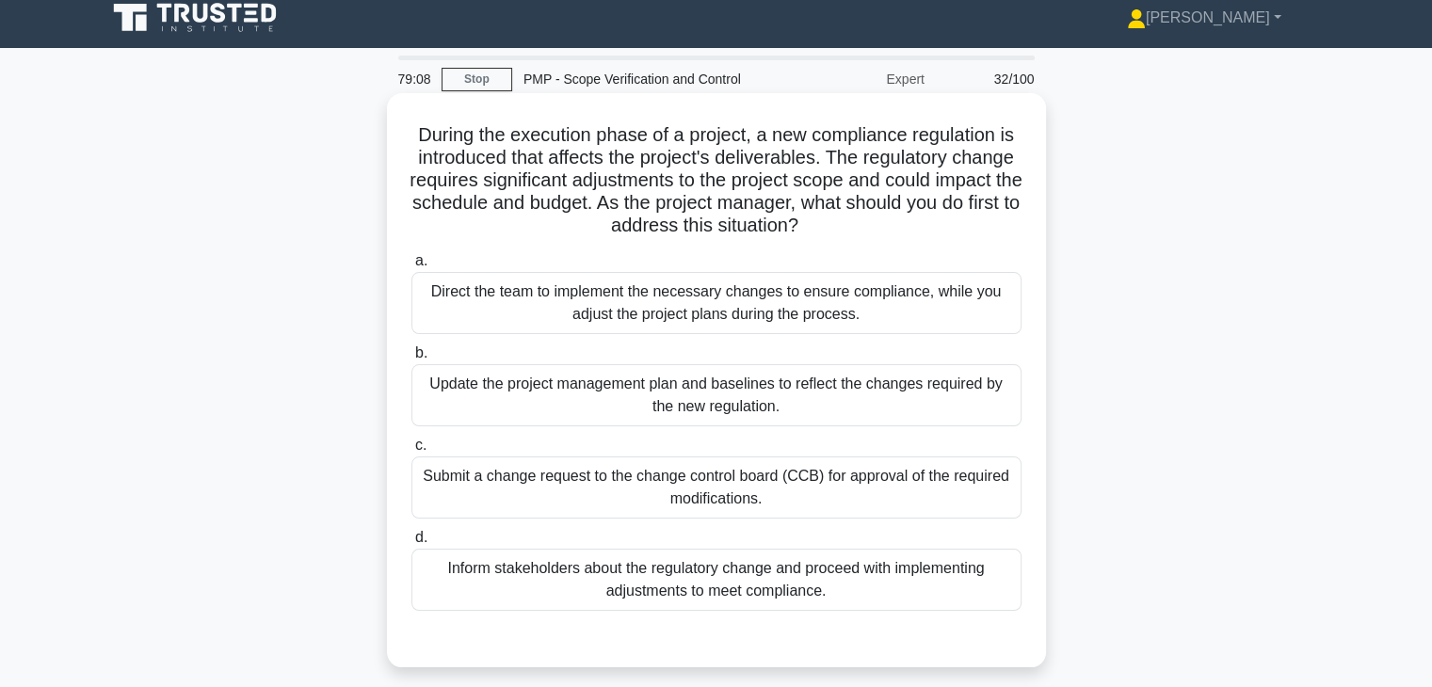
click at [702, 498] on div "Submit a change request to the change control board (CCB) for approval of the r…" at bounding box center [716, 488] width 610 height 62
click at [411, 452] on input "c. Submit a change request to the change control board (CCB) for approval of th…" at bounding box center [411, 446] width 0 height 12
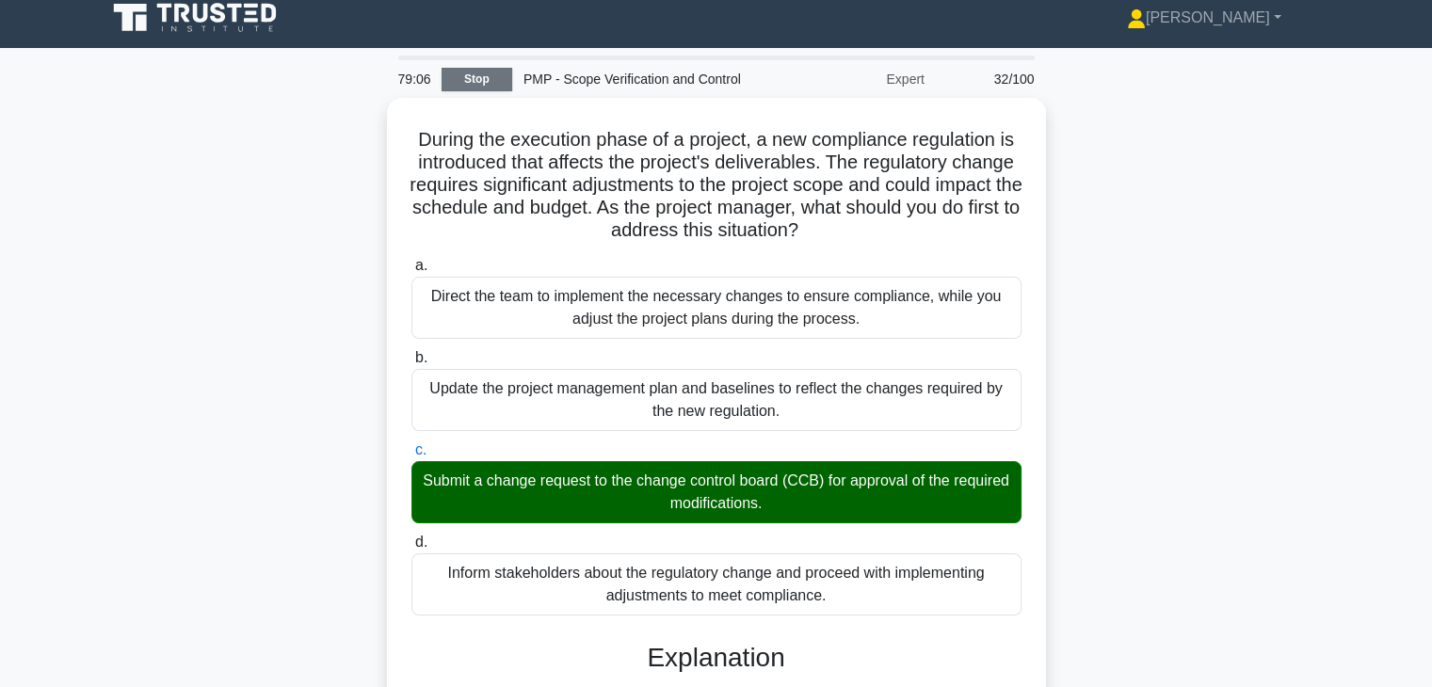
click at [475, 77] on link "Stop" at bounding box center [476, 80] width 71 height 24
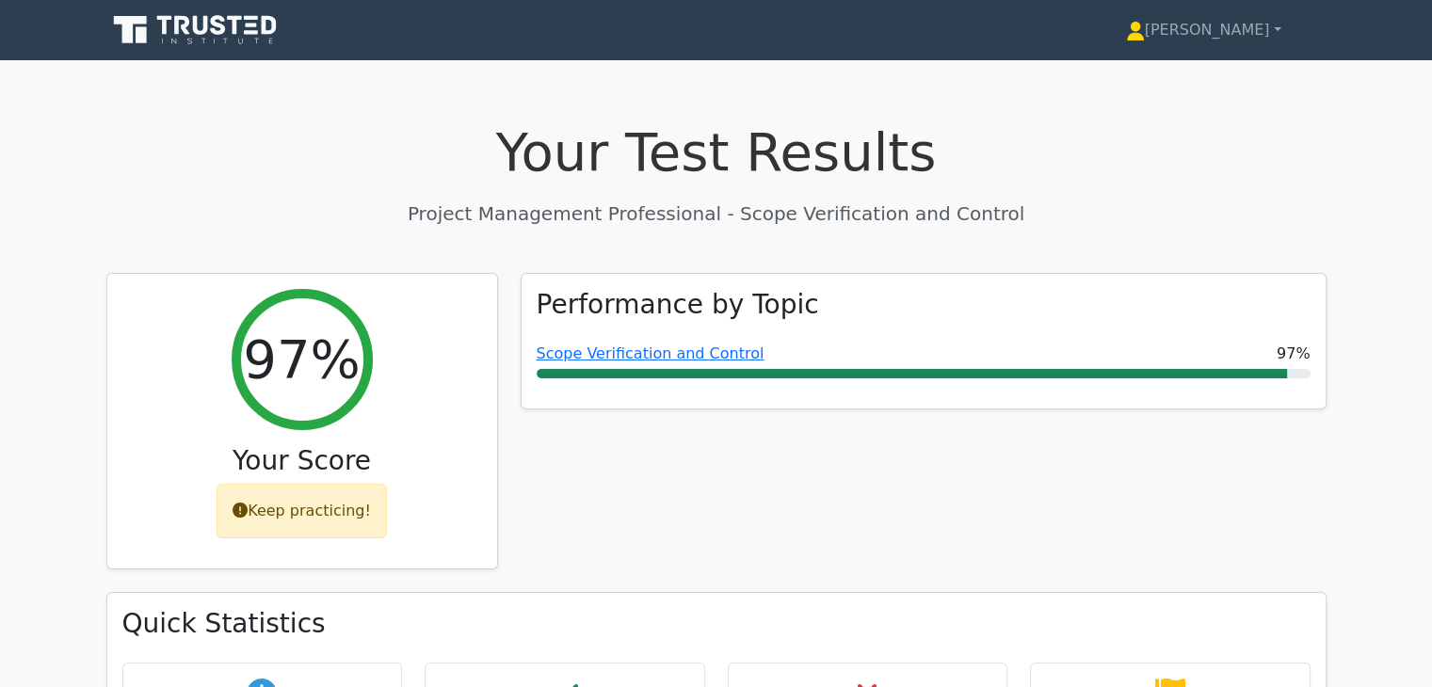
click at [1117, 517] on div "Performance by Topic Scope Verification and Control 97%" at bounding box center [923, 433] width 828 height 320
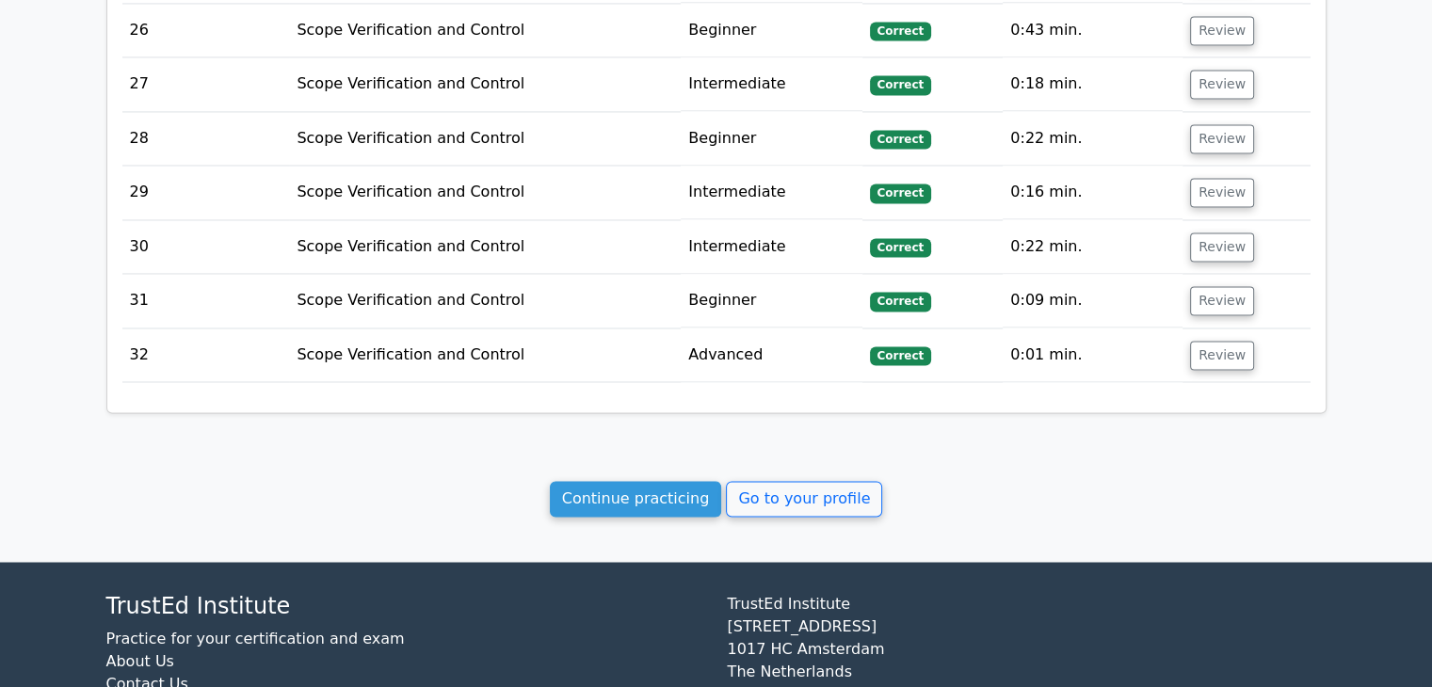
scroll to position [3087, 0]
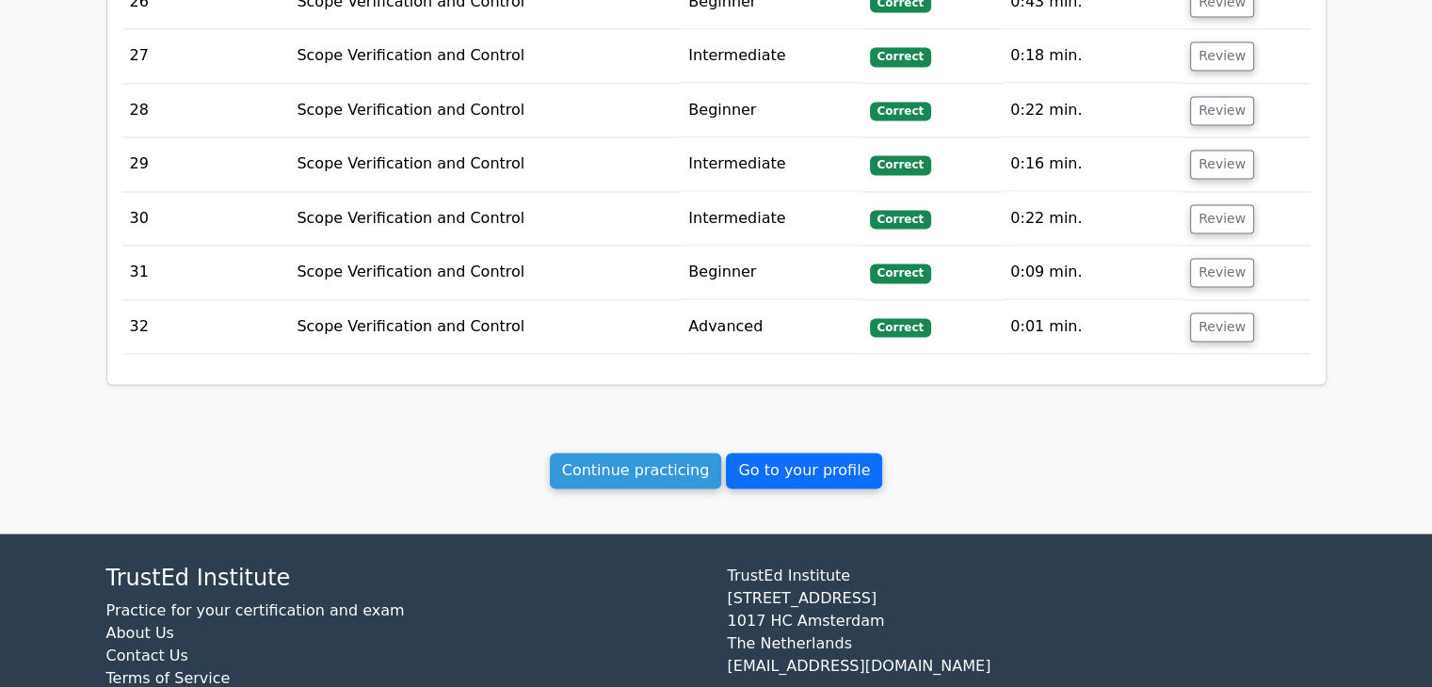
click at [777, 453] on link "Go to your profile" at bounding box center [804, 471] width 156 height 36
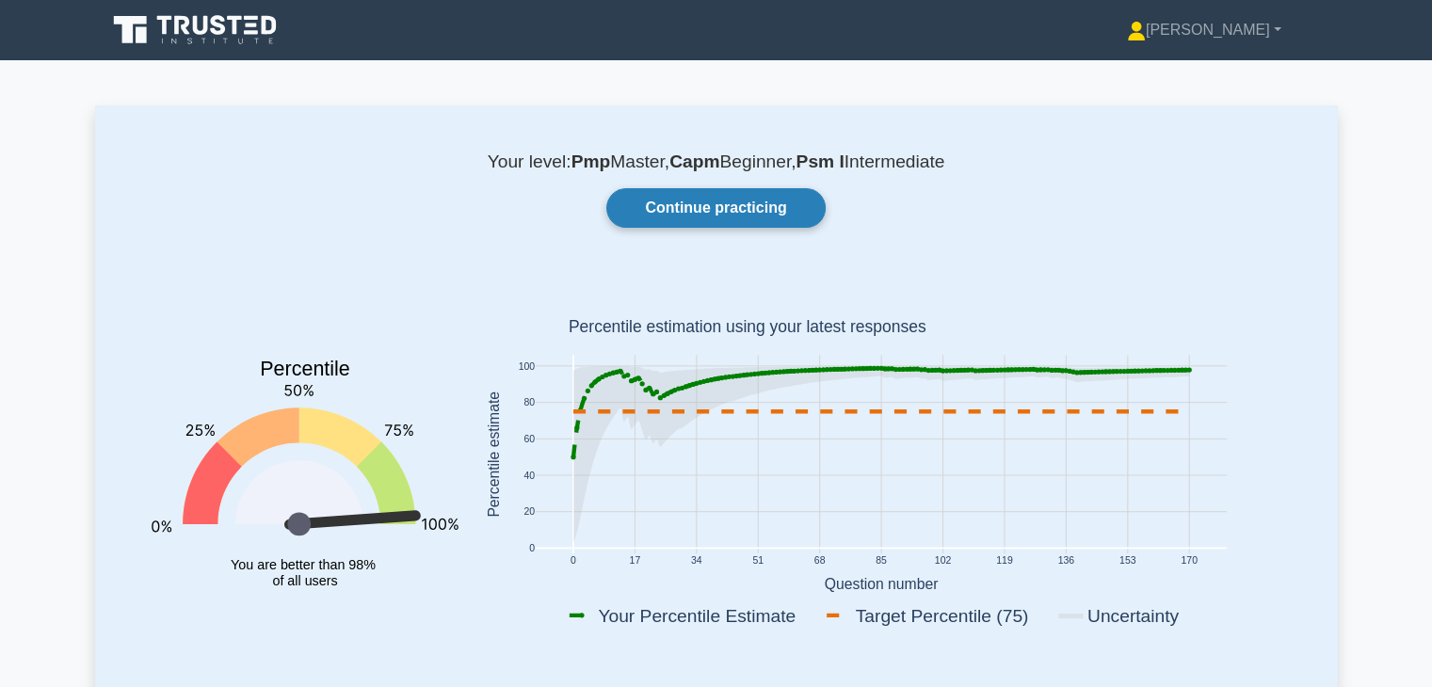
click at [739, 216] on link "Continue practicing" at bounding box center [715, 208] width 218 height 40
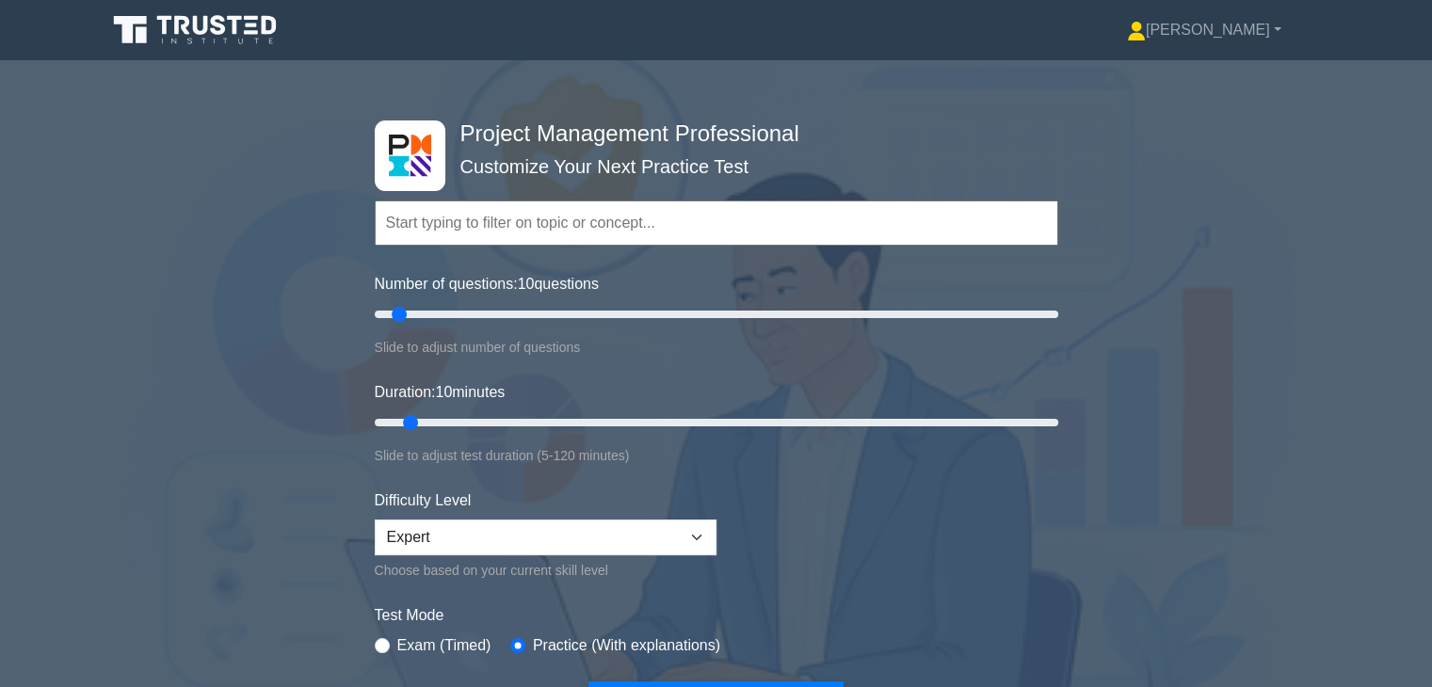
click at [1052, 449] on div "Slide to adjust test duration (5-120 minutes)" at bounding box center [716, 455] width 683 height 23
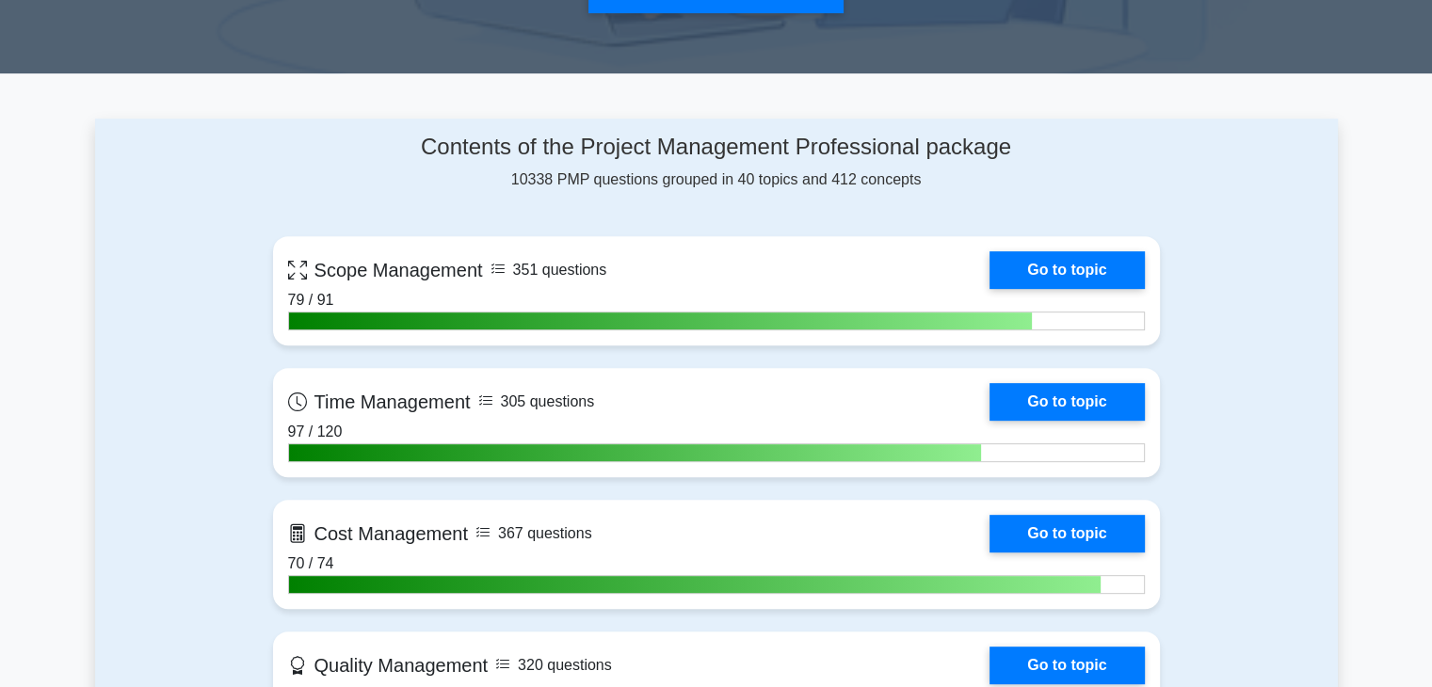
scroll to position [715, 0]
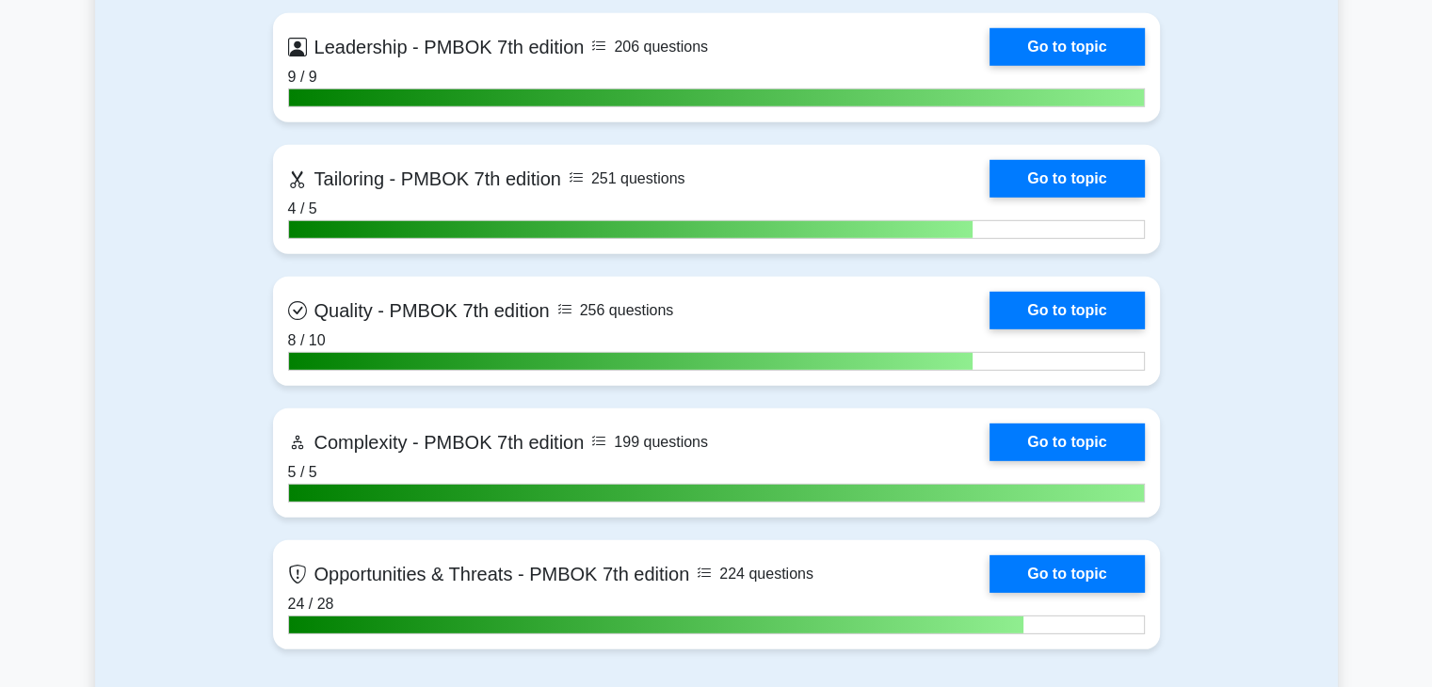
scroll to position [5535, 0]
